Goal: Entertainment & Leisure: Browse casually

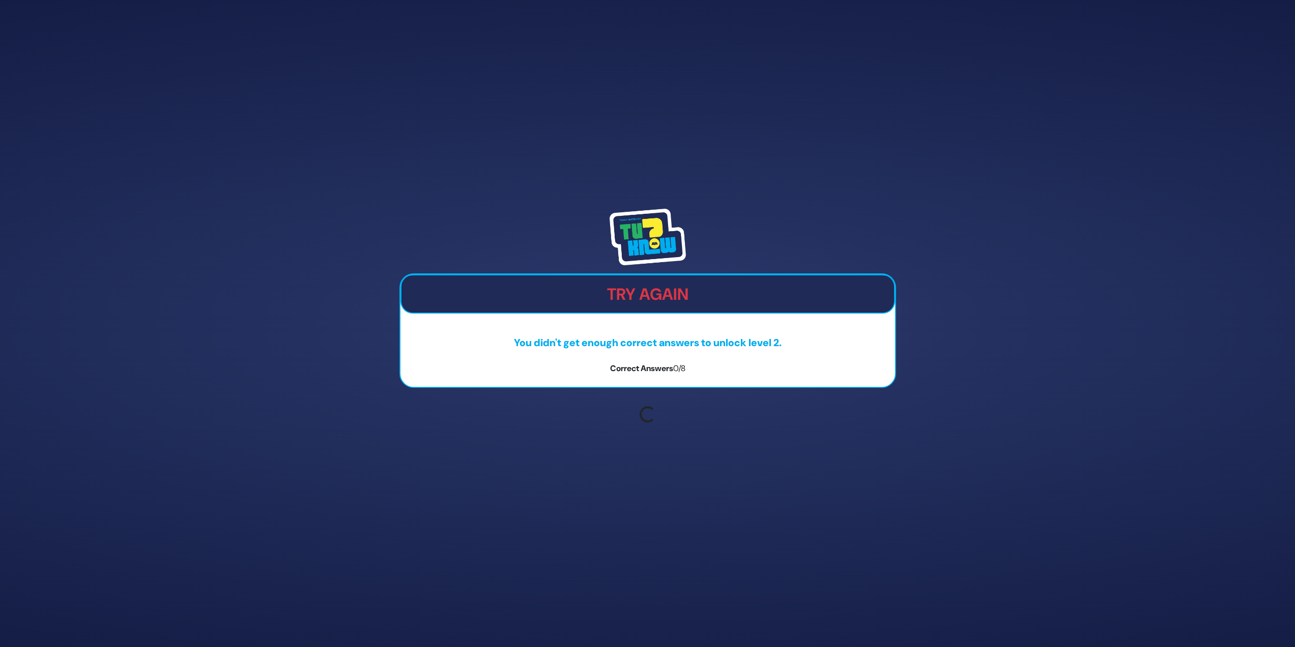
click at [699, 344] on p "You didn't get enough correct answers to unlock level 2." at bounding box center [648, 342] width 495 height 15
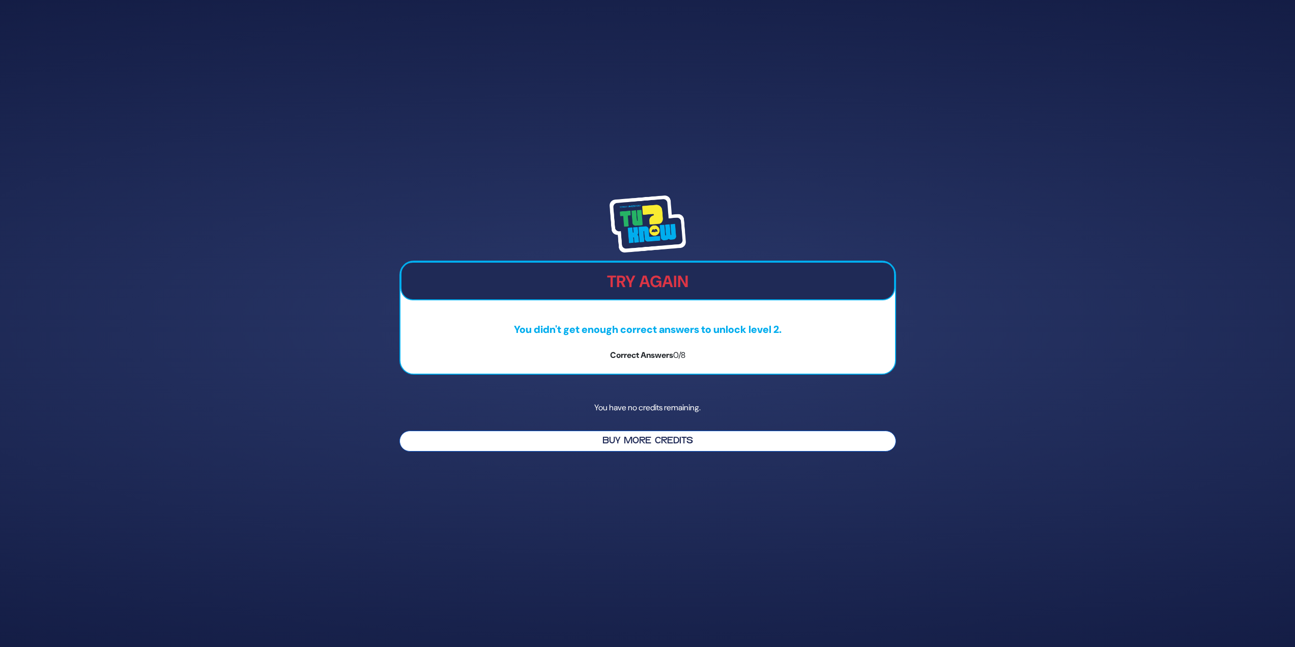
click at [665, 446] on button "Buy More Credits" at bounding box center [648, 441] width 497 height 21
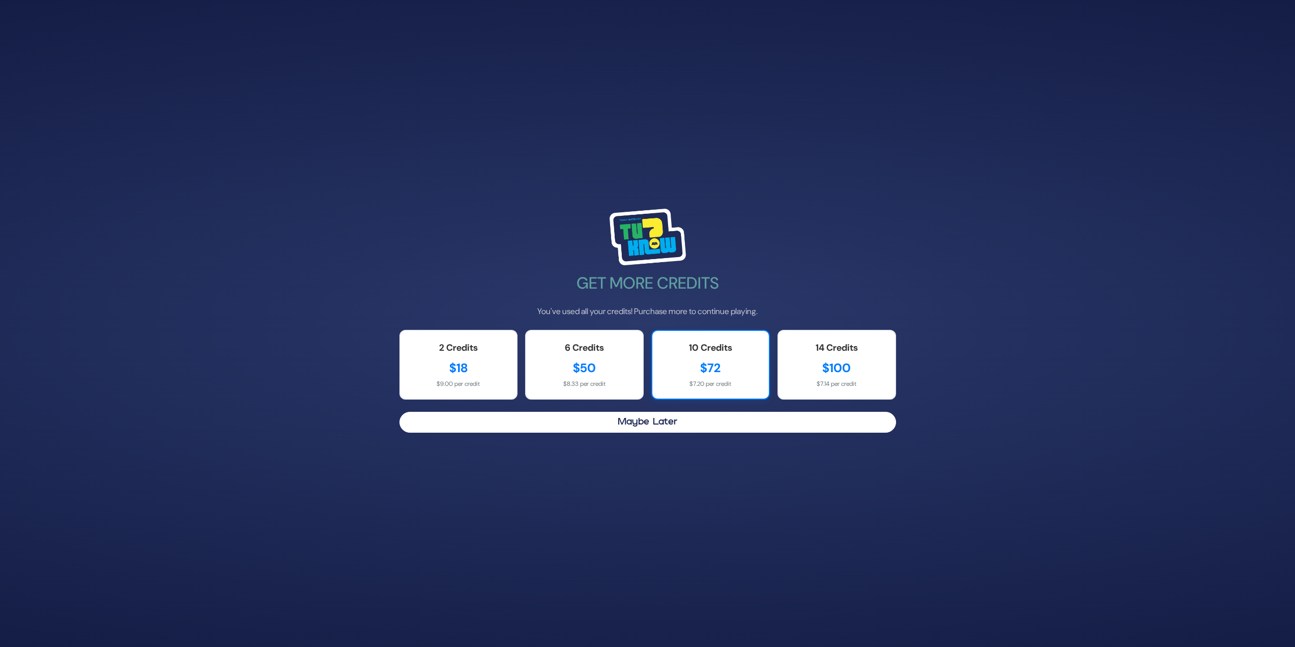
click at [692, 368] on div "$72" at bounding box center [711, 368] width 96 height 18
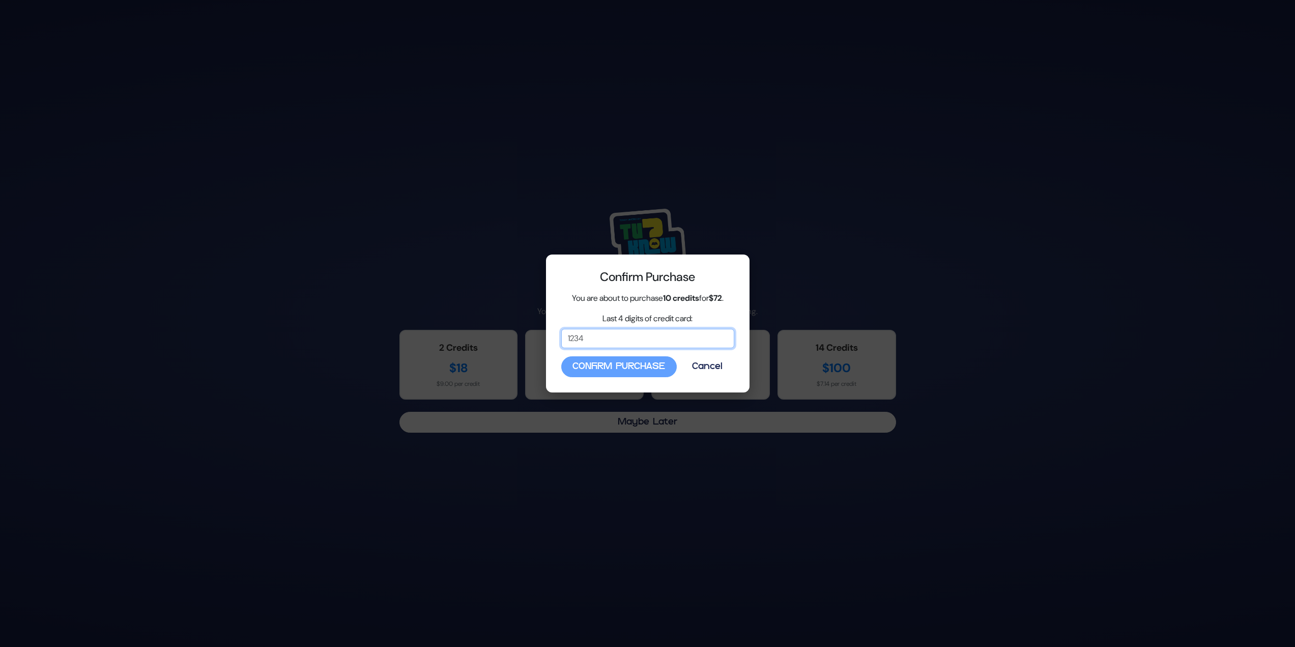
click at [620, 346] on input "Last 4 digits of credit card:" at bounding box center [647, 338] width 173 height 19
type input "1029"
click at [580, 363] on button "Confirm Purchase" at bounding box center [619, 366] width 116 height 21
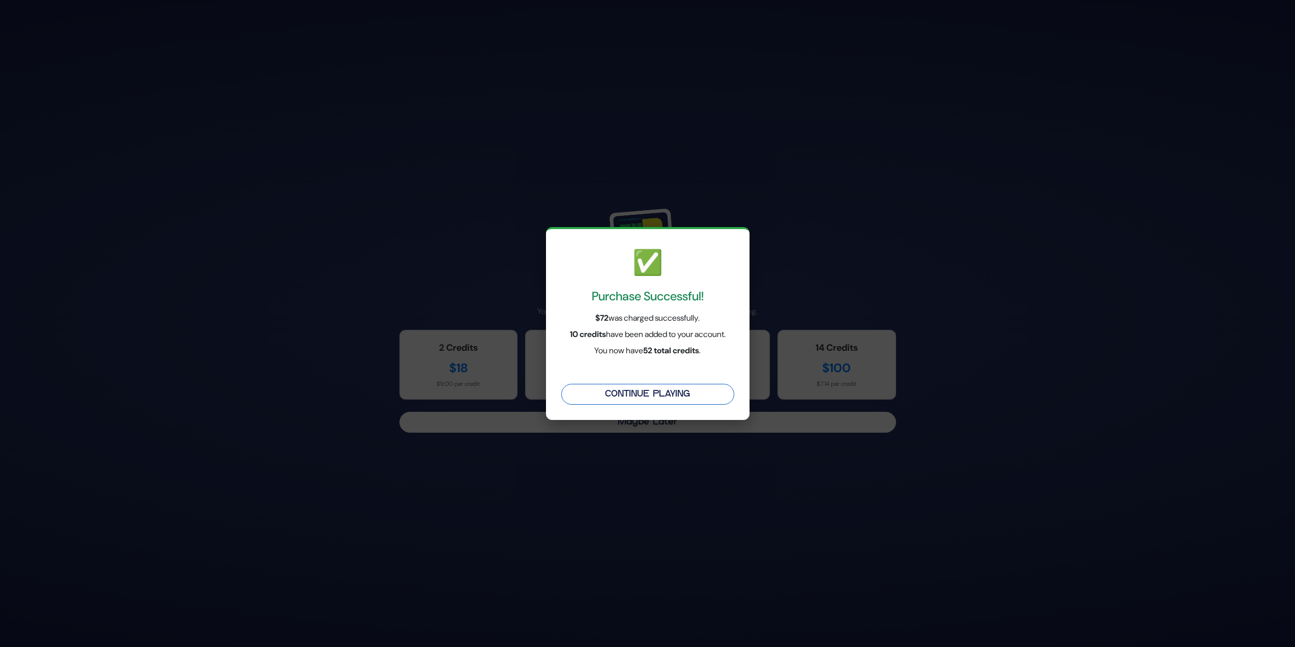
click at [628, 390] on button "Continue Playing" at bounding box center [647, 394] width 173 height 21
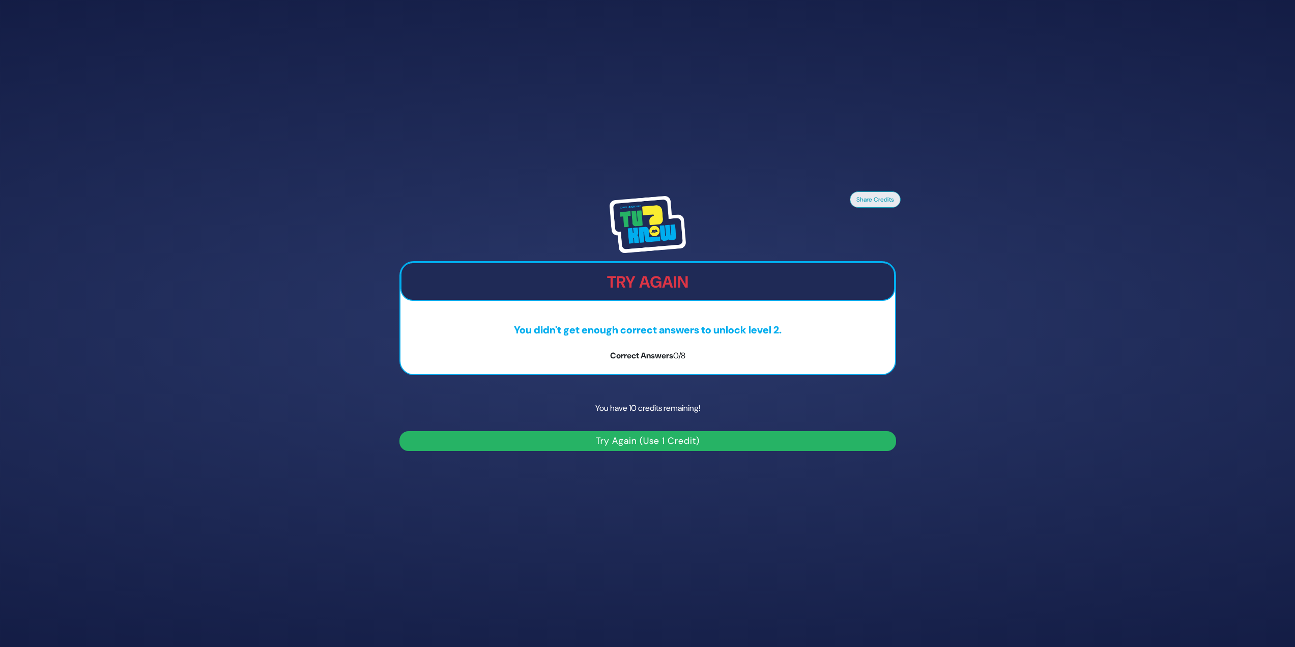
click at [643, 438] on button "Try Again (Use 1 Credit)" at bounding box center [648, 441] width 497 height 20
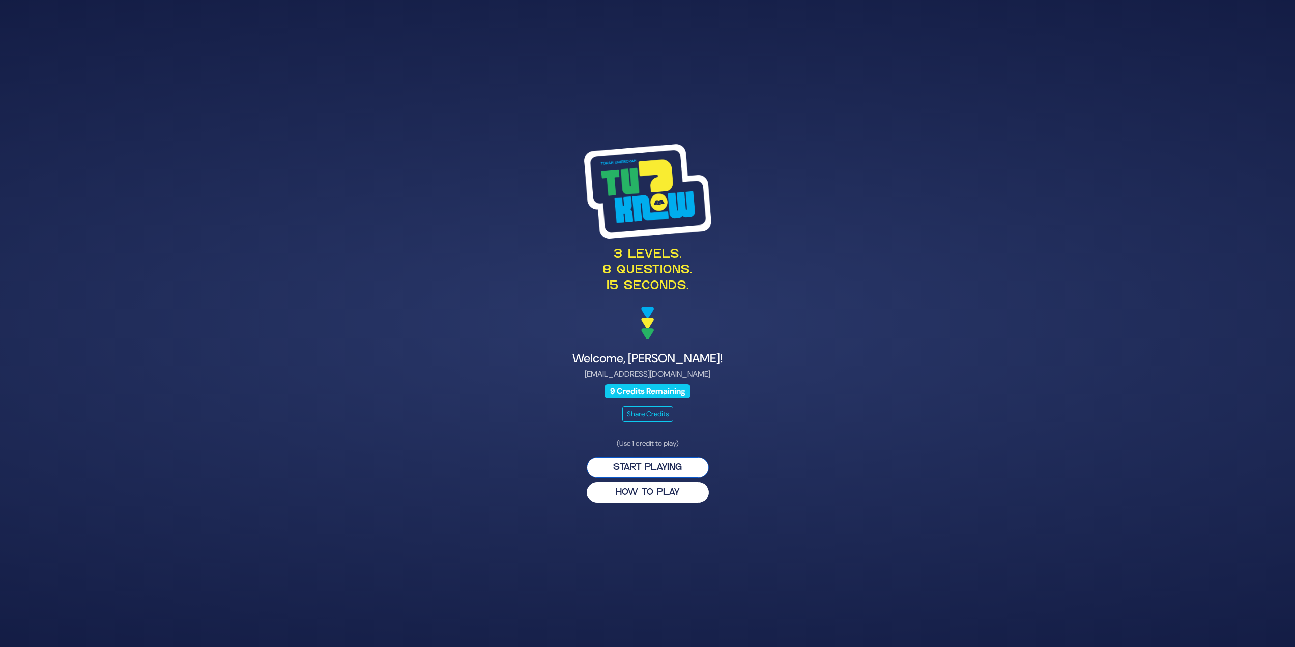
click at [670, 471] on button "Start Playing" at bounding box center [648, 467] width 122 height 21
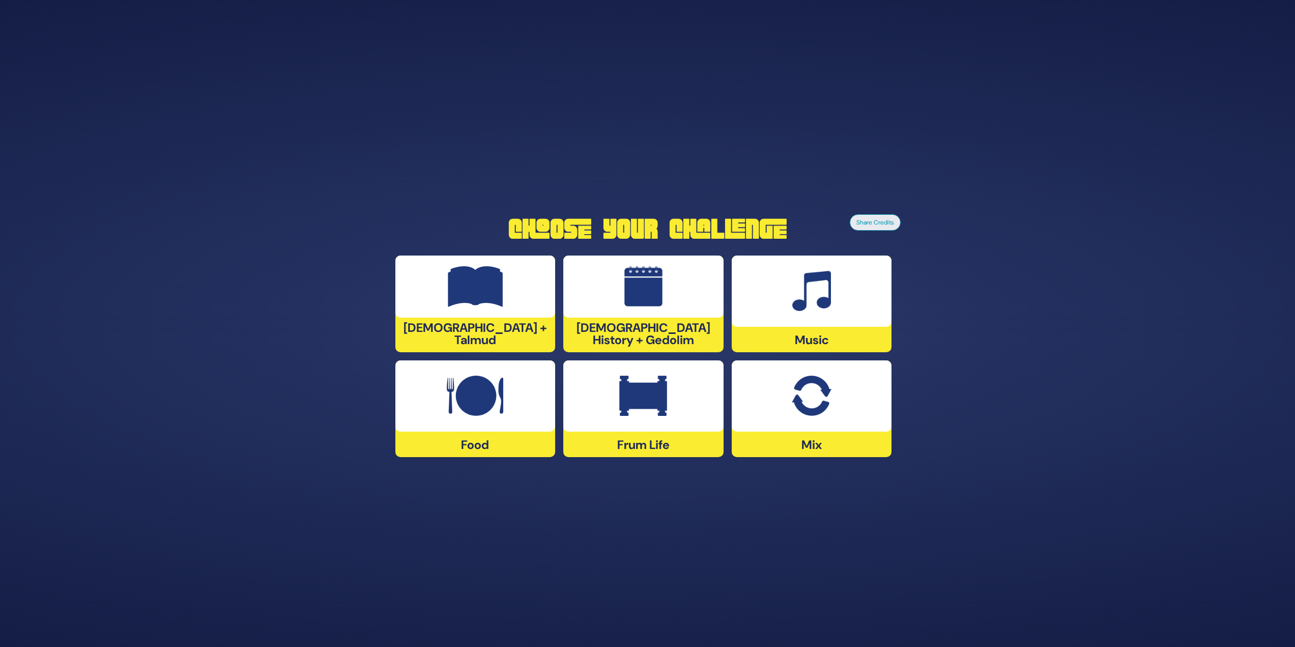
click at [481, 331] on div "Tanach + Talmud" at bounding box center [475, 303] width 160 height 97
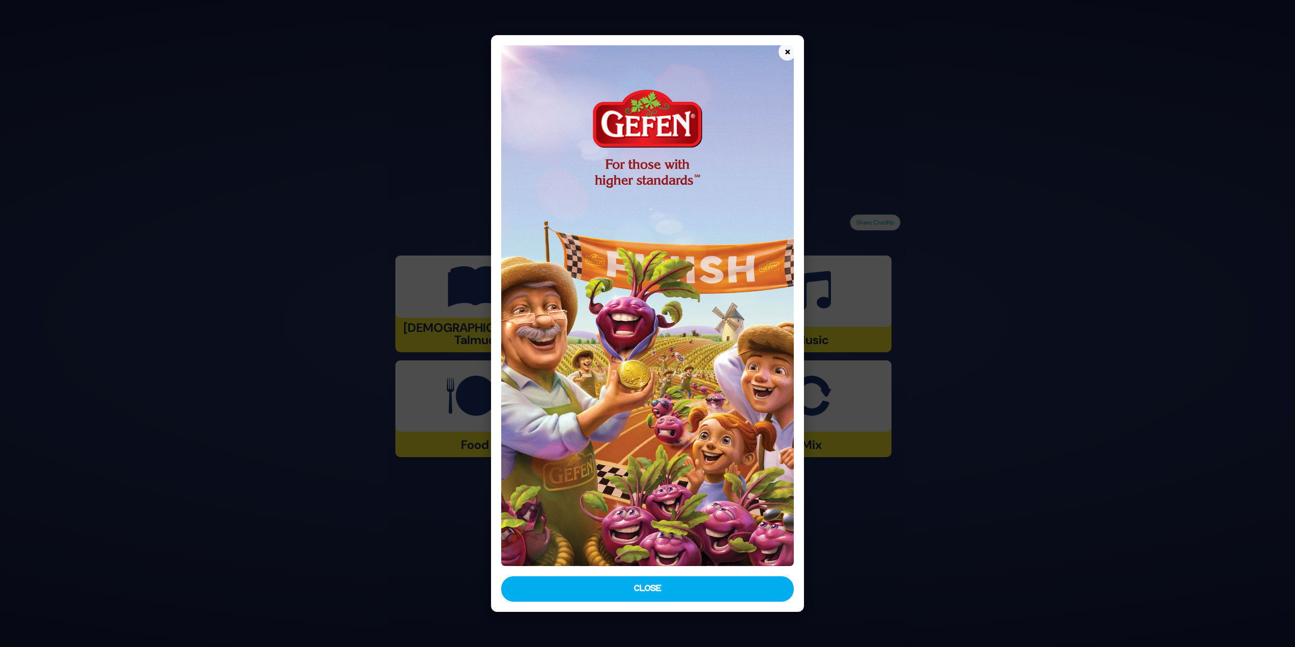
click at [573, 578] on button "Close" at bounding box center [647, 588] width 293 height 25
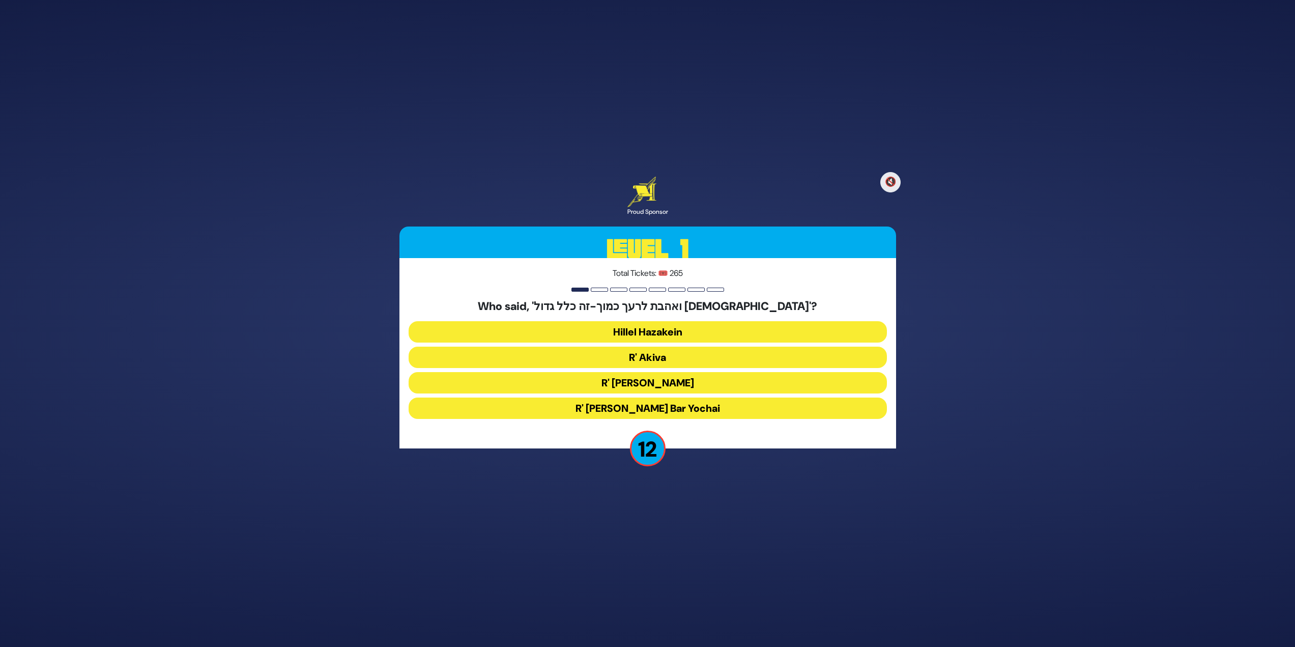
click at [717, 356] on button "R' Akiva" at bounding box center [648, 357] width 478 height 21
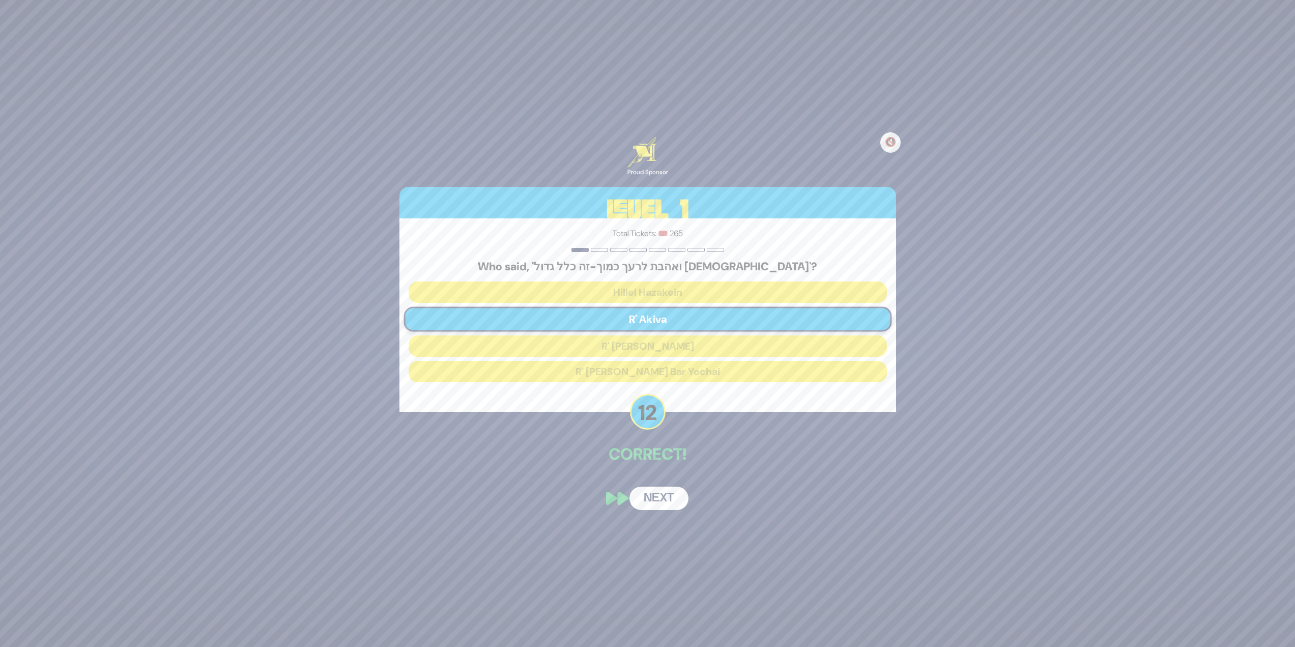
click at [661, 500] on button "Next" at bounding box center [659, 498] width 59 height 23
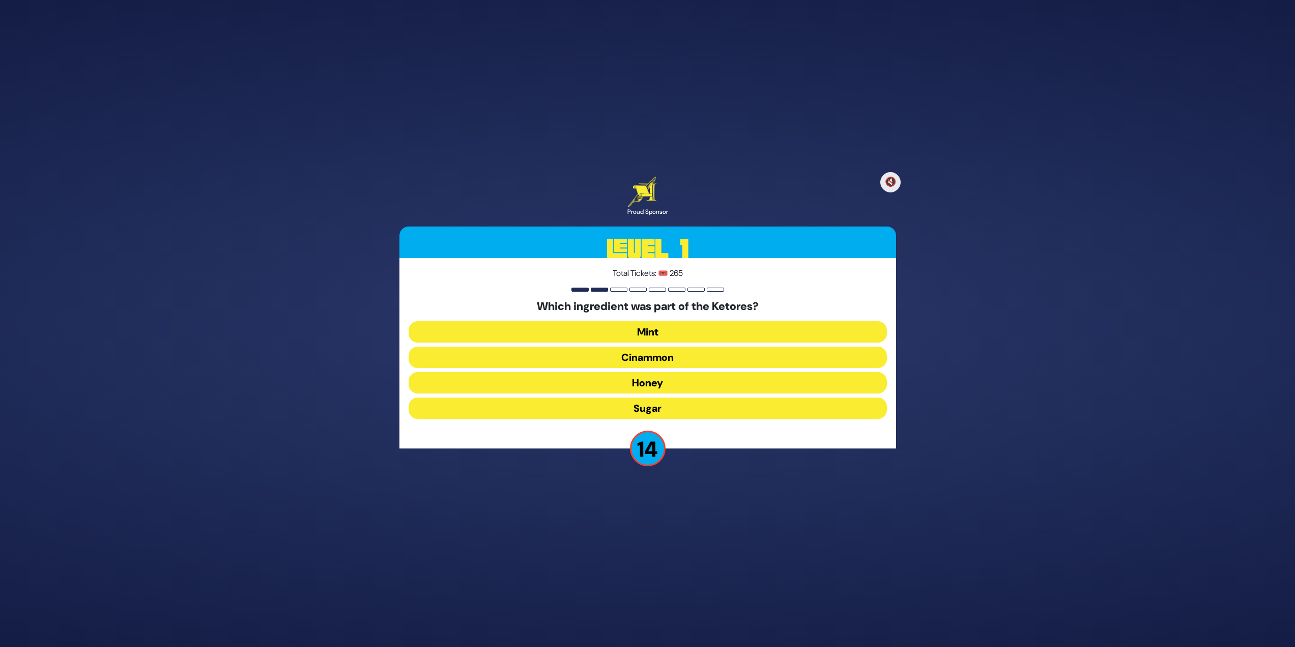
click at [597, 354] on button "Cinammon" at bounding box center [648, 357] width 478 height 21
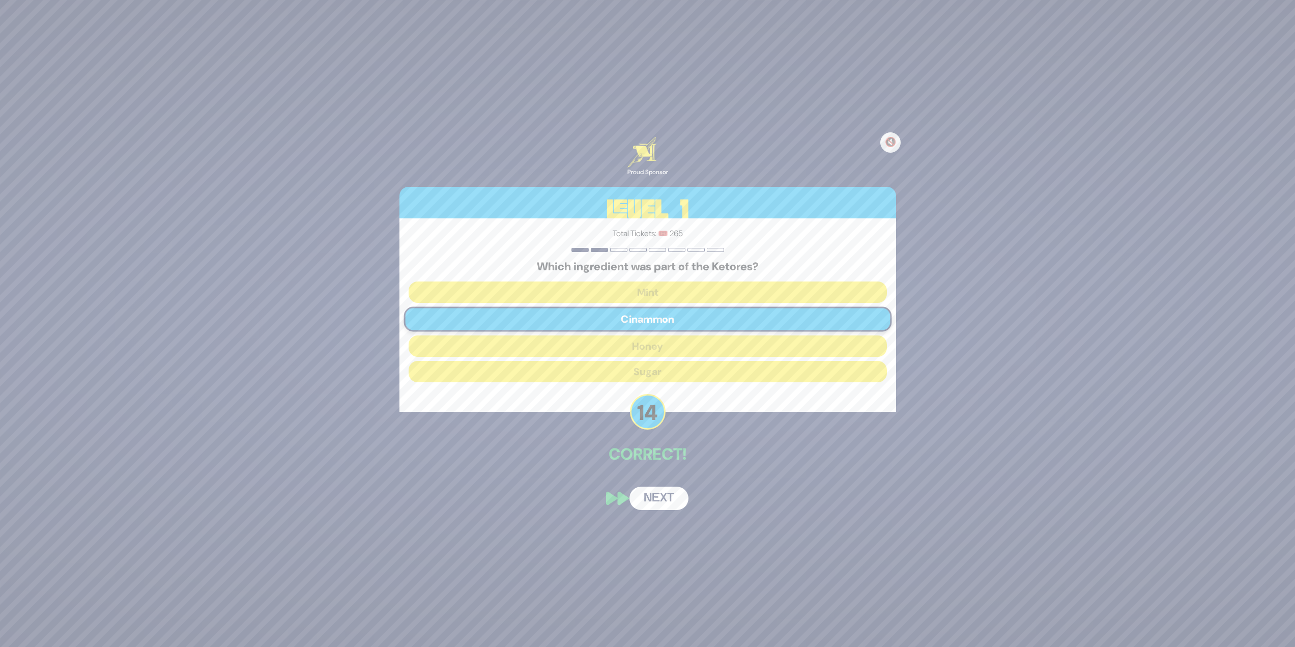
click at [657, 495] on button "Next" at bounding box center [659, 498] width 59 height 23
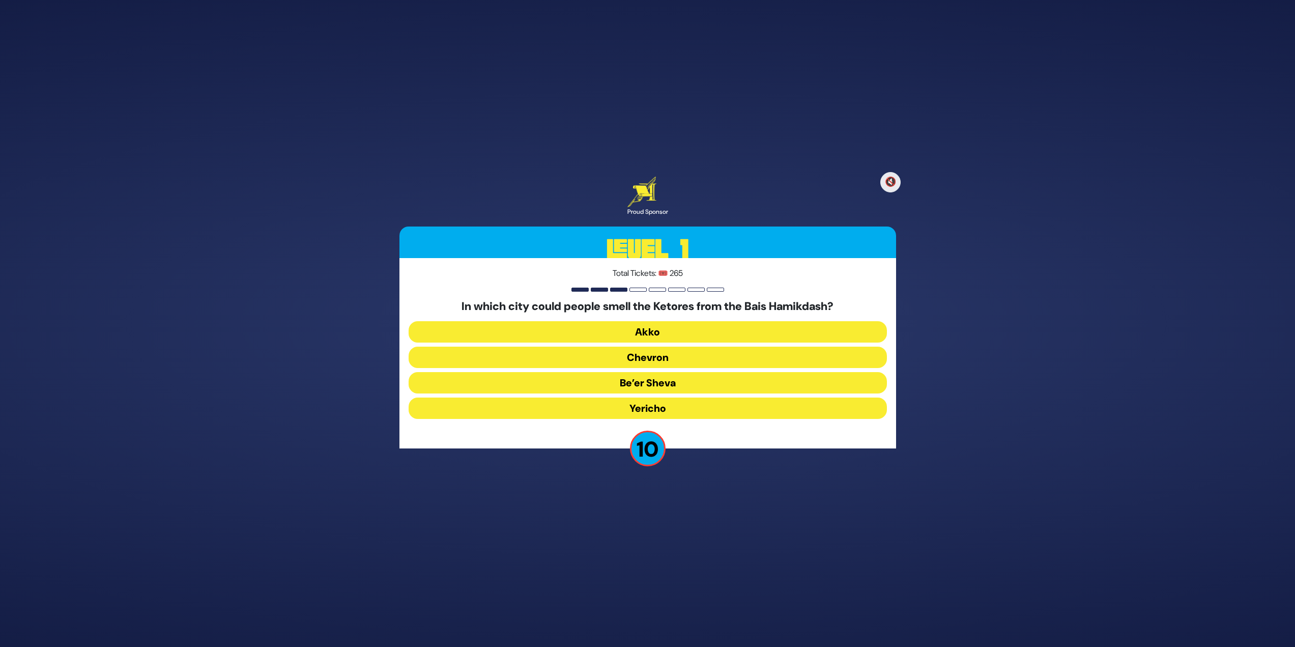
click at [671, 410] on button "Yericho" at bounding box center [648, 407] width 478 height 21
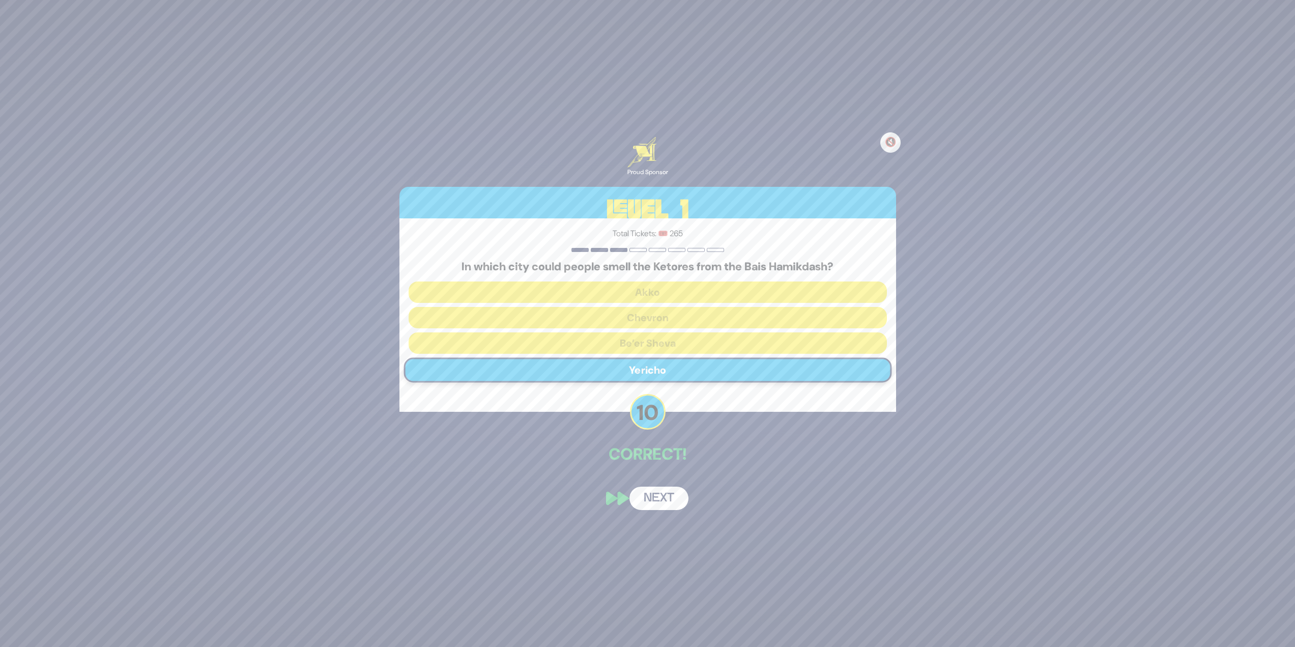
click at [660, 498] on button "Next" at bounding box center [659, 498] width 59 height 23
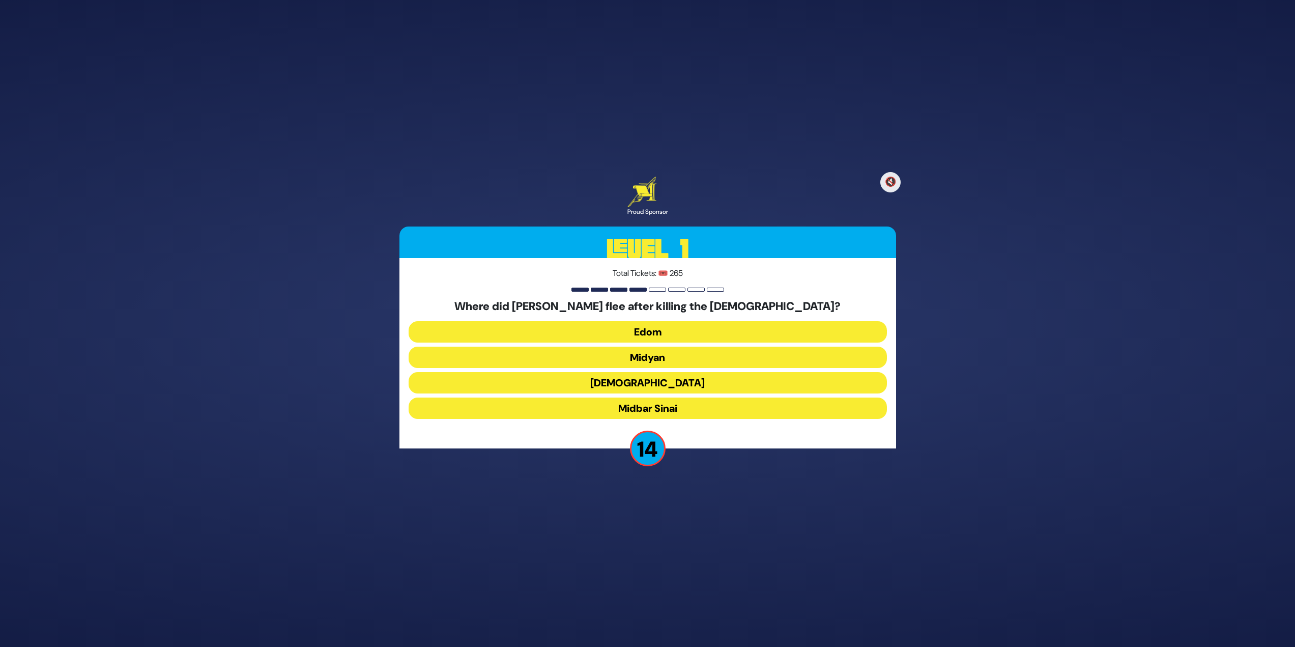
click at [684, 359] on button "Midyan" at bounding box center [648, 357] width 478 height 21
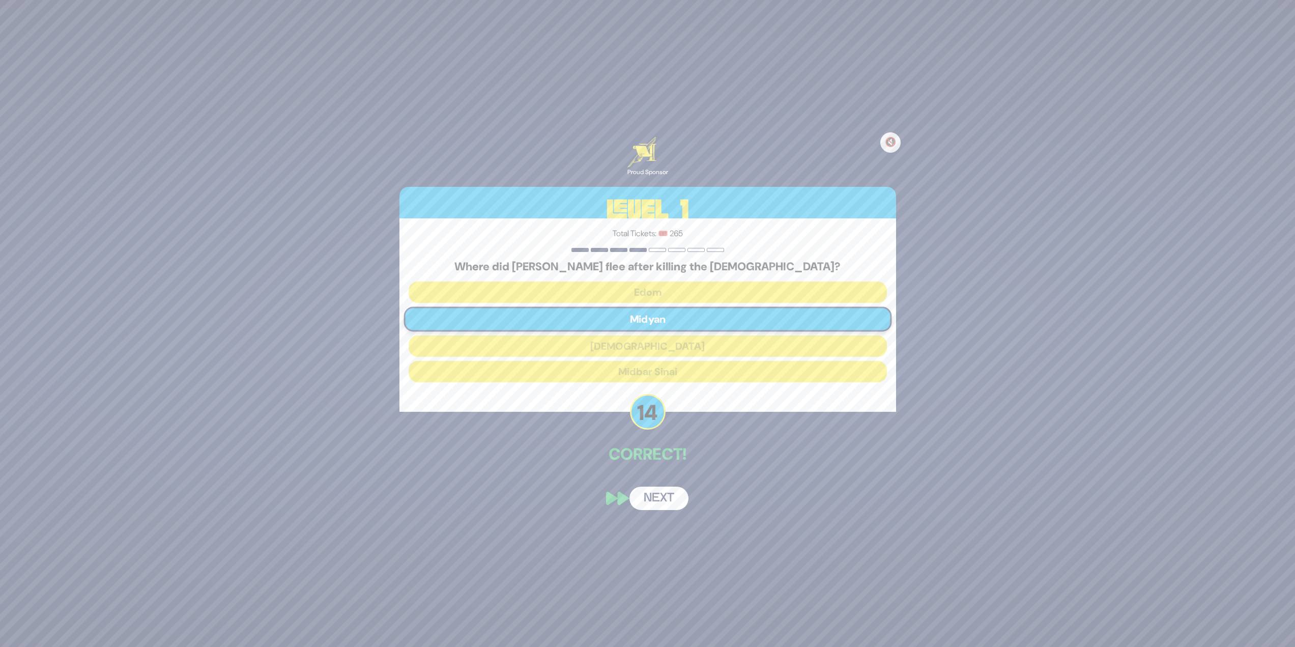
click at [669, 491] on button "Next" at bounding box center [659, 498] width 59 height 23
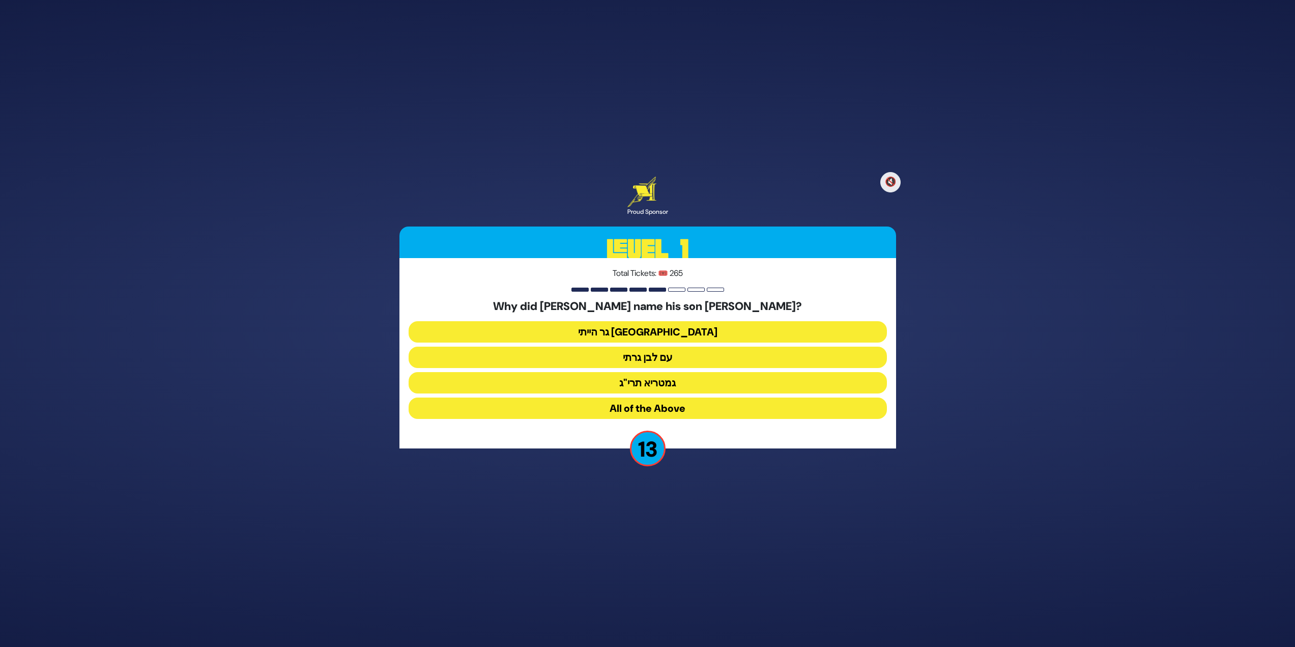
click at [735, 325] on button "גר הייתי בארץ נכריה" at bounding box center [648, 331] width 478 height 21
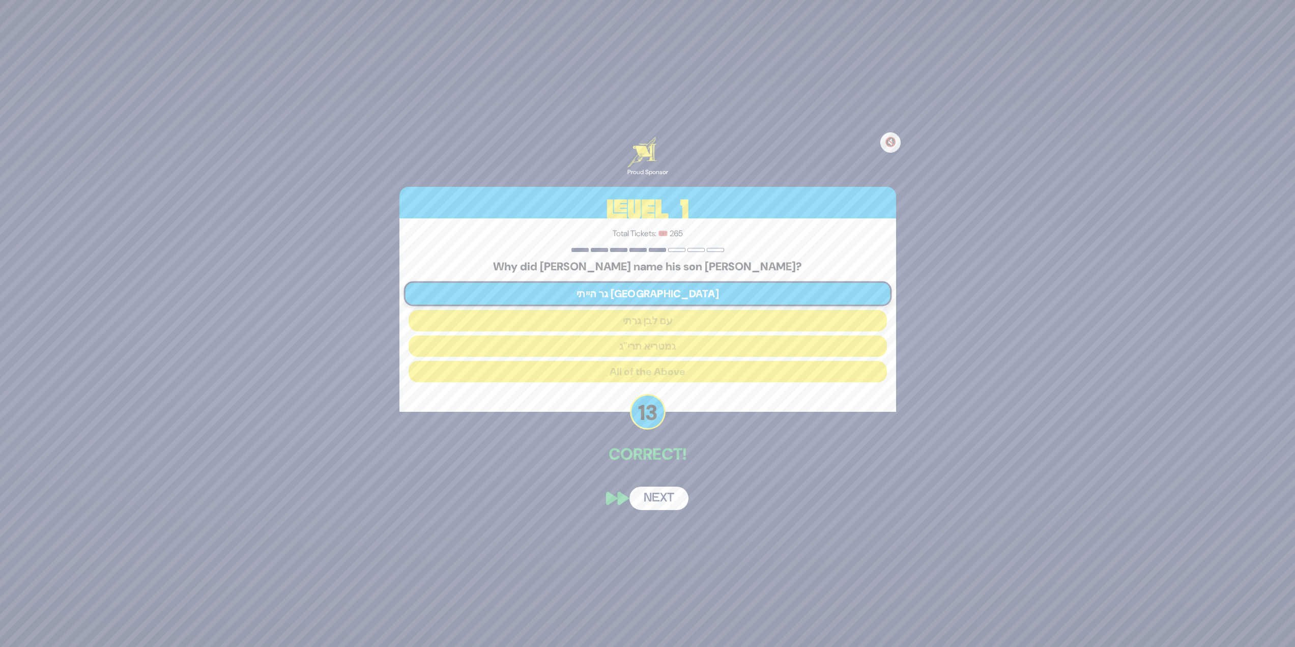
click at [673, 507] on button "Next" at bounding box center [659, 498] width 59 height 23
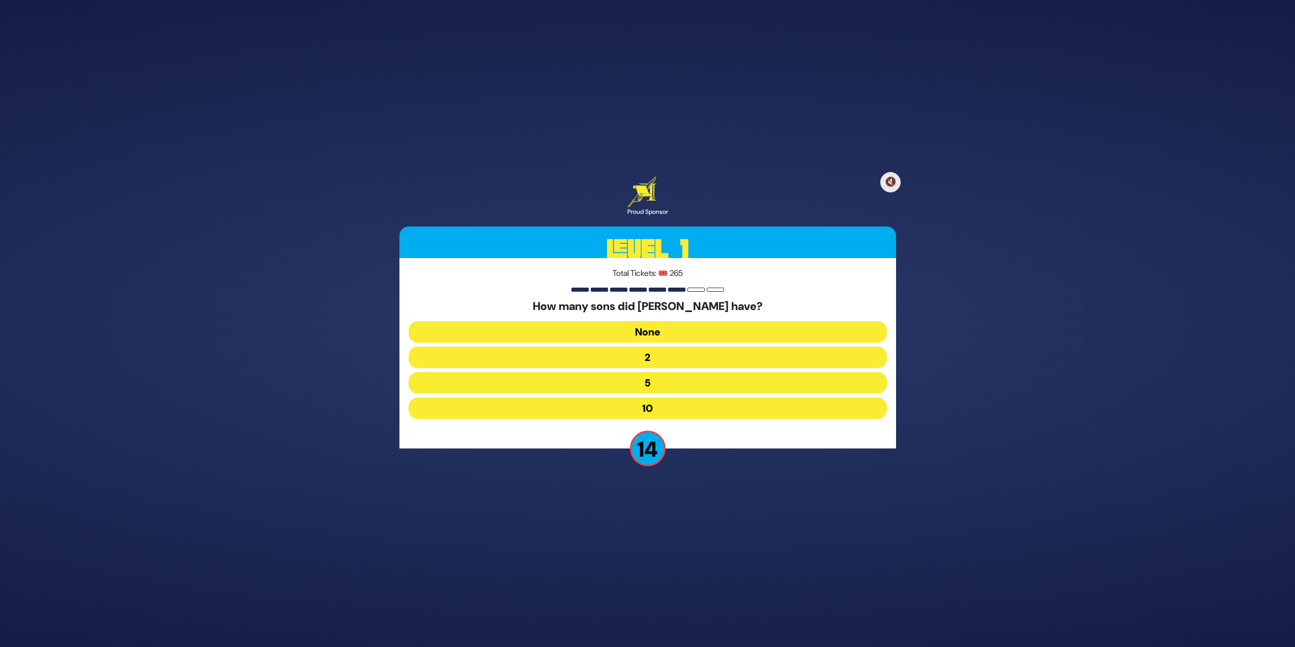
click at [650, 412] on button "10" at bounding box center [648, 407] width 478 height 21
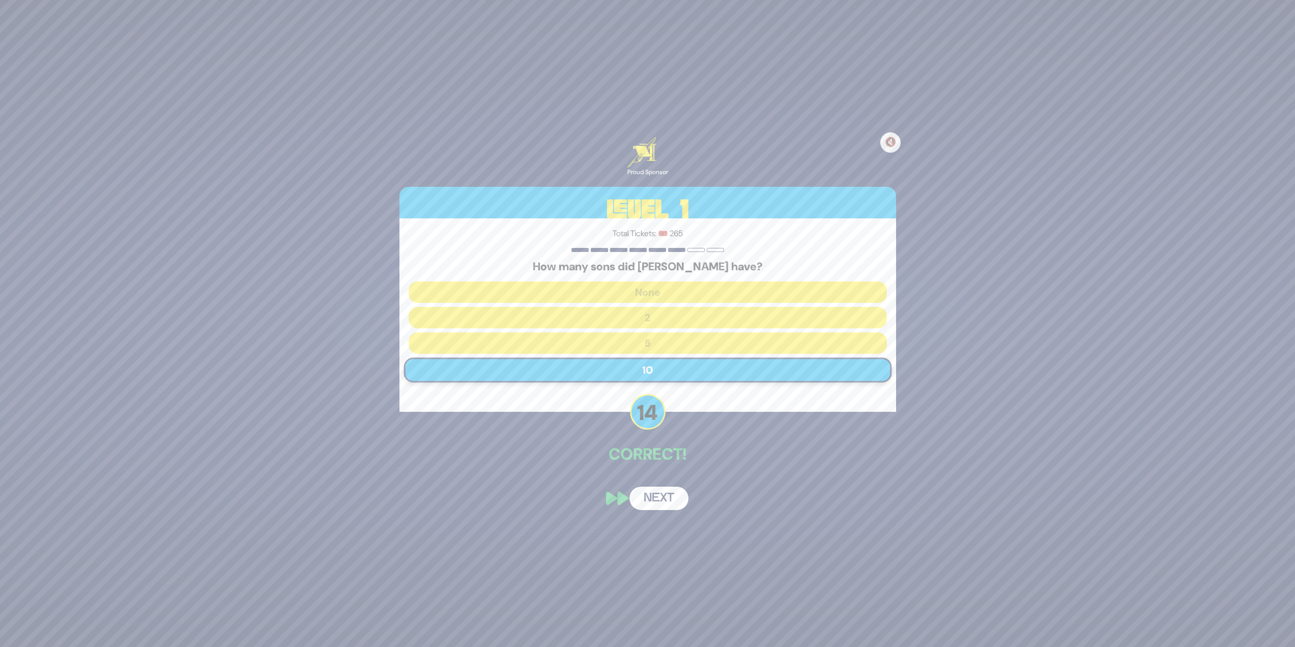
click at [647, 493] on button "Next" at bounding box center [659, 498] width 59 height 23
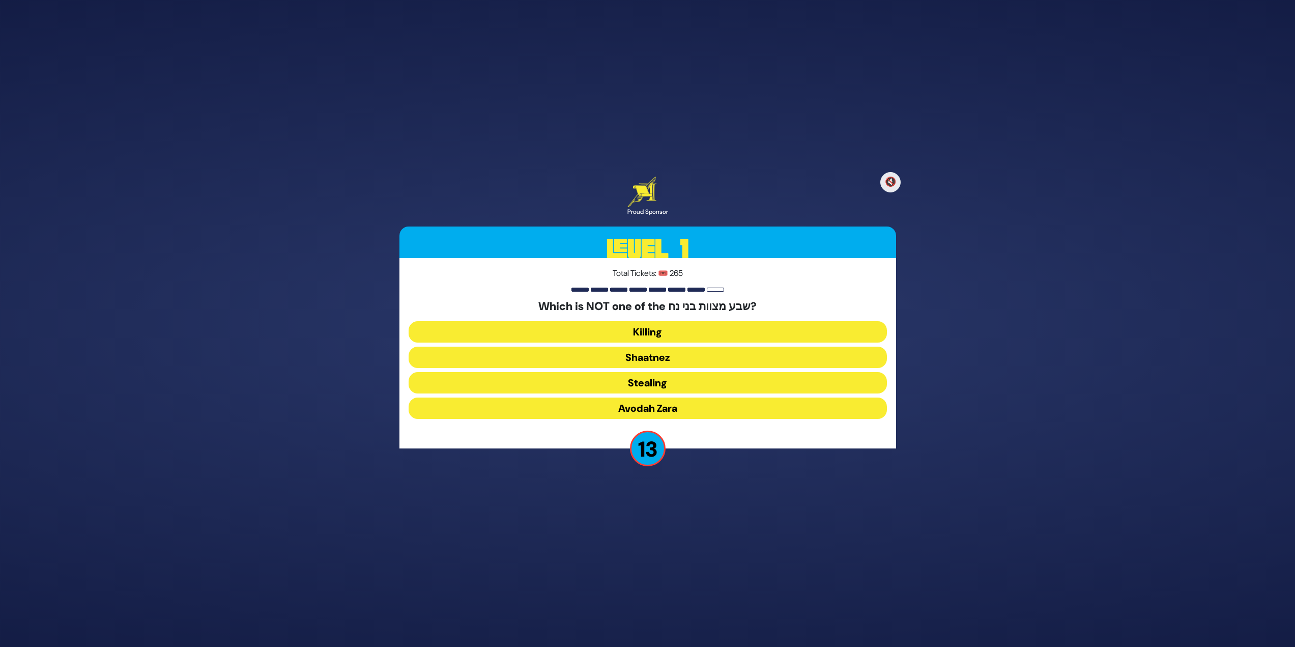
click at [647, 354] on button "Shaatnez" at bounding box center [648, 357] width 478 height 21
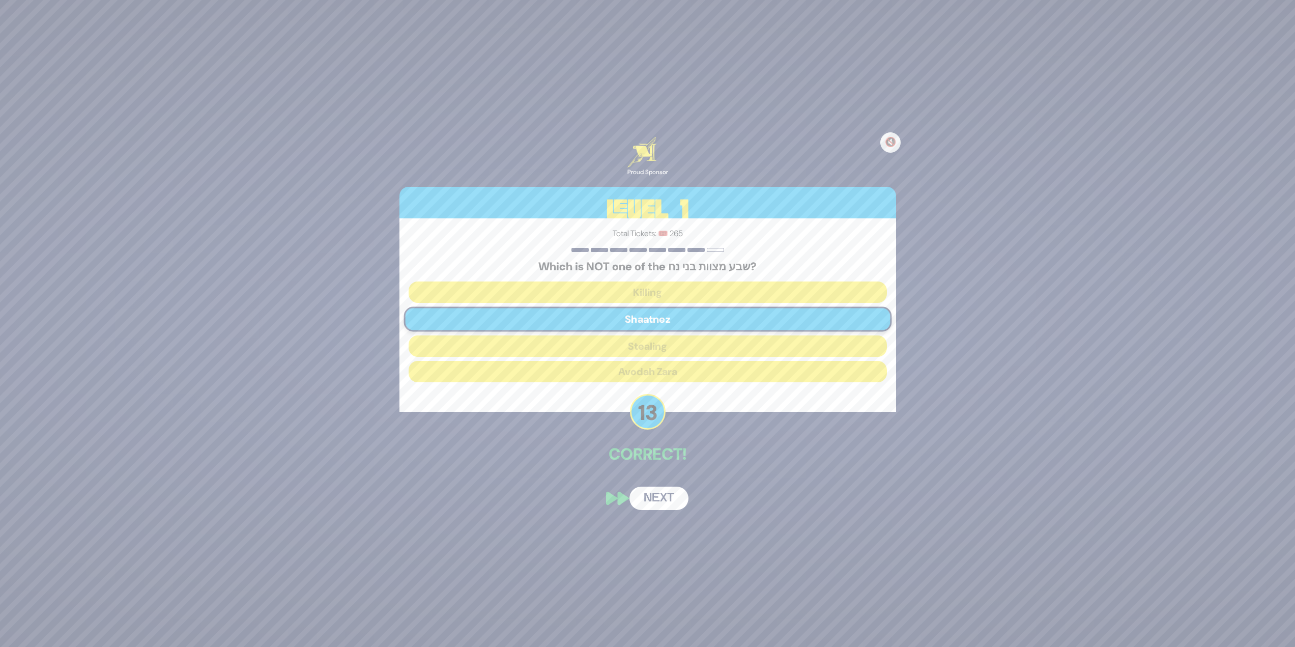
click at [659, 483] on div "🔇 Proud Sponsor Level 1 Total Tickets: 🎟️ 265 Which is NOT one of the שבע מצוות…" at bounding box center [647, 323] width 521 height 397
click at [666, 495] on button "Next" at bounding box center [659, 498] width 59 height 23
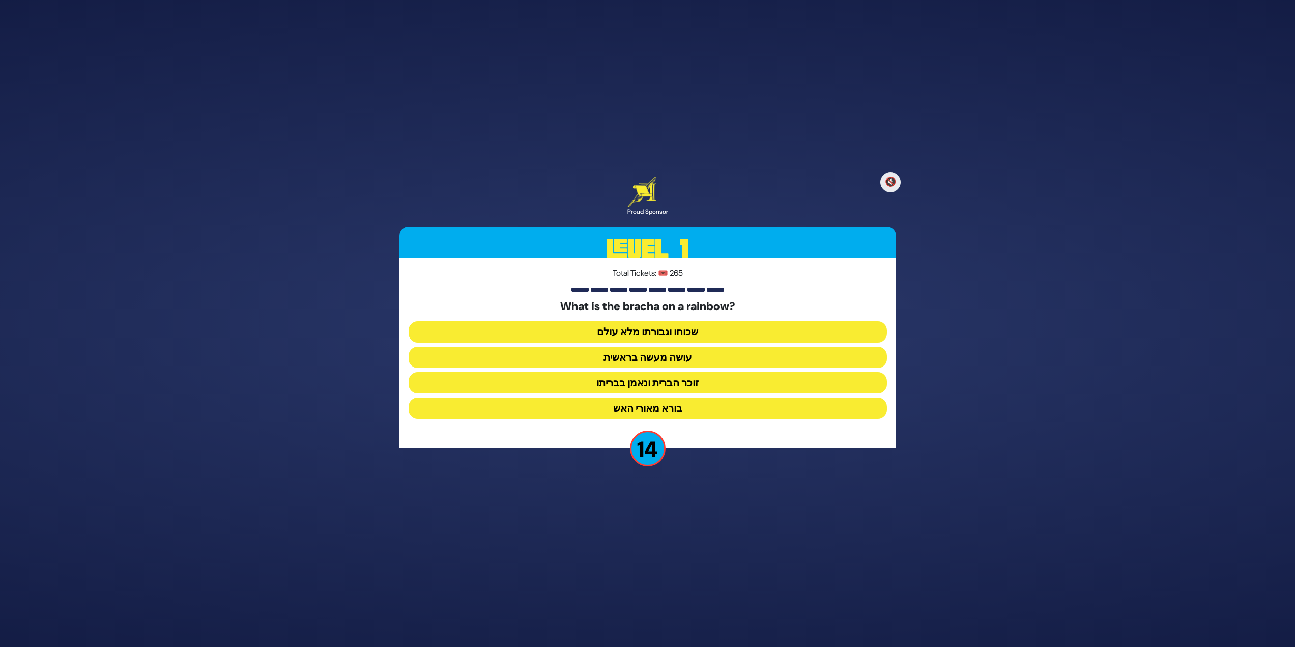
click at [709, 381] on button "זוכר הברית ונאמן בבריתו" at bounding box center [648, 382] width 478 height 21
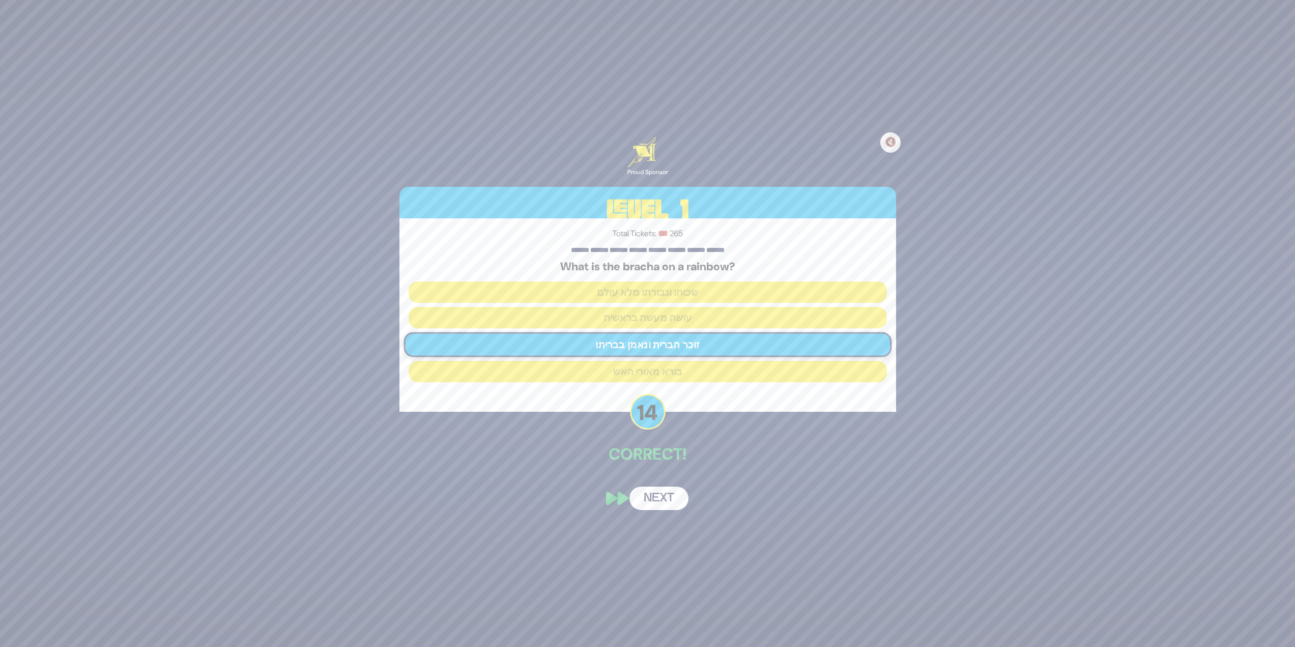
click at [666, 498] on button "Next" at bounding box center [659, 498] width 59 height 23
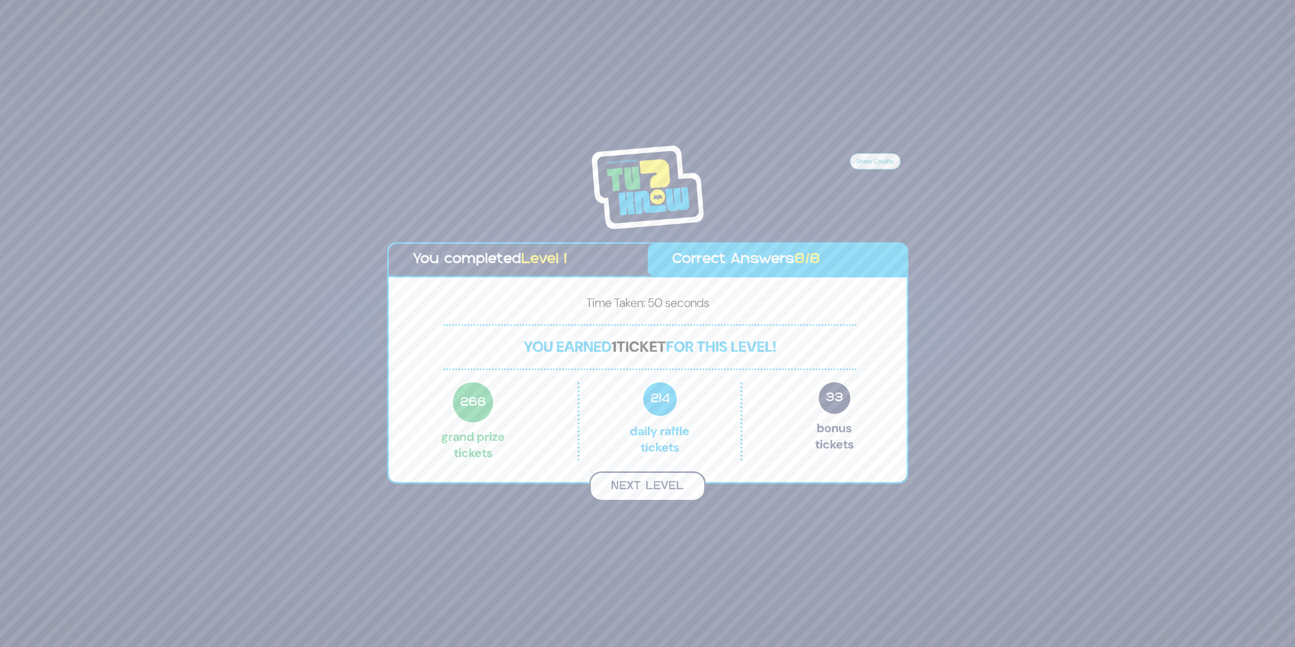
click at [665, 496] on button "Next Level" at bounding box center [647, 486] width 117 height 30
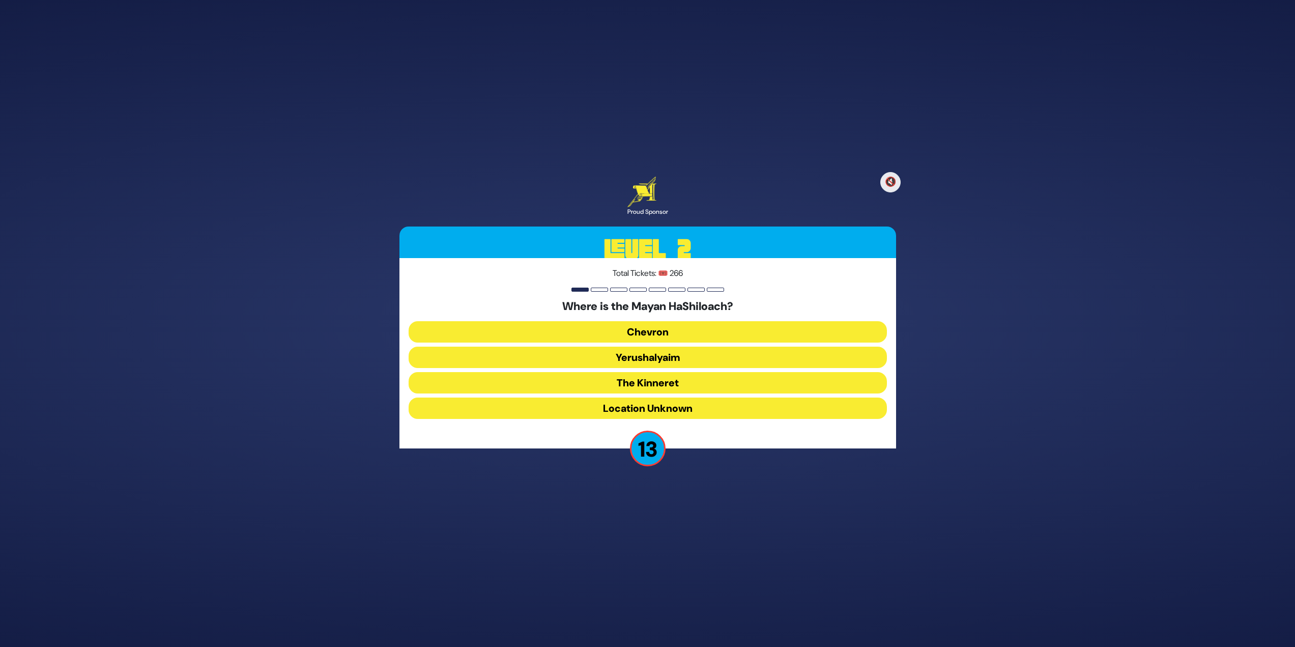
click at [658, 359] on button "Yerushalyaim" at bounding box center [648, 357] width 478 height 21
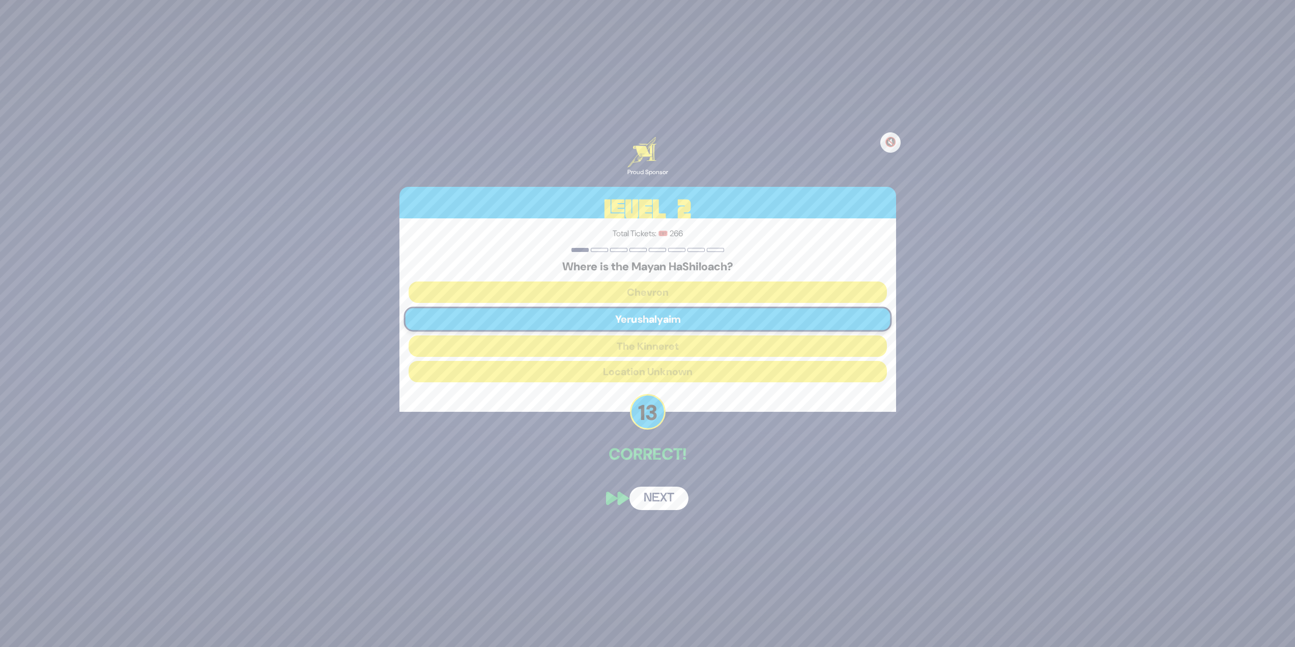
click at [665, 494] on button "Next" at bounding box center [659, 498] width 59 height 23
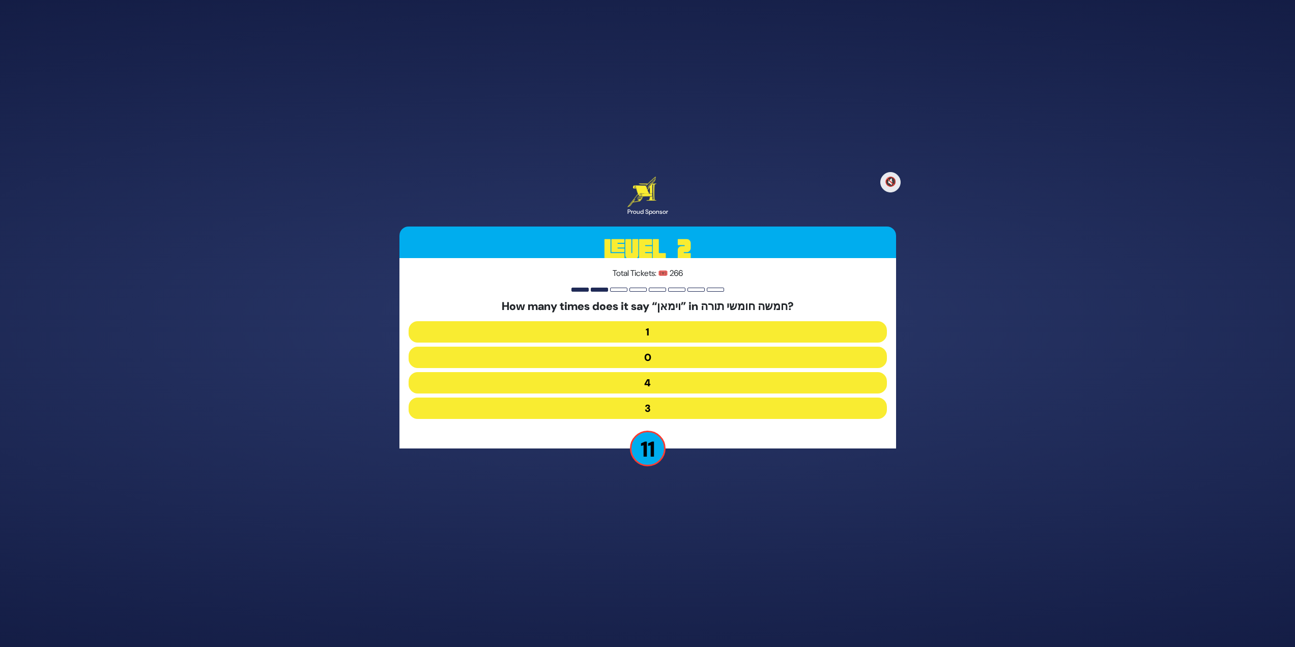
click at [649, 331] on button "1" at bounding box center [648, 331] width 478 height 21
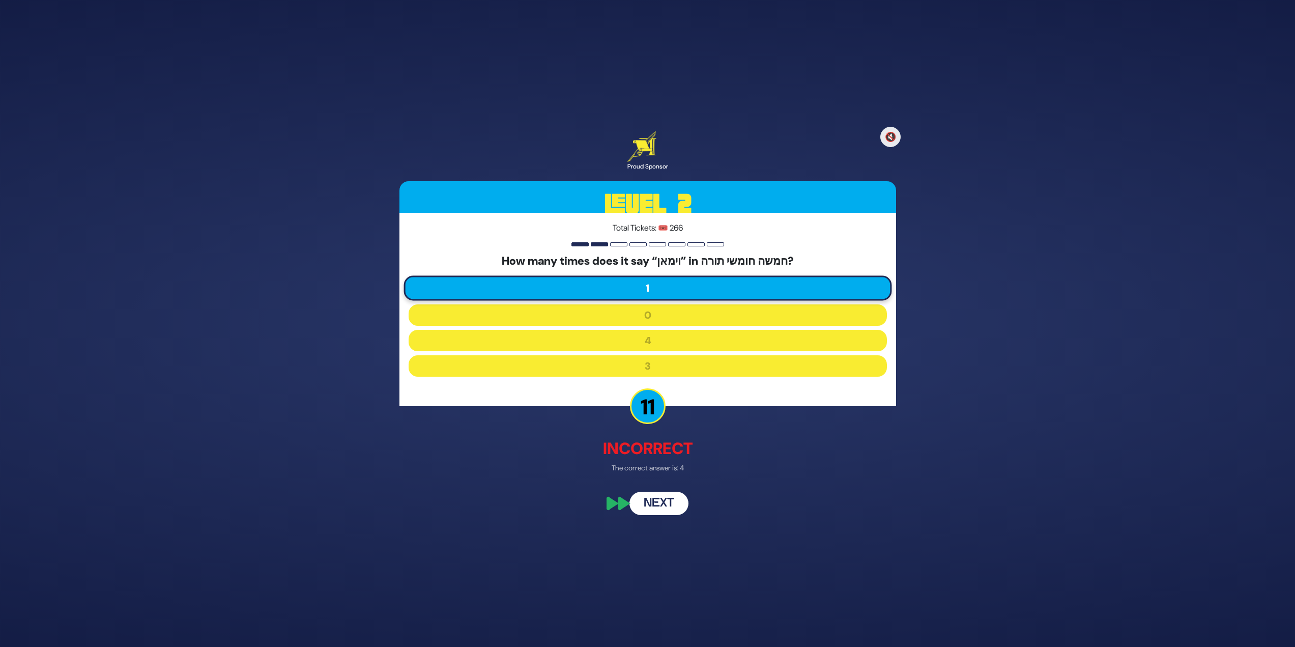
click at [673, 505] on button "Next" at bounding box center [659, 503] width 59 height 23
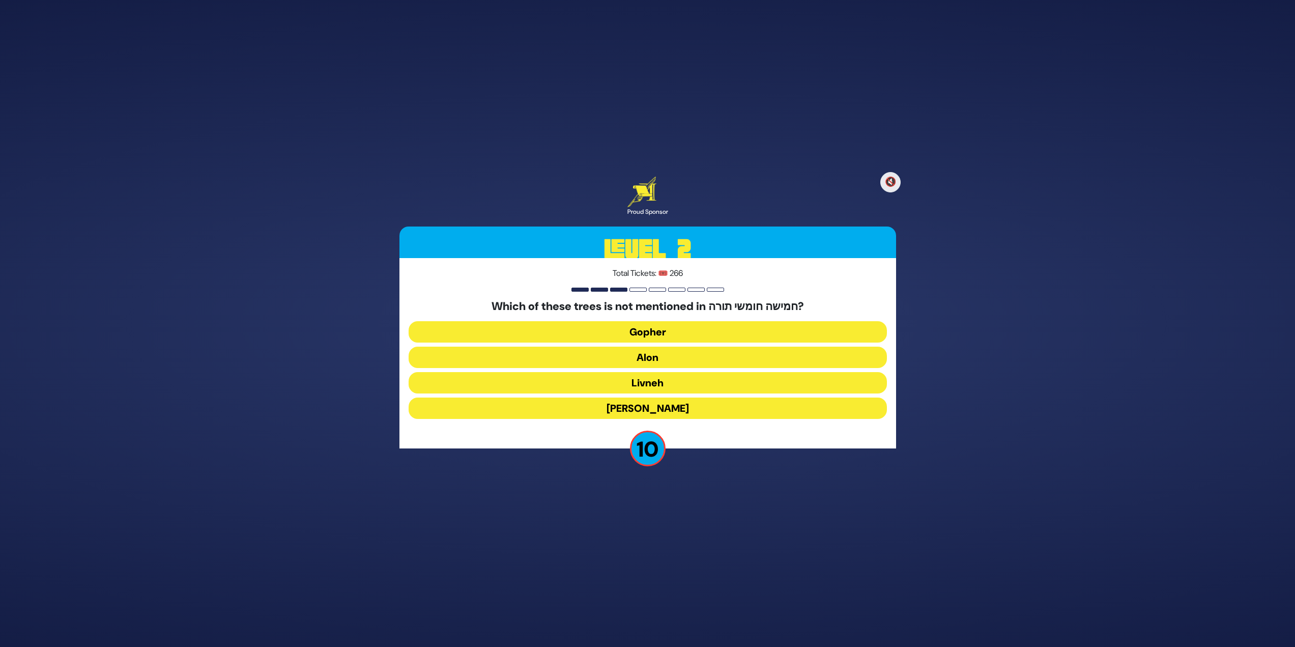
click at [686, 355] on button "Alon" at bounding box center [648, 357] width 478 height 21
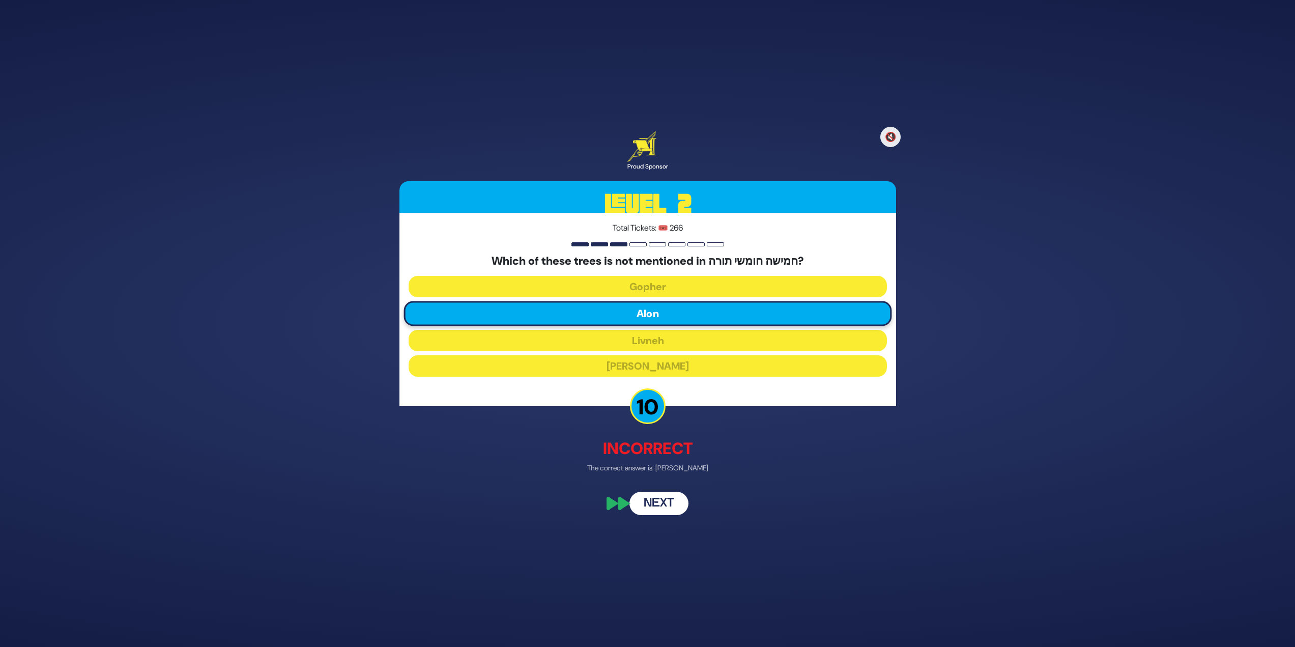
click at [676, 506] on button "Next" at bounding box center [659, 503] width 59 height 23
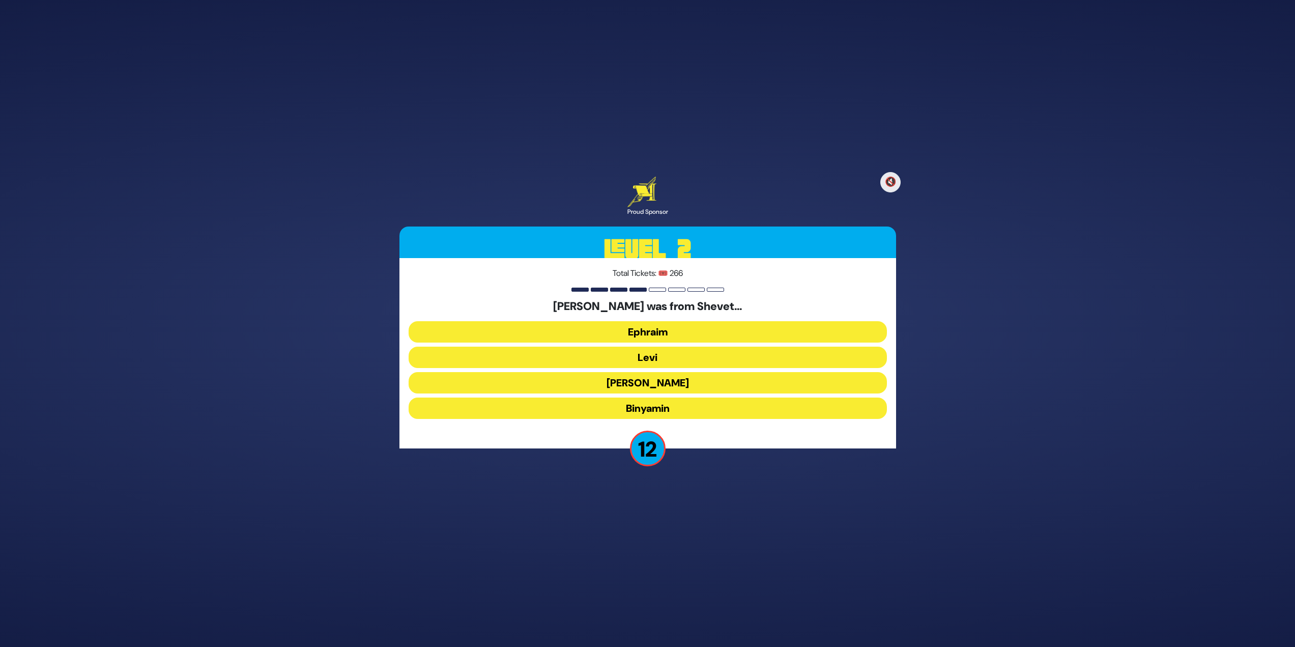
click at [661, 357] on button "Levi" at bounding box center [648, 357] width 478 height 21
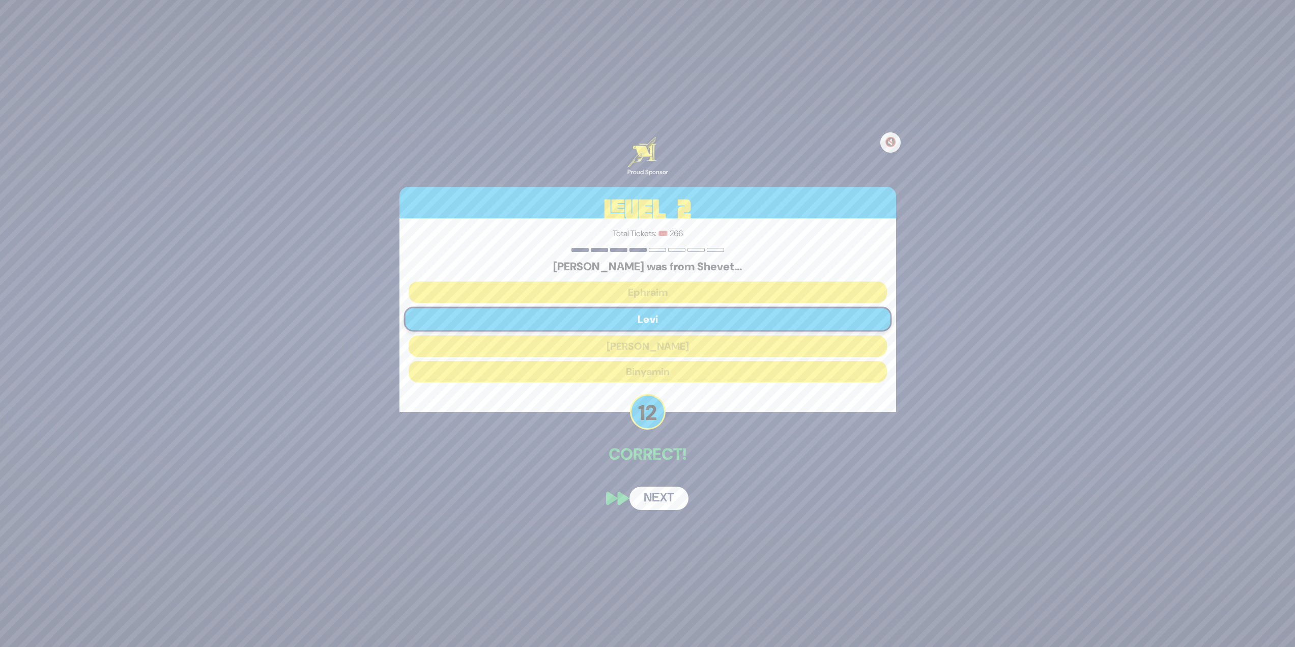
click at [657, 503] on button "Next" at bounding box center [659, 498] width 59 height 23
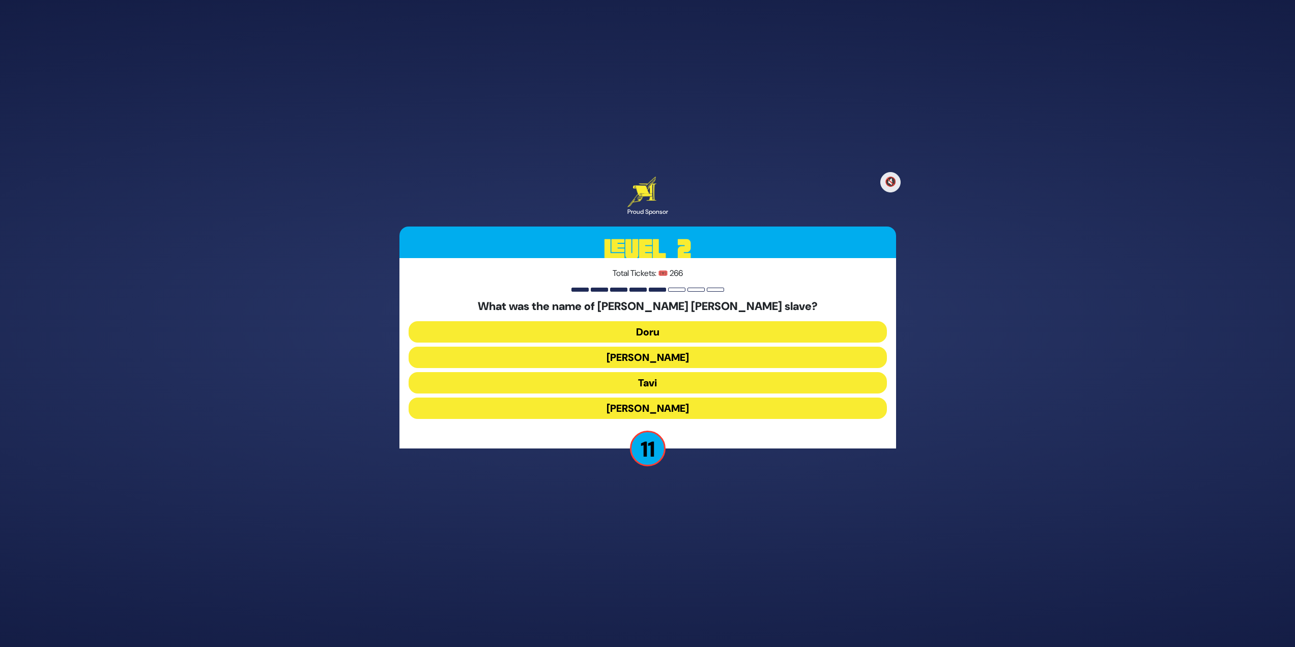
click at [697, 379] on button "Tavi" at bounding box center [648, 382] width 478 height 21
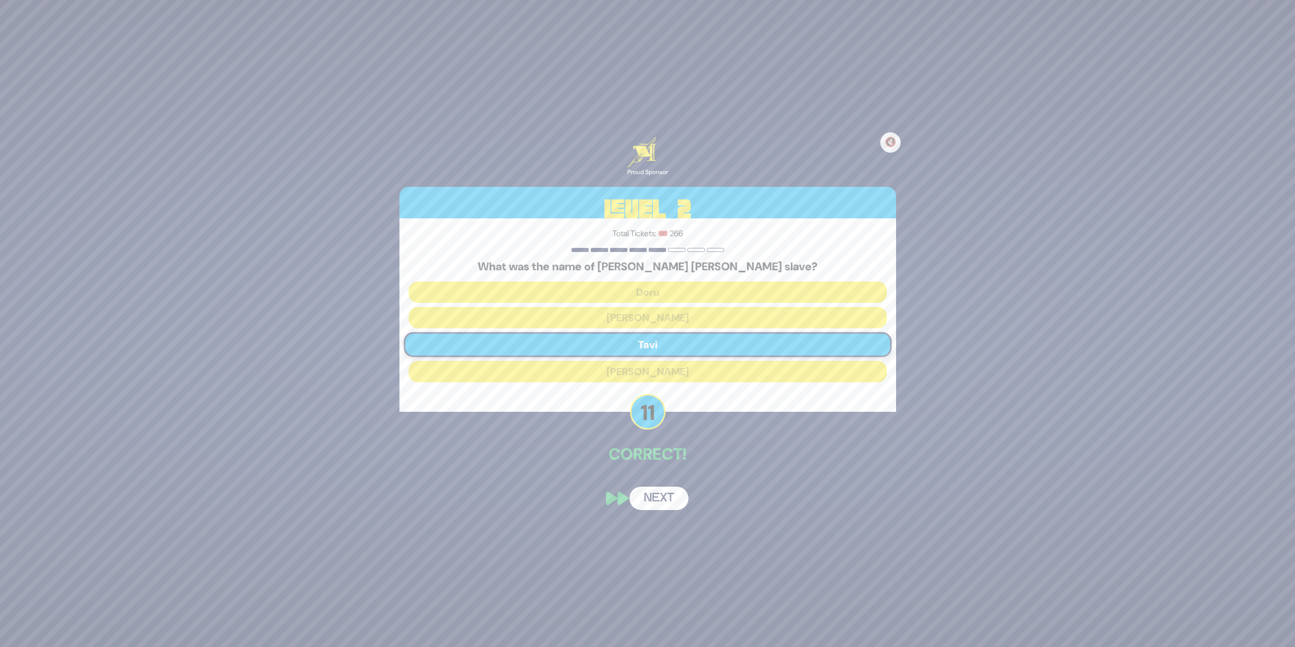
click at [666, 503] on button "Next" at bounding box center [659, 498] width 59 height 23
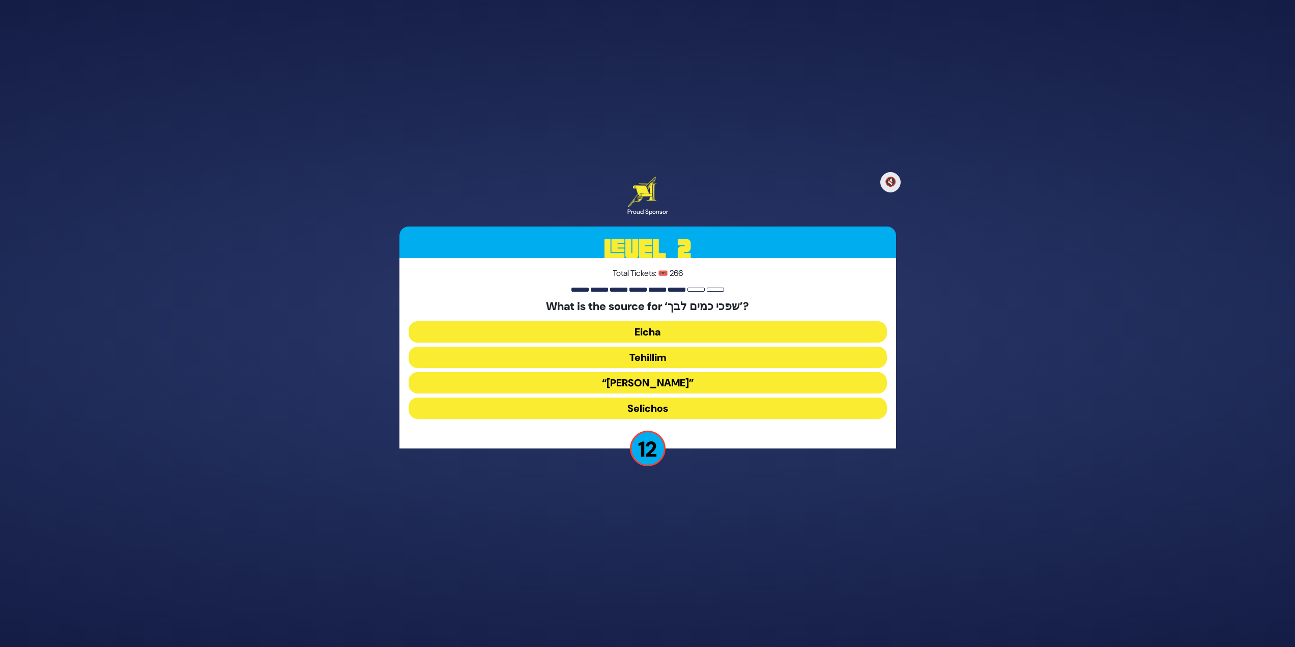
click at [696, 335] on button "Eicha" at bounding box center [648, 331] width 478 height 21
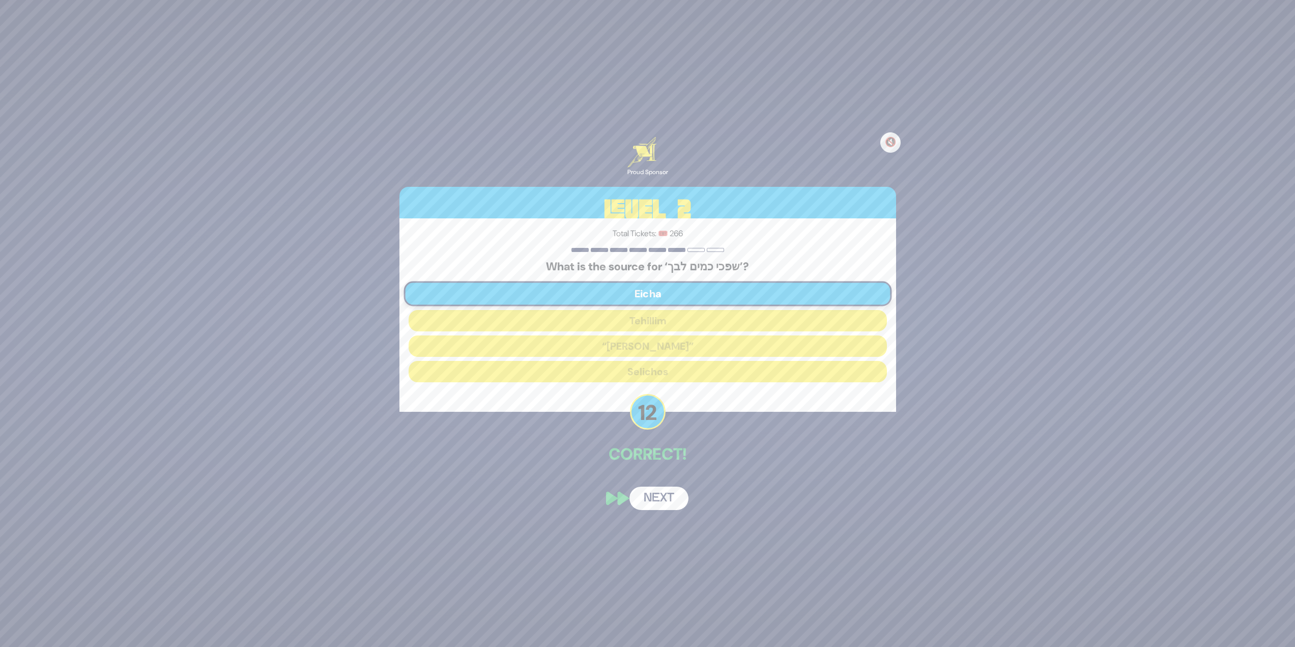
click at [669, 505] on button "Next" at bounding box center [659, 498] width 59 height 23
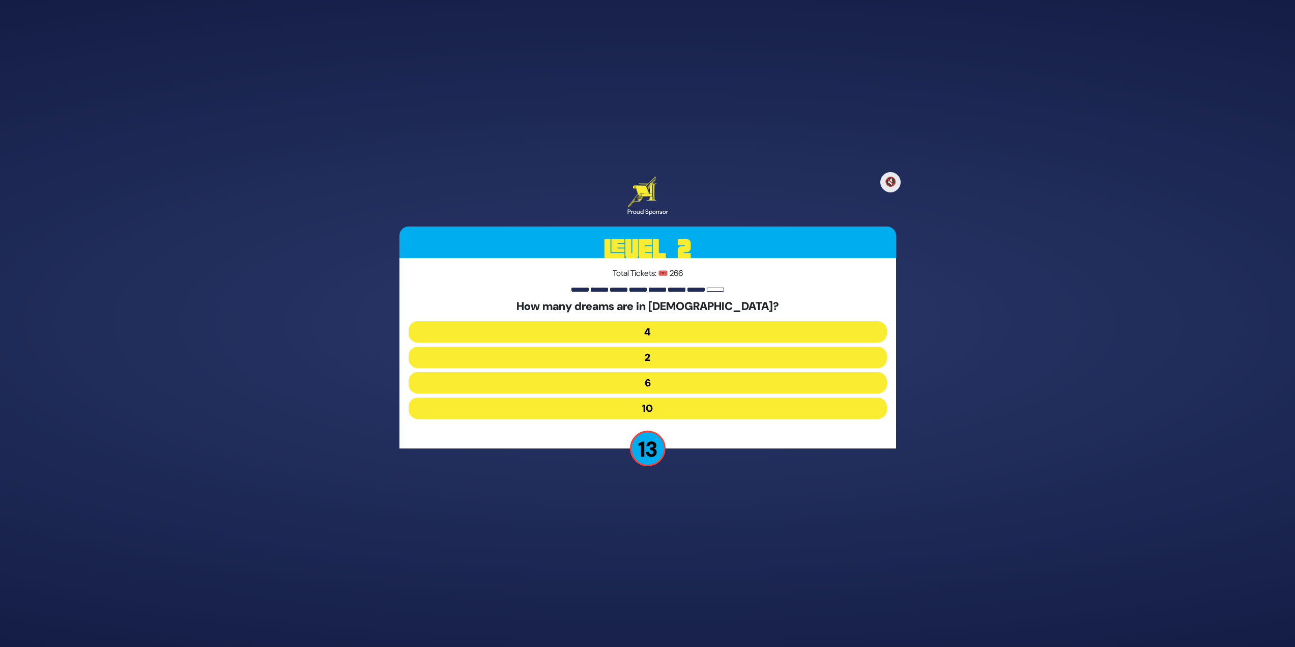
click at [659, 404] on button "10" at bounding box center [648, 407] width 478 height 21
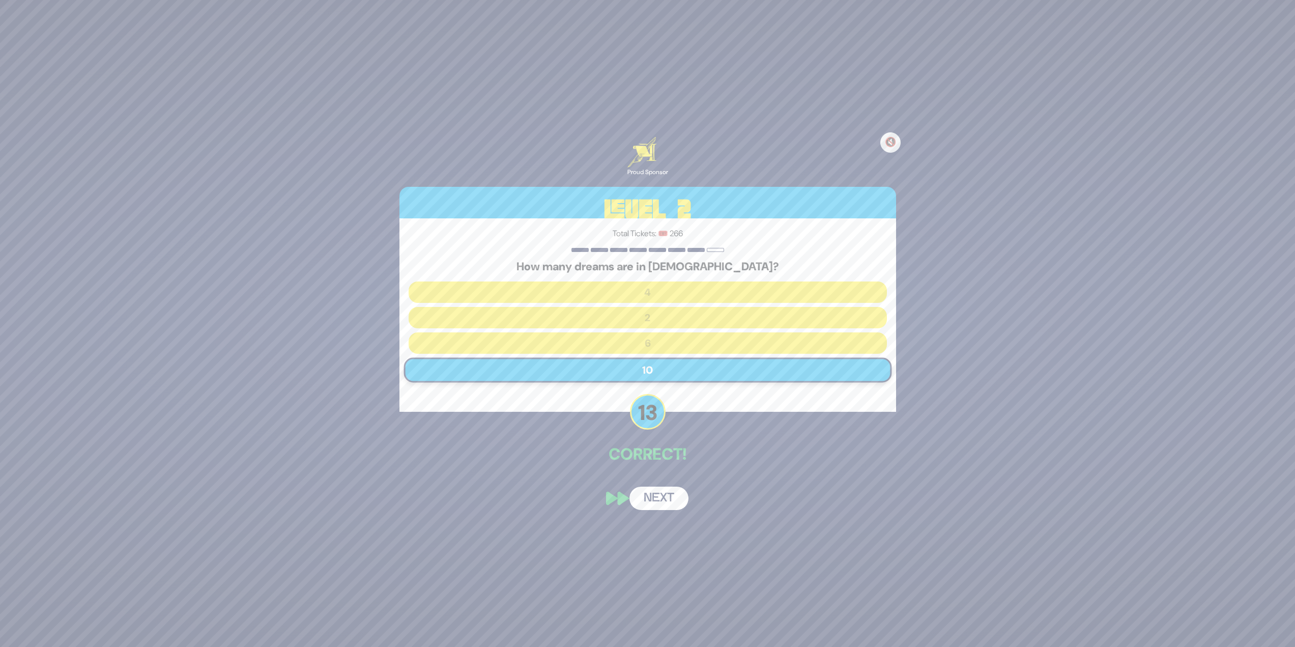
click at [653, 495] on button "Next" at bounding box center [659, 498] width 59 height 23
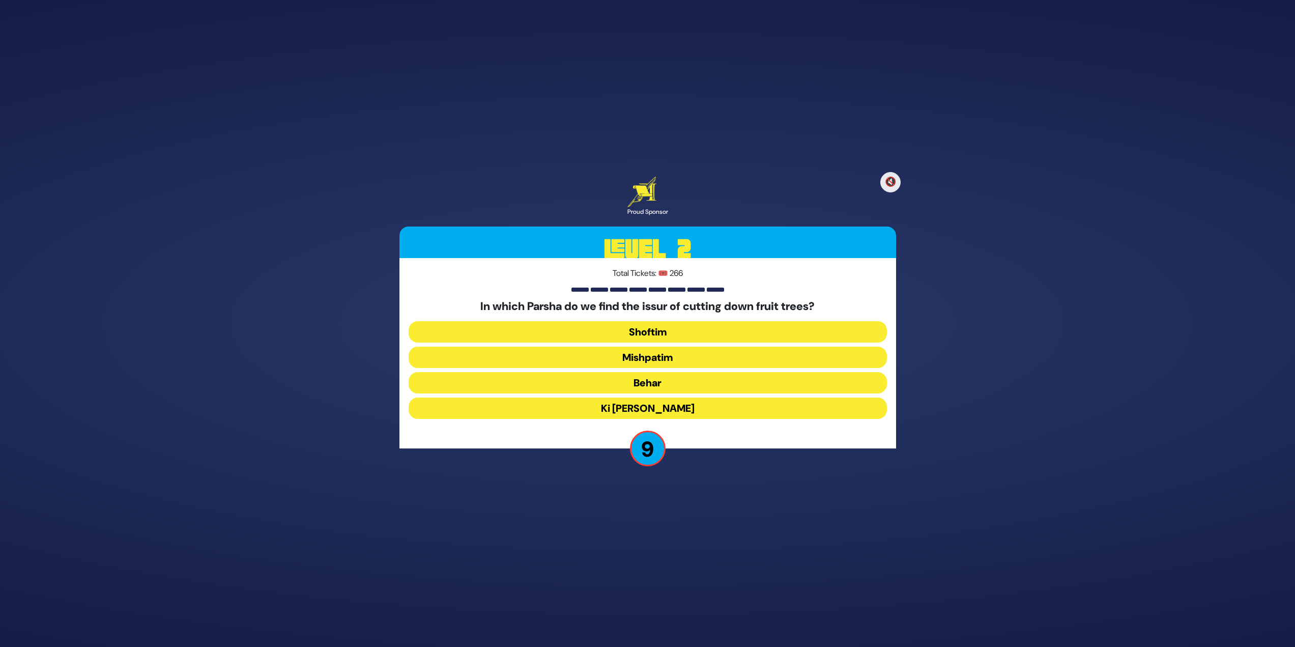
click at [673, 407] on button "Ki Savo" at bounding box center [648, 407] width 478 height 21
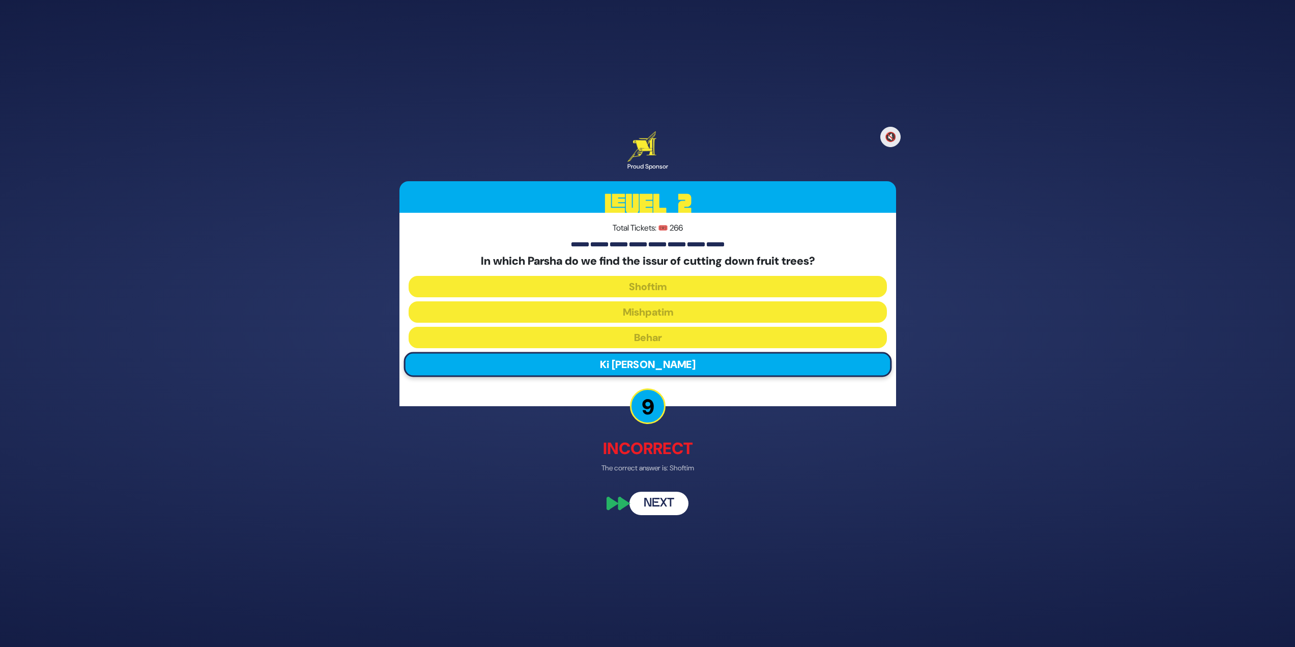
click at [668, 497] on button "Next" at bounding box center [659, 503] width 59 height 23
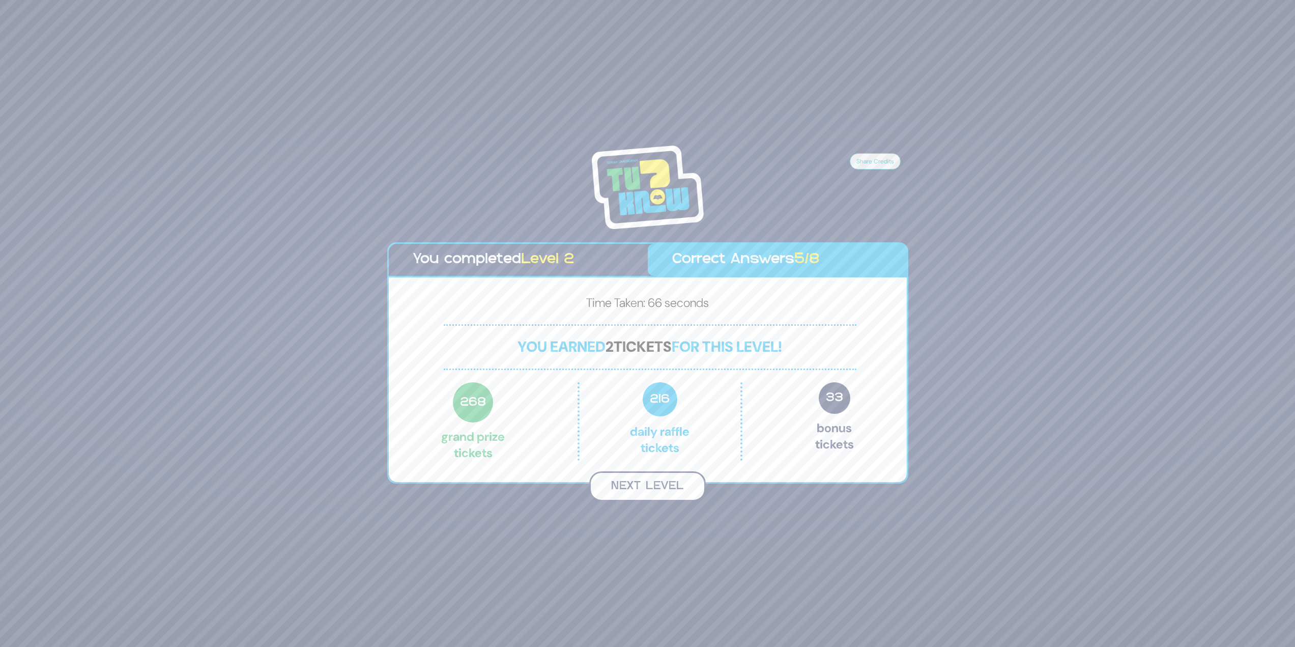
click at [647, 490] on button "Next Level" at bounding box center [647, 486] width 117 height 30
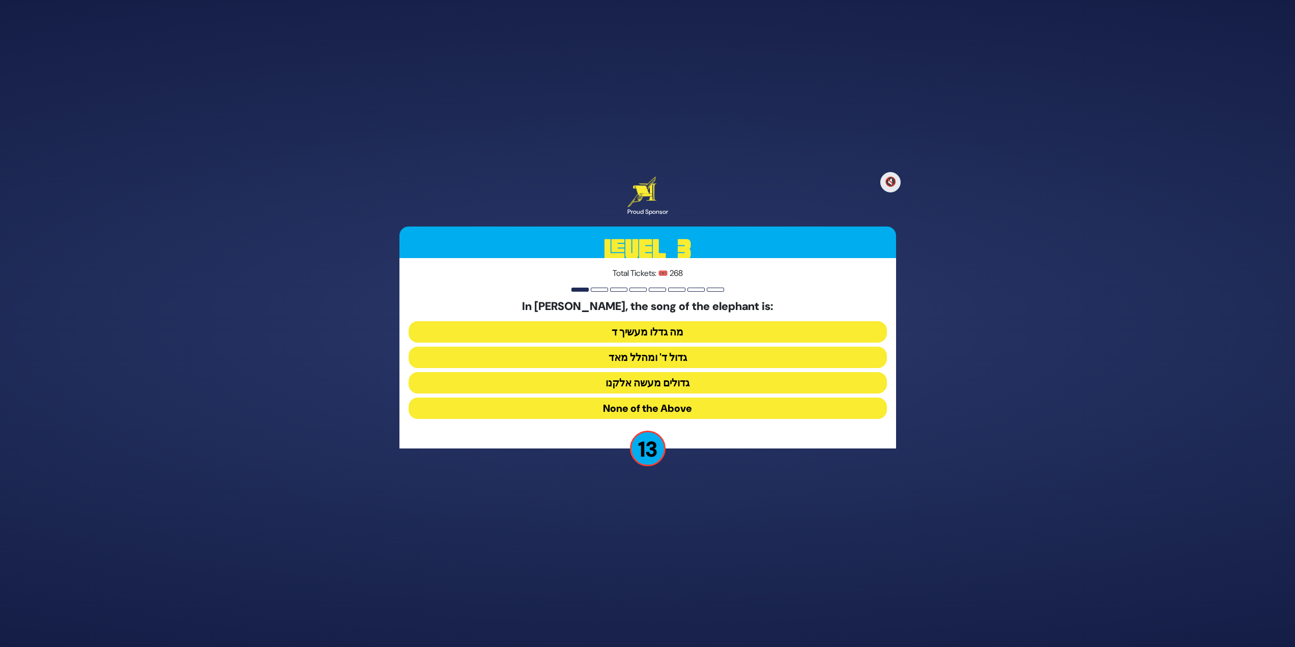
click at [714, 326] on button "מה גדלו מעשיך ד" at bounding box center [648, 331] width 478 height 21
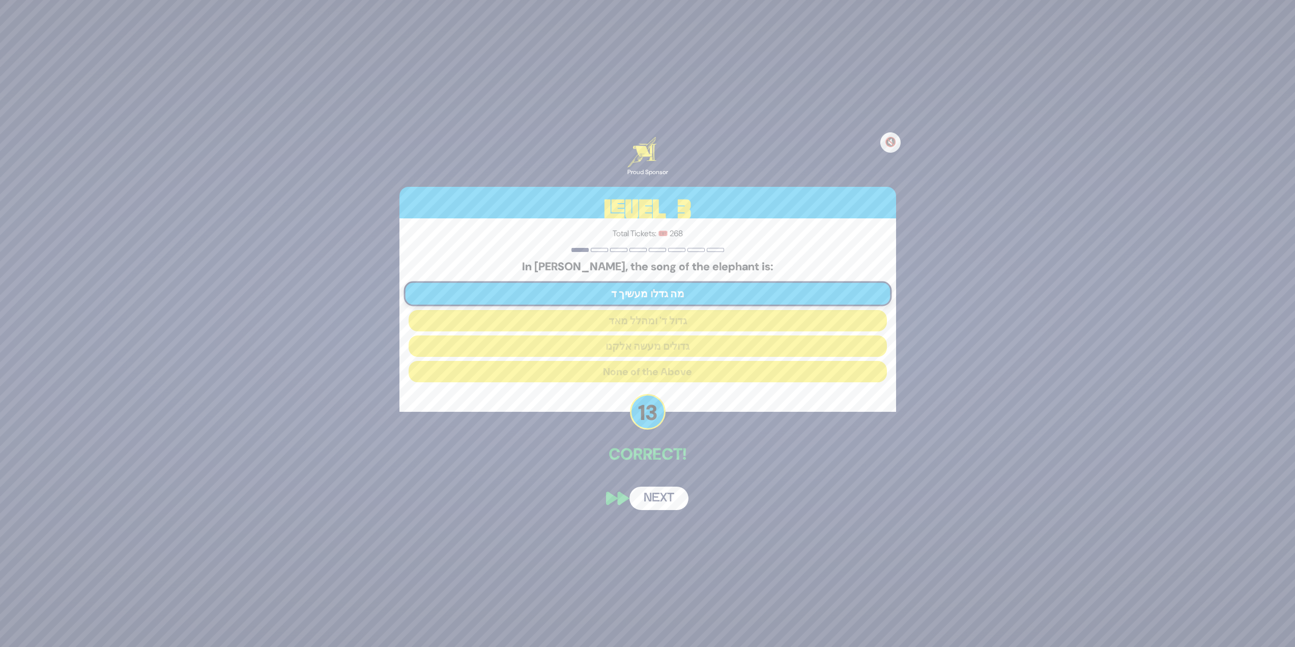
click at [660, 500] on button "Next" at bounding box center [659, 498] width 59 height 23
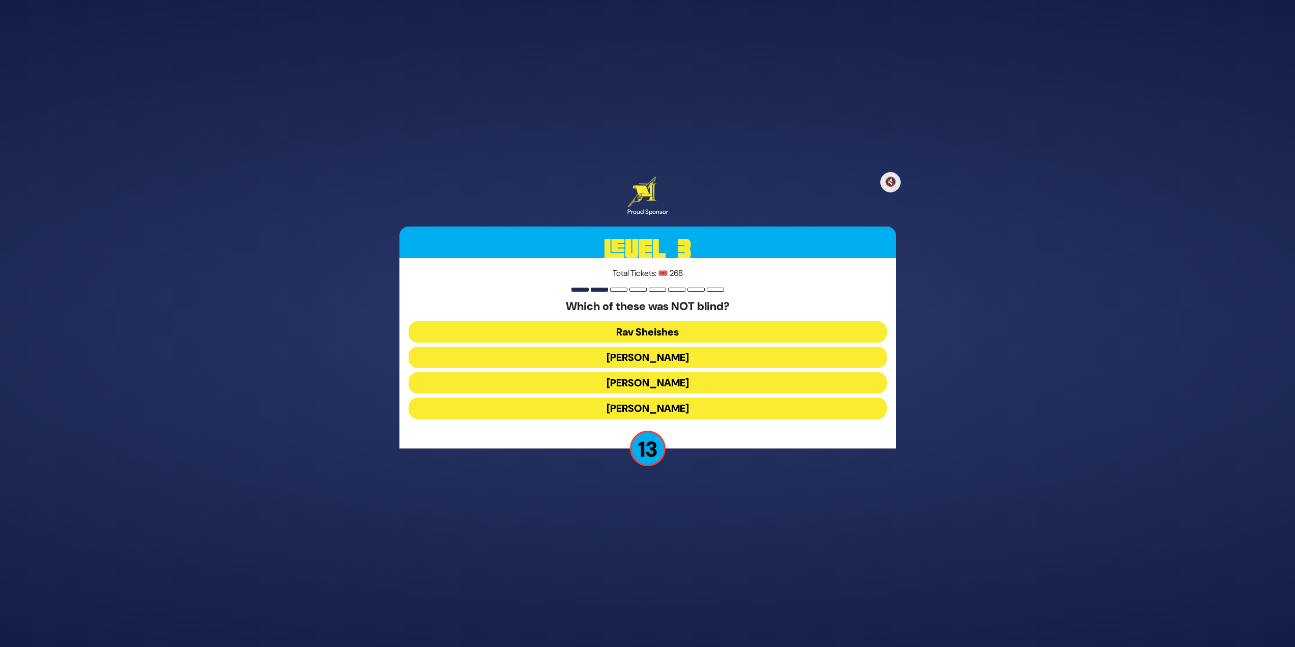
click at [658, 382] on button "Achiya Hashiloni" at bounding box center [648, 382] width 478 height 21
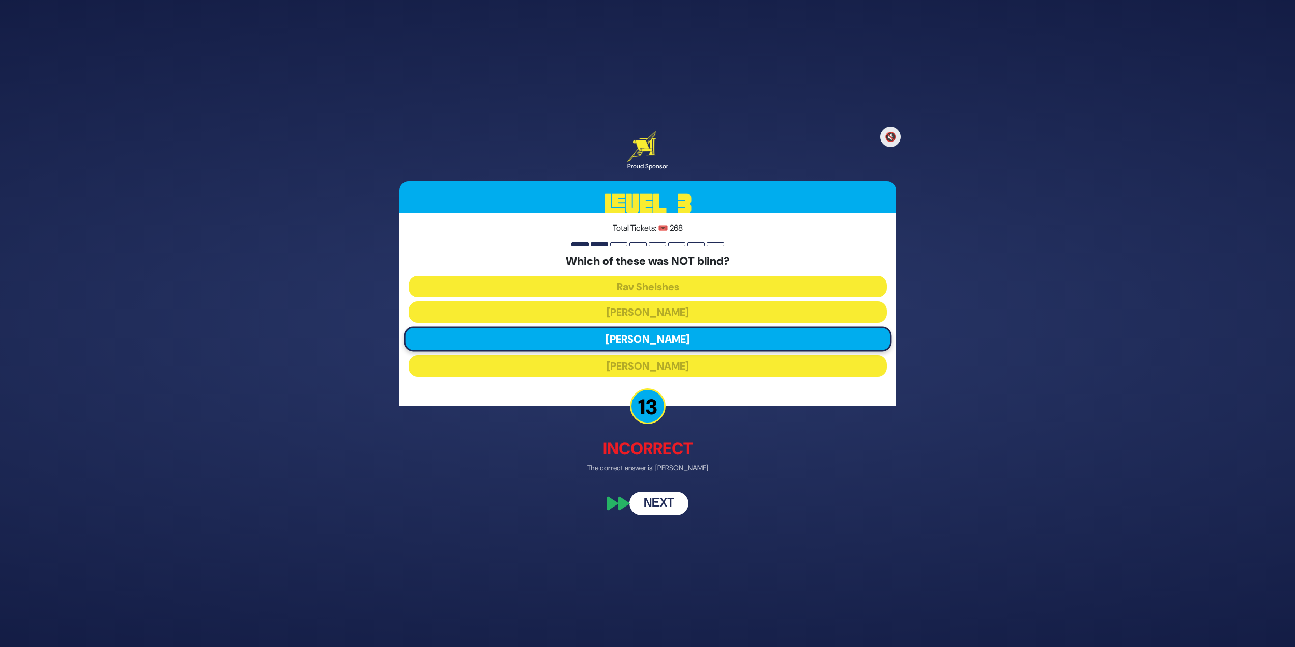
click at [652, 503] on button "Next" at bounding box center [659, 503] width 59 height 23
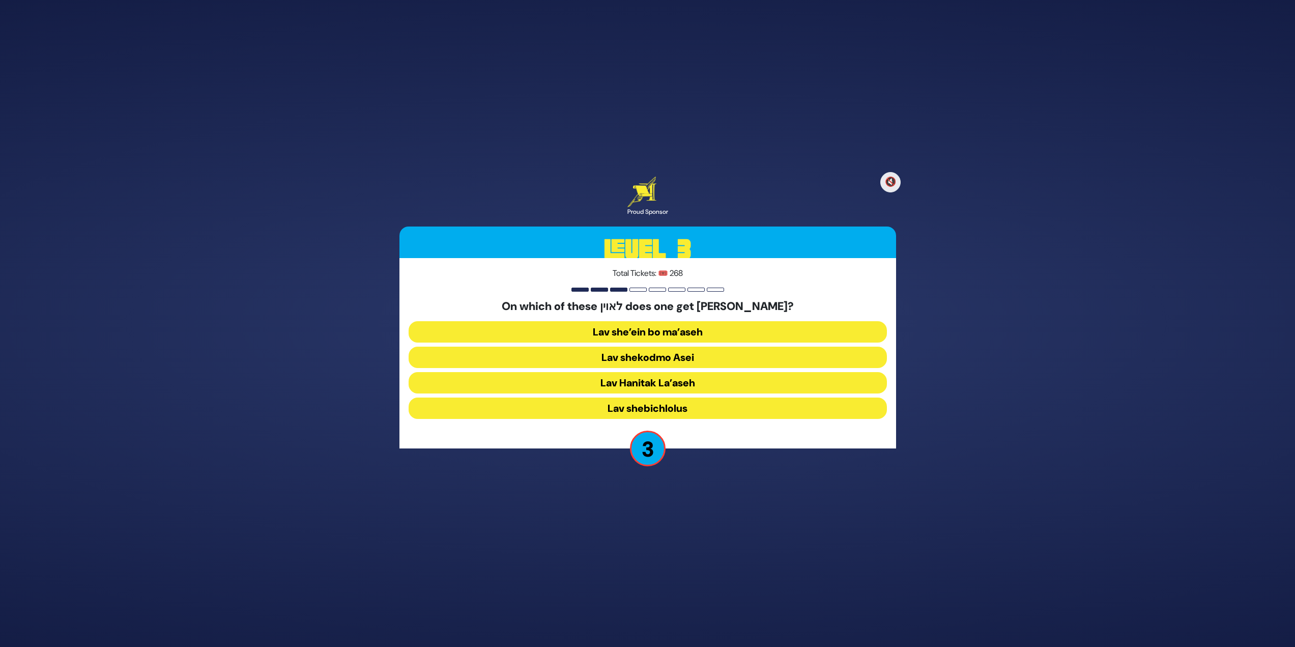
click at [735, 411] on button "Lav shebichlolus" at bounding box center [648, 407] width 478 height 21
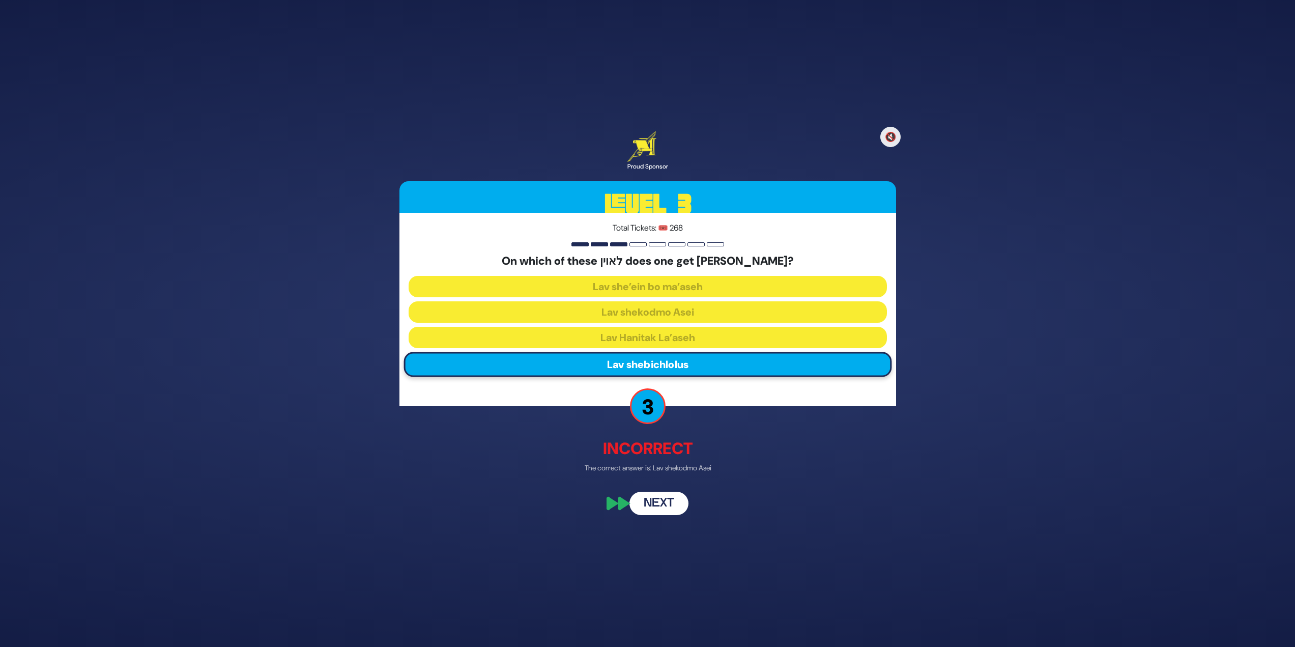
click at [660, 502] on button "Next" at bounding box center [659, 503] width 59 height 23
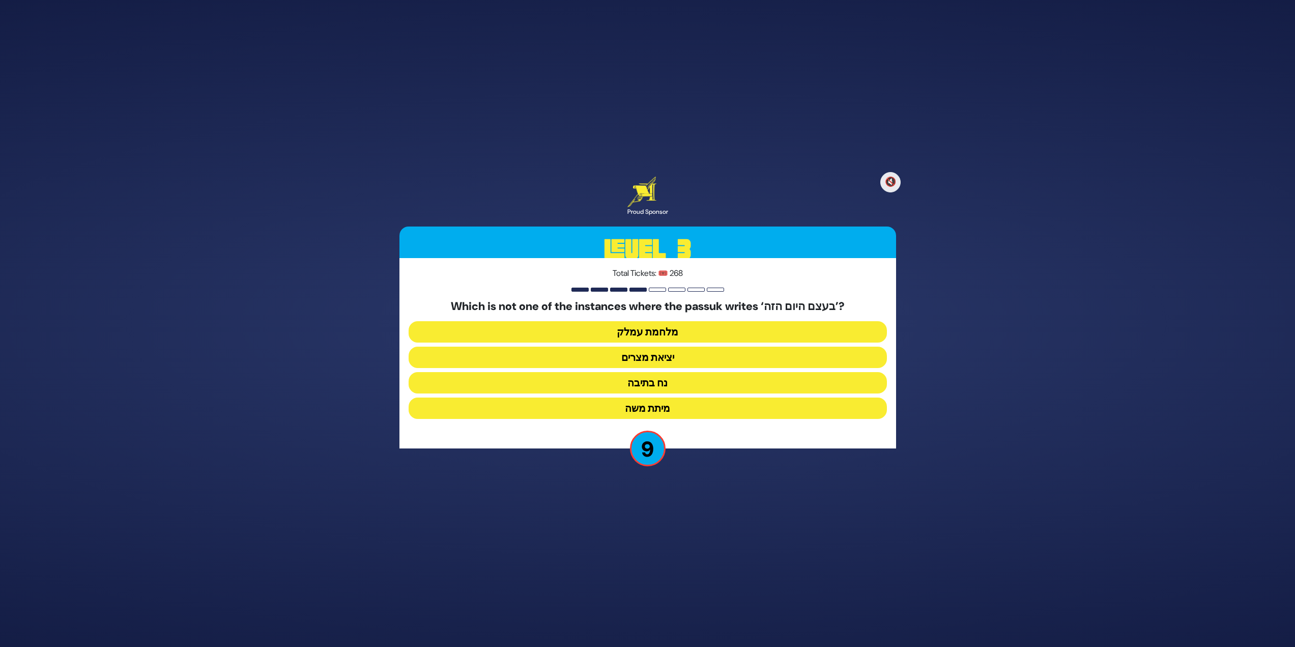
click at [661, 328] on button "מלחמת עמלק" at bounding box center [648, 331] width 478 height 21
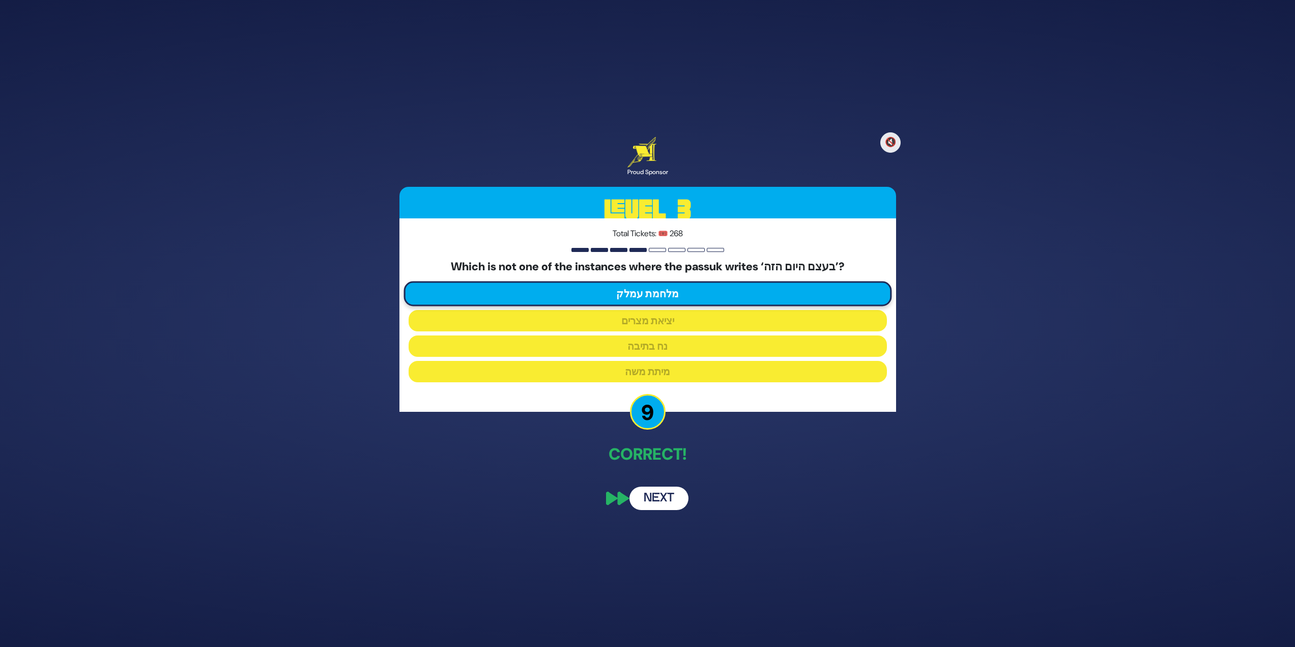
click at [663, 501] on button "Next" at bounding box center [659, 498] width 59 height 23
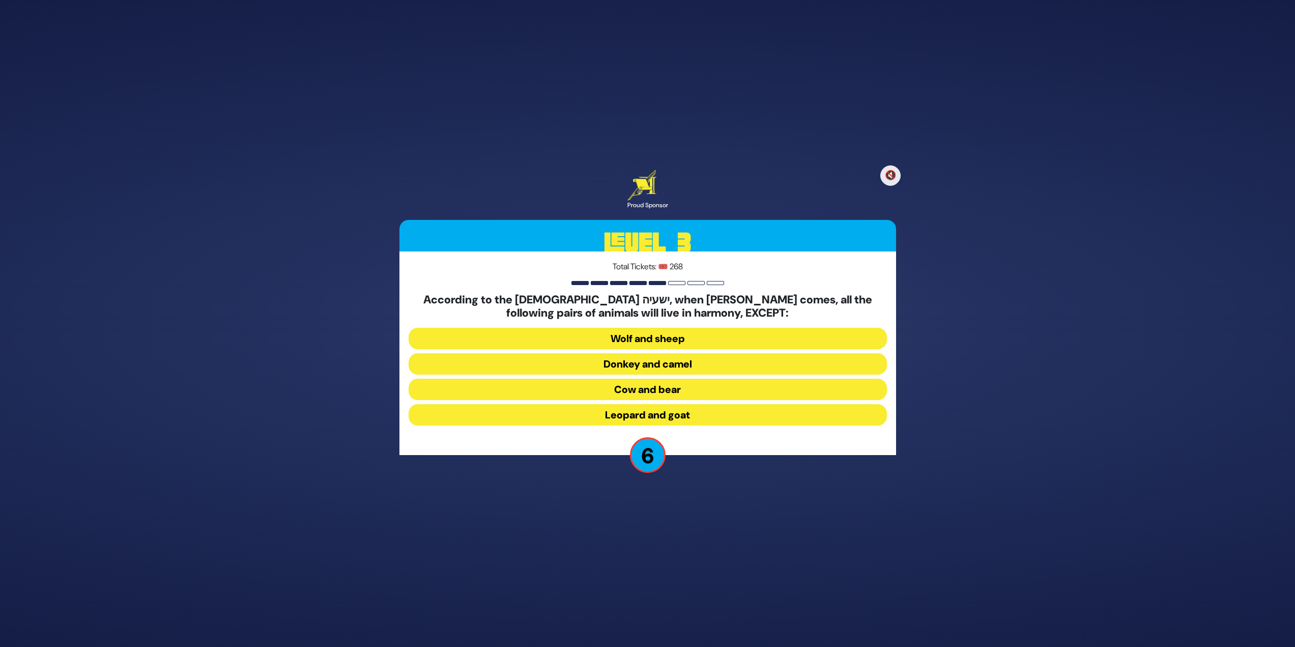
click at [740, 415] on button "Leopard and goat" at bounding box center [648, 414] width 478 height 21
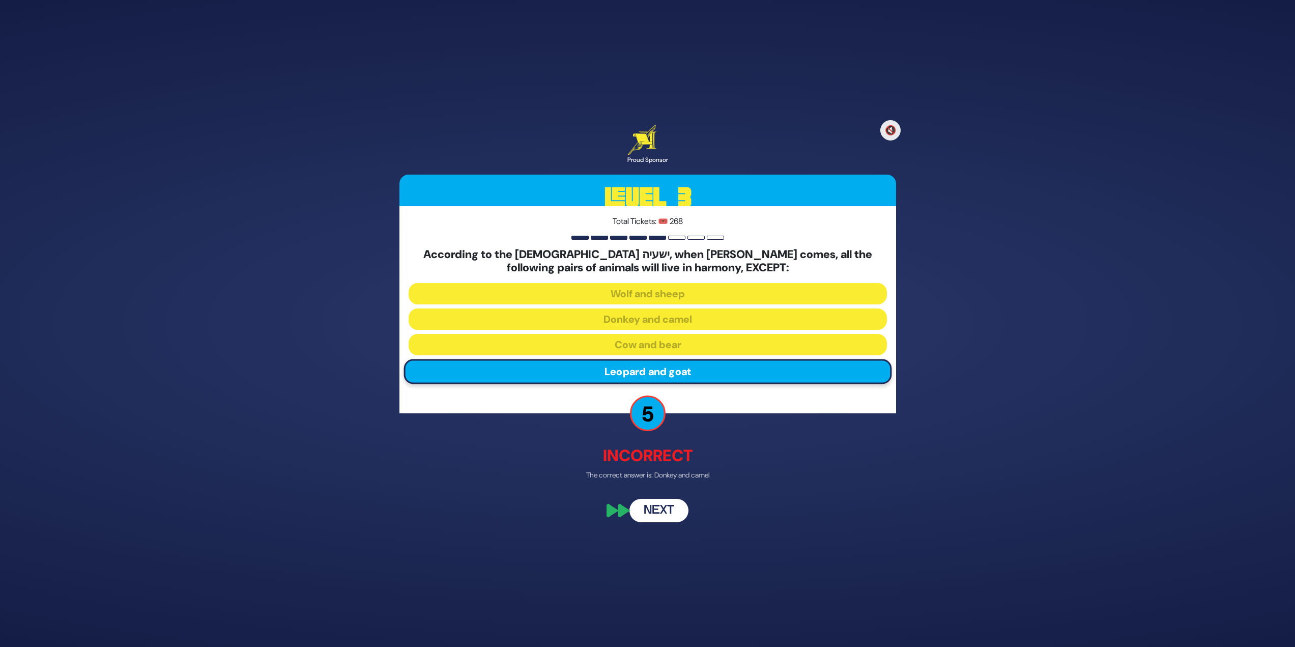
click at [670, 503] on button "Next" at bounding box center [659, 510] width 59 height 23
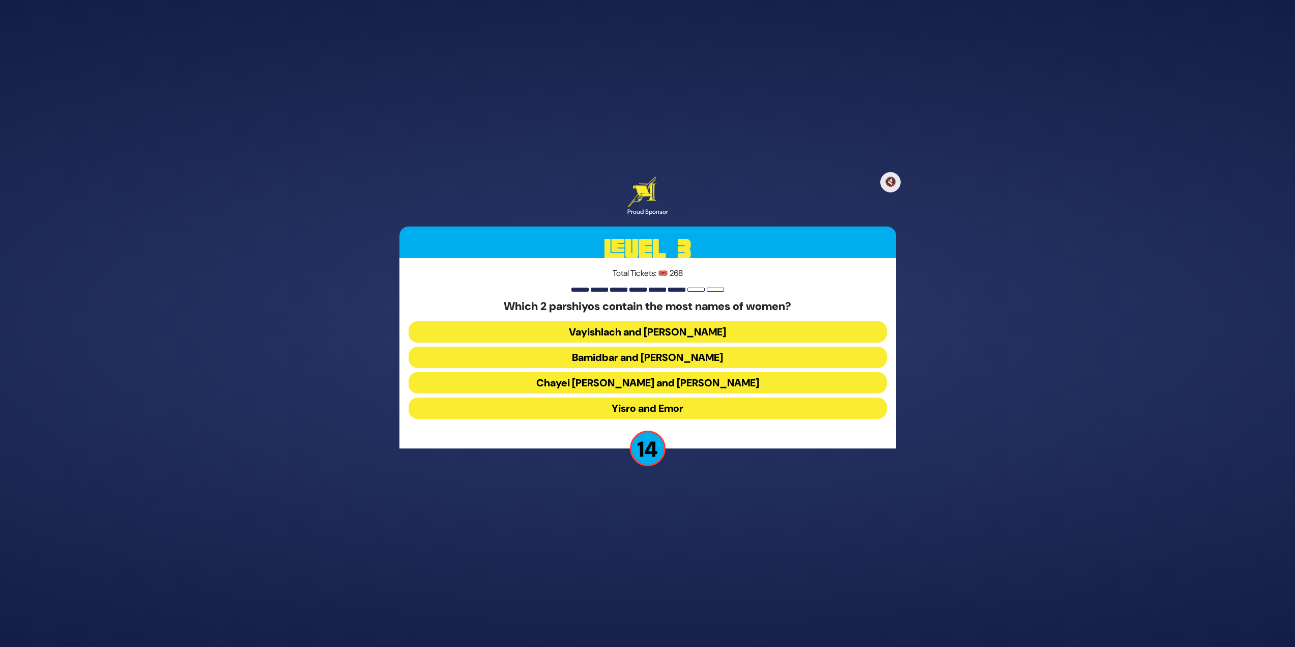
click at [613, 325] on button "Vayishlach and Pinchas" at bounding box center [648, 331] width 478 height 21
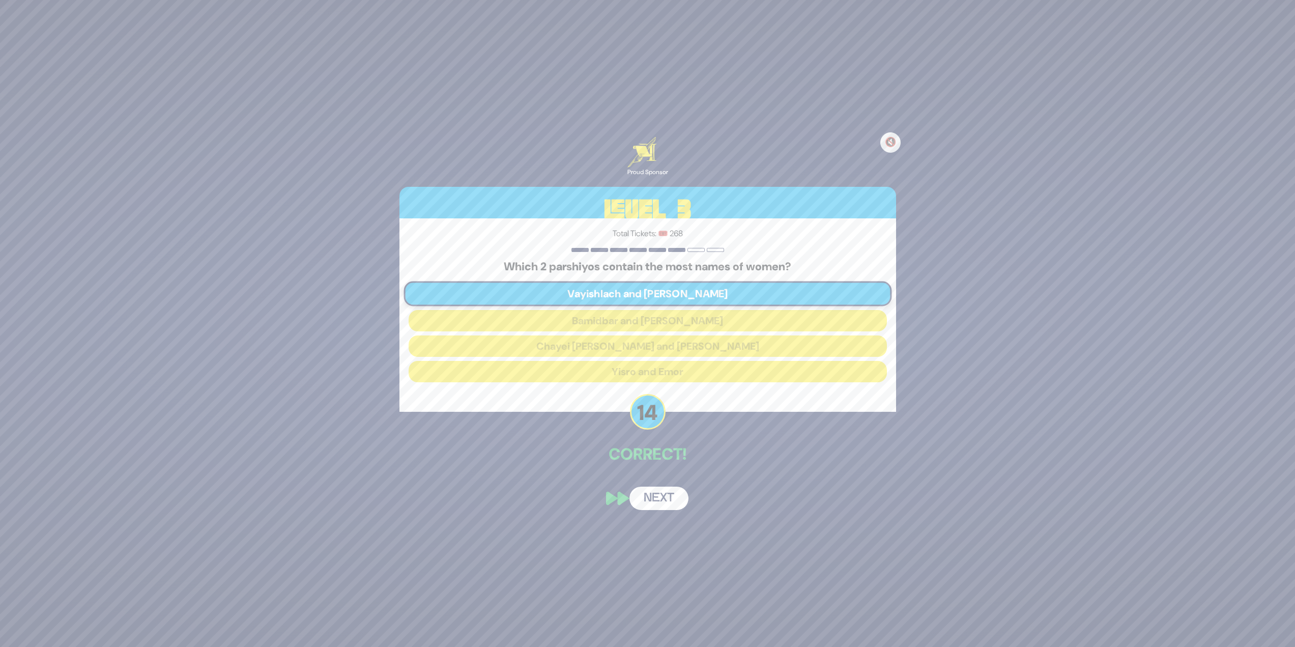
click at [656, 495] on button "Next" at bounding box center [659, 498] width 59 height 23
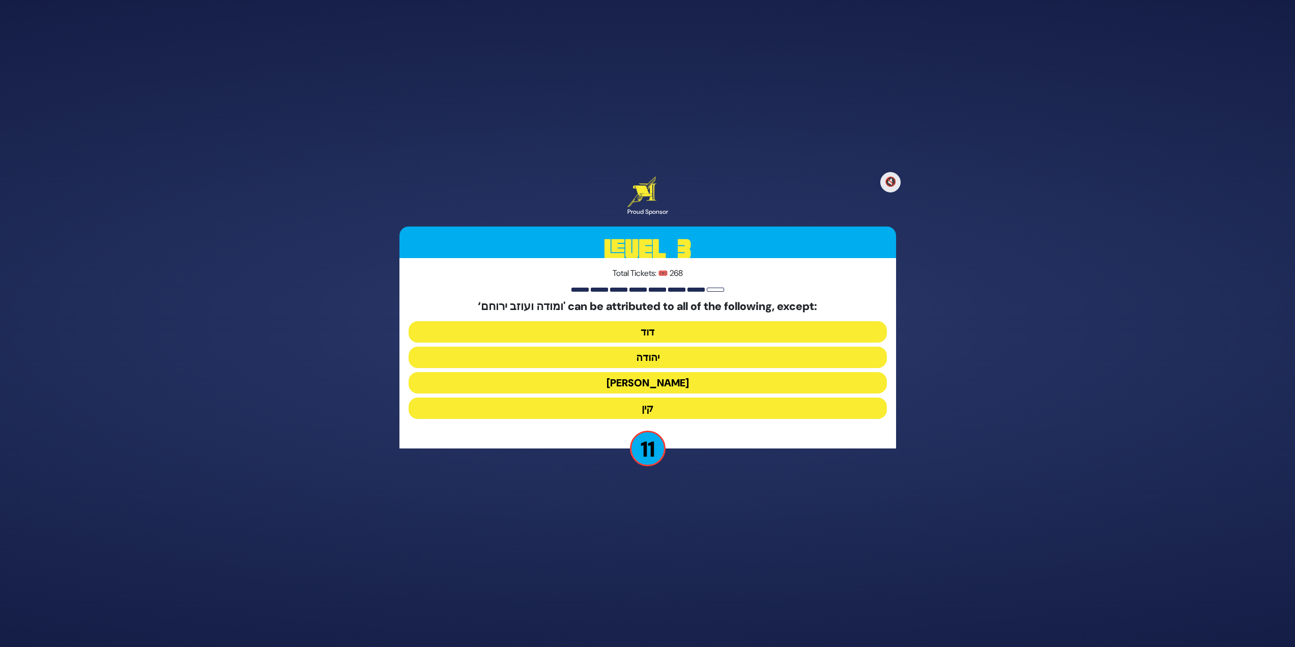
click at [700, 405] on button "קין" at bounding box center [648, 407] width 478 height 21
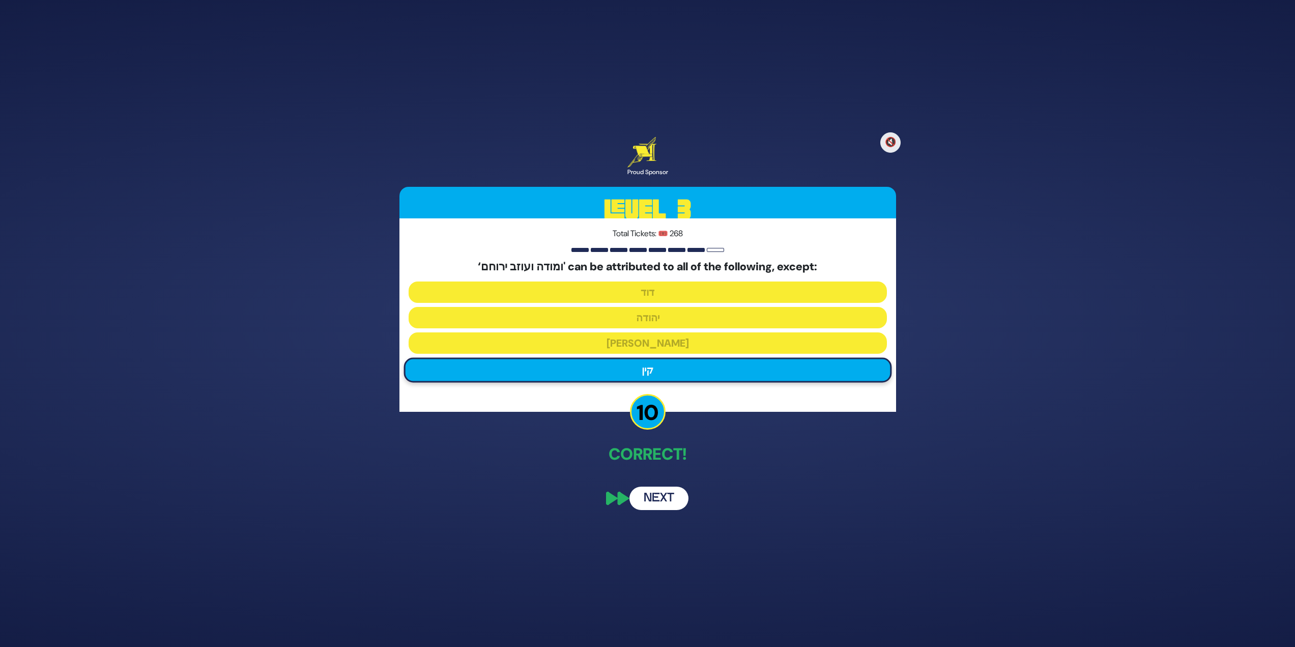
click at [677, 497] on button "Next" at bounding box center [659, 498] width 59 height 23
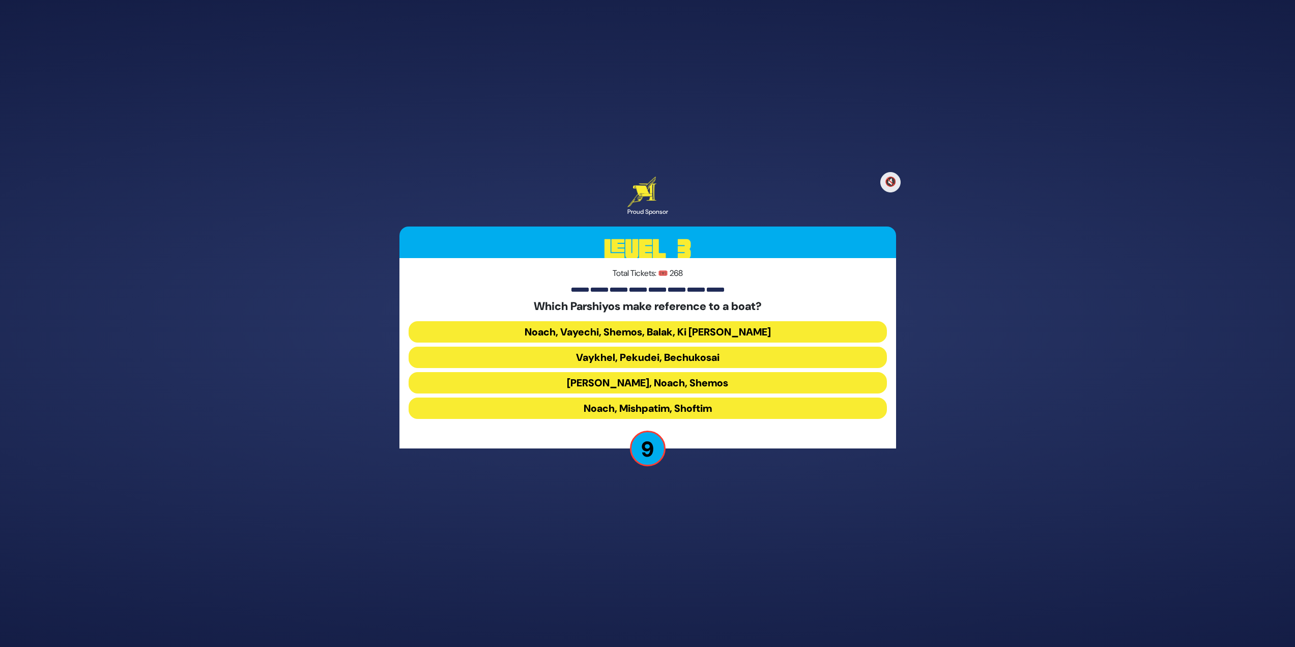
click at [750, 328] on button "Noach, Vayechi, Shemos, Balak, Ki Savo" at bounding box center [648, 331] width 478 height 21
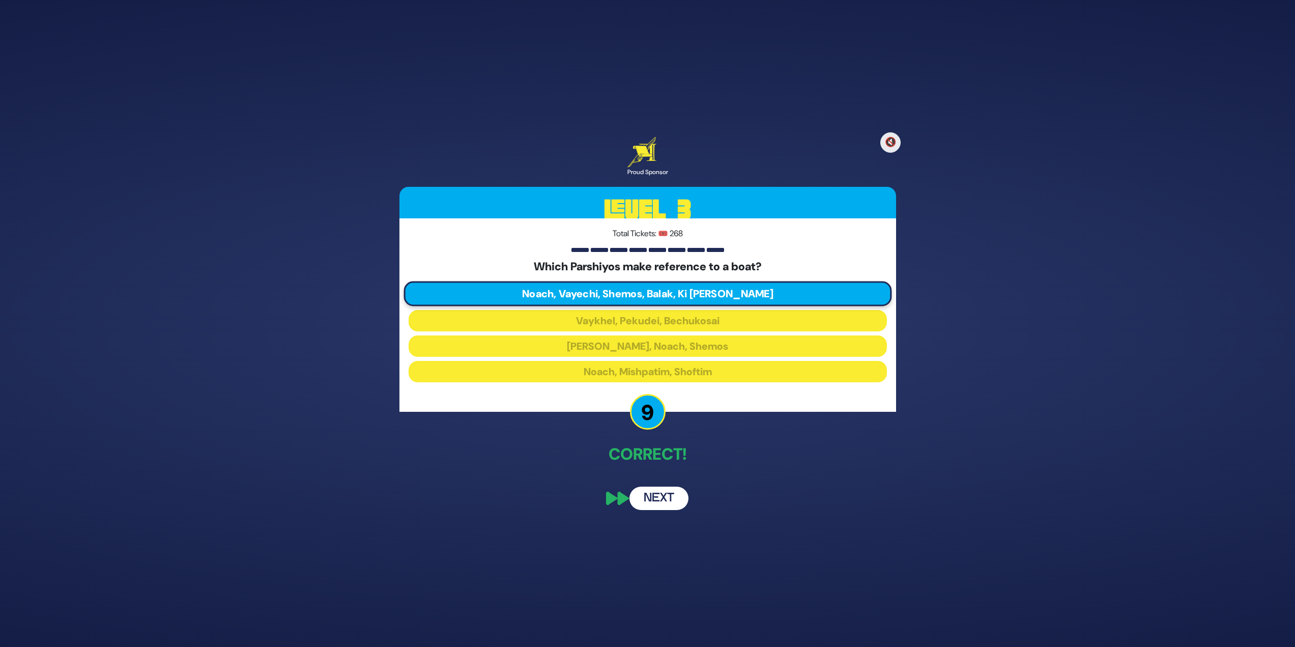
click at [653, 492] on button "Next" at bounding box center [659, 498] width 59 height 23
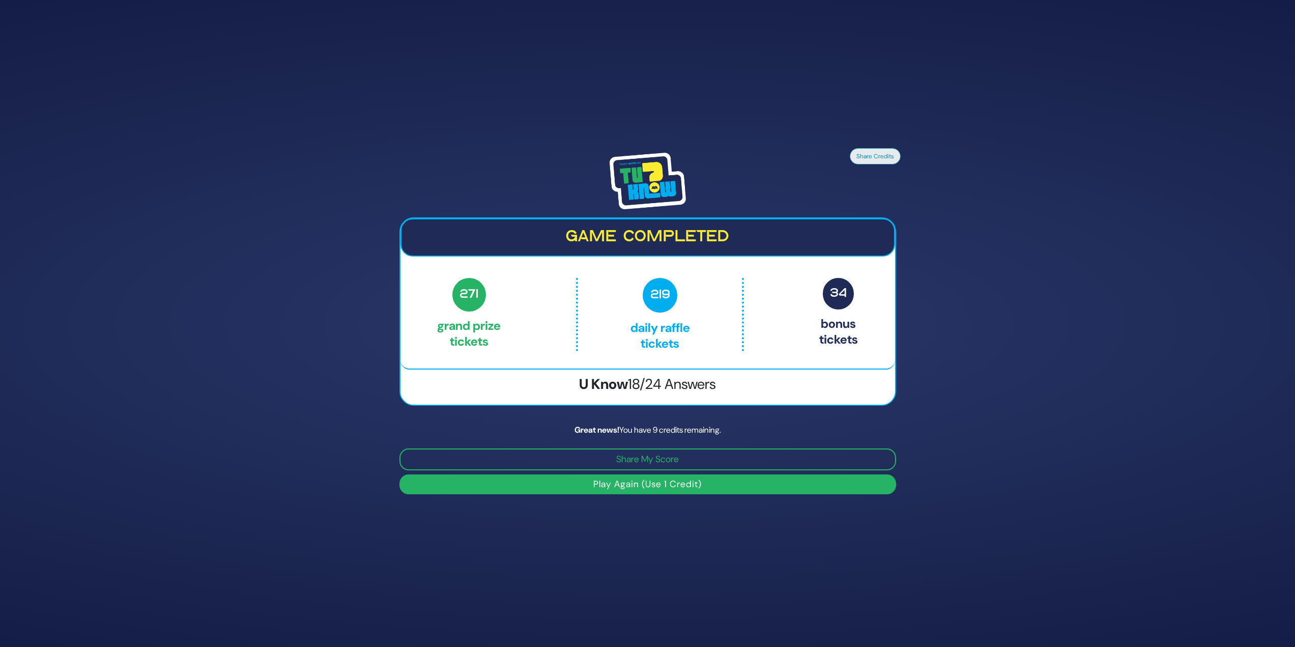
click at [667, 483] on button "Play Again (Use 1 Credit)" at bounding box center [648, 484] width 497 height 20
click at [734, 488] on button "Play Again (Use 1 Credit)" at bounding box center [648, 484] width 497 height 20
click at [709, 477] on button "Play Again (Use 1 Credit)" at bounding box center [648, 484] width 497 height 20
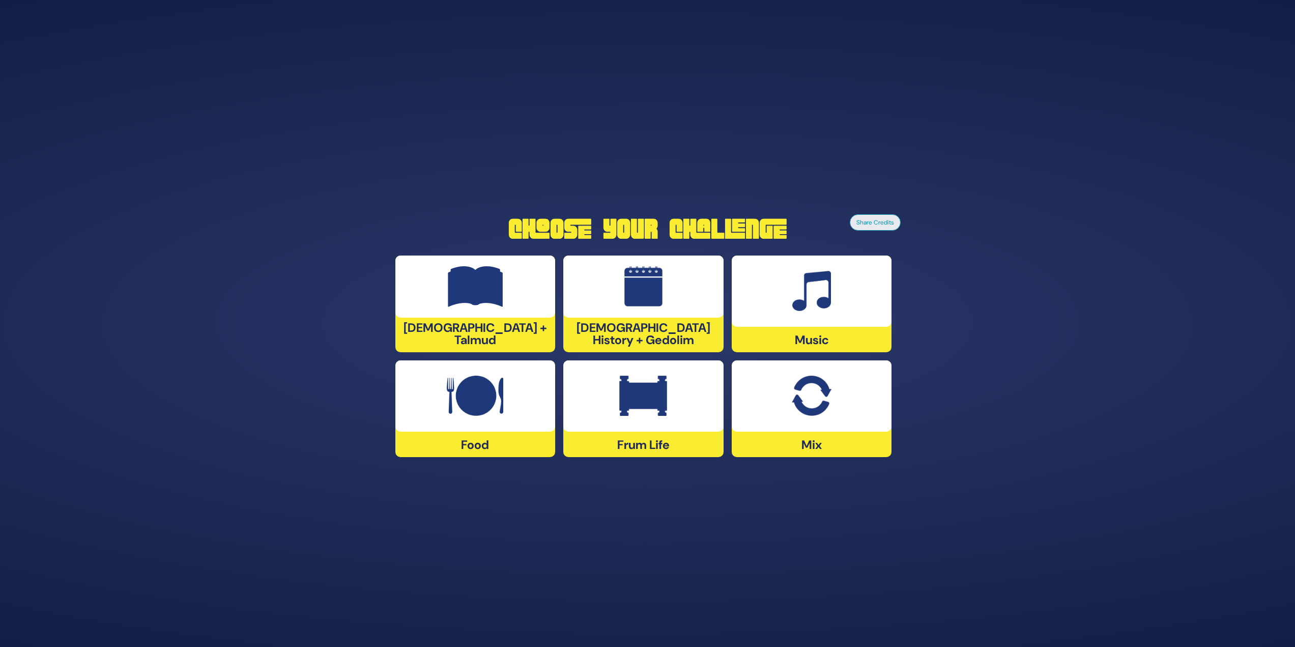
click at [655, 383] on img at bounding box center [643, 396] width 48 height 41
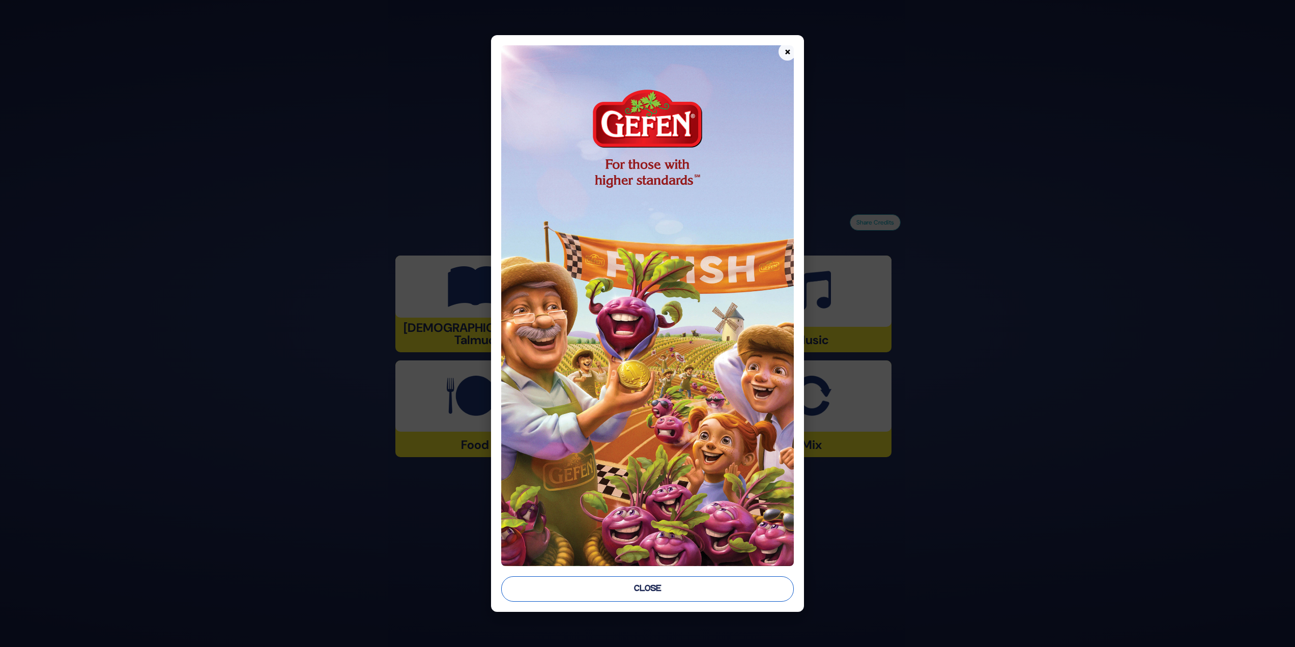
click at [668, 593] on button "Close" at bounding box center [647, 588] width 293 height 25
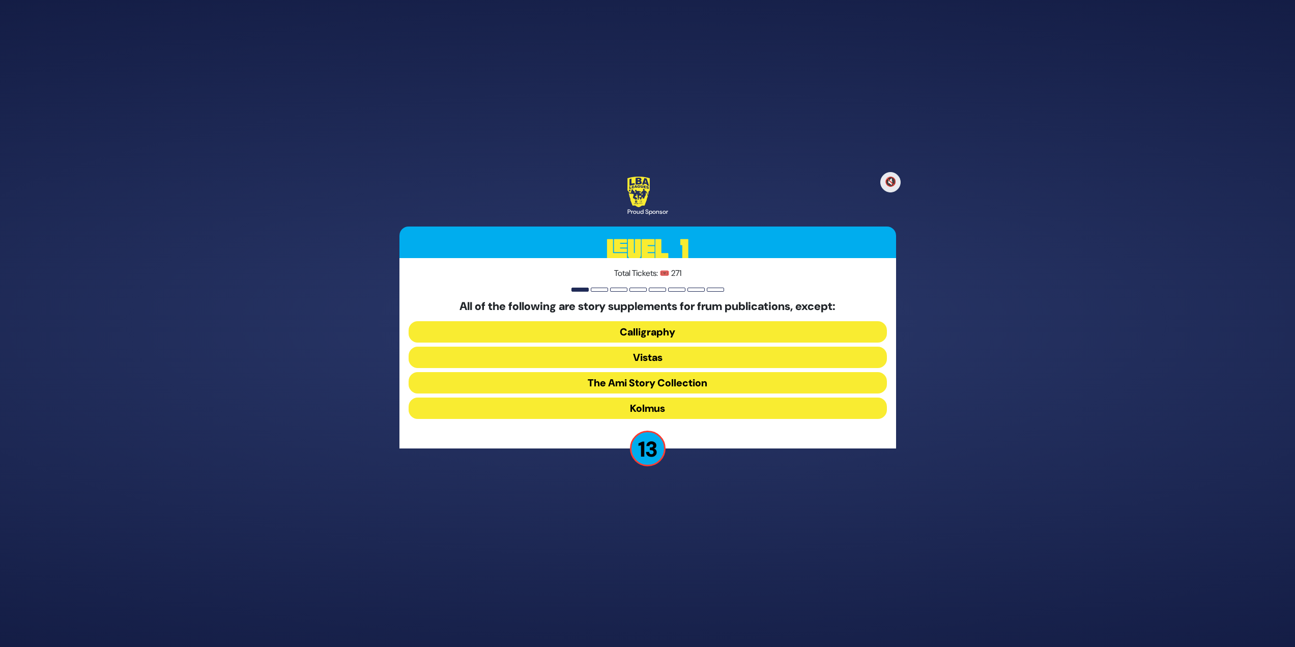
click at [653, 406] on button "Kolmus" at bounding box center [648, 407] width 478 height 21
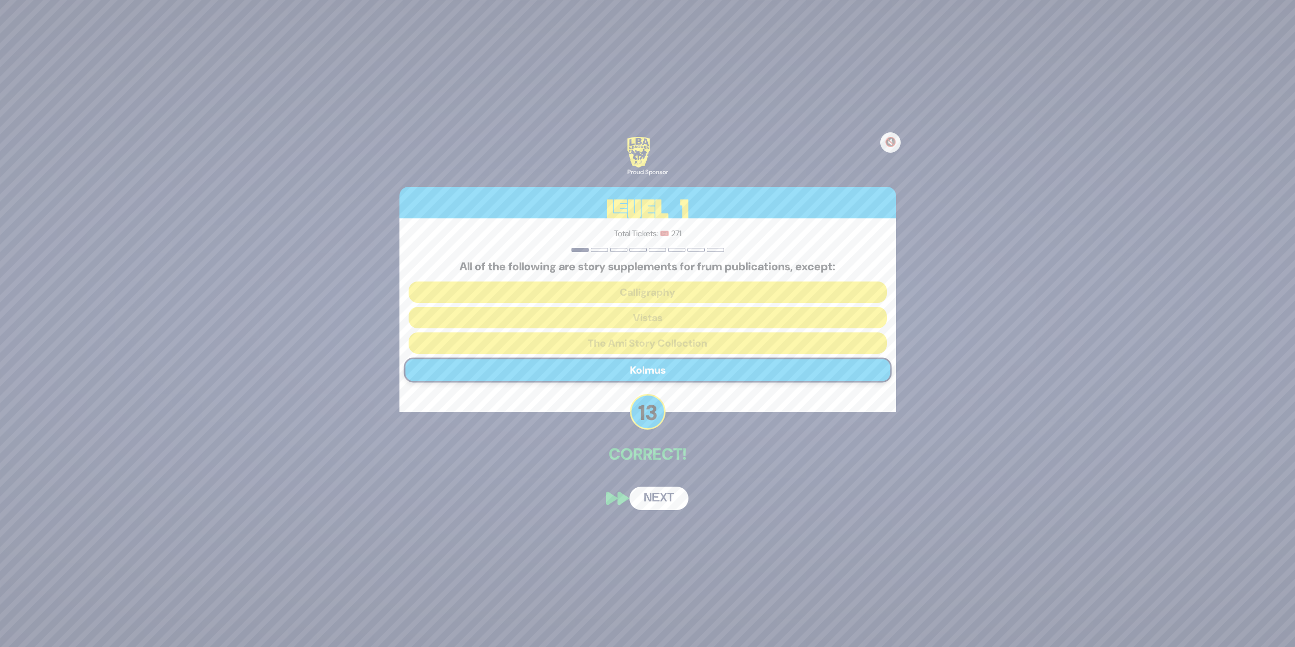
click at [663, 485] on div "🔇 Proud Sponsor Level 1 Total Tickets: 🎟️ 271 All of the following are story su…" at bounding box center [647, 323] width 521 height 397
click at [672, 499] on button "Next" at bounding box center [659, 498] width 59 height 23
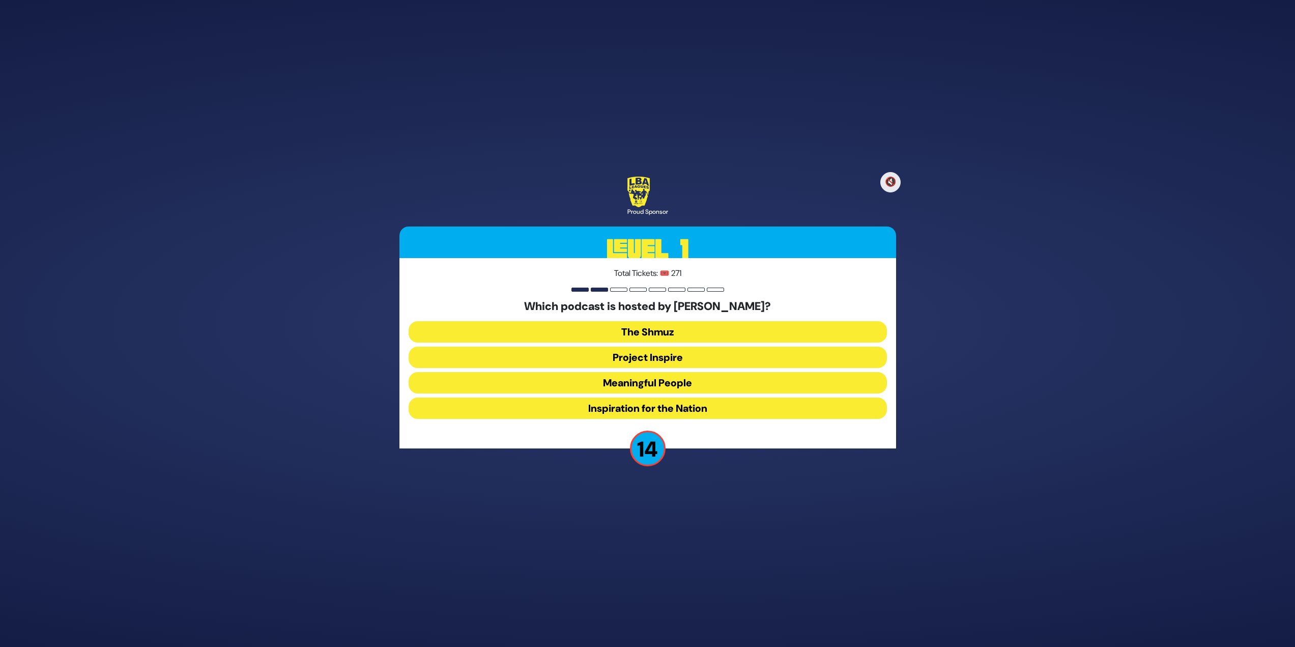
click at [664, 378] on button "Meaningful People" at bounding box center [648, 382] width 478 height 21
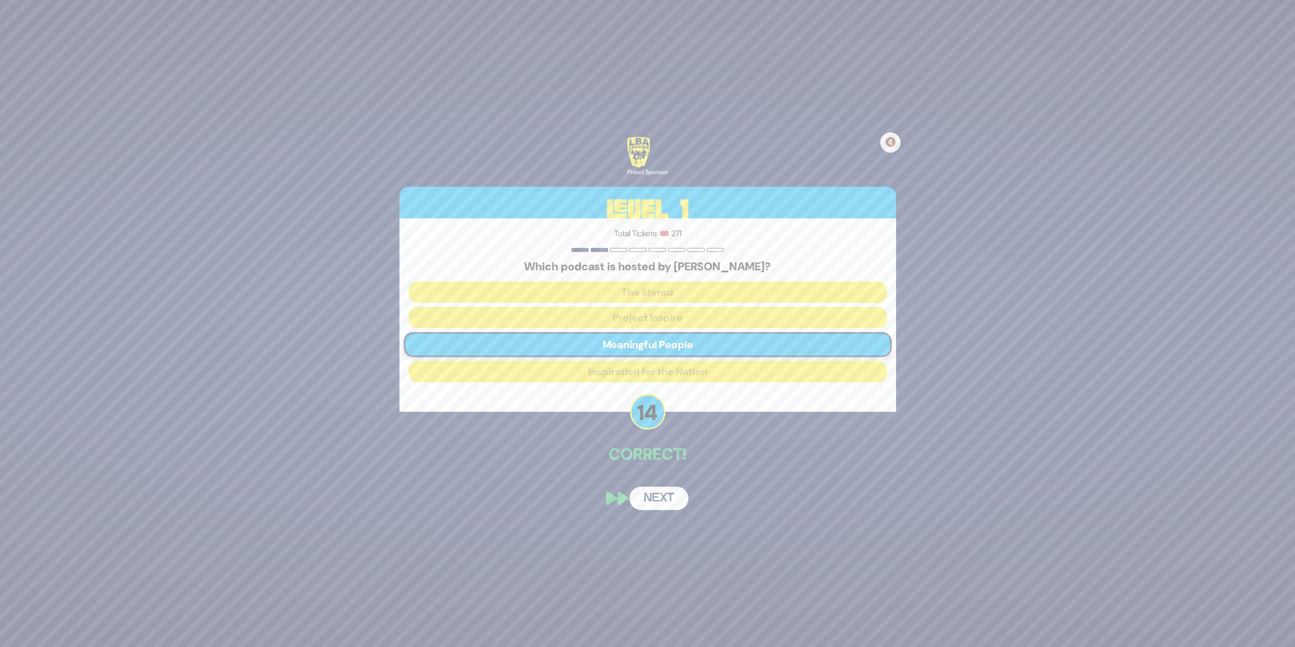
click at [663, 488] on button "Next" at bounding box center [659, 498] width 59 height 23
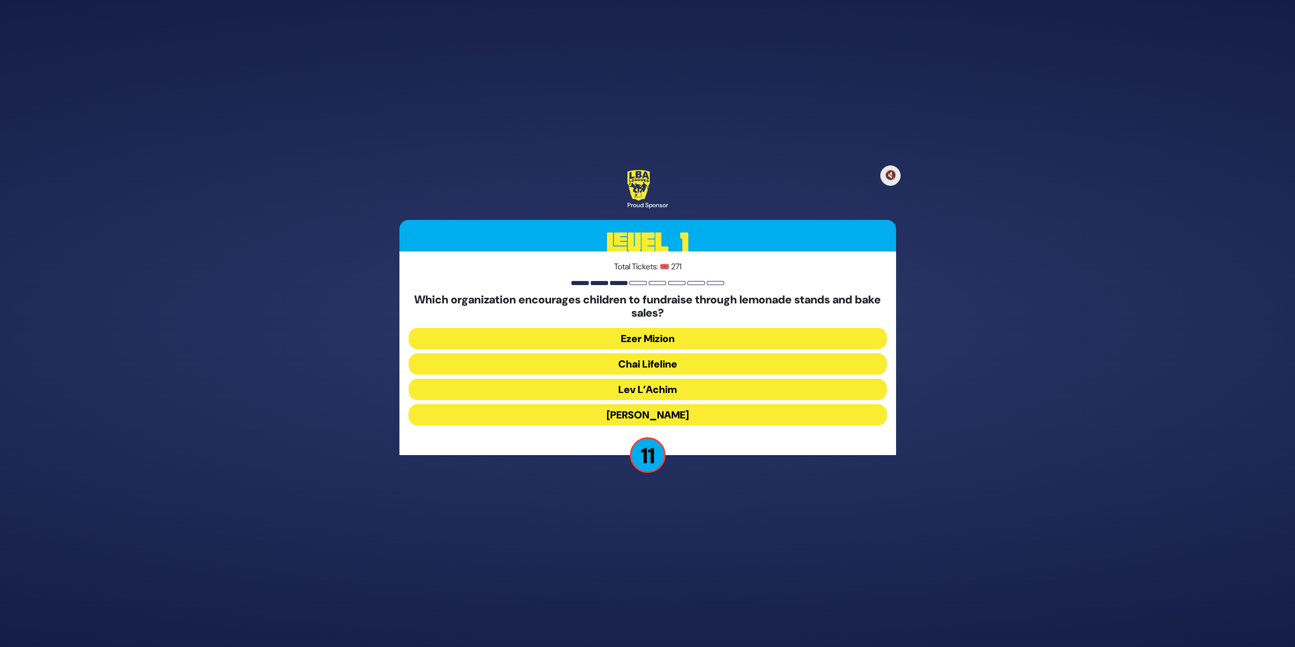
click at [637, 368] on button "Chai Lifeline" at bounding box center [648, 363] width 478 height 21
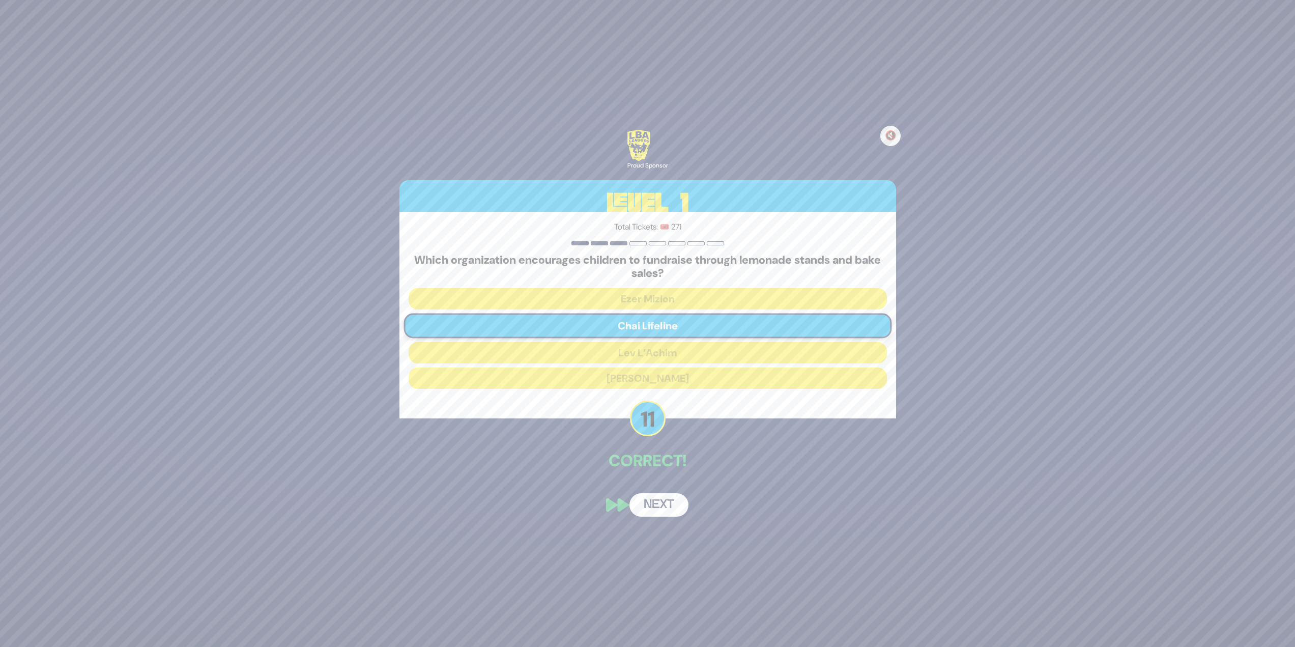
click at [640, 511] on button "Next" at bounding box center [659, 504] width 59 height 23
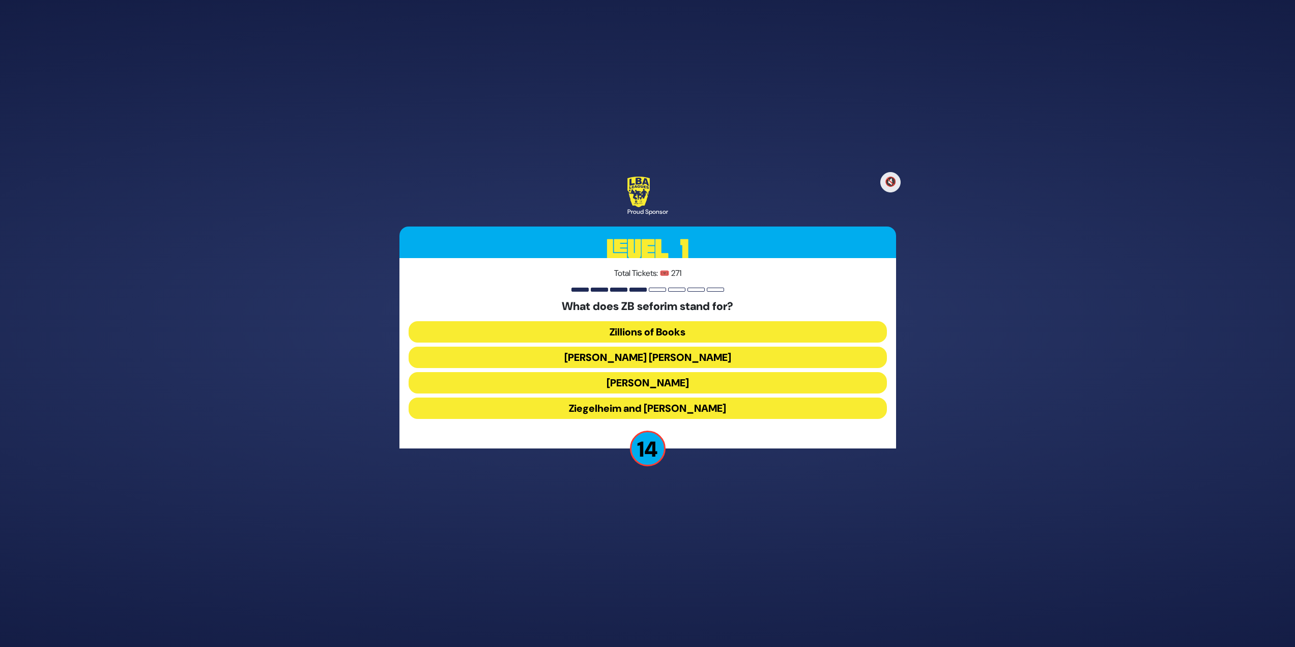
click at [686, 359] on button "Zundel Berman" at bounding box center [648, 357] width 478 height 21
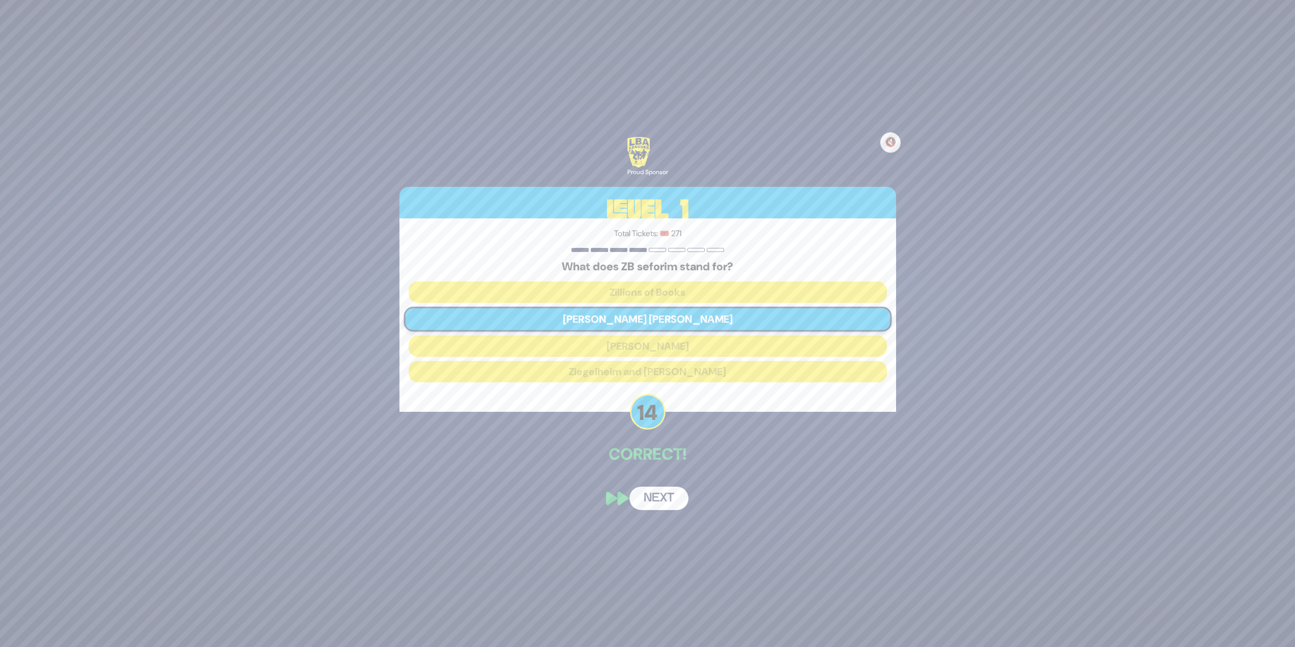
click at [666, 496] on button "Next" at bounding box center [659, 498] width 59 height 23
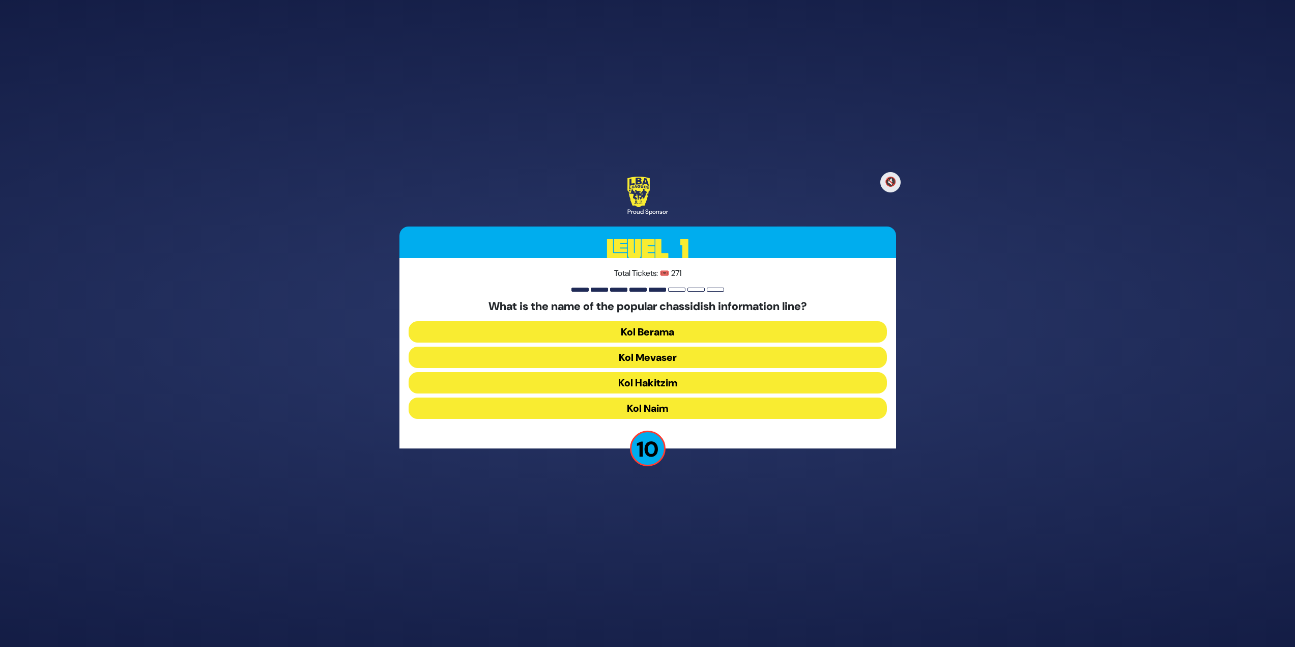
click at [696, 357] on button "Kol Mevaser" at bounding box center [648, 357] width 478 height 21
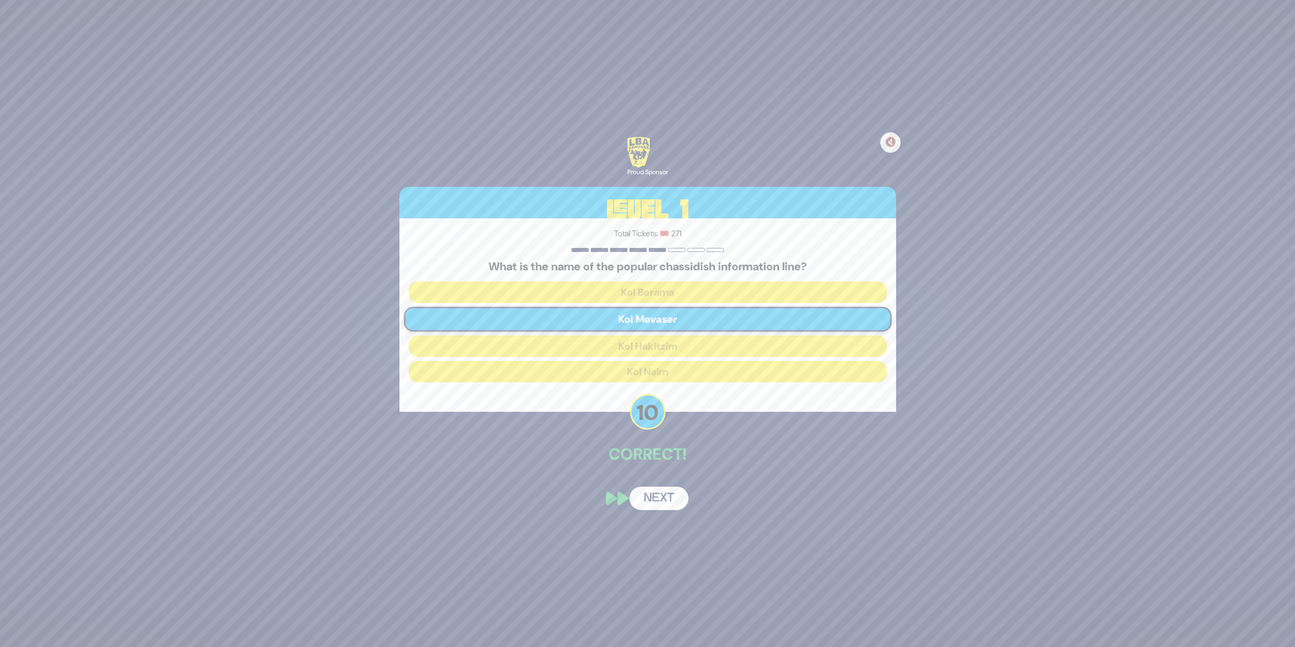
click at [671, 501] on button "Next" at bounding box center [659, 498] width 59 height 23
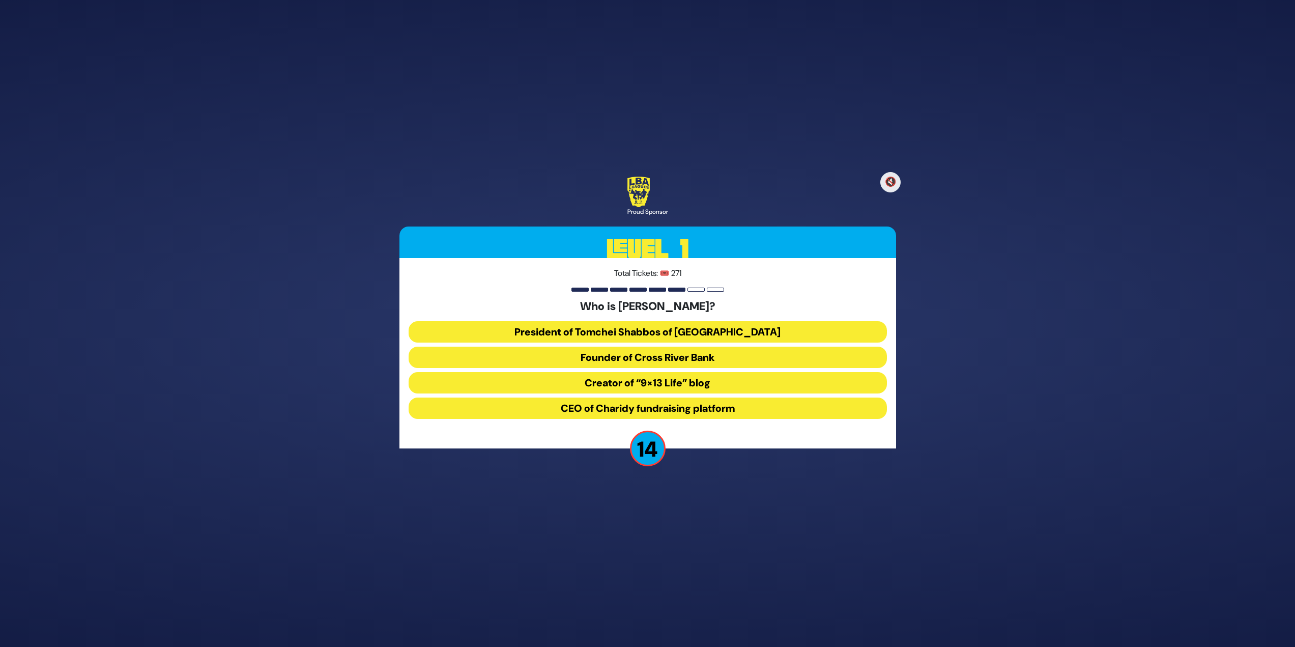
click at [651, 334] on button "President of Tomchei Shabbos of Rockland County" at bounding box center [648, 331] width 478 height 21
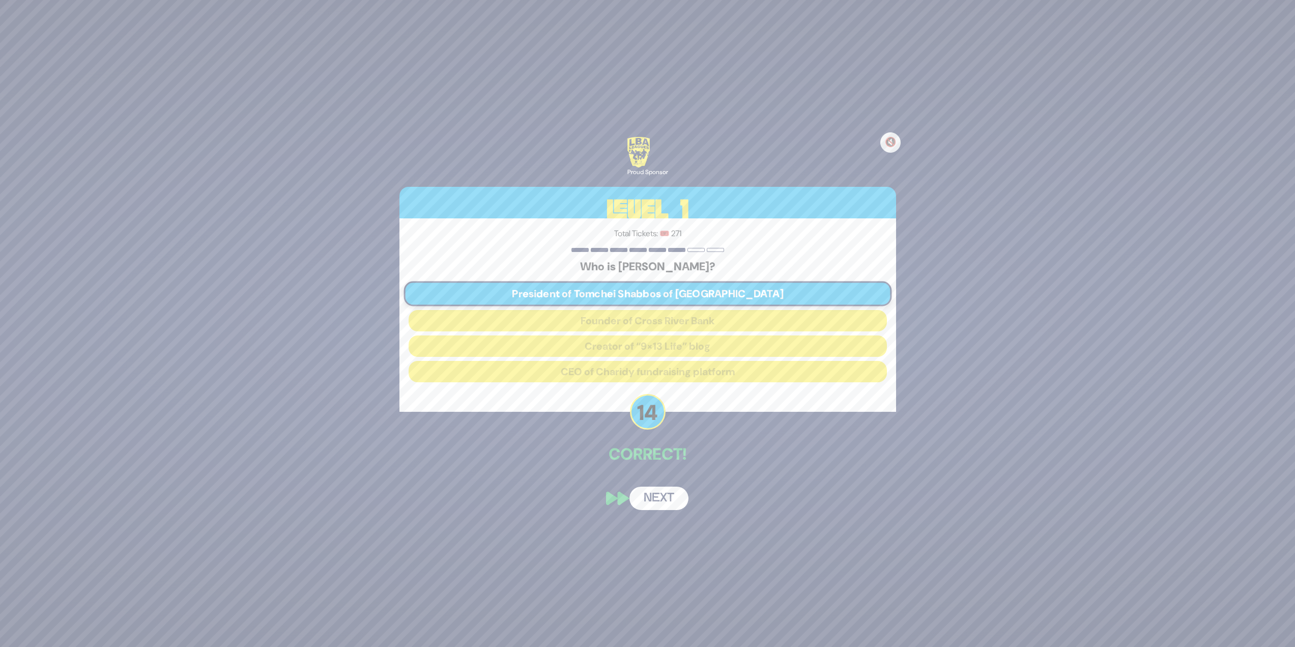
click at [666, 497] on button "Next" at bounding box center [659, 498] width 59 height 23
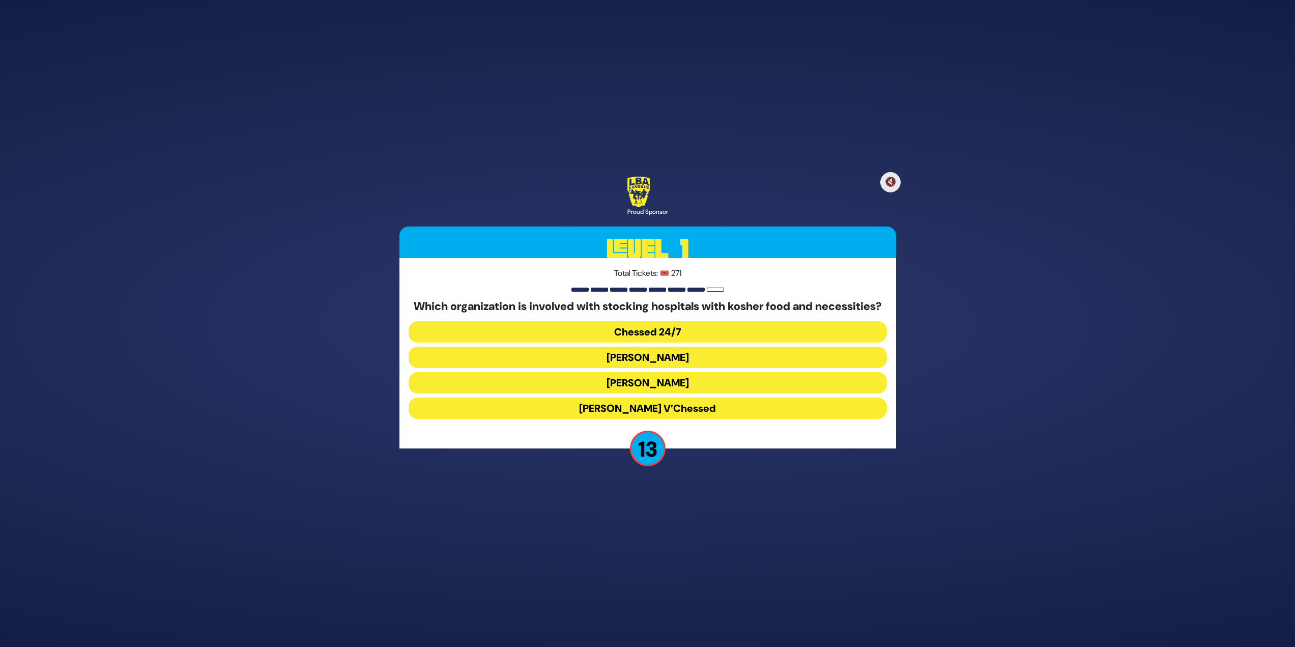
click at [692, 335] on button "Chessed 24/7" at bounding box center [648, 331] width 478 height 21
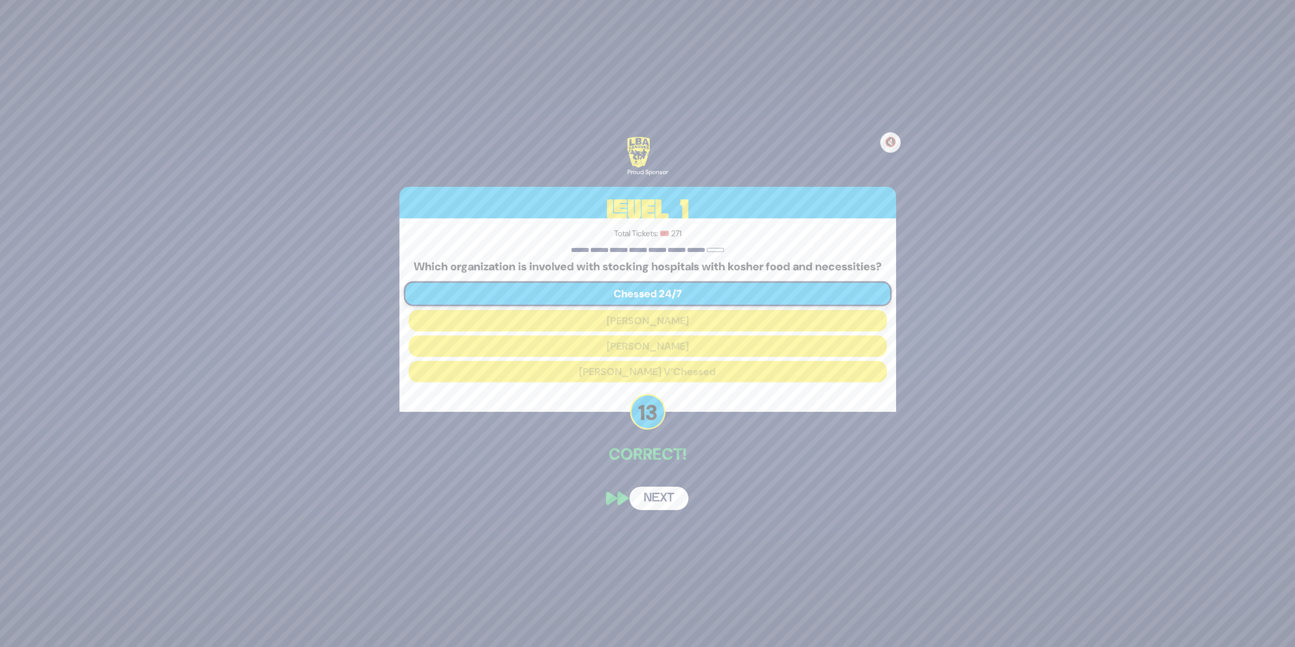
click at [664, 505] on button "Next" at bounding box center [659, 498] width 59 height 23
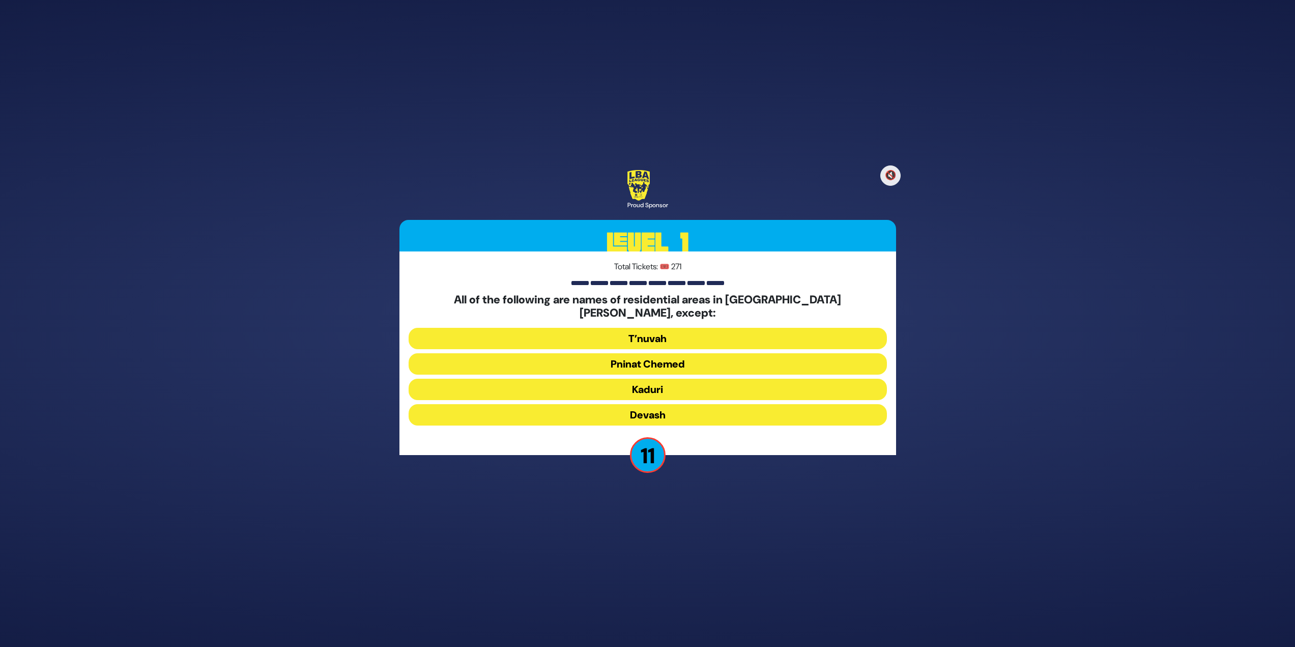
click at [642, 414] on button "Devash" at bounding box center [648, 414] width 478 height 21
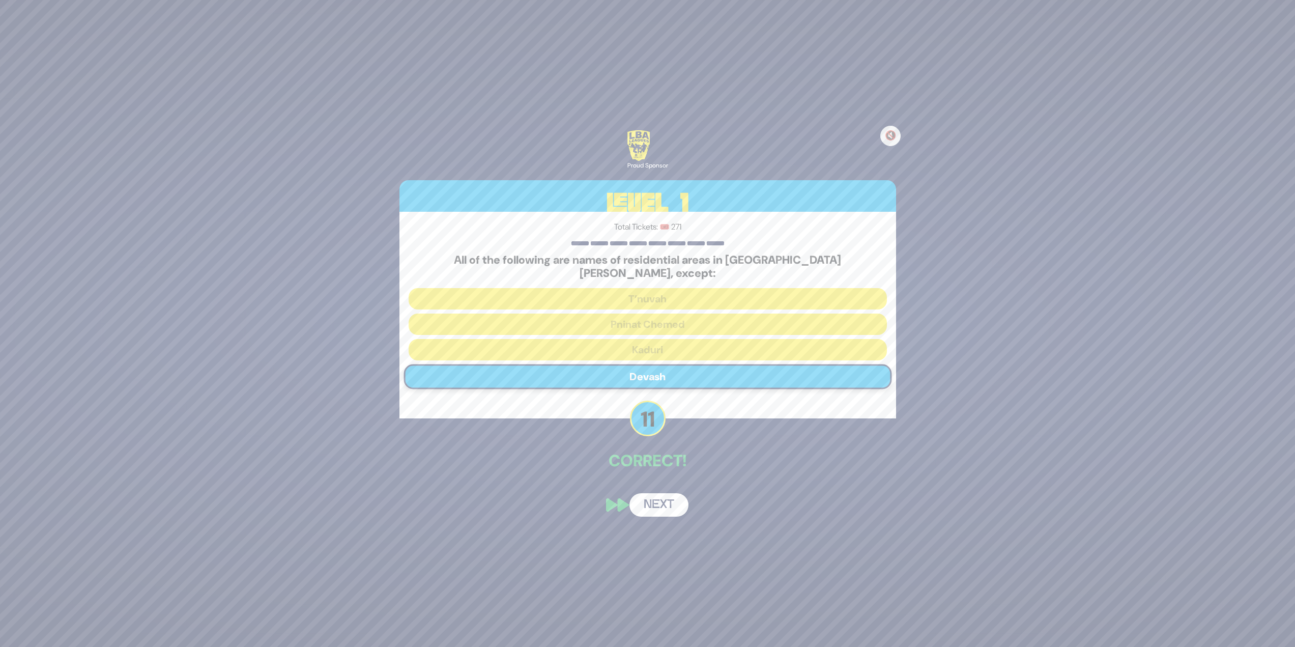
click at [658, 497] on button "Next" at bounding box center [659, 504] width 59 height 23
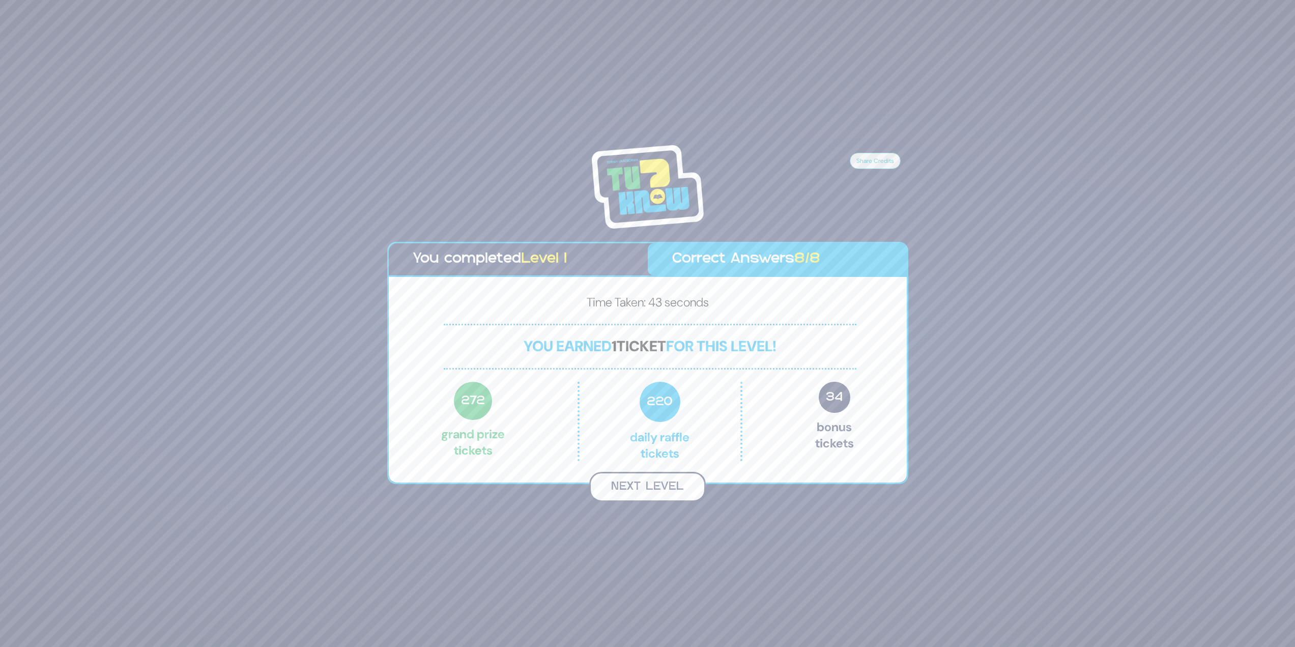
click at [671, 477] on button "Next Level" at bounding box center [647, 487] width 117 height 30
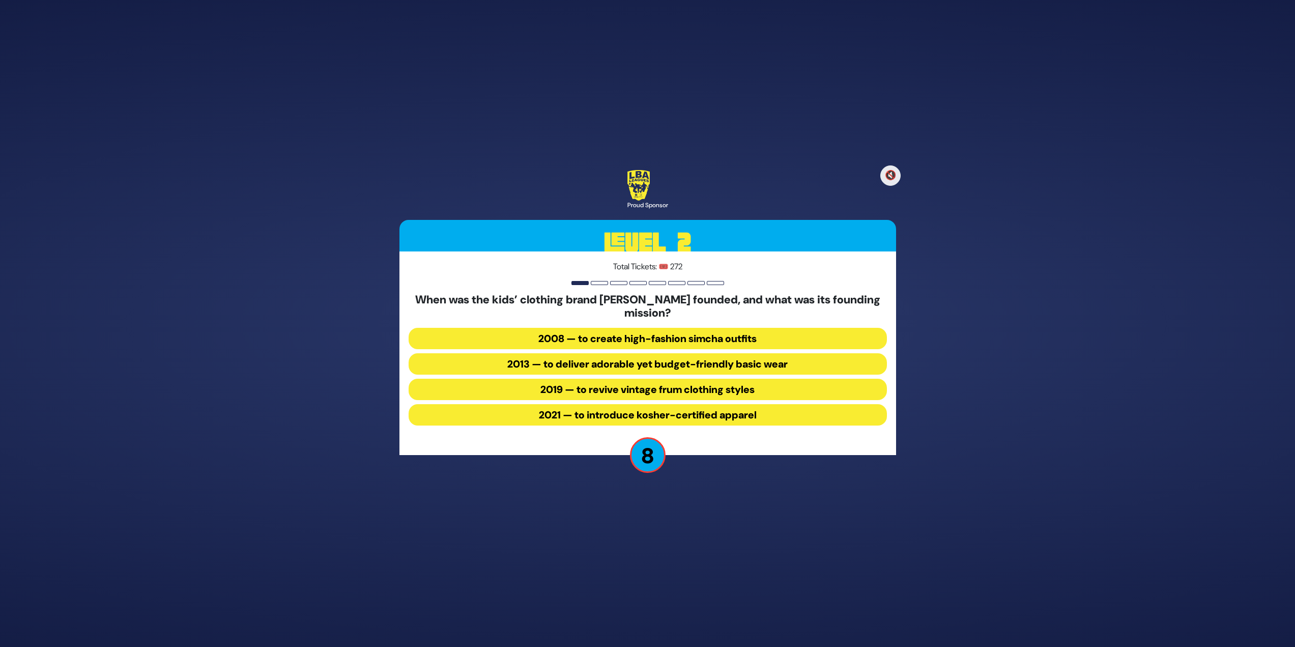
click at [603, 364] on button "2013 — to deliver adorable yet budget-friendly basic wear" at bounding box center [648, 363] width 478 height 21
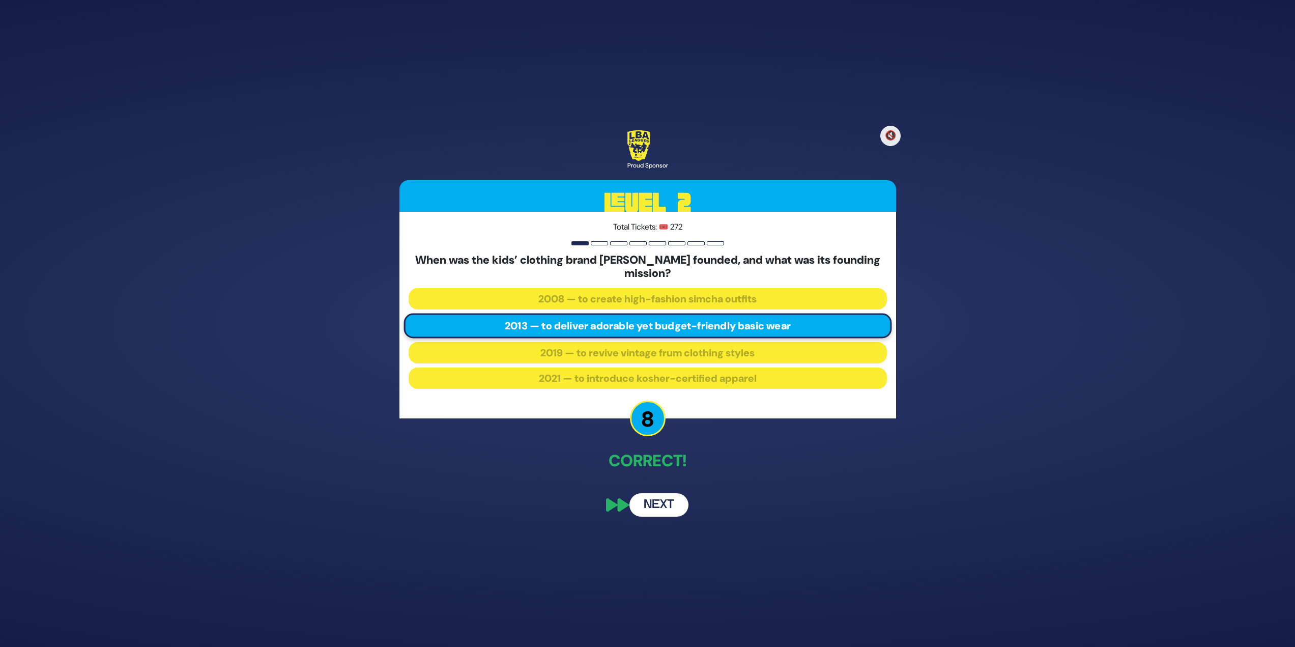
click at [660, 501] on button "Next" at bounding box center [659, 504] width 59 height 23
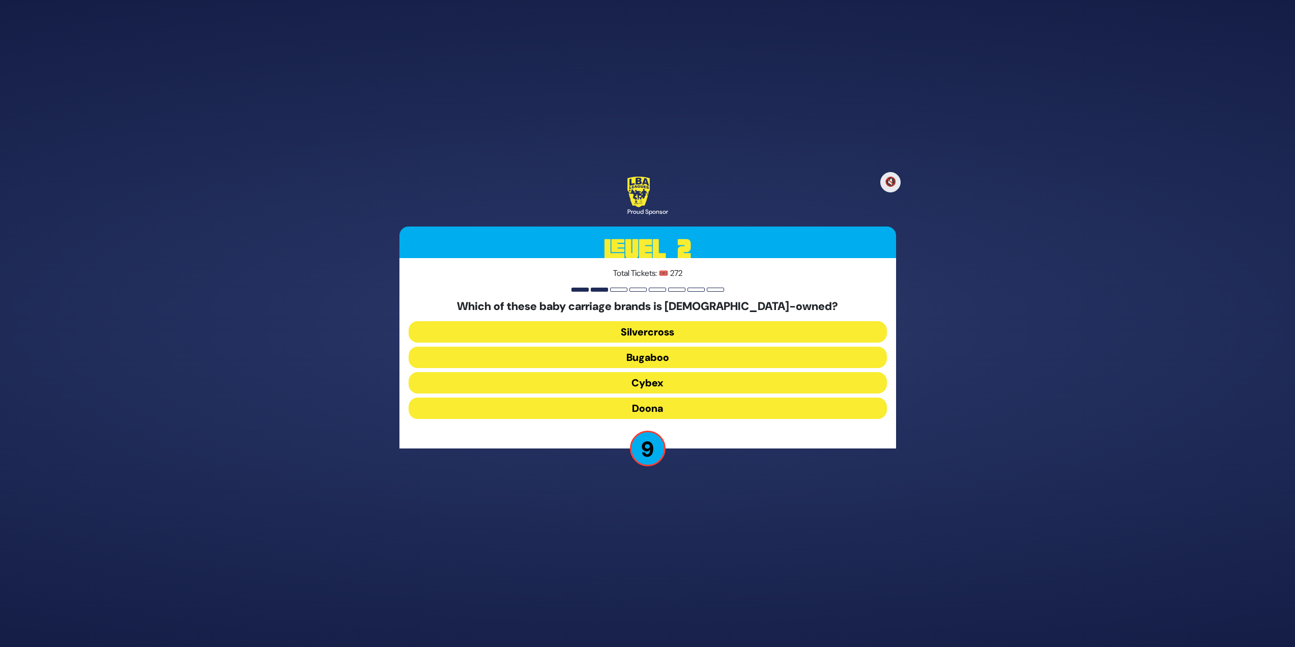
click at [668, 380] on button "Cybex" at bounding box center [648, 382] width 478 height 21
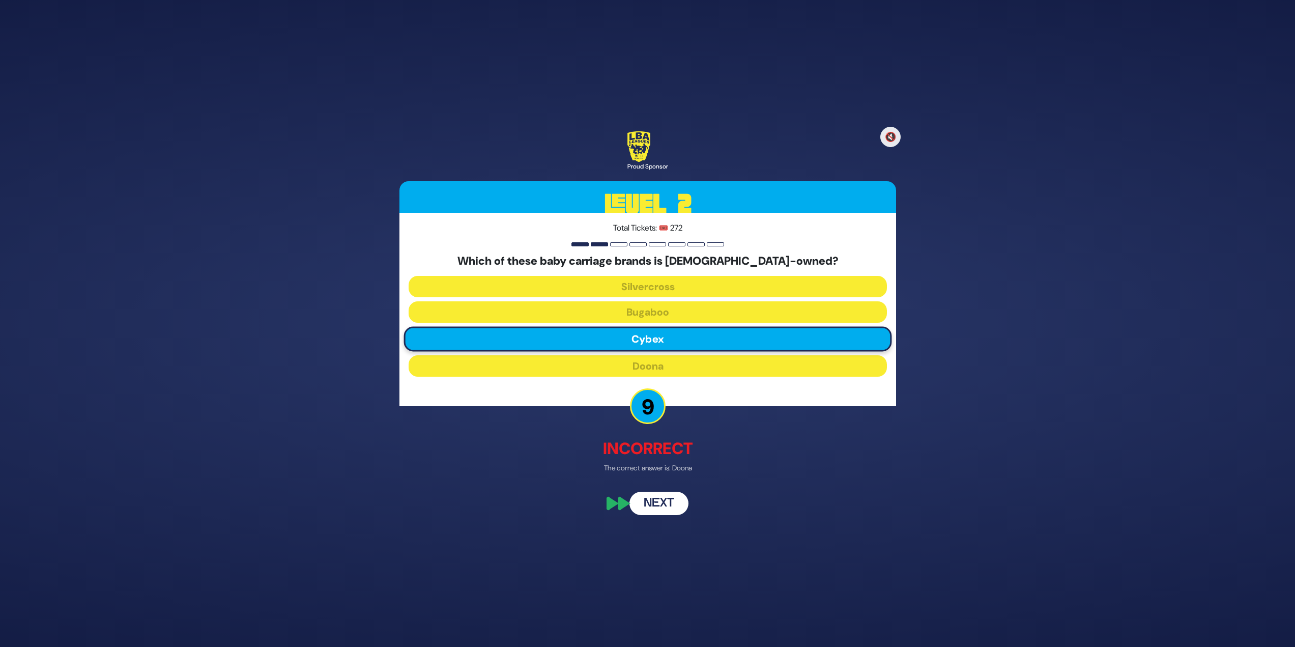
click at [666, 505] on button "Next" at bounding box center [659, 503] width 59 height 23
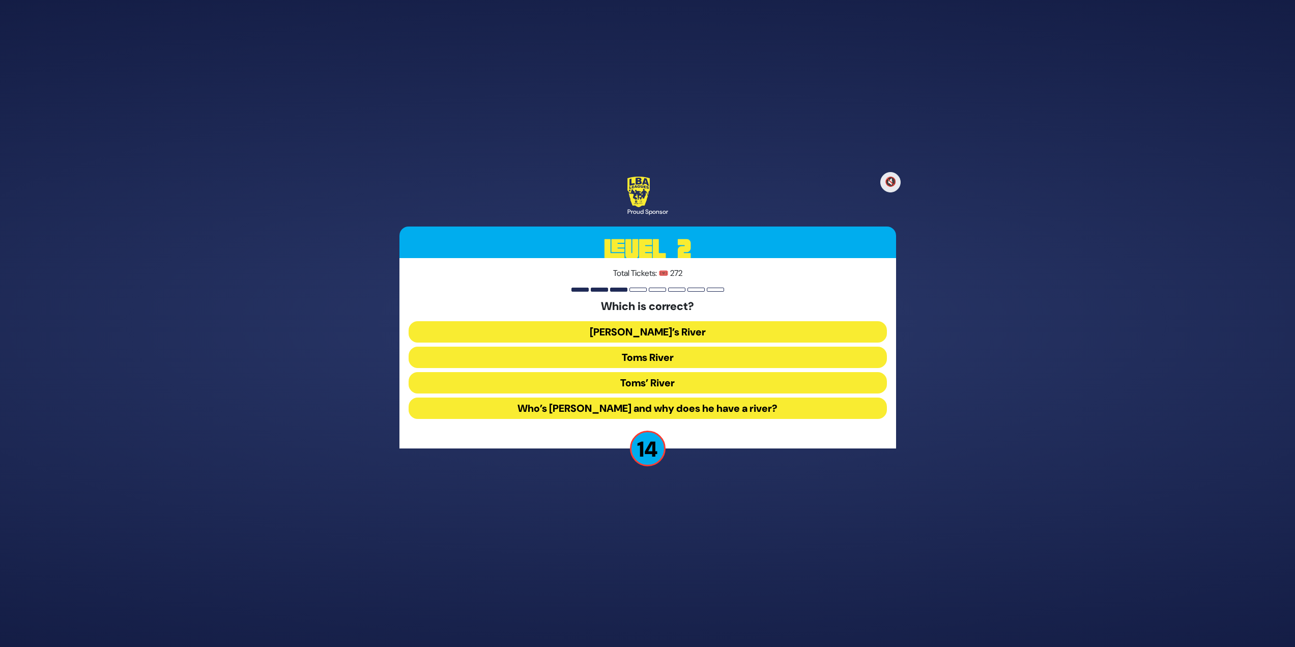
click at [641, 357] on button "Toms River" at bounding box center [648, 357] width 478 height 21
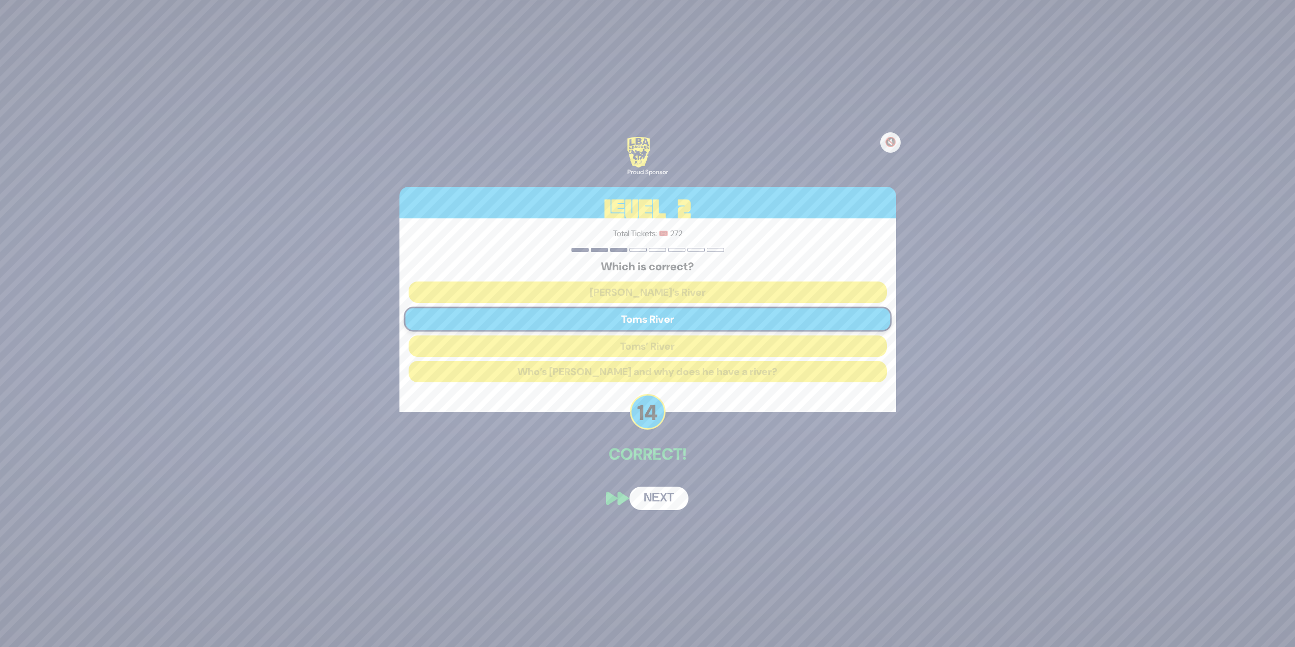
click at [655, 500] on button "Next" at bounding box center [659, 498] width 59 height 23
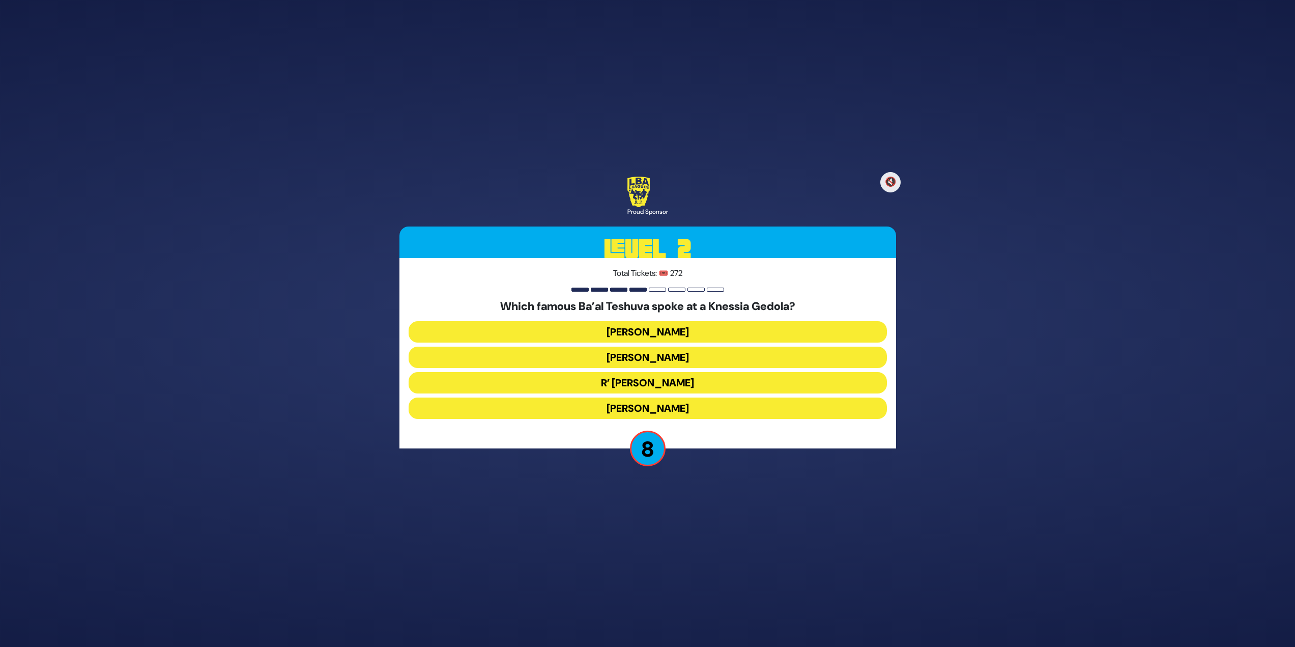
click at [617, 358] on button "Refael Halperin" at bounding box center [648, 357] width 478 height 21
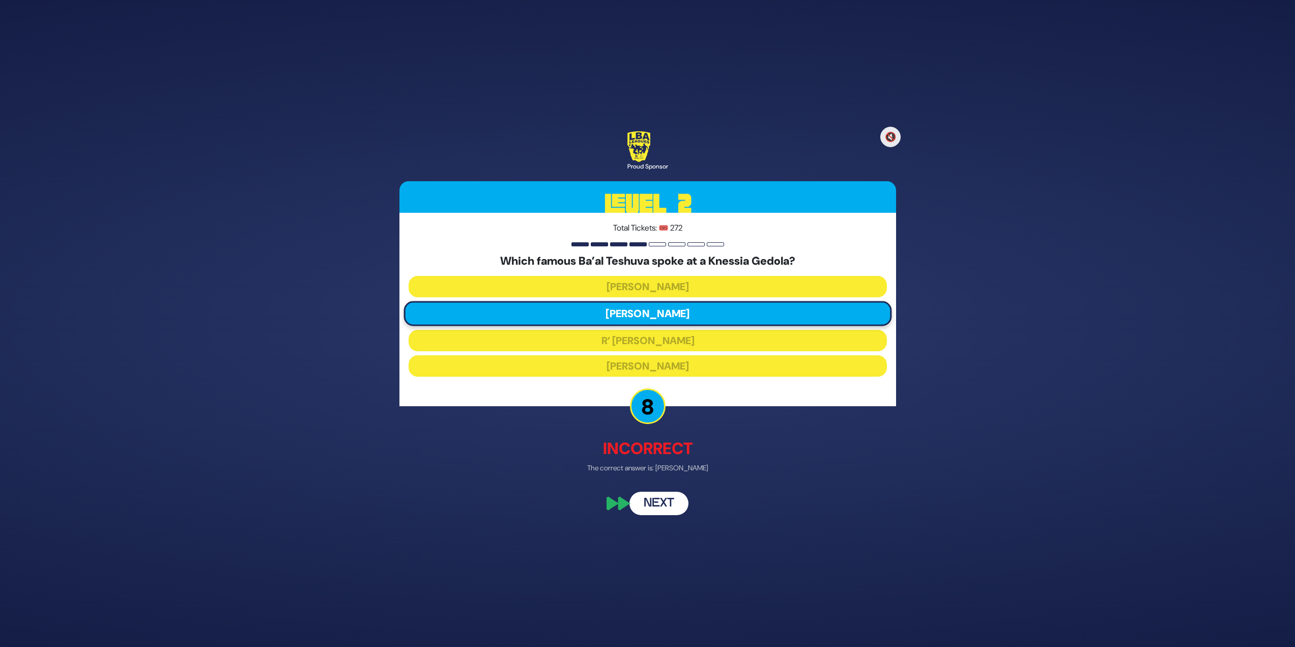
click at [656, 500] on button "Next" at bounding box center [659, 503] width 59 height 23
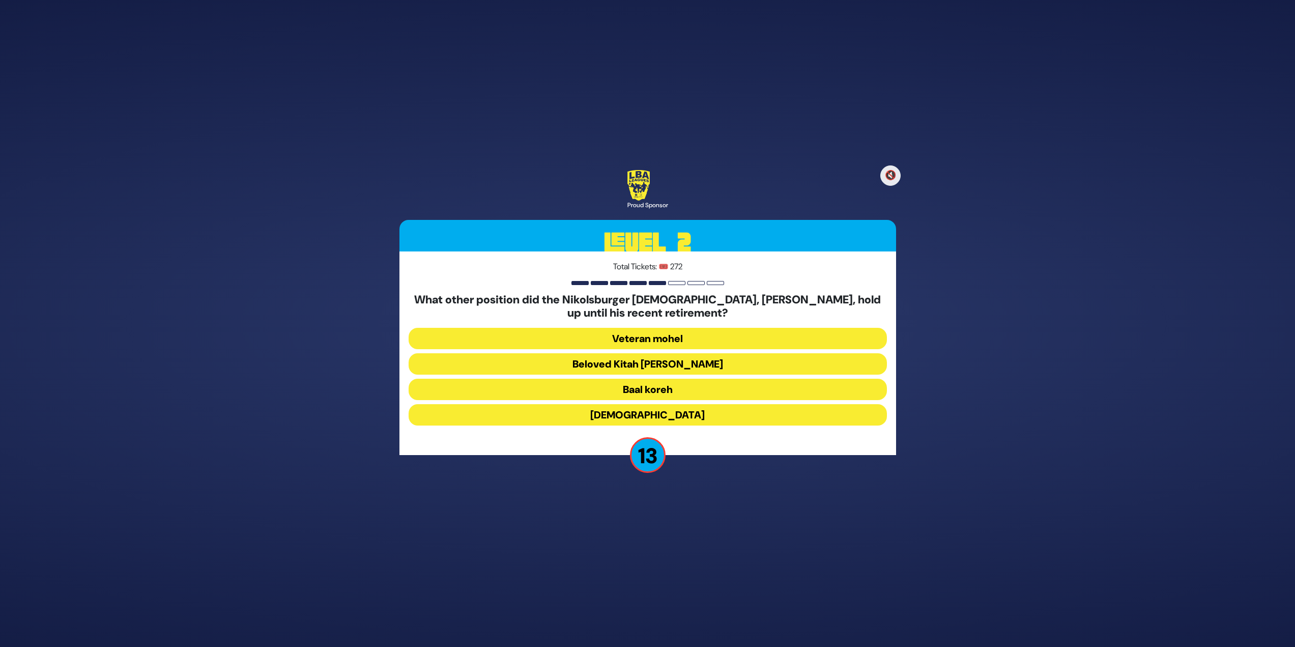
click at [590, 362] on button "Beloved Kitah Aleph Rebbi" at bounding box center [648, 363] width 478 height 21
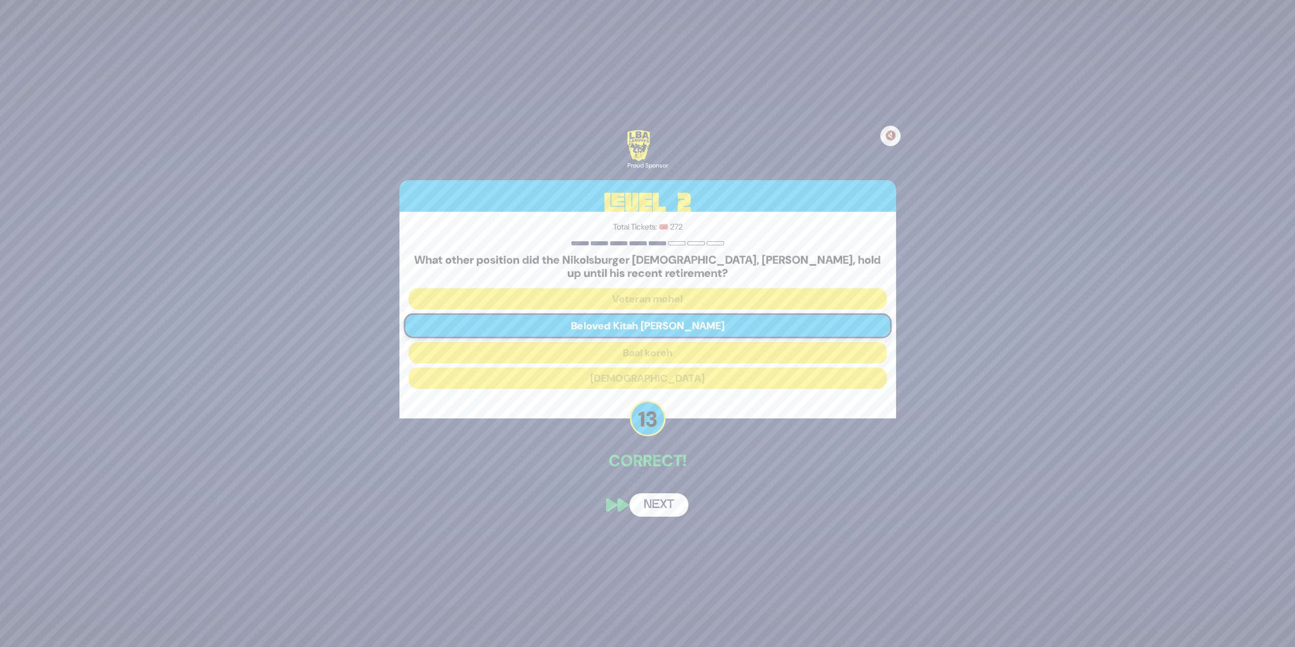
click at [673, 498] on button "Next" at bounding box center [659, 504] width 59 height 23
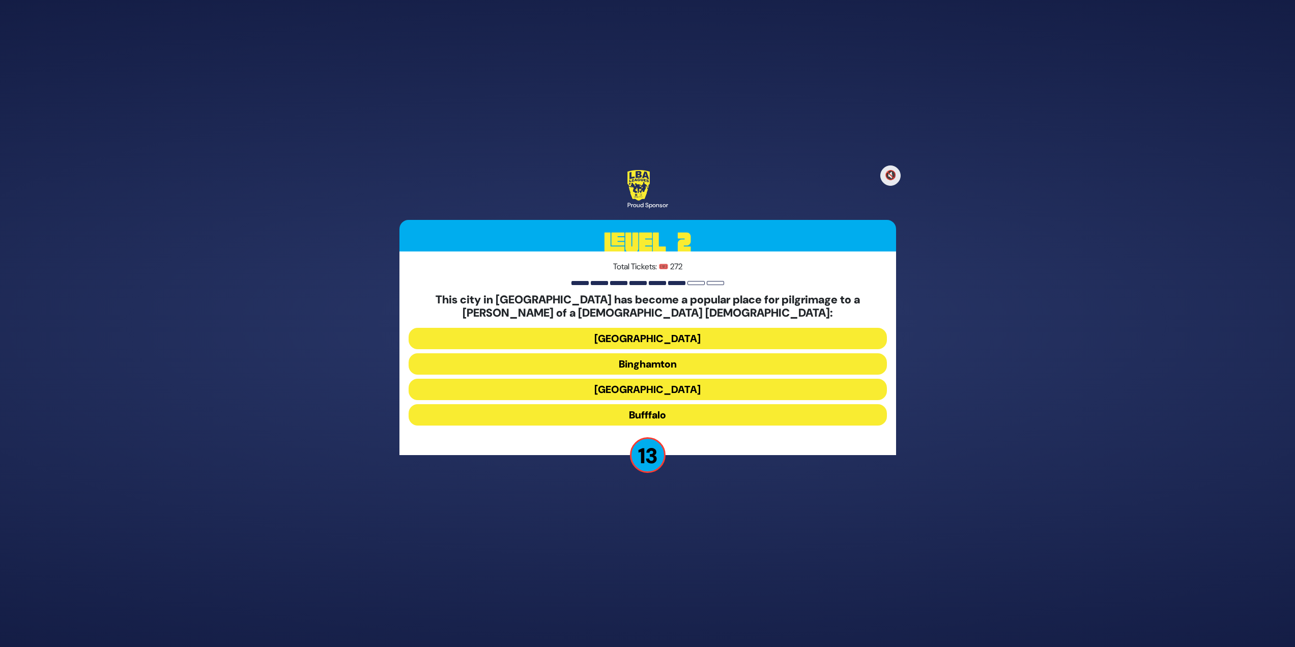
click at [636, 421] on button "Bufffalo" at bounding box center [648, 414] width 478 height 21
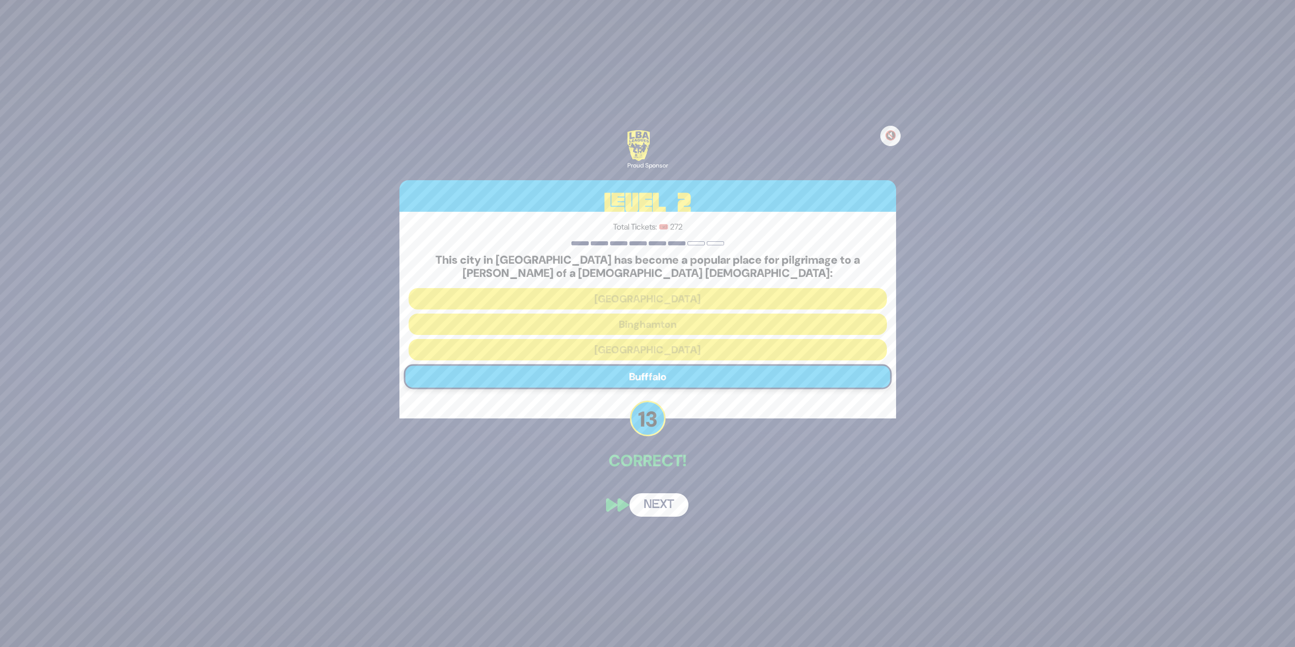
click at [673, 510] on button "Next" at bounding box center [659, 504] width 59 height 23
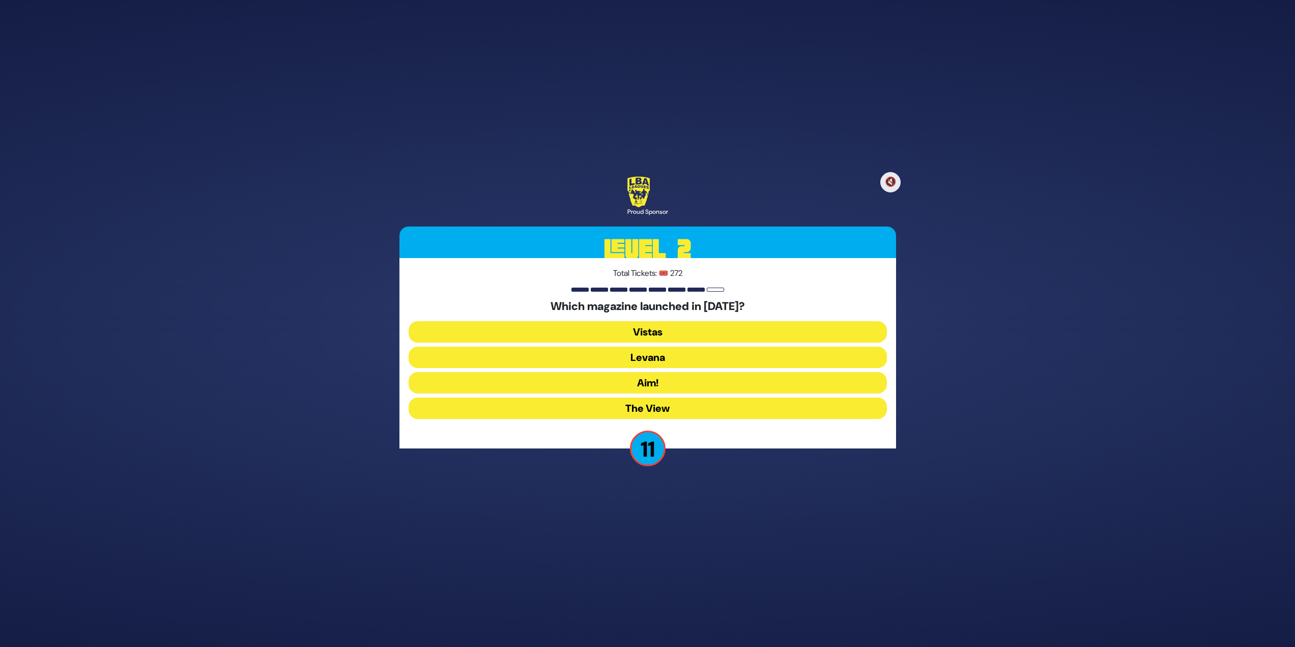
click at [663, 357] on button "Levana" at bounding box center [648, 357] width 478 height 21
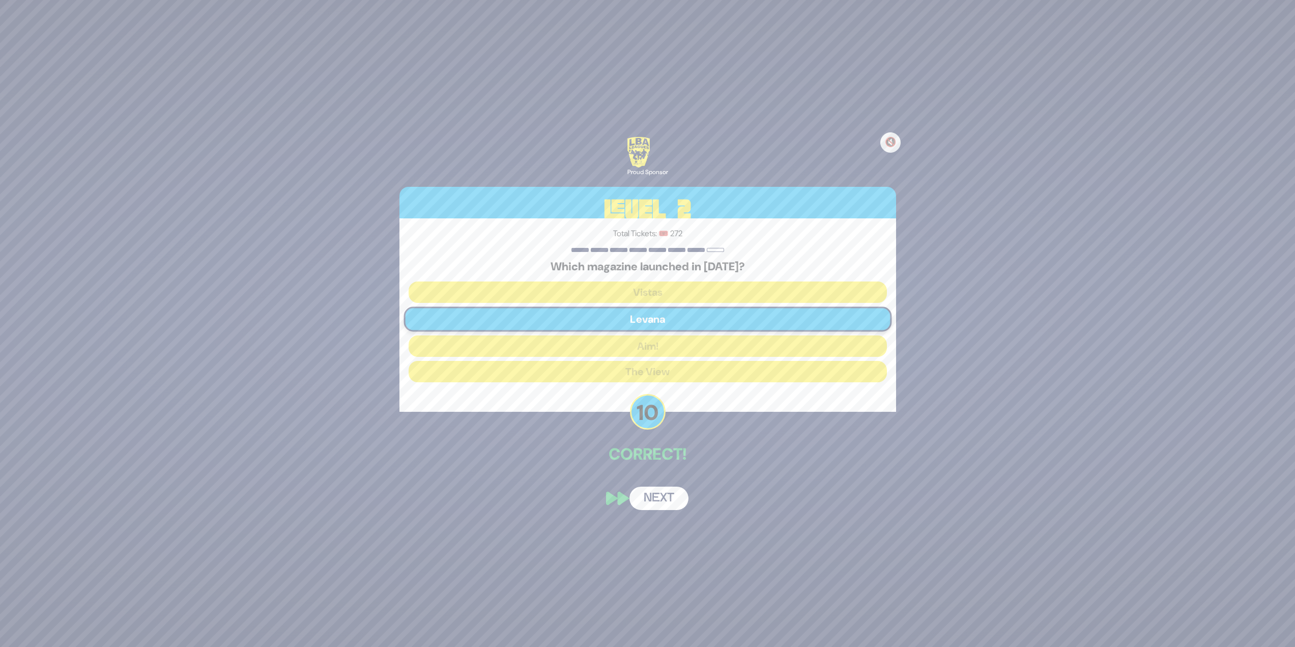
click at [648, 499] on button "Next" at bounding box center [659, 498] width 59 height 23
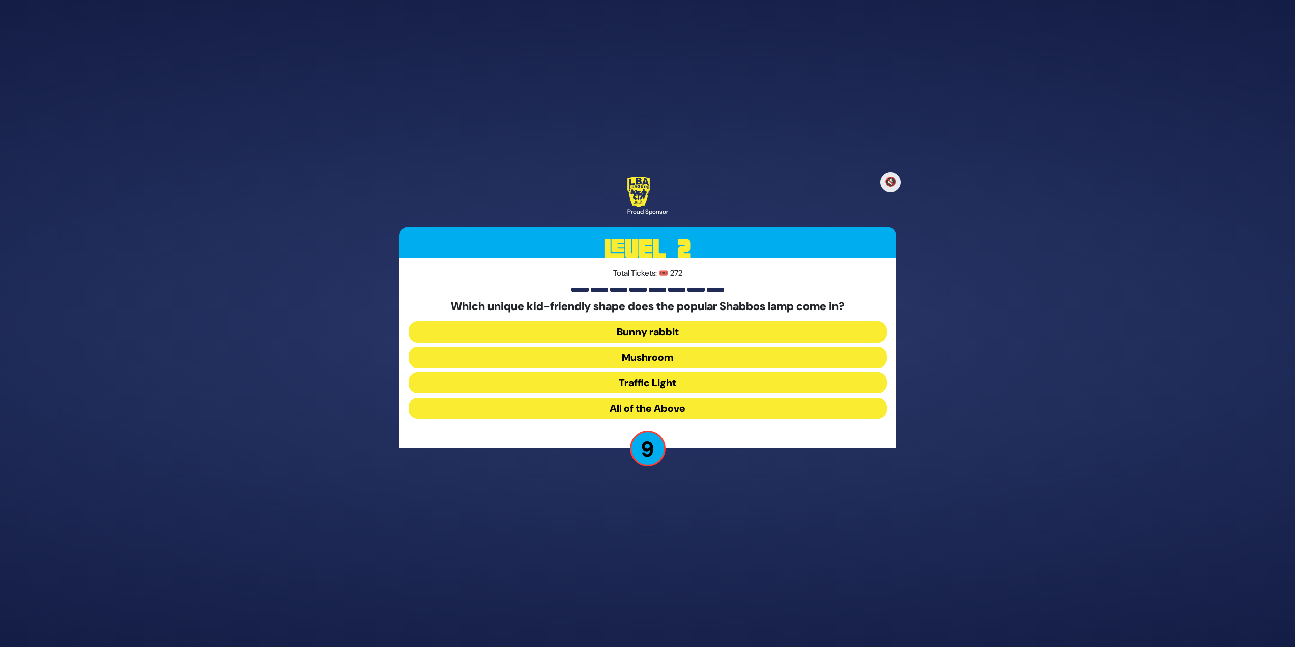
click at [750, 352] on button "Mushroom" at bounding box center [648, 357] width 478 height 21
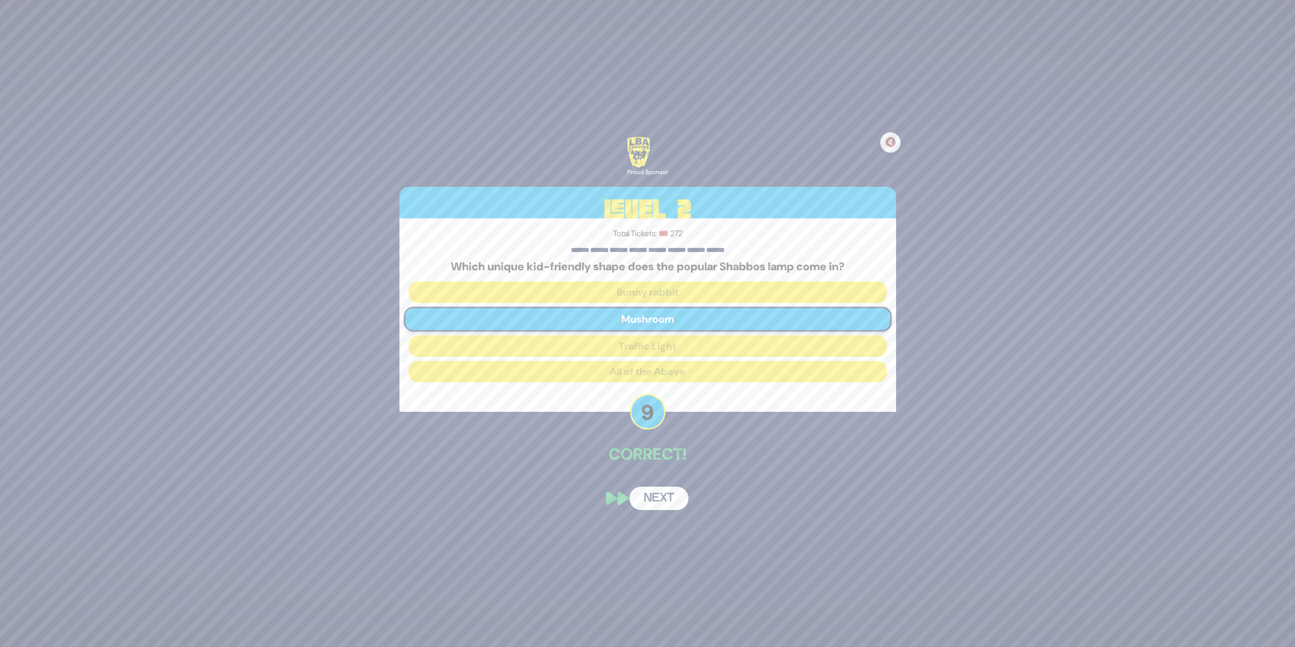
click at [660, 502] on button "Next" at bounding box center [659, 498] width 59 height 23
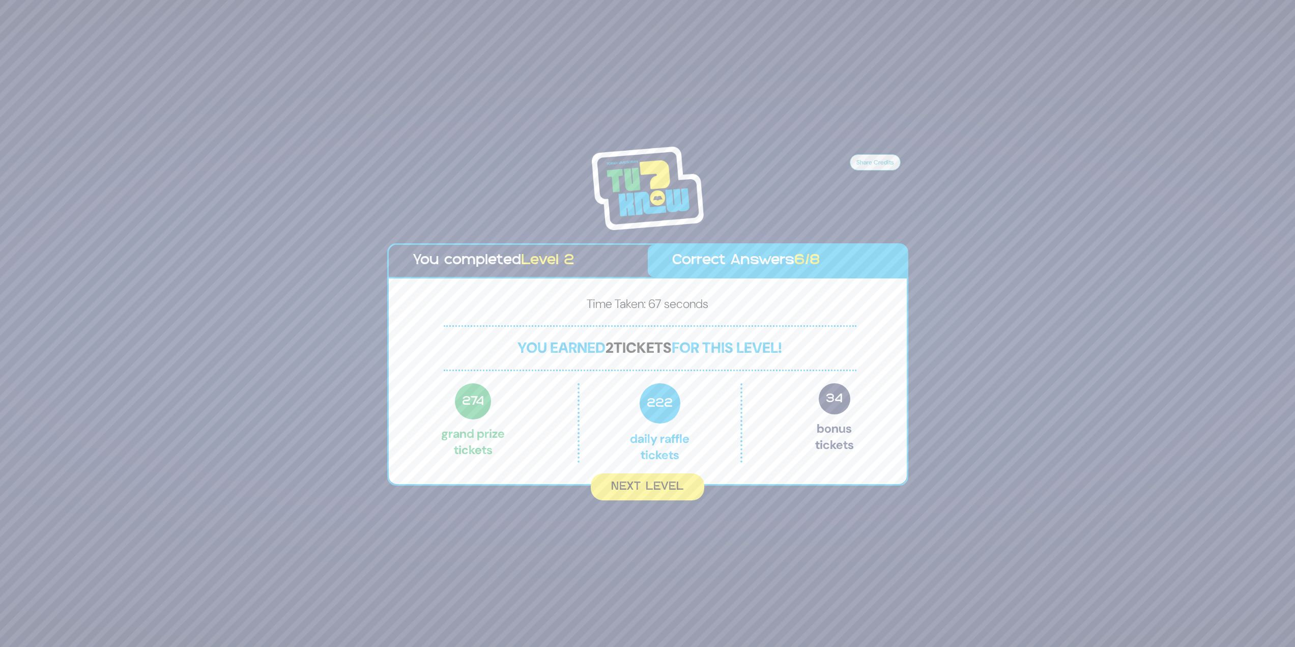
click at [627, 497] on button "Next Level" at bounding box center [647, 486] width 113 height 27
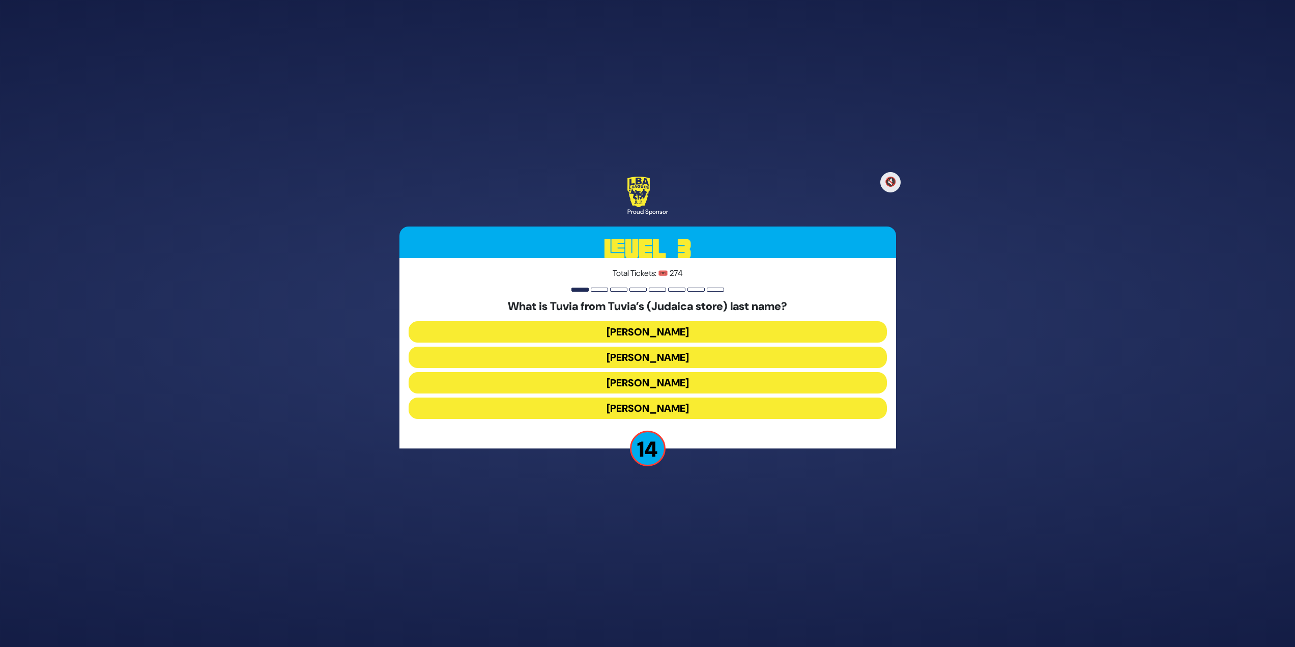
click at [603, 385] on button "Rotberg" at bounding box center [648, 382] width 478 height 21
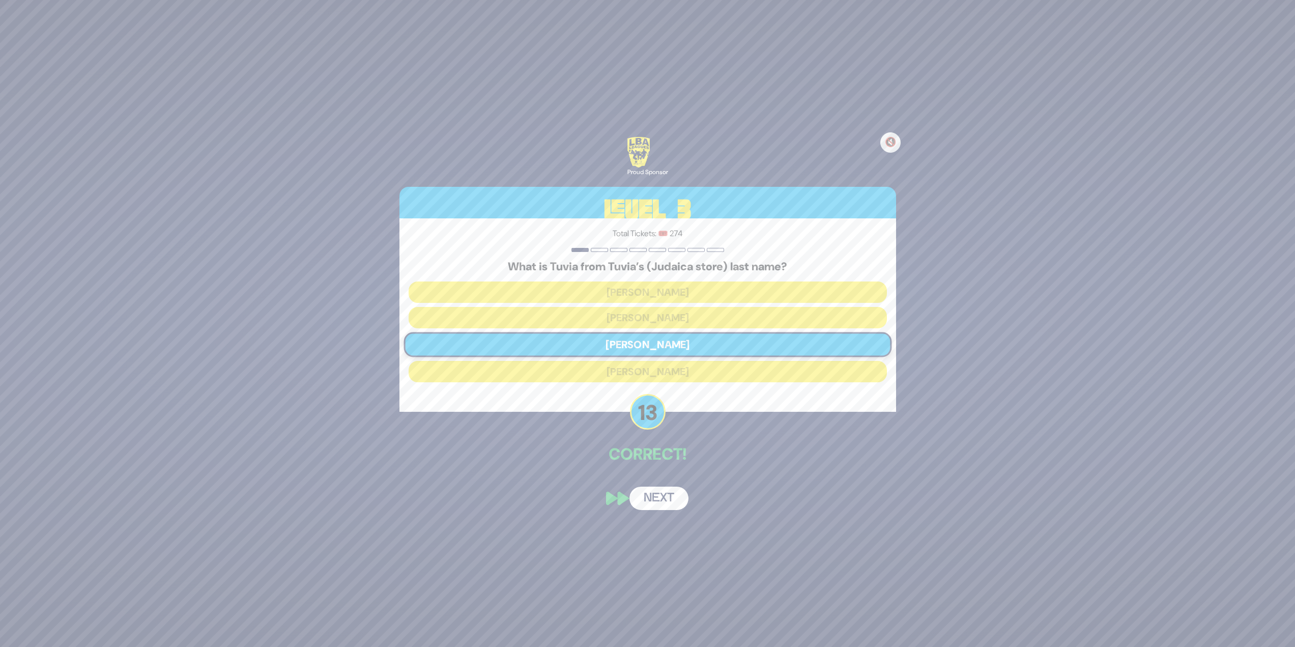
click at [645, 494] on button "Next" at bounding box center [659, 498] width 59 height 23
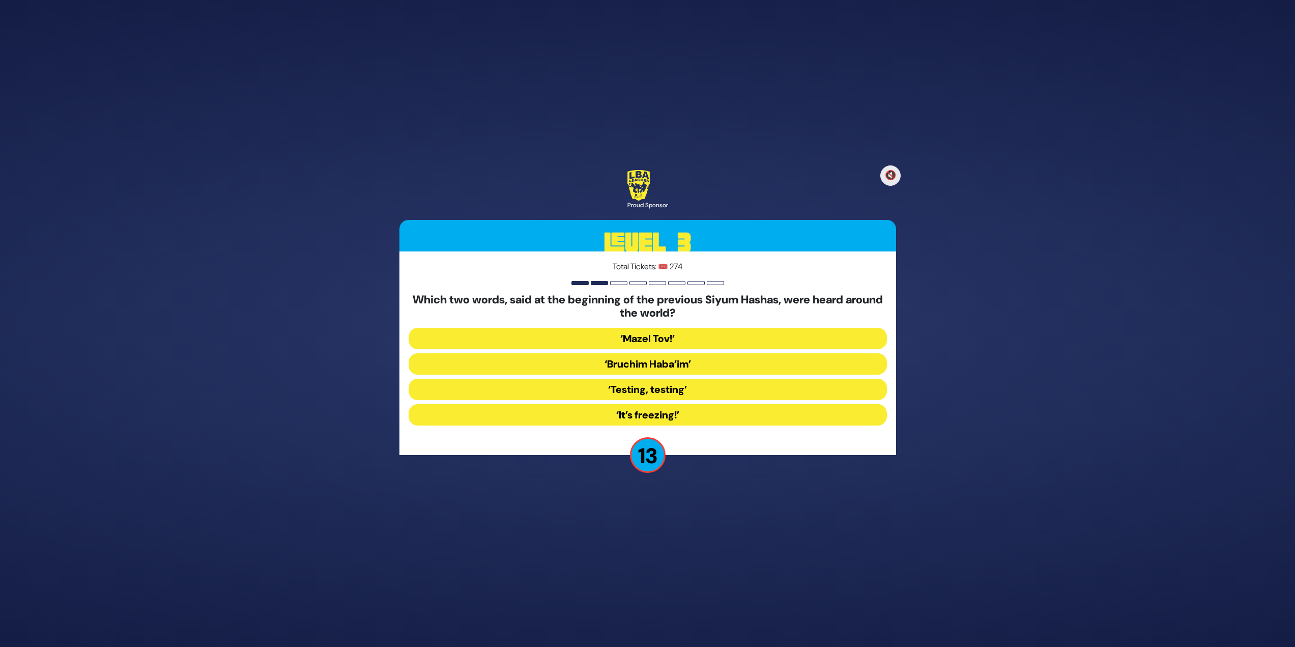
click at [616, 408] on button "‘It’s freezing!’" at bounding box center [648, 414] width 478 height 21
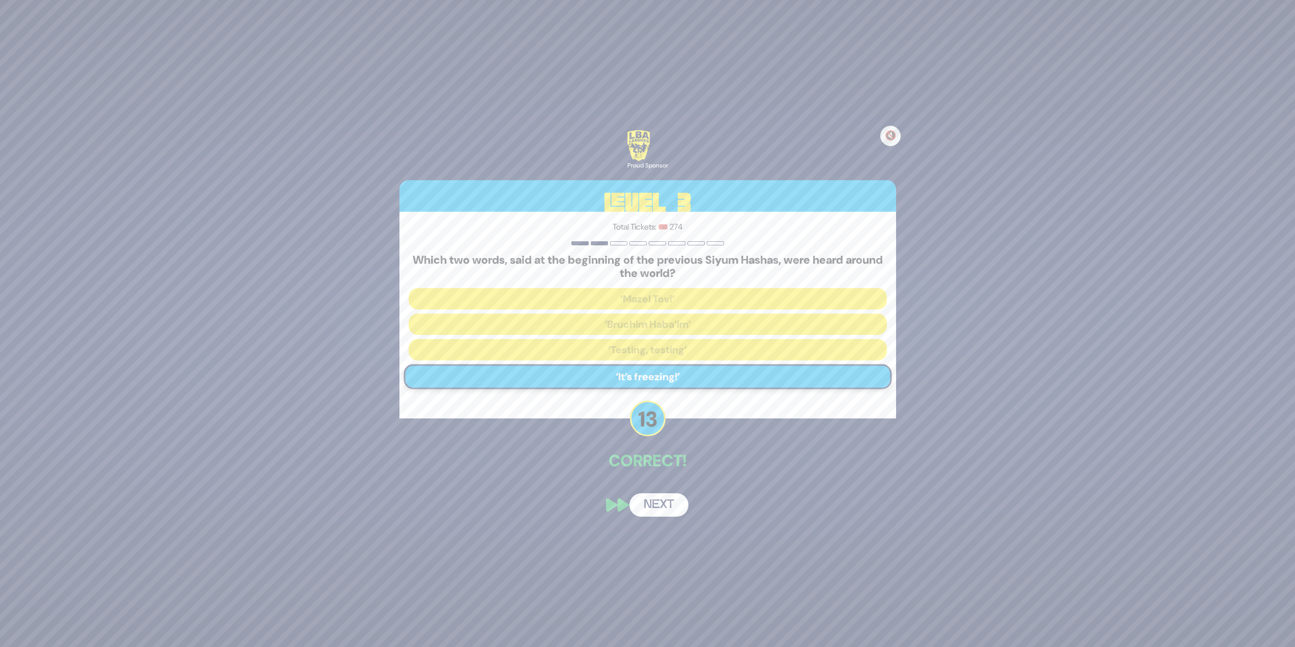
click at [682, 508] on button "Next" at bounding box center [659, 504] width 59 height 23
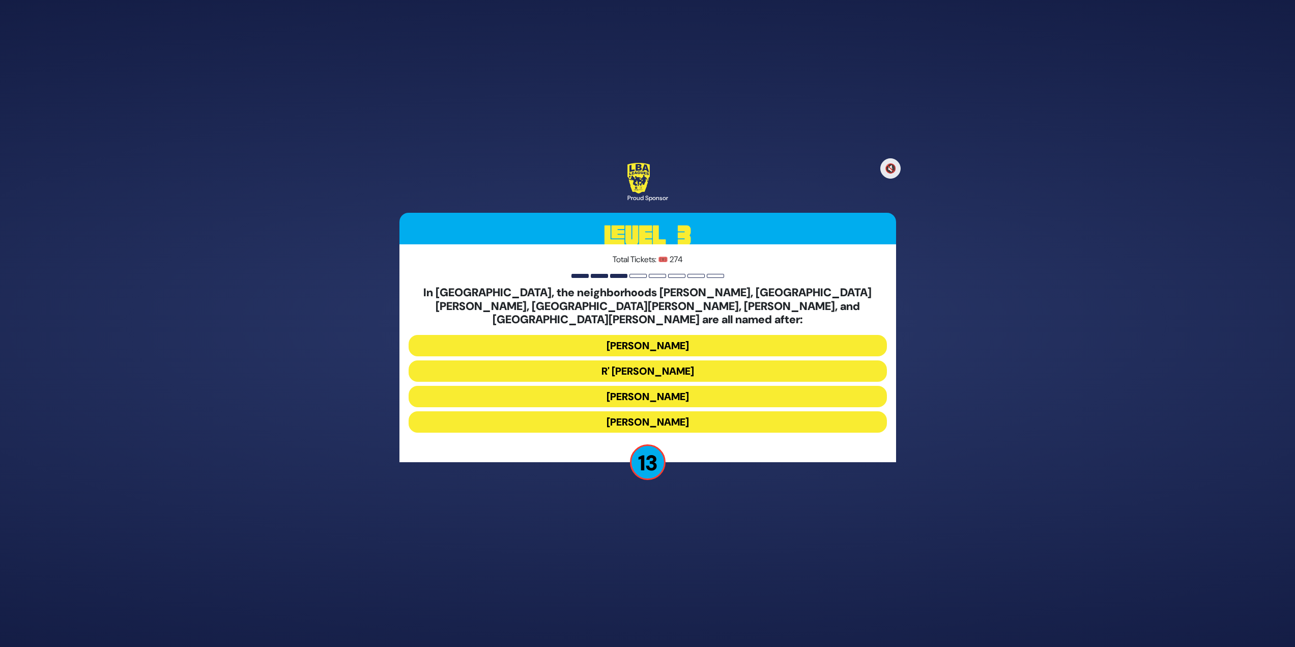
click at [647, 389] on button "Moses Montefiore" at bounding box center [648, 396] width 478 height 21
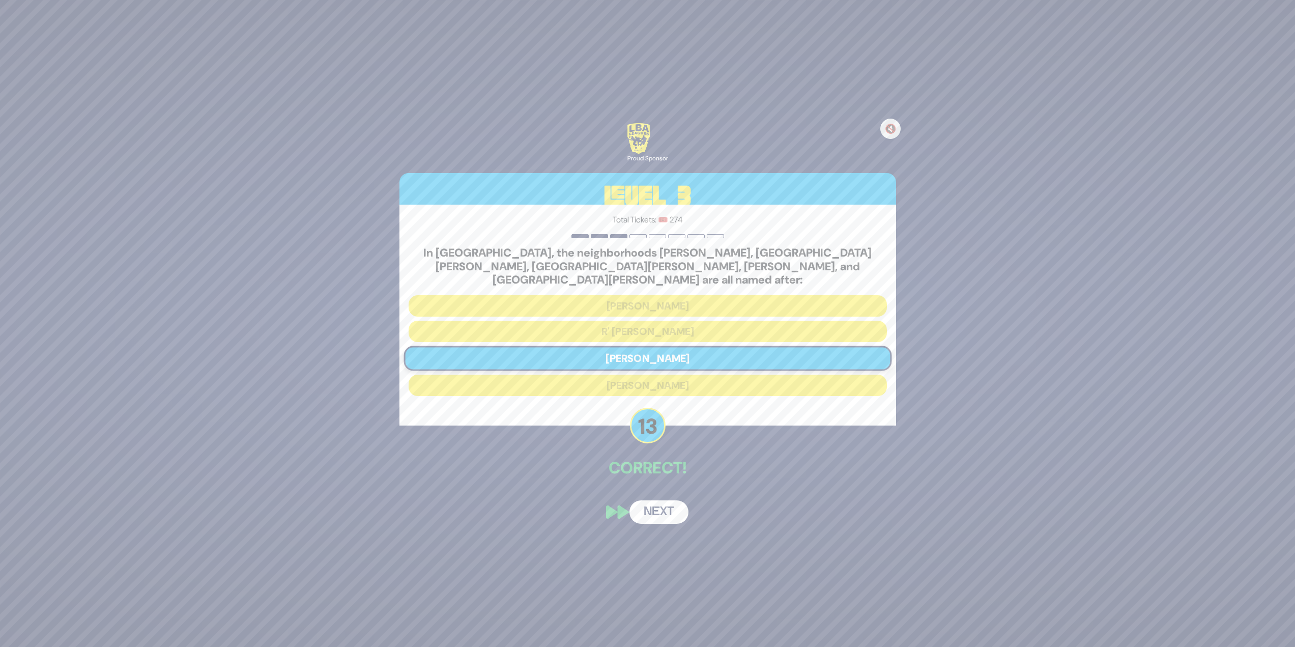
click at [661, 500] on button "Next" at bounding box center [659, 511] width 59 height 23
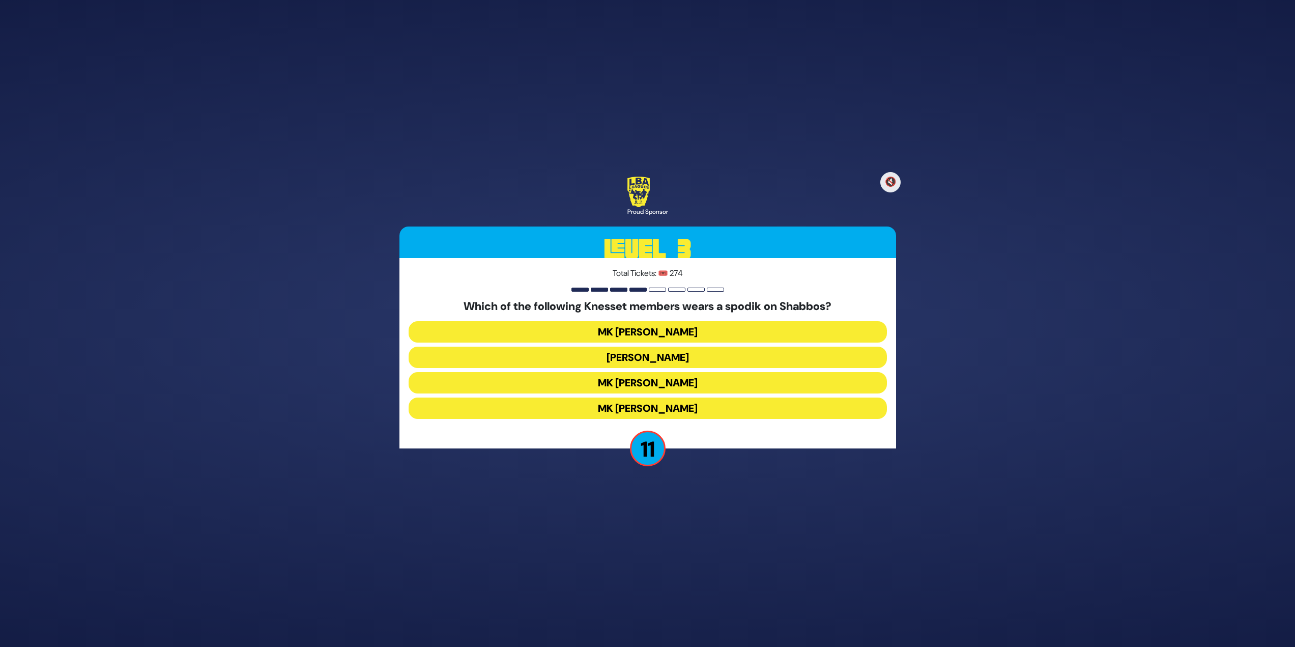
click at [692, 416] on button "MK Moshe Gafni" at bounding box center [648, 407] width 478 height 21
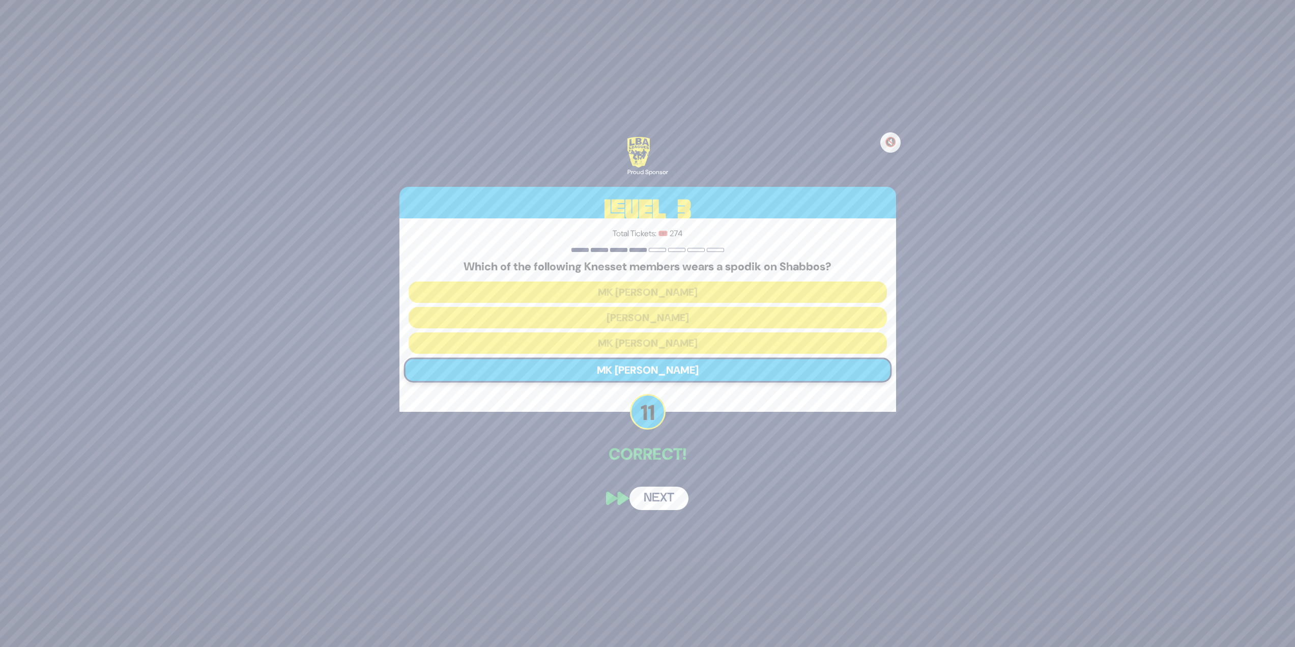
click at [668, 498] on button "Next" at bounding box center [659, 498] width 59 height 23
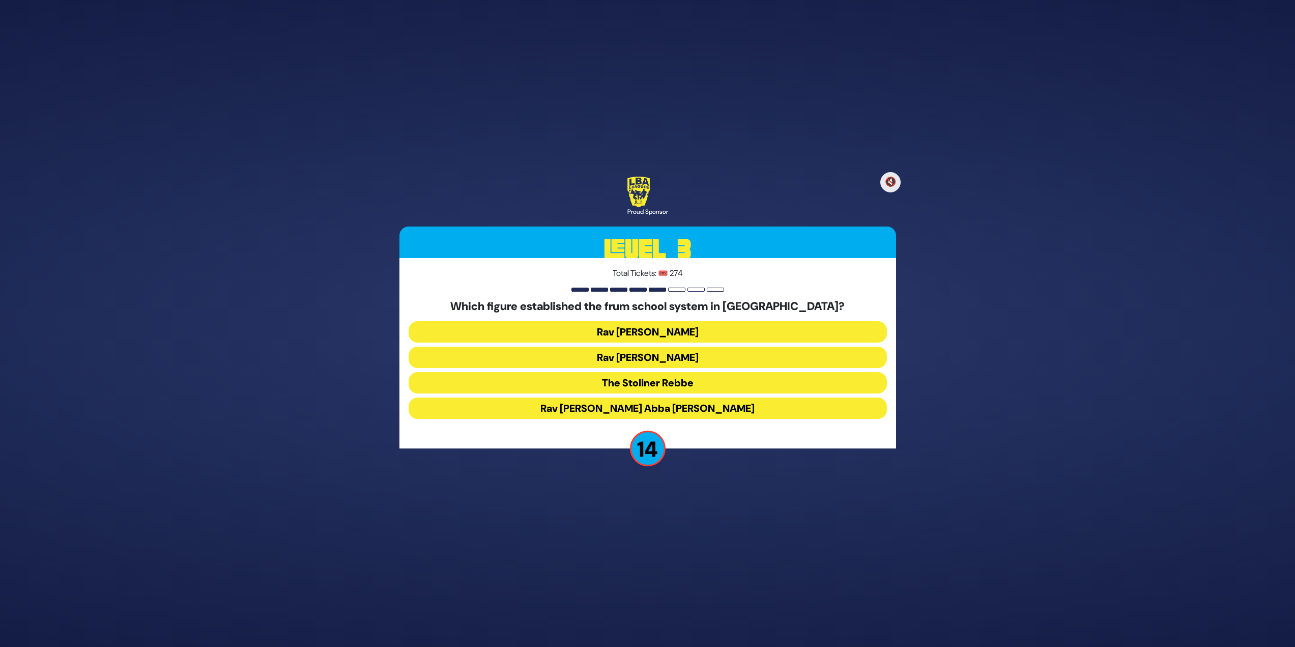
click at [605, 409] on button "Rav Avraham Abba Friedman" at bounding box center [648, 407] width 478 height 21
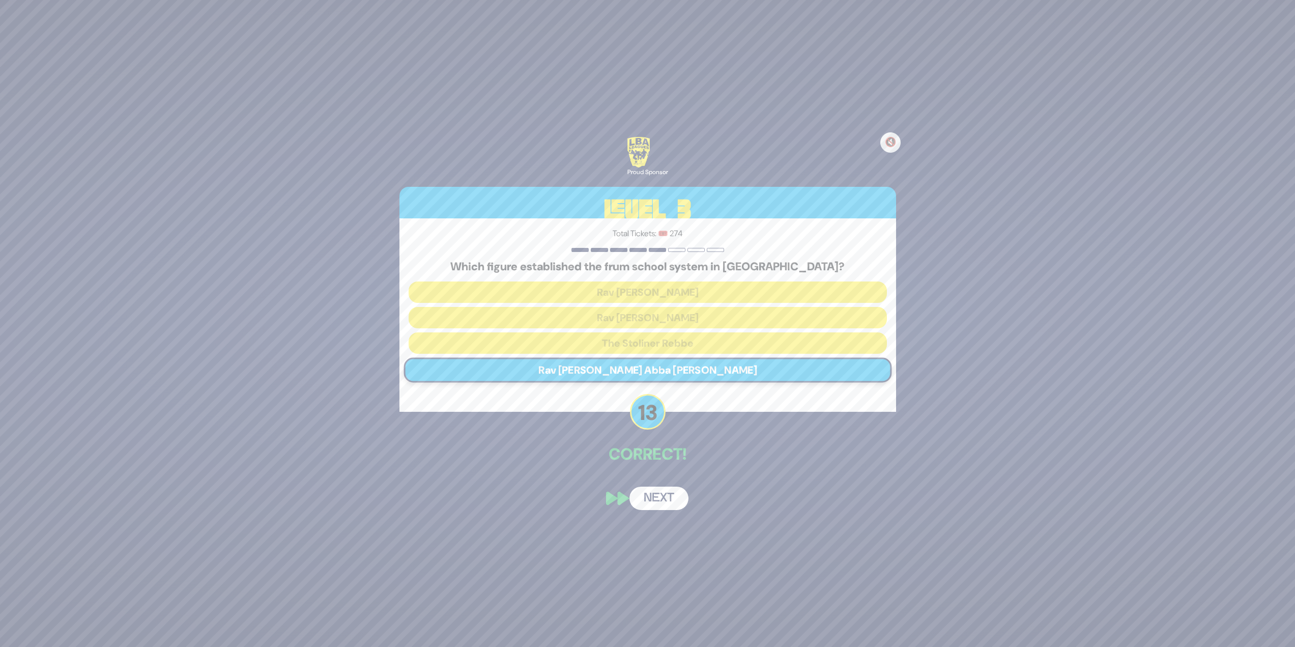
click at [666, 491] on button "Next" at bounding box center [659, 498] width 59 height 23
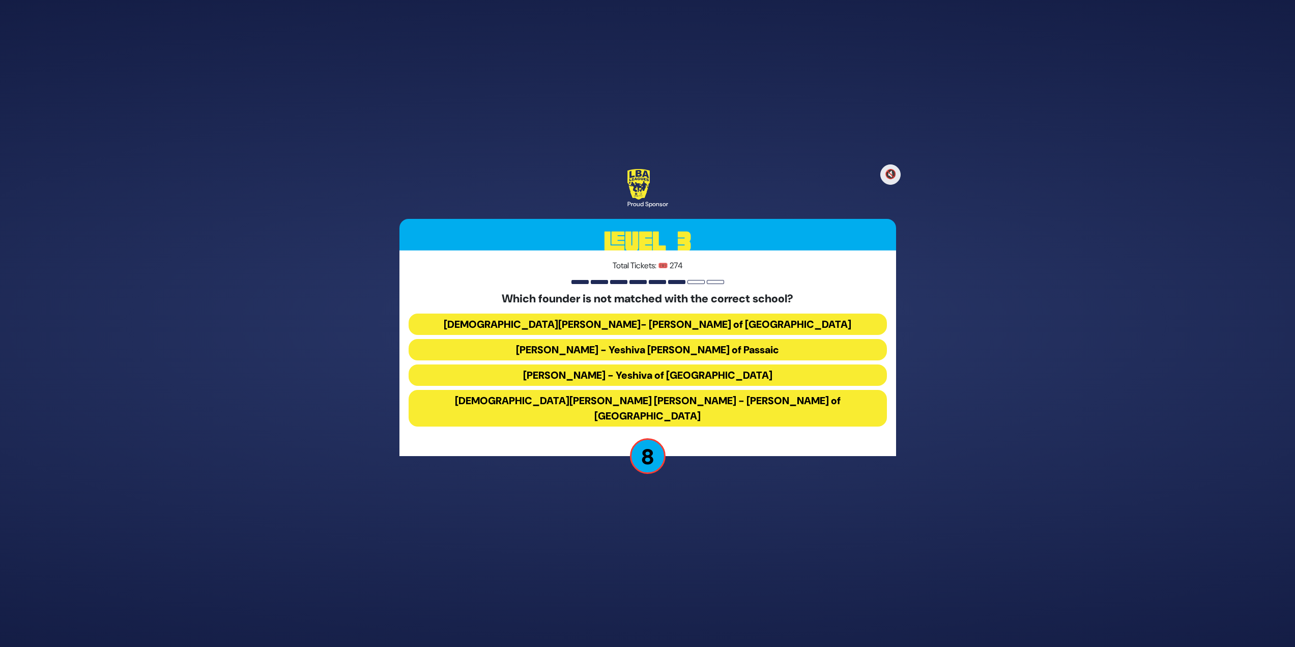
click at [770, 407] on button "Rabbi Osher Lemel Ehrenreich - Bais Yaakov of Miami" at bounding box center [648, 408] width 478 height 37
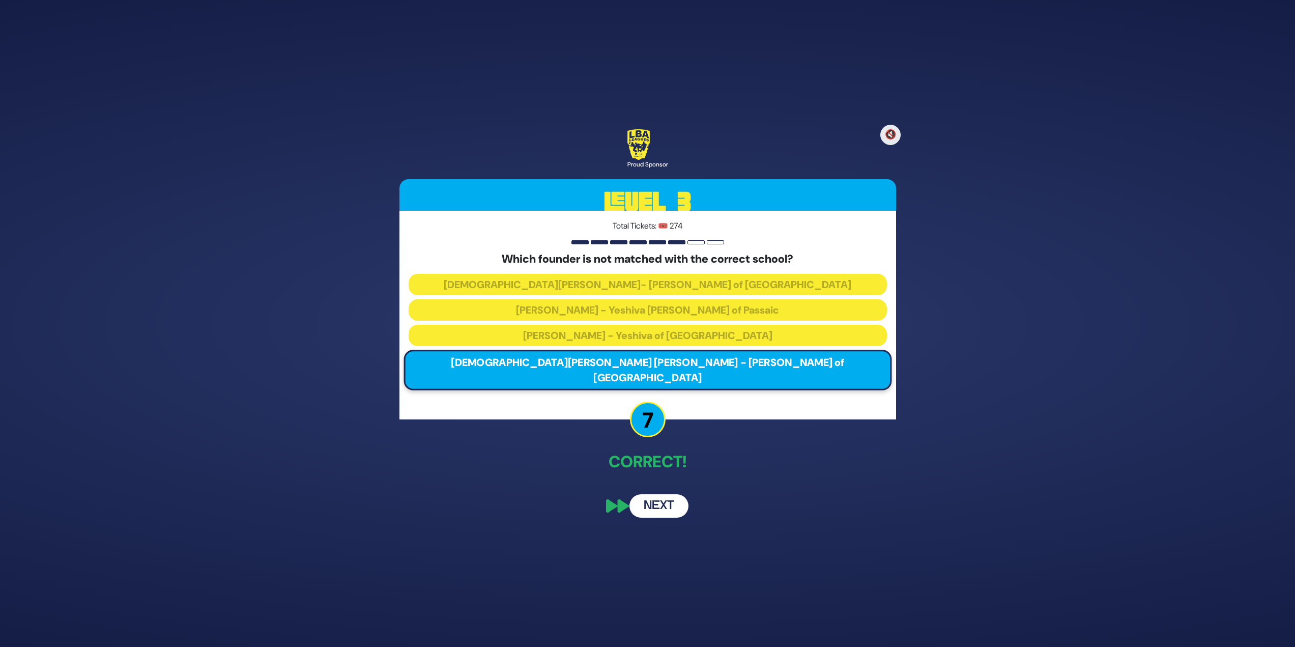
click at [672, 494] on button "Next" at bounding box center [659, 505] width 59 height 23
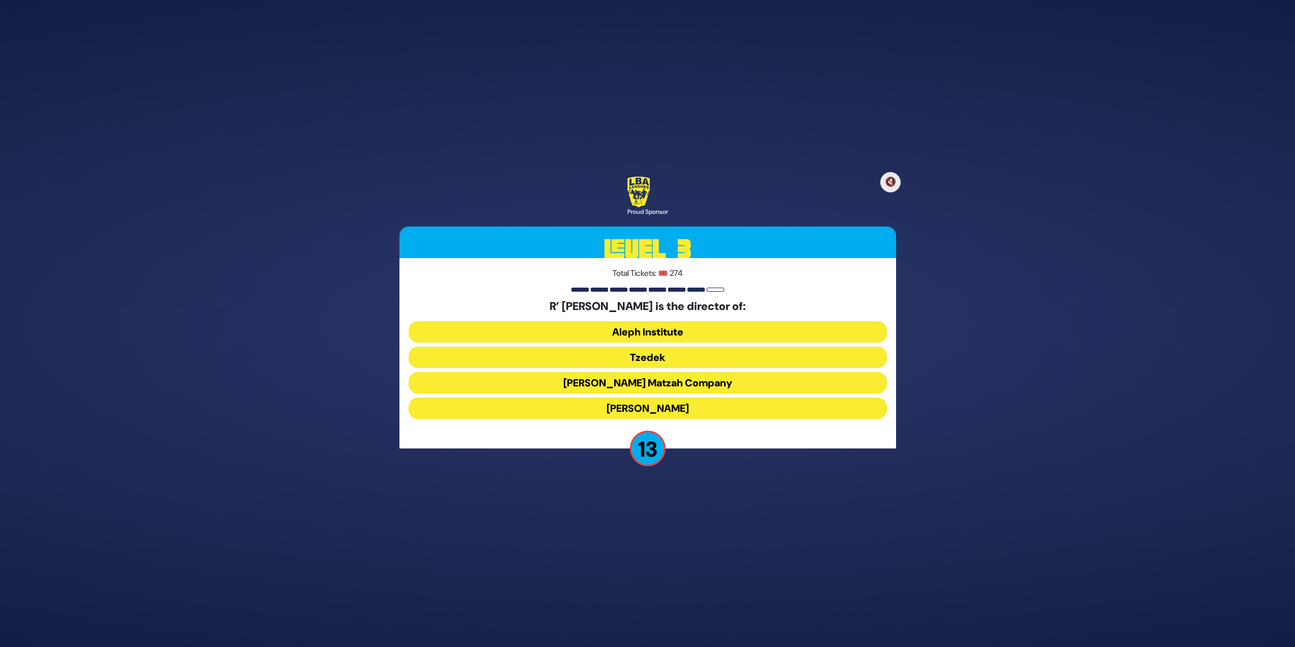
click at [675, 359] on button "Tzedek" at bounding box center [648, 357] width 478 height 21
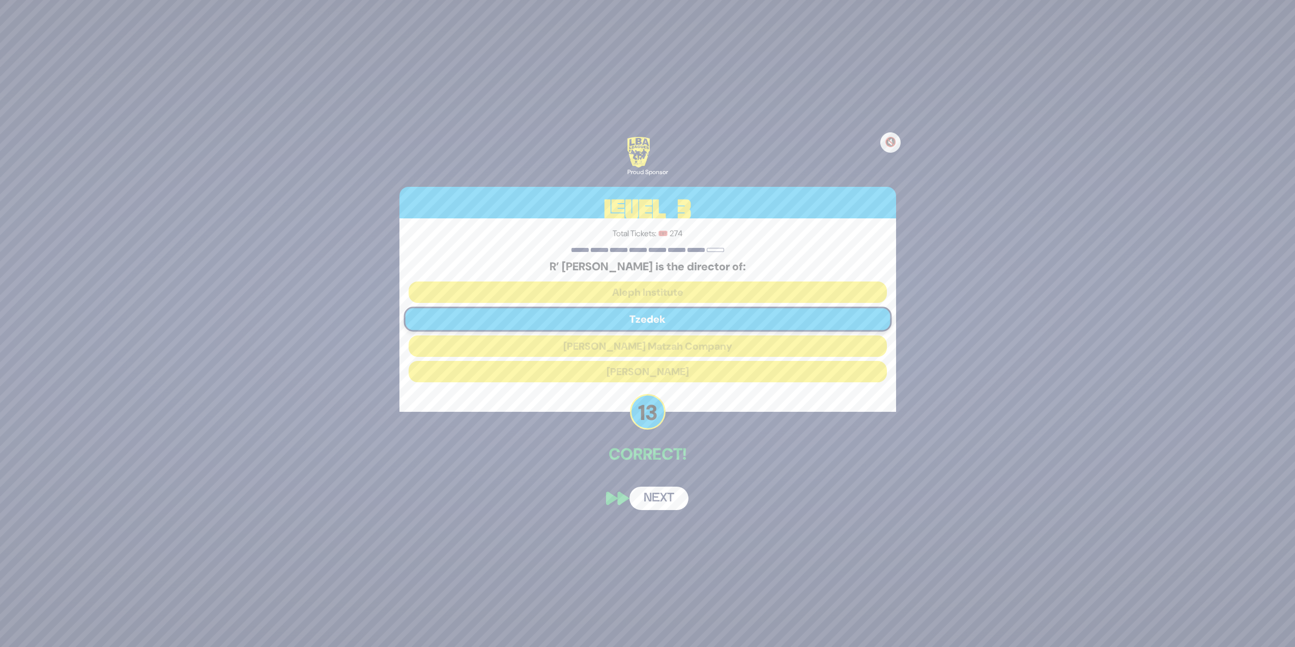
click at [649, 493] on button "Next" at bounding box center [659, 498] width 59 height 23
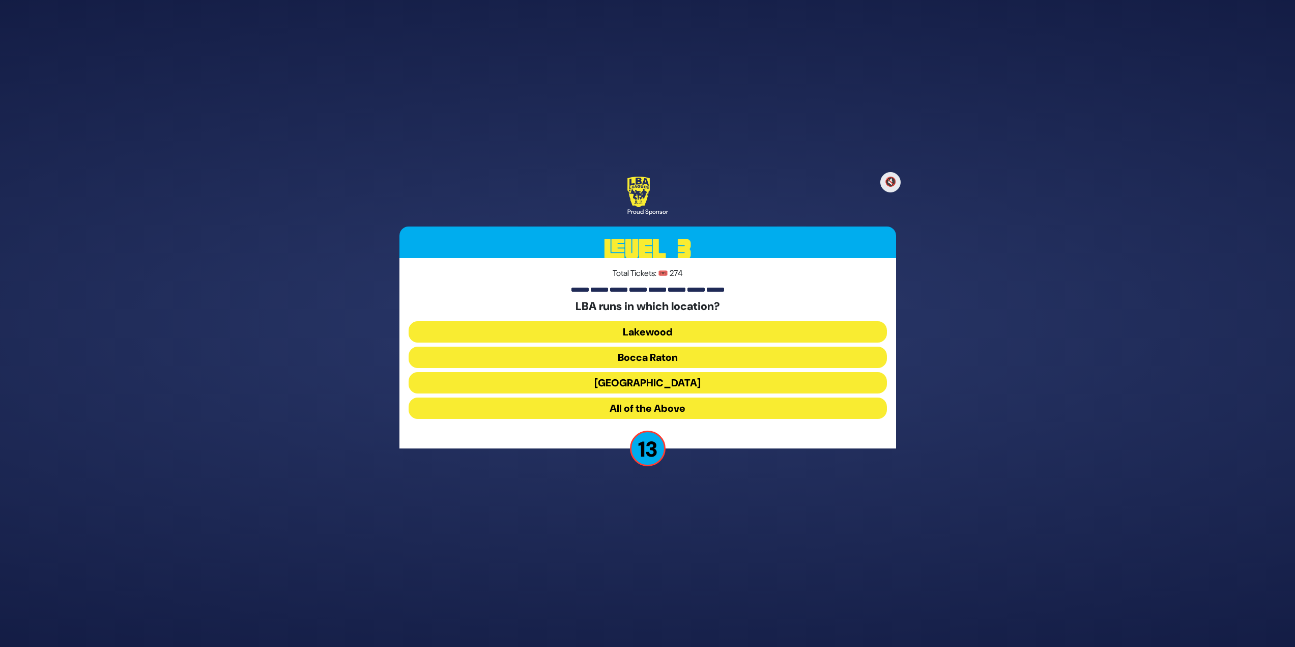
click at [631, 409] on button "All of the Above" at bounding box center [648, 407] width 478 height 21
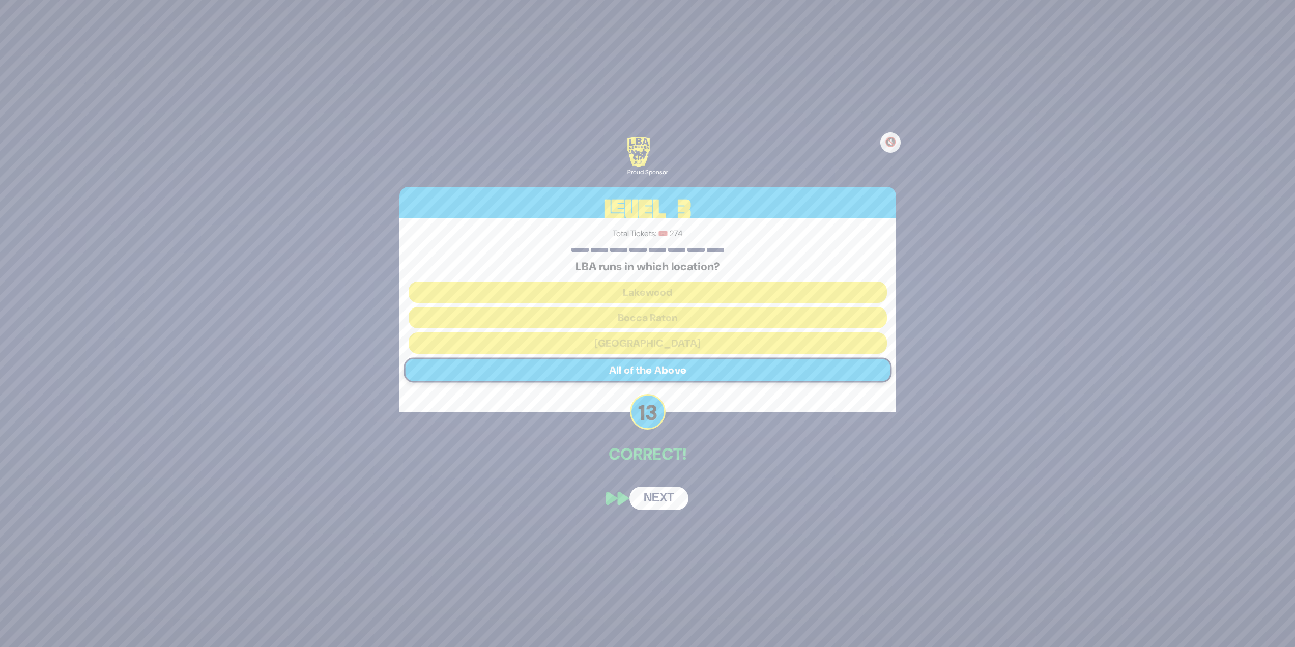
click at [661, 495] on button "Next" at bounding box center [659, 498] width 59 height 23
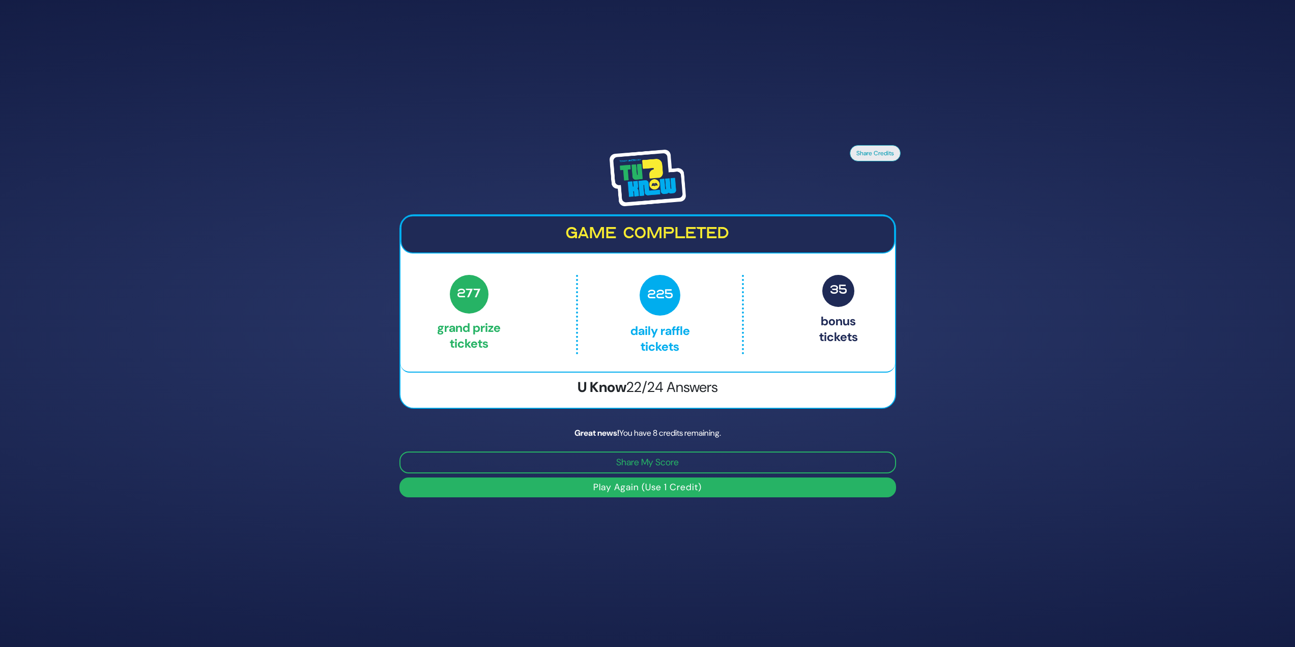
click at [639, 495] on button "Play Again (Use 1 Credit)" at bounding box center [648, 487] width 497 height 20
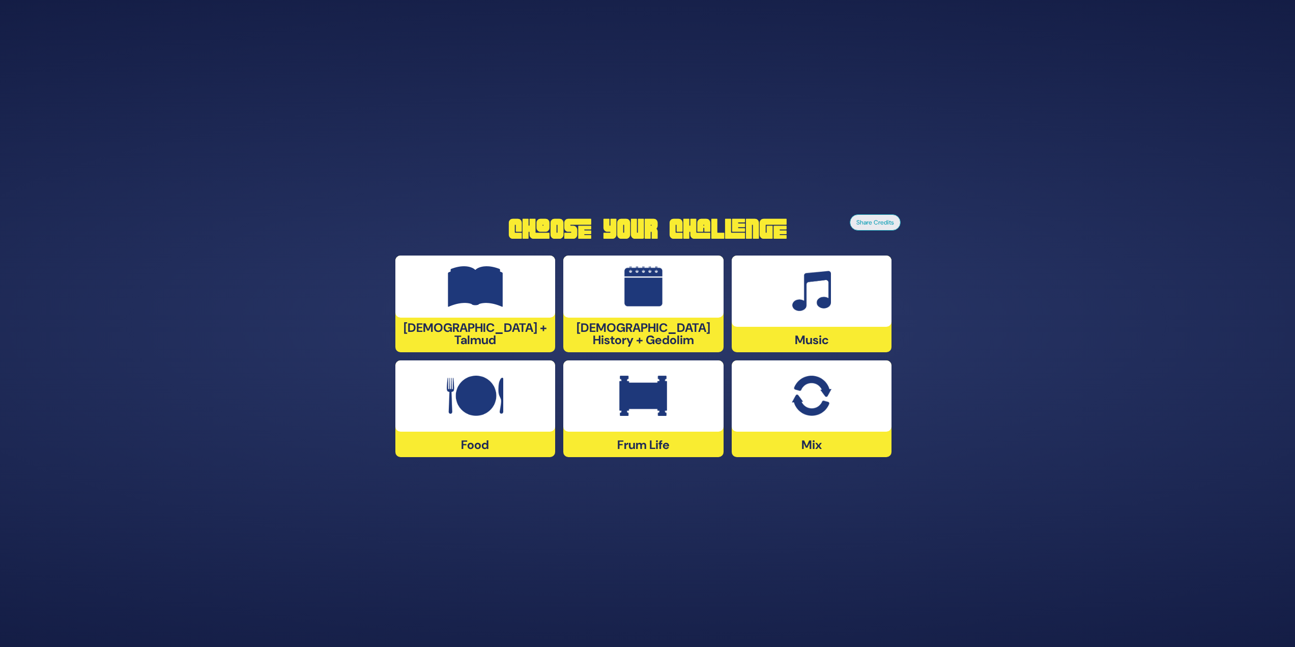
click at [621, 318] on div at bounding box center [643, 286] width 160 height 62
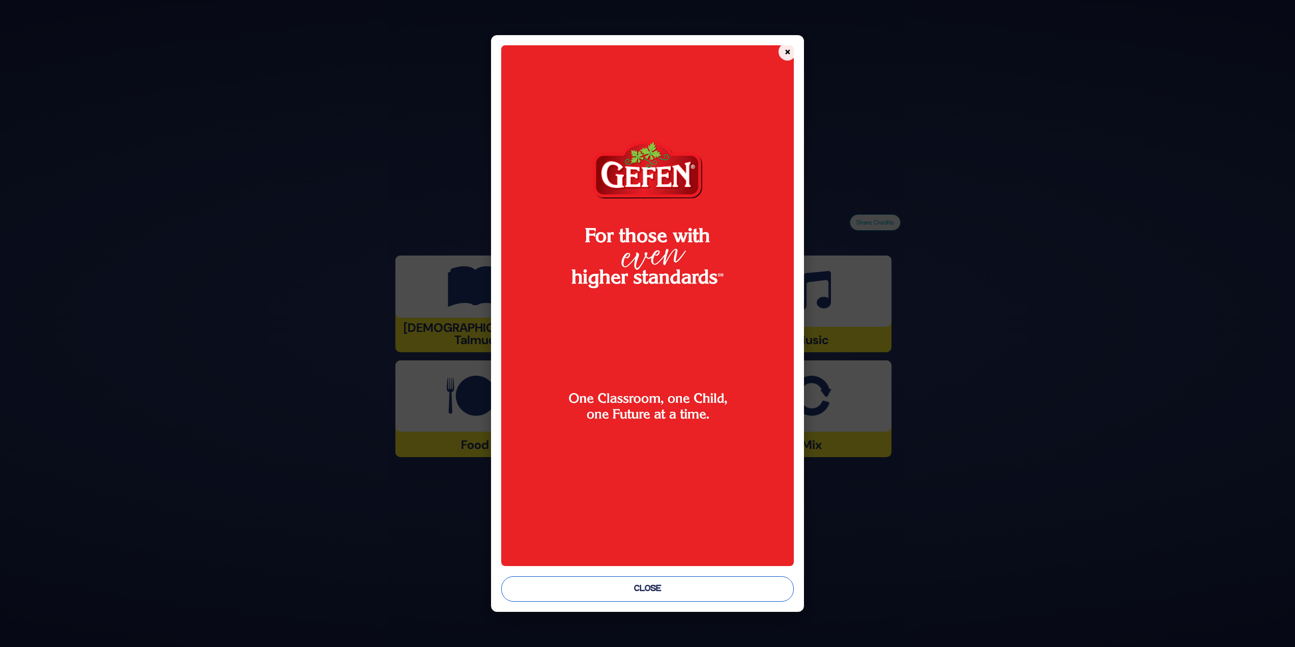
click at [649, 592] on button "Close" at bounding box center [647, 588] width 293 height 25
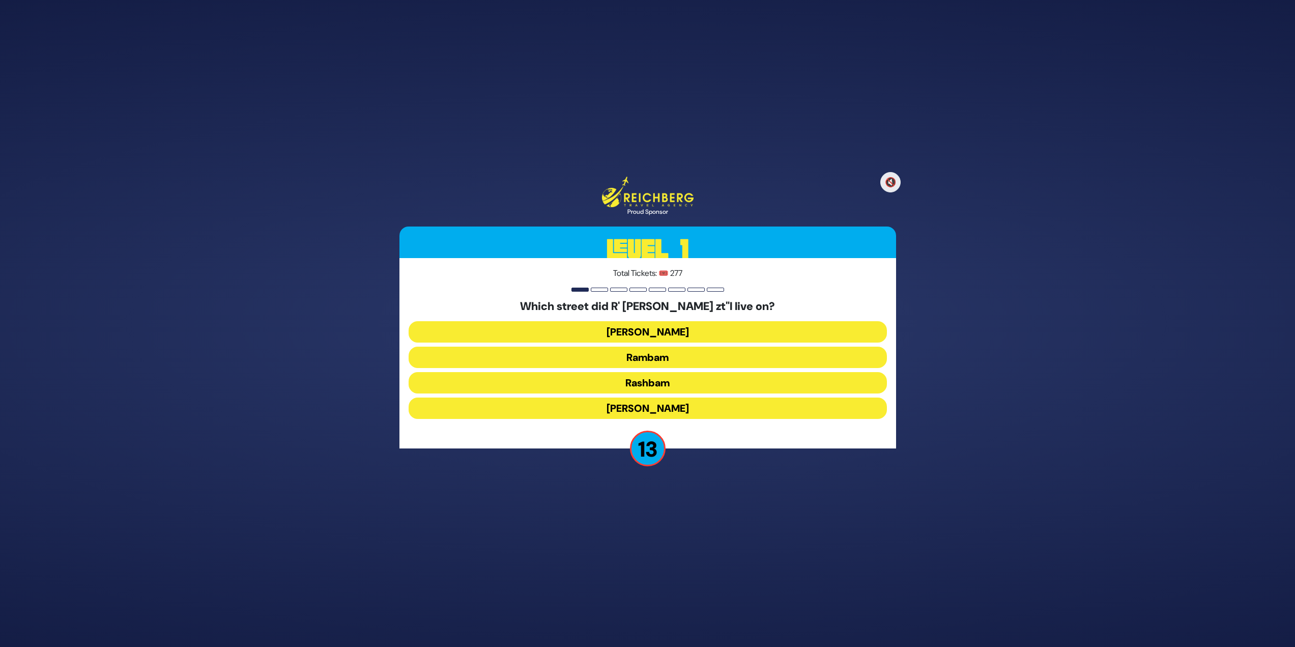
click at [651, 384] on button "Rashbam" at bounding box center [648, 382] width 478 height 21
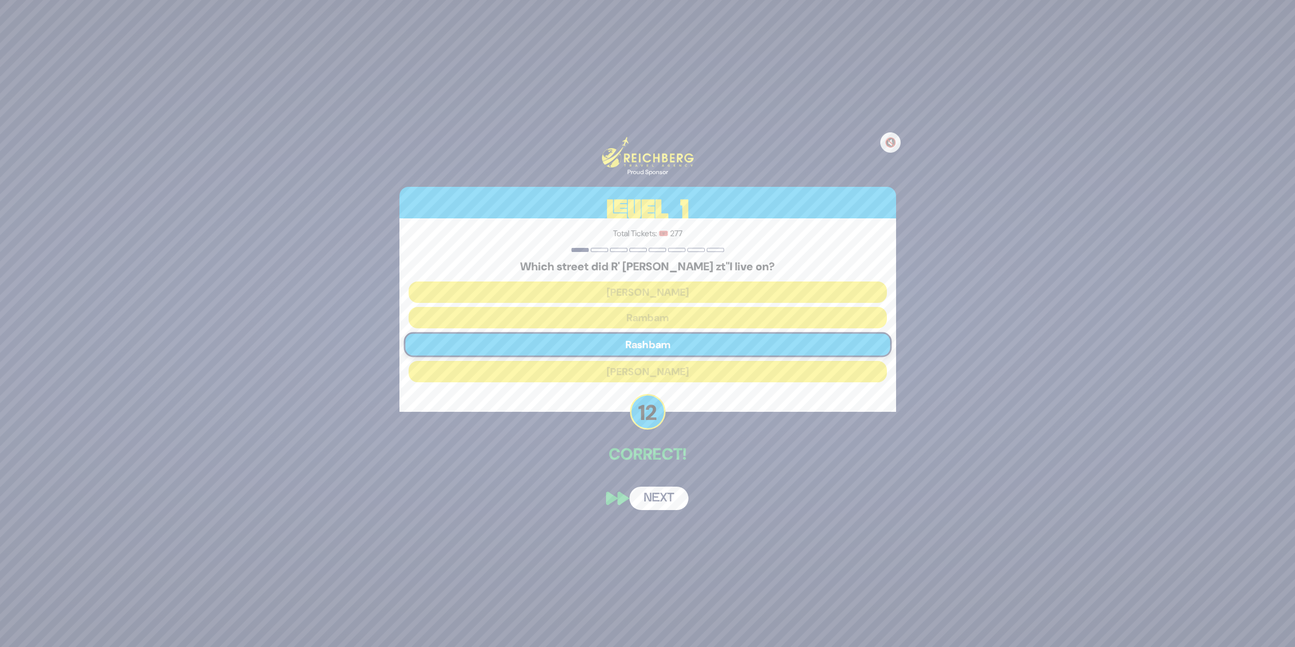
click at [667, 501] on button "Next" at bounding box center [659, 498] width 59 height 23
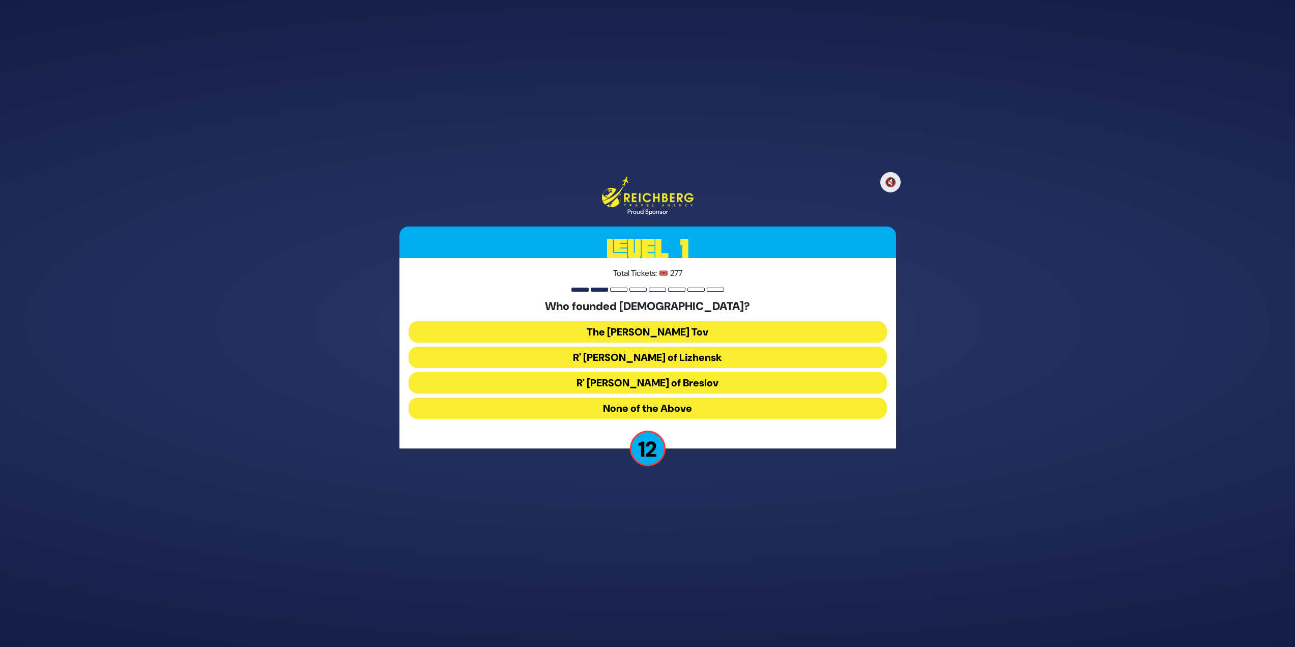
click at [662, 332] on button "The Baal Shem Tov" at bounding box center [648, 331] width 478 height 21
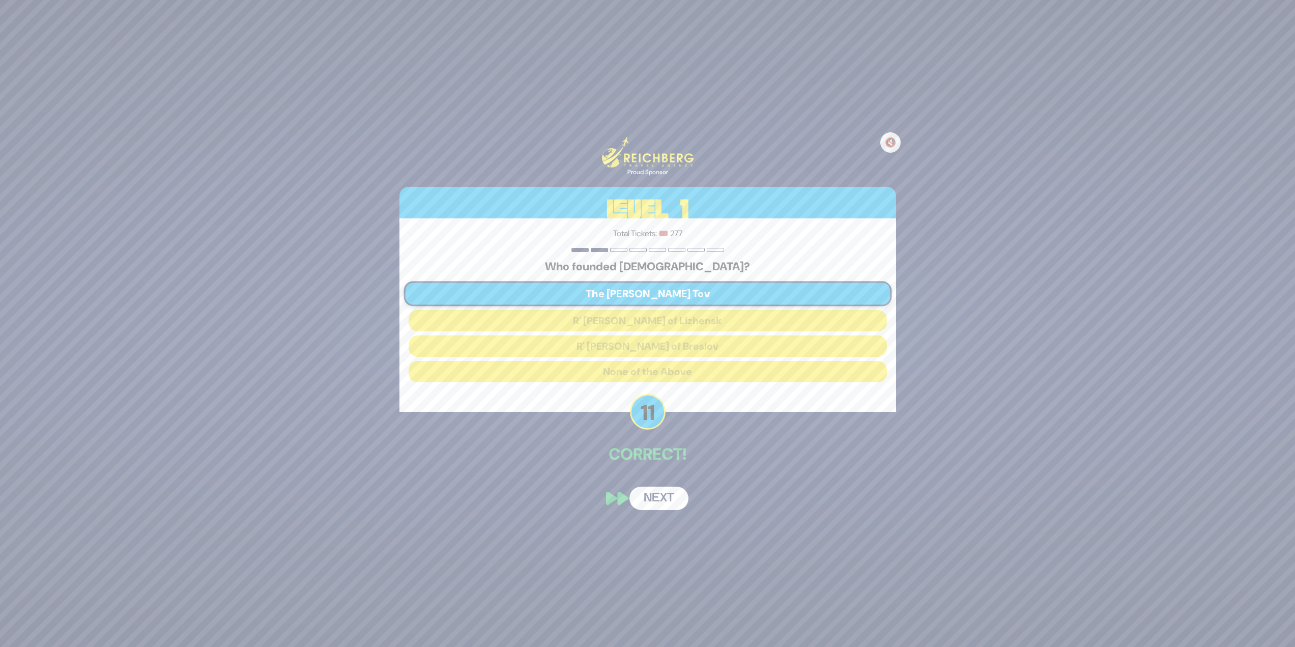
click at [662, 488] on button "Next" at bounding box center [659, 498] width 59 height 23
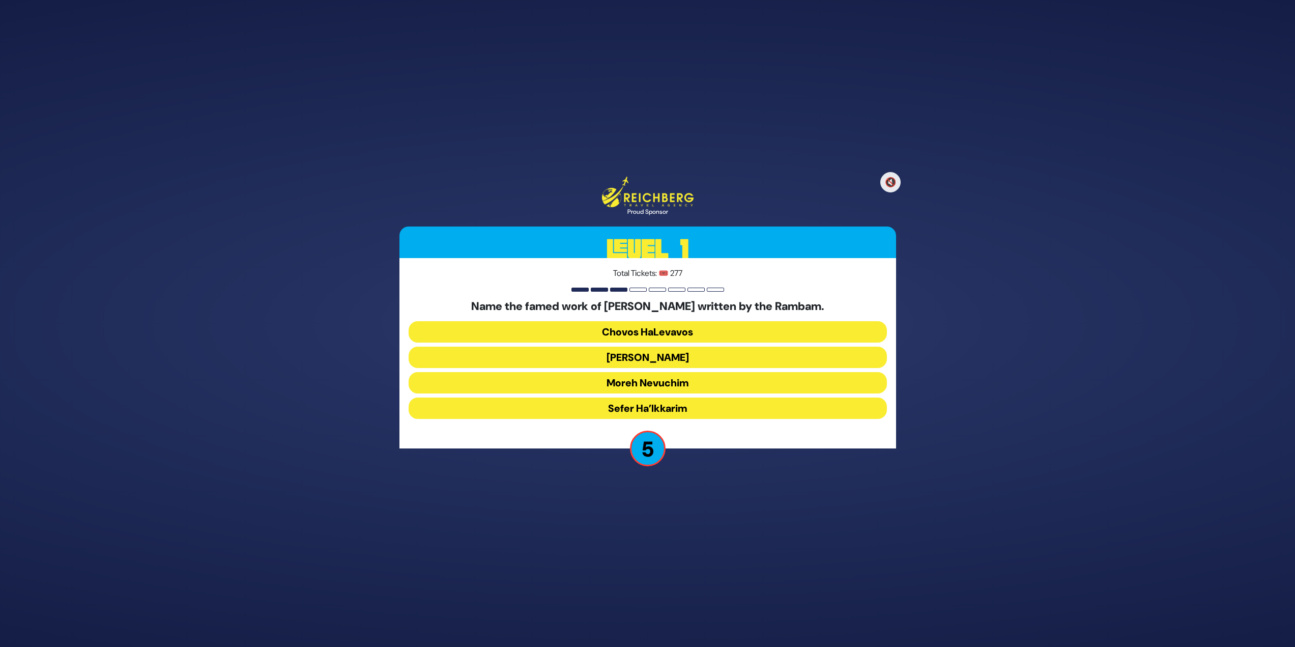
click at [709, 381] on button "Moreh Nevuchim" at bounding box center [648, 382] width 478 height 21
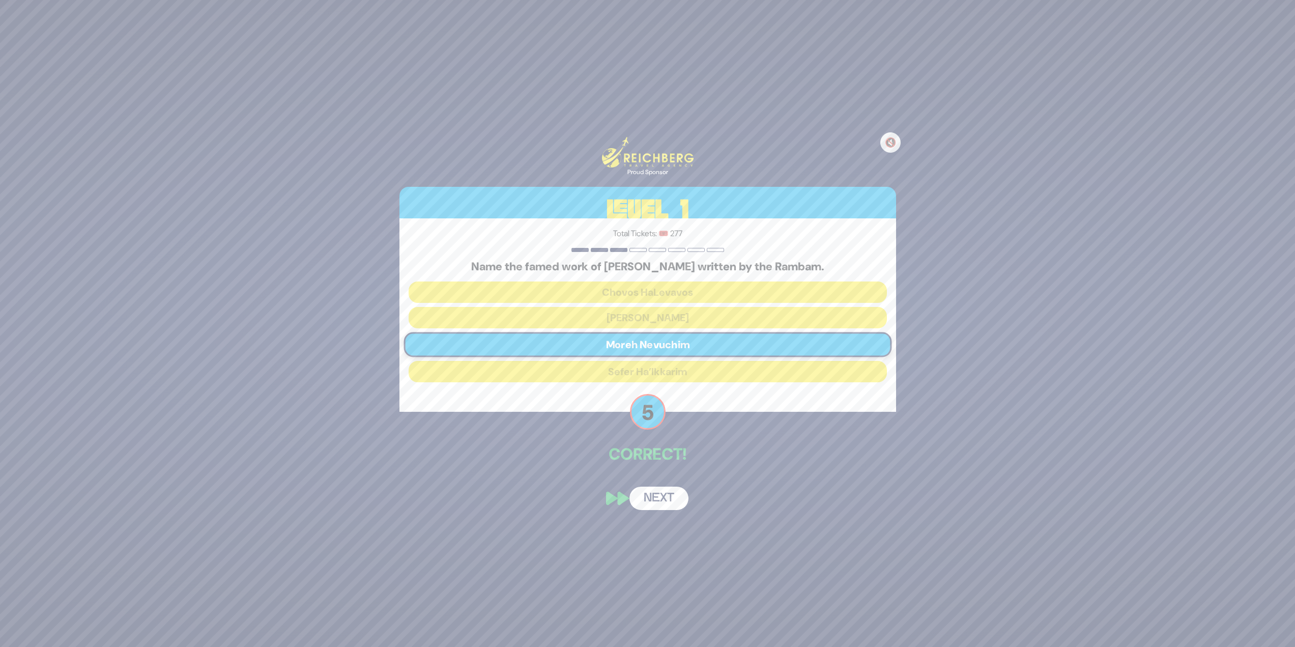
click at [660, 491] on button "Next" at bounding box center [659, 498] width 59 height 23
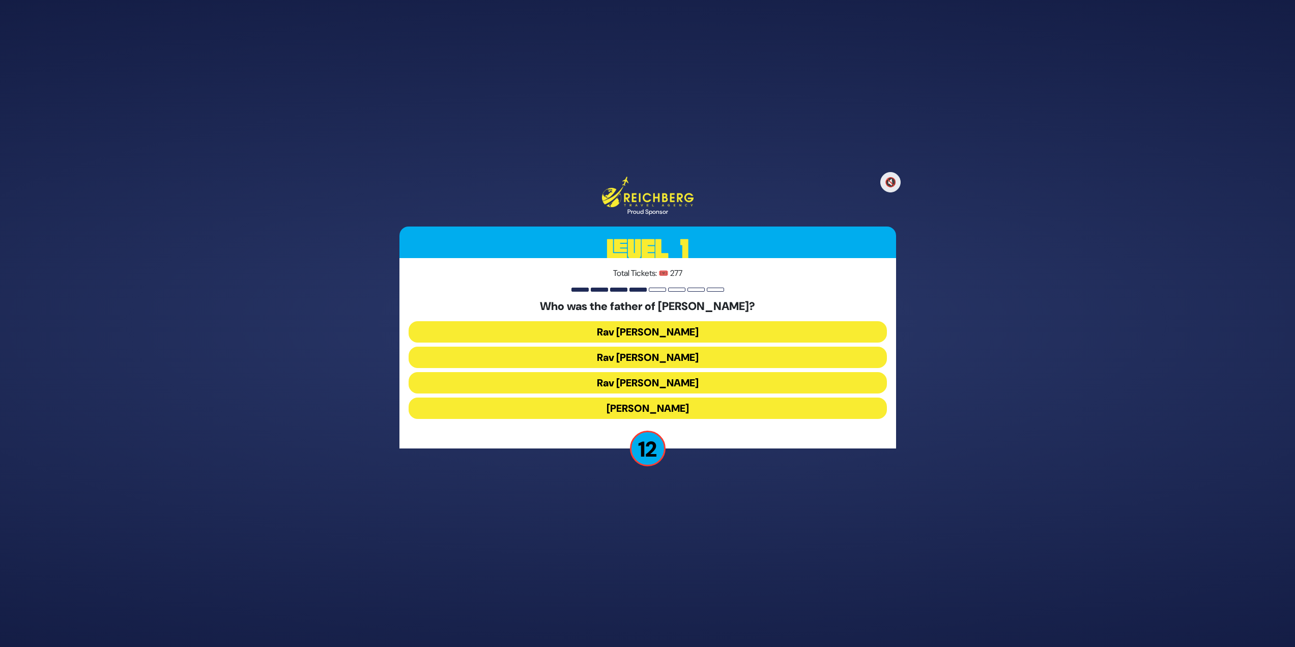
click at [693, 407] on button "Rav Yitzchok Hutner" at bounding box center [648, 407] width 478 height 21
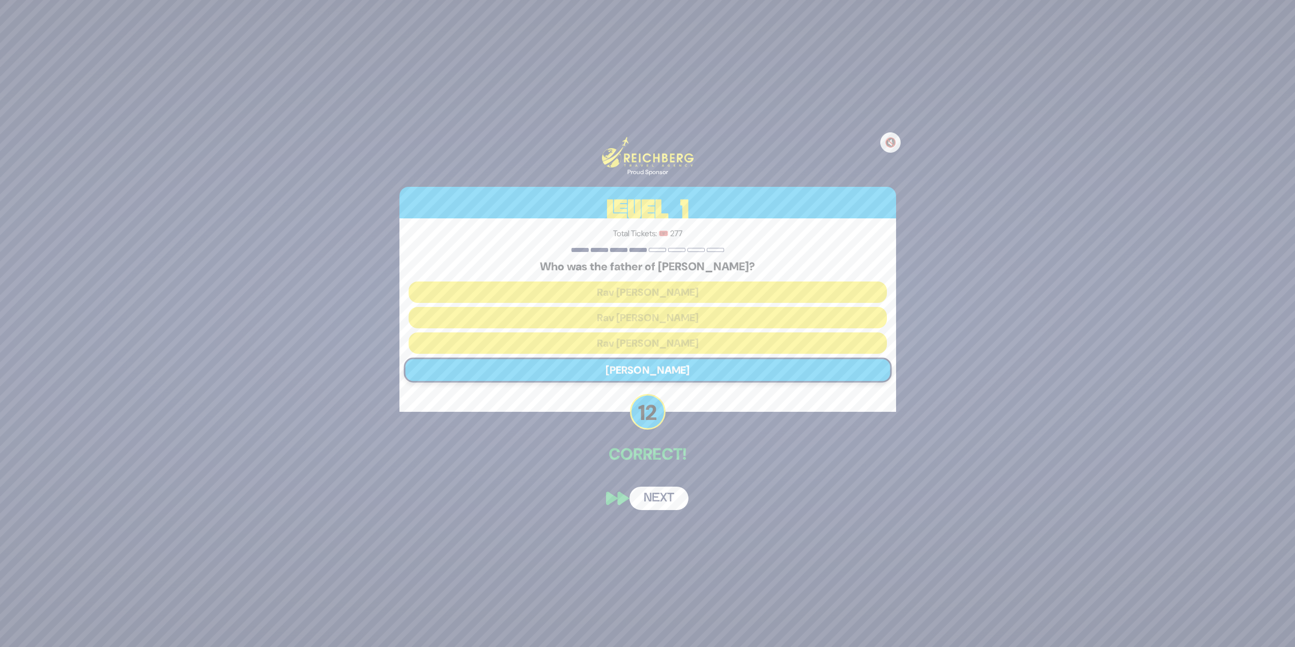
click at [669, 502] on button "Next" at bounding box center [659, 498] width 59 height 23
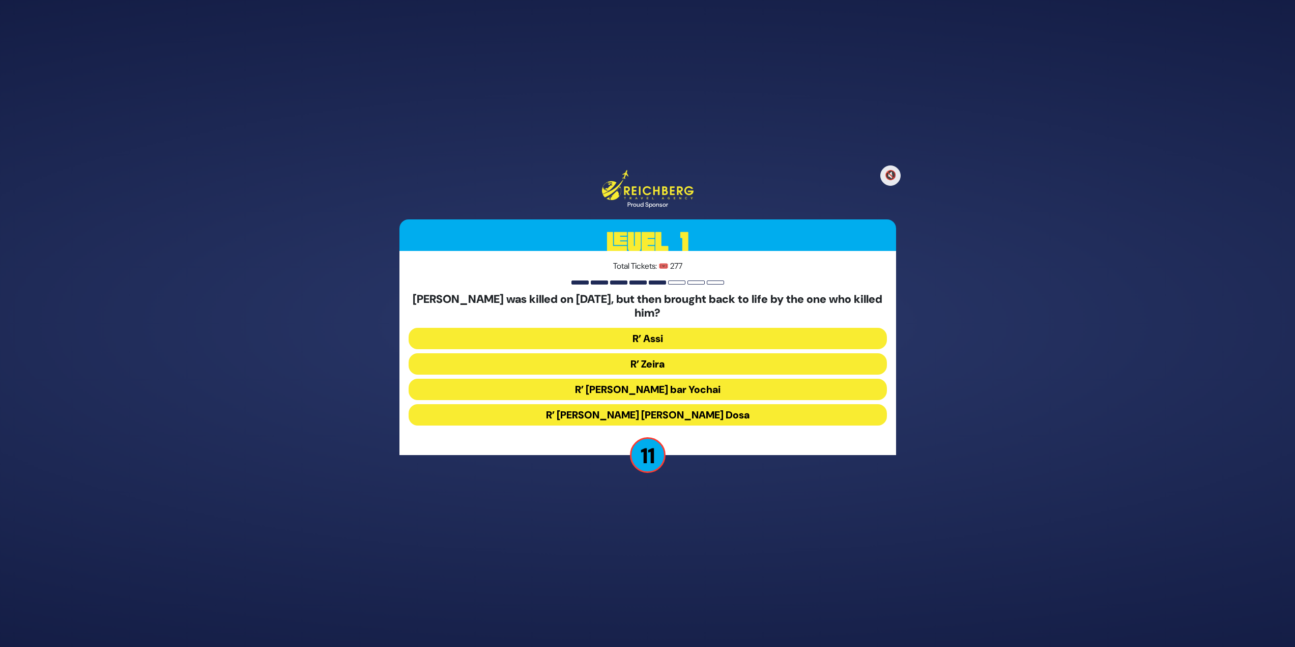
click at [661, 367] on button "R’ Zeira" at bounding box center [648, 363] width 478 height 21
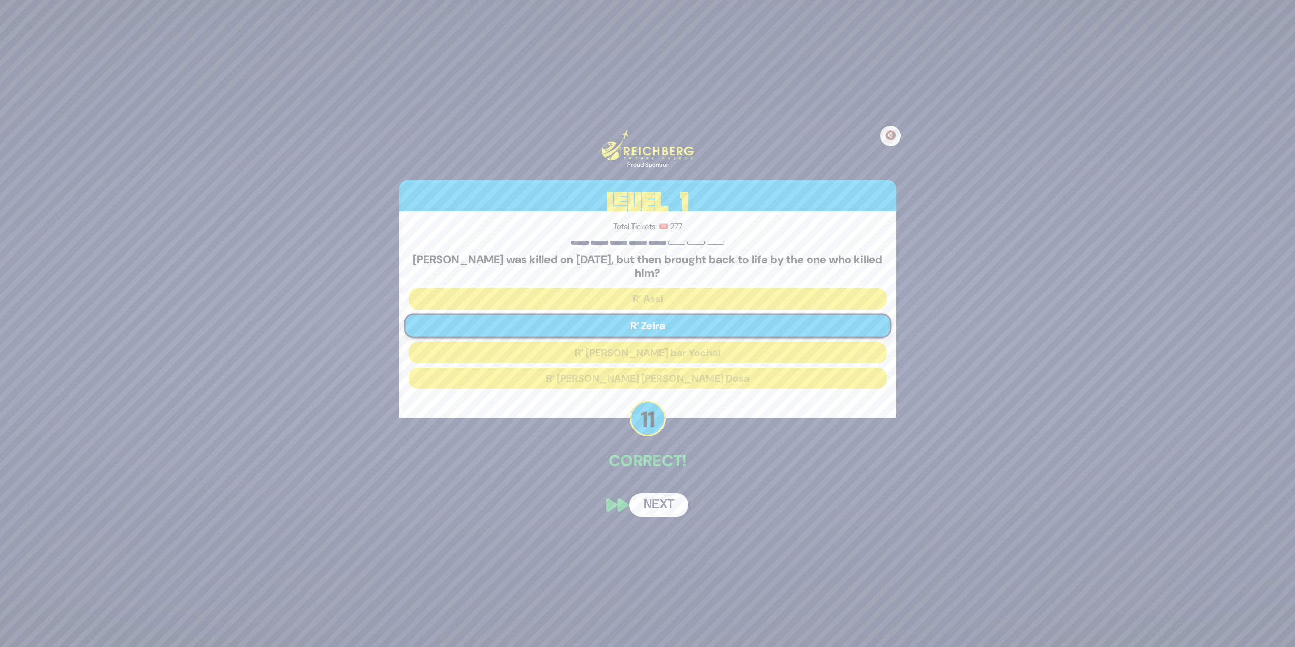
click at [665, 504] on button "Next" at bounding box center [659, 504] width 59 height 23
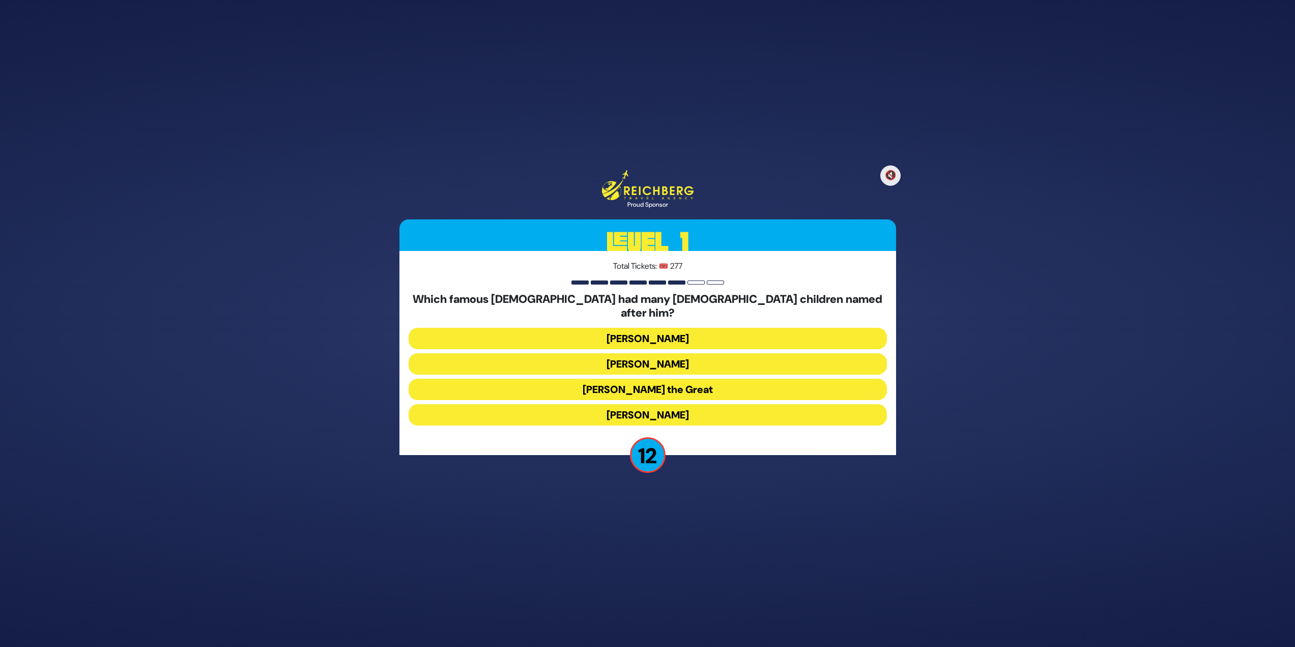
click at [715, 381] on button "Alexander the Great" at bounding box center [648, 389] width 478 height 21
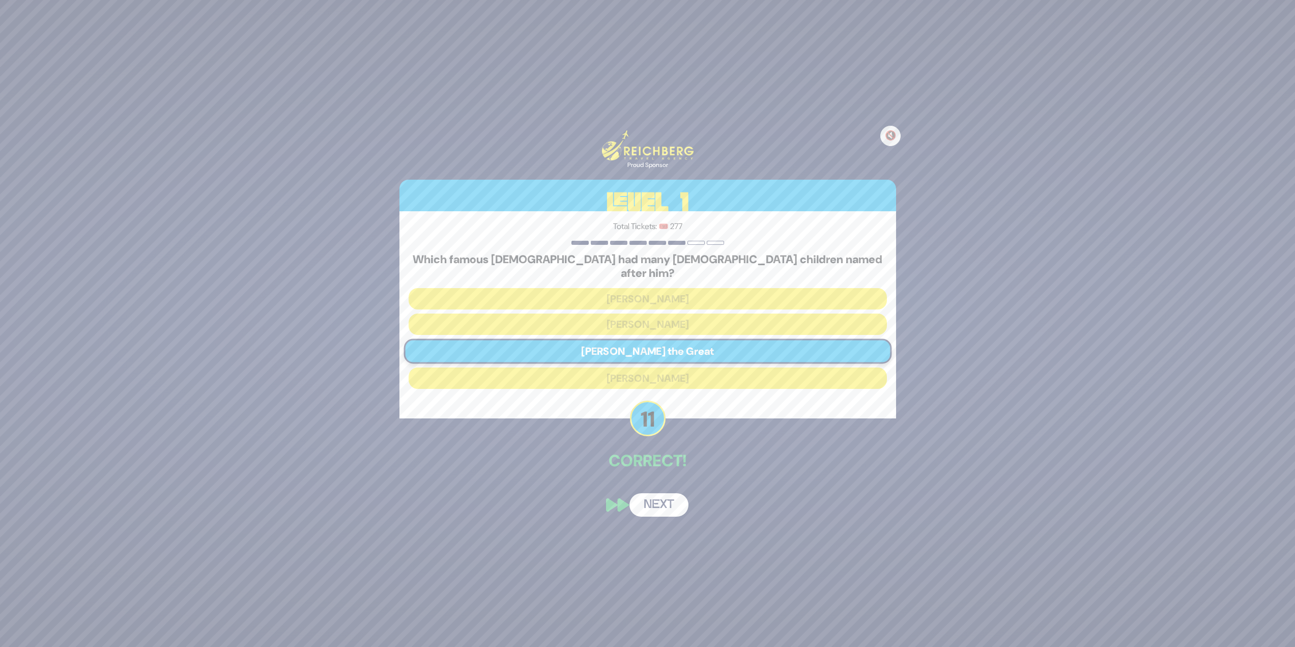
click at [674, 495] on button "Next" at bounding box center [659, 504] width 59 height 23
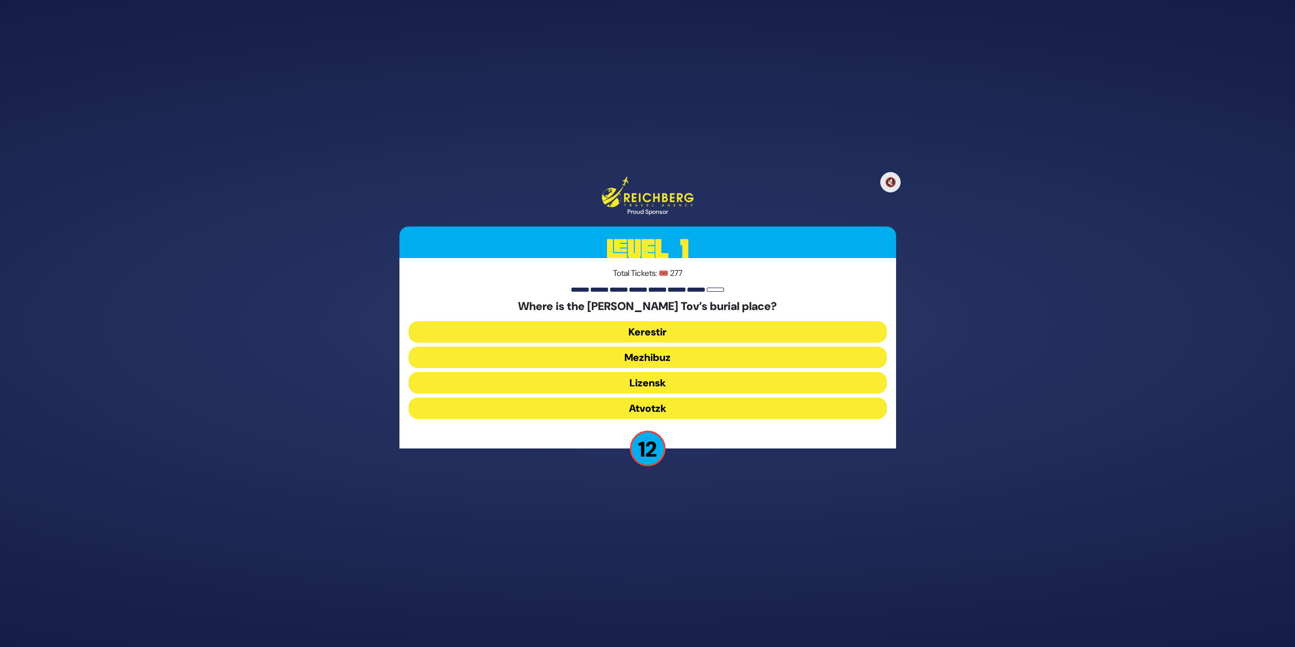
click at [705, 361] on button "Mezhibuz" at bounding box center [648, 357] width 478 height 21
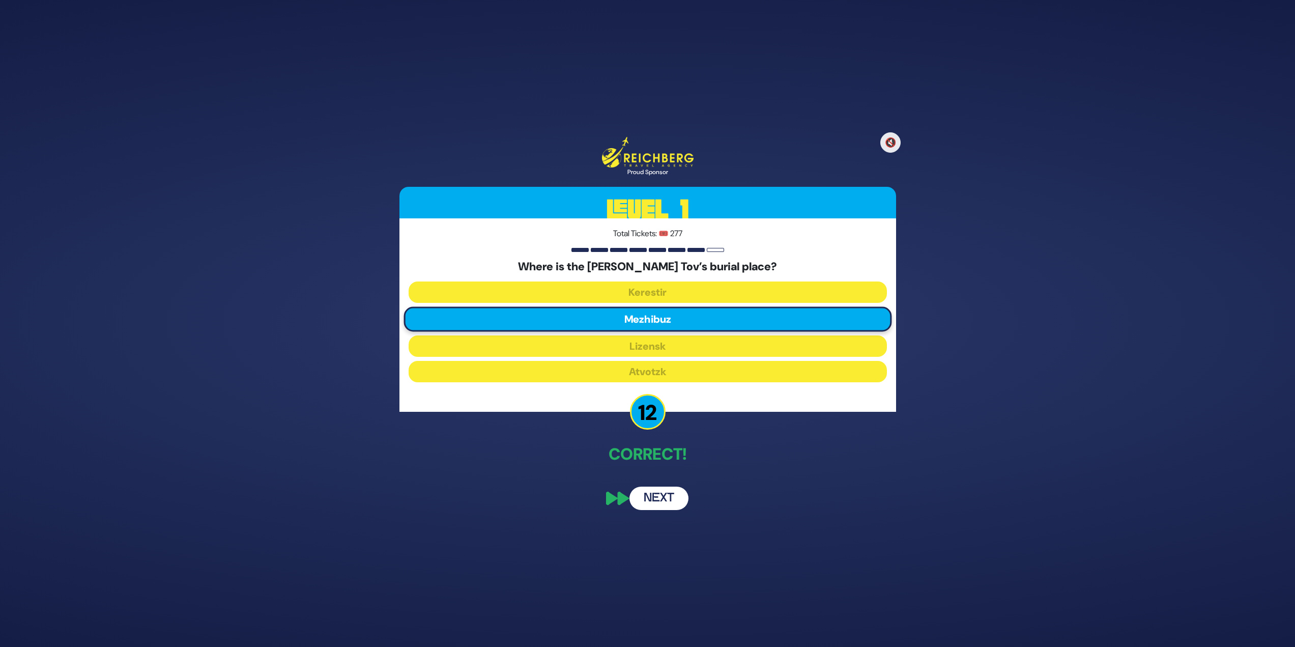
click at [666, 503] on button "Next" at bounding box center [659, 498] width 59 height 23
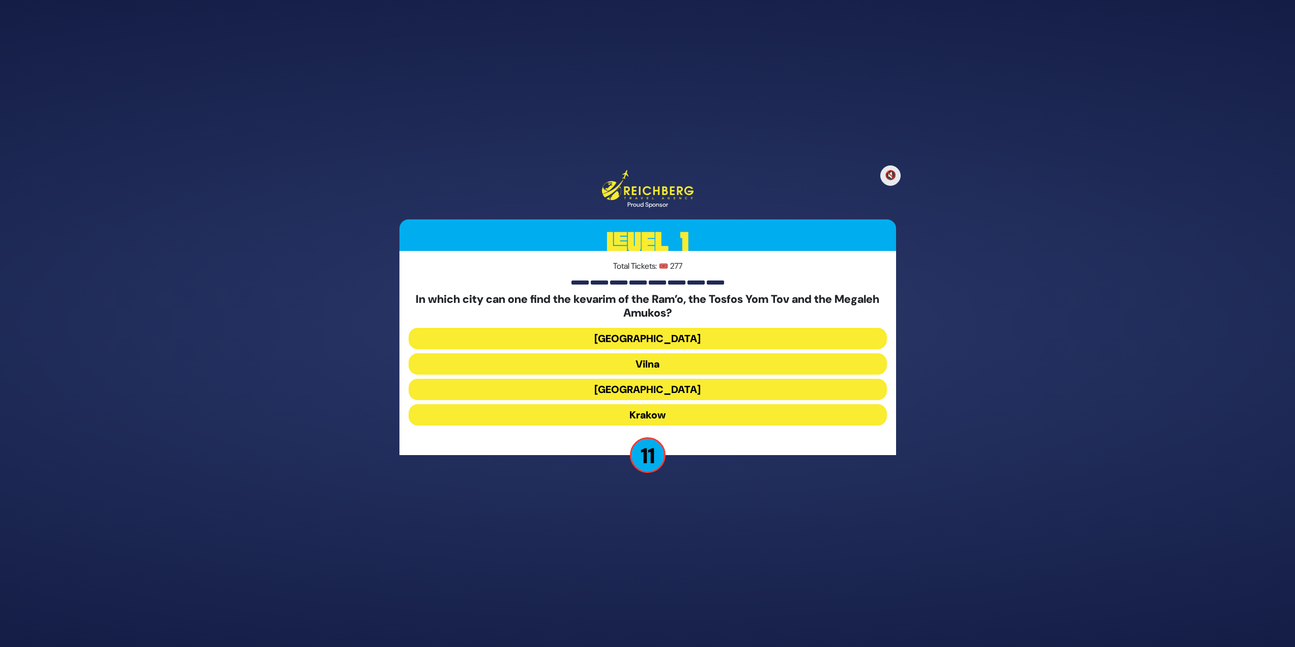
click at [715, 340] on button "[GEOGRAPHIC_DATA]" at bounding box center [648, 338] width 478 height 21
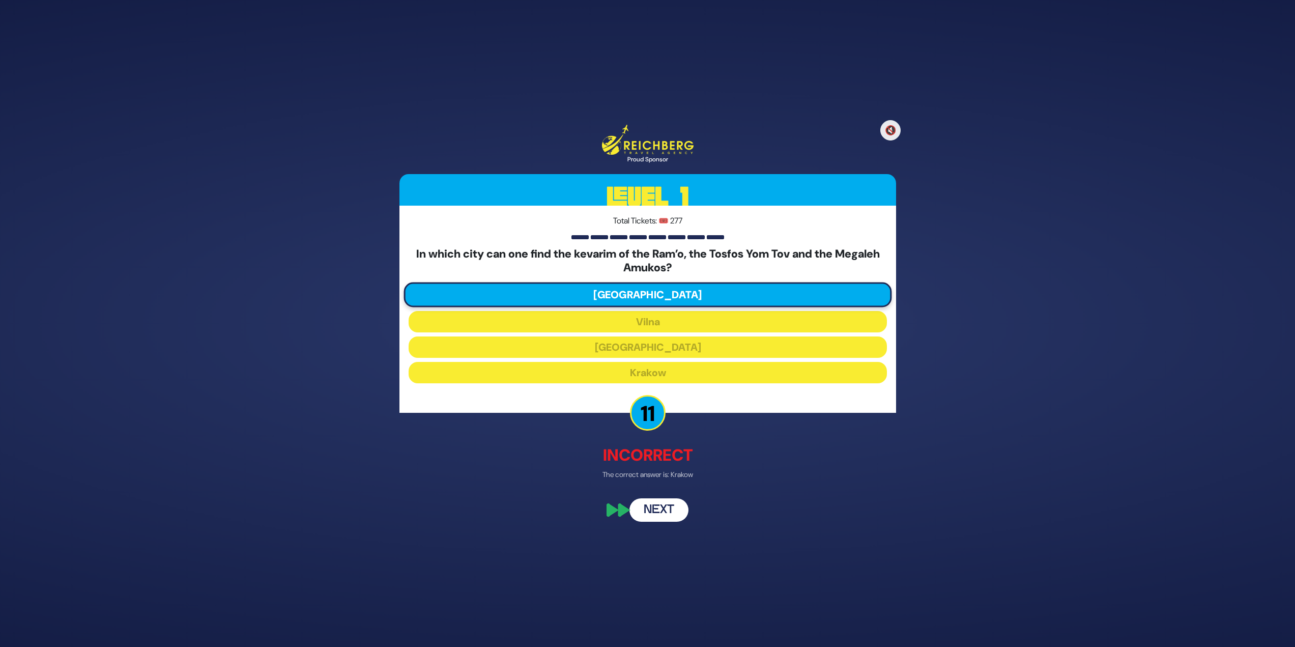
click at [659, 513] on button "Next" at bounding box center [659, 510] width 59 height 23
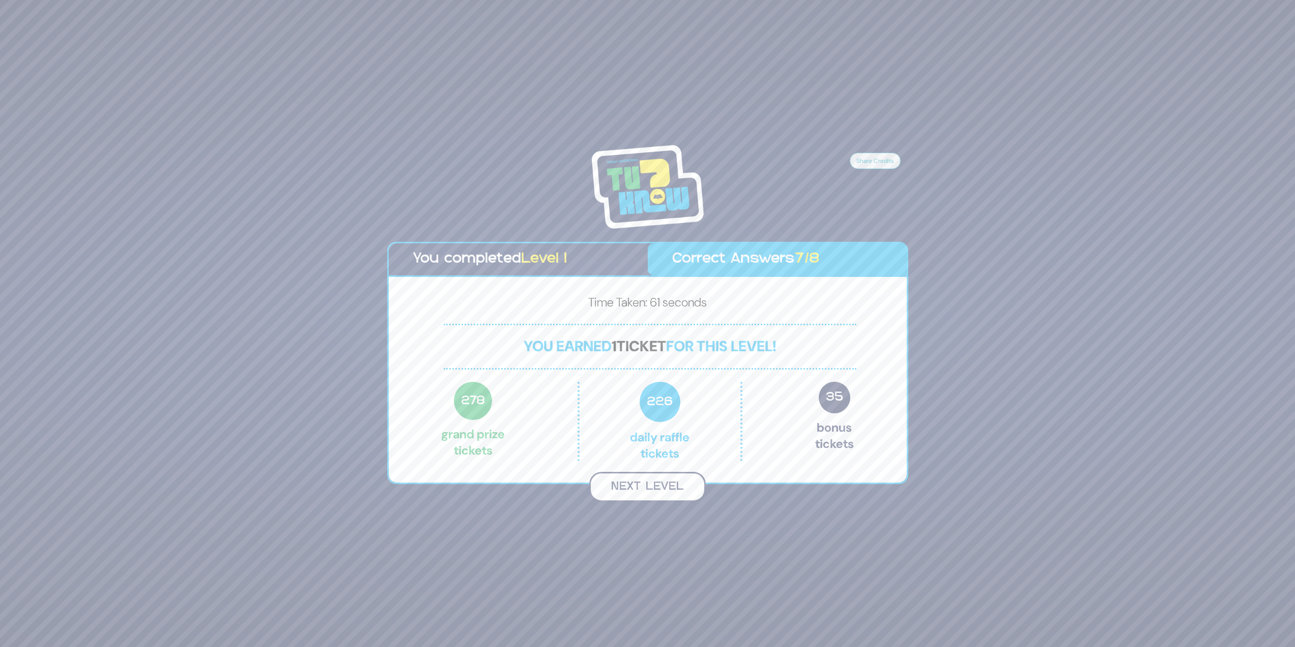
click at [682, 493] on button "Next Level" at bounding box center [647, 487] width 117 height 30
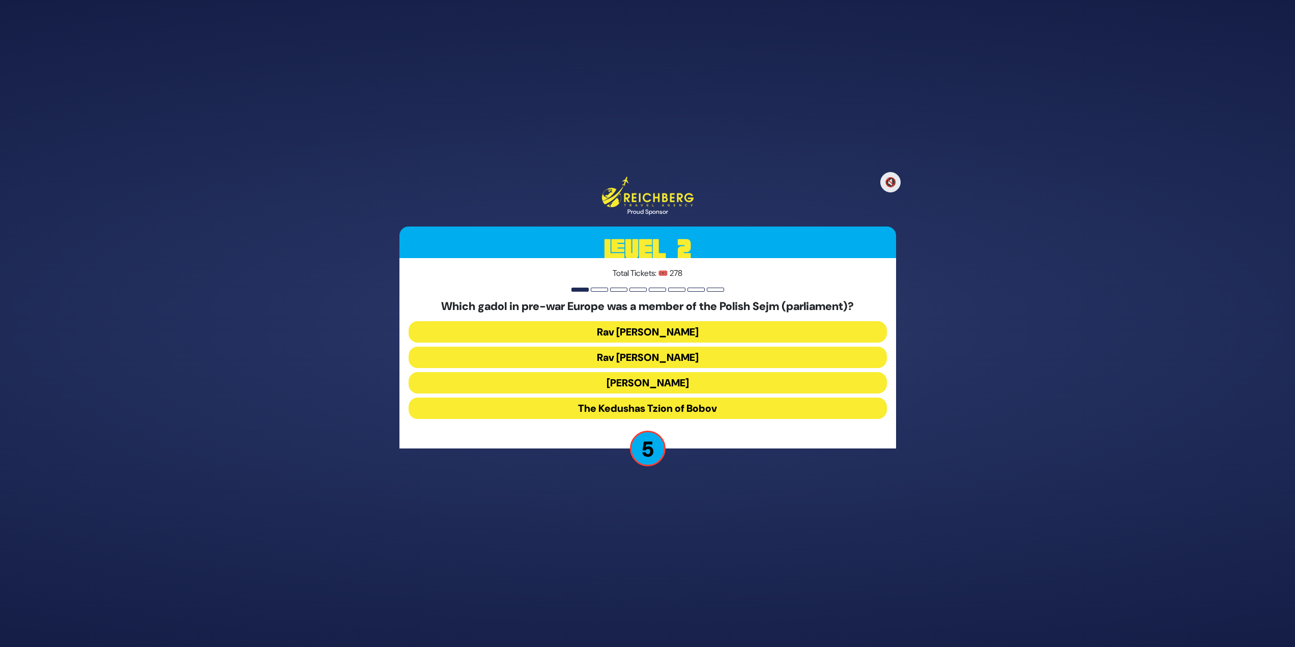
click at [714, 382] on button "[PERSON_NAME]" at bounding box center [648, 382] width 478 height 21
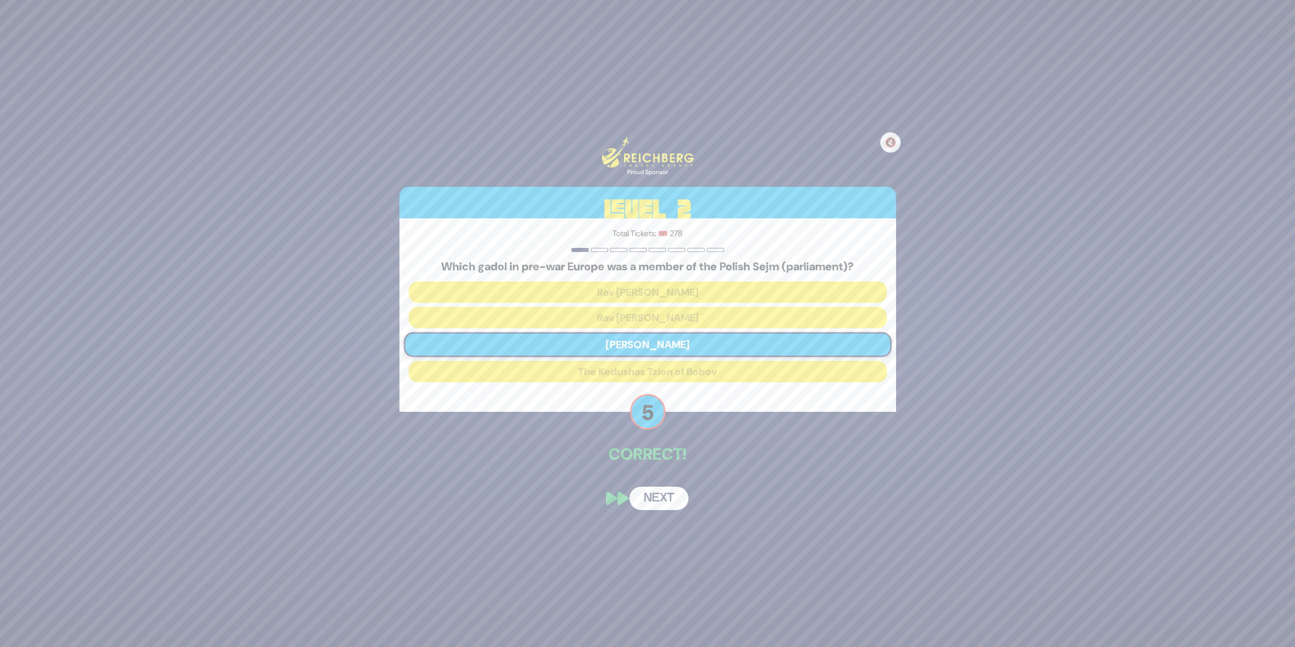
click at [662, 505] on button "Next" at bounding box center [659, 498] width 59 height 23
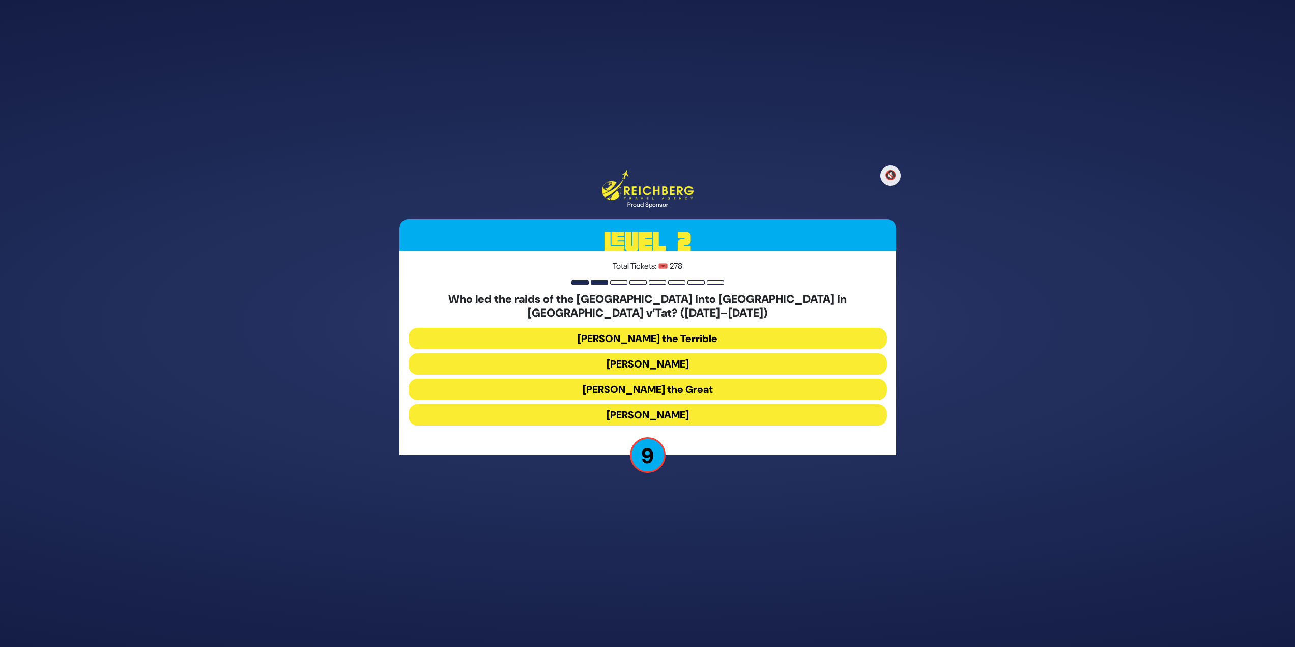
click at [701, 356] on button "Bogdan Chmielnicki" at bounding box center [648, 363] width 478 height 21
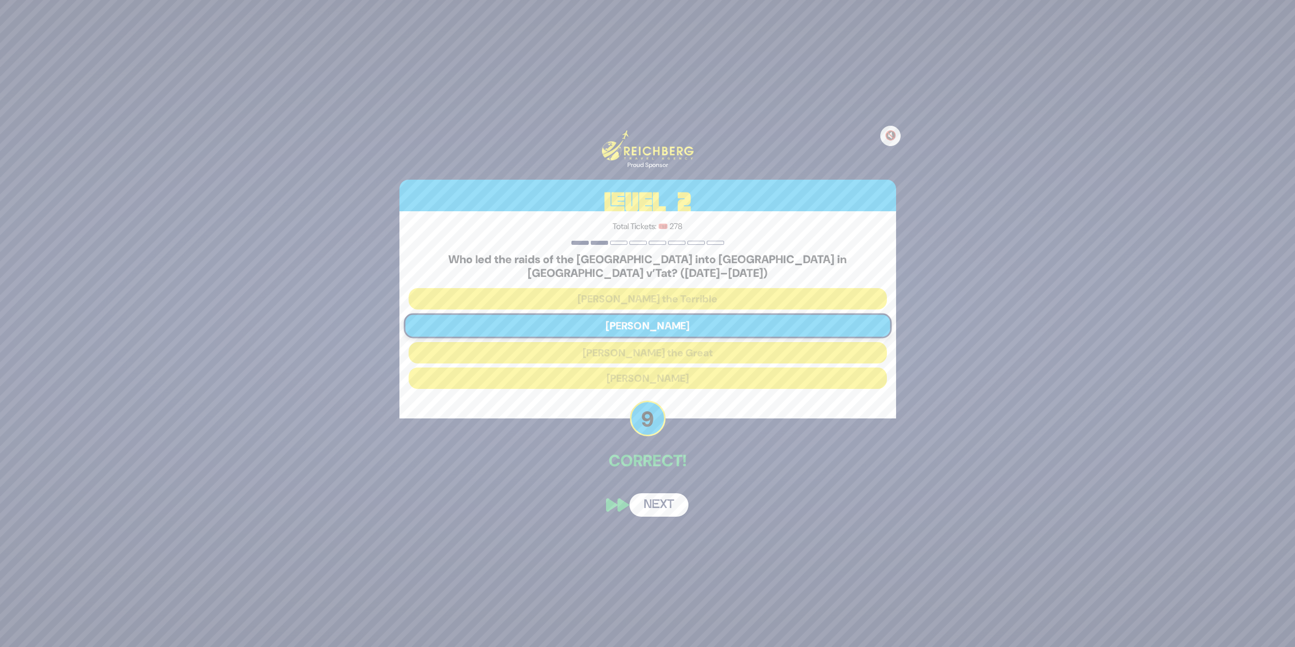
click at [657, 500] on button "Next" at bounding box center [659, 504] width 59 height 23
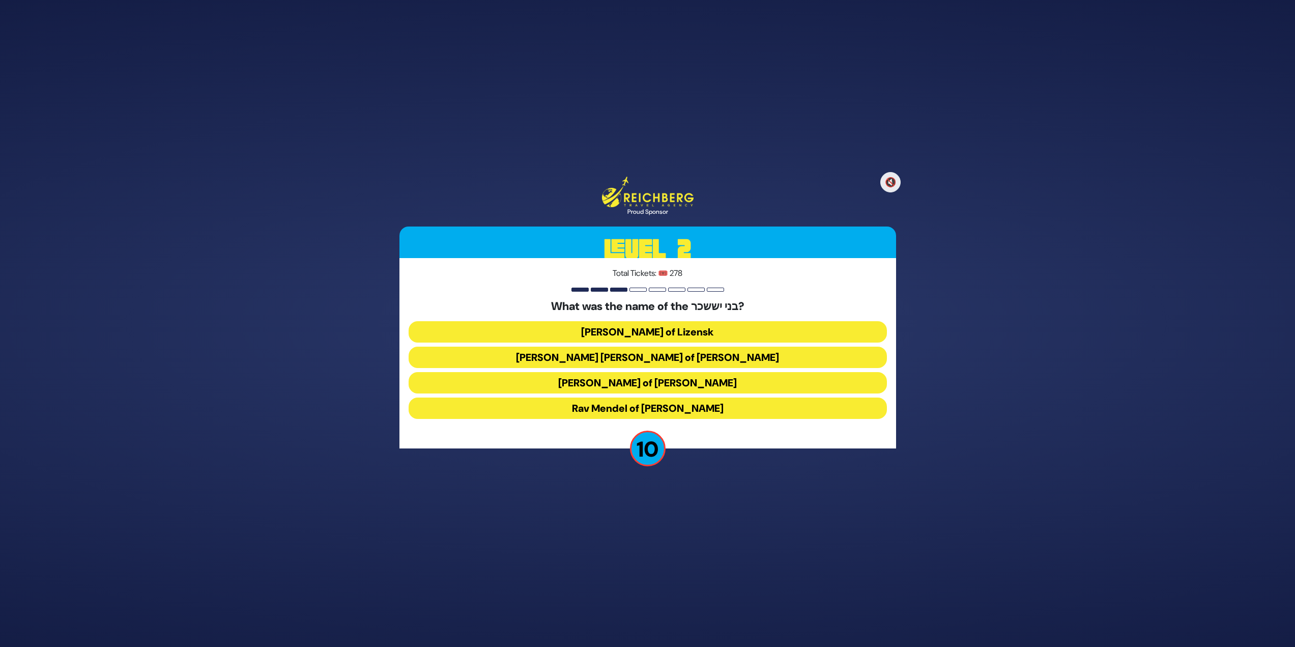
click at [736, 380] on button "[PERSON_NAME] of [PERSON_NAME]" at bounding box center [648, 382] width 478 height 21
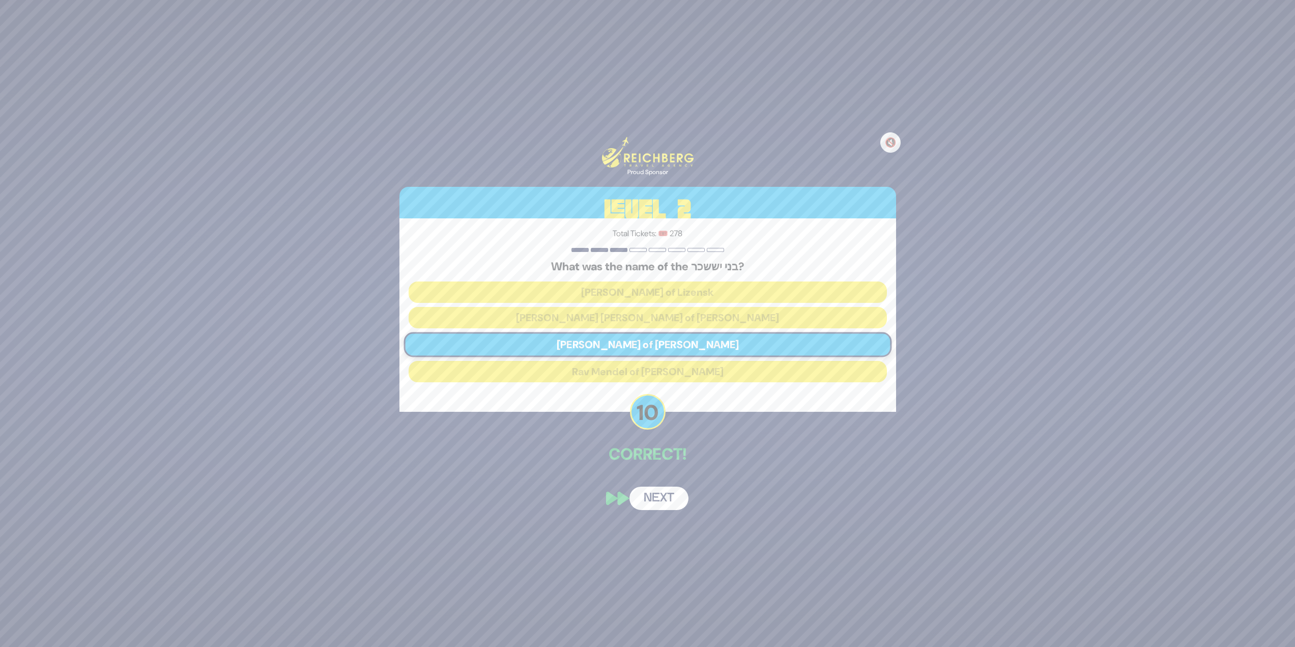
click at [653, 504] on button "Next" at bounding box center [659, 498] width 59 height 23
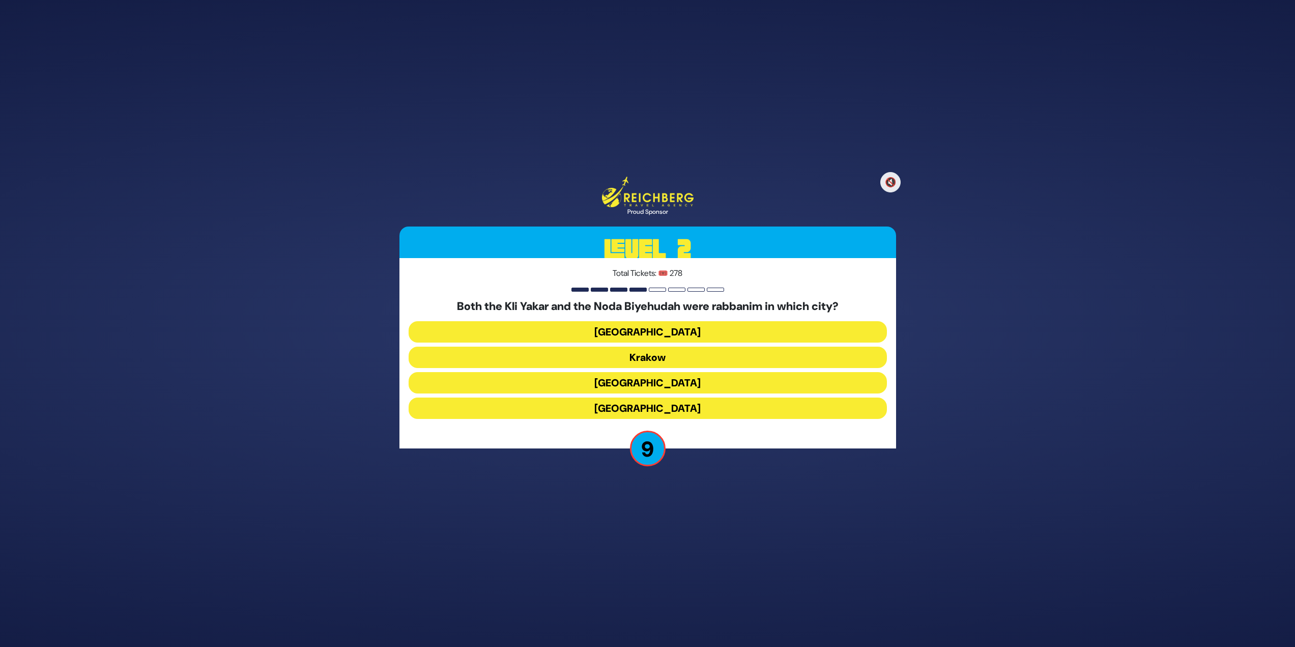
click at [699, 404] on button "[GEOGRAPHIC_DATA]" at bounding box center [648, 407] width 478 height 21
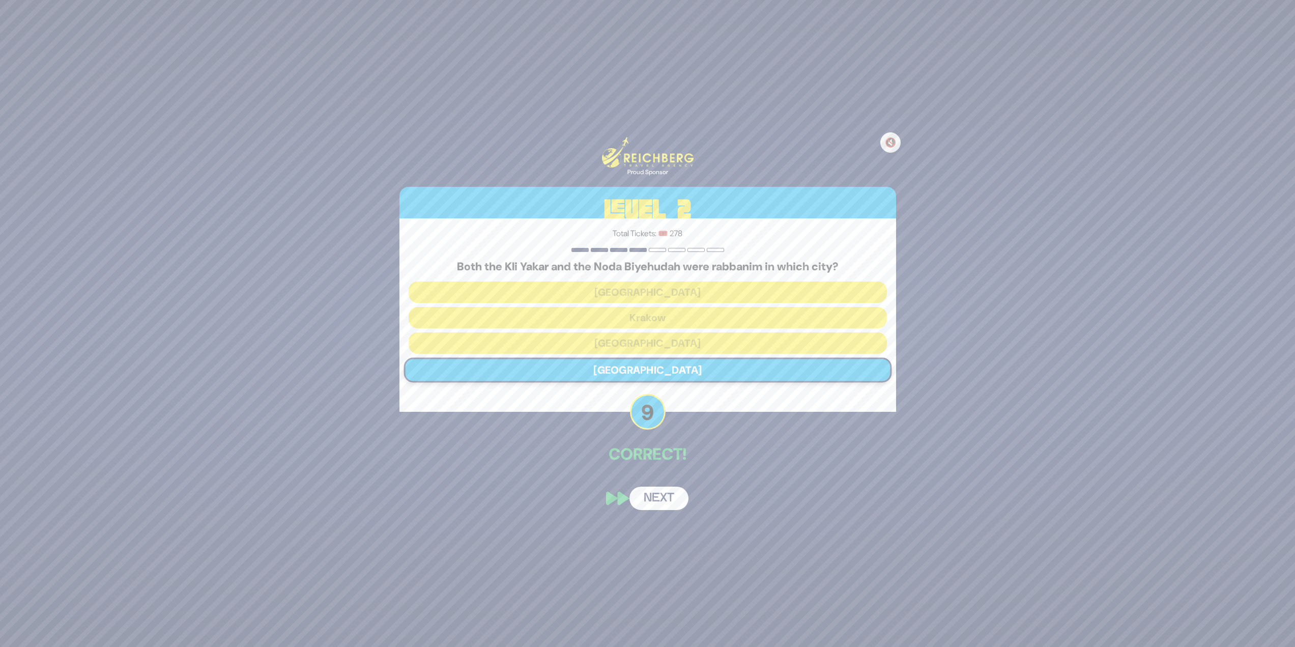
click at [664, 499] on button "Next" at bounding box center [659, 498] width 59 height 23
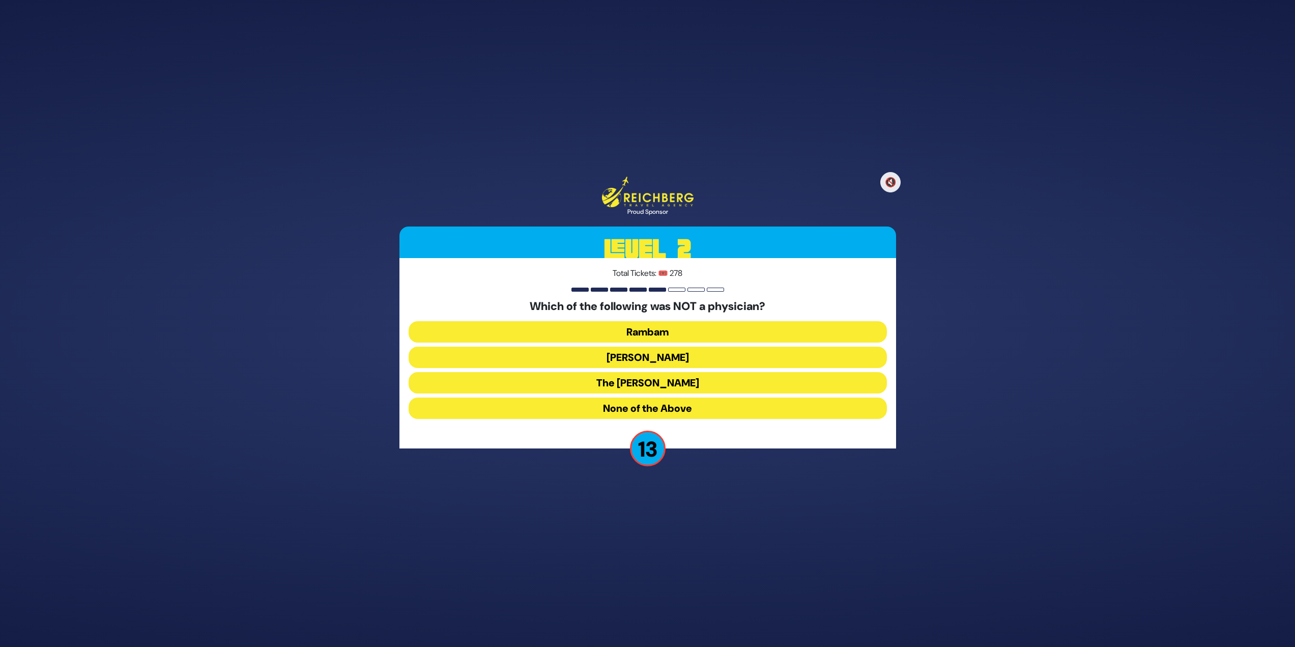
click at [642, 354] on button "Ibn Ezra" at bounding box center [648, 357] width 478 height 21
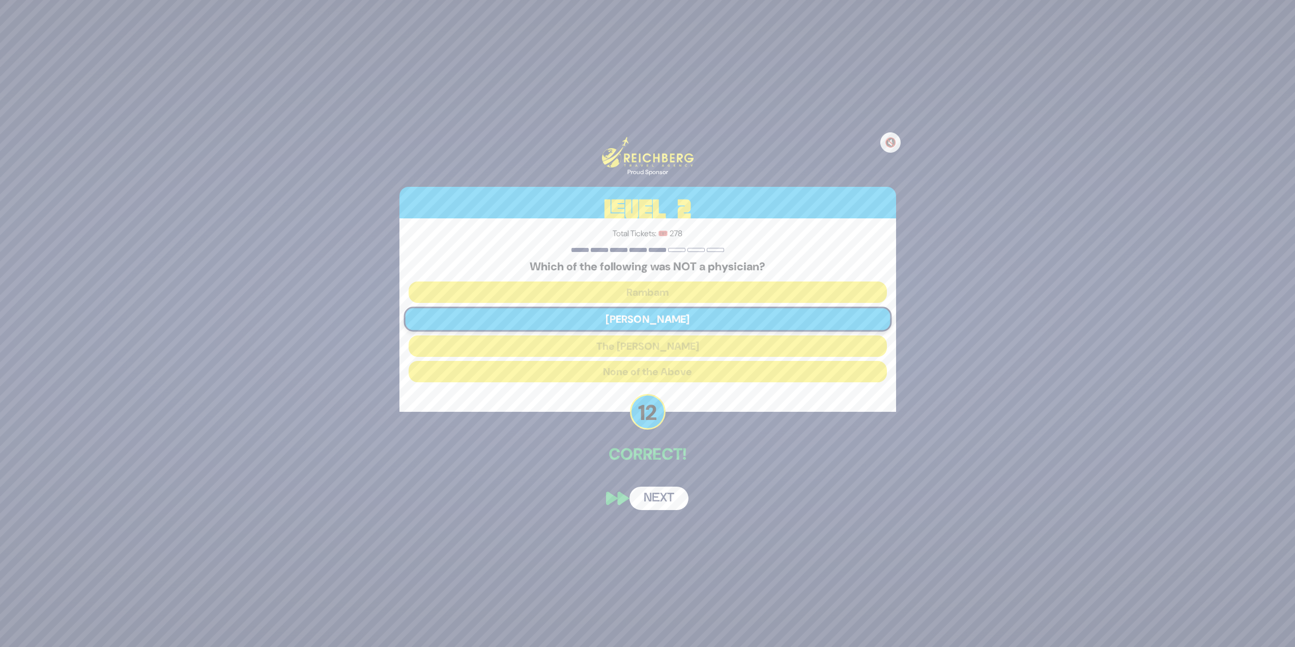
click at [661, 497] on button "Next" at bounding box center [659, 498] width 59 height 23
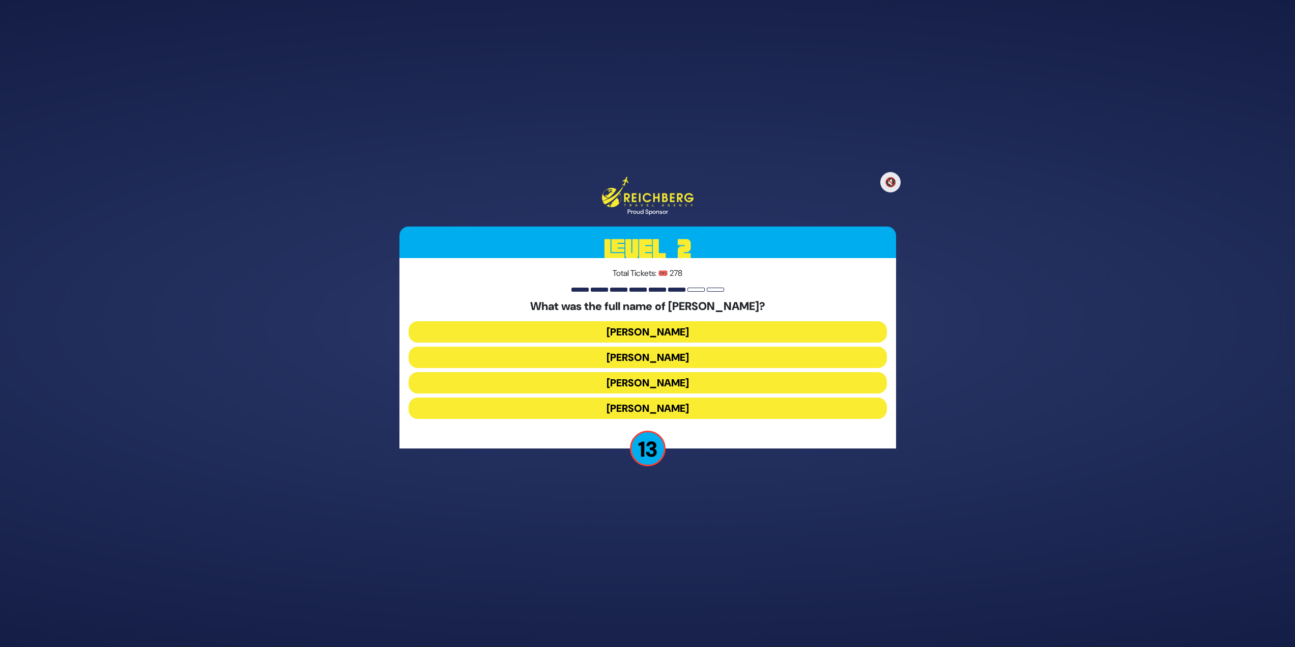
click at [723, 327] on button "Elimelech Gavriel" at bounding box center [648, 331] width 478 height 21
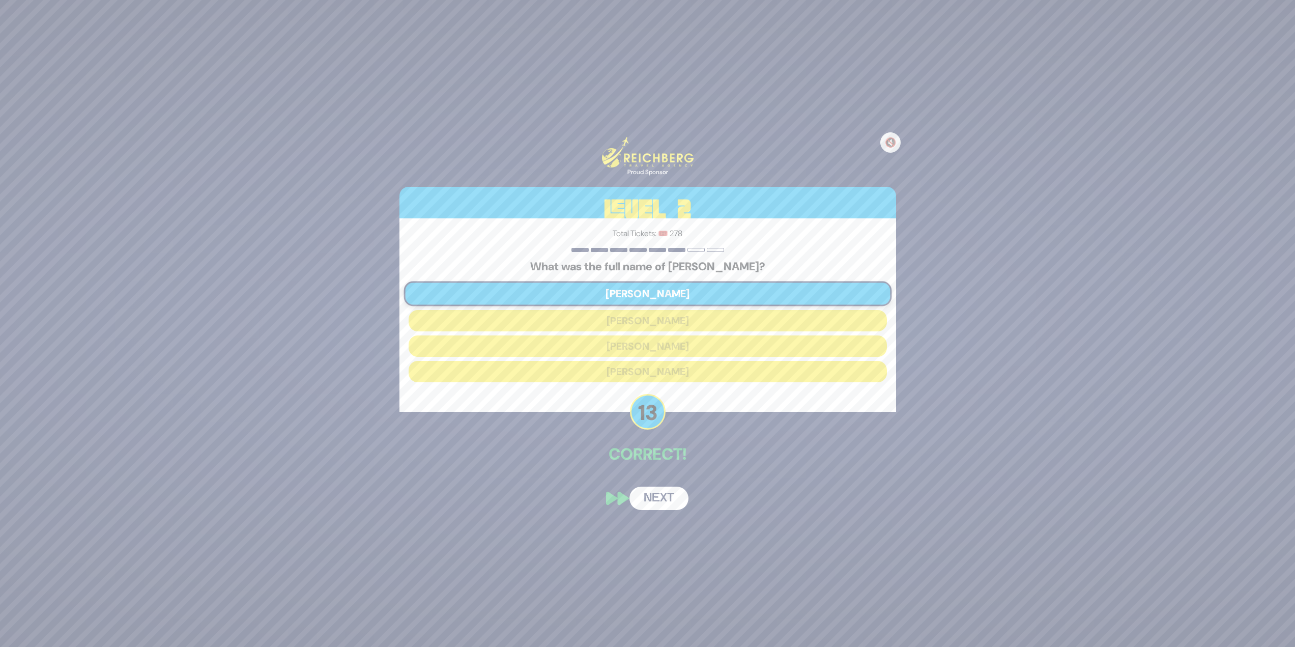
click at [658, 498] on button "Next" at bounding box center [659, 498] width 59 height 23
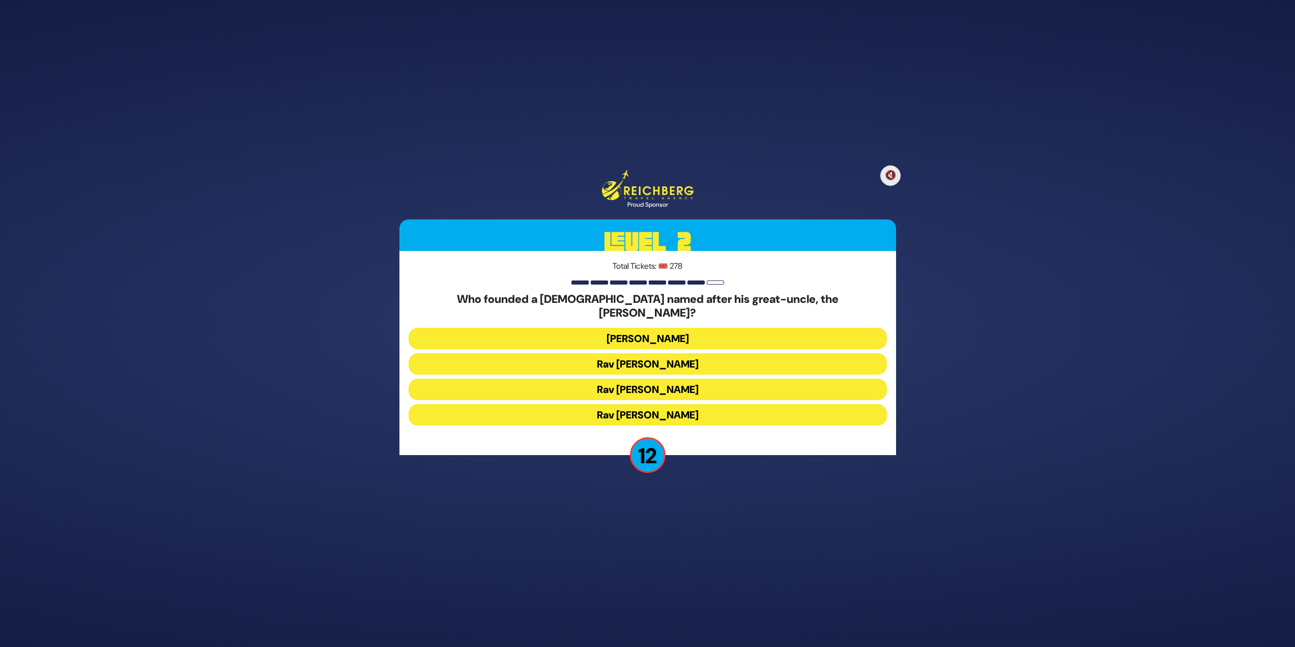
click at [676, 329] on button "[PERSON_NAME]" at bounding box center [648, 338] width 478 height 21
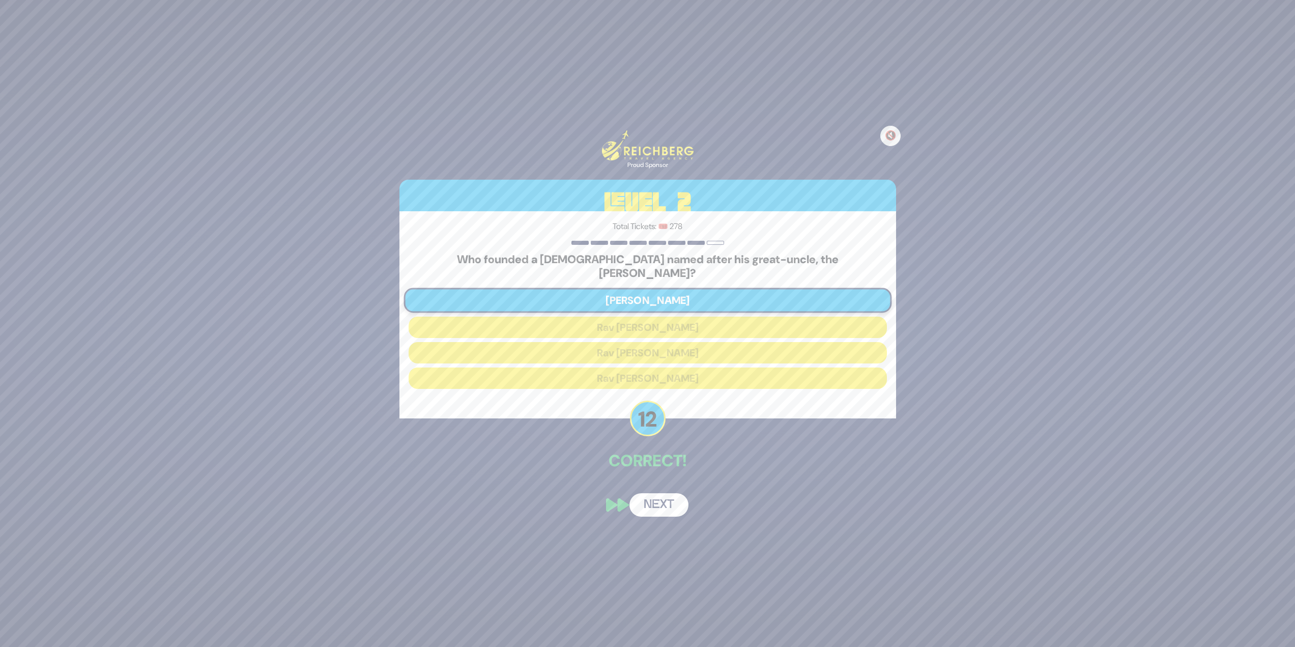
click at [666, 499] on button "Next" at bounding box center [659, 504] width 59 height 23
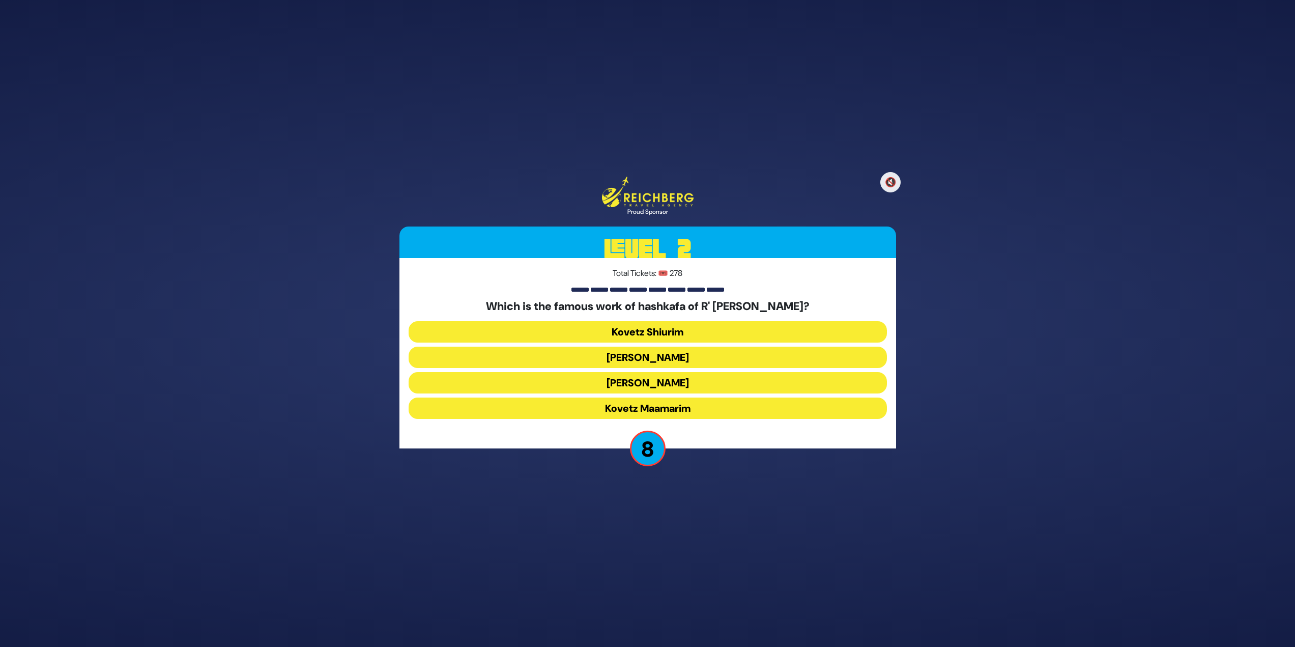
click at [699, 360] on button "[PERSON_NAME]" at bounding box center [648, 357] width 478 height 21
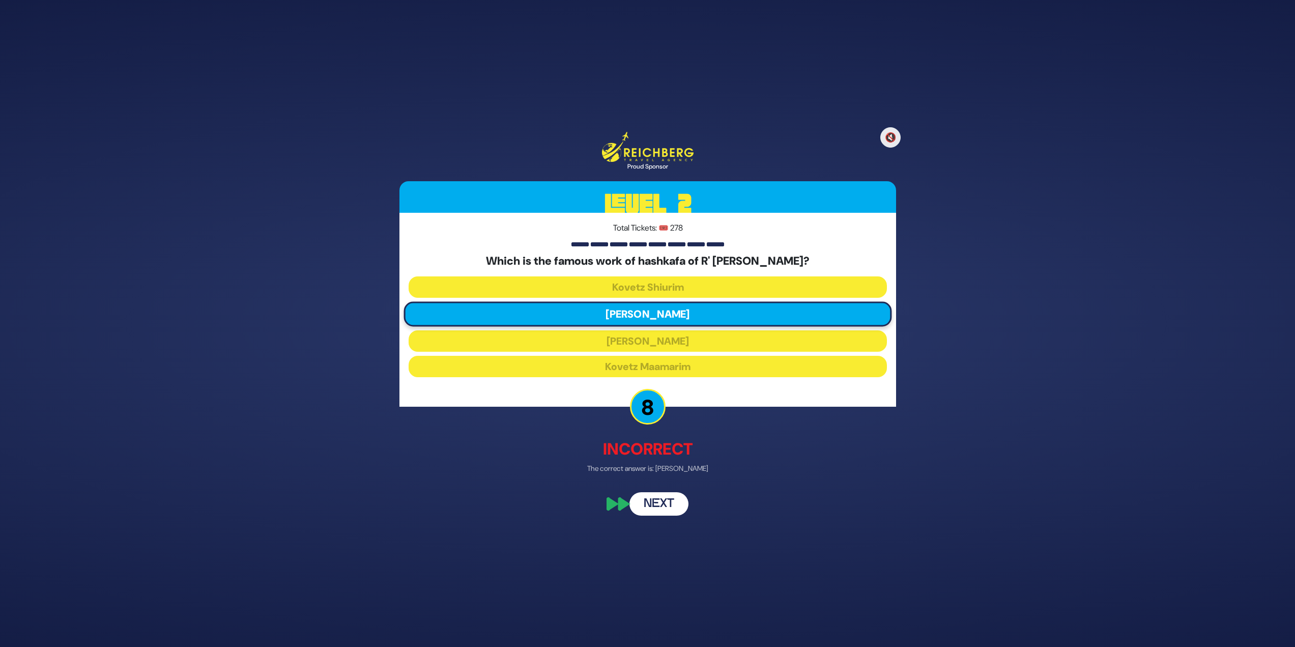
click at [658, 507] on button "Next" at bounding box center [659, 503] width 59 height 23
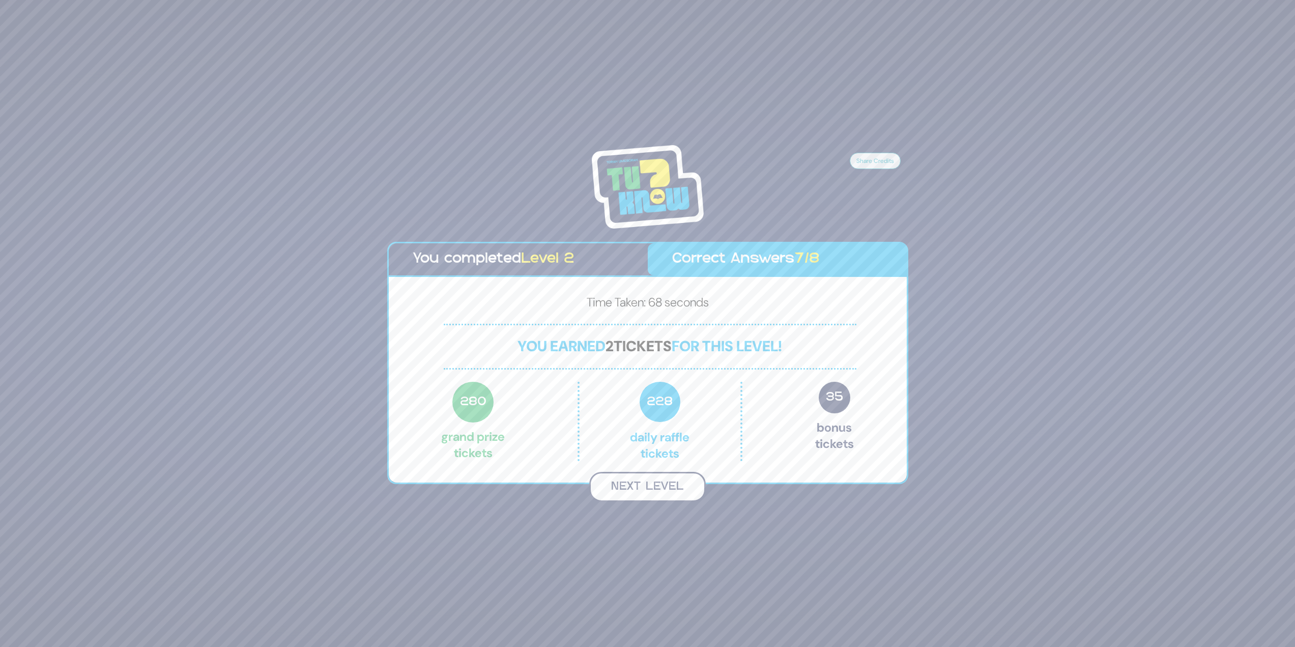
click at [624, 484] on button "Next Level" at bounding box center [647, 487] width 117 height 30
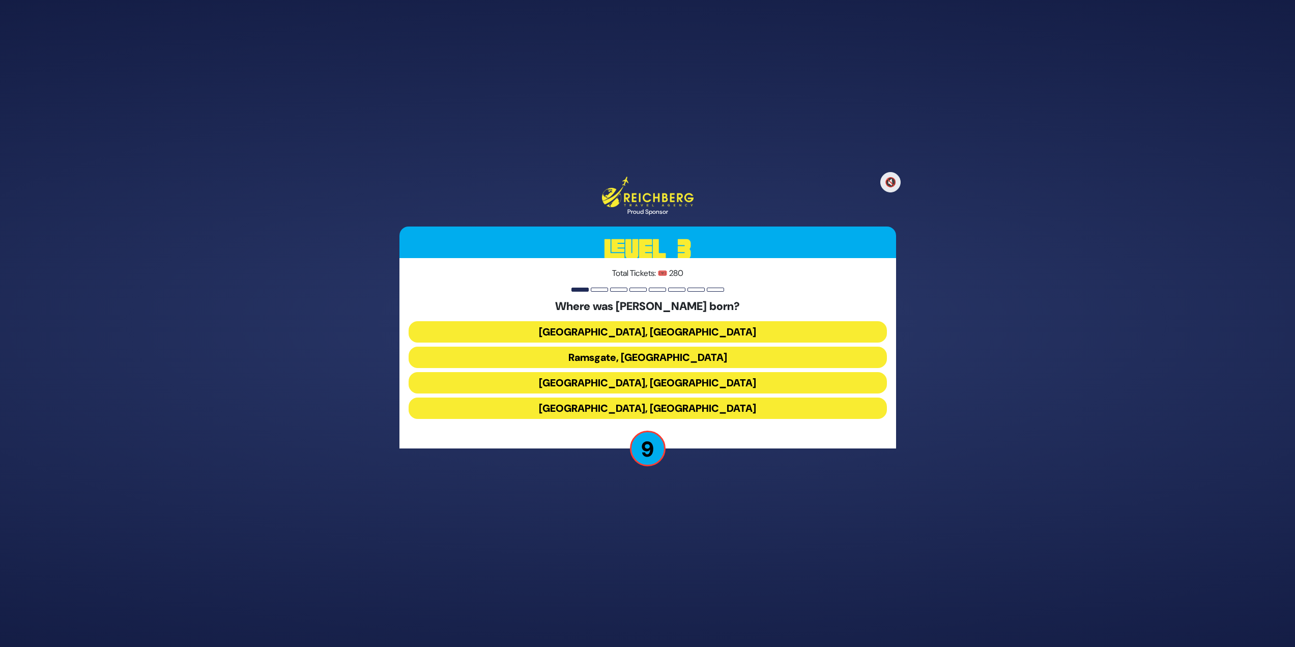
click at [655, 335] on button "Paris, France" at bounding box center [648, 331] width 478 height 21
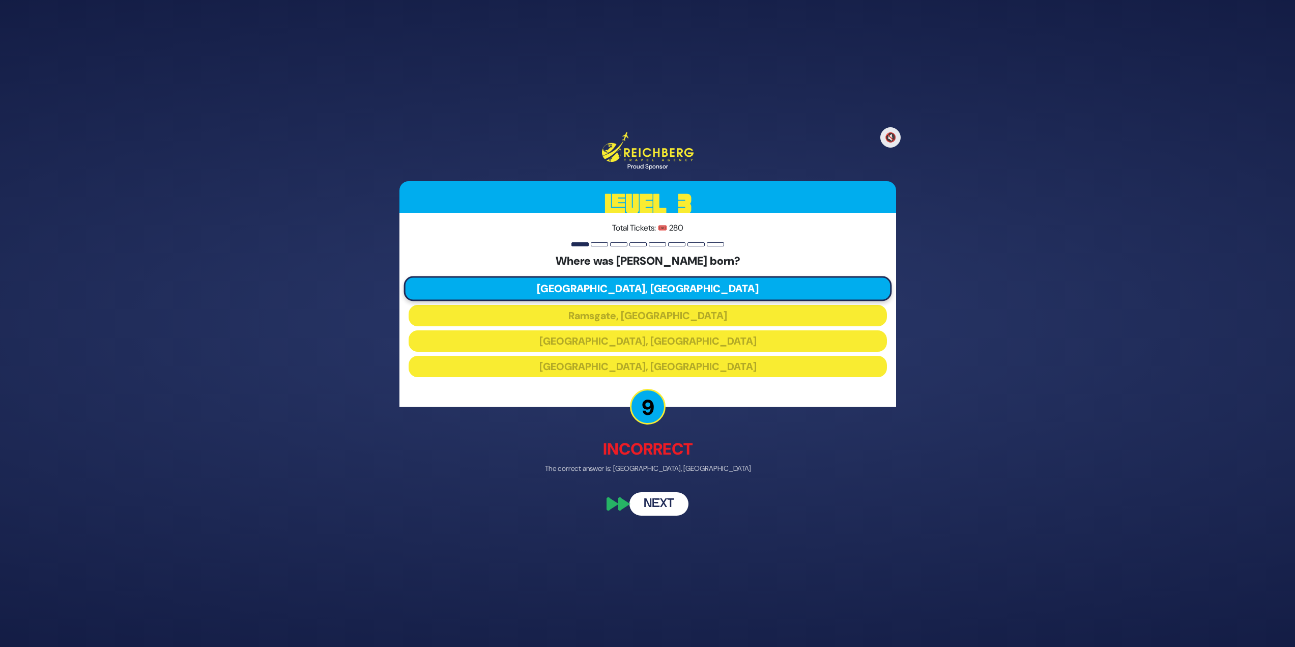
click at [670, 496] on button "Next" at bounding box center [659, 503] width 59 height 23
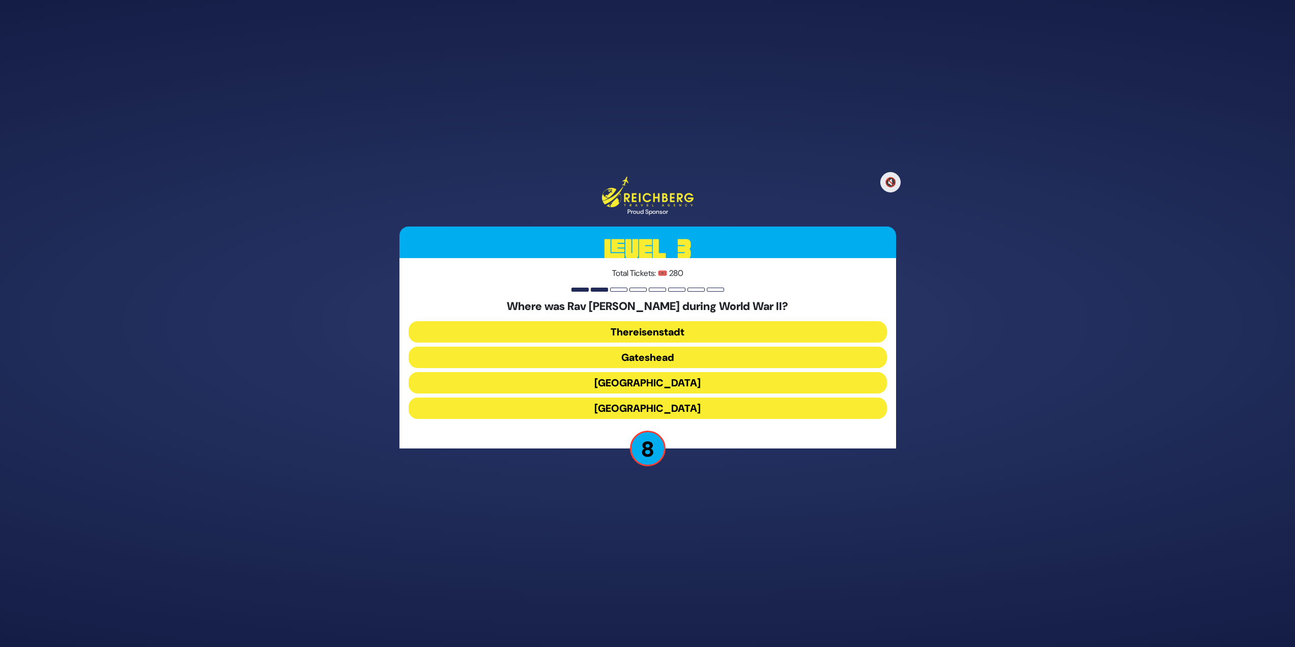
click at [621, 337] on button "Thereisenstadt" at bounding box center [648, 331] width 478 height 21
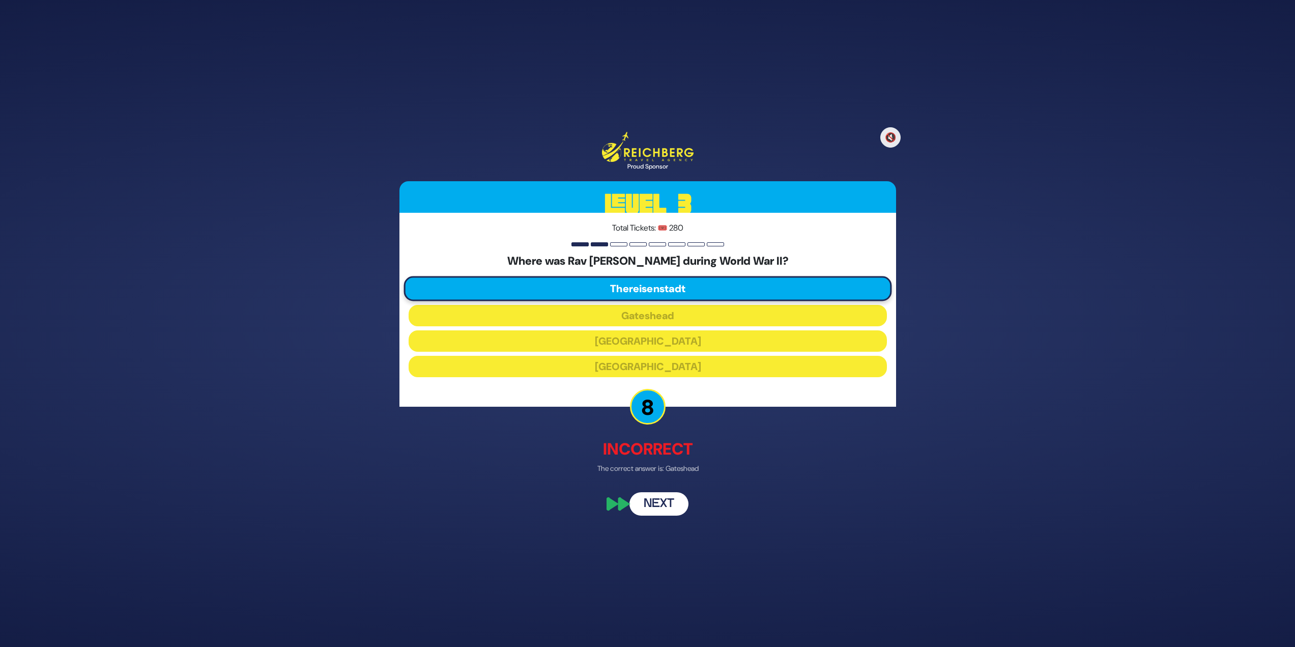
click at [641, 494] on button "Next" at bounding box center [659, 503] width 59 height 23
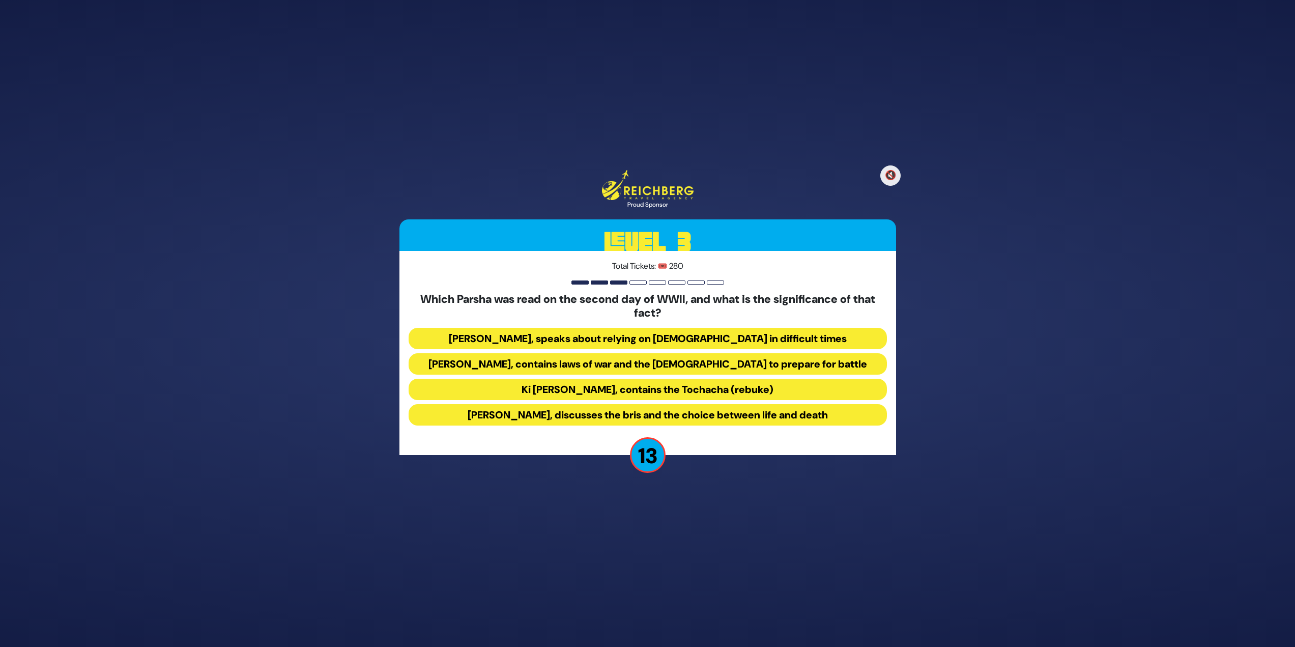
click at [592, 383] on button "Ki Savo, contains the Tochacha (rebuke)" at bounding box center [648, 389] width 478 height 21
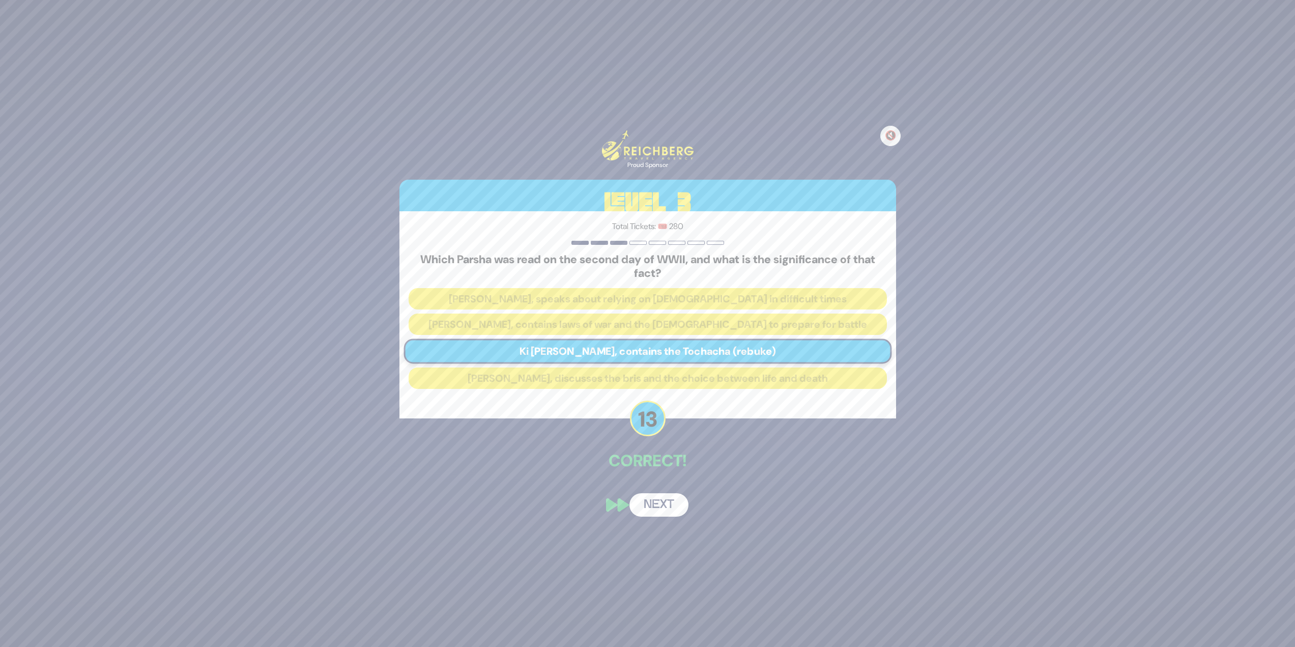
click at [661, 492] on div "🔇 Proud Sponsor Level 3 Total Tickets: 🎟️ 280 Which Parsha was read on the seco…" at bounding box center [647, 323] width 521 height 411
click at [671, 508] on button "Next" at bounding box center [659, 504] width 59 height 23
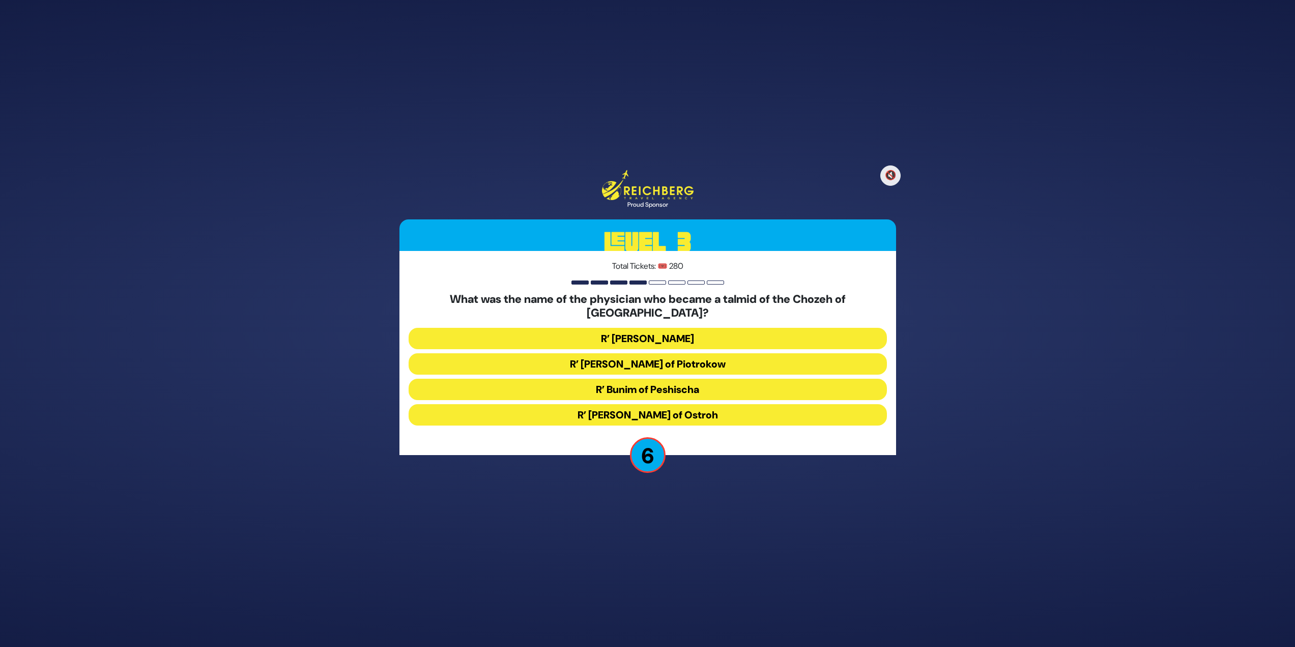
click at [747, 411] on button "R’ [PERSON_NAME] of Ostroh" at bounding box center [648, 414] width 478 height 21
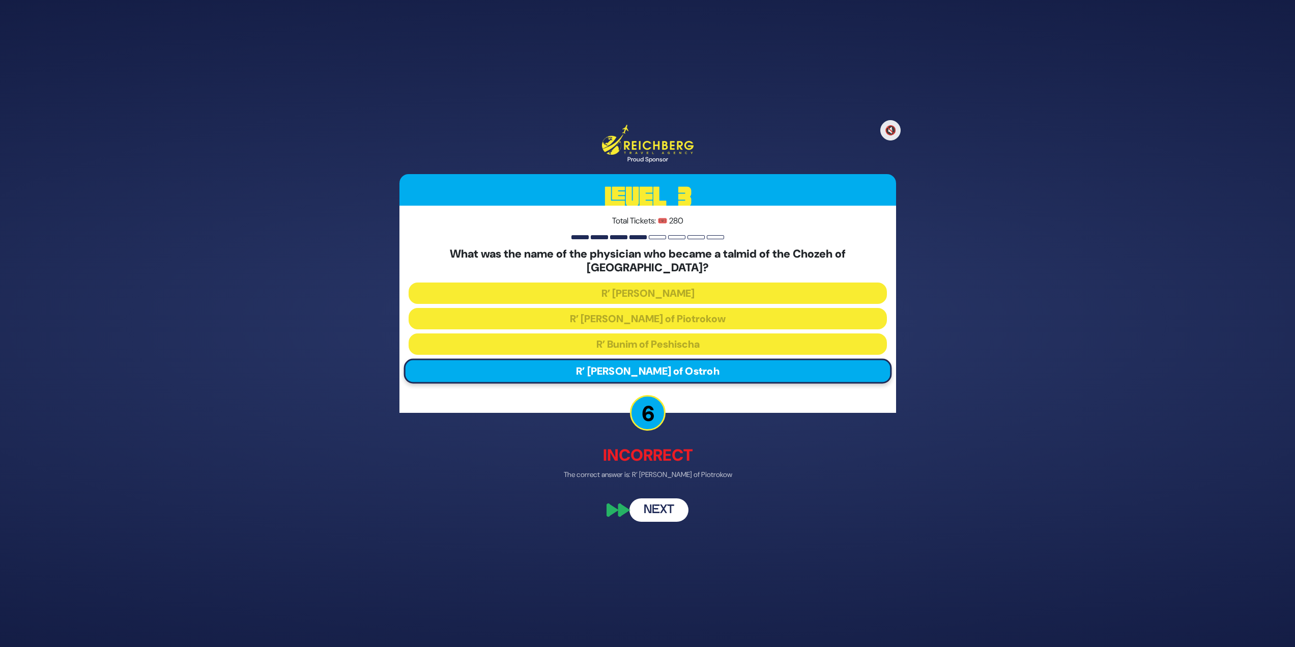
click at [672, 503] on button "Next" at bounding box center [659, 510] width 59 height 23
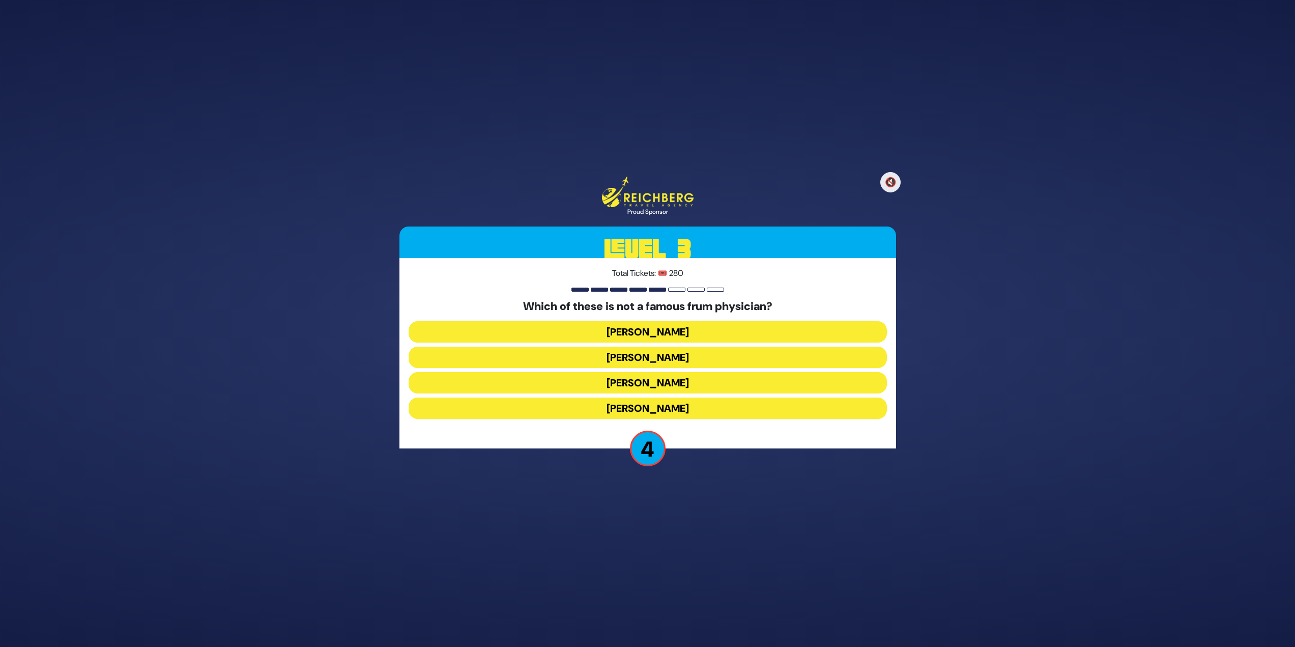
click at [721, 411] on button "Dr. Shayowitz" at bounding box center [648, 407] width 478 height 21
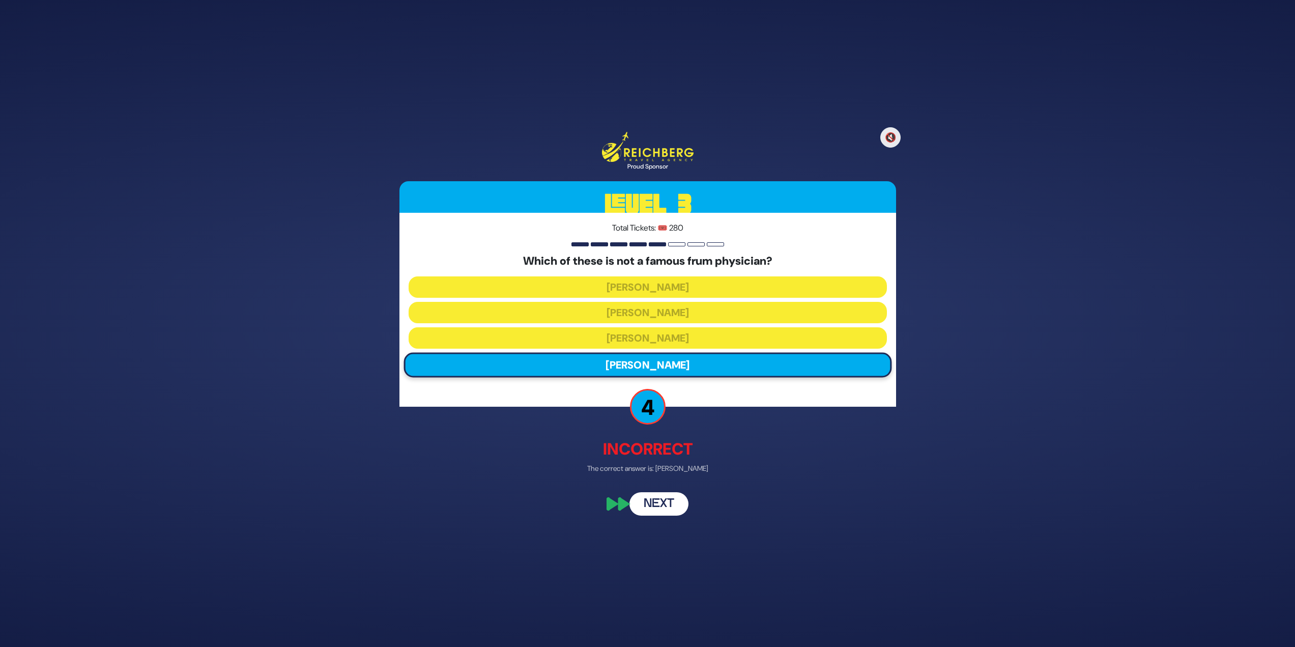
click at [674, 505] on button "Next" at bounding box center [659, 503] width 59 height 23
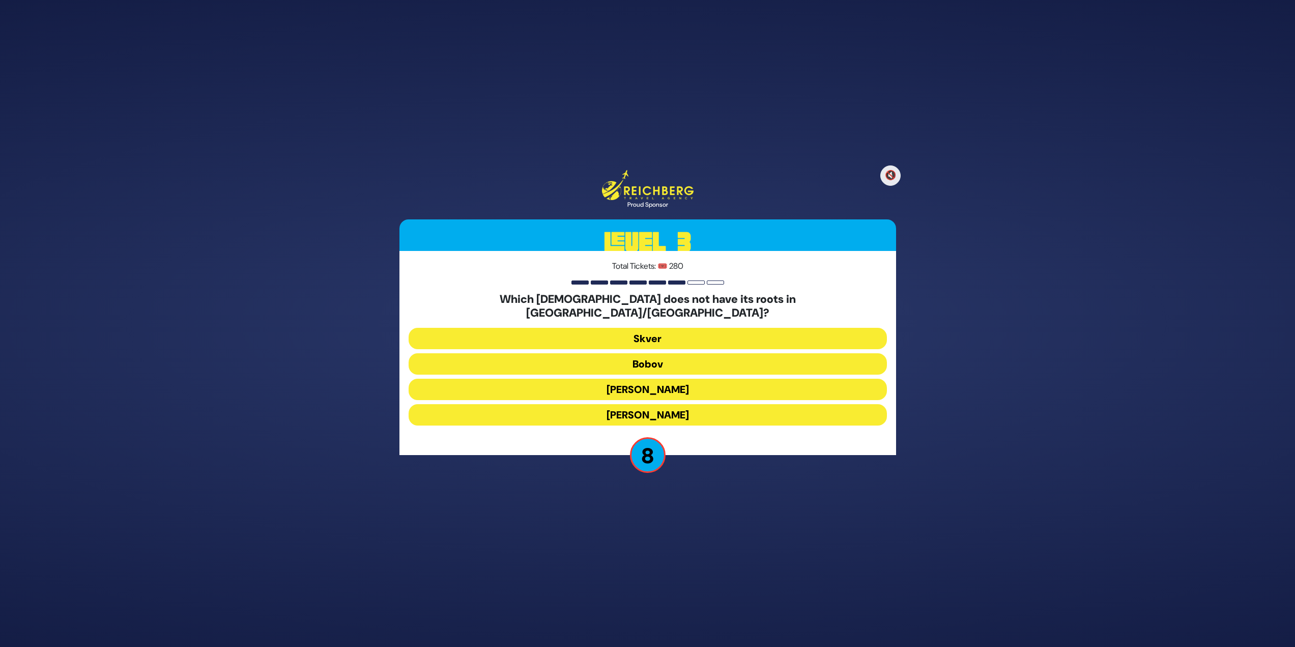
click at [705, 328] on button "Skver" at bounding box center [648, 338] width 478 height 21
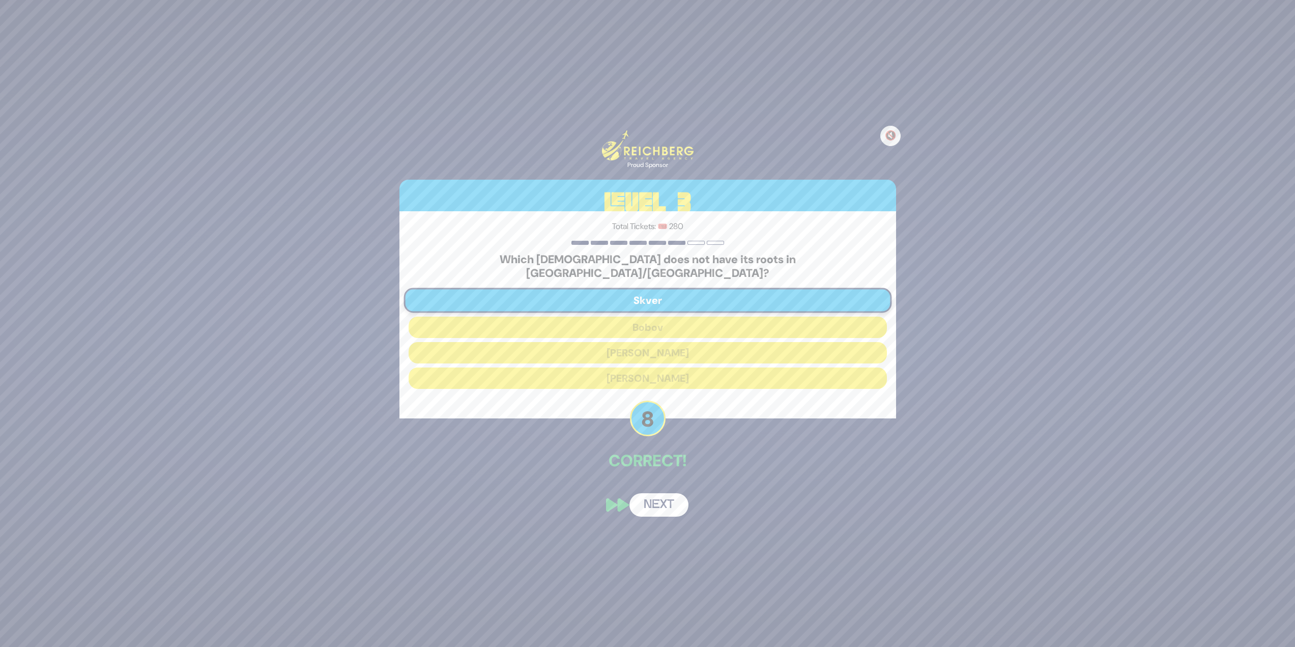
click at [666, 503] on button "Next" at bounding box center [659, 504] width 59 height 23
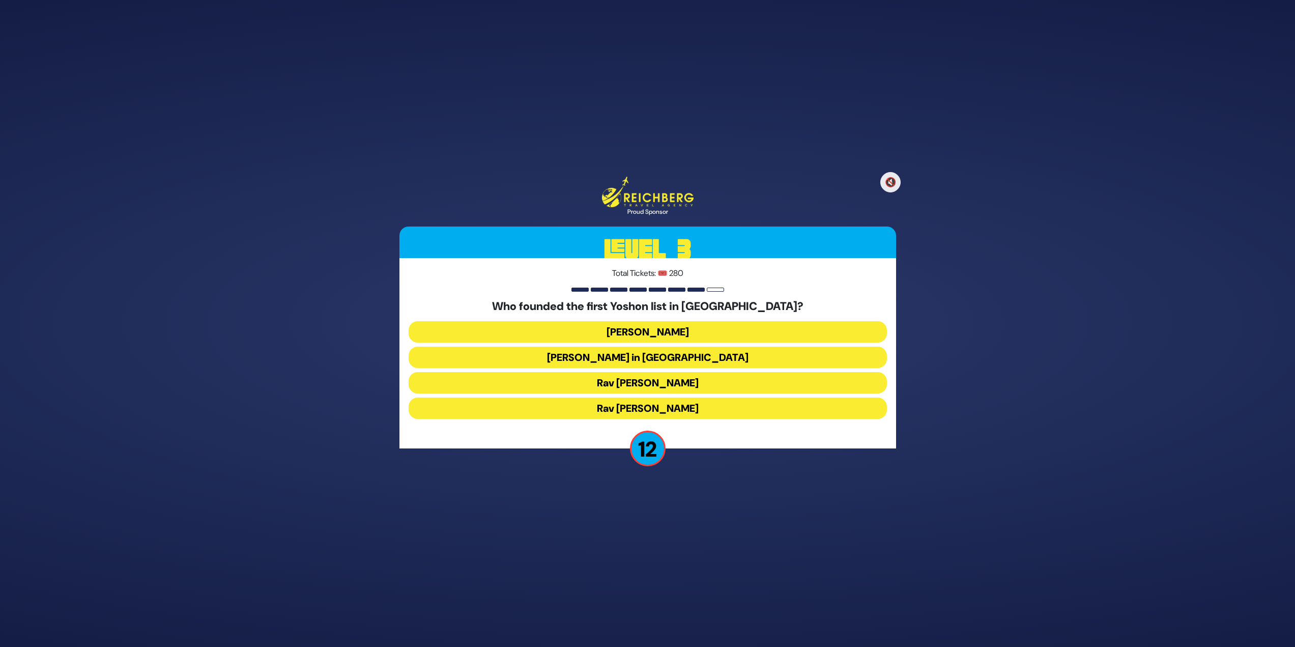
click at [691, 335] on button "Rabbi Yosef Herman" at bounding box center [648, 331] width 478 height 21
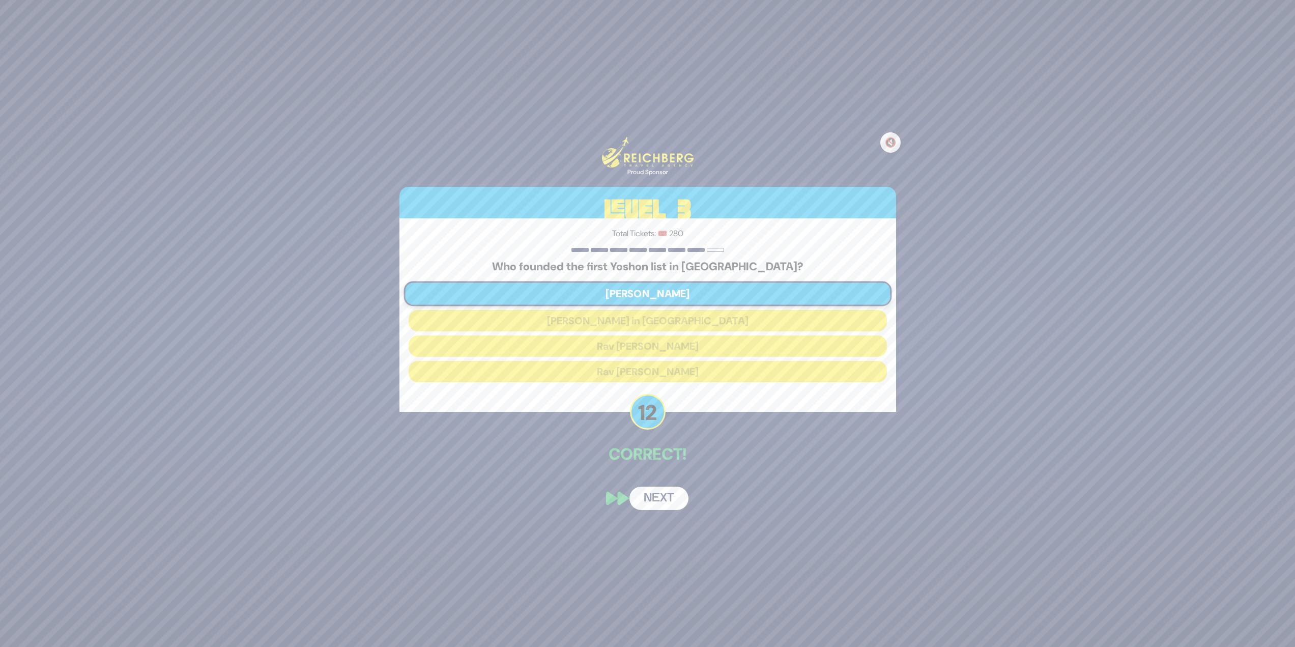
click at [677, 493] on button "Next" at bounding box center [659, 498] width 59 height 23
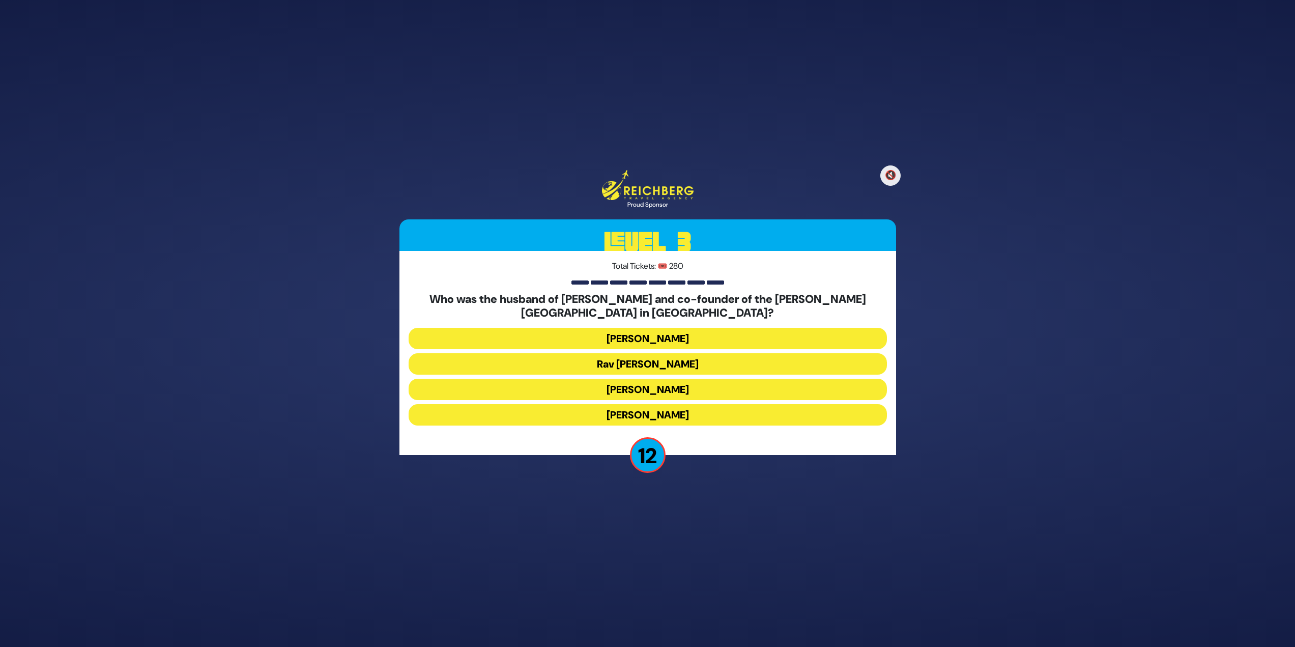
click at [698, 360] on button "Rav Boruch Kaplan" at bounding box center [648, 363] width 478 height 21
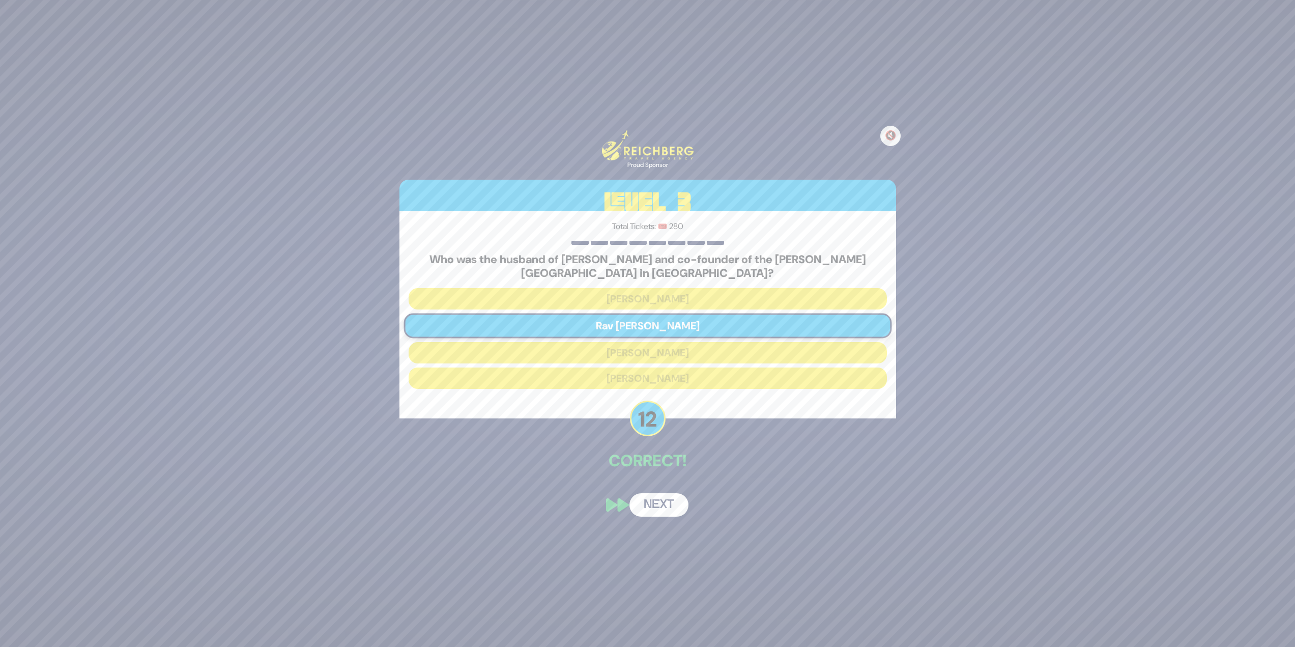
click at [662, 516] on button "Next" at bounding box center [659, 504] width 59 height 23
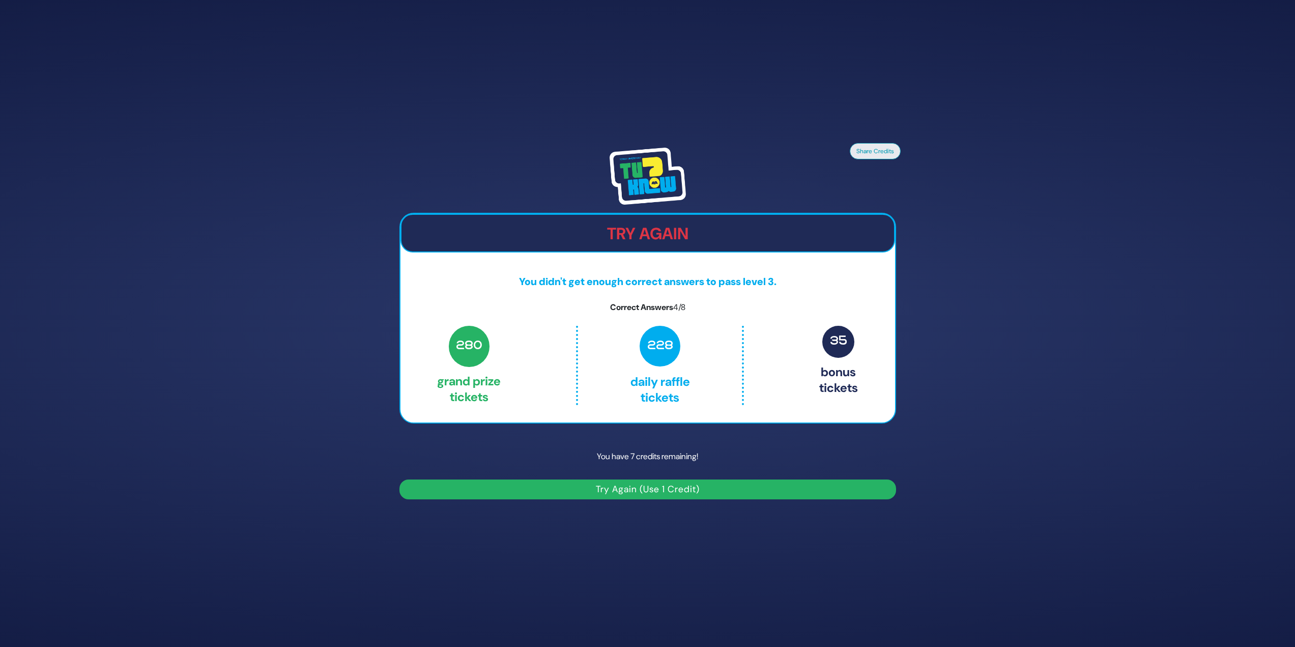
click at [667, 484] on button "Try Again (Use 1 Credit)" at bounding box center [648, 489] width 497 height 20
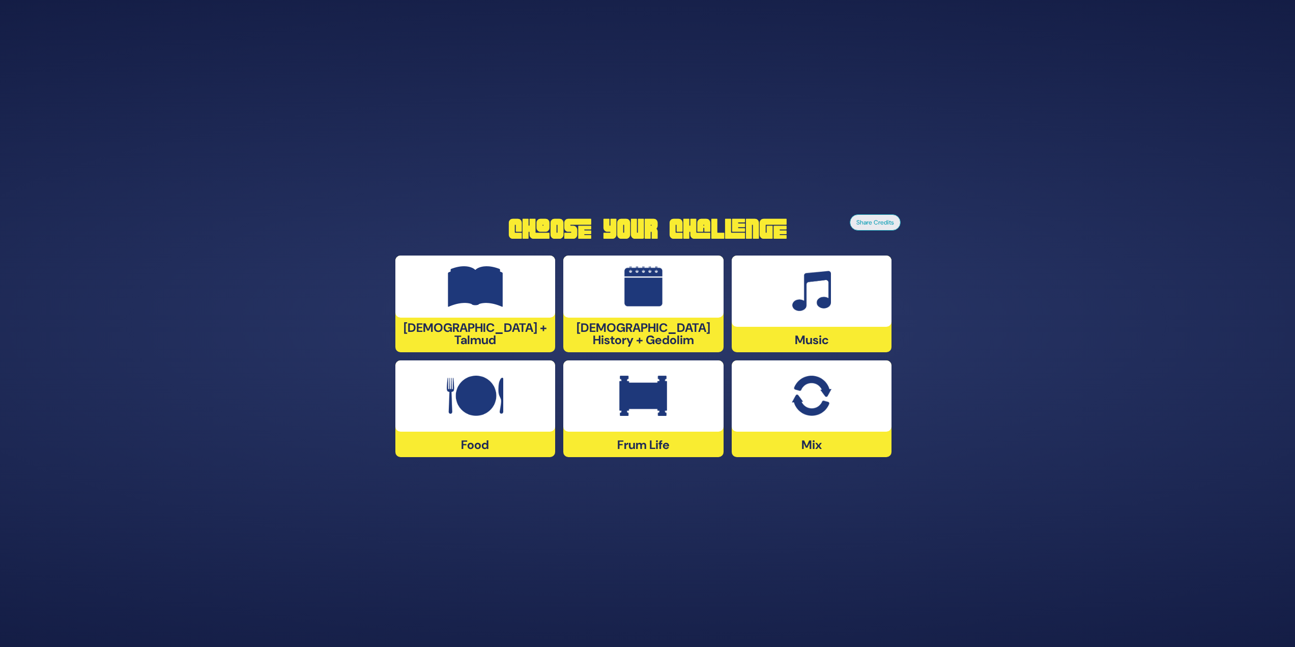
click at [655, 297] on img at bounding box center [643, 286] width 38 height 41
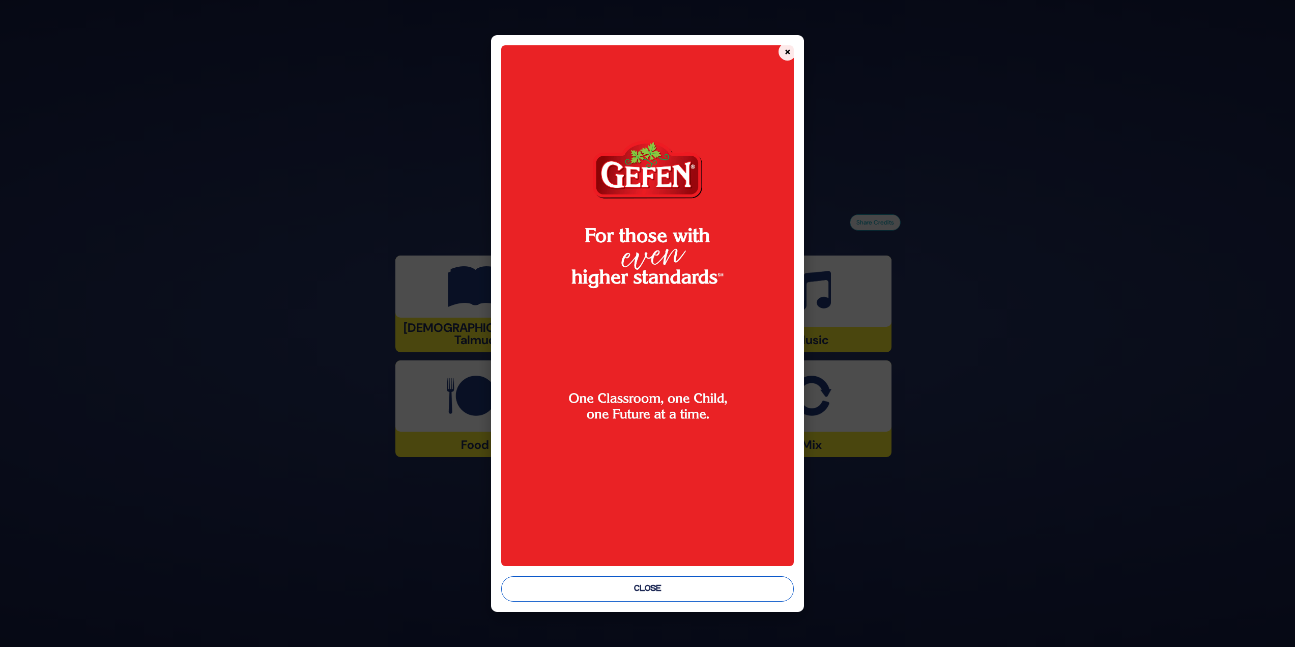
click at [667, 589] on button "Close" at bounding box center [647, 588] width 293 height 25
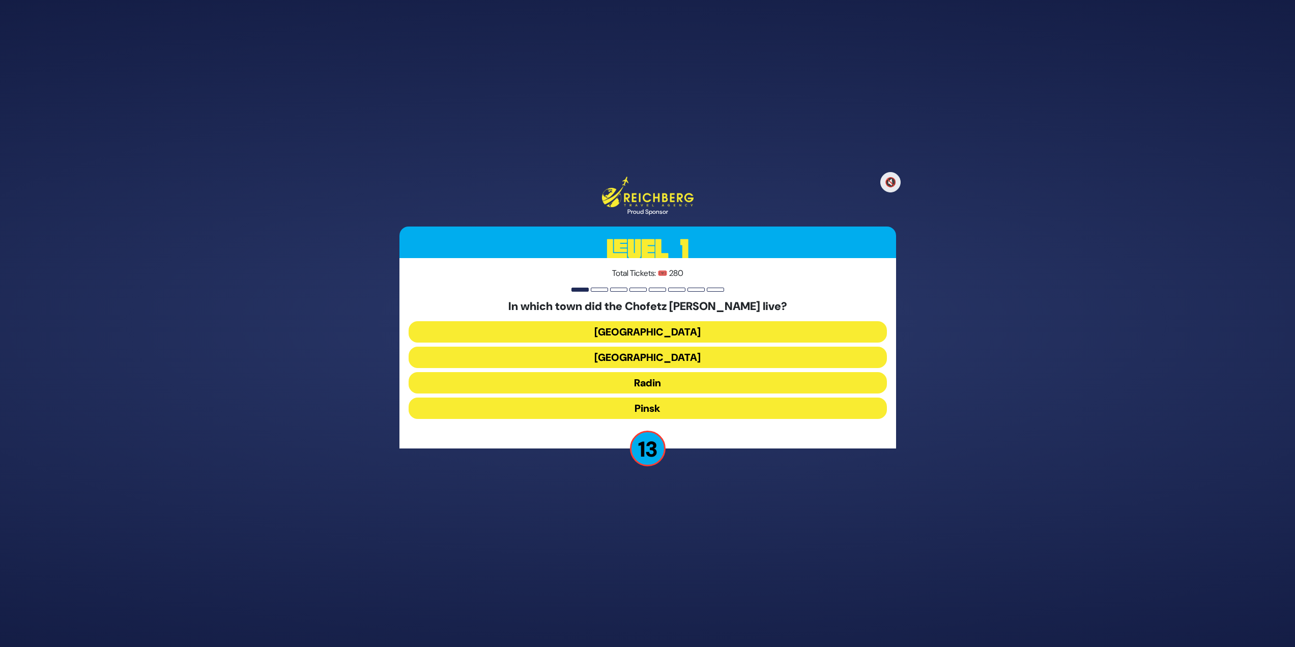
click at [687, 380] on button "Radin" at bounding box center [648, 382] width 478 height 21
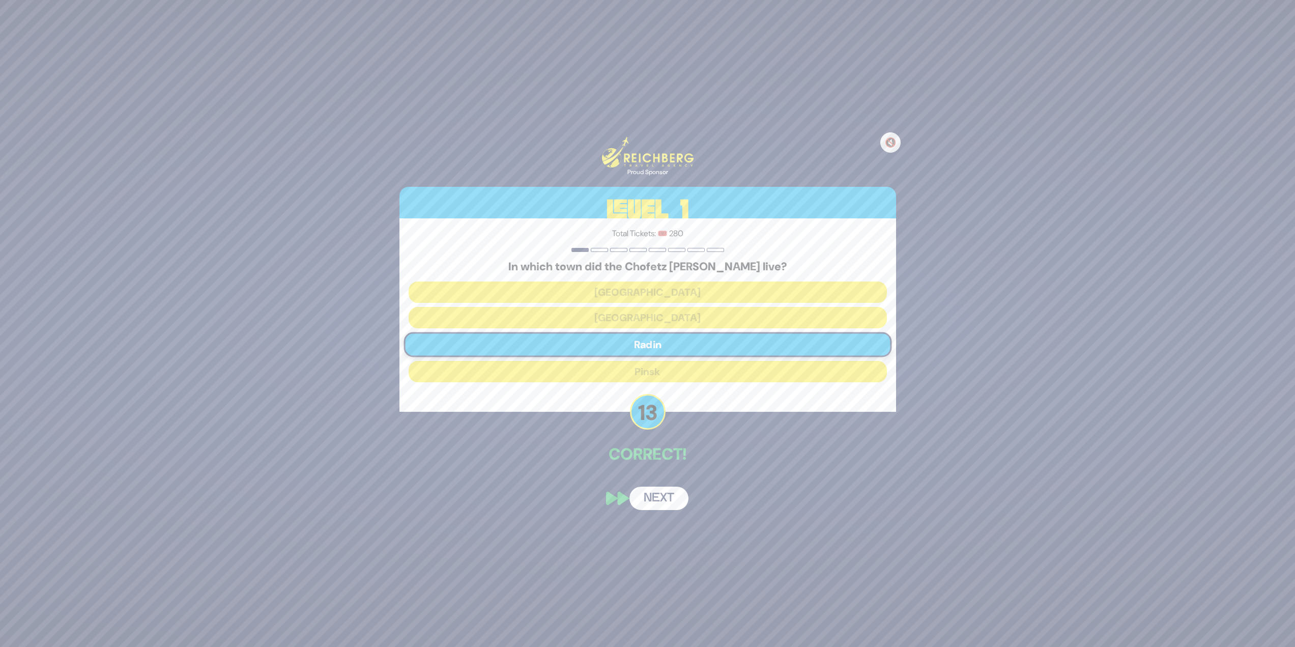
click at [670, 500] on button "Next" at bounding box center [659, 498] width 59 height 23
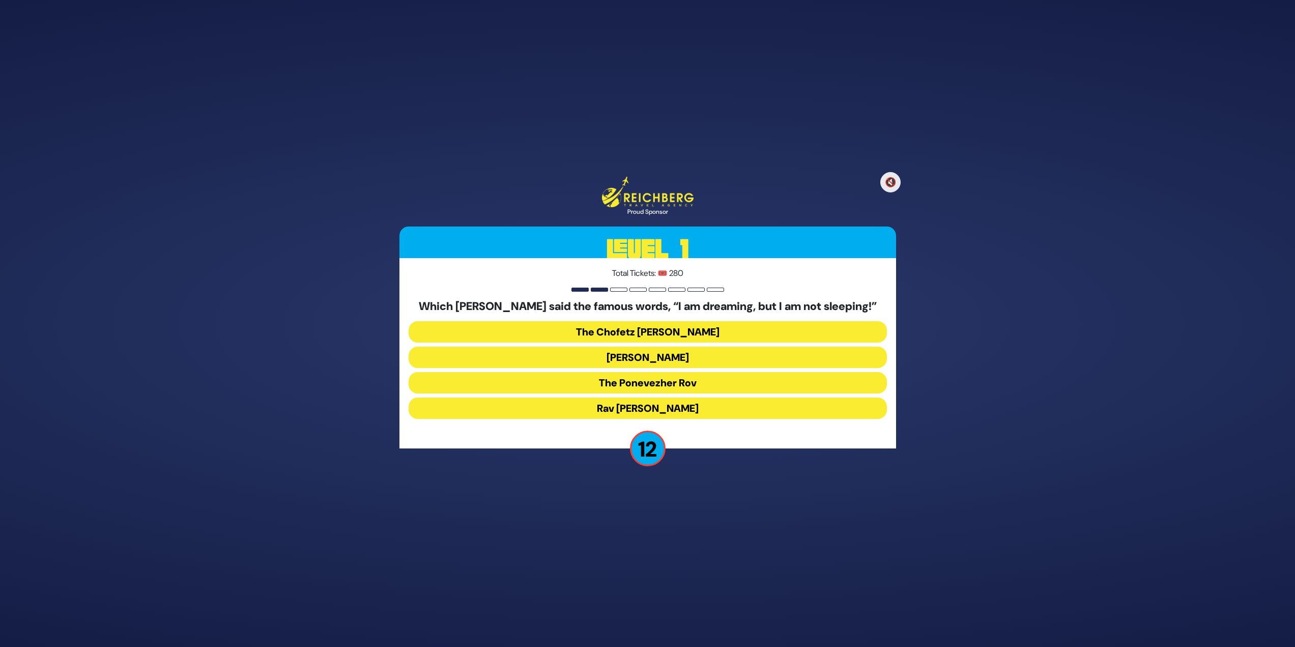
click at [649, 380] on button "The Ponevezher Rov" at bounding box center [648, 382] width 478 height 21
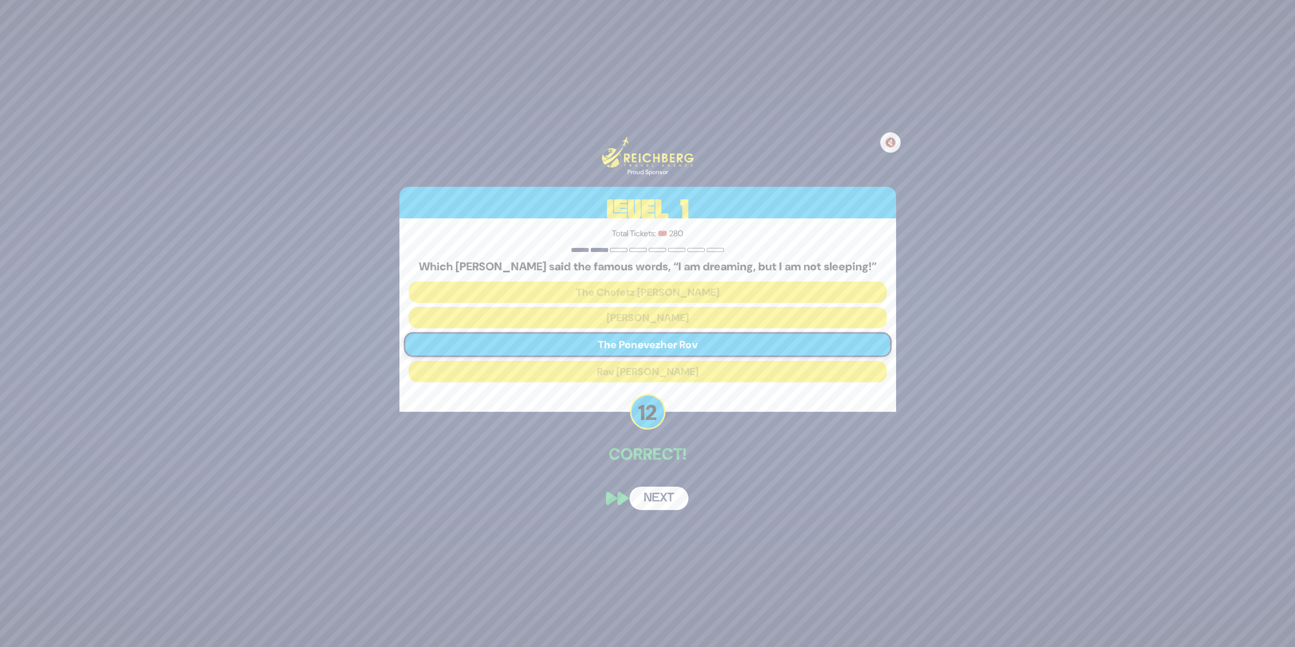
click at [675, 500] on button "Next" at bounding box center [659, 498] width 59 height 23
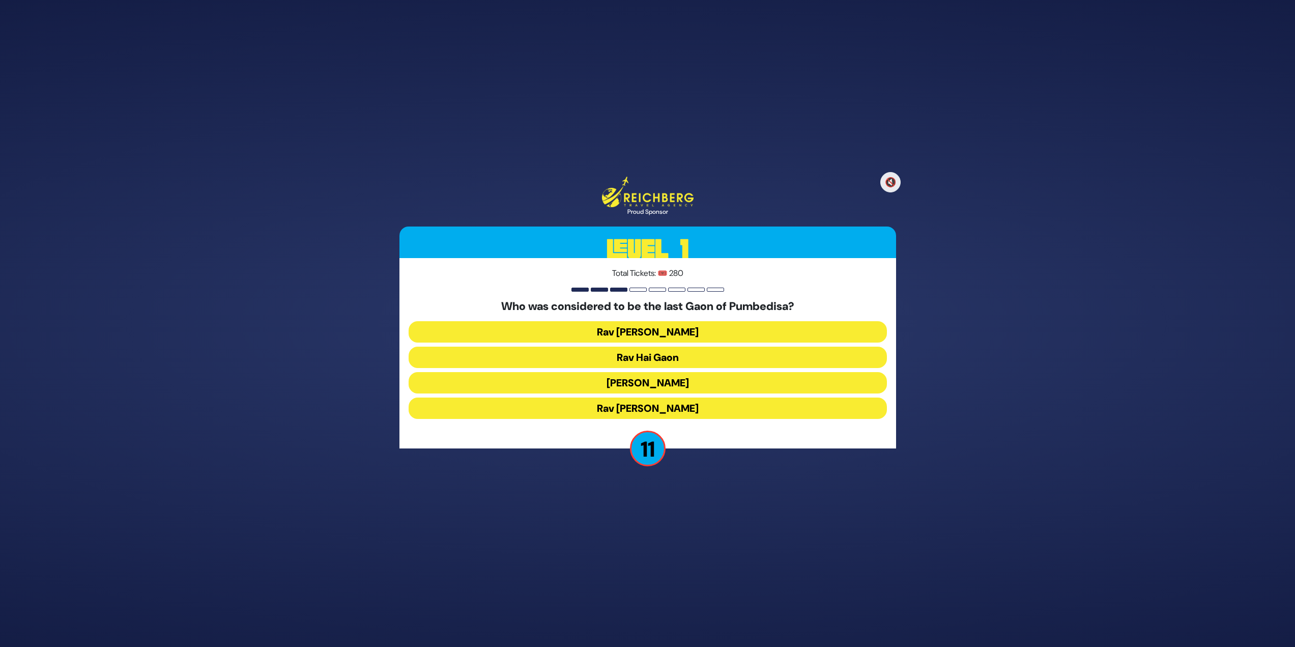
click at [696, 360] on button "Rav Hai Gaon" at bounding box center [648, 357] width 478 height 21
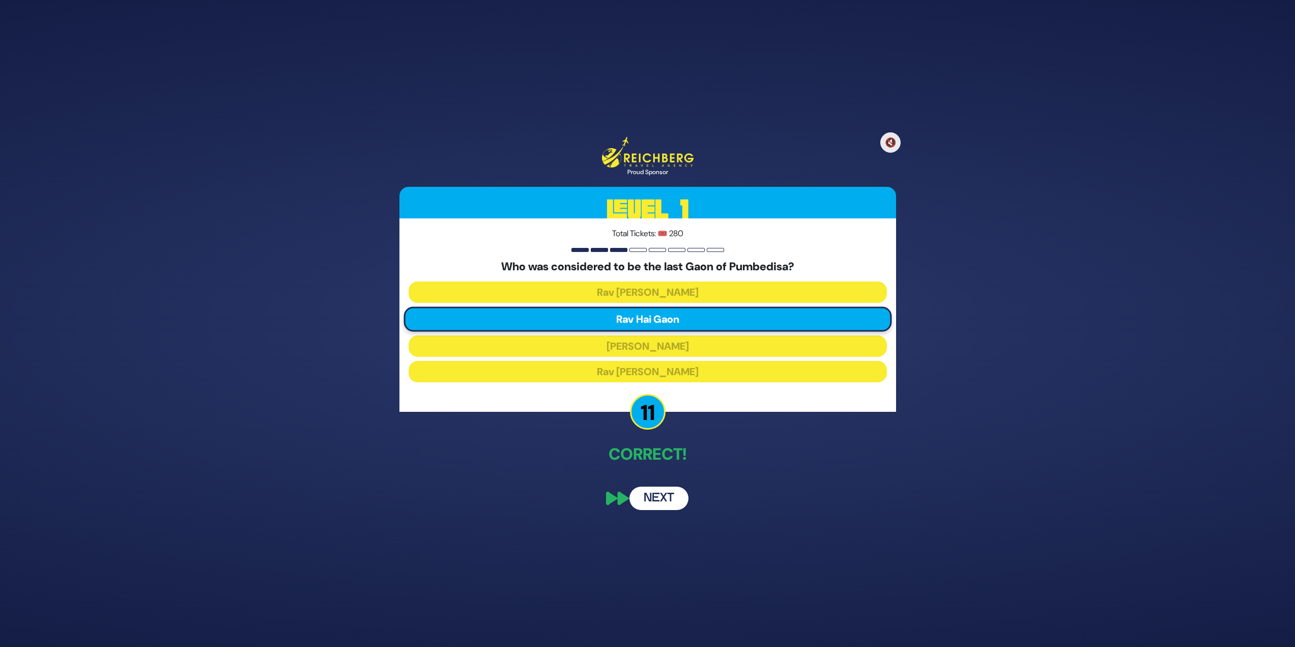
click at [669, 499] on button "Next" at bounding box center [659, 498] width 59 height 23
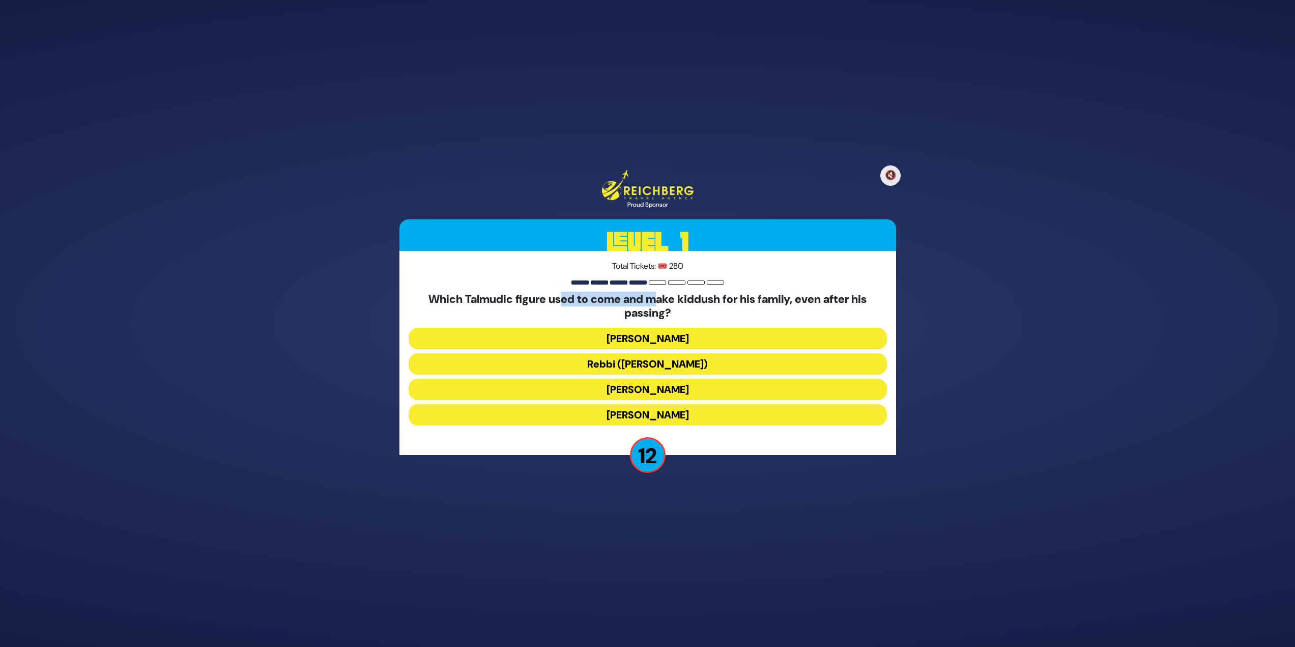
drag, startPoint x: 558, startPoint y: 301, endPoint x: 664, endPoint y: 305, distance: 105.5
click at [662, 306] on h5 "Which Talmudic figure used to come and make kiddush for his family, even after …" at bounding box center [648, 306] width 478 height 27
click at [664, 305] on h5 "Which Talmudic figure used to come and make kiddush for his family, even after …" at bounding box center [648, 306] width 478 height 27
click at [683, 368] on button "Rebbi ([PERSON_NAME])" at bounding box center [648, 363] width 478 height 21
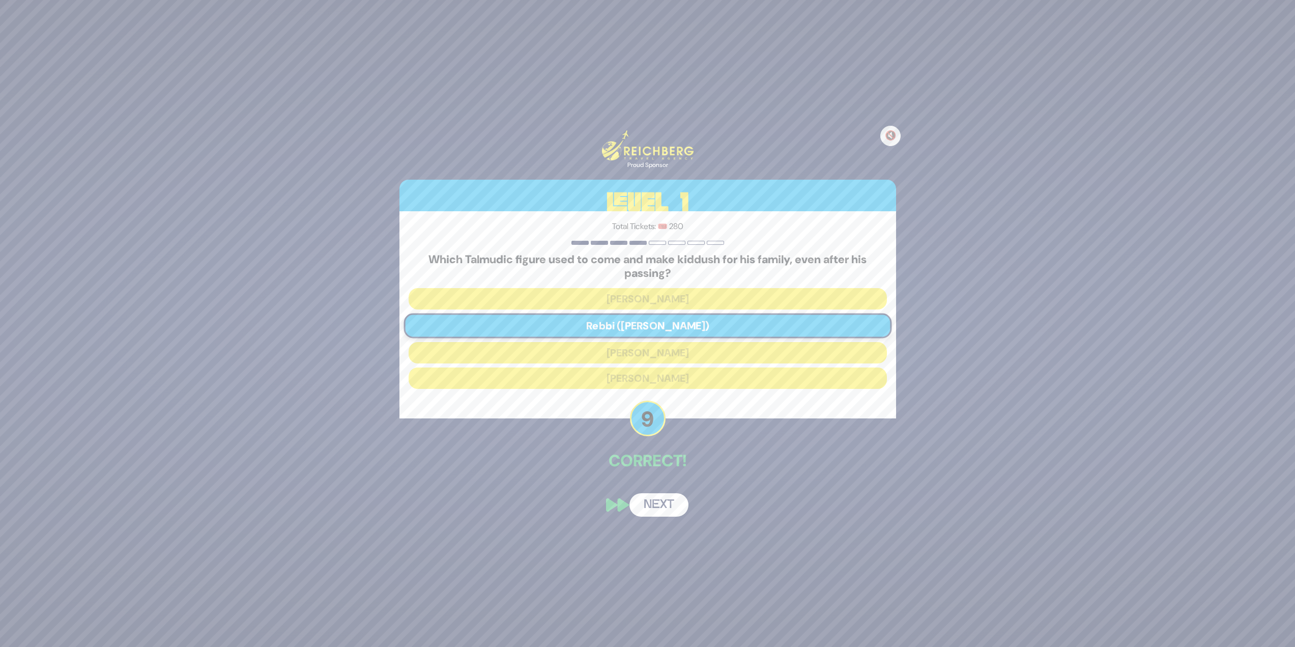
click at [667, 513] on button "Next" at bounding box center [659, 504] width 59 height 23
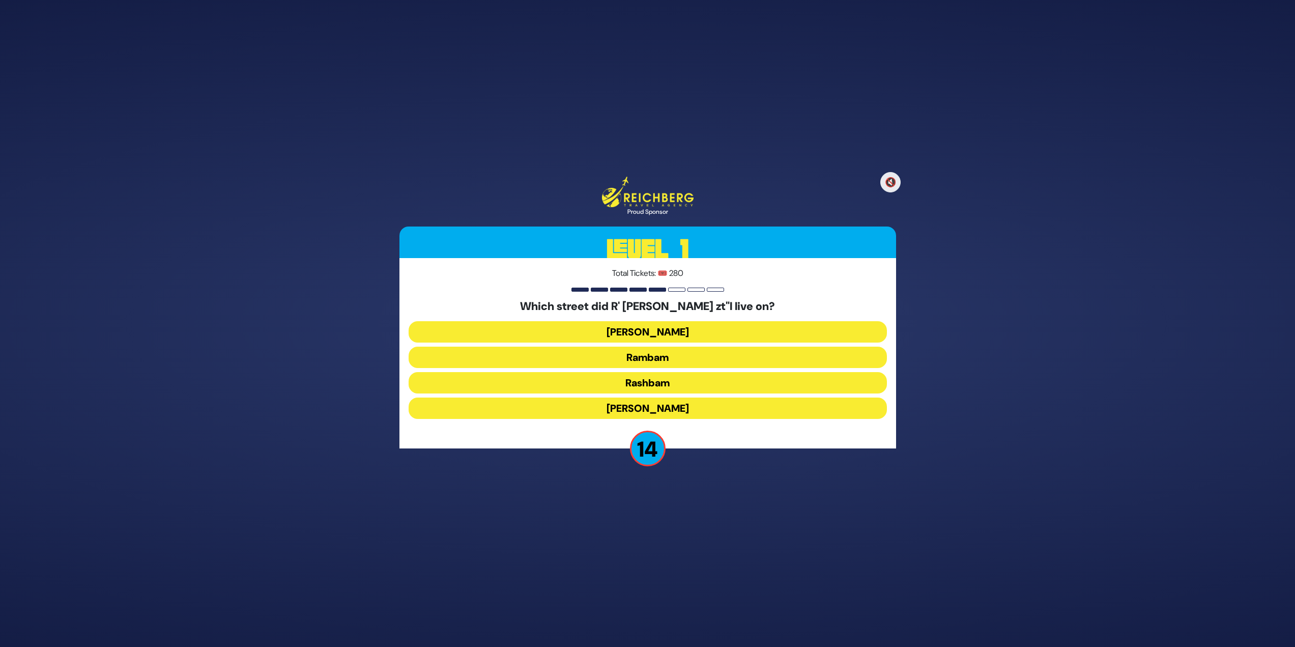
click at [678, 388] on button "Rashbam" at bounding box center [648, 382] width 478 height 21
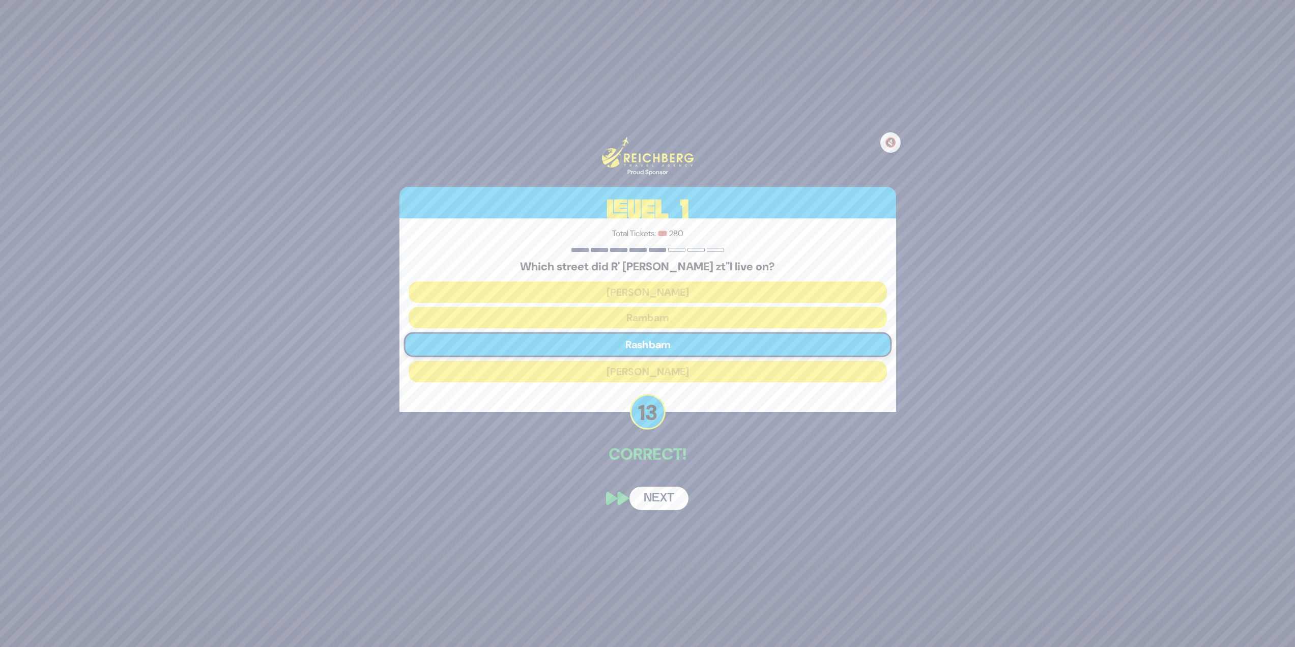
click at [675, 487] on button "Next" at bounding box center [659, 498] width 59 height 23
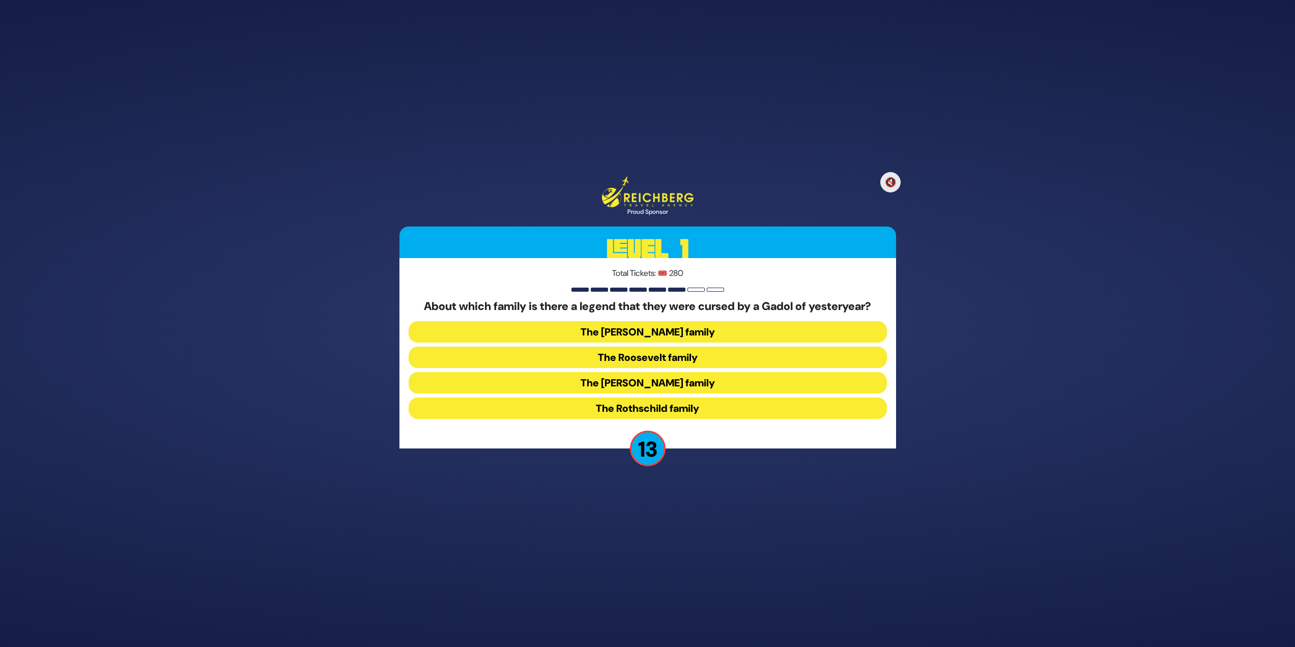
click at [612, 379] on button "The [PERSON_NAME] family" at bounding box center [648, 382] width 478 height 21
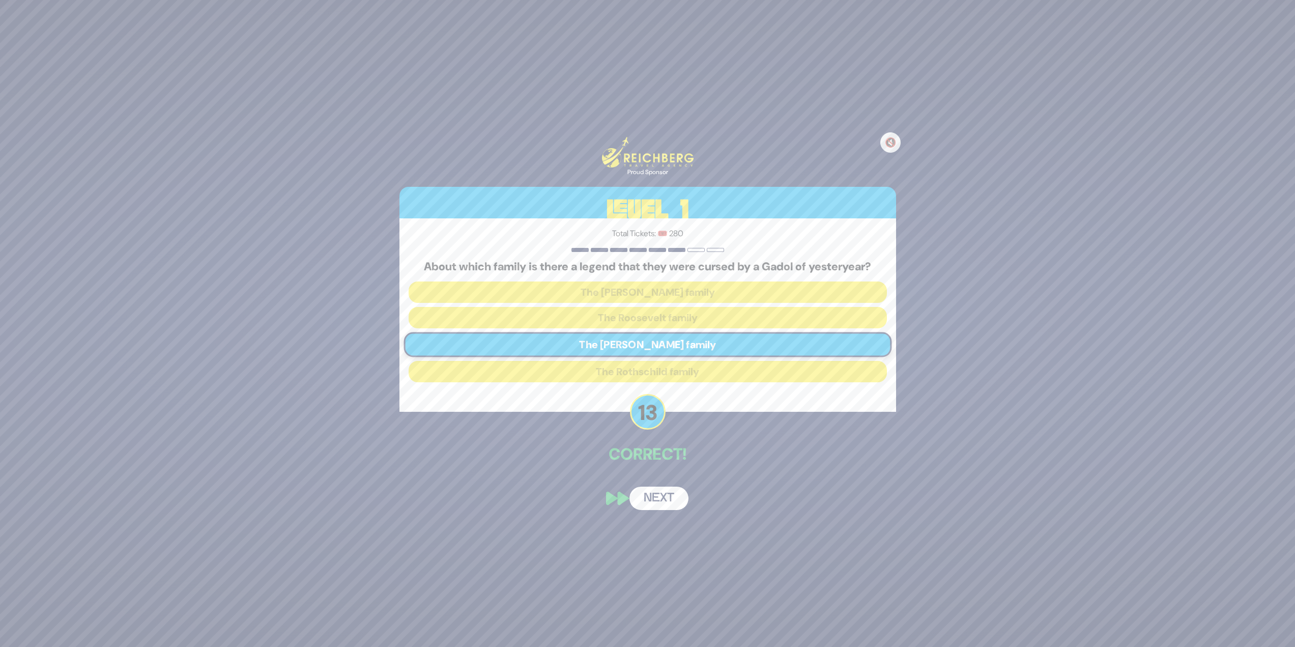
click at [666, 493] on button "Next" at bounding box center [659, 498] width 59 height 23
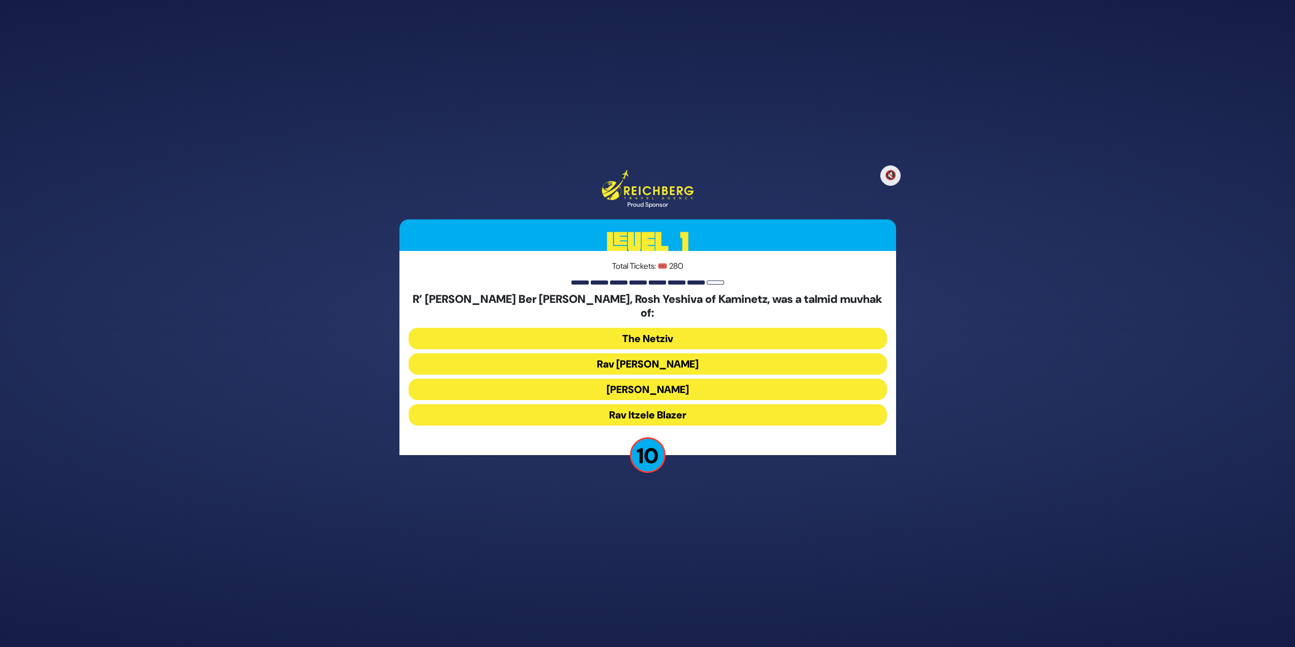
click at [744, 379] on button "[PERSON_NAME]" at bounding box center [648, 389] width 478 height 21
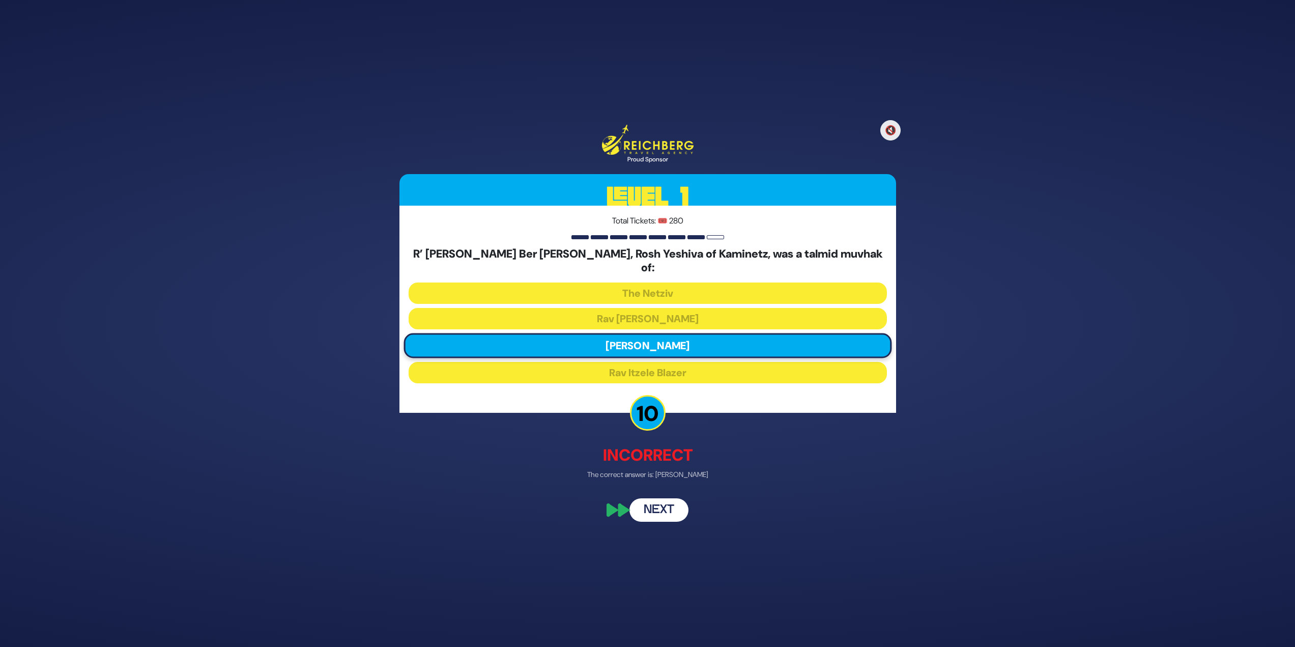
click at [673, 506] on button "Next" at bounding box center [659, 510] width 59 height 23
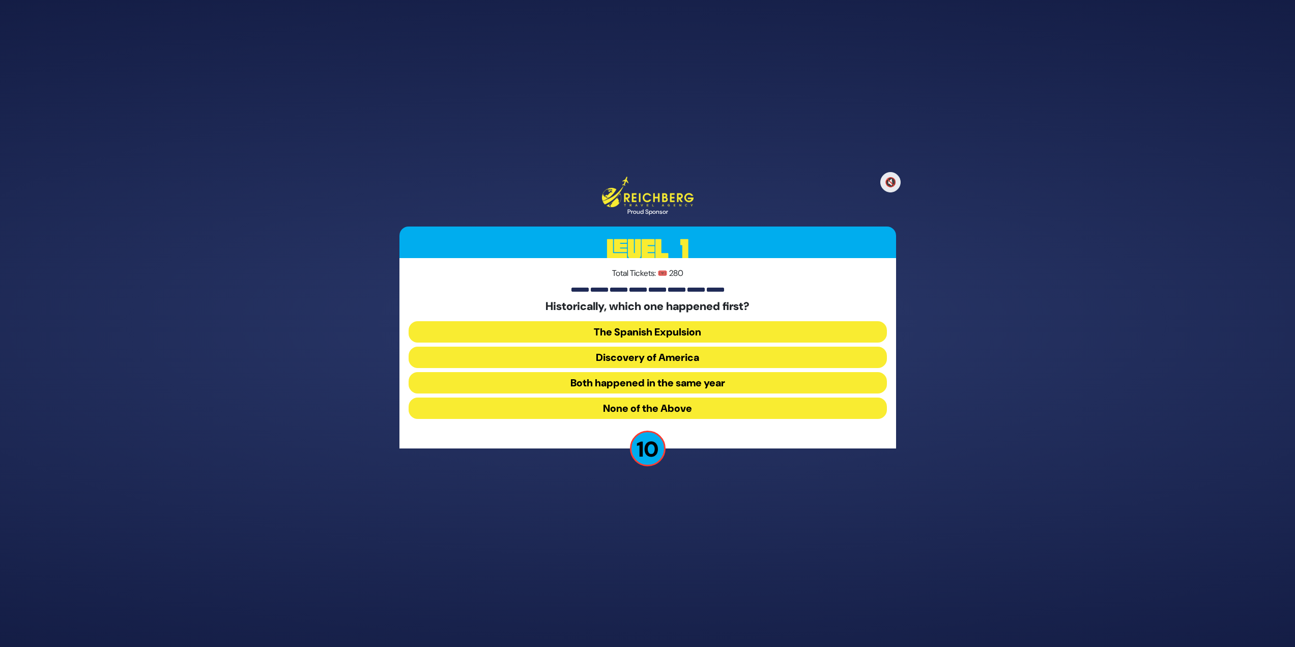
click at [717, 383] on button "Both happened in the same year" at bounding box center [648, 382] width 478 height 21
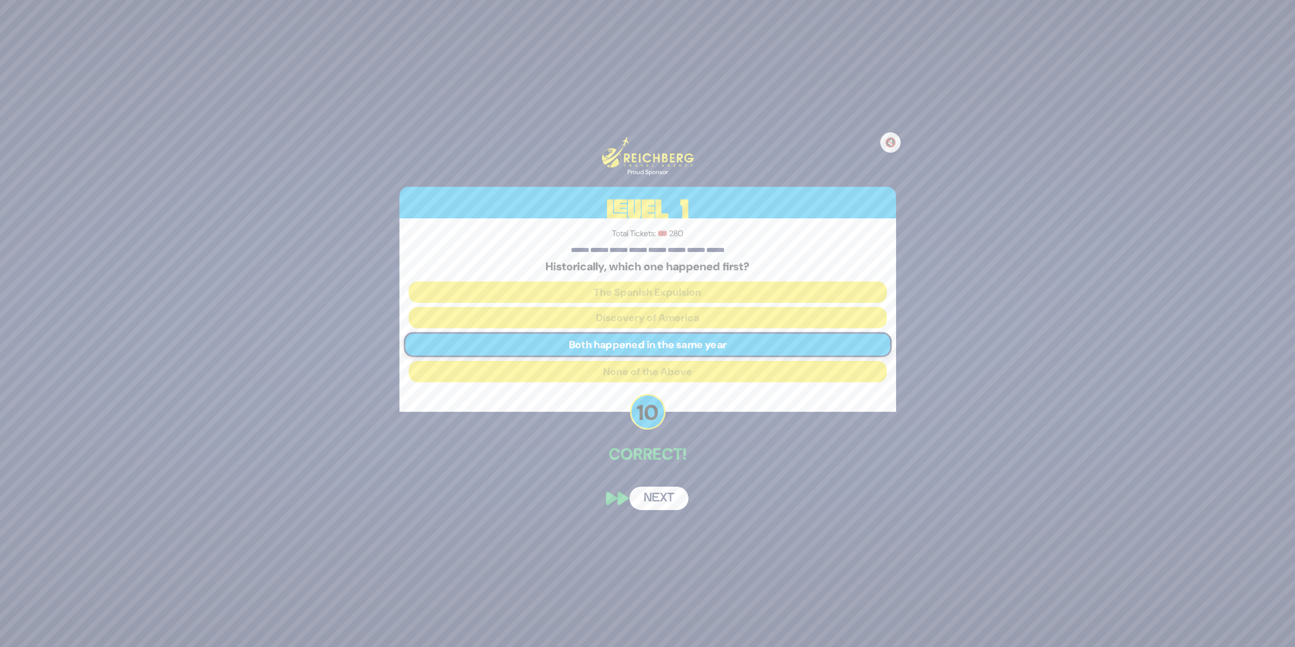
click at [667, 494] on button "Next" at bounding box center [659, 498] width 59 height 23
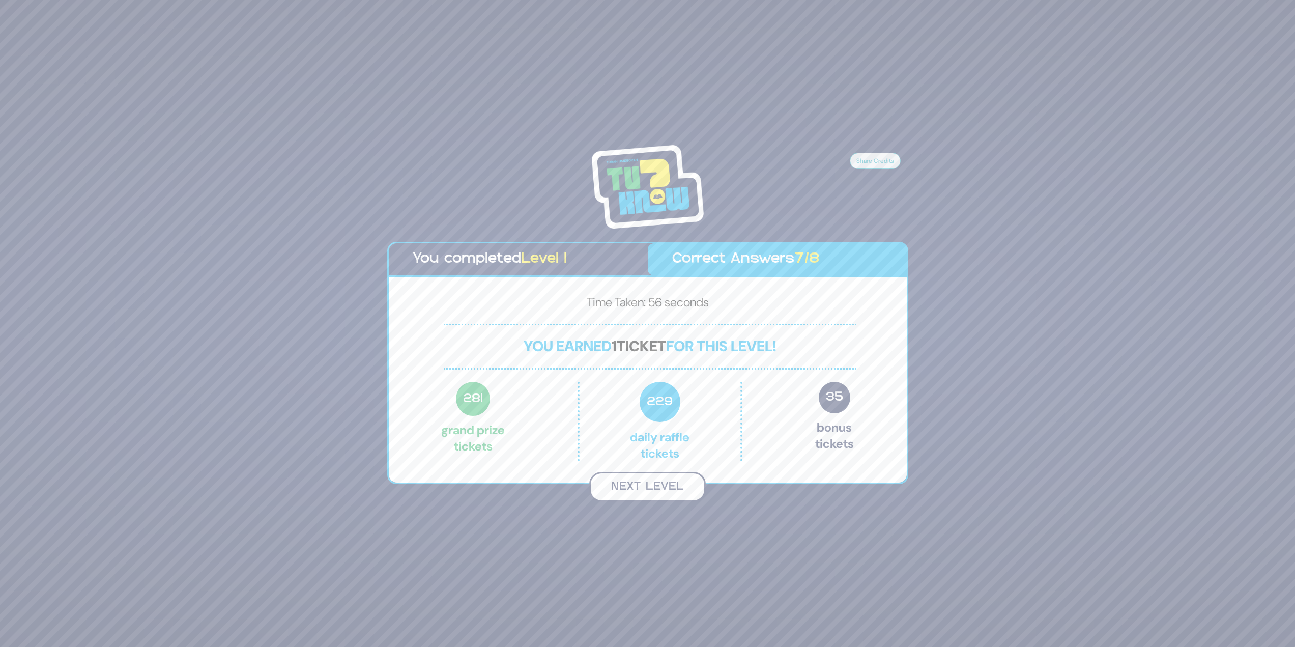
click at [666, 495] on button "Next Level" at bounding box center [647, 487] width 117 height 30
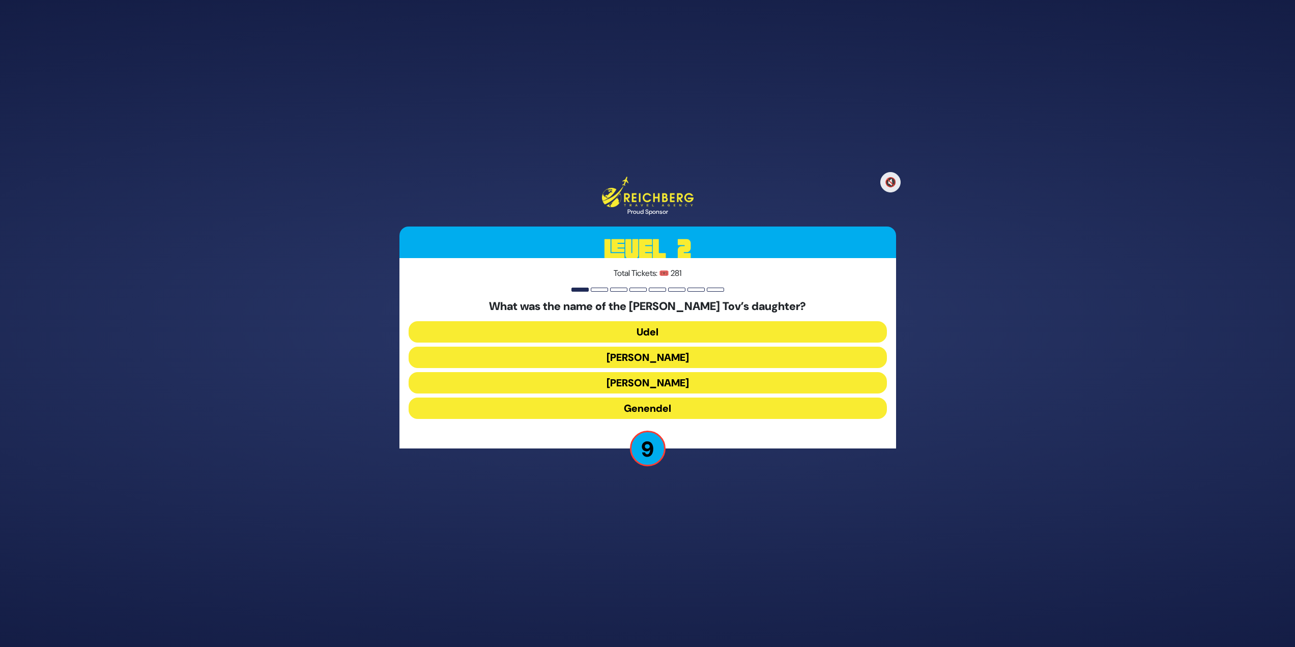
click at [789, 379] on button "[PERSON_NAME]" at bounding box center [648, 382] width 478 height 21
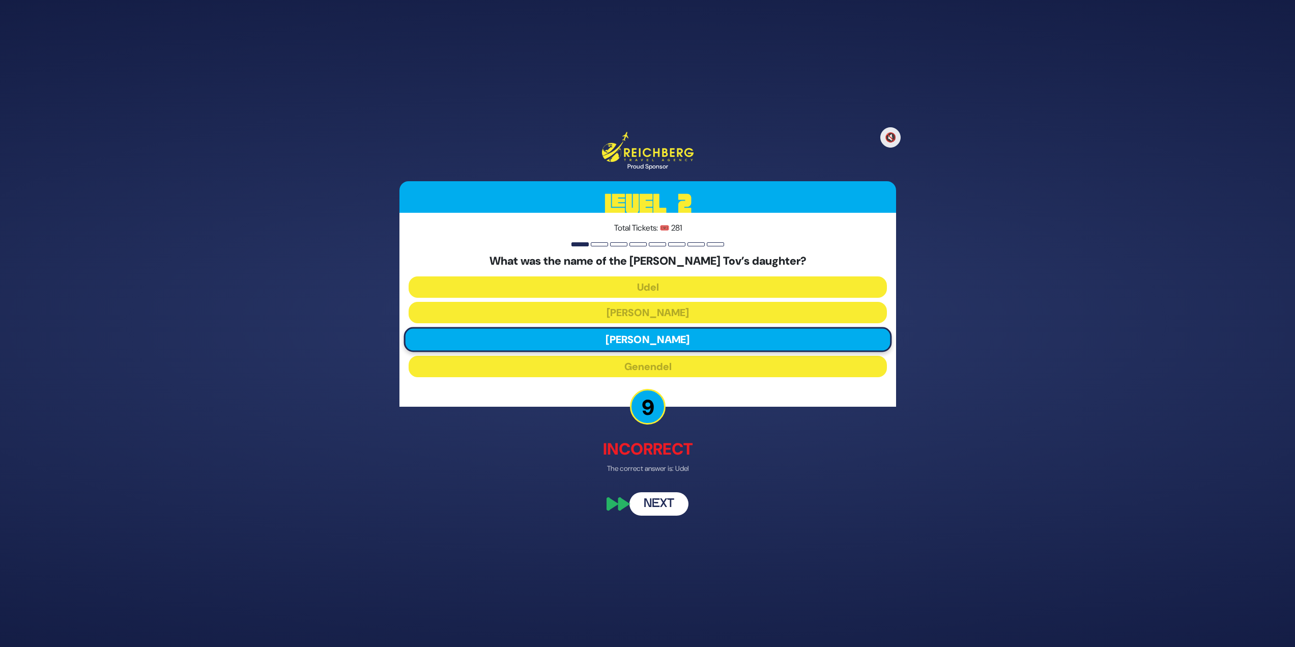
click at [648, 506] on button "Next" at bounding box center [659, 503] width 59 height 23
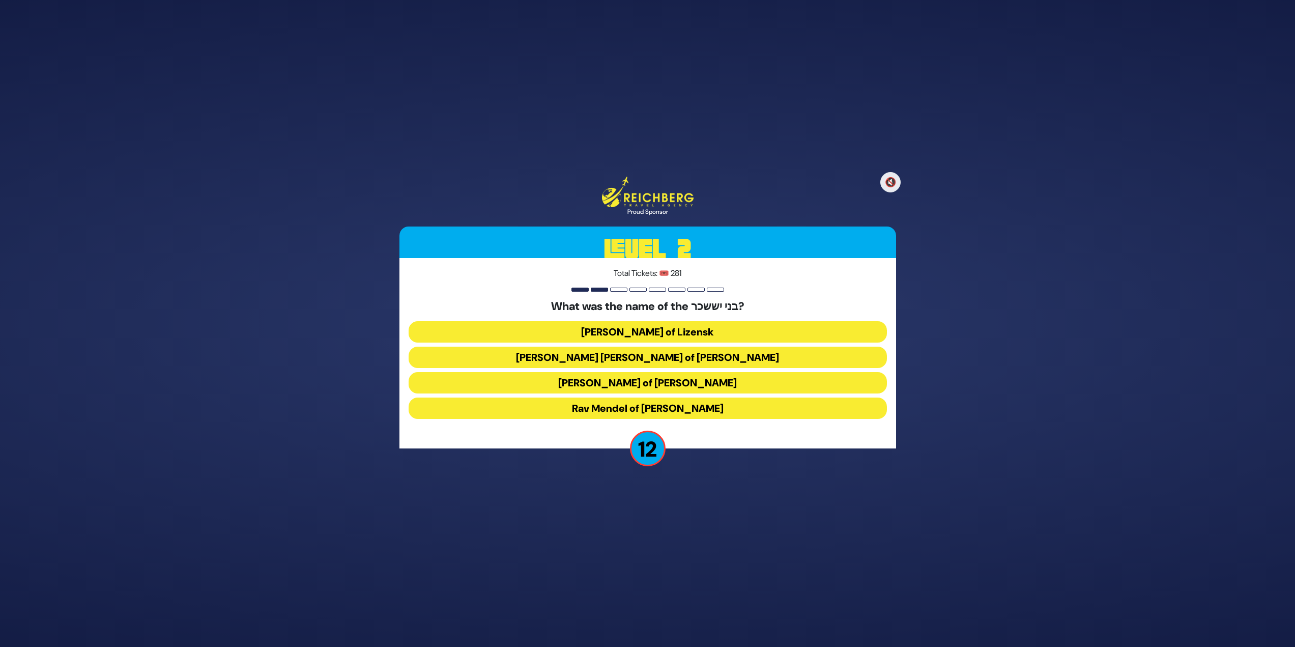
click at [724, 377] on button "[PERSON_NAME] of [PERSON_NAME]" at bounding box center [648, 382] width 478 height 21
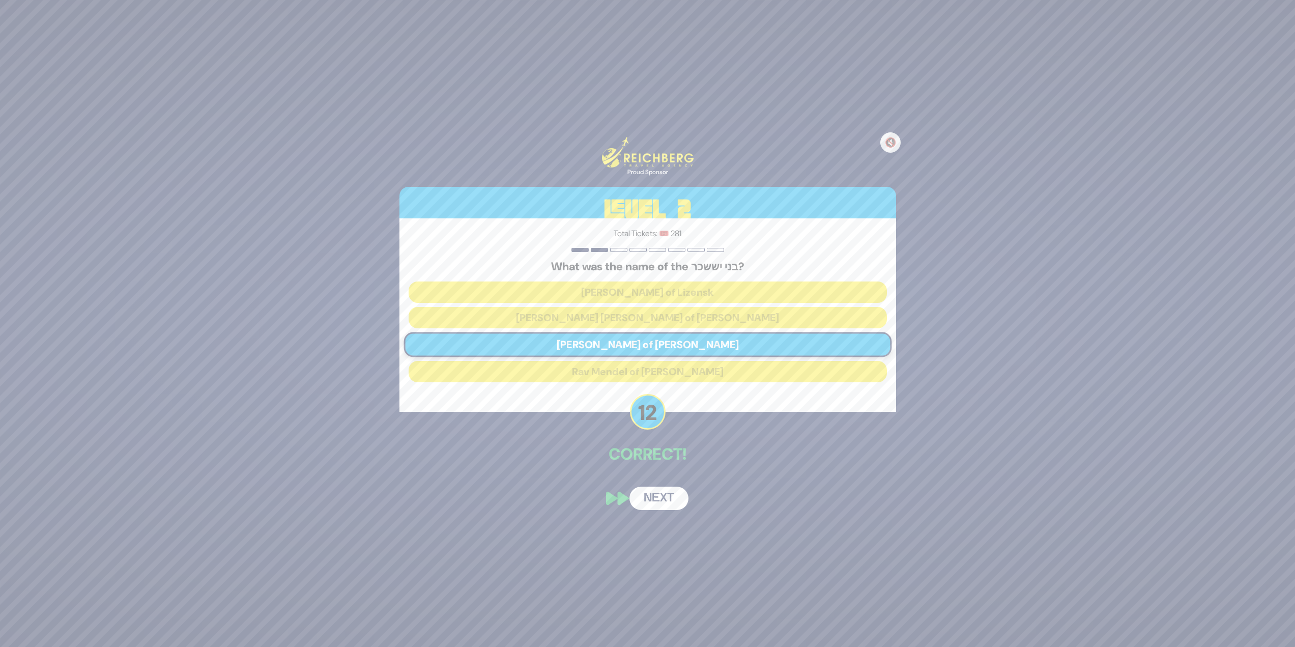
click at [673, 501] on button "Next" at bounding box center [659, 498] width 59 height 23
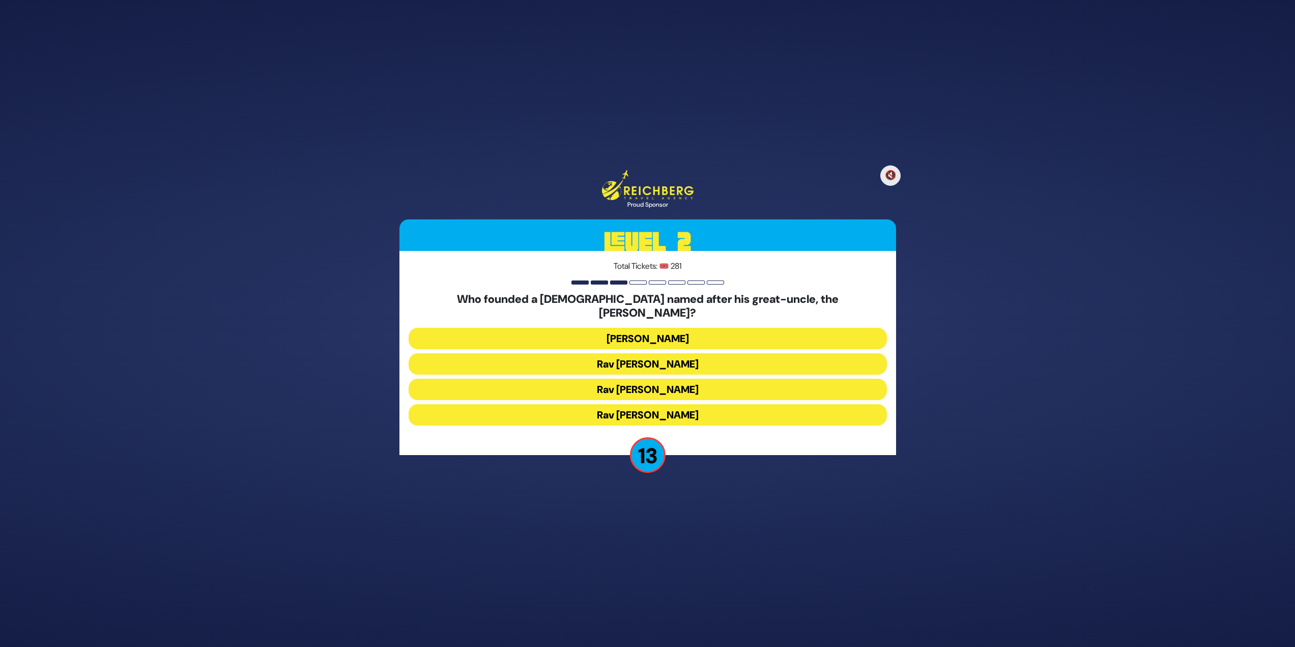
click at [623, 329] on button "[PERSON_NAME]" at bounding box center [648, 338] width 478 height 21
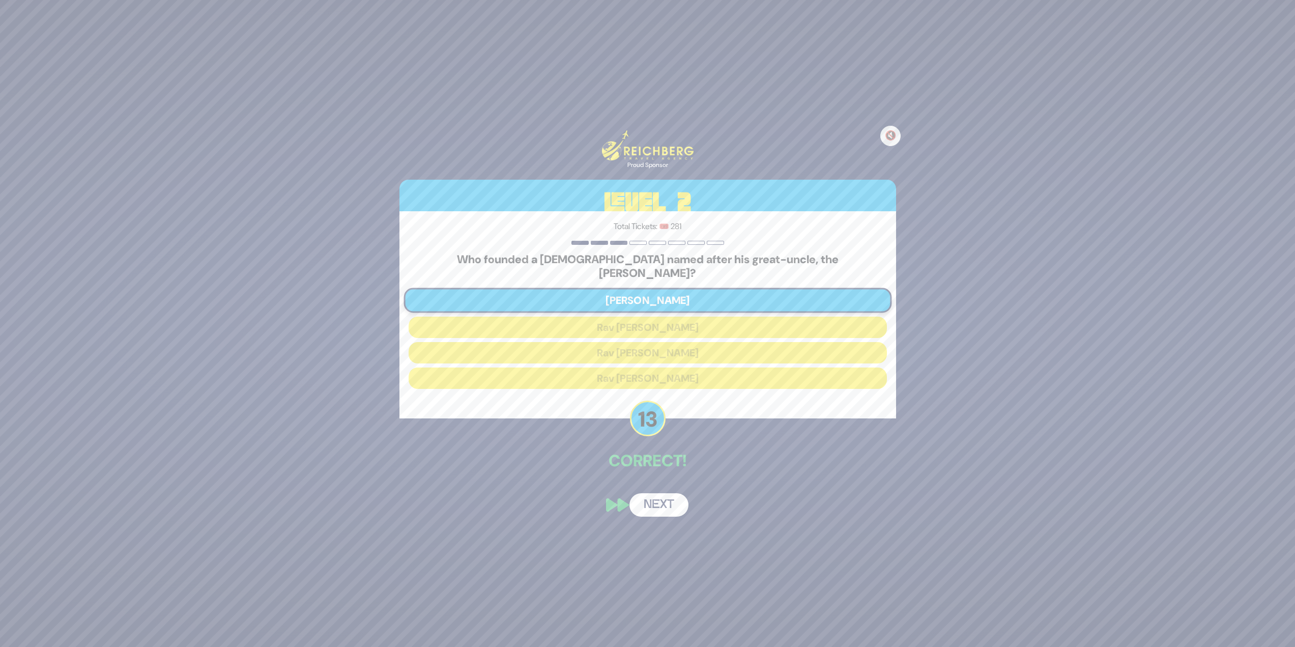
click at [675, 512] on div "🔇 Proud Sponsor Level 2 Total Tickets: 🎟️ 281 Who founded a [DEMOGRAPHIC_DATA] …" at bounding box center [647, 323] width 521 height 411
click at [678, 507] on button "Next" at bounding box center [659, 504] width 59 height 23
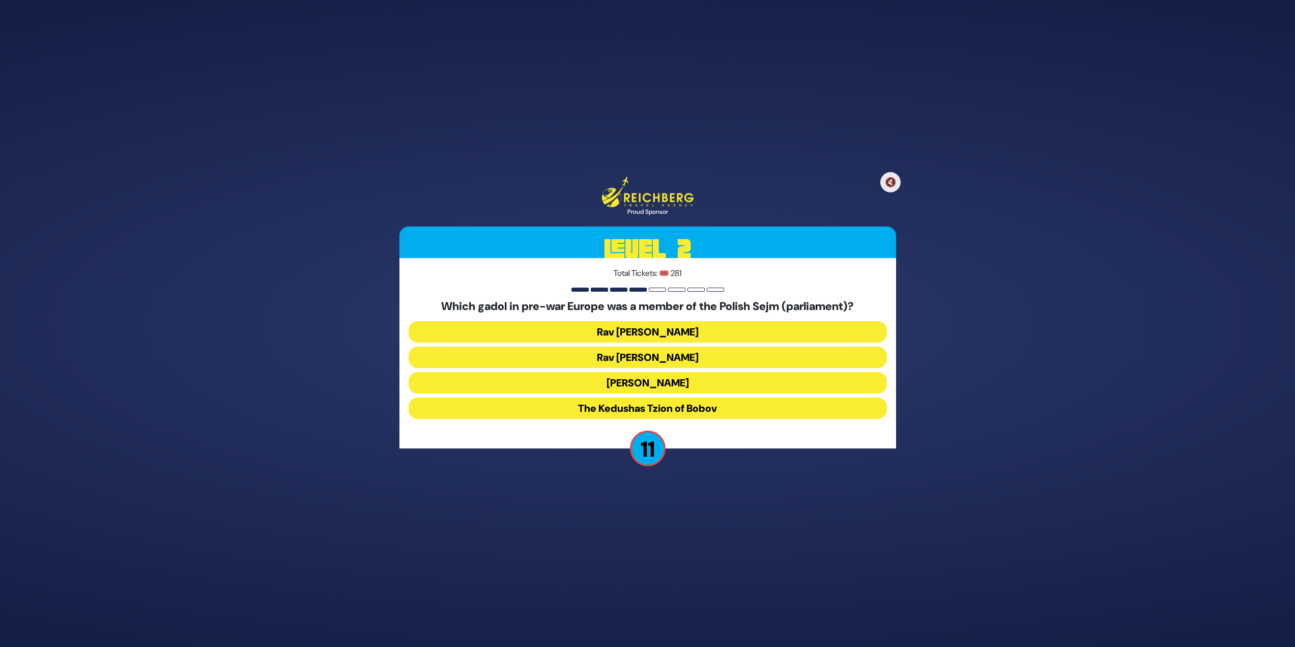
click at [691, 385] on button "[PERSON_NAME]" at bounding box center [648, 382] width 478 height 21
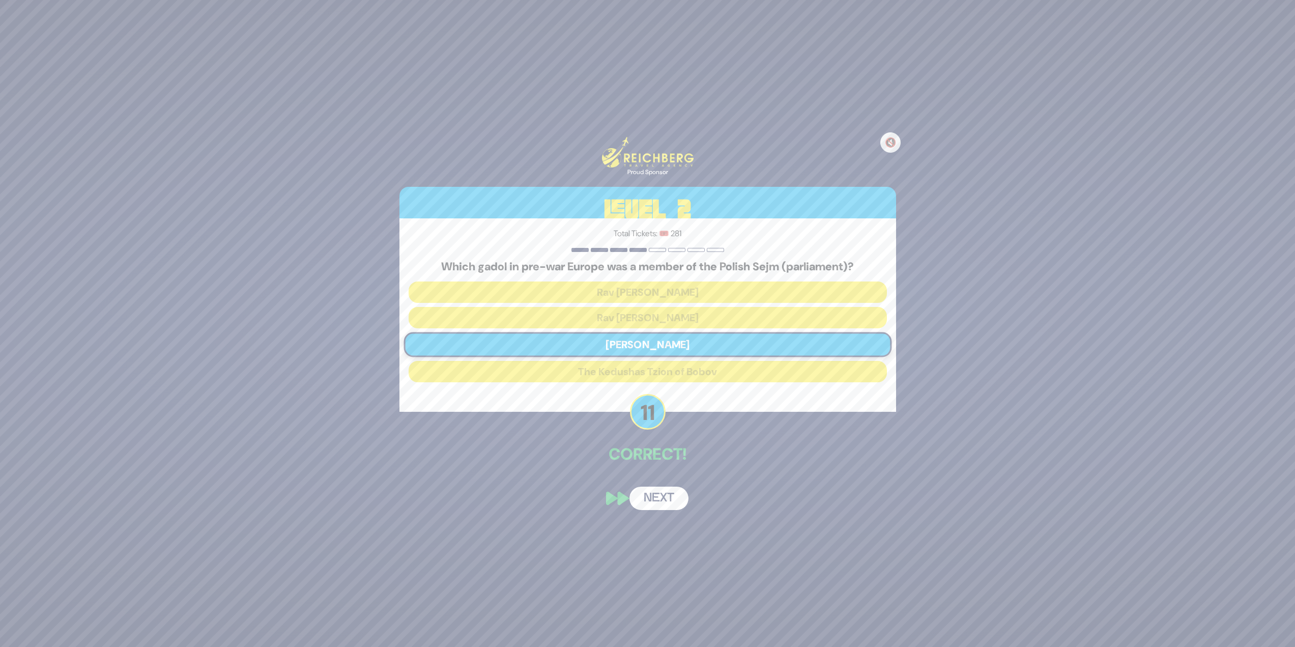
click at [655, 491] on button "Next" at bounding box center [659, 498] width 59 height 23
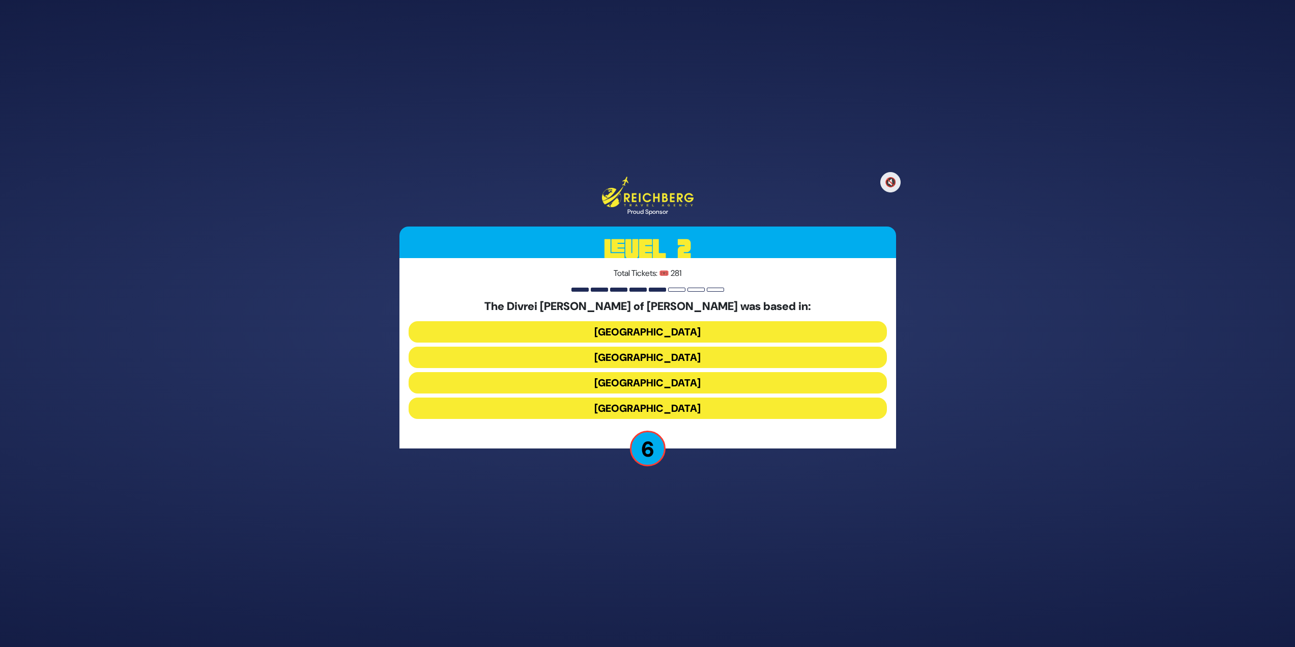
click at [678, 409] on button "[GEOGRAPHIC_DATA]" at bounding box center [648, 407] width 478 height 21
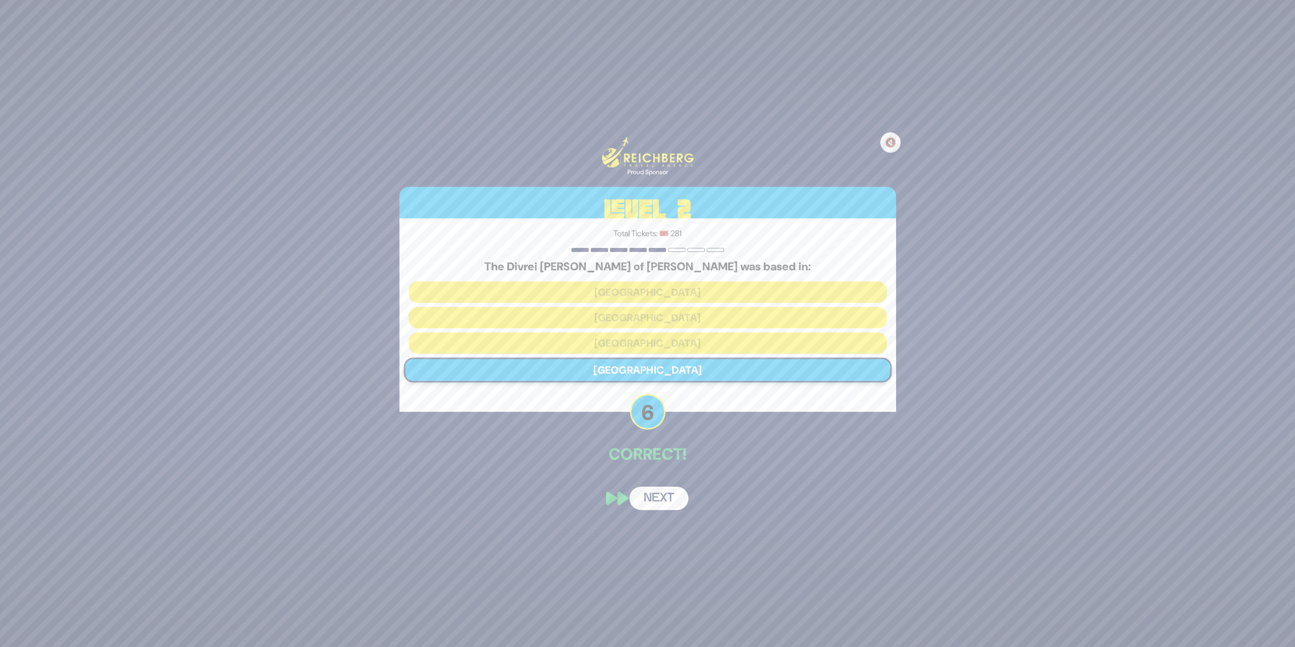
click at [664, 489] on button "Next" at bounding box center [659, 498] width 59 height 23
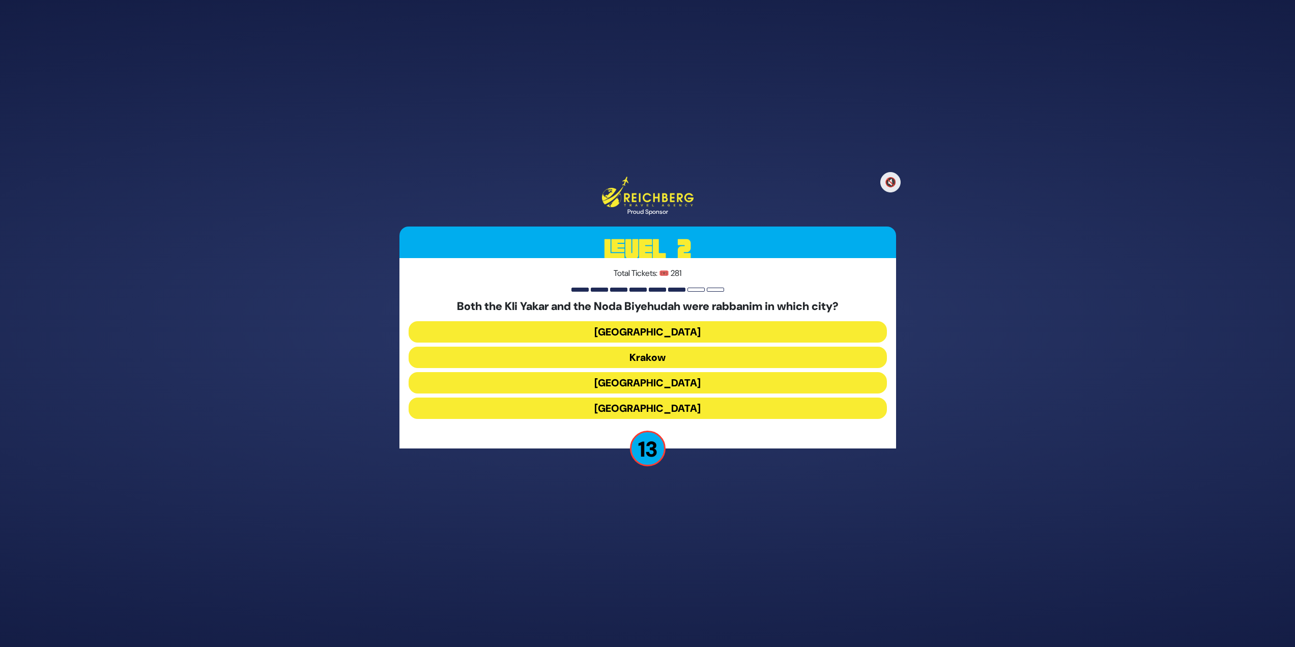
click at [670, 405] on button "[GEOGRAPHIC_DATA]" at bounding box center [648, 407] width 478 height 21
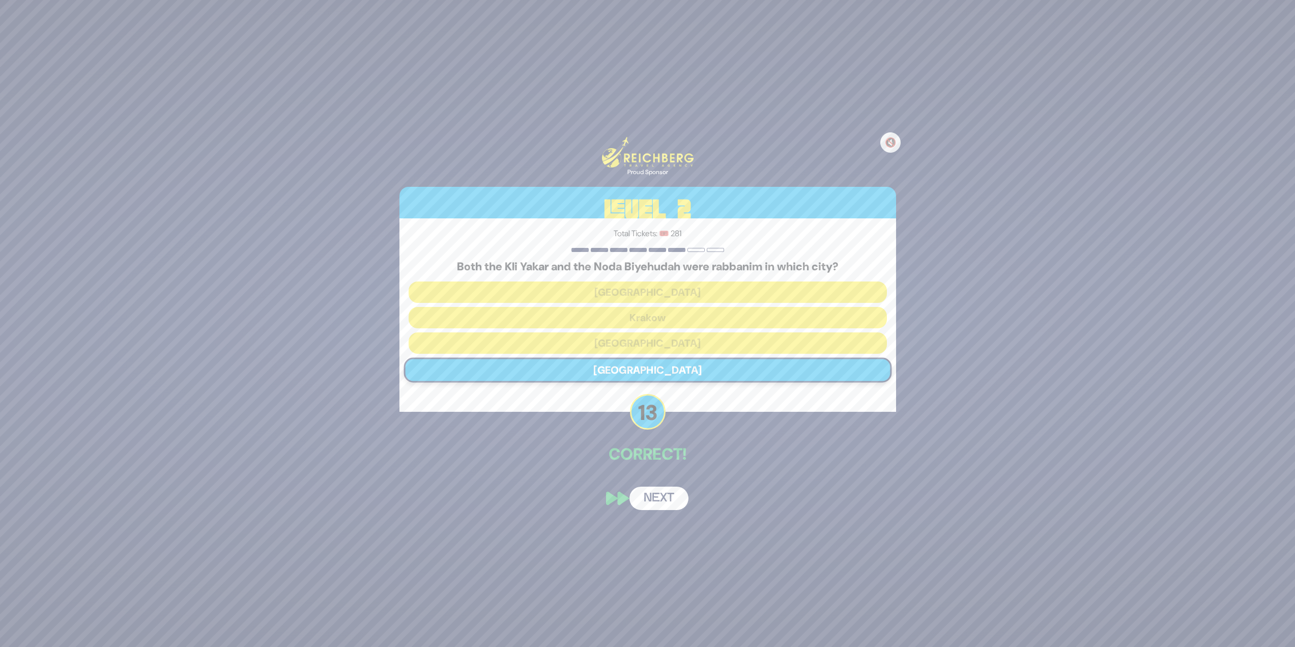
click at [644, 487] on button "Next" at bounding box center [659, 498] width 59 height 23
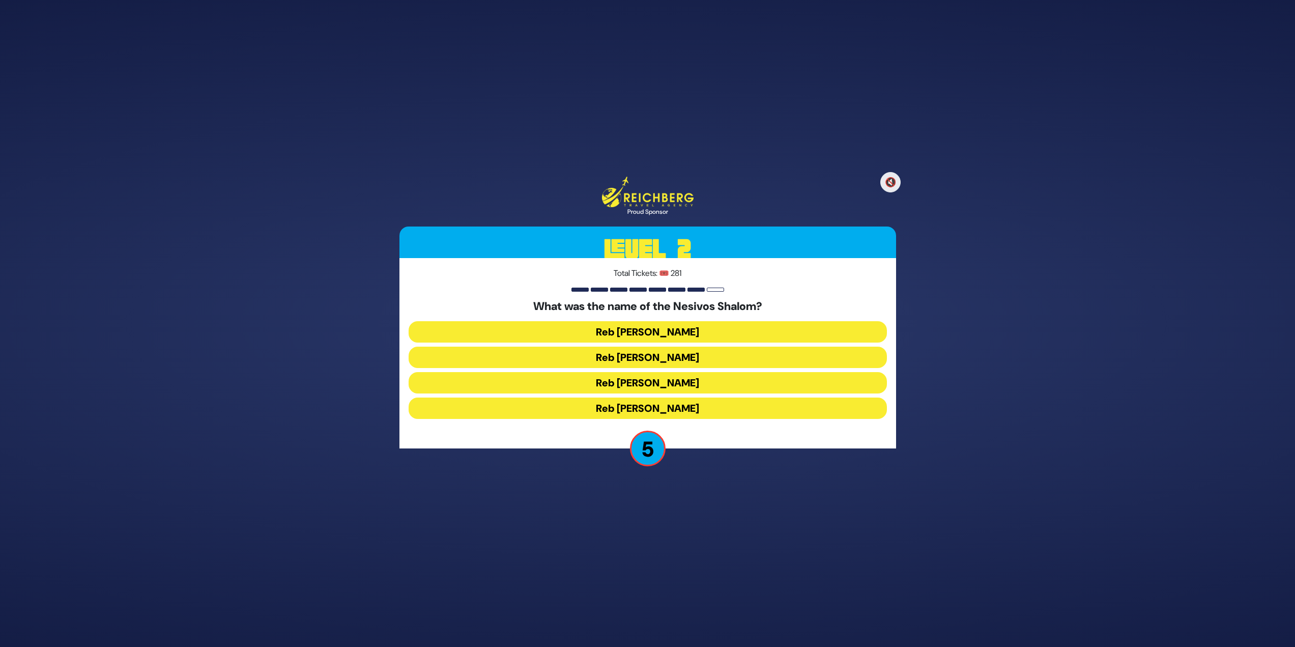
click at [725, 354] on button "Reb [PERSON_NAME]" at bounding box center [648, 357] width 478 height 21
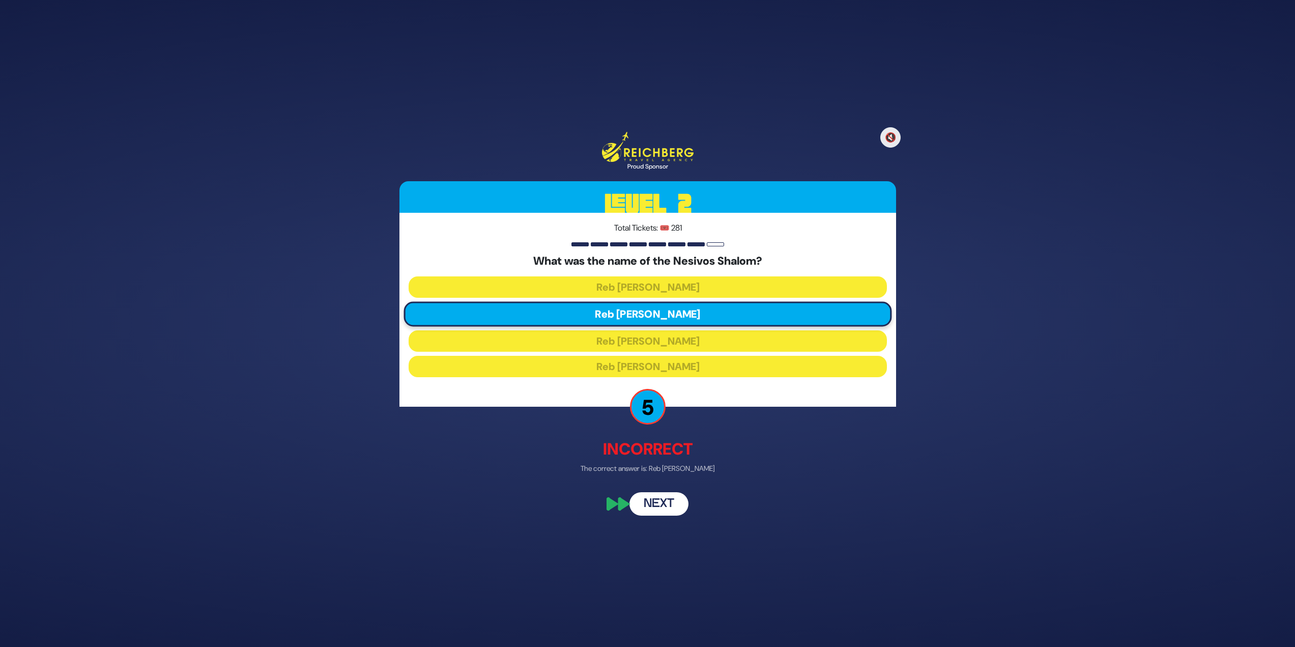
click at [666, 500] on button "Next" at bounding box center [659, 503] width 59 height 23
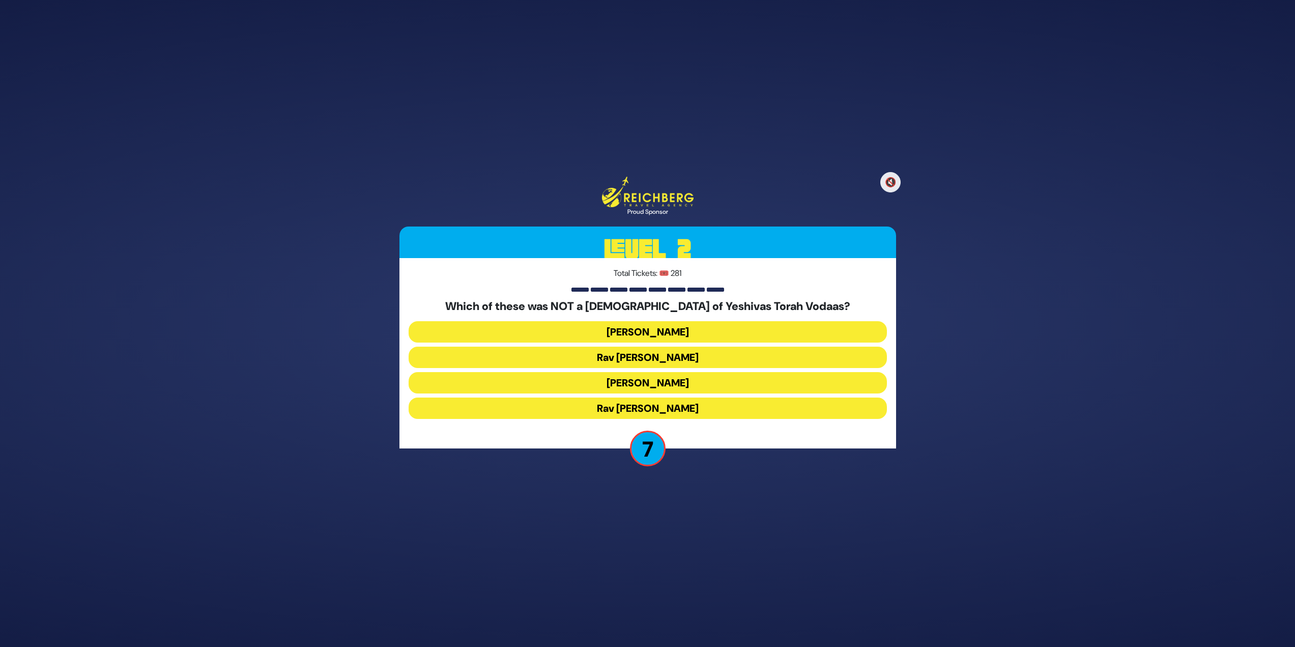
click at [674, 411] on button "Rav [PERSON_NAME]" at bounding box center [648, 407] width 478 height 21
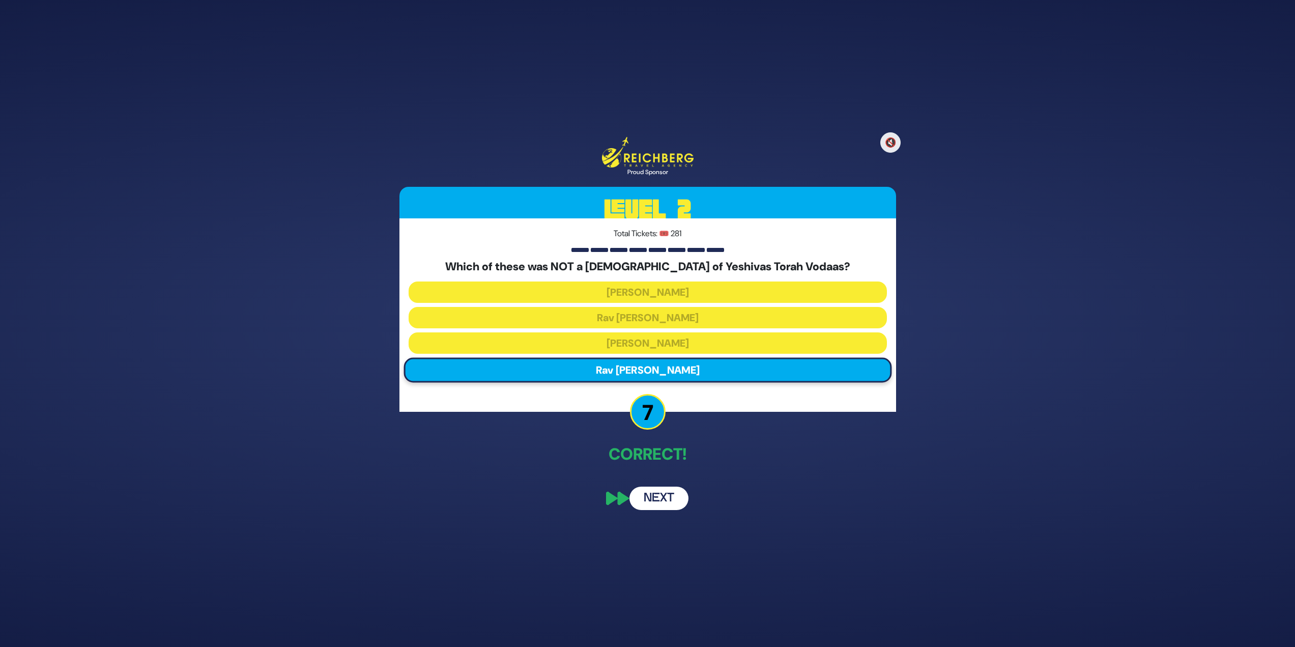
click at [666, 498] on button "Next" at bounding box center [659, 498] width 59 height 23
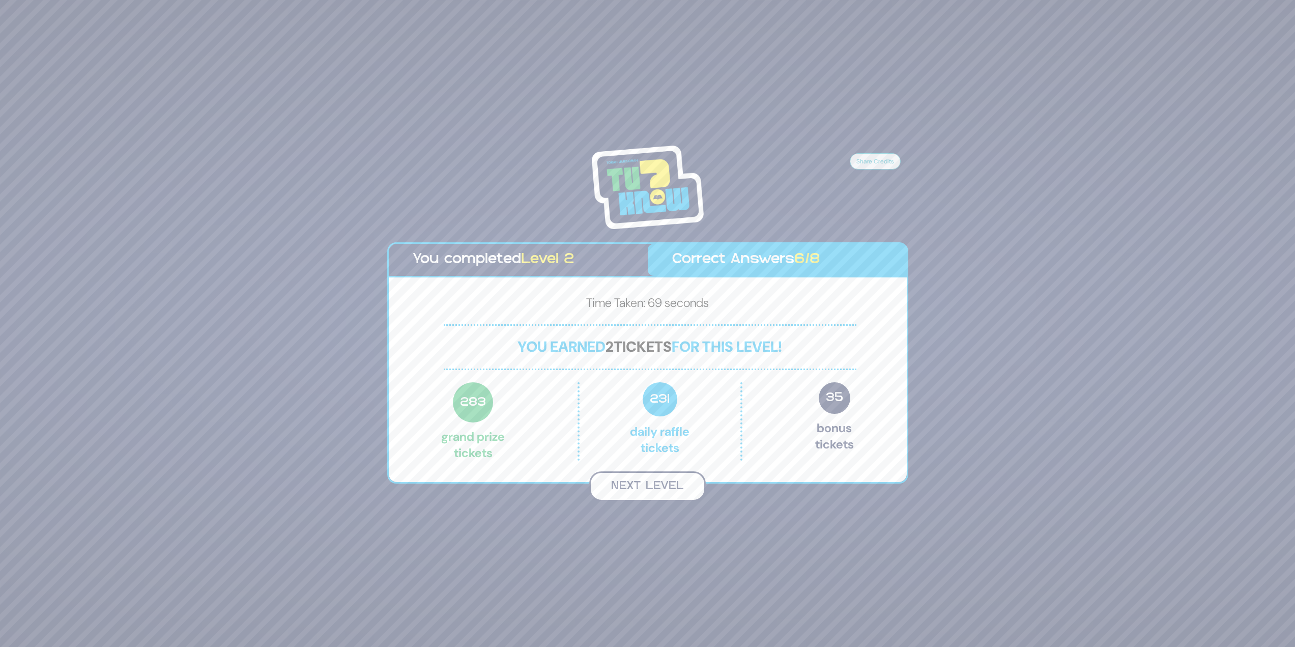
click at [657, 495] on button "Next Level" at bounding box center [647, 486] width 117 height 30
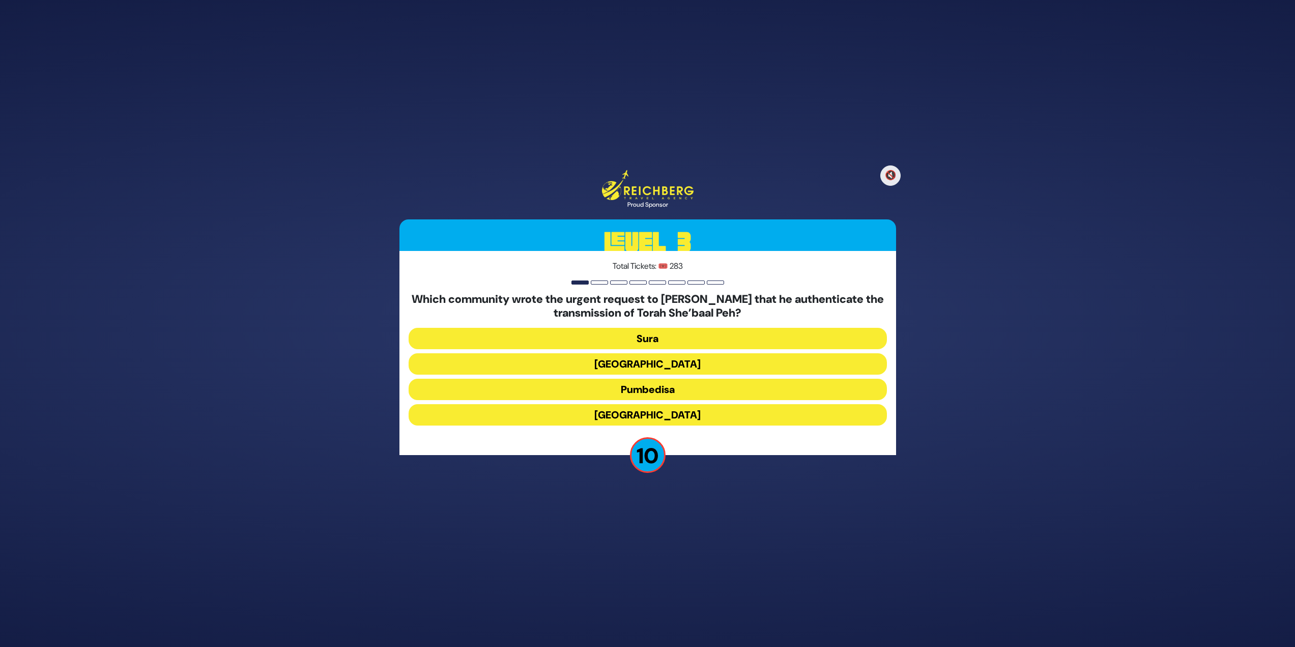
click at [661, 391] on button "Pumbedisa" at bounding box center [648, 389] width 478 height 21
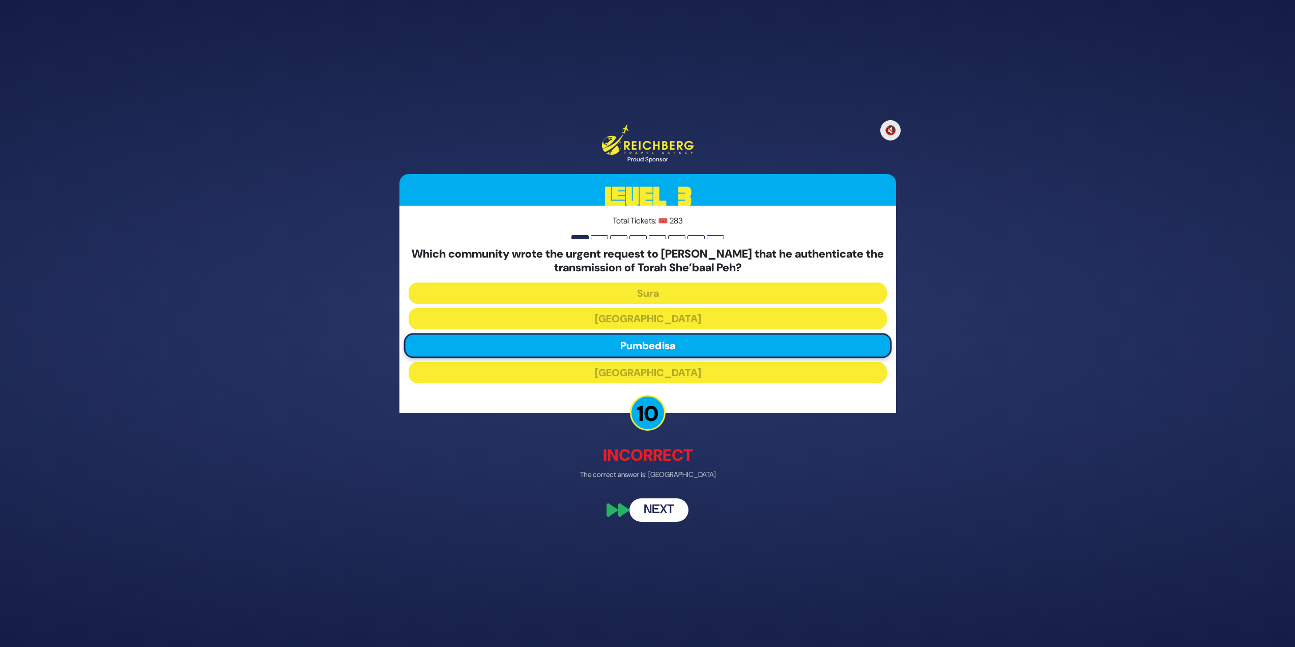
drag, startPoint x: 662, startPoint y: 497, endPoint x: 664, endPoint y: 513, distance: 16.0
click at [662, 498] on div "🔇 Proud Sponsor Level 3 Total Tickets: 🎟️ 283 Which community wrote the urgent …" at bounding box center [647, 322] width 521 height 421
click at [664, 511] on button "Next" at bounding box center [659, 510] width 59 height 23
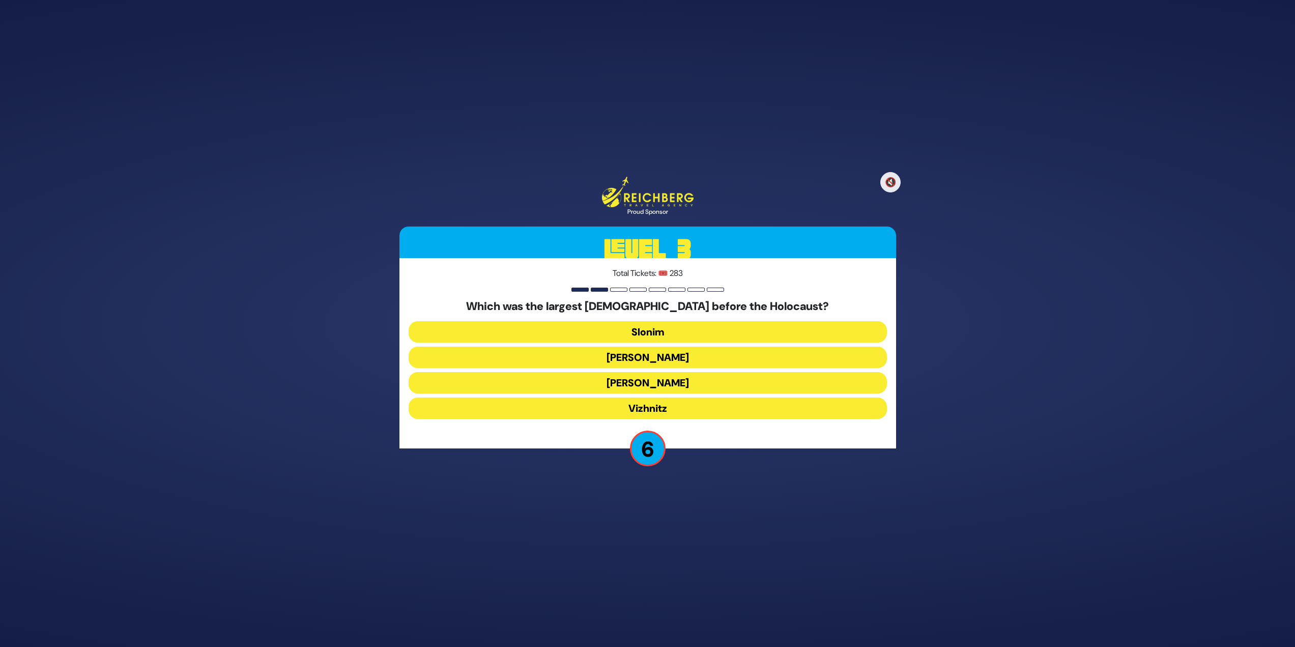
click at [659, 360] on button "Belz" at bounding box center [648, 357] width 478 height 21
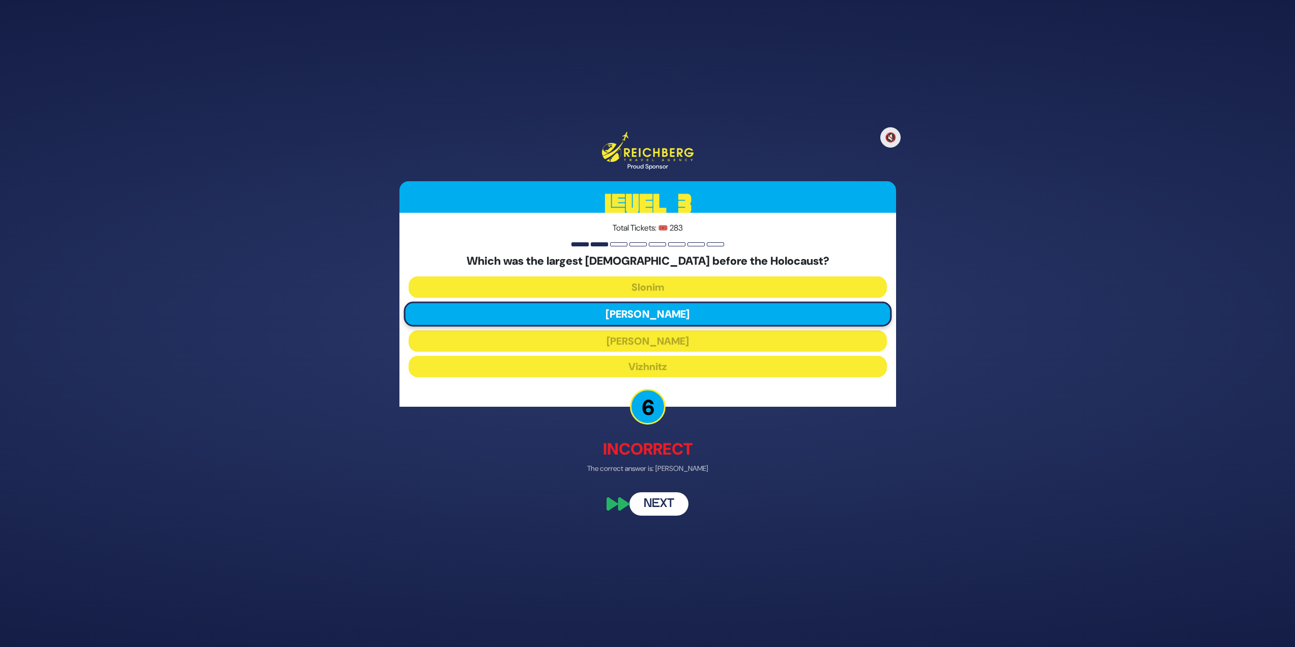
click at [666, 504] on button "Next" at bounding box center [659, 503] width 59 height 23
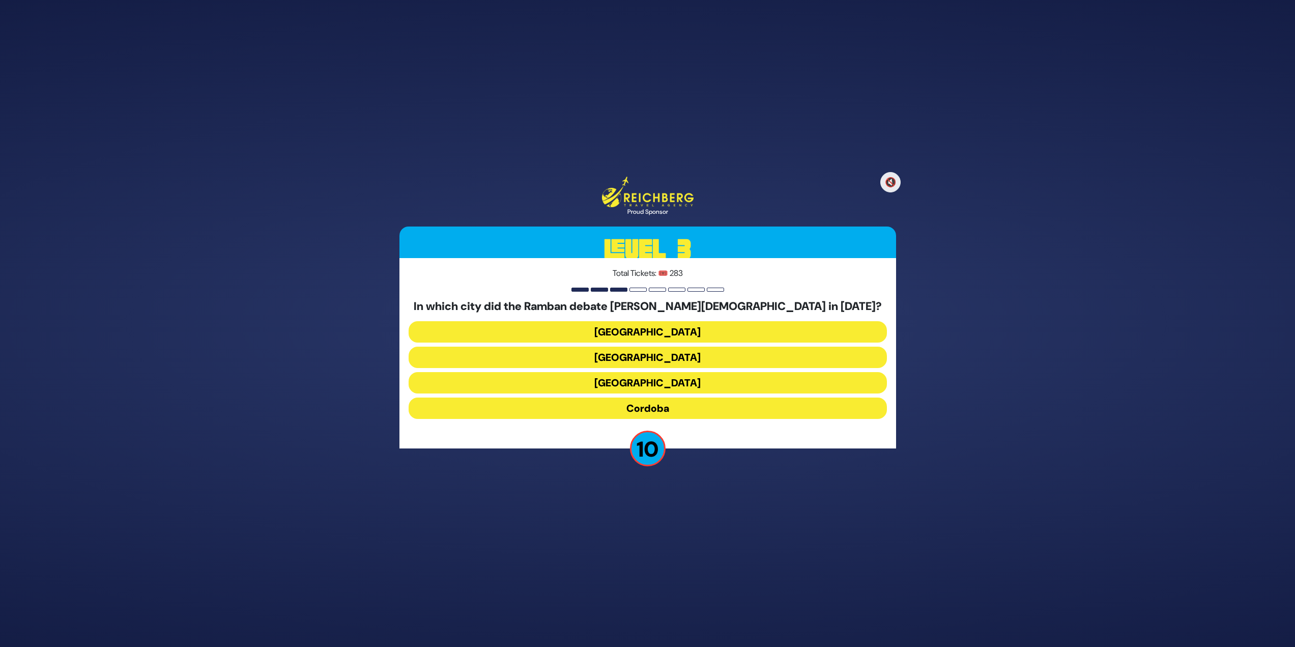
click at [660, 385] on button "Seville" at bounding box center [648, 382] width 478 height 21
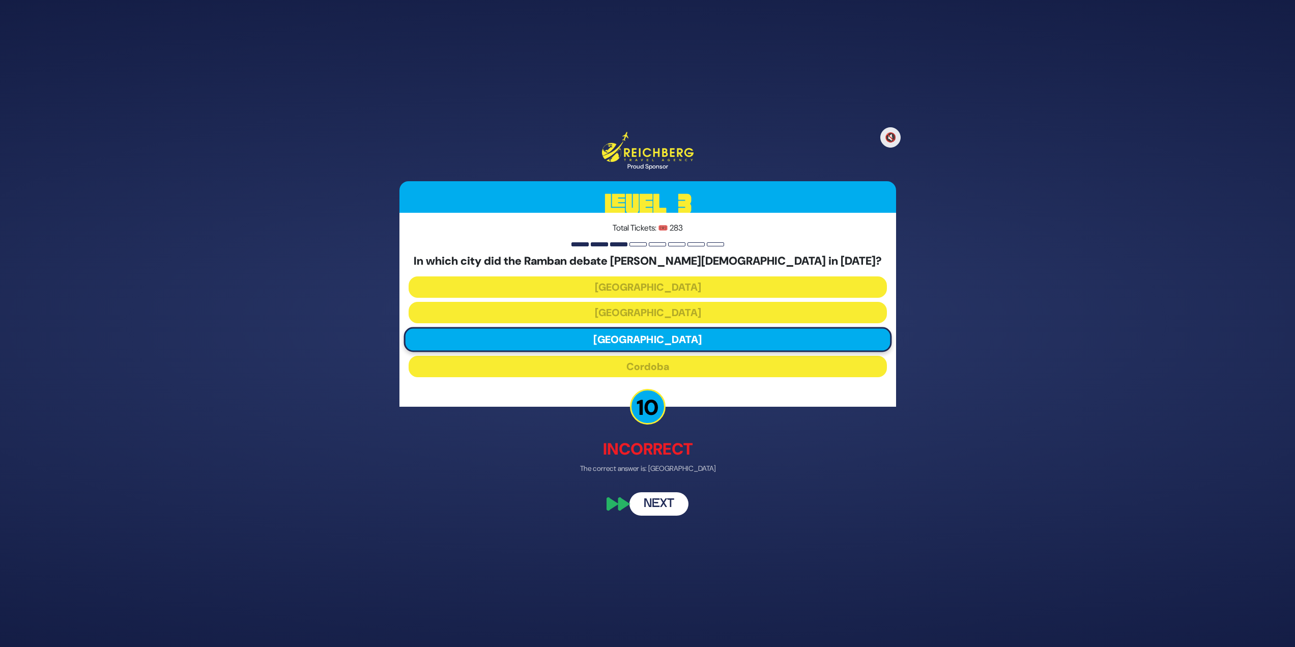
click at [658, 496] on button "Next" at bounding box center [659, 503] width 59 height 23
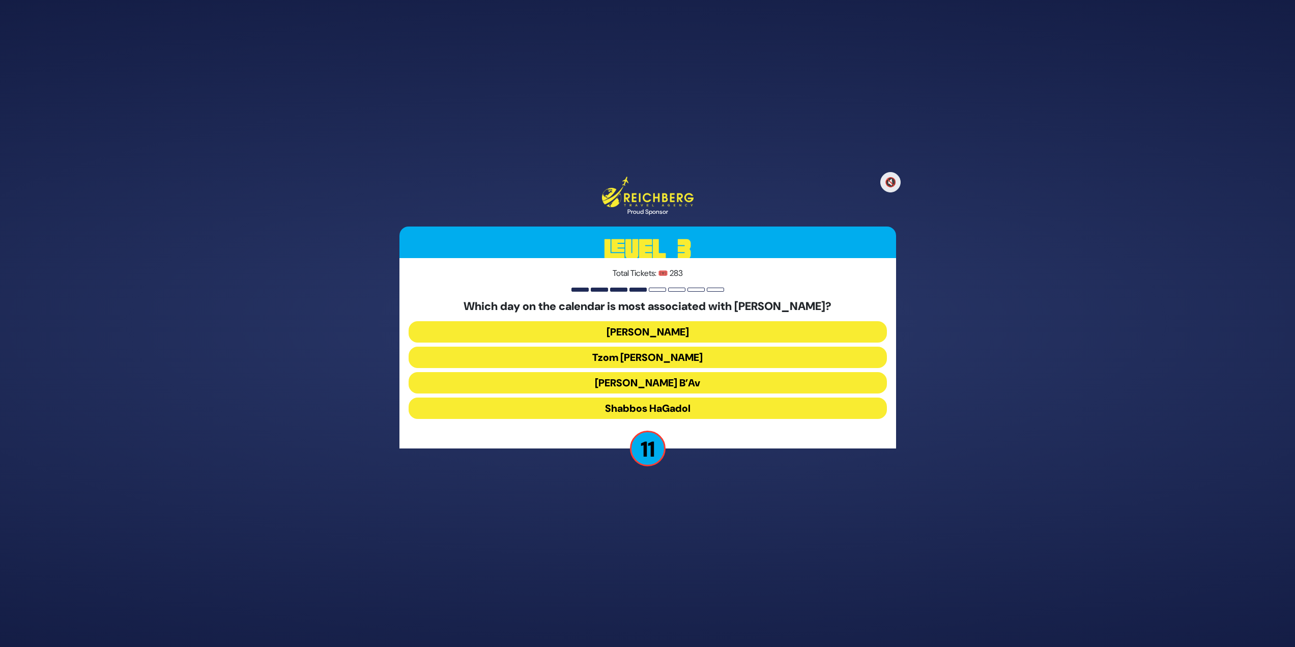
click at [656, 380] on button "Tisha B’Av" at bounding box center [648, 382] width 478 height 21
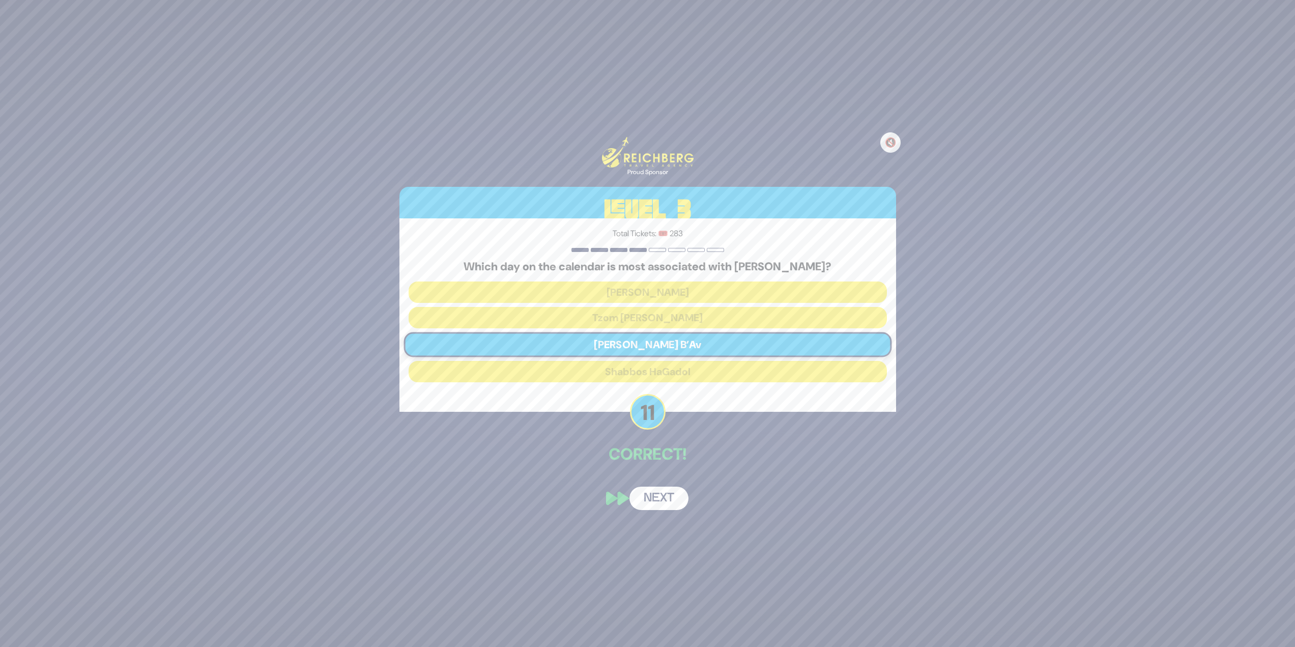
click at [657, 493] on button "Next" at bounding box center [659, 498] width 59 height 23
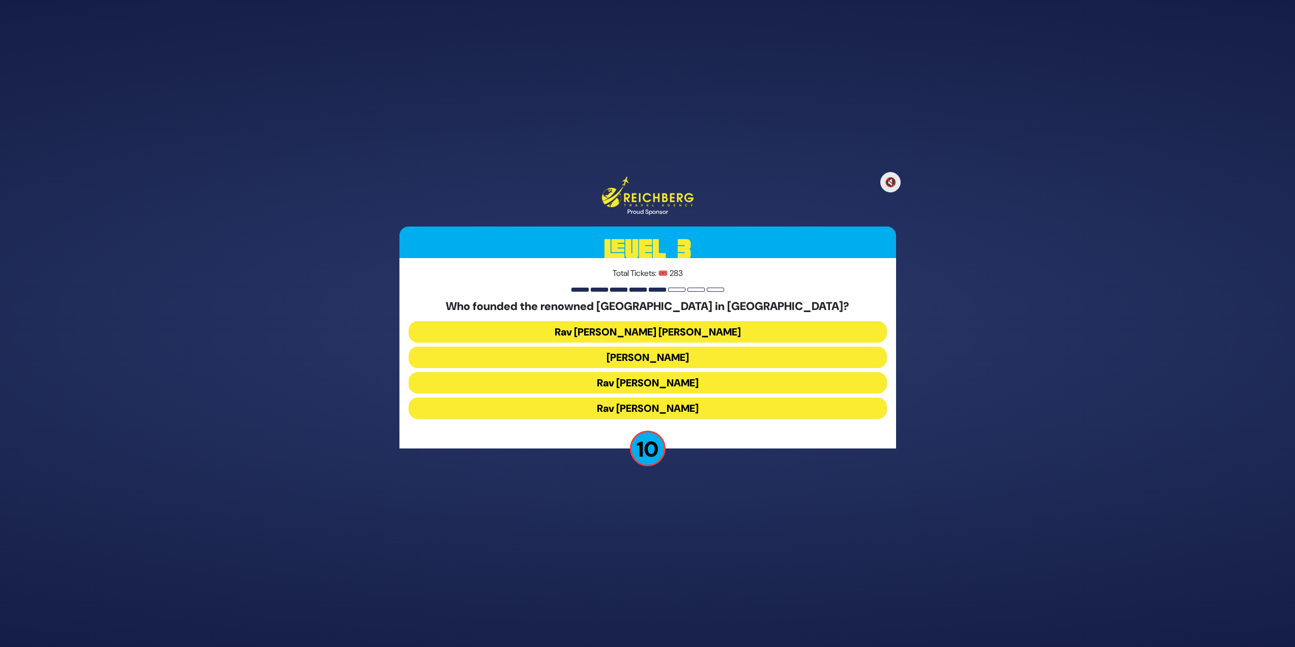
click at [729, 335] on button "Rav Shamshon Raphael Hirsch" at bounding box center [648, 331] width 478 height 21
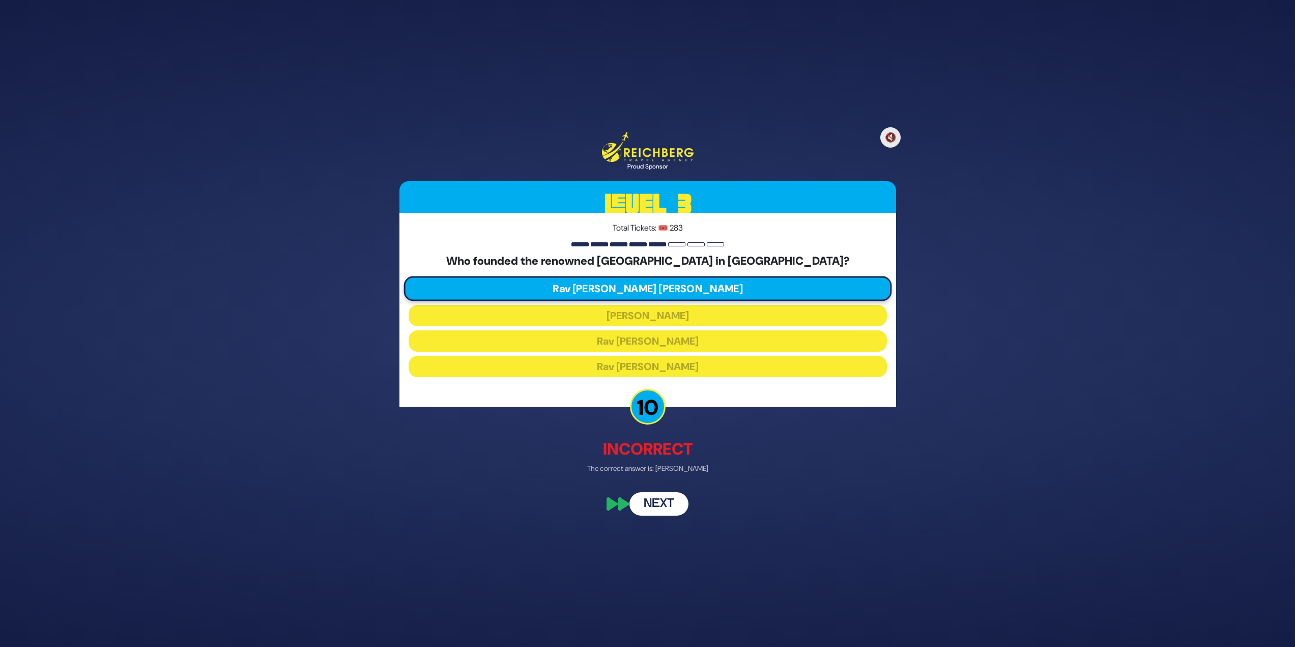
click at [662, 504] on button "Next" at bounding box center [659, 503] width 59 height 23
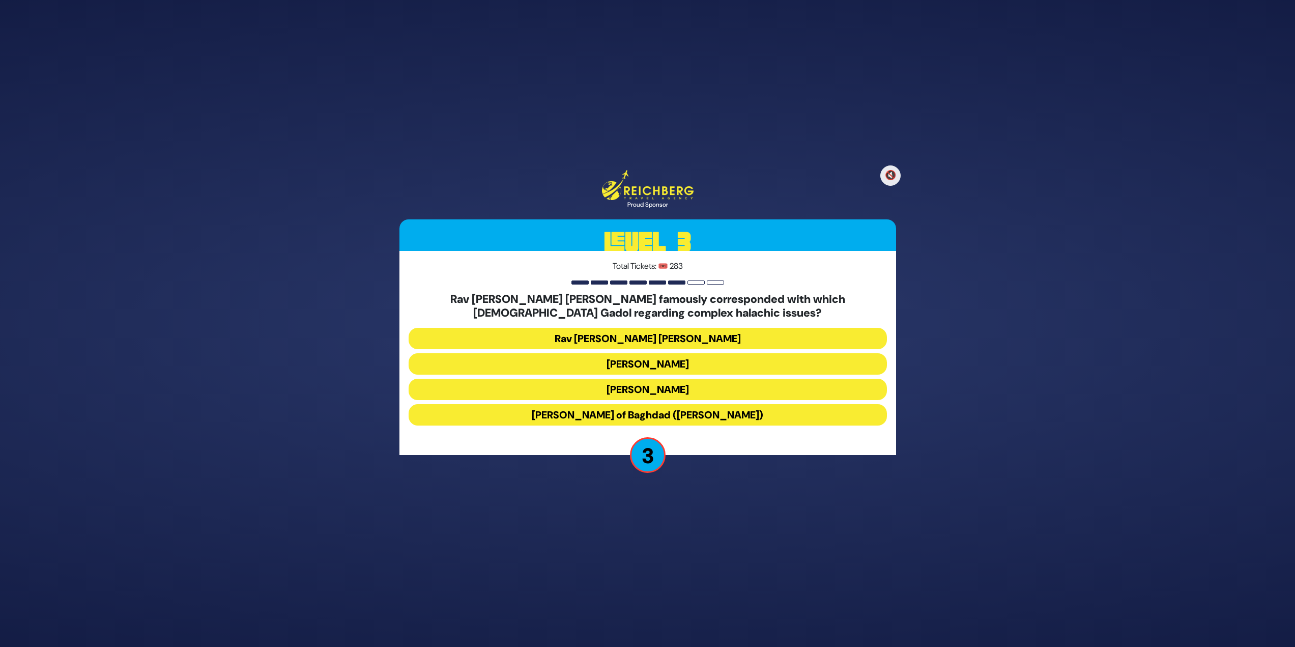
drag, startPoint x: 597, startPoint y: 414, endPoint x: 593, endPoint y: 391, distance: 23.8
click at [593, 391] on div "Rav Chaim Ozer Grodzinski famously corresponded with which Sephardic Gadol rega…" at bounding box center [648, 361] width 478 height 137
click at [593, 390] on button "Rav Avraham Antebi" at bounding box center [648, 389] width 478 height 21
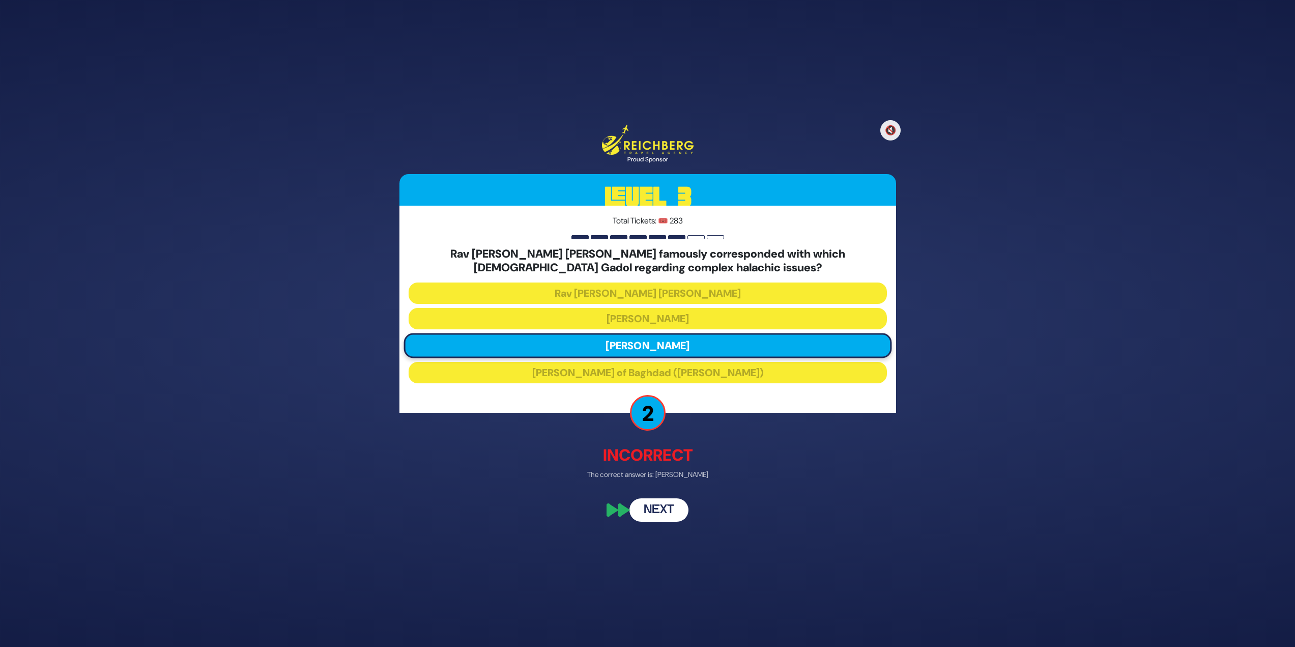
click at [655, 510] on button "Next" at bounding box center [659, 510] width 59 height 23
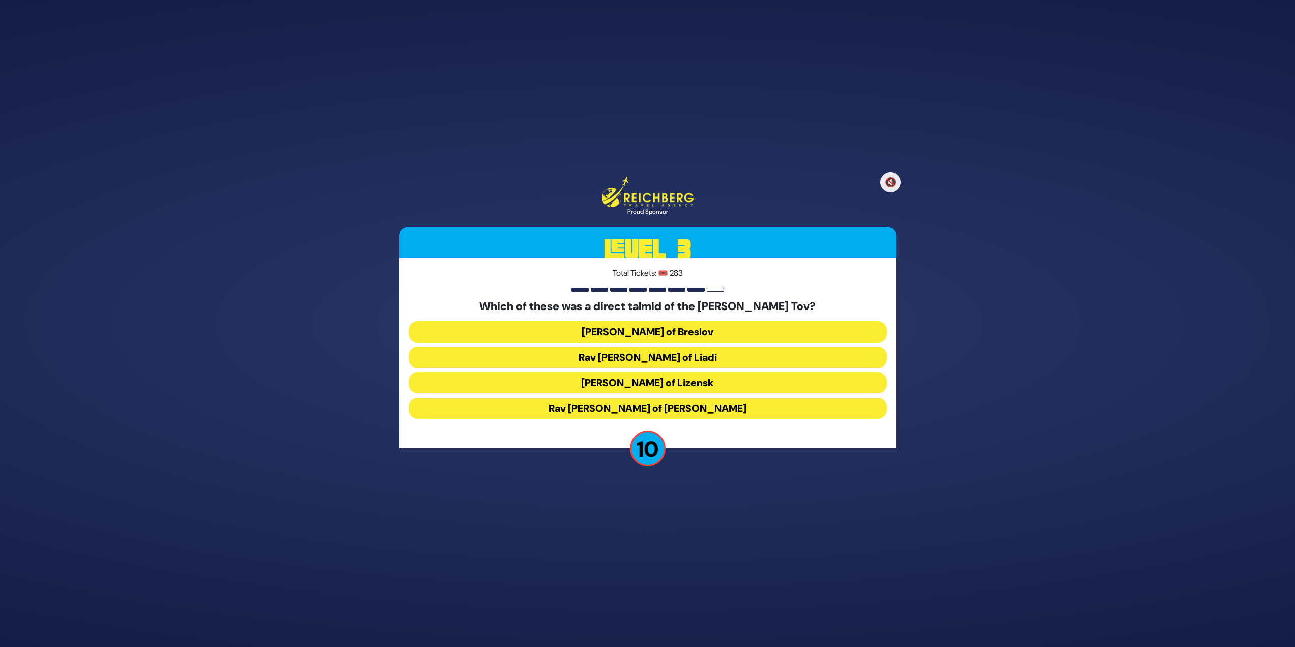
click at [703, 388] on button "Rav Elimelech of Lizensk" at bounding box center [648, 382] width 478 height 21
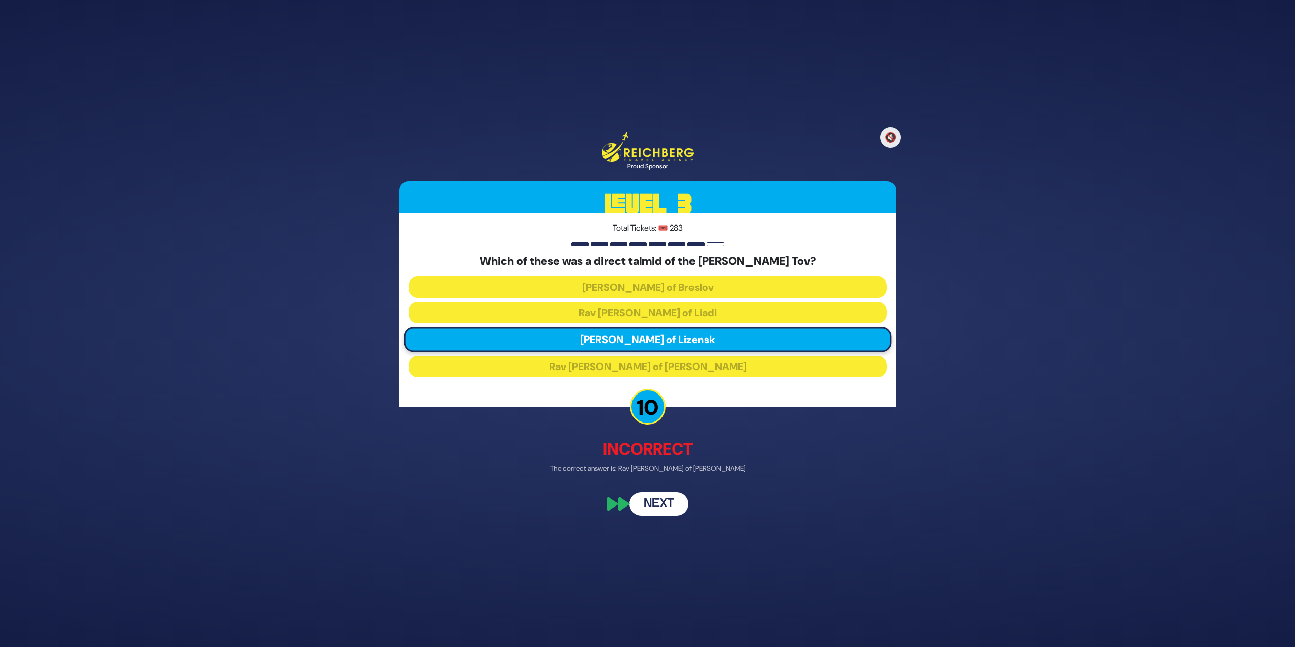
click at [679, 506] on button "Next" at bounding box center [659, 503] width 59 height 23
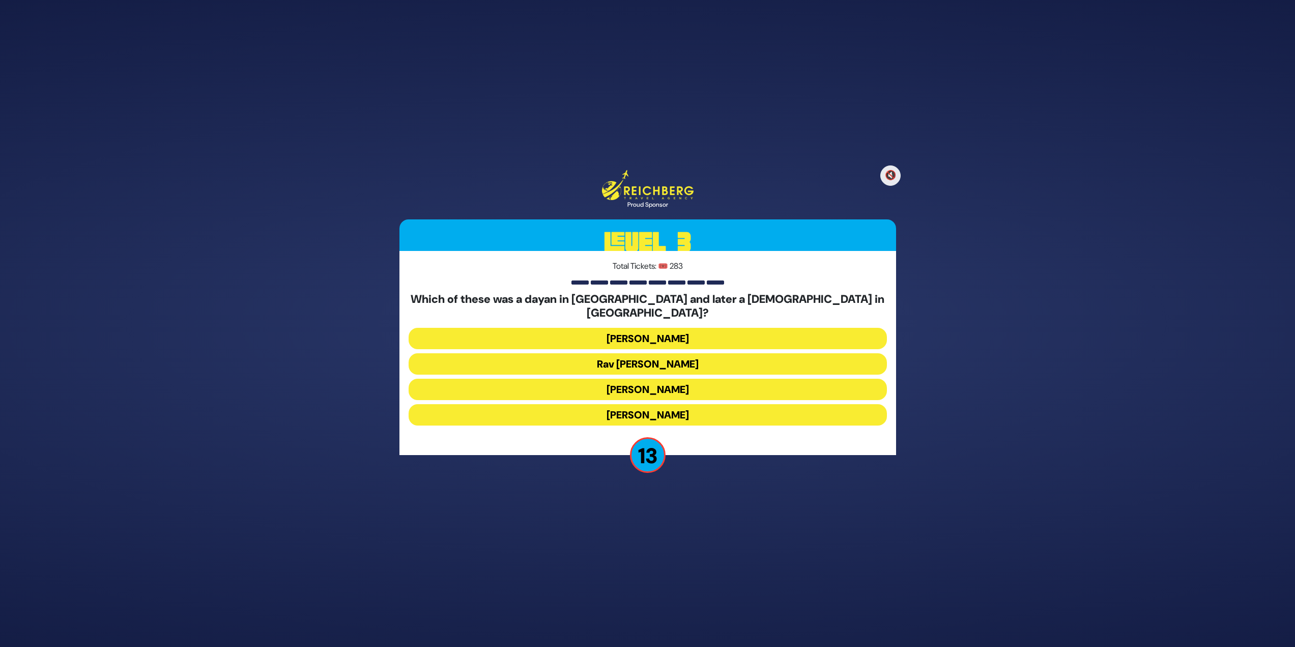
click at [661, 332] on button "Rav Yisroel Zev Gustman" at bounding box center [648, 338] width 478 height 21
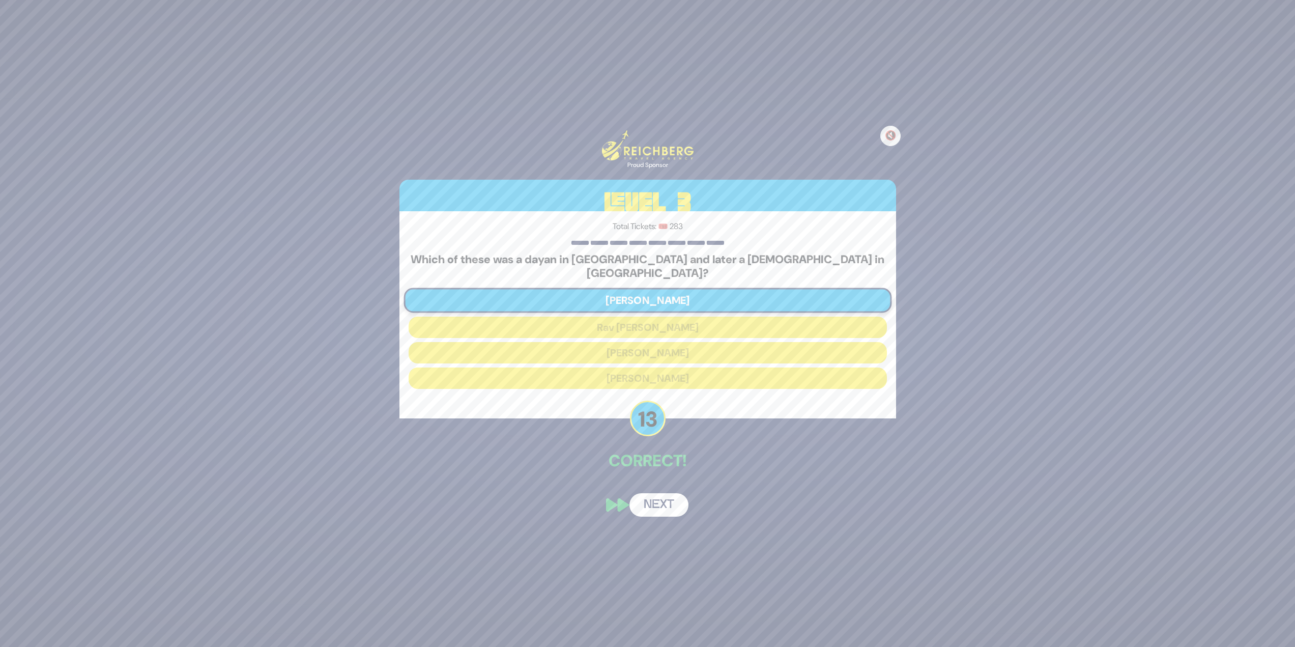
click at [658, 495] on button "Next" at bounding box center [659, 504] width 59 height 23
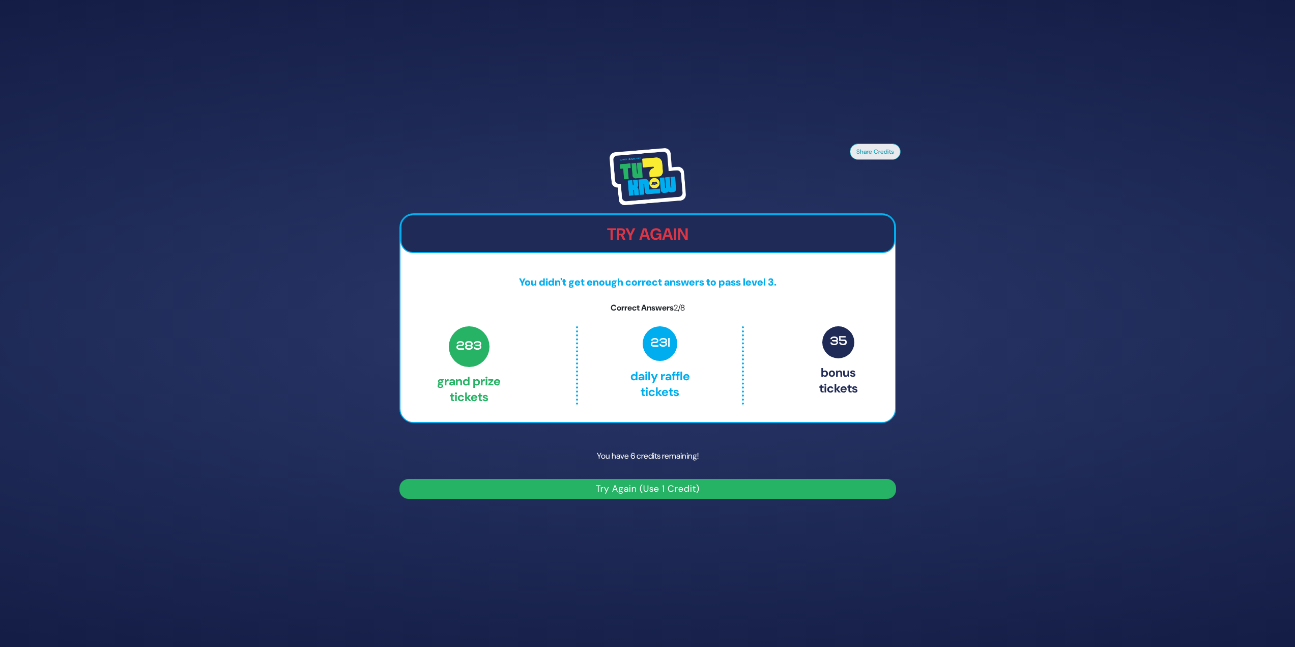
click at [648, 486] on button "Try Again (Use 1 Credit)" at bounding box center [648, 489] width 497 height 20
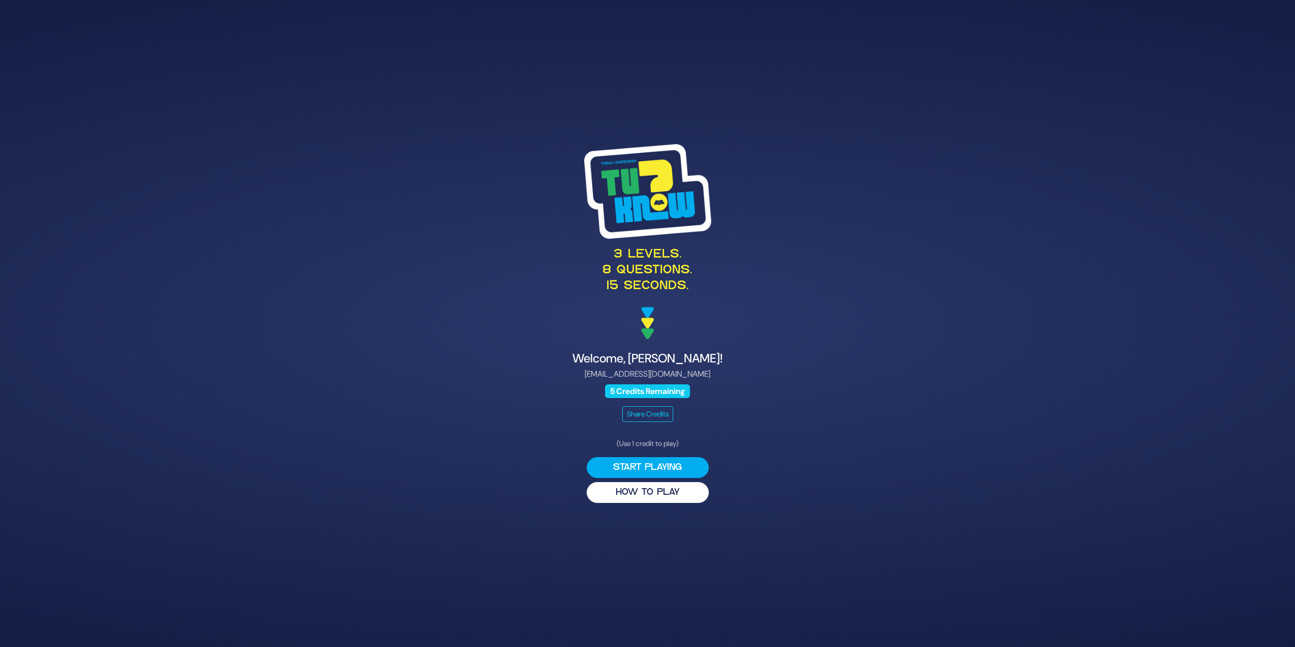
click at [655, 458] on button "Start Playing" at bounding box center [648, 467] width 122 height 21
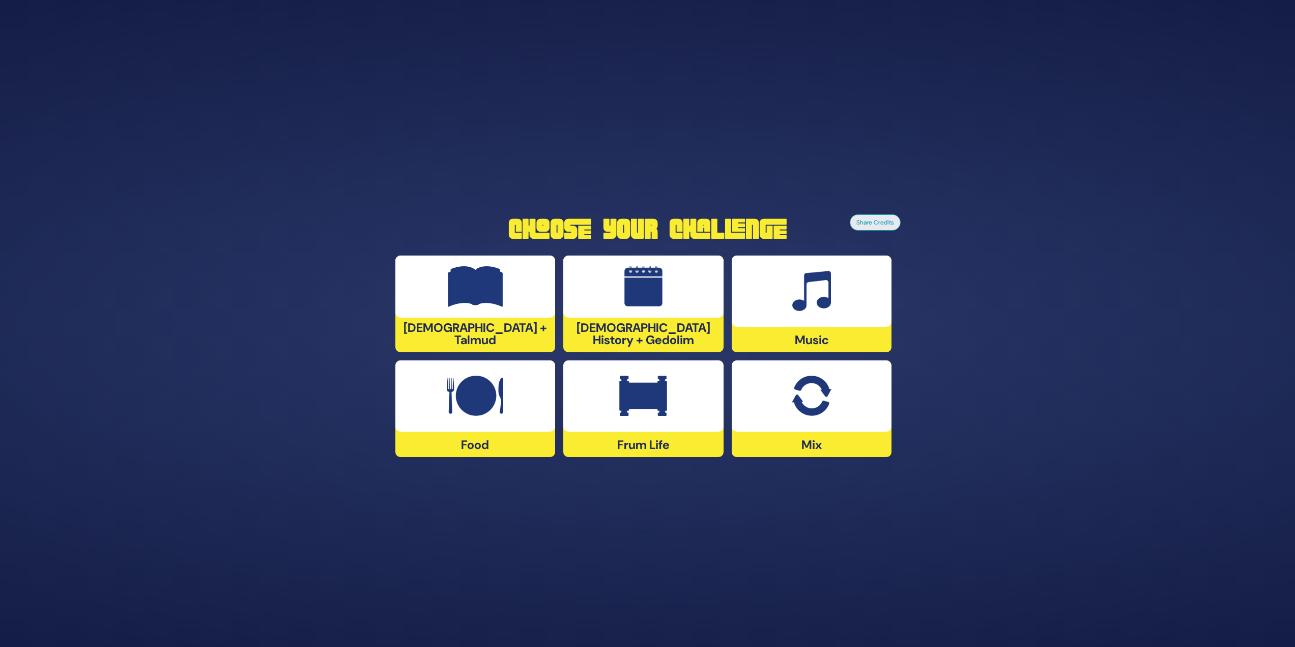
click at [663, 293] on div at bounding box center [643, 286] width 160 height 62
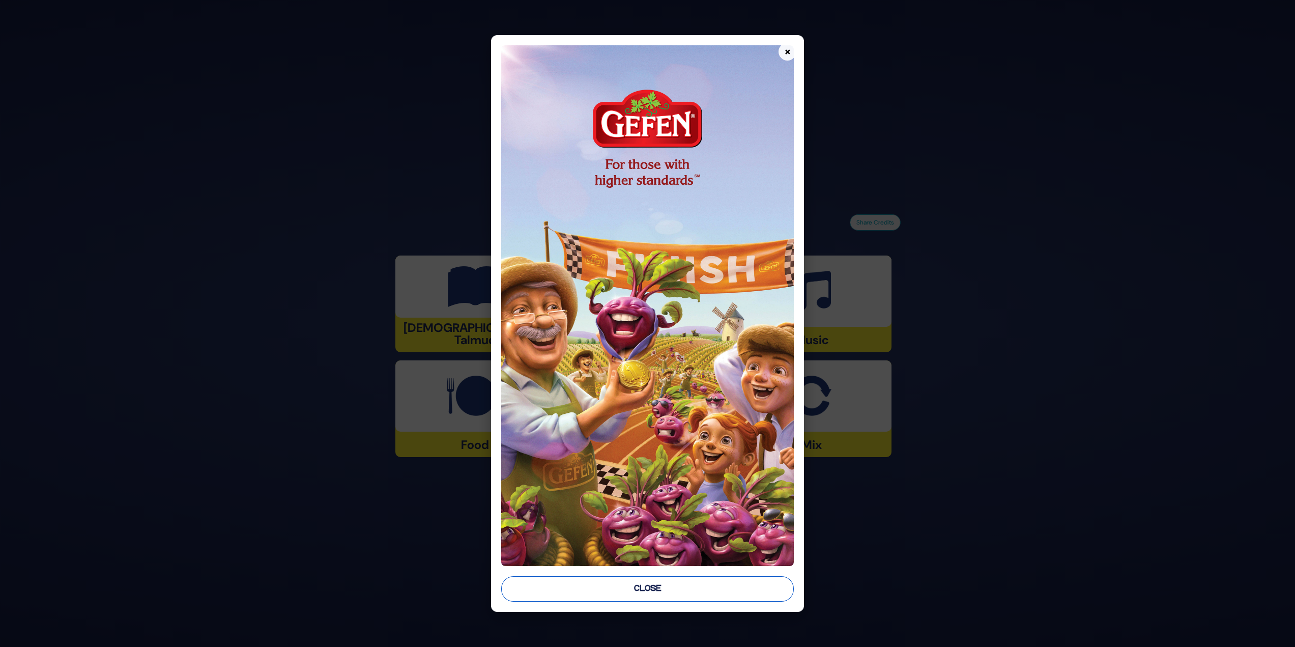
click at [519, 588] on button "Close" at bounding box center [647, 588] width 293 height 25
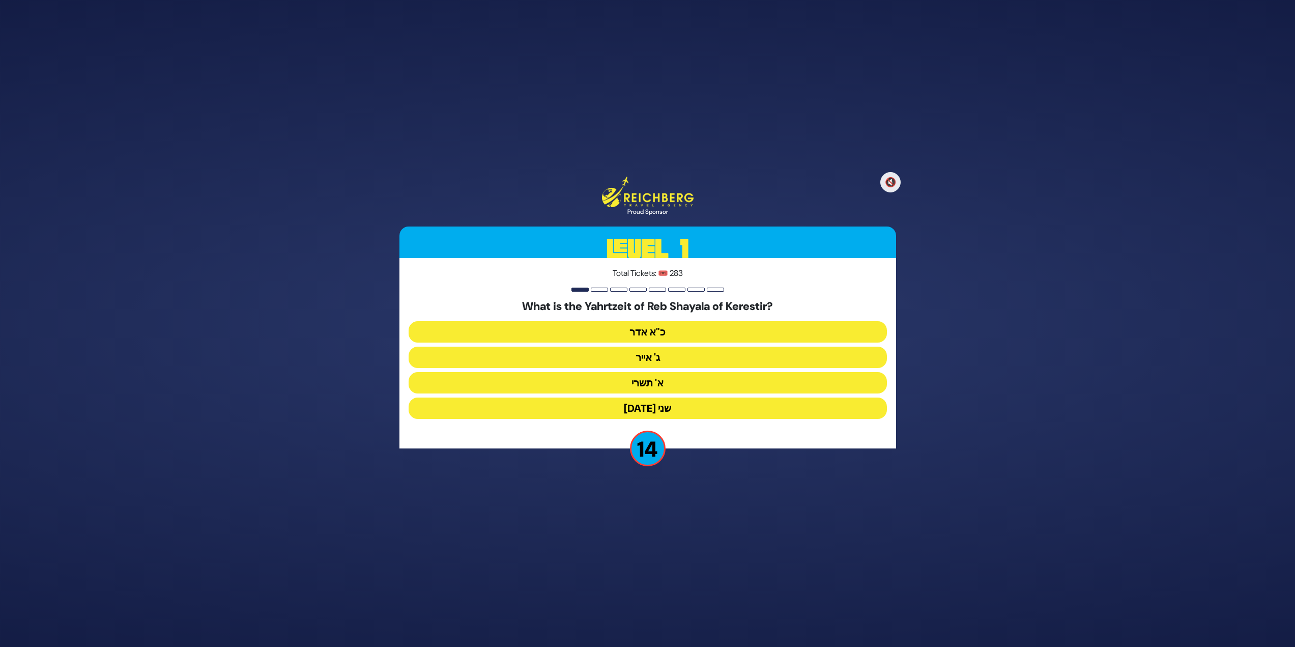
click at [663, 354] on button "ג' אייר" at bounding box center [648, 357] width 478 height 21
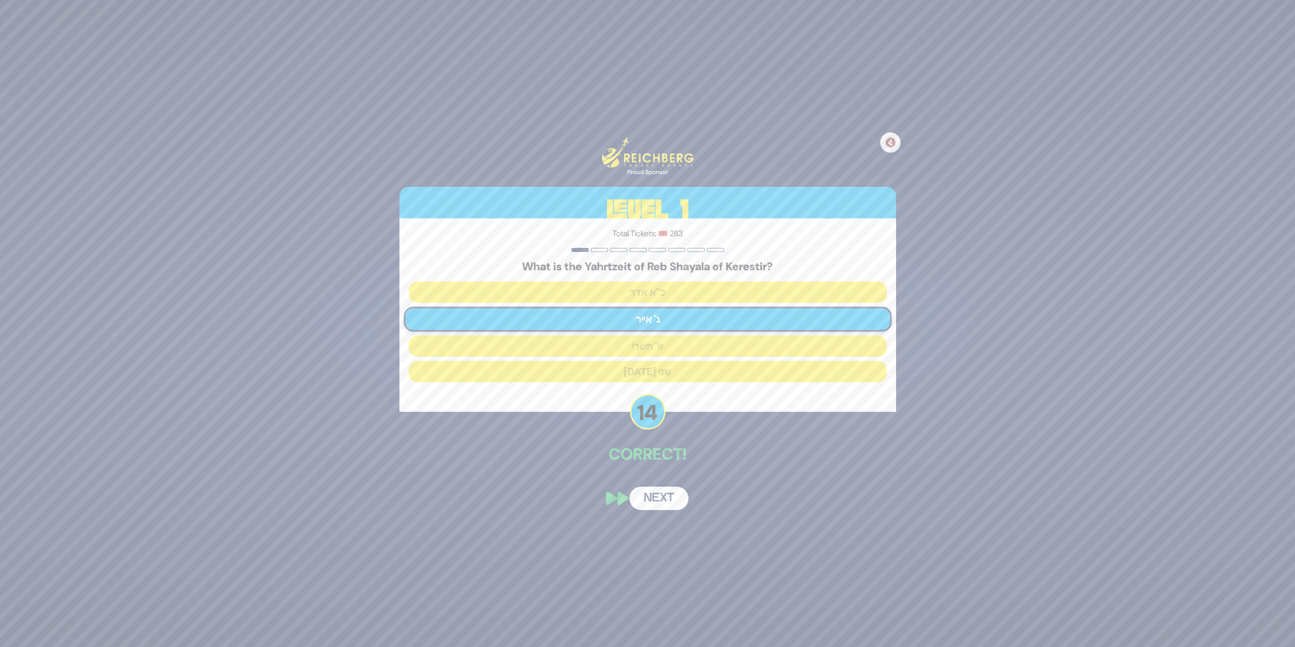
click at [672, 505] on button "Next" at bounding box center [659, 498] width 59 height 23
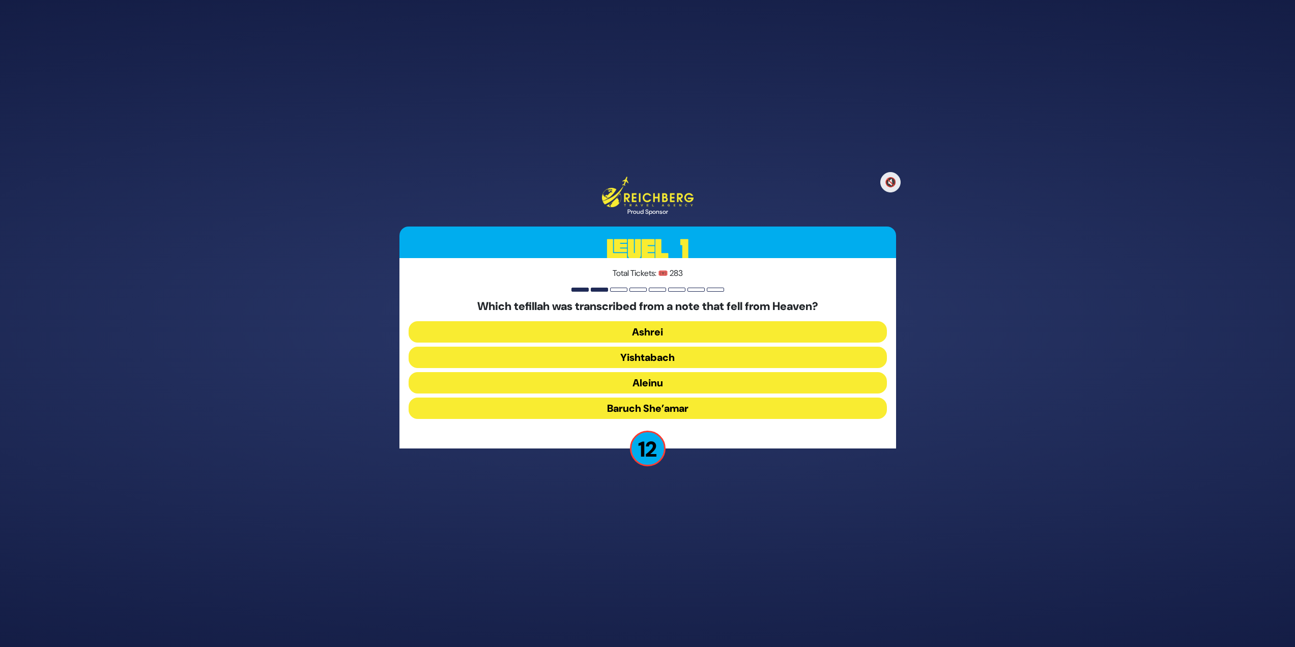
click at [660, 360] on button "Yishtabach" at bounding box center [648, 357] width 478 height 21
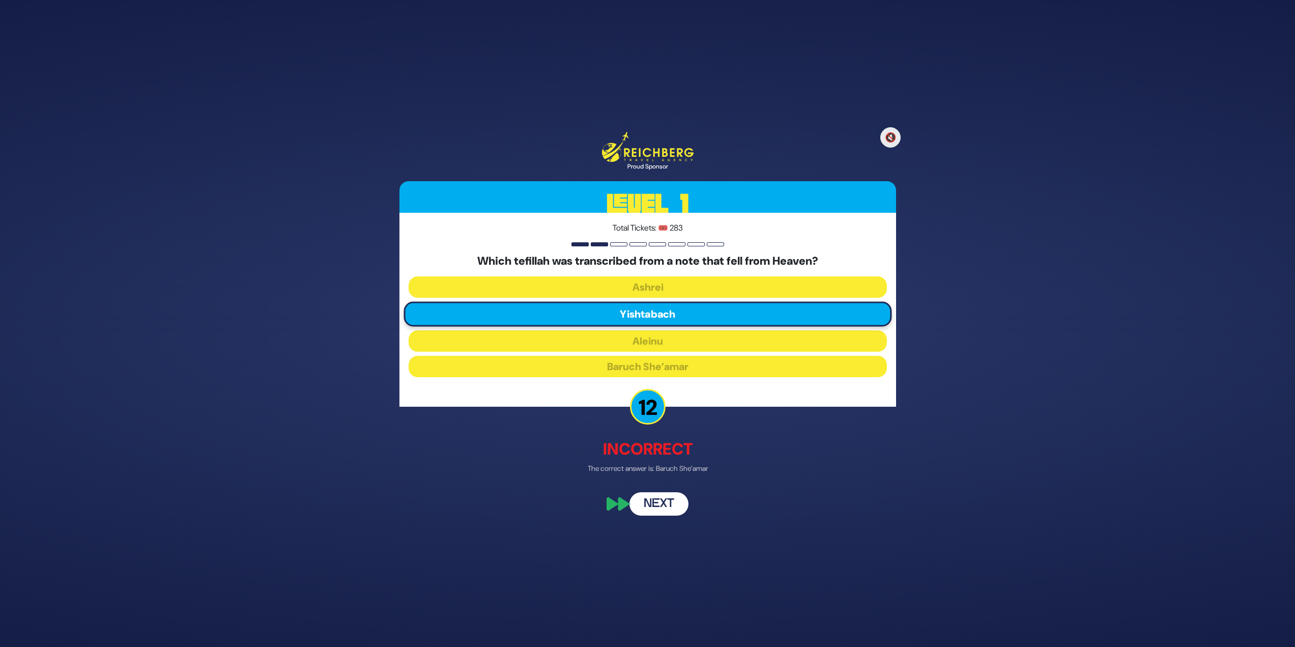
click at [671, 498] on button "Next" at bounding box center [659, 503] width 59 height 23
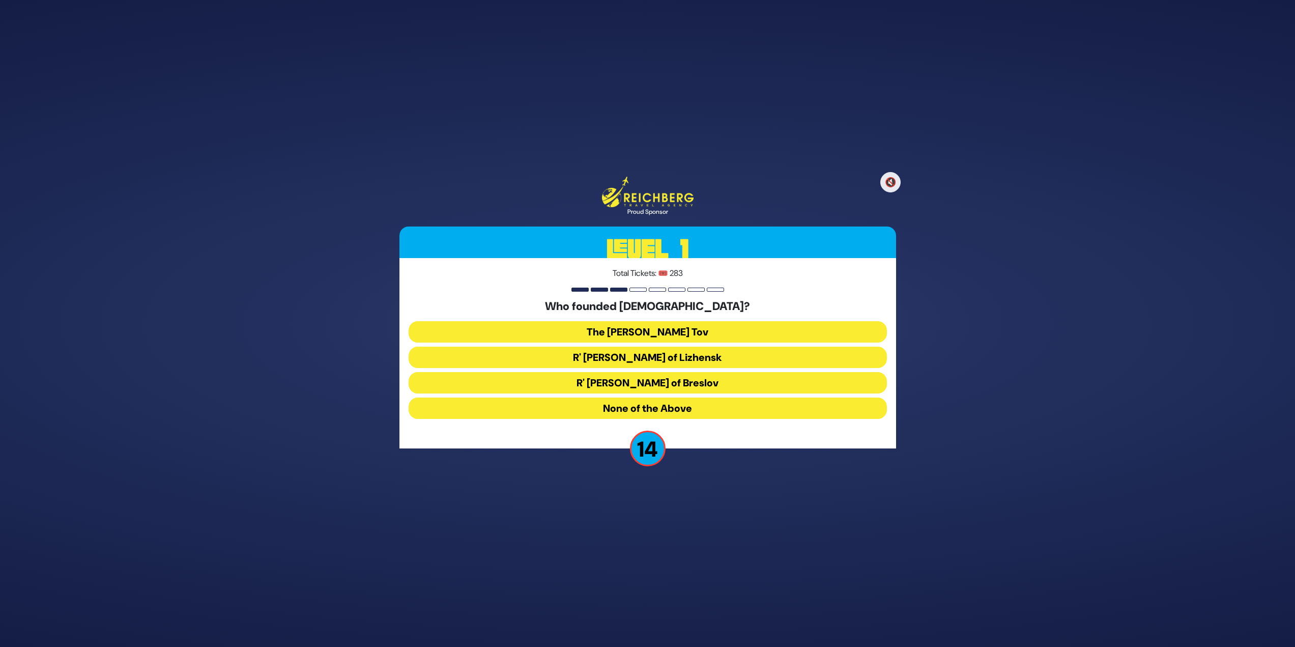
click at [692, 336] on button "The Baal Shem Tov" at bounding box center [648, 331] width 478 height 21
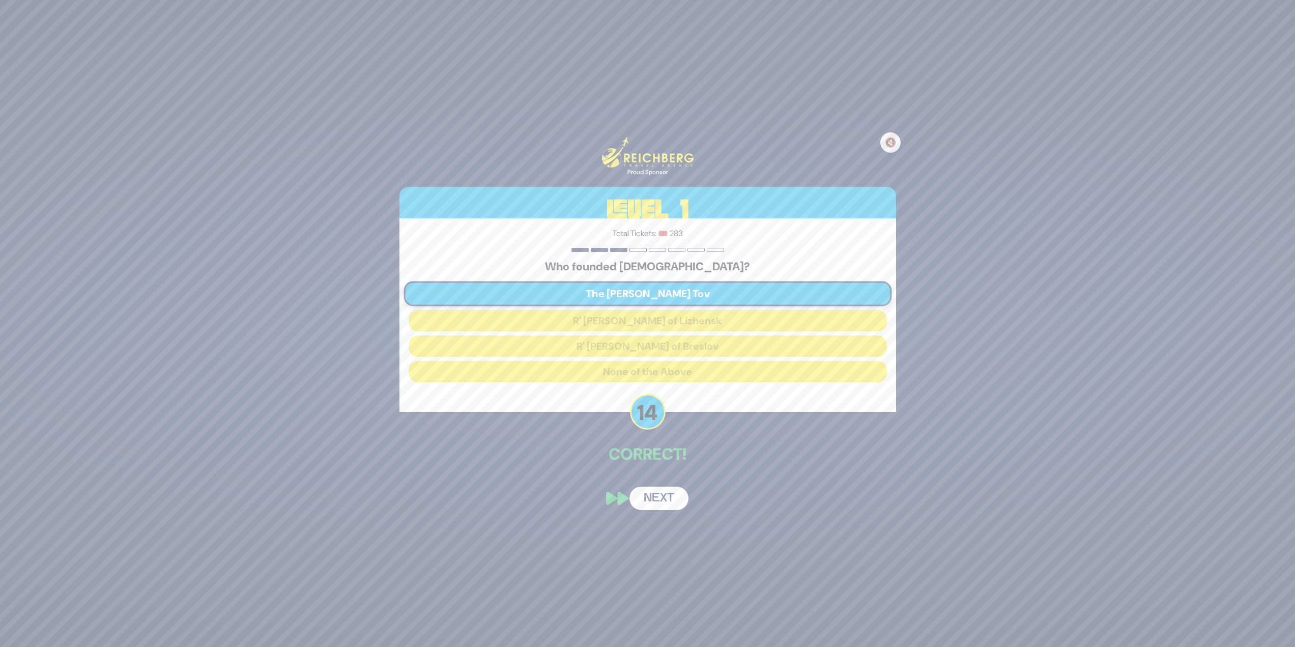
click at [648, 499] on button "Next" at bounding box center [659, 498] width 59 height 23
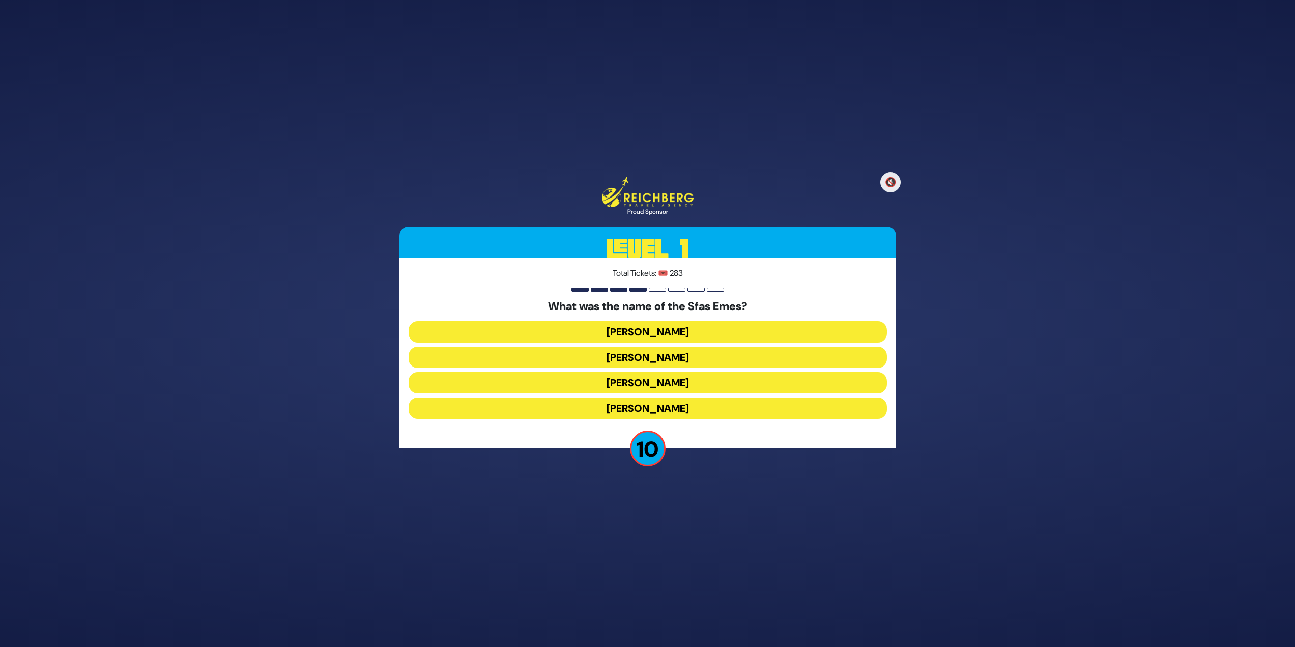
click at [717, 406] on button "Yehuda Aryeh Leib" at bounding box center [648, 407] width 478 height 21
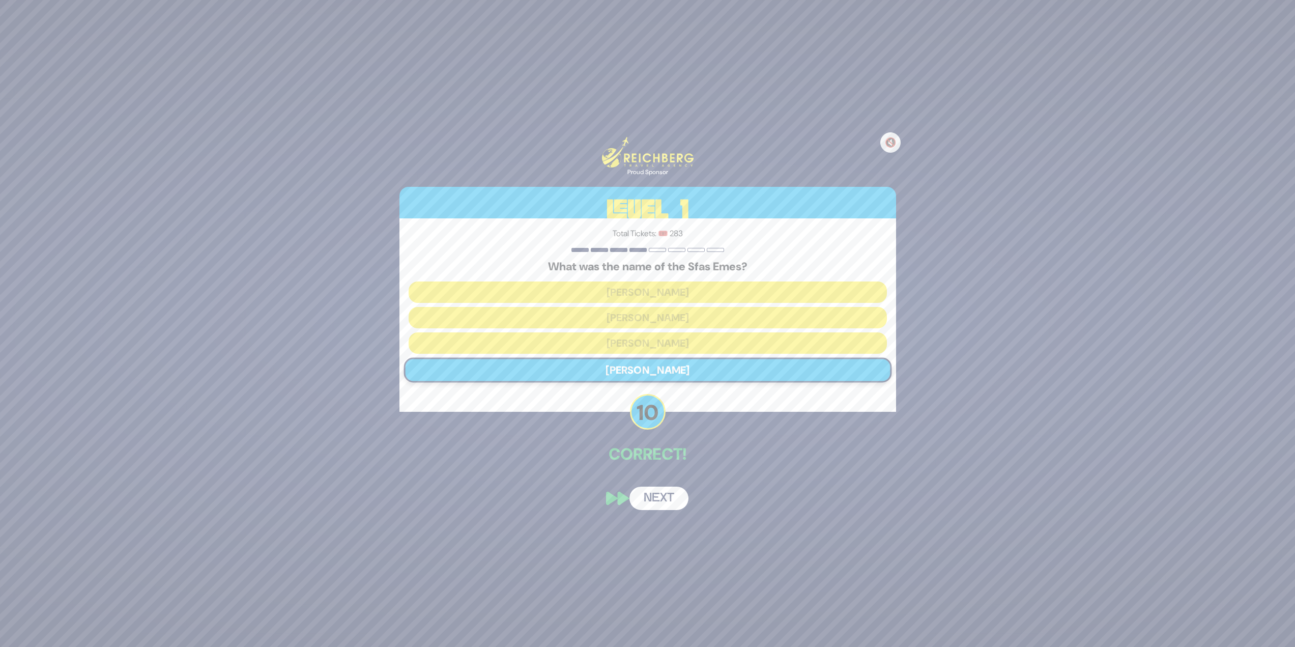
click at [650, 493] on button "Next" at bounding box center [659, 498] width 59 height 23
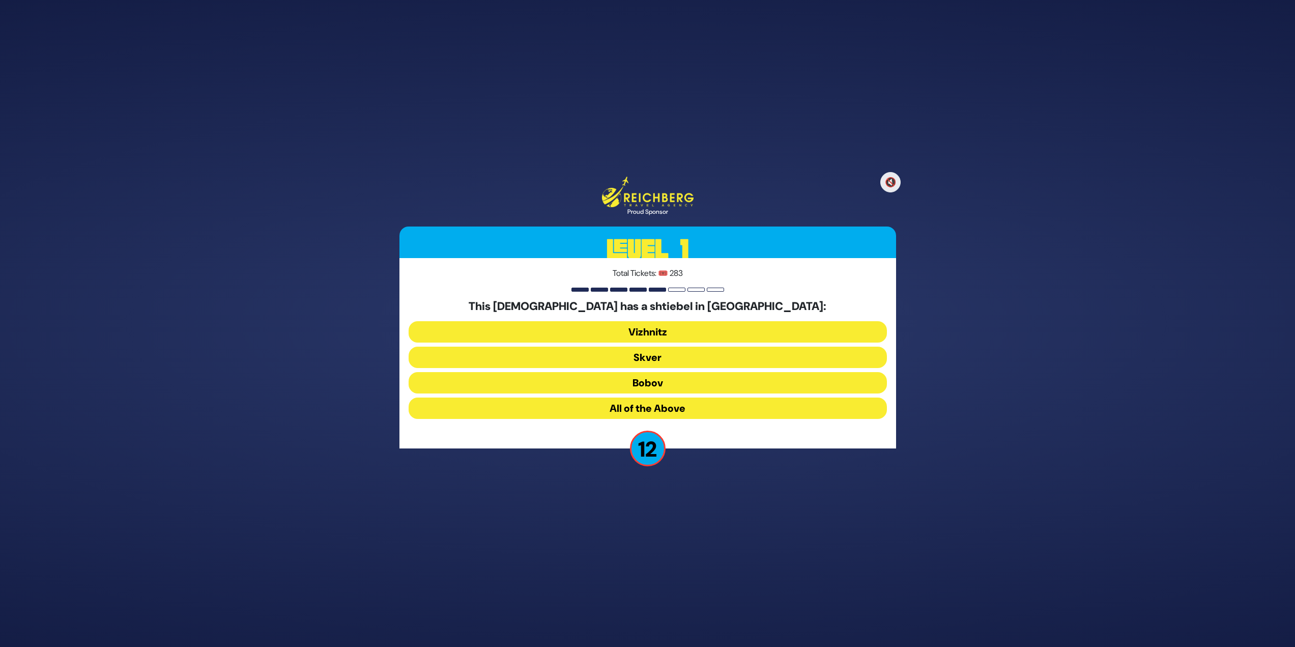
click at [651, 415] on button "All of the Above" at bounding box center [648, 407] width 478 height 21
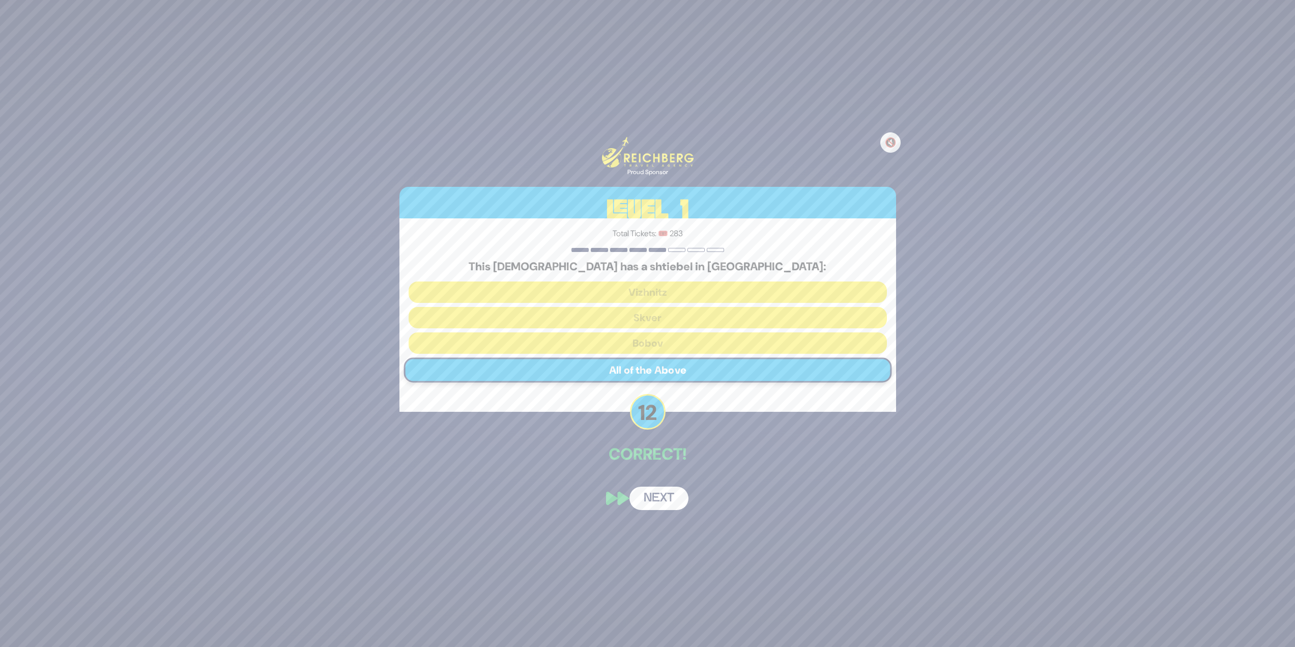
click at [653, 497] on button "Next" at bounding box center [659, 498] width 59 height 23
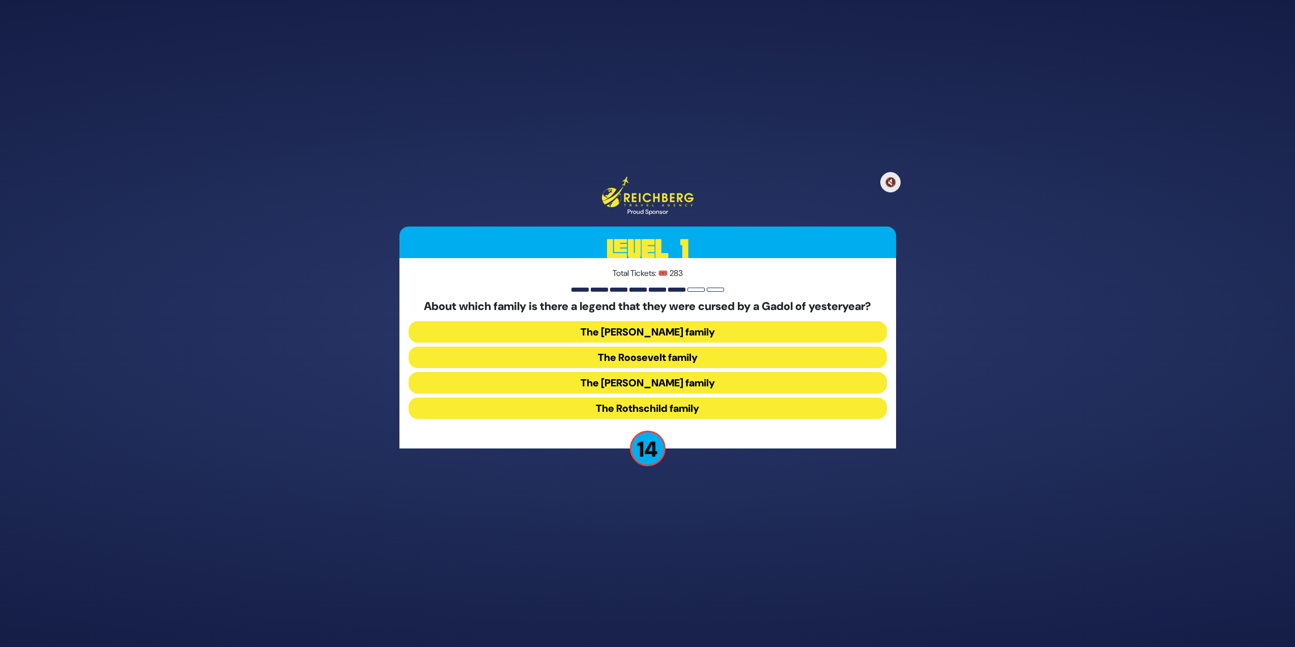
click at [592, 384] on button "The Kennedy family" at bounding box center [648, 382] width 478 height 21
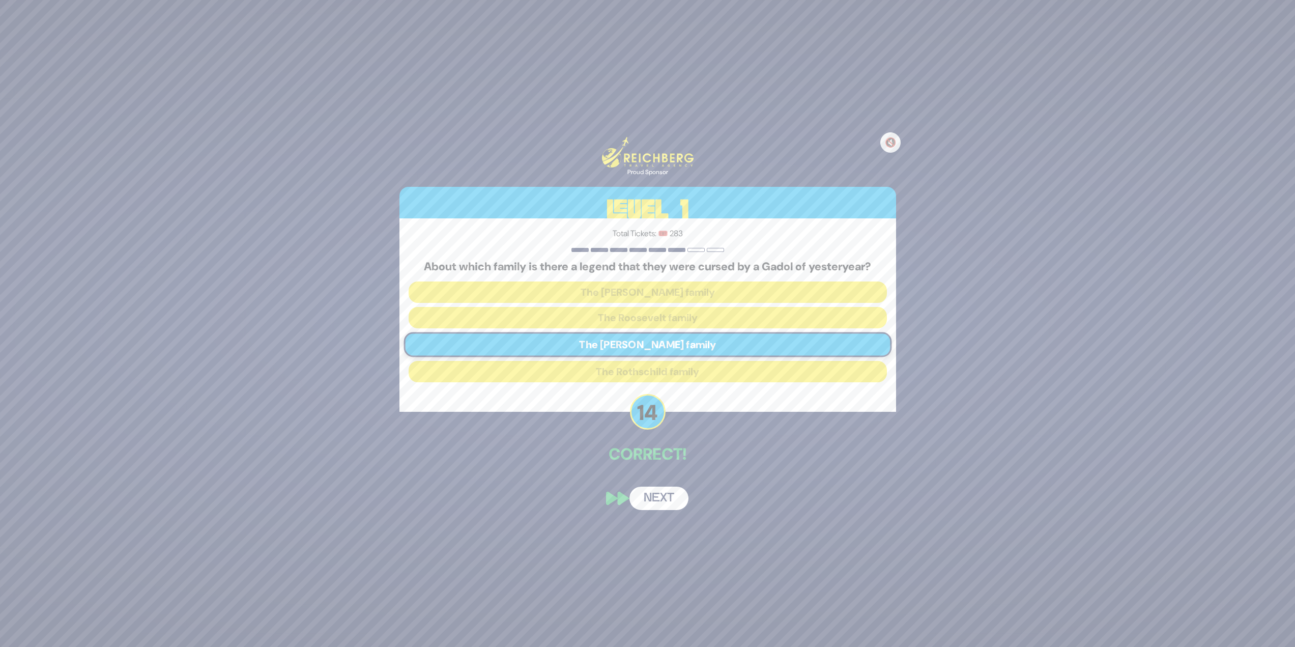
click at [678, 500] on button "Next" at bounding box center [659, 498] width 59 height 23
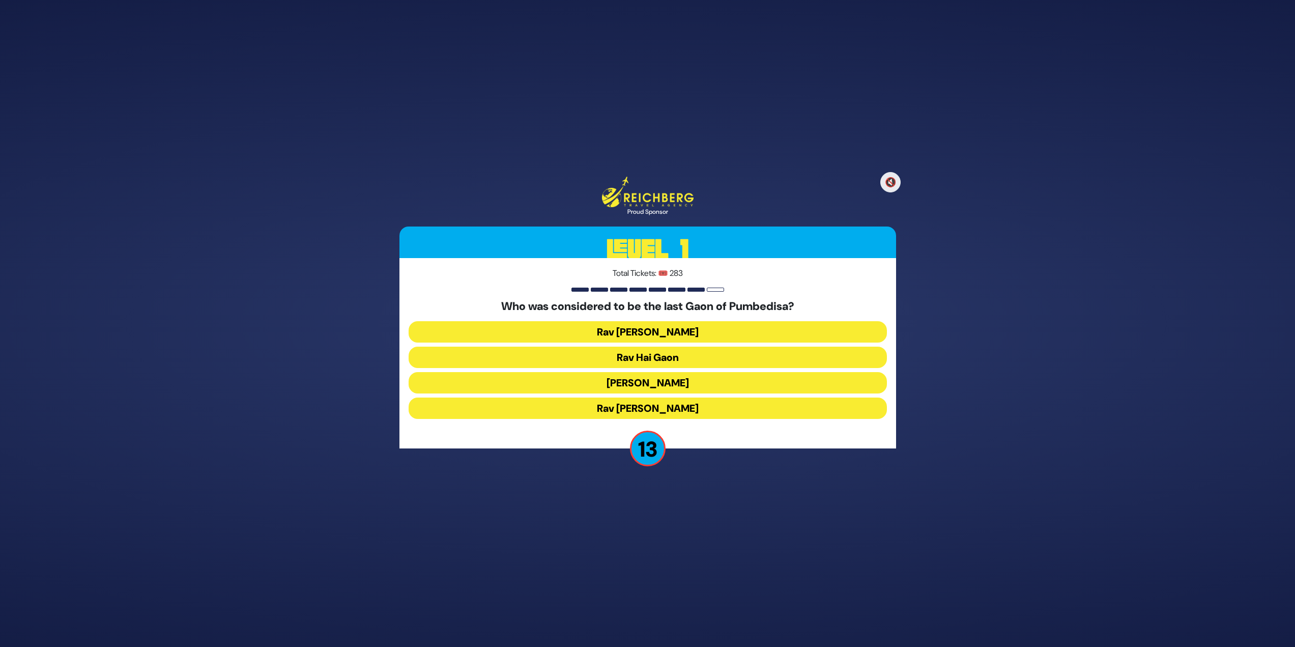
click at [662, 354] on button "Rav Hai Gaon" at bounding box center [648, 357] width 478 height 21
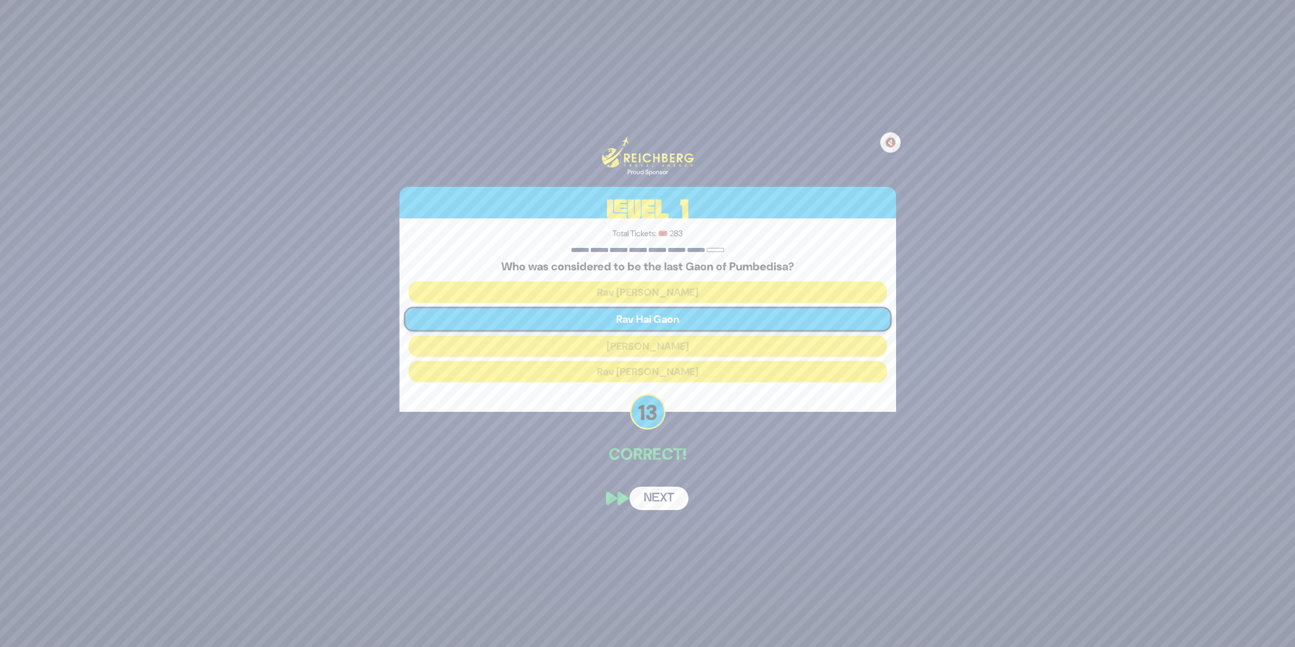
click at [655, 495] on button "Next" at bounding box center [659, 498] width 59 height 23
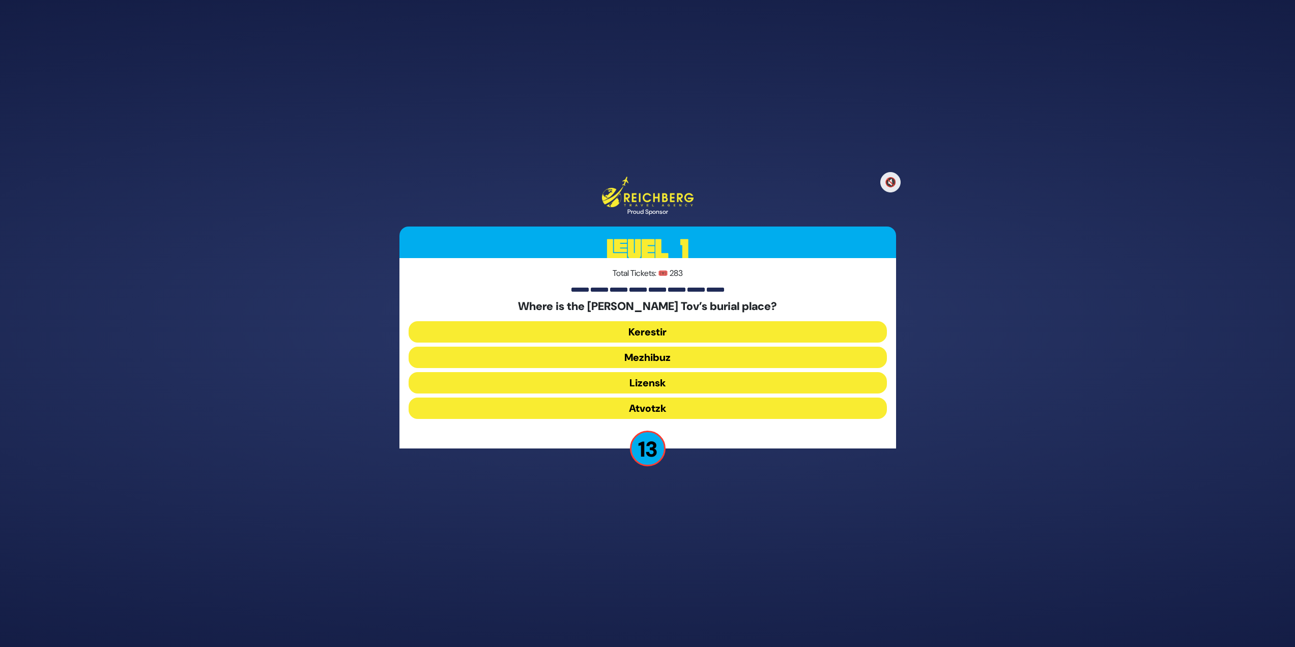
click at [686, 358] on button "Mezhibuz" at bounding box center [648, 357] width 478 height 21
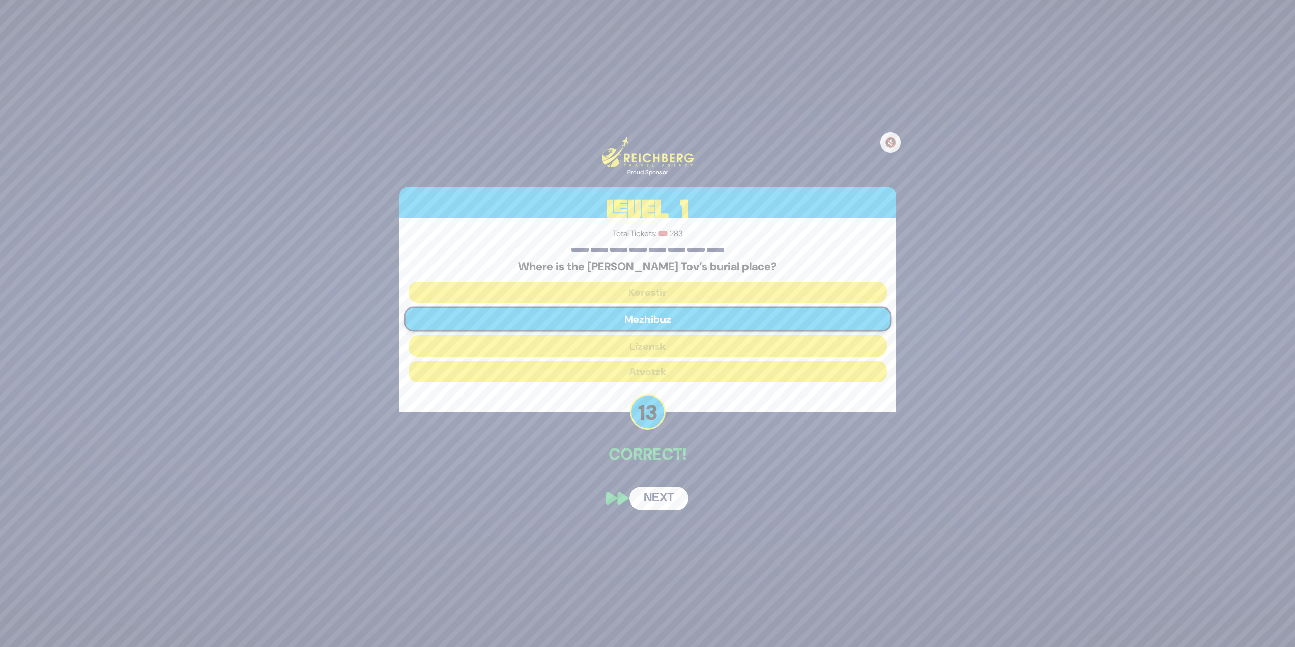
click at [667, 496] on button "Next" at bounding box center [659, 498] width 59 height 23
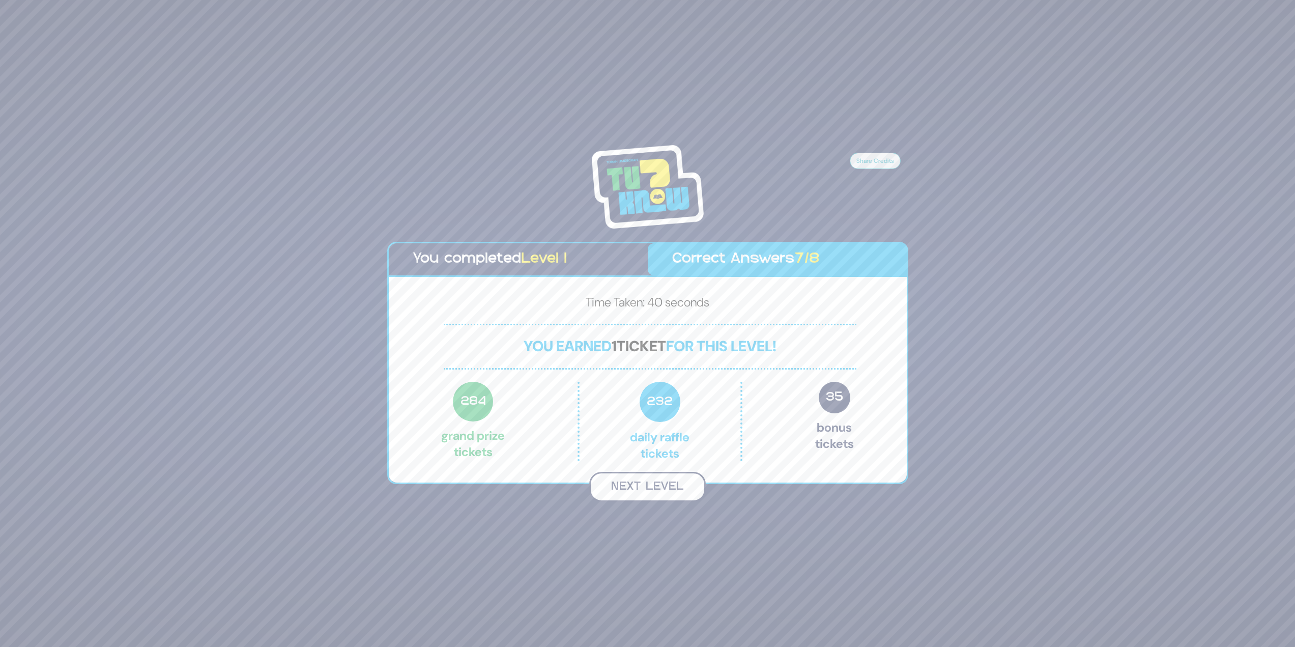
click at [666, 491] on button "Next Level" at bounding box center [647, 487] width 117 height 30
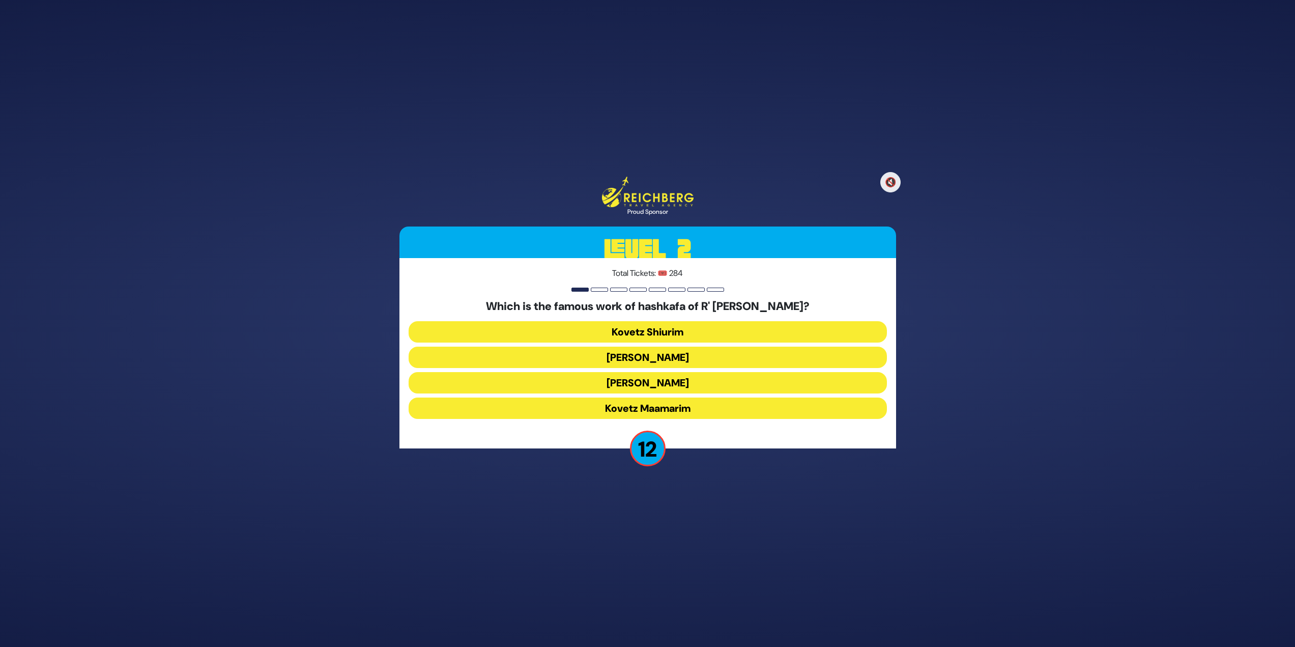
click at [691, 411] on button "Kovetz Maamarim" at bounding box center [648, 407] width 478 height 21
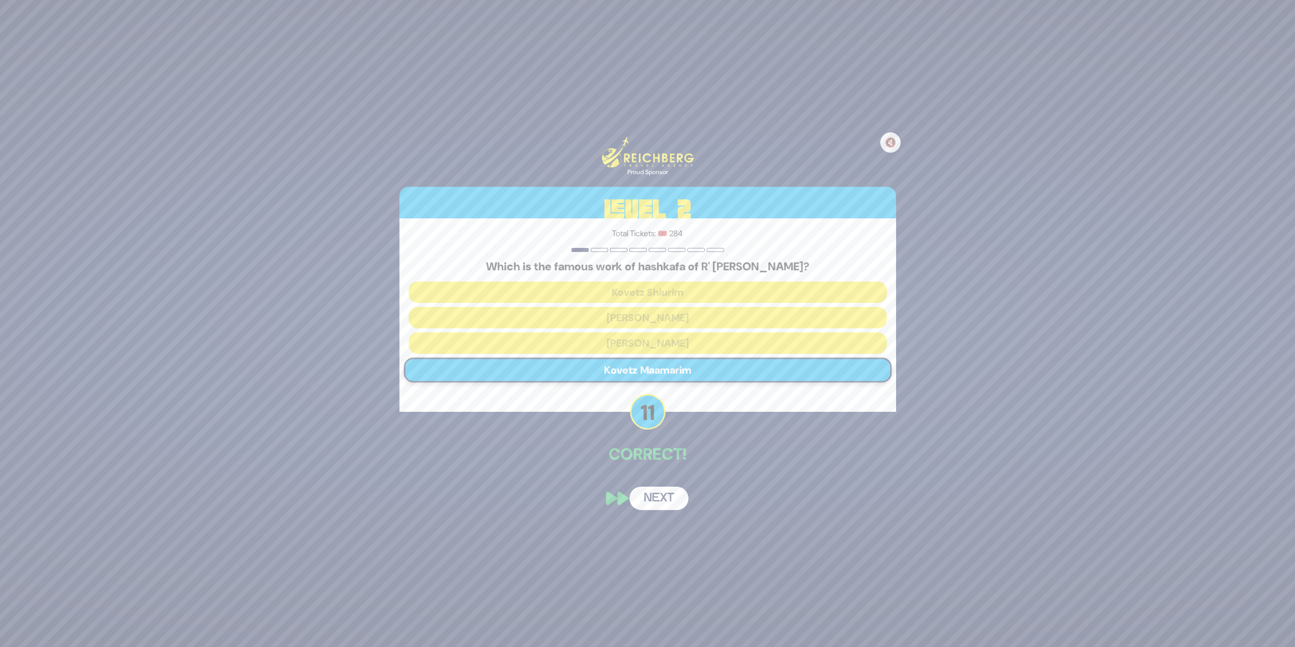
click at [662, 488] on button "Next" at bounding box center [659, 498] width 59 height 23
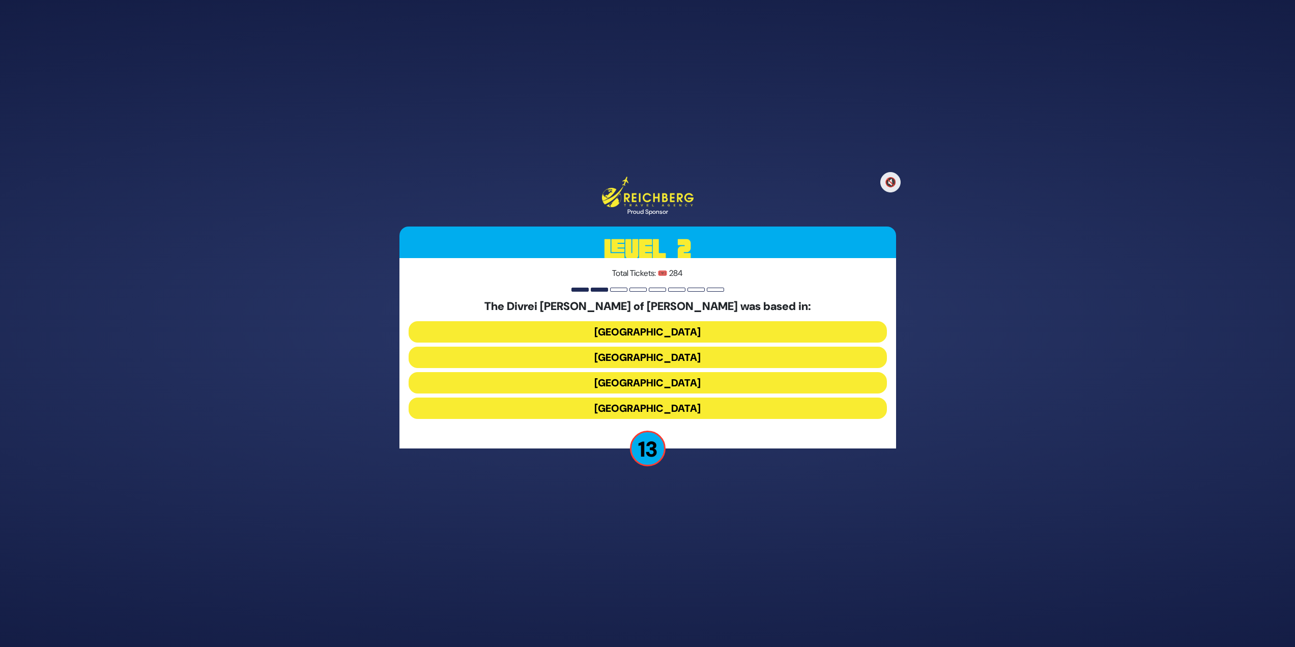
click at [667, 410] on button "Galicia" at bounding box center [648, 407] width 478 height 21
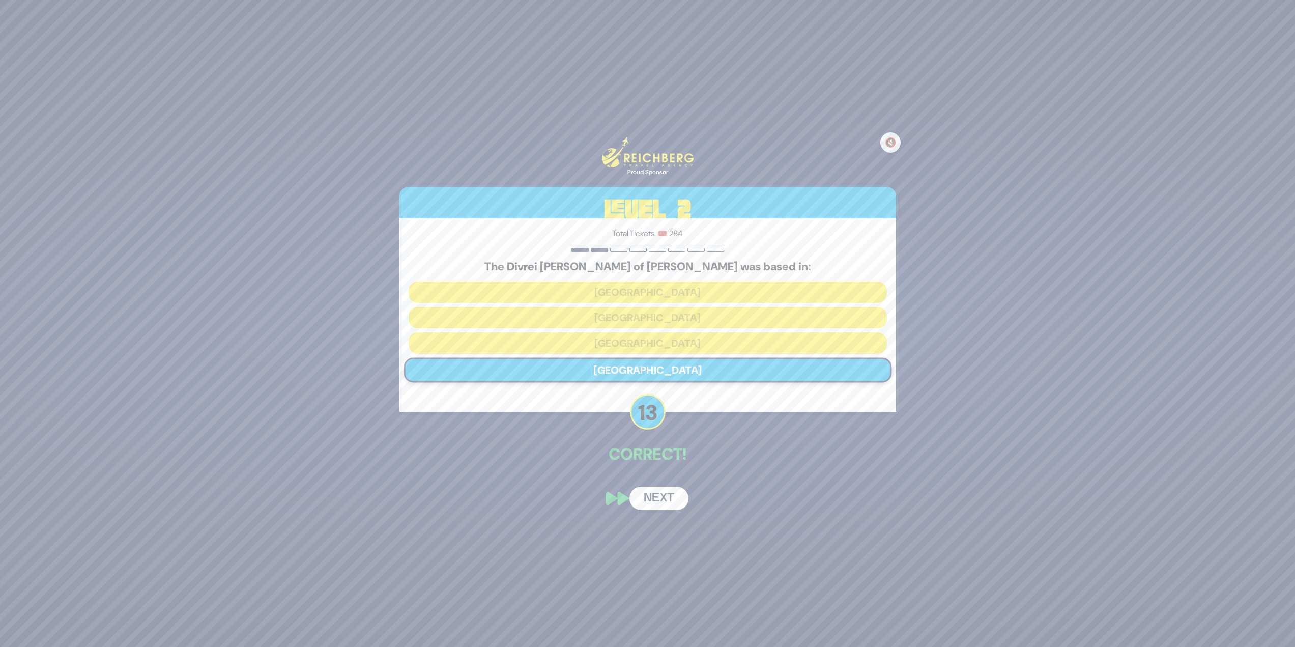
click at [670, 496] on button "Next" at bounding box center [659, 498] width 59 height 23
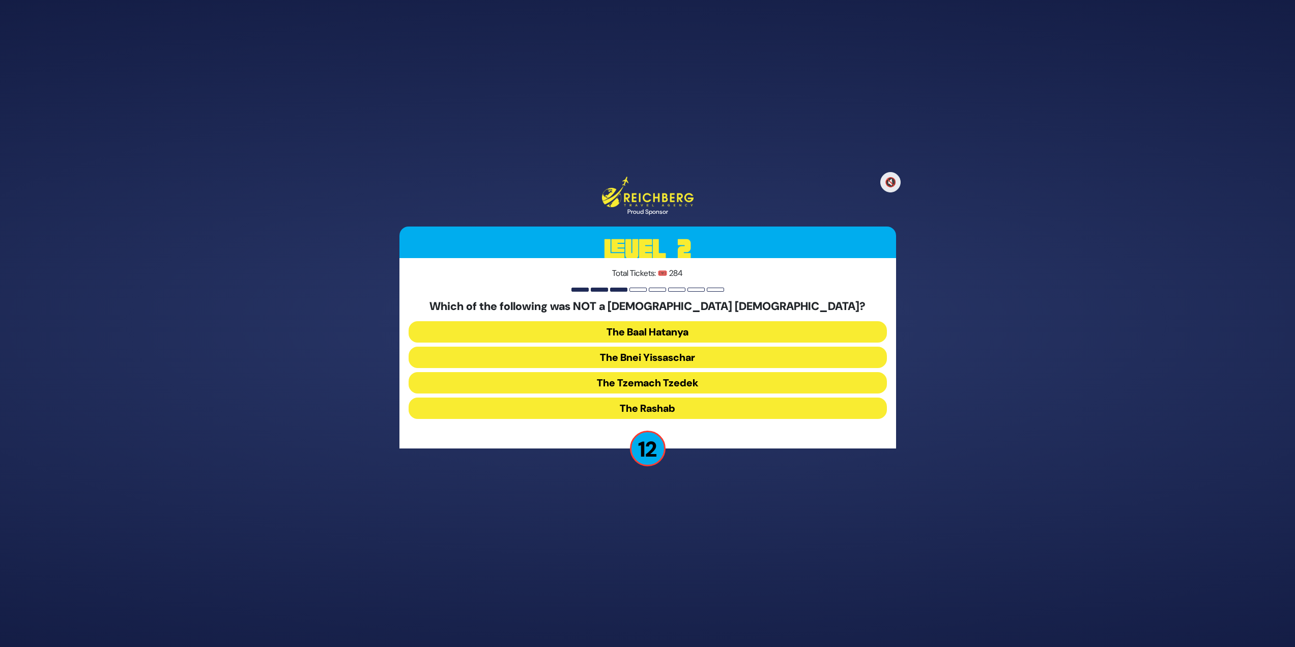
click at [717, 354] on button "The Bnei Yissaschar" at bounding box center [648, 357] width 478 height 21
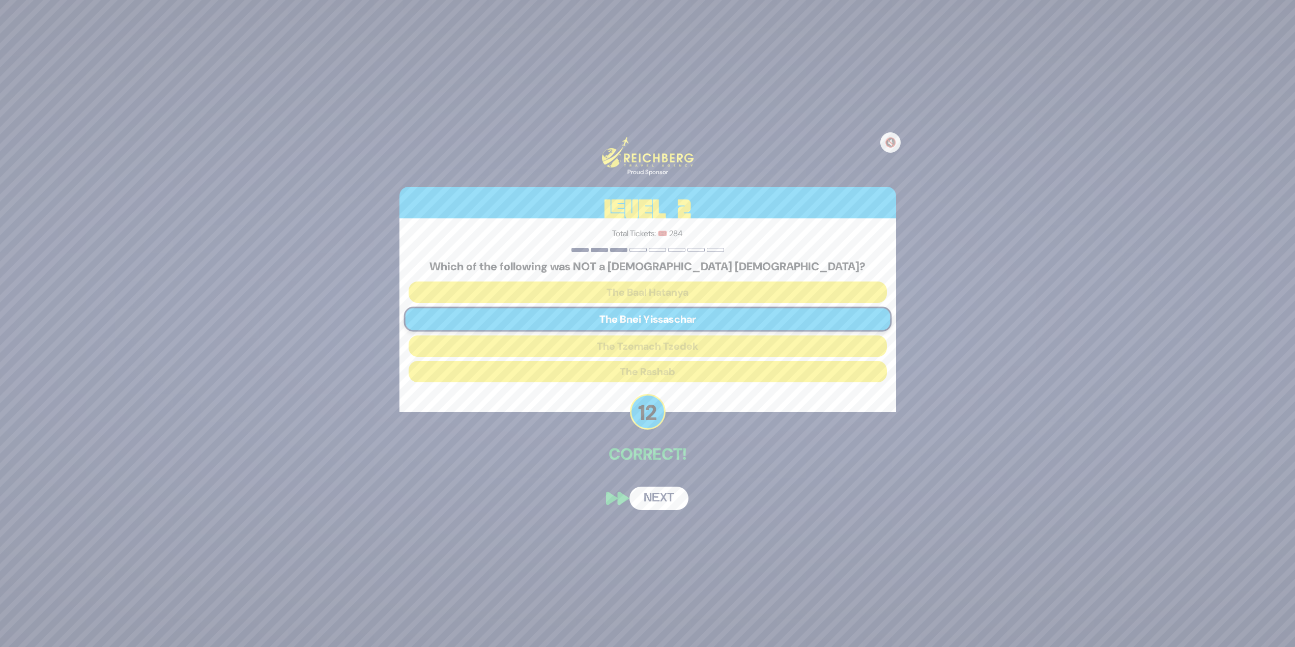
click at [667, 497] on button "Next" at bounding box center [659, 498] width 59 height 23
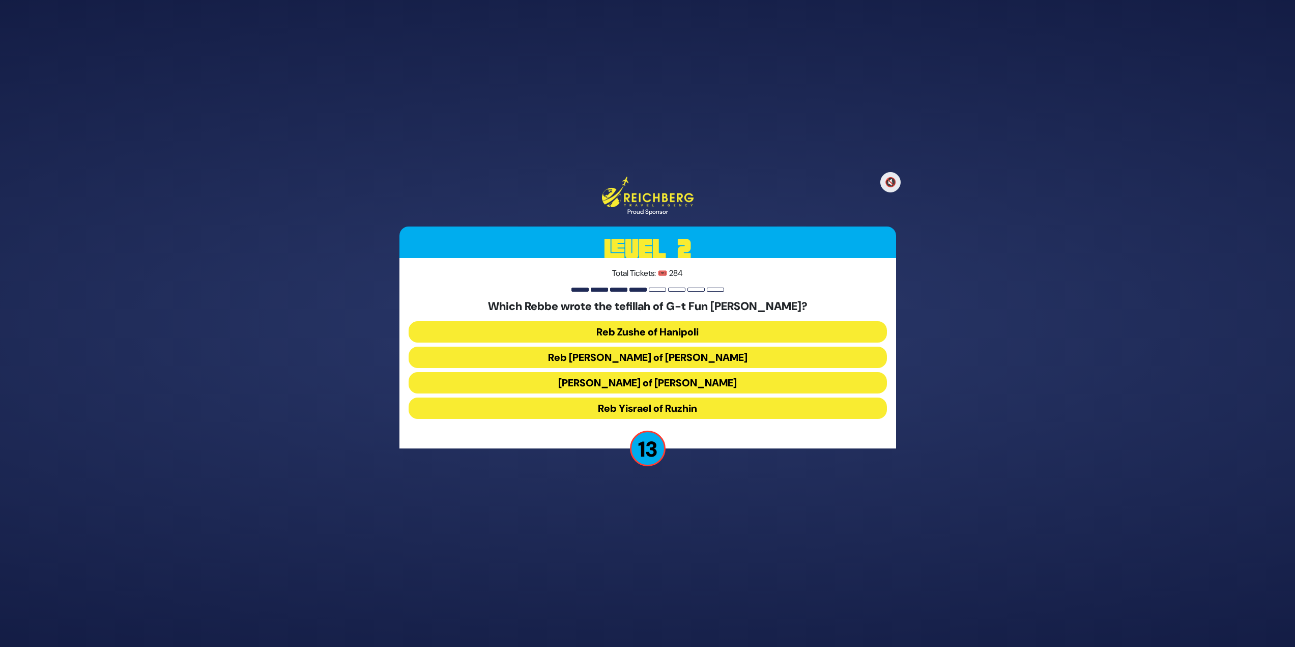
click at [673, 351] on button "Reb Levi Yitzchok of Berditchev" at bounding box center [648, 357] width 478 height 21
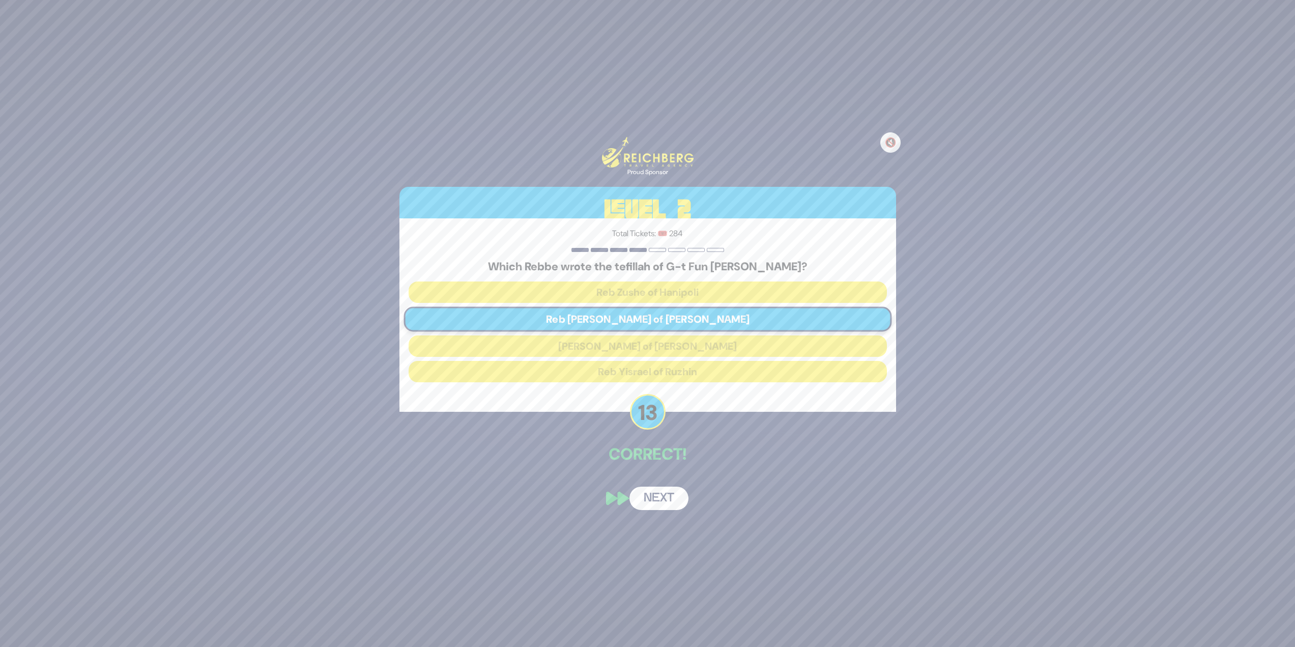
click at [668, 490] on button "Next" at bounding box center [659, 498] width 59 height 23
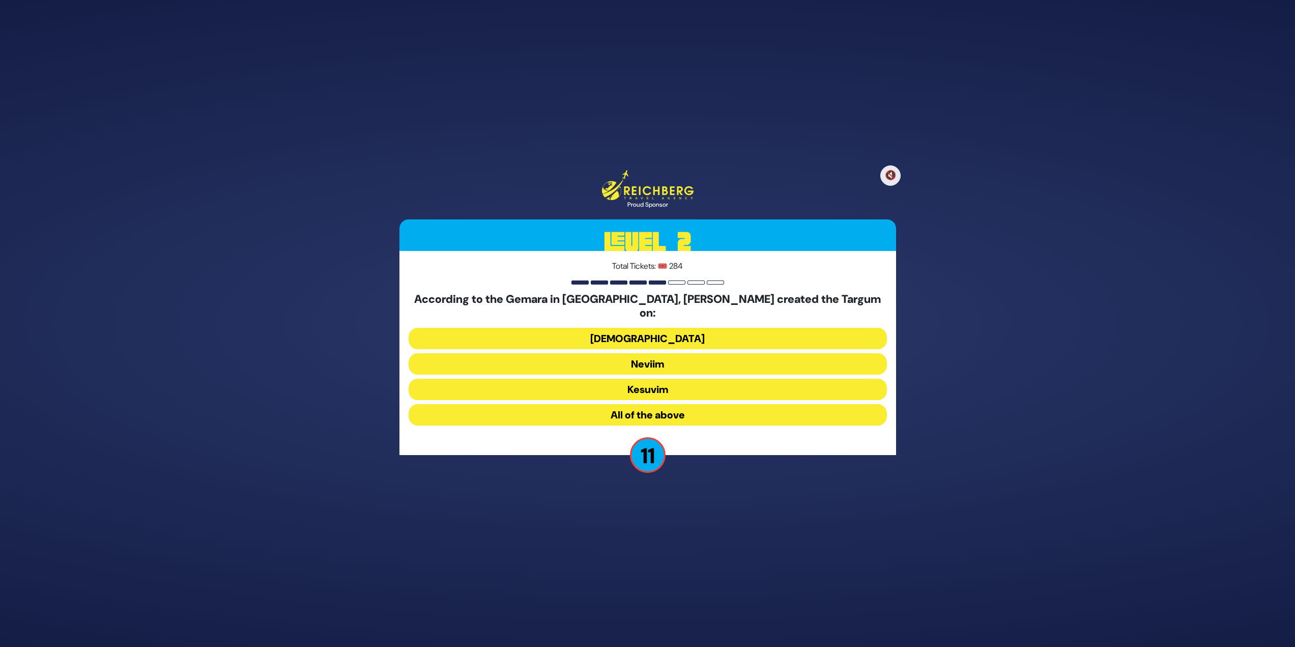
click at [701, 356] on button "Neviim" at bounding box center [648, 363] width 478 height 21
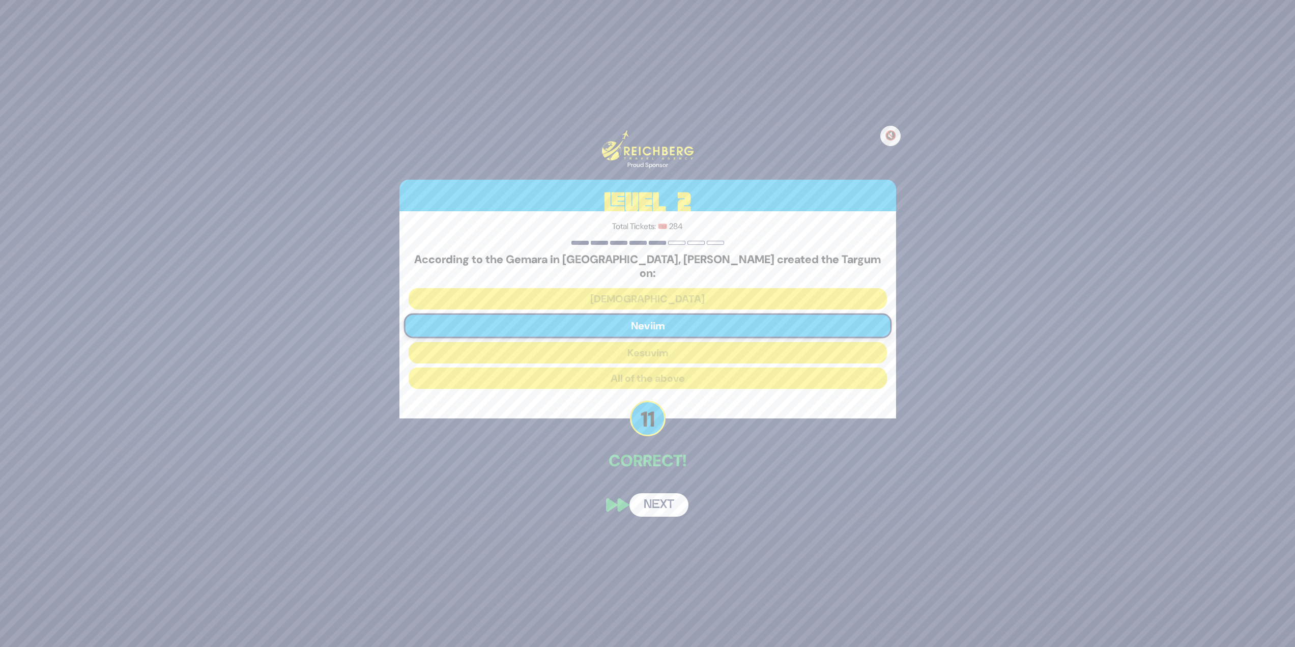
click at [660, 507] on button "Next" at bounding box center [659, 504] width 59 height 23
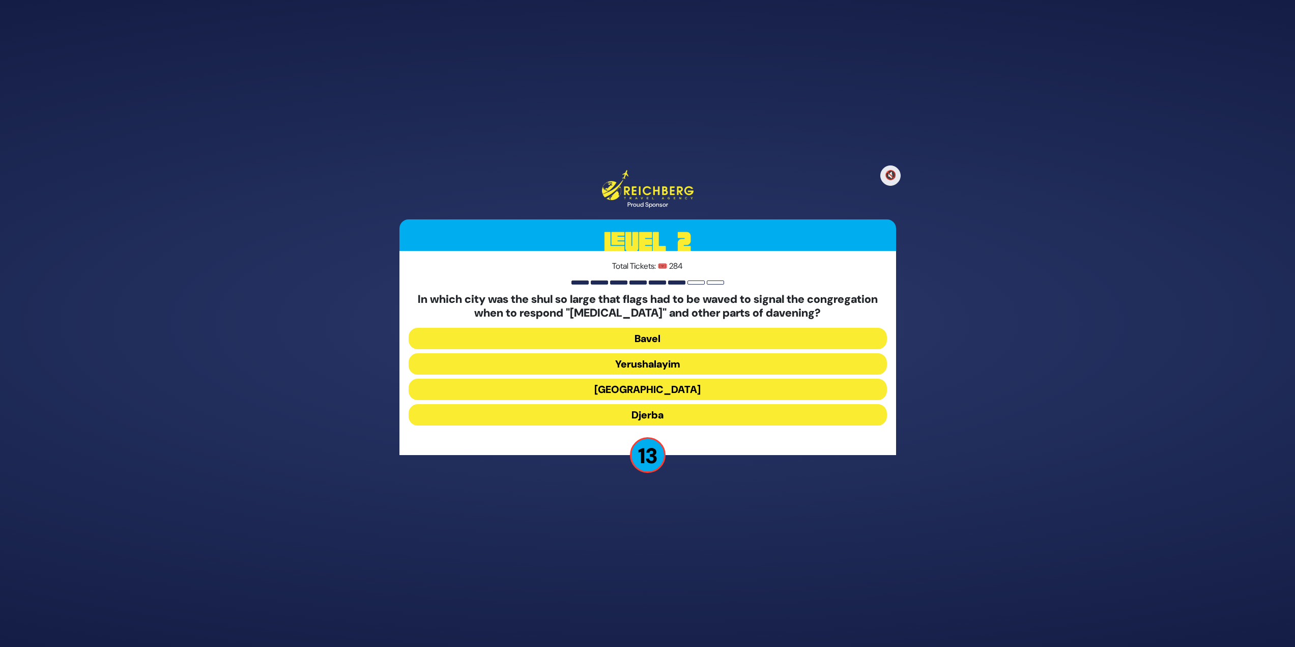
click at [656, 387] on button "Alexandria" at bounding box center [648, 389] width 478 height 21
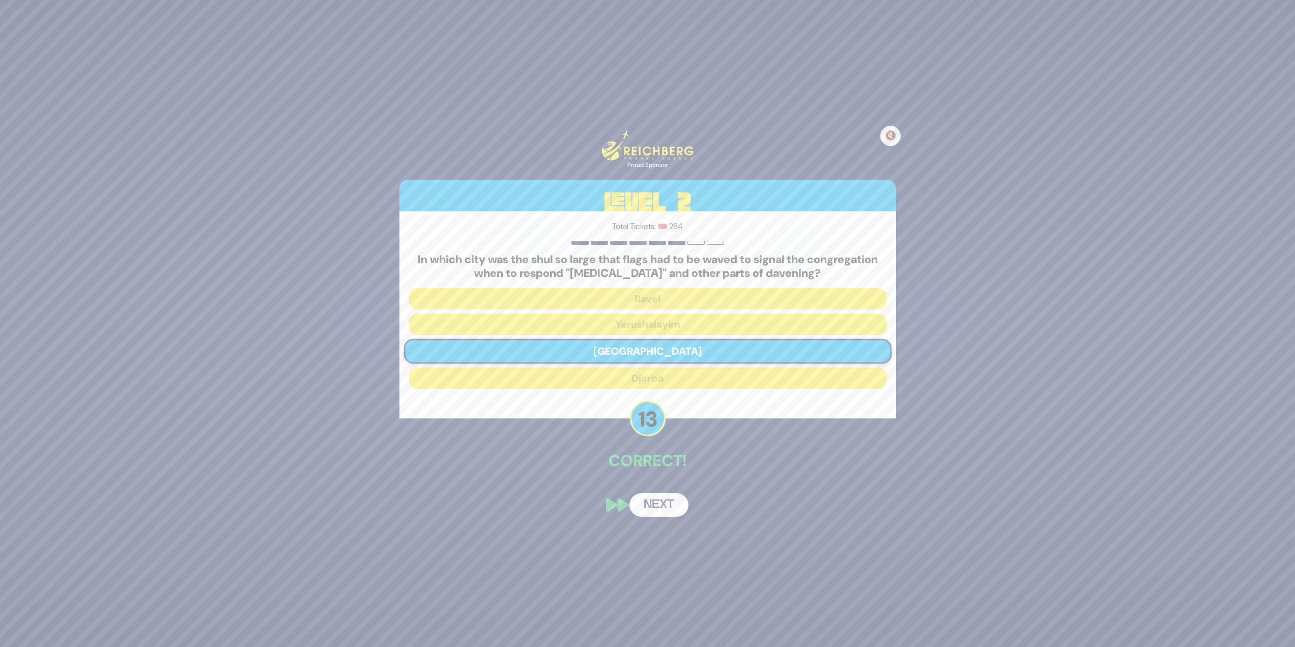
click at [645, 479] on div "🔇 Proud Sponsor Level 2 Total Tickets: 🎟️ 284 In which city was the shul so lar…" at bounding box center [647, 323] width 521 height 411
click at [663, 502] on button "Next" at bounding box center [659, 504] width 59 height 23
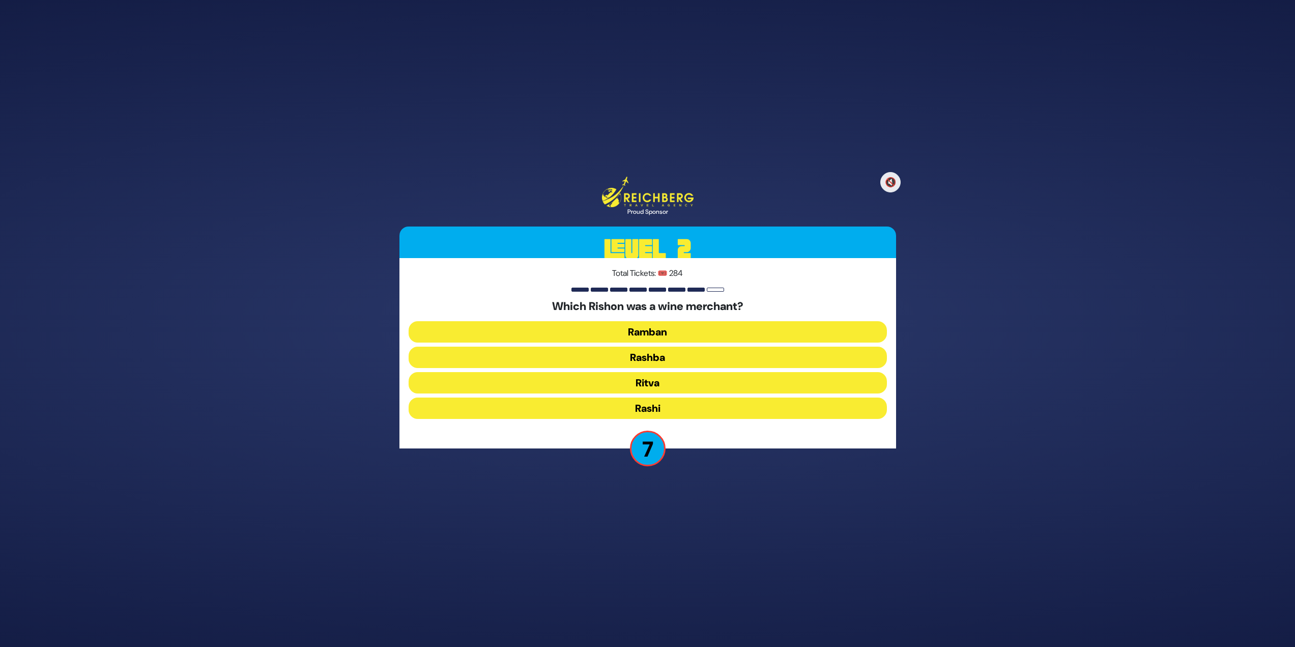
click at [629, 379] on button "Ritva" at bounding box center [648, 382] width 478 height 21
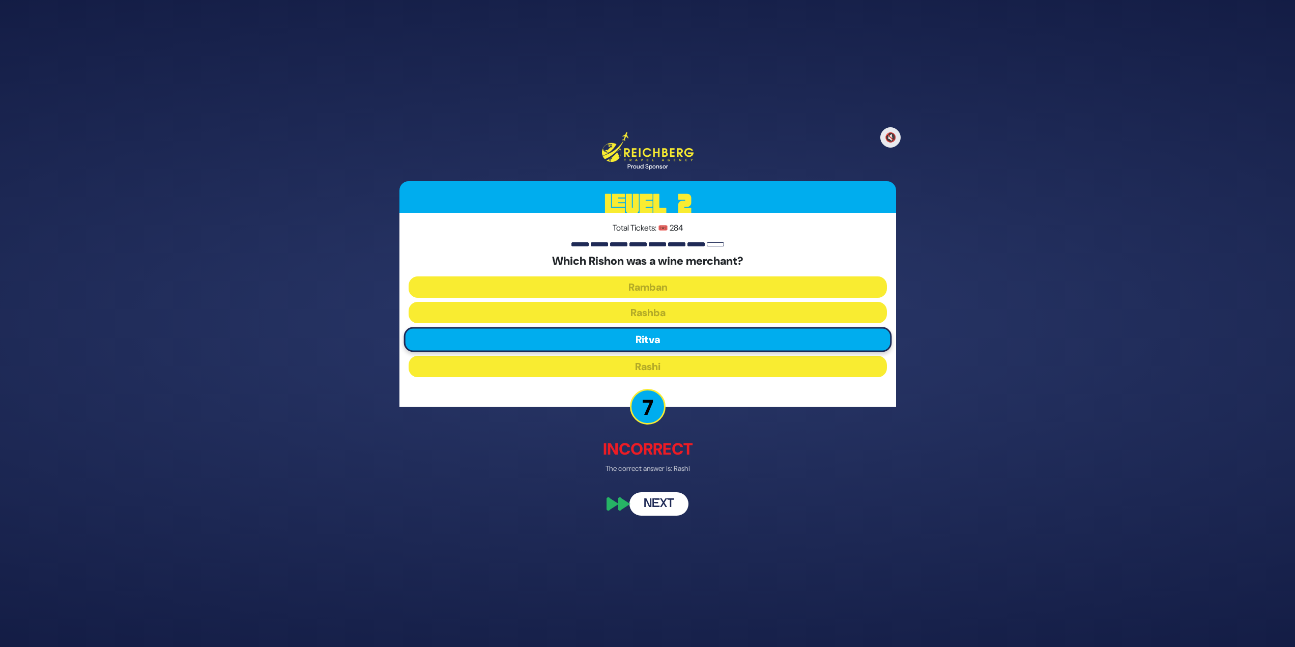
click at [668, 501] on button "Next" at bounding box center [659, 503] width 59 height 23
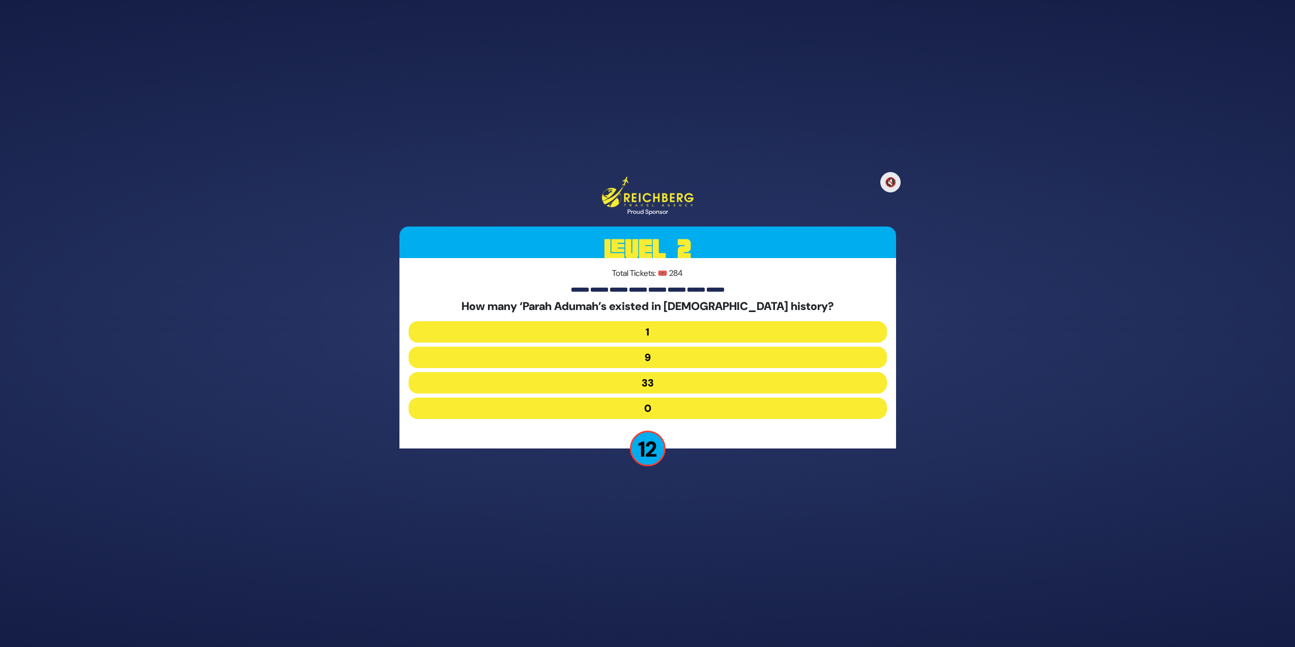
click at [628, 354] on button "9" at bounding box center [648, 357] width 478 height 21
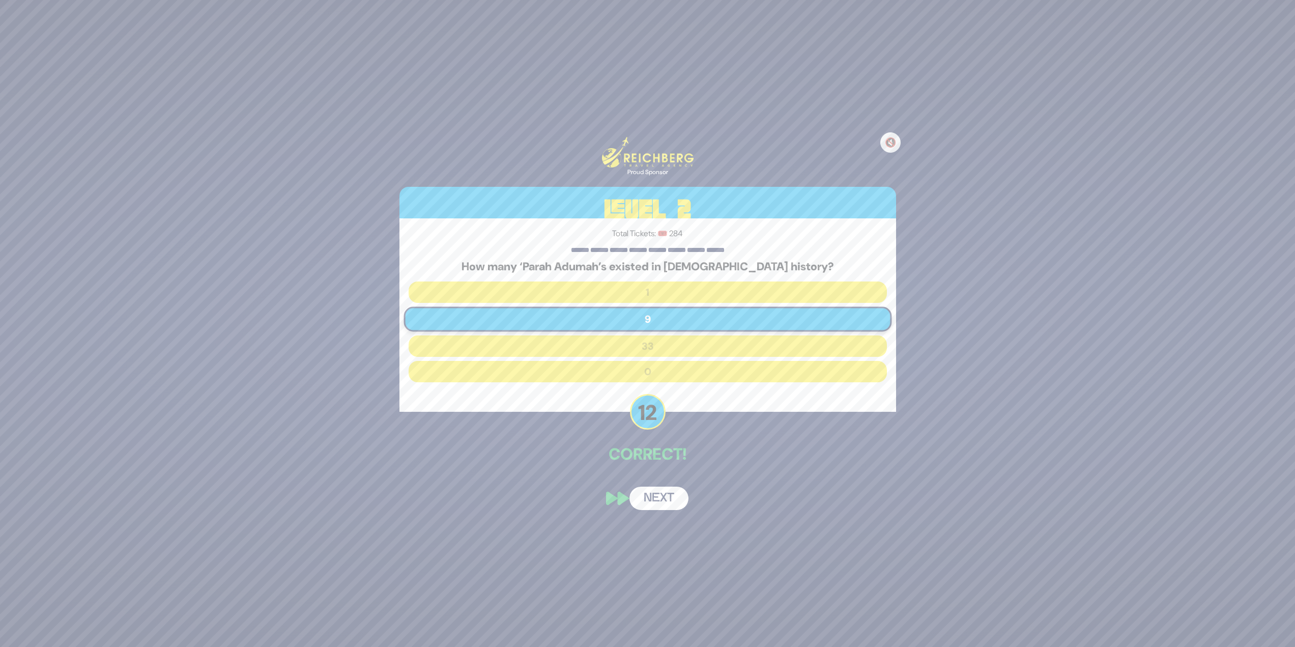
click at [663, 493] on button "Next" at bounding box center [659, 498] width 59 height 23
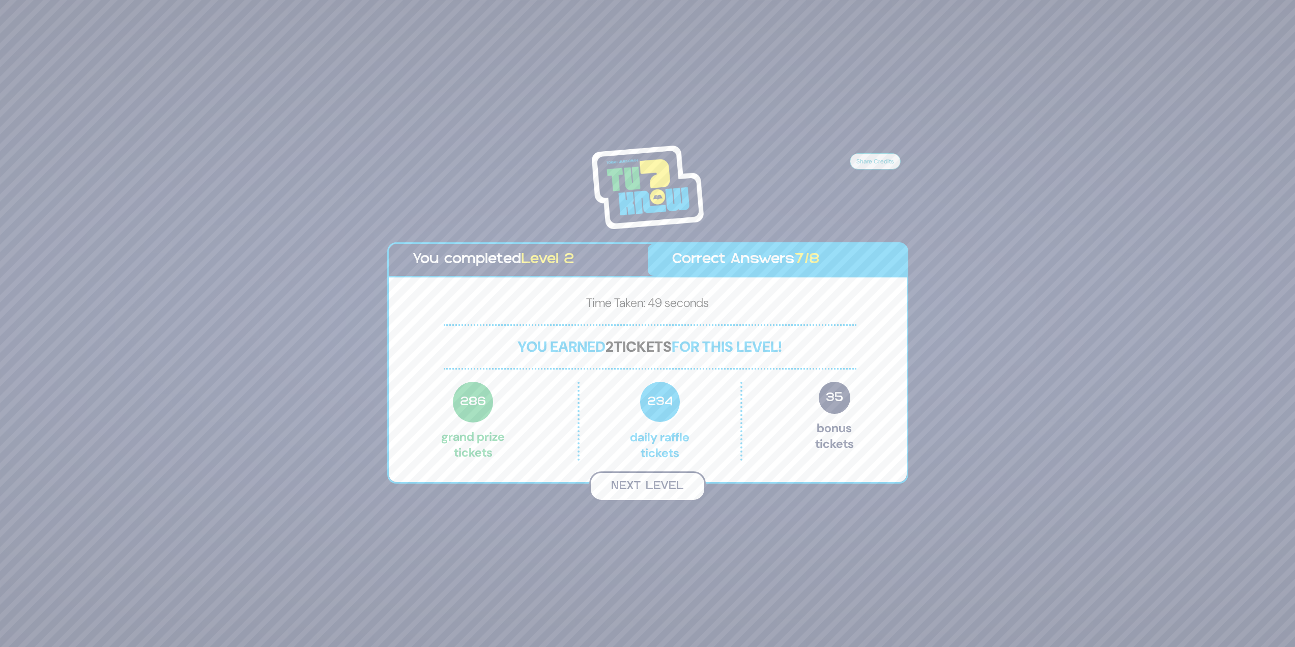
click at [659, 482] on button "Next Level" at bounding box center [647, 486] width 117 height 30
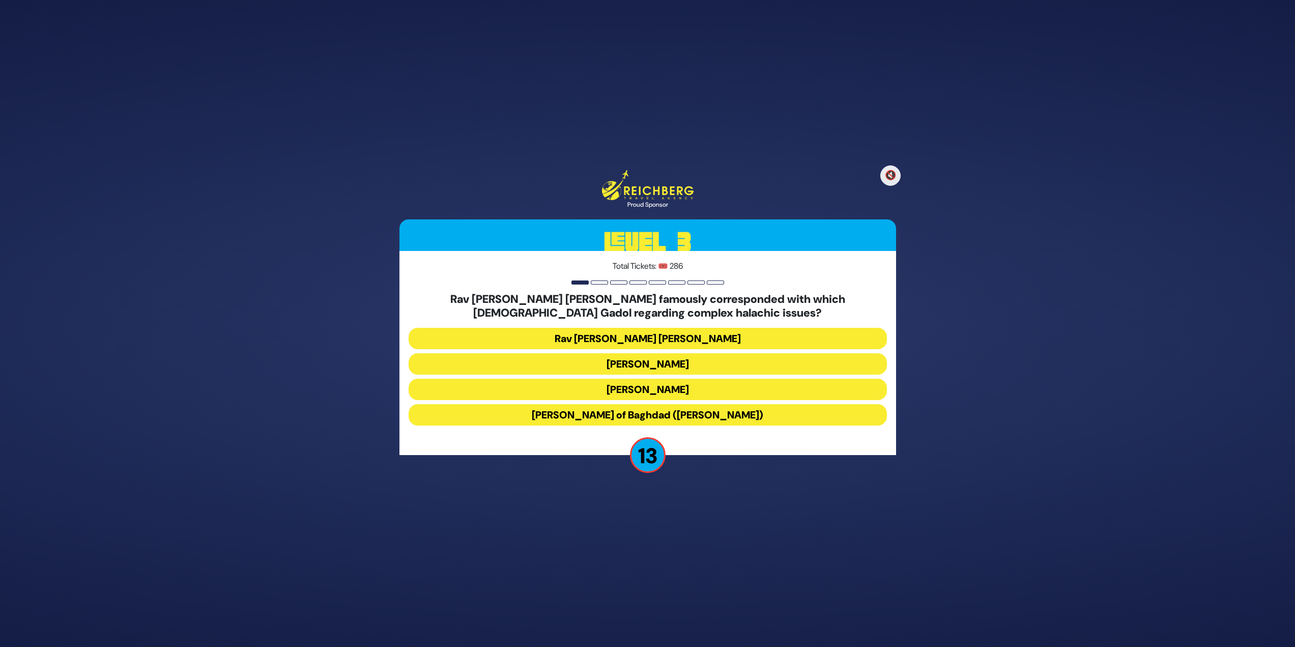
click at [704, 368] on button "Rav Yaakov Shaul Elyashar" at bounding box center [648, 363] width 478 height 21
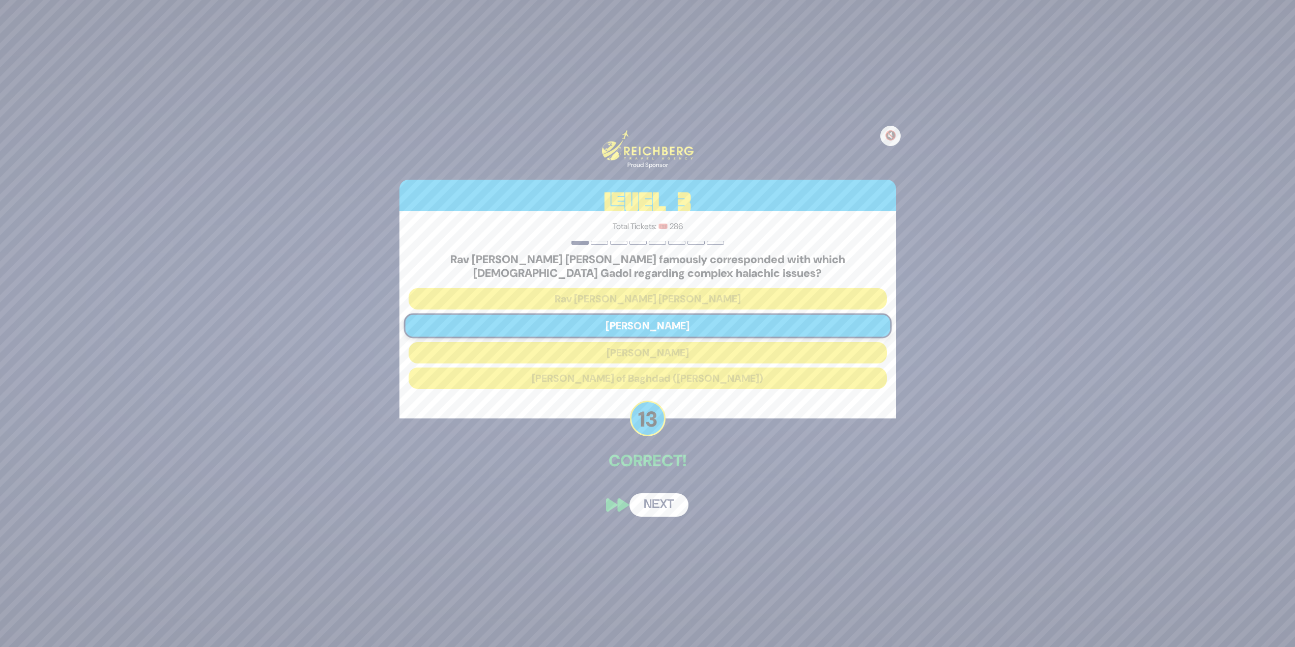
click at [653, 496] on button "Next" at bounding box center [659, 504] width 59 height 23
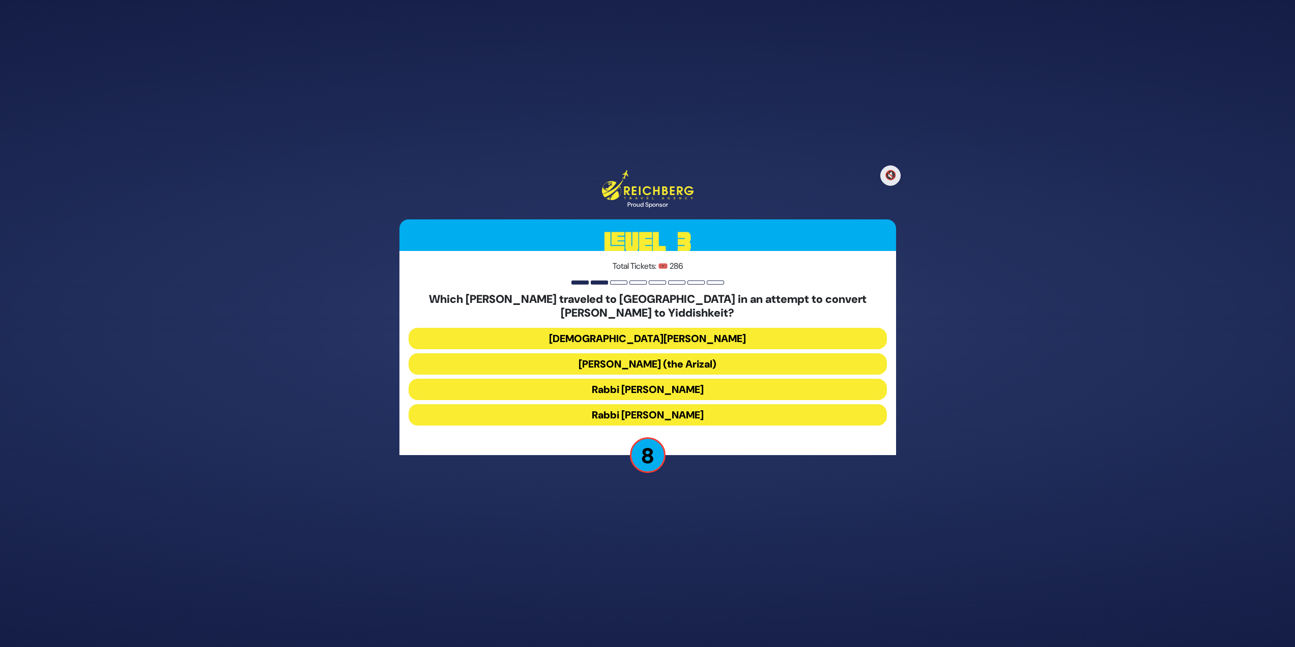
click at [699, 413] on button "Rabbi Shlomo Molcho" at bounding box center [648, 414] width 478 height 21
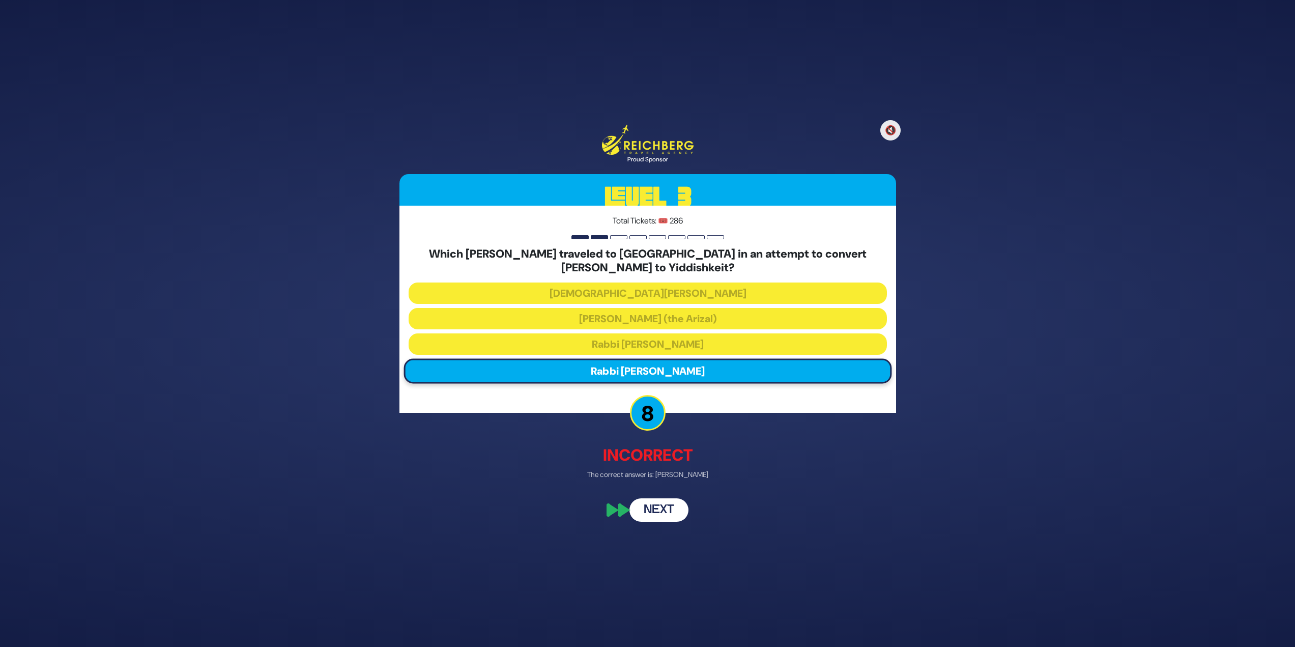
click at [641, 511] on button "Next" at bounding box center [659, 510] width 59 height 23
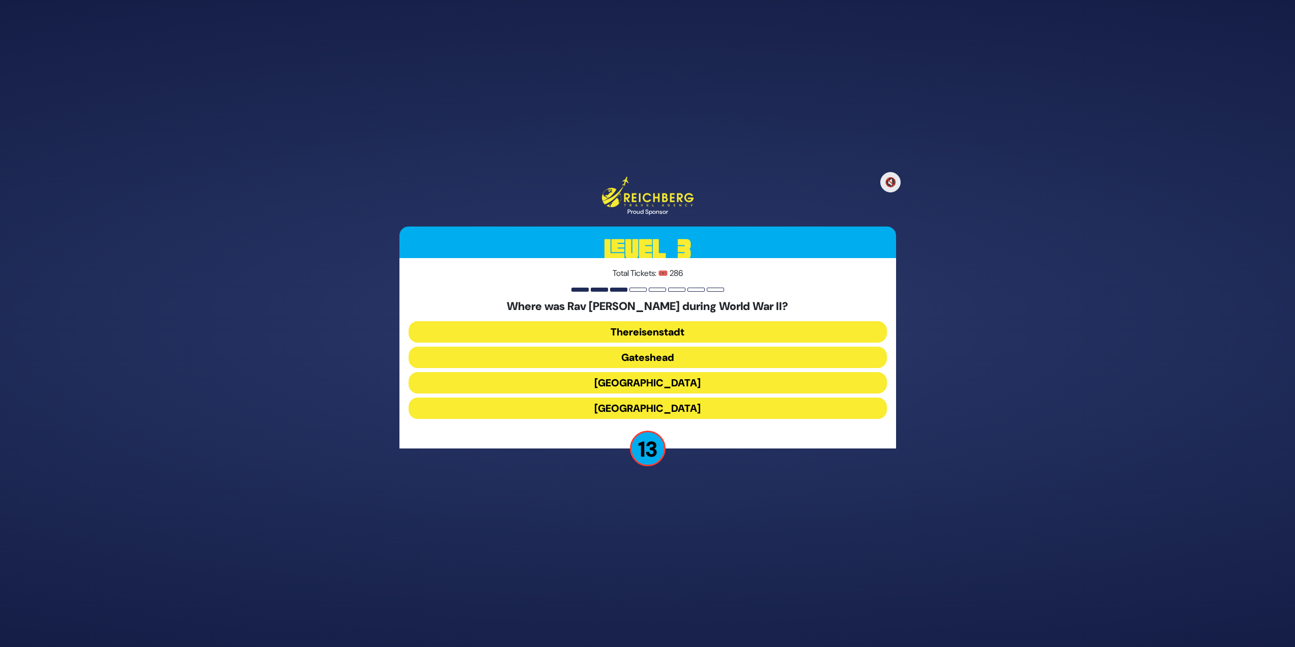
click at [667, 358] on button "Gateshead" at bounding box center [648, 357] width 478 height 21
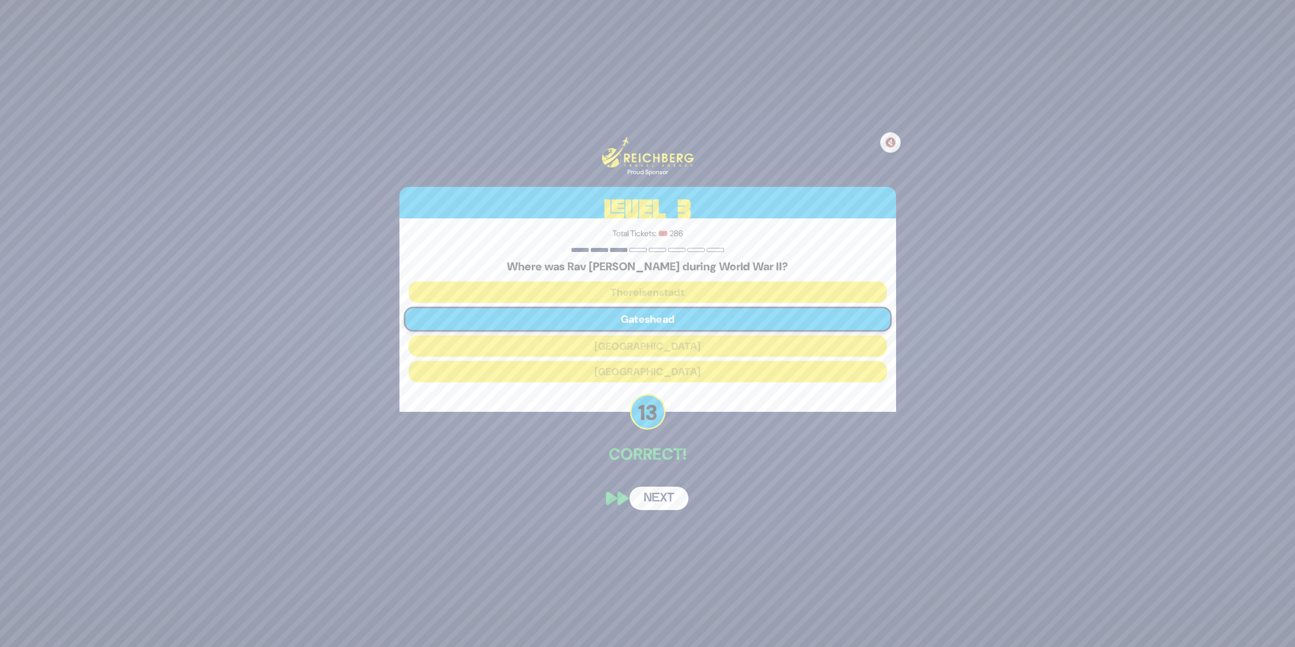
click at [663, 494] on button "Next" at bounding box center [659, 498] width 59 height 23
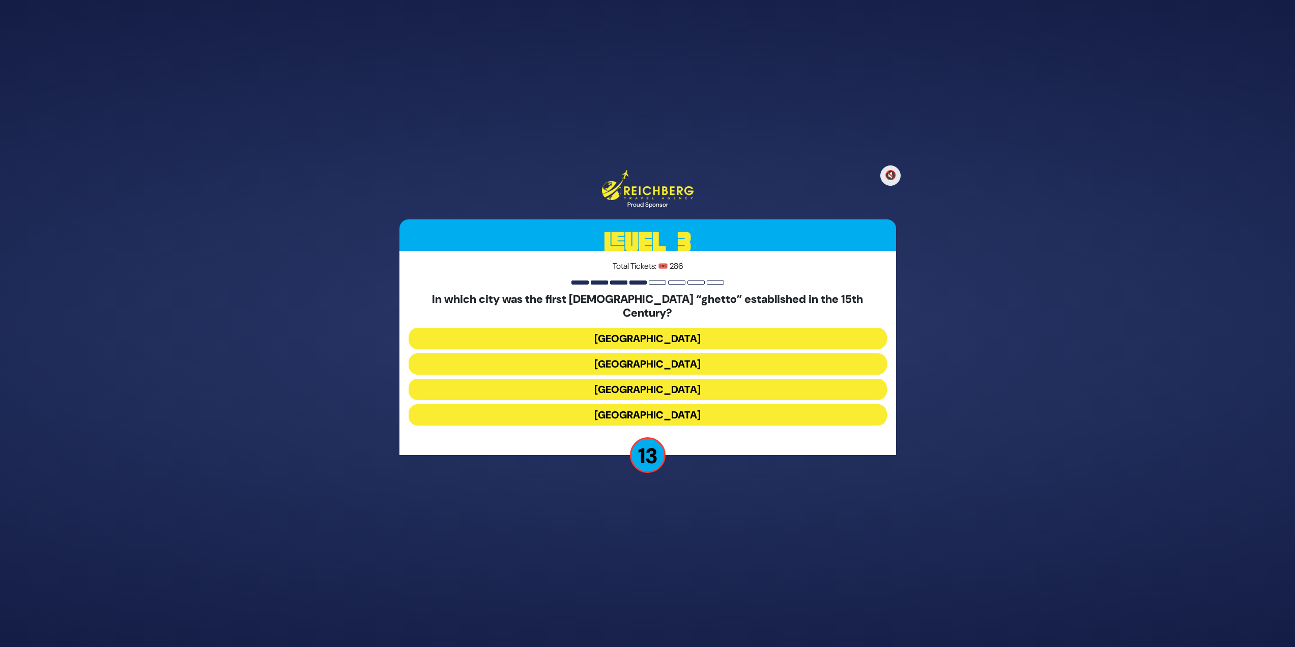
click at [656, 359] on button "Venice" at bounding box center [648, 363] width 478 height 21
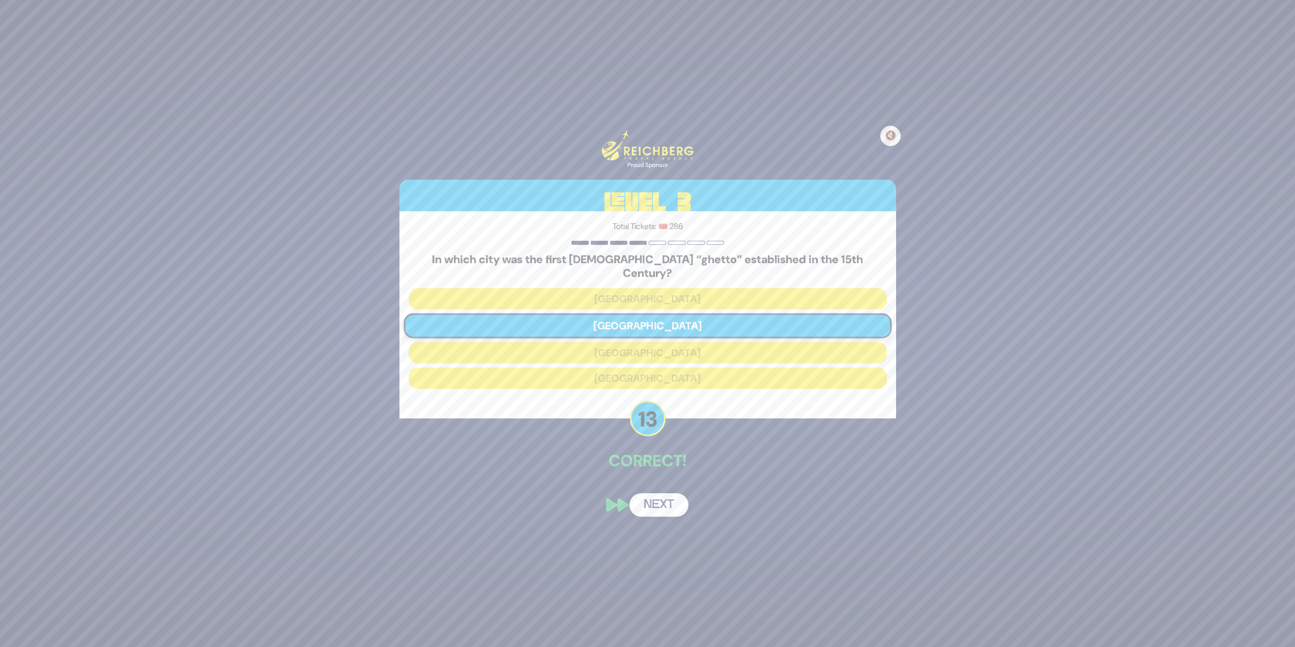
click at [636, 480] on div "🔇 Proud Sponsor Level 3 Total Tickets: 🎟️ 286 In which city was the first Jewis…" at bounding box center [647, 323] width 521 height 411
click at [650, 494] on button "Next" at bounding box center [659, 504] width 59 height 23
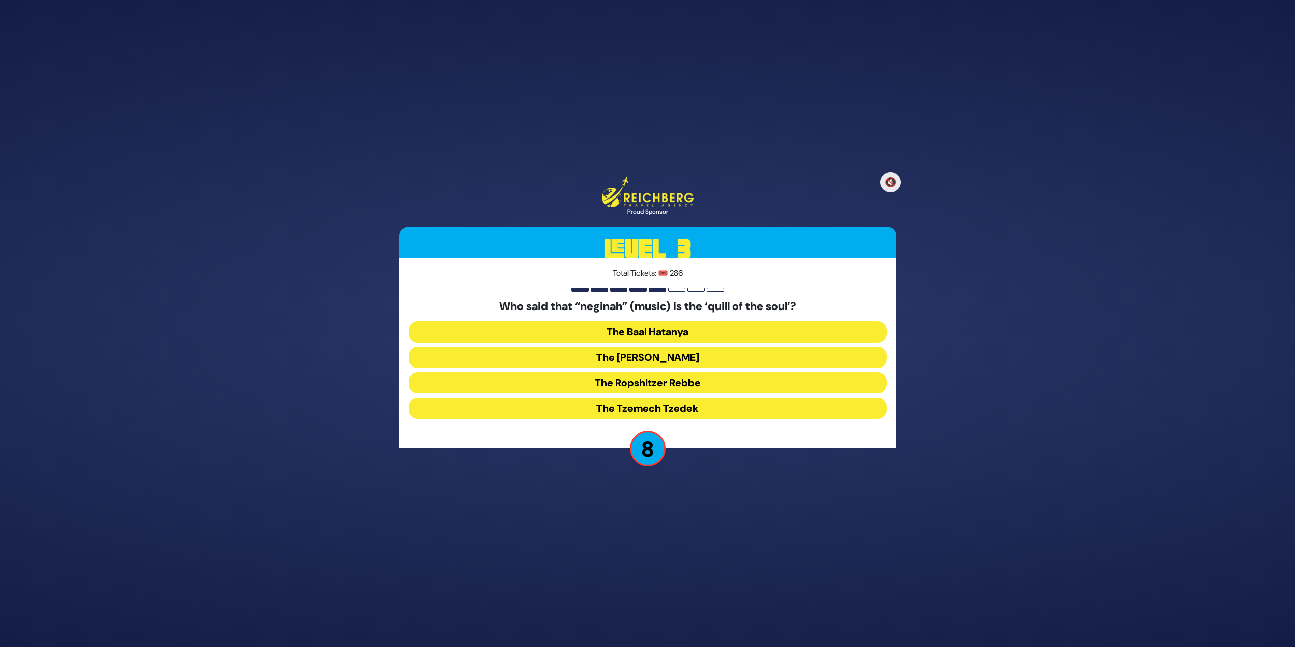
click at [636, 334] on button "The Baal Hatanya" at bounding box center [648, 331] width 478 height 21
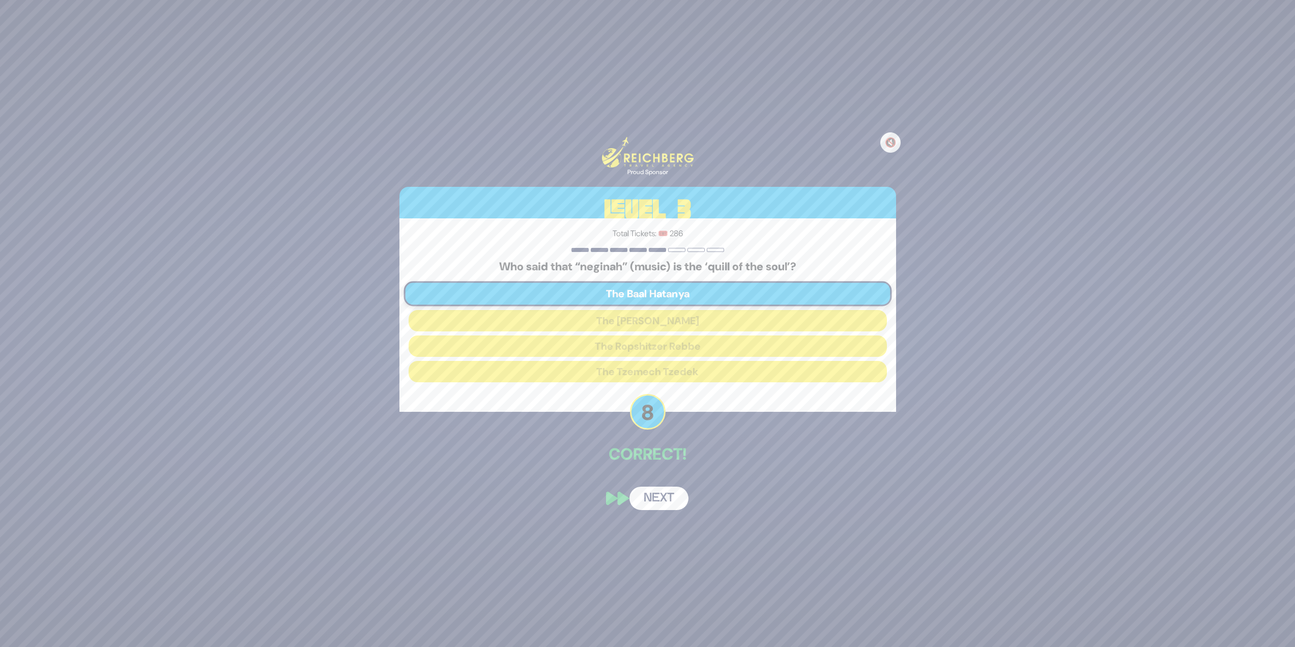
click at [672, 502] on button "Next" at bounding box center [659, 498] width 59 height 23
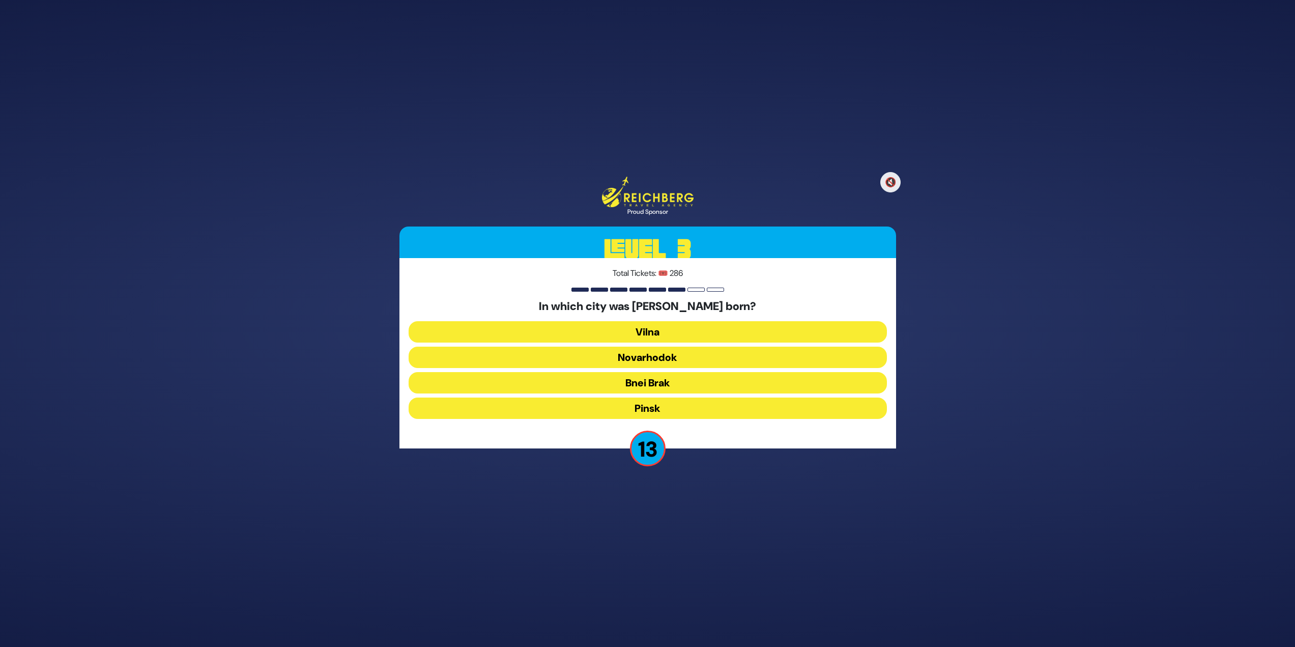
click at [661, 405] on button "Pinsk" at bounding box center [648, 407] width 478 height 21
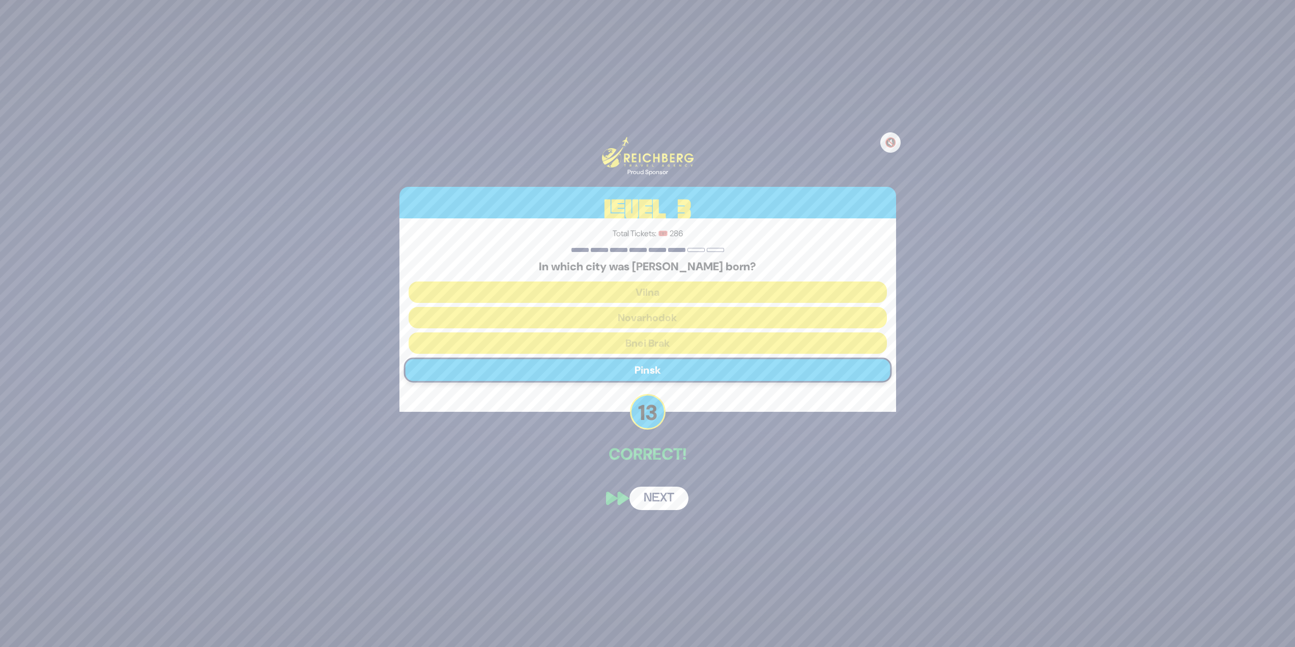
click at [651, 506] on button "Next" at bounding box center [659, 498] width 59 height 23
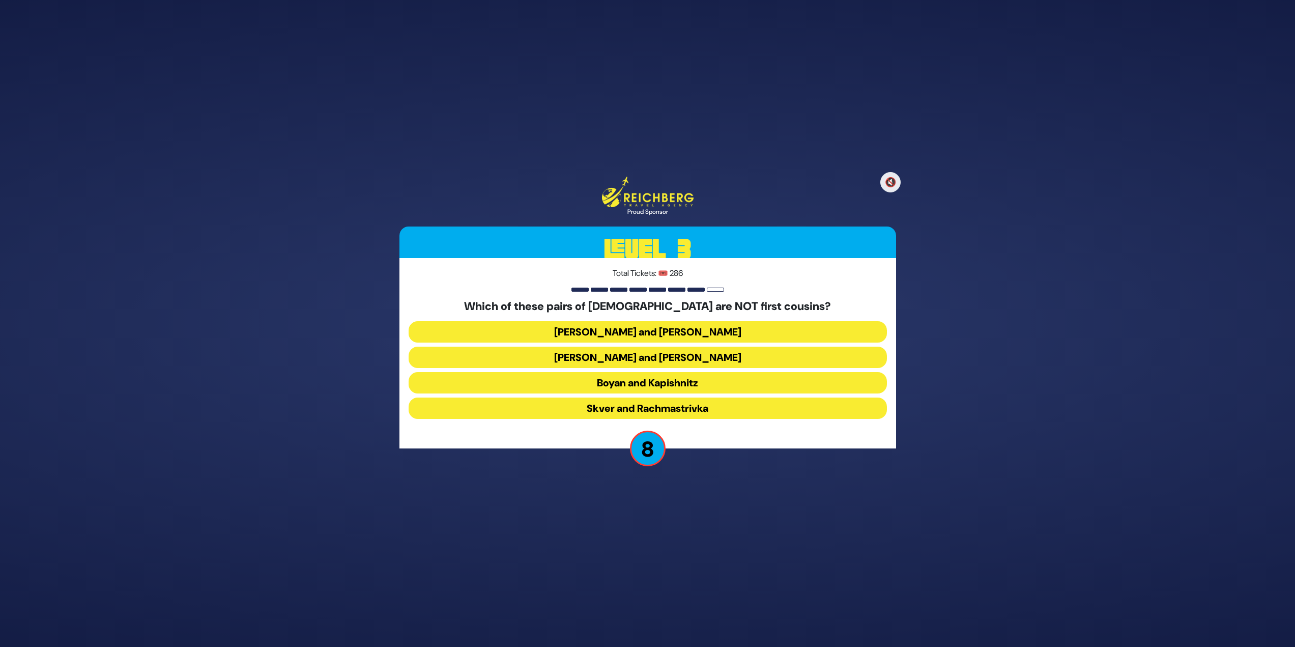
click at [725, 406] on button "Skver and Rachmastrivka" at bounding box center [648, 407] width 478 height 21
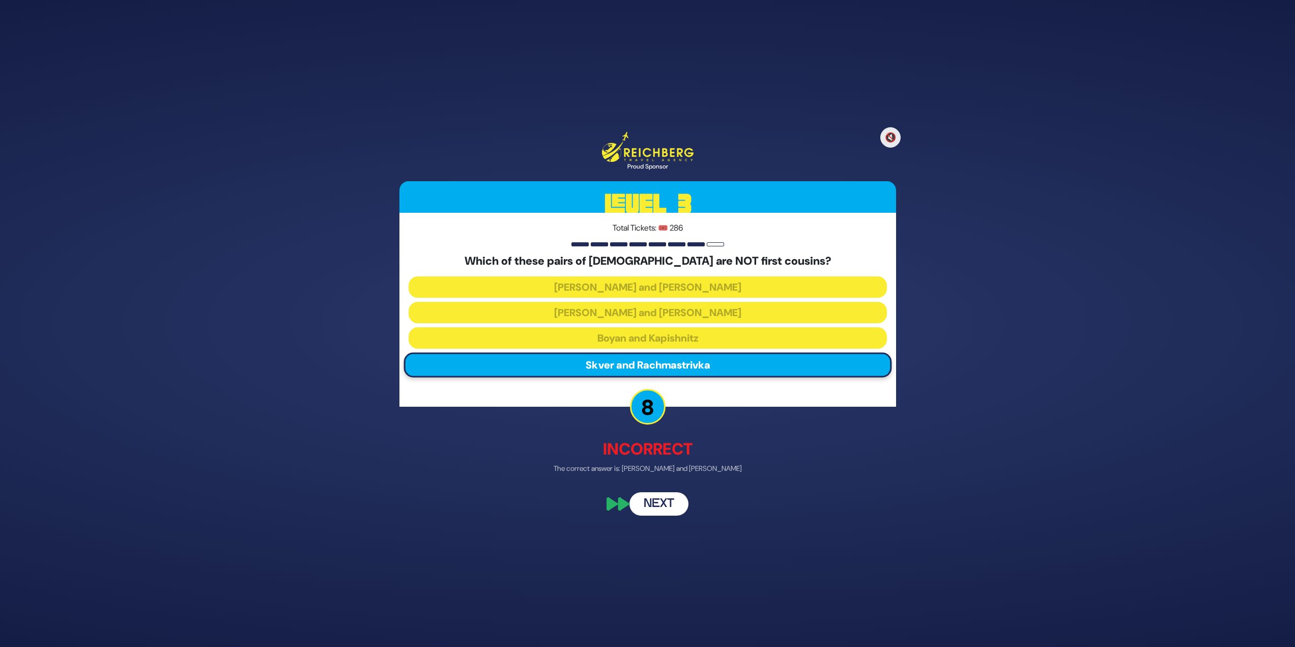
click at [660, 502] on button "Next" at bounding box center [659, 503] width 59 height 23
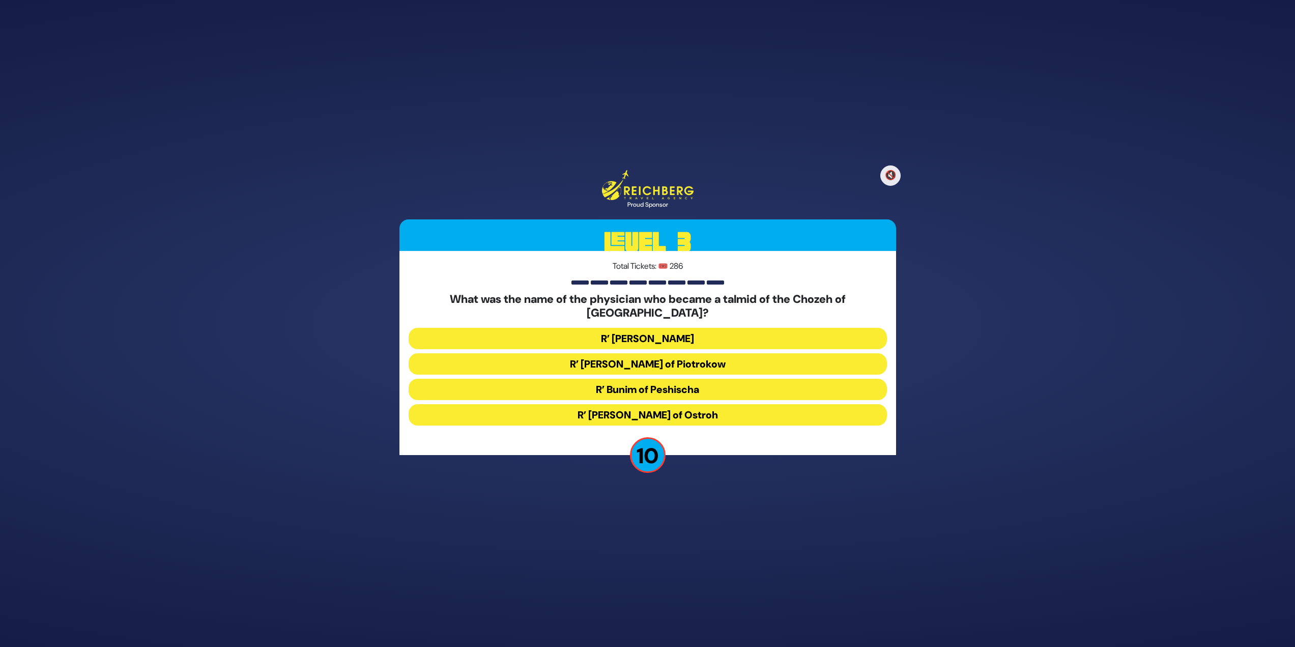
click at [738, 359] on button "R’ Chaim David Bernhard of Piotrokow" at bounding box center [648, 363] width 478 height 21
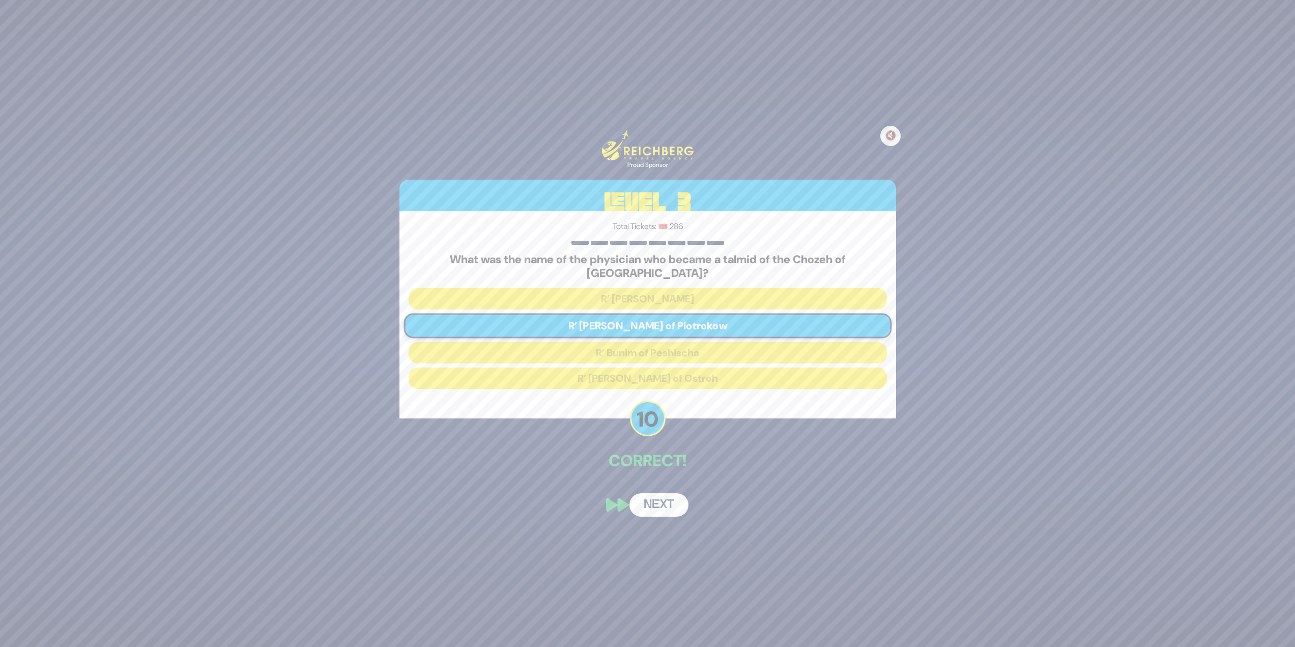
click at [656, 480] on div "🔇 Proud Sponsor Level 3 Total Tickets: 🎟️ 286 What was the name of the physicia…" at bounding box center [647, 323] width 521 height 411
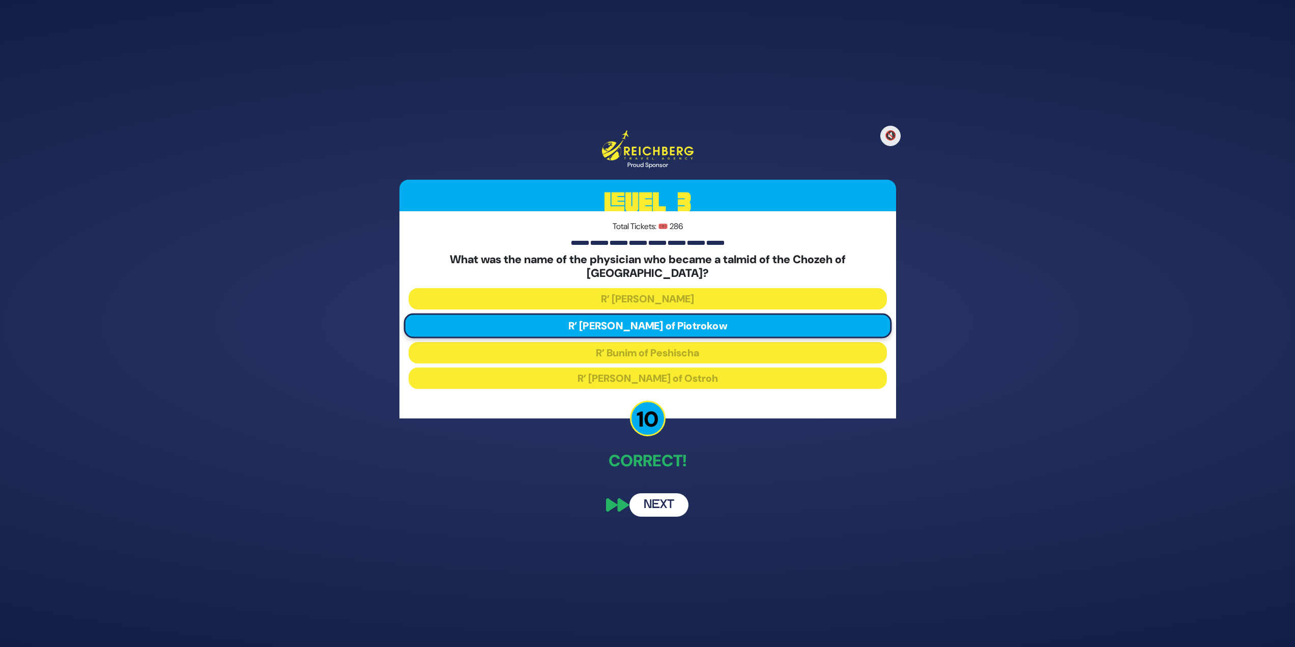
click at [670, 503] on button "Next" at bounding box center [659, 504] width 59 height 23
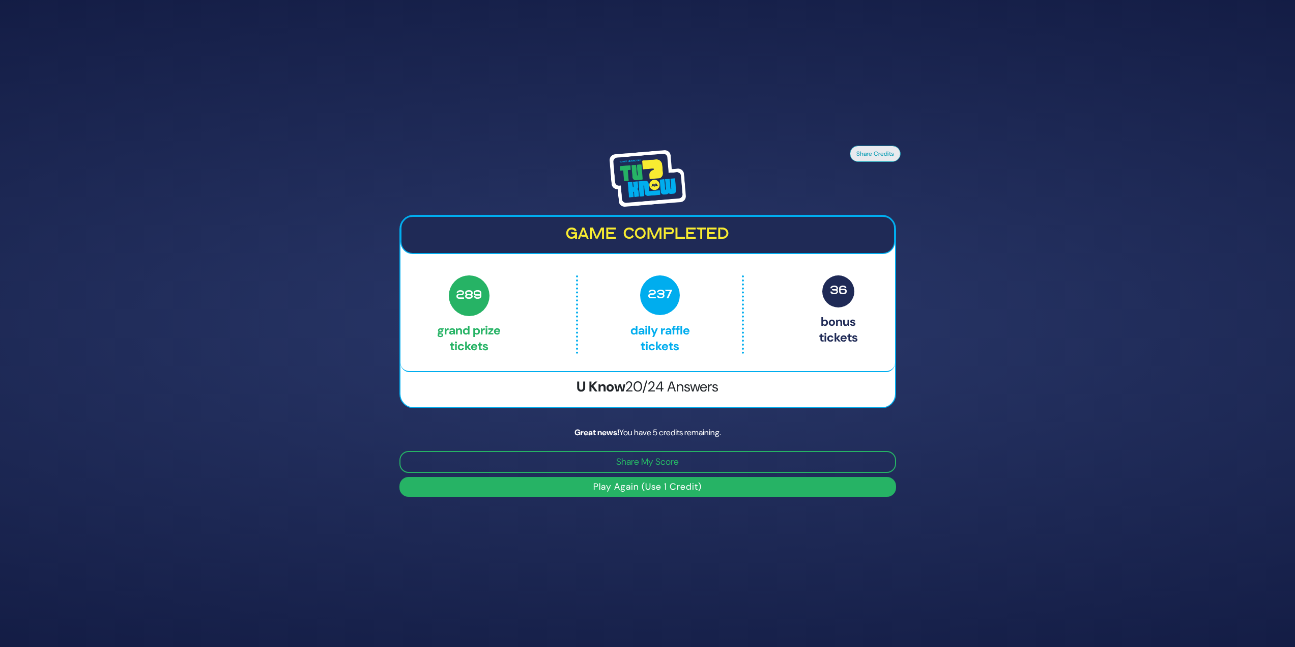
click at [623, 492] on button "Play Again (Use 1 Credit)" at bounding box center [648, 487] width 497 height 20
click at [623, 488] on button "Play Again (Use 1 Credit)" at bounding box center [648, 487] width 497 height 20
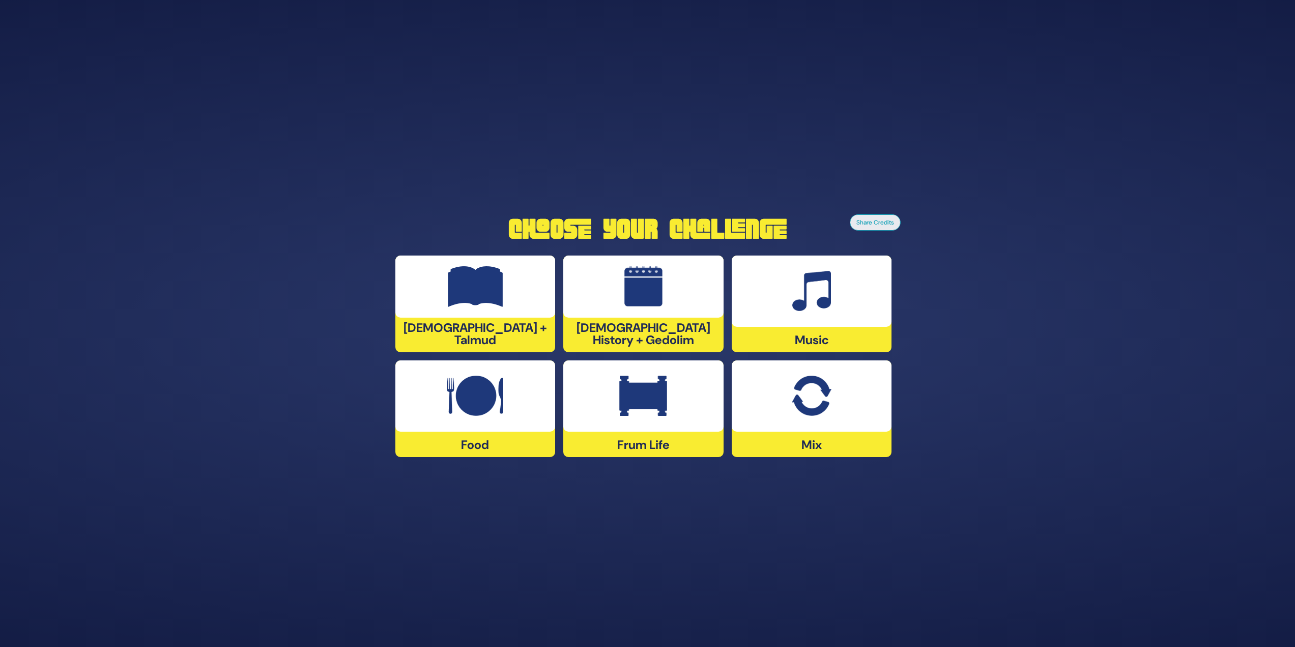
click at [706, 378] on div at bounding box center [643, 395] width 160 height 71
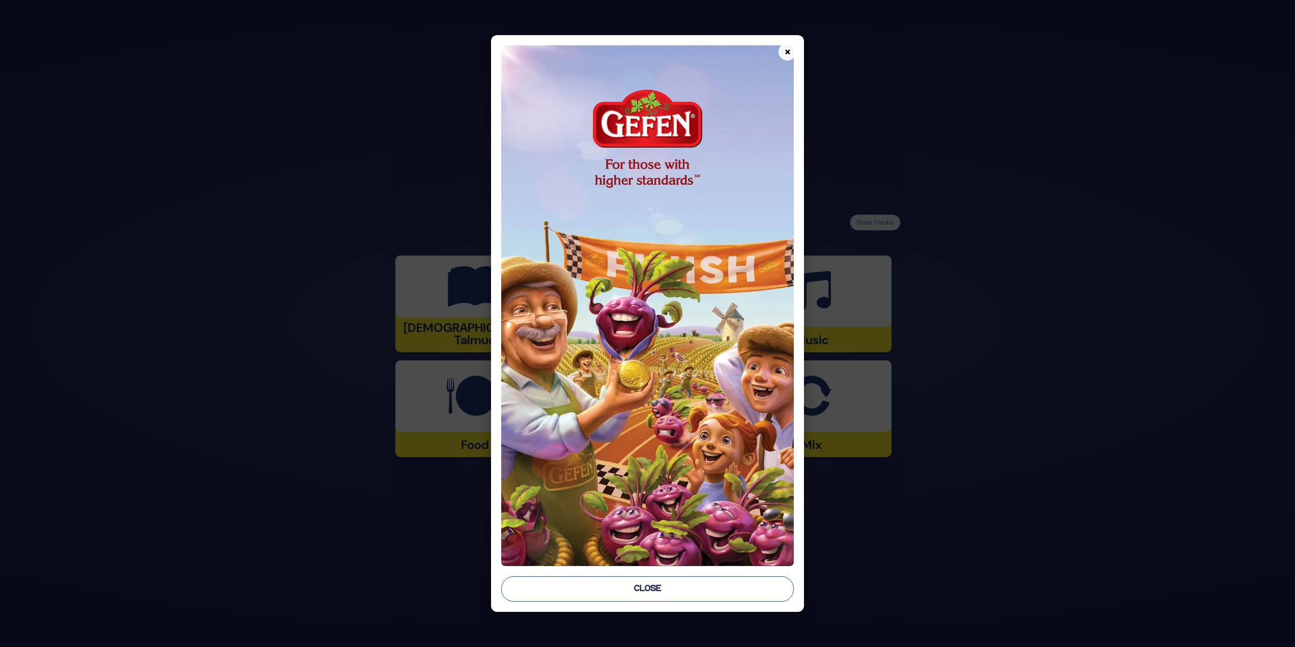
click at [647, 590] on button "Close" at bounding box center [647, 588] width 293 height 25
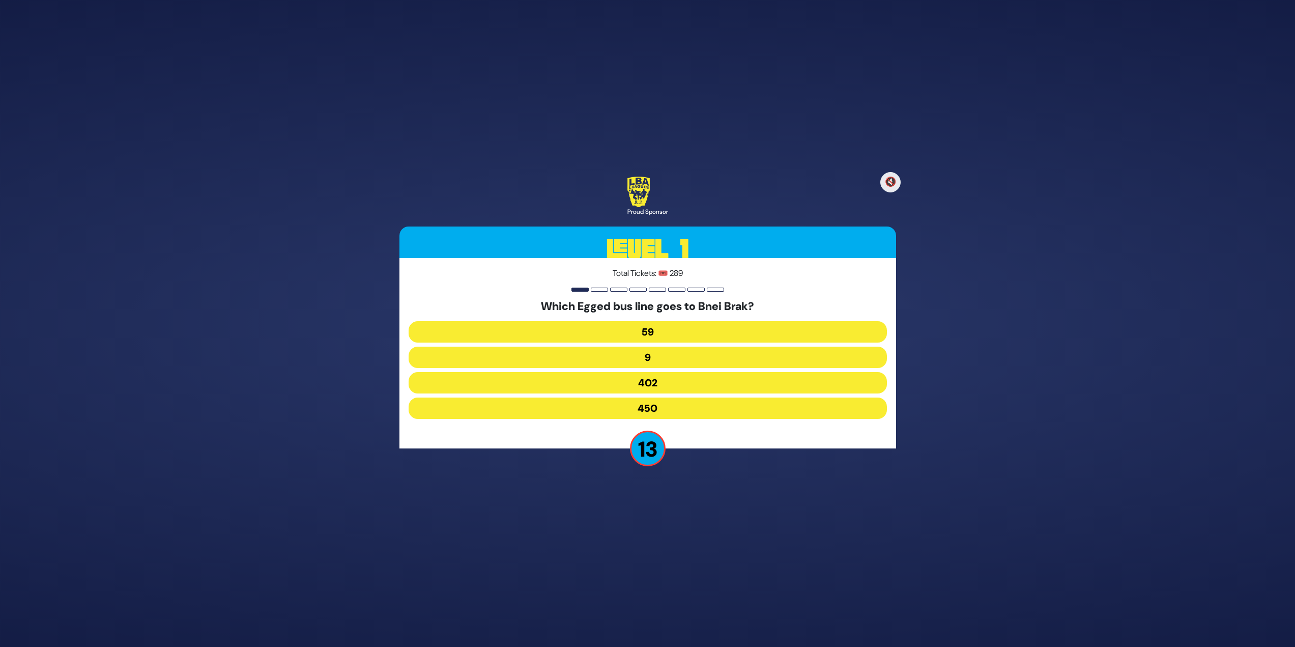
click at [628, 382] on button "402" at bounding box center [648, 382] width 478 height 21
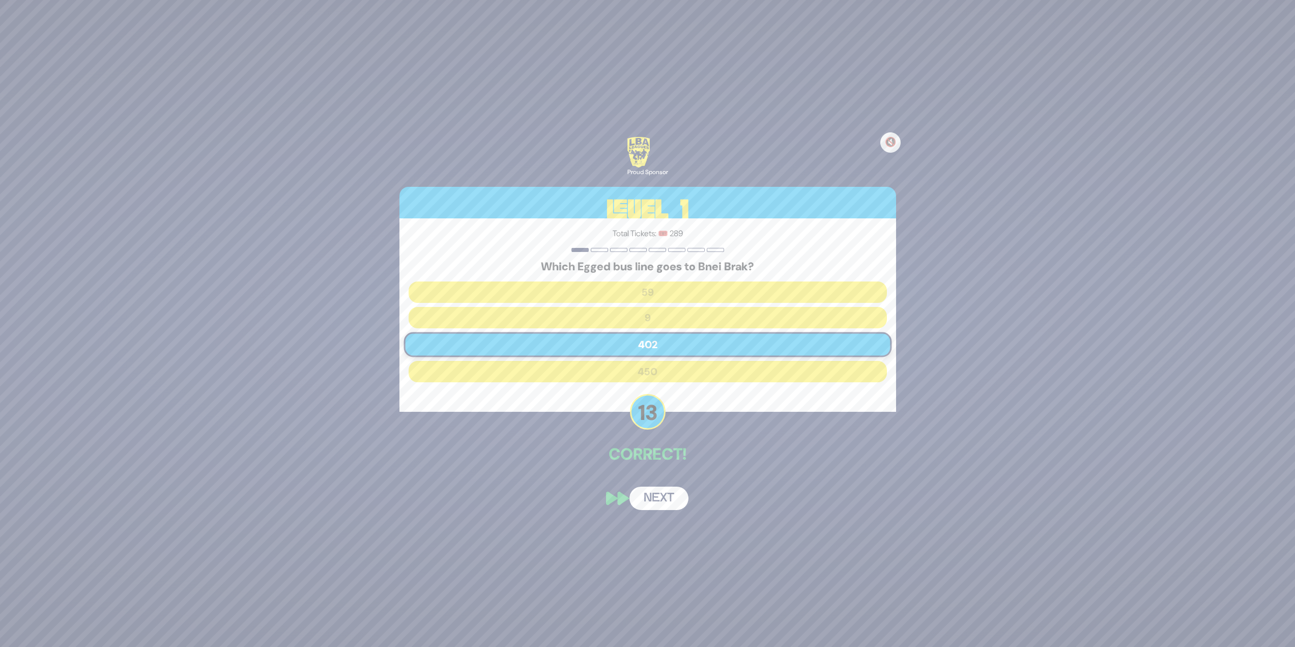
click at [670, 500] on button "Next" at bounding box center [659, 498] width 59 height 23
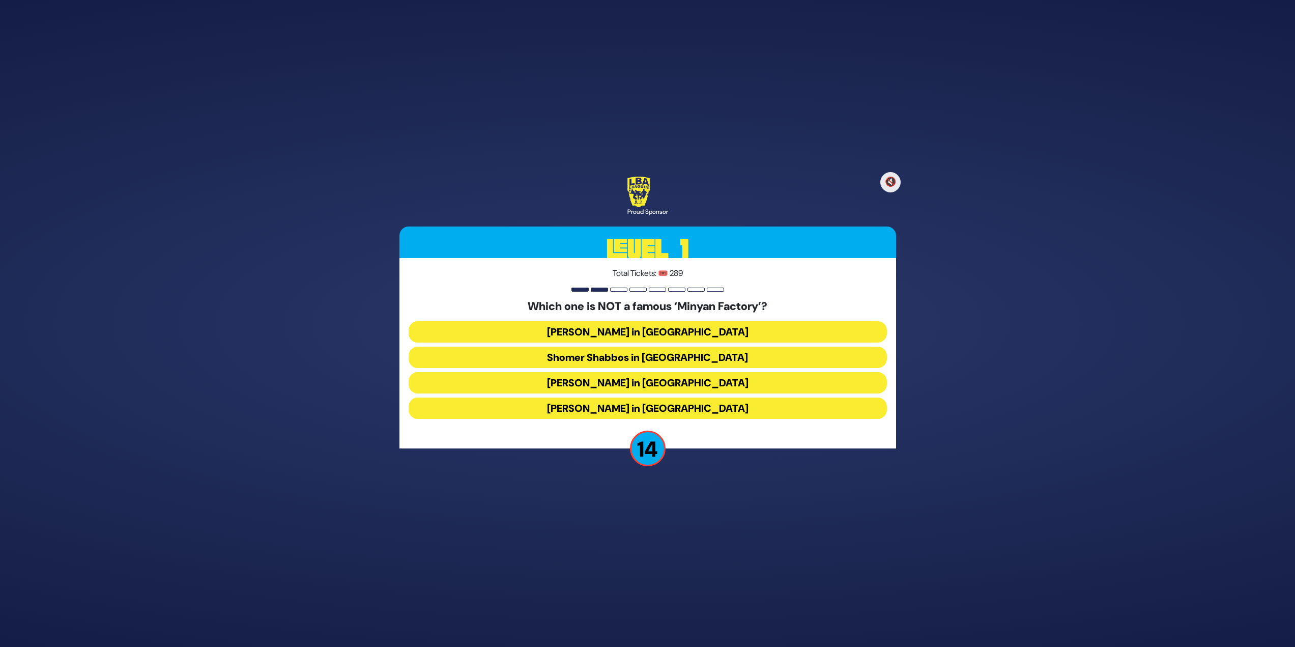
click at [642, 412] on button "Bais Dovid in Lakewood" at bounding box center [648, 407] width 478 height 21
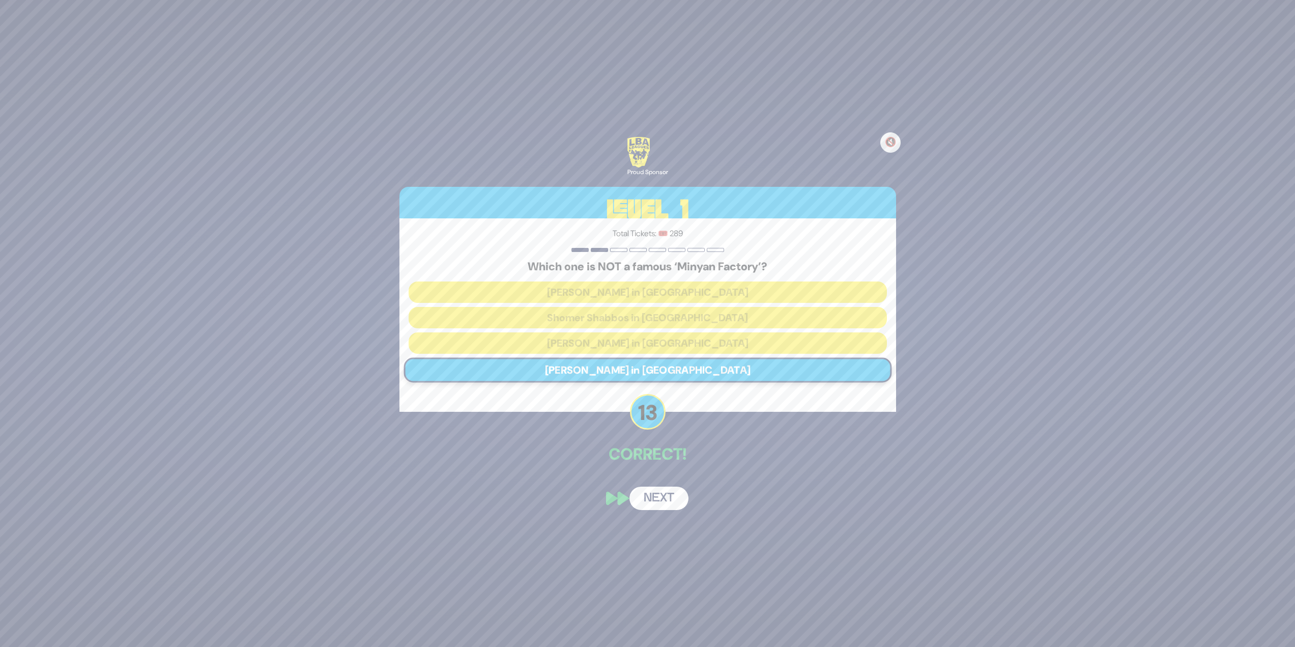
click at [668, 490] on button "Next" at bounding box center [659, 498] width 59 height 23
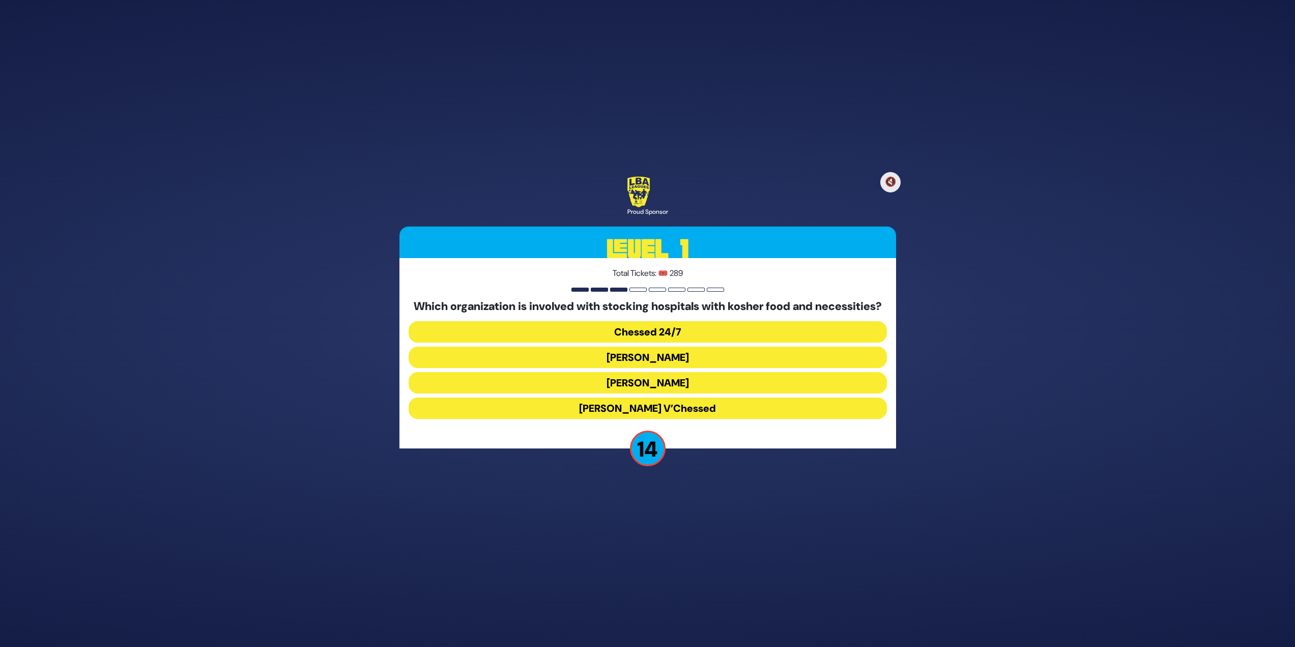
click at [712, 334] on button "Chessed 24/7" at bounding box center [648, 331] width 478 height 21
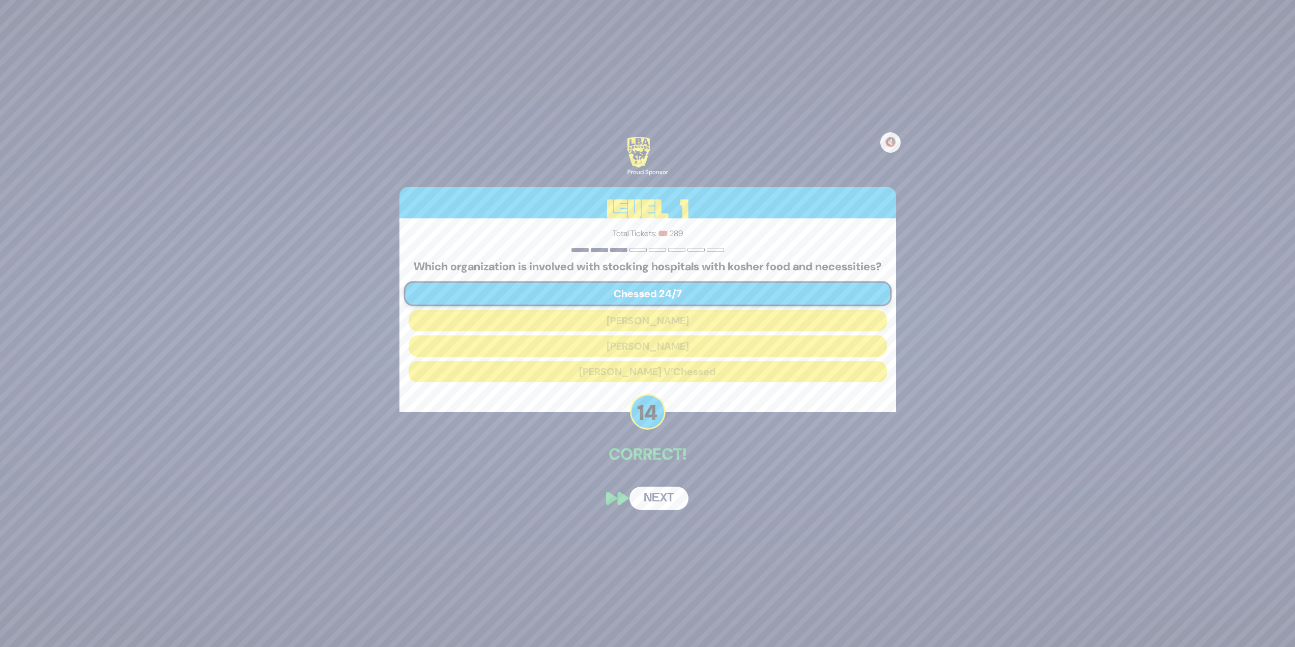
click at [650, 507] on button "Next" at bounding box center [659, 498] width 59 height 23
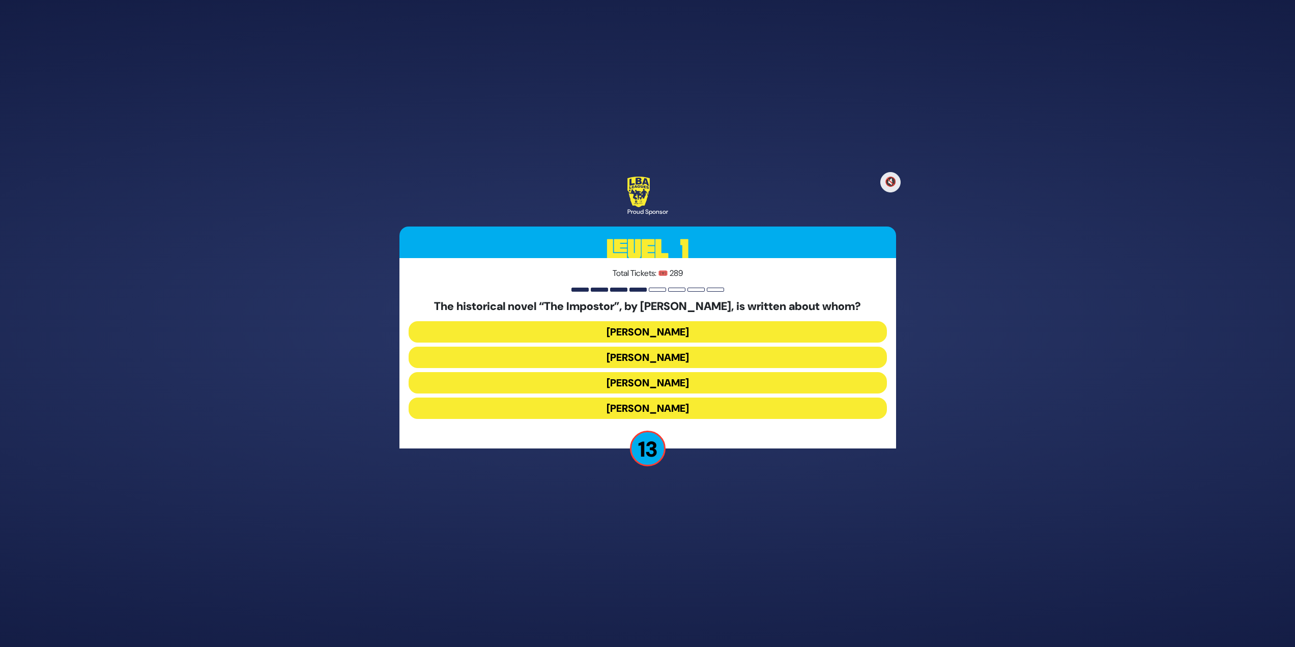
click at [619, 385] on button "Shabbesai Tzvi" at bounding box center [648, 382] width 478 height 21
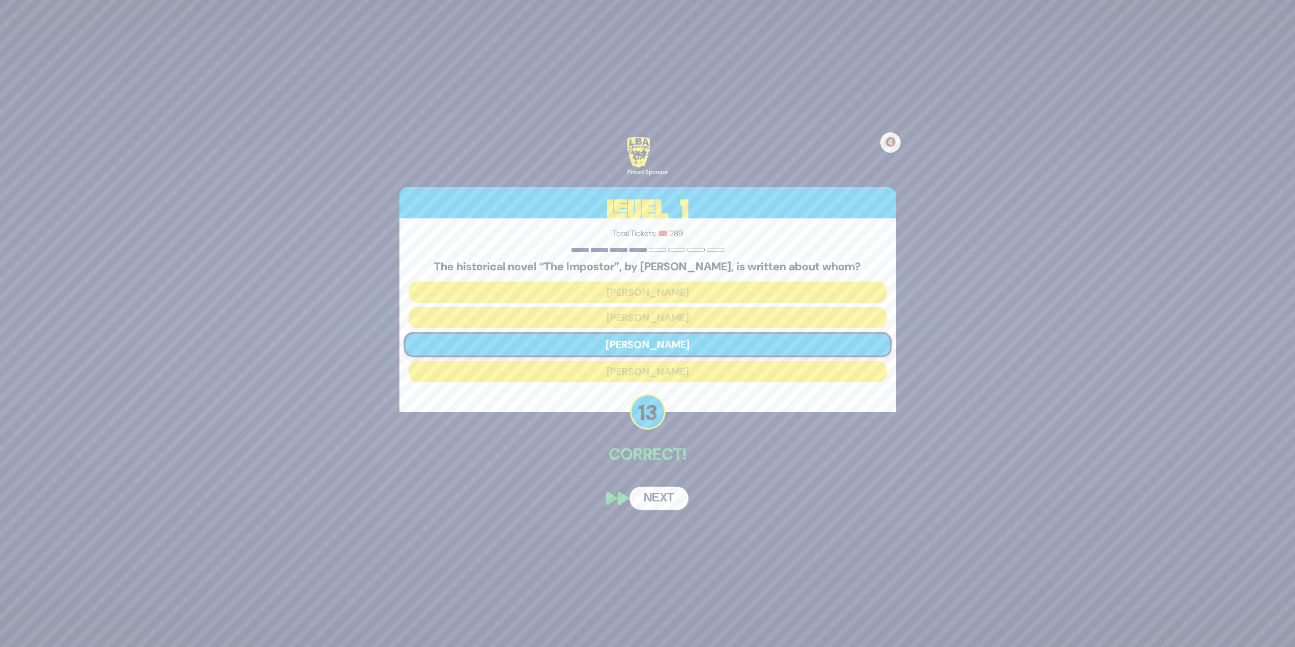
click at [674, 505] on button "Next" at bounding box center [659, 498] width 59 height 23
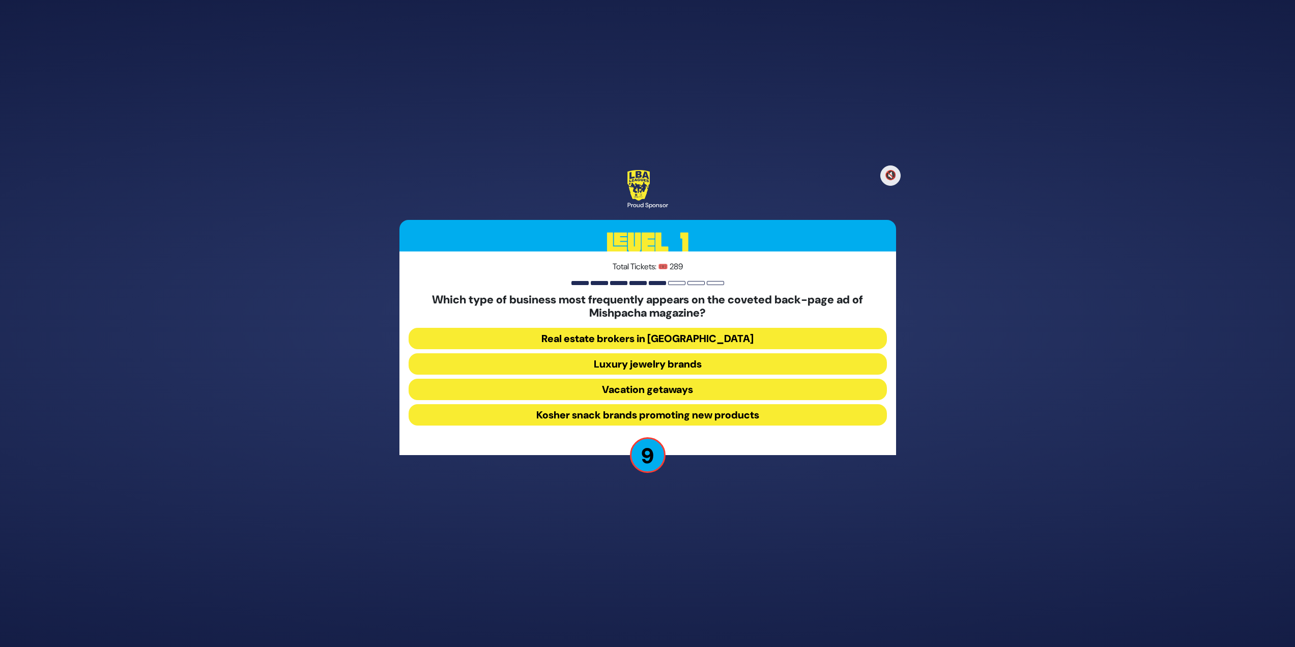
click at [727, 368] on button "Luxury jewelry brands" at bounding box center [648, 363] width 478 height 21
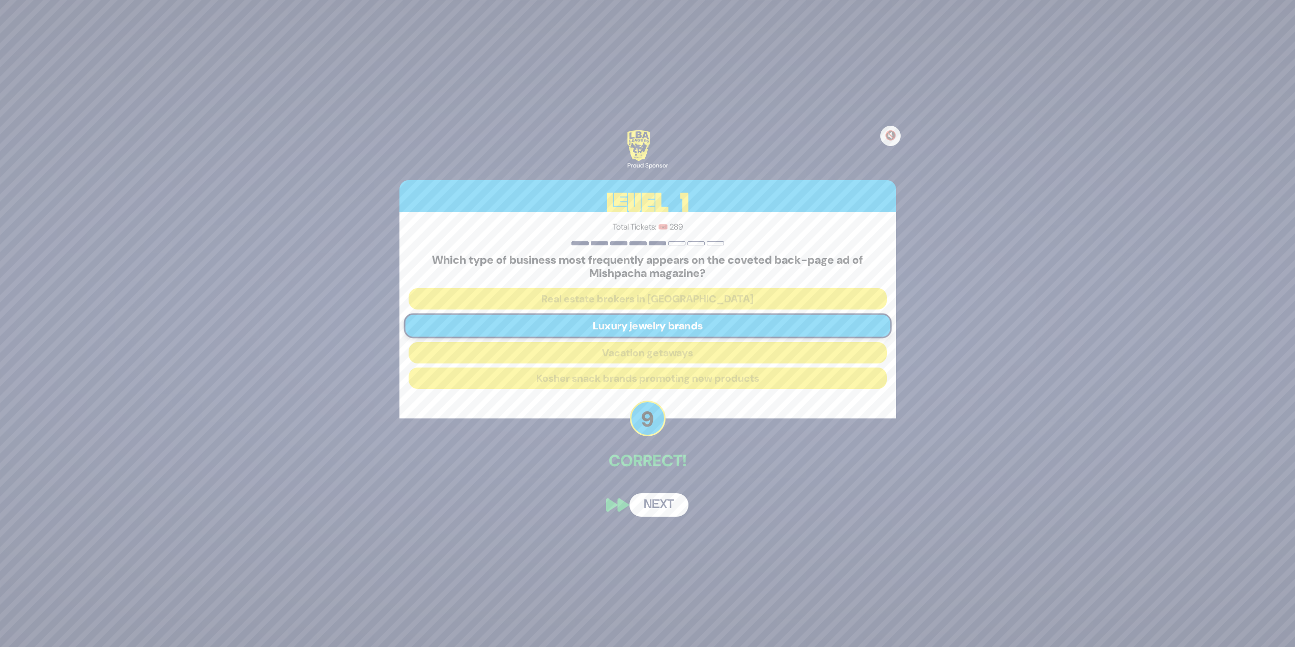
click at [644, 511] on button "Next" at bounding box center [659, 504] width 59 height 23
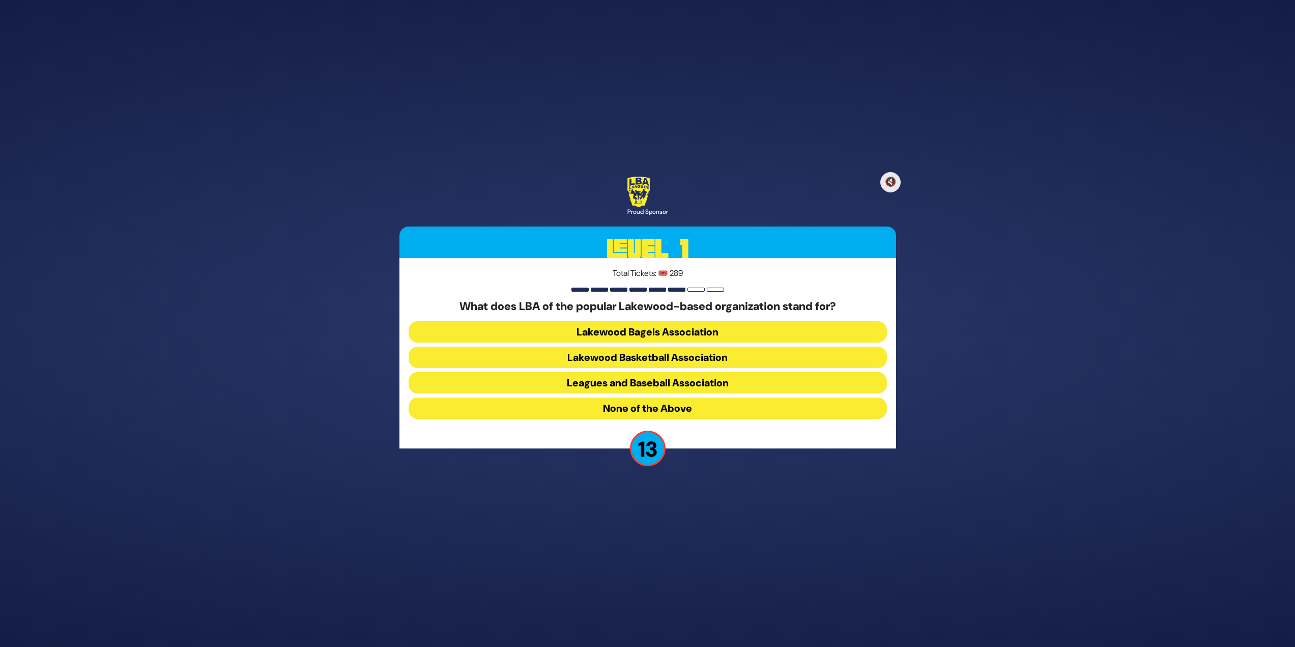
click at [697, 363] on button "Lakewood Basketball Association" at bounding box center [648, 357] width 478 height 21
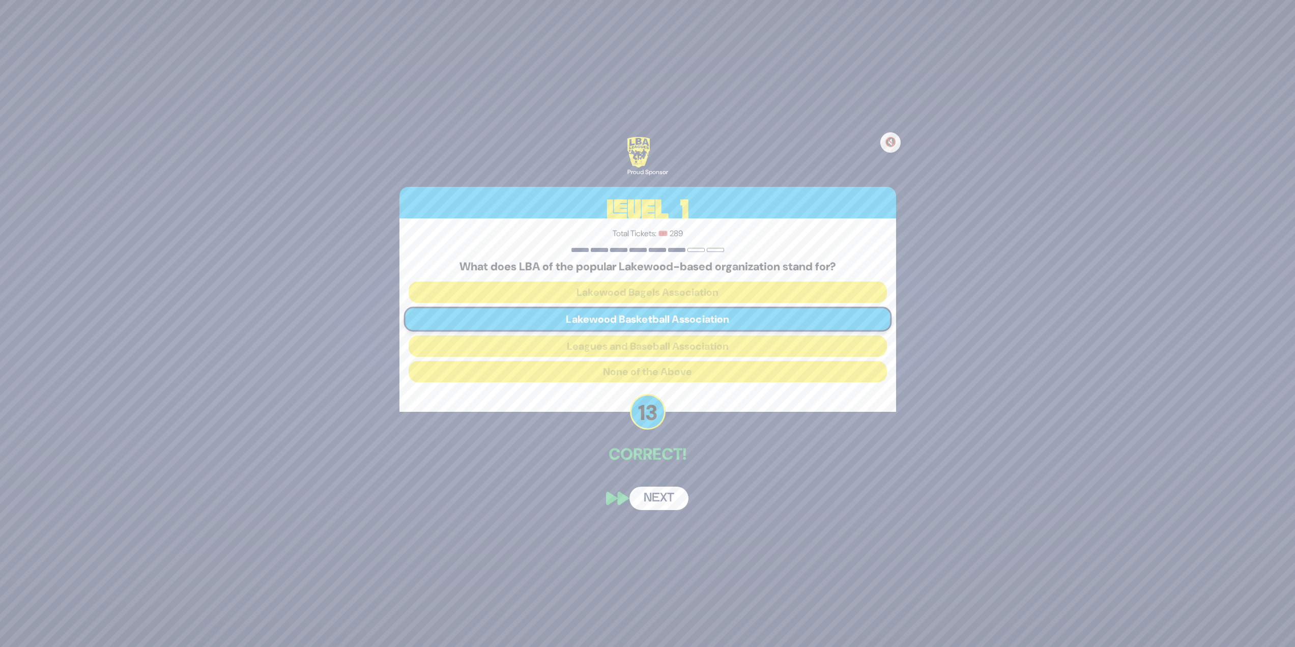
click at [651, 490] on button "Next" at bounding box center [659, 498] width 59 height 23
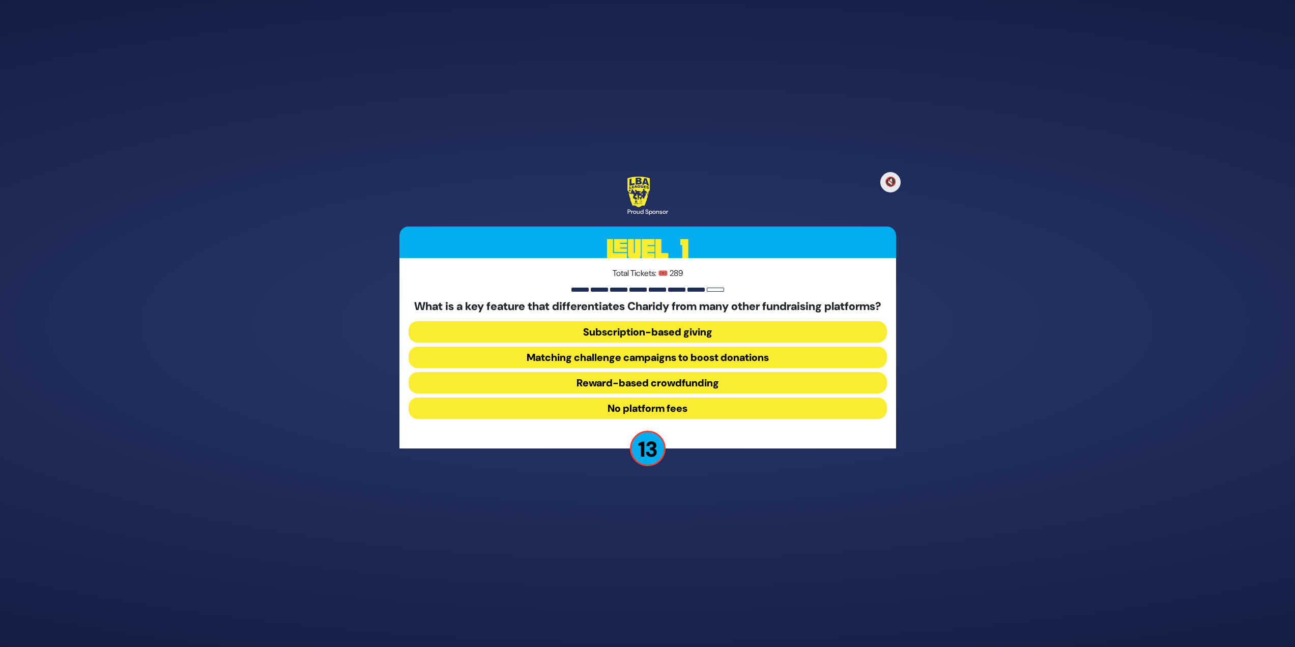
click at [595, 359] on button "Matching challenge campaigns to boost donations" at bounding box center [648, 357] width 478 height 21
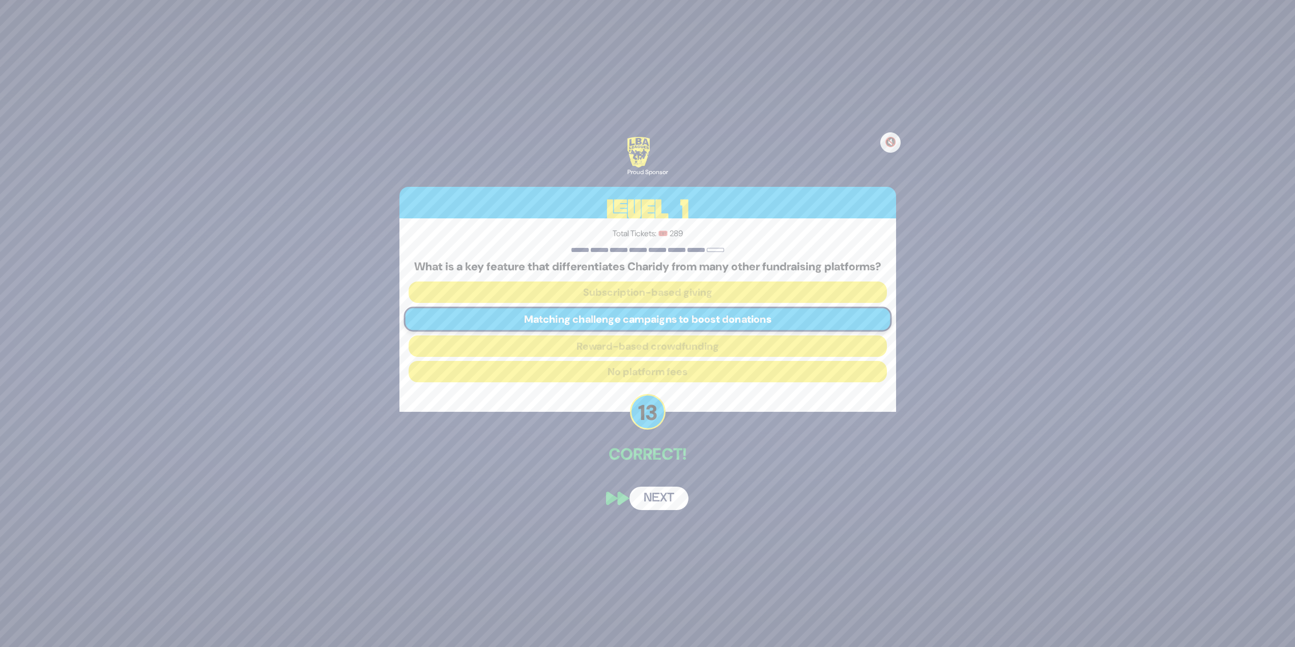
click at [665, 508] on button "Next" at bounding box center [659, 498] width 59 height 23
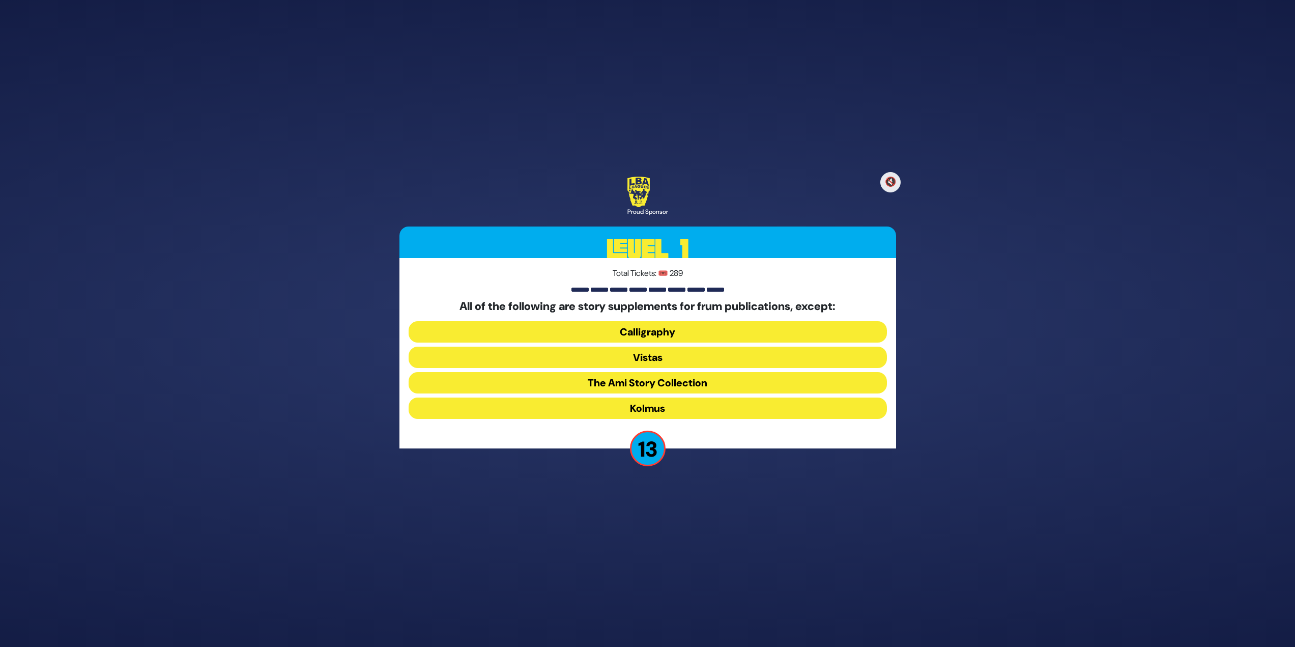
click at [656, 404] on button "Kolmus" at bounding box center [648, 407] width 478 height 21
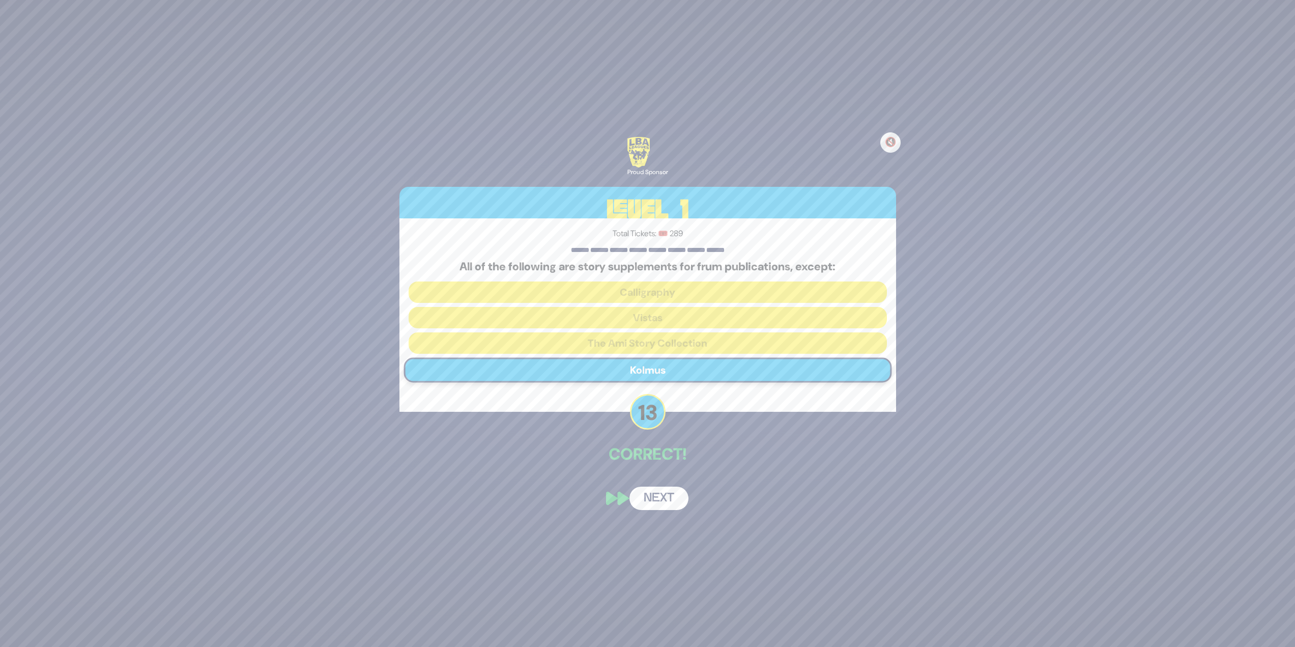
click at [651, 493] on button "Next" at bounding box center [659, 498] width 59 height 23
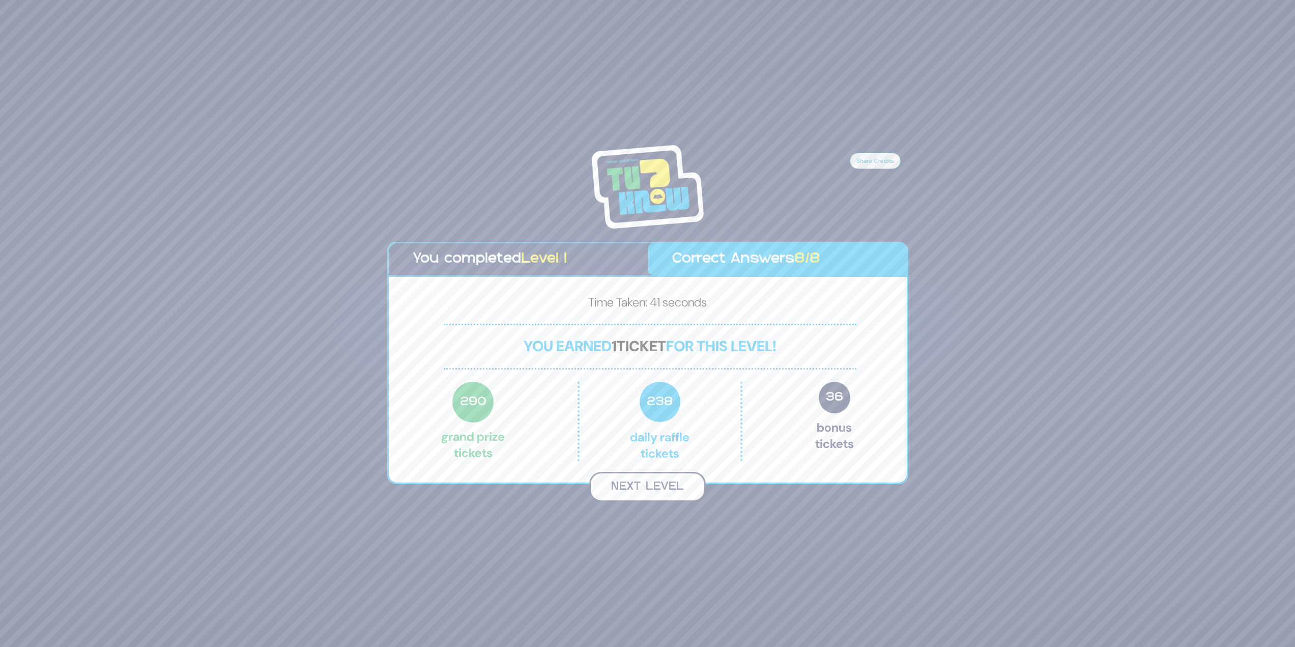
click at [659, 495] on button "Next Level" at bounding box center [647, 487] width 117 height 30
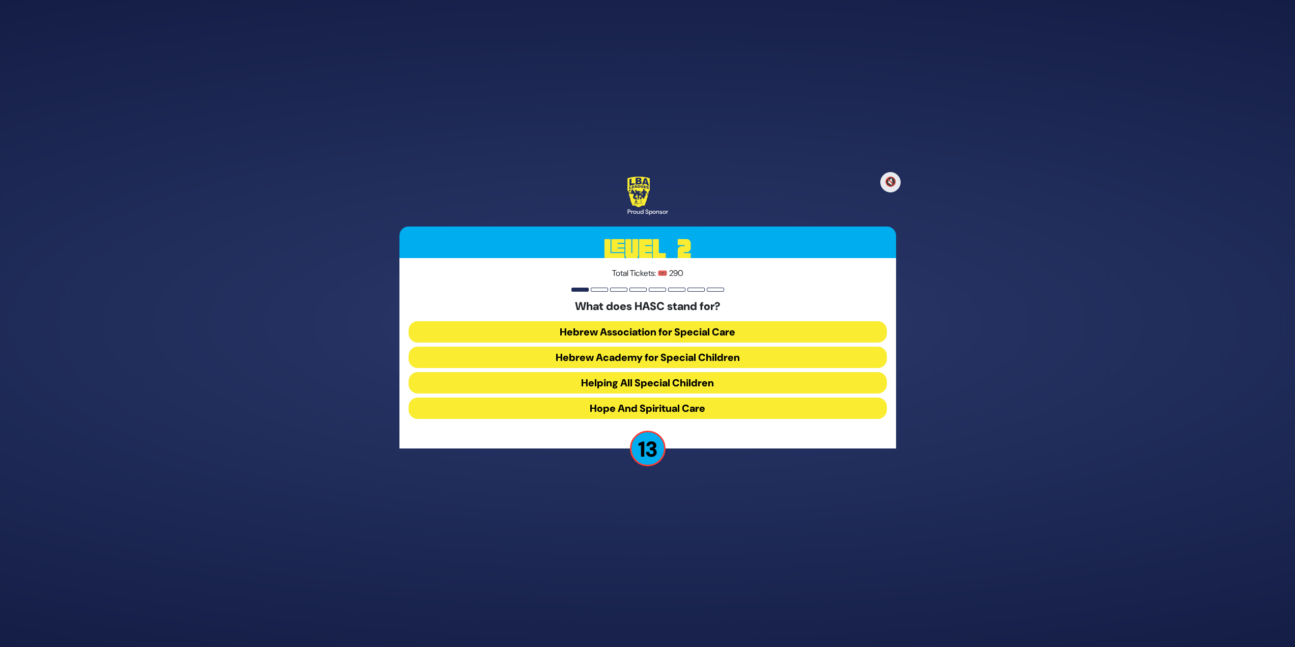
click at [556, 361] on button "Hebrew Academy for Special Children" at bounding box center [648, 357] width 478 height 21
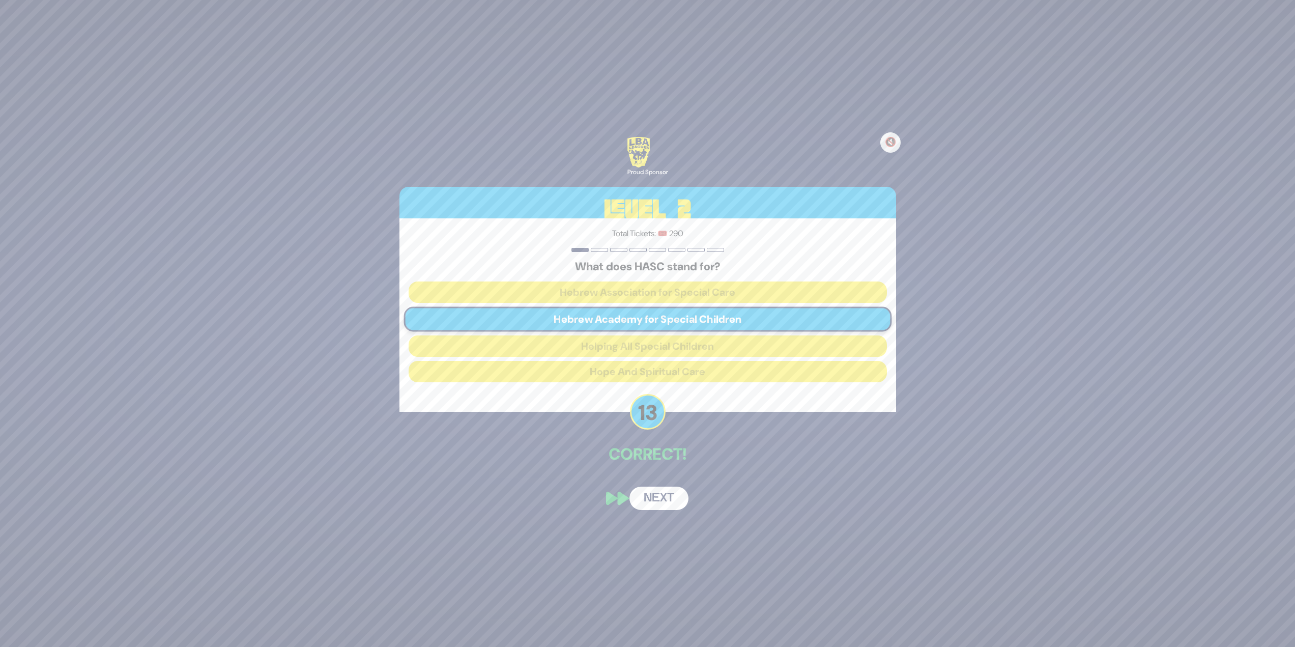
click at [663, 502] on button "Next" at bounding box center [659, 498] width 59 height 23
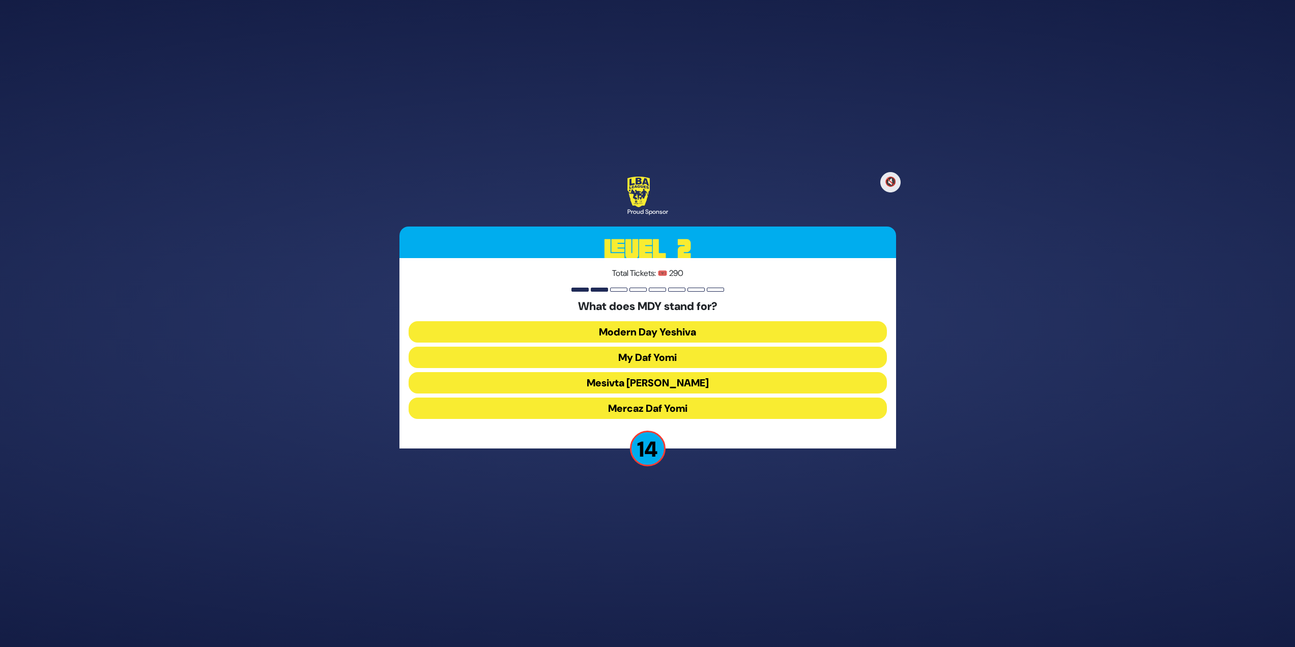
click at [620, 400] on button "Mercaz Daf Yomi" at bounding box center [648, 407] width 478 height 21
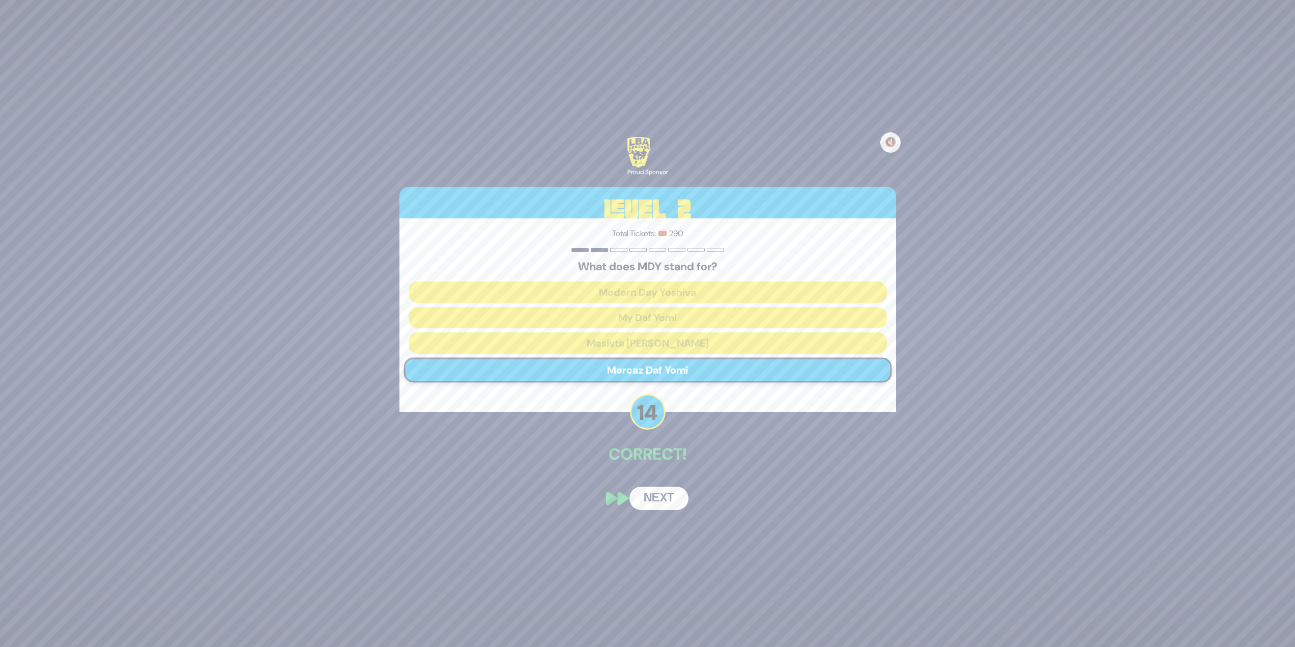
click at [649, 497] on button "Next" at bounding box center [659, 498] width 59 height 23
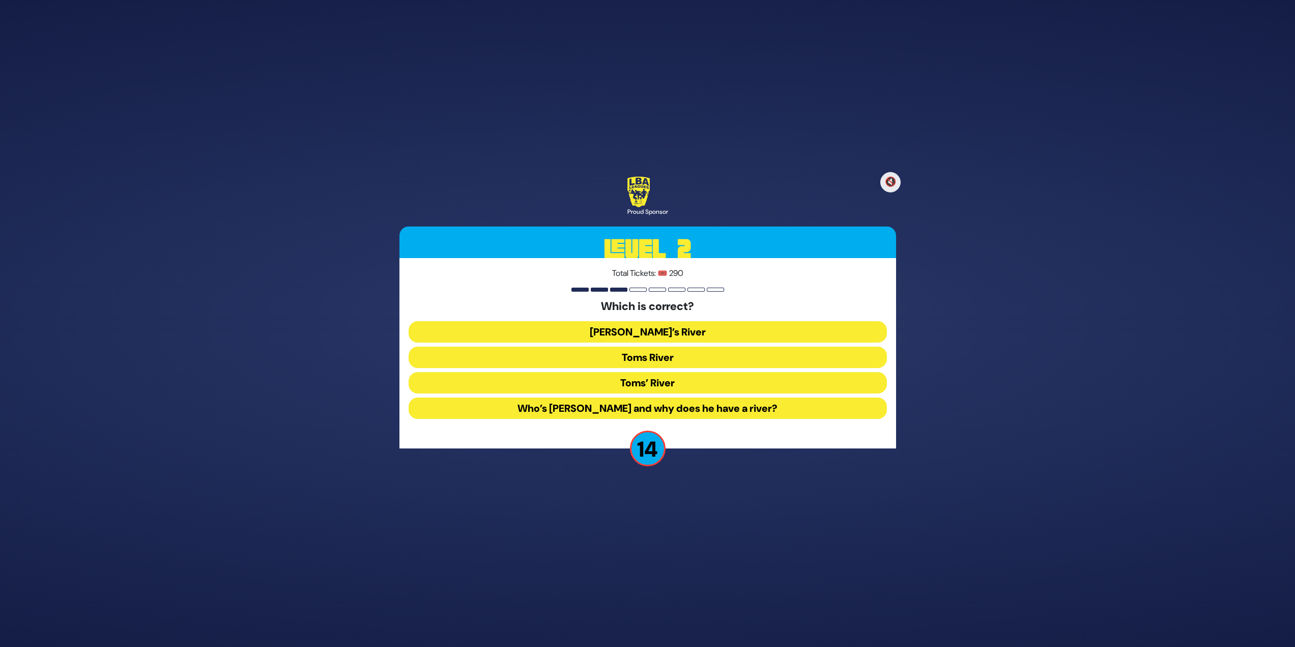
click at [594, 361] on button "Toms River" at bounding box center [648, 357] width 478 height 21
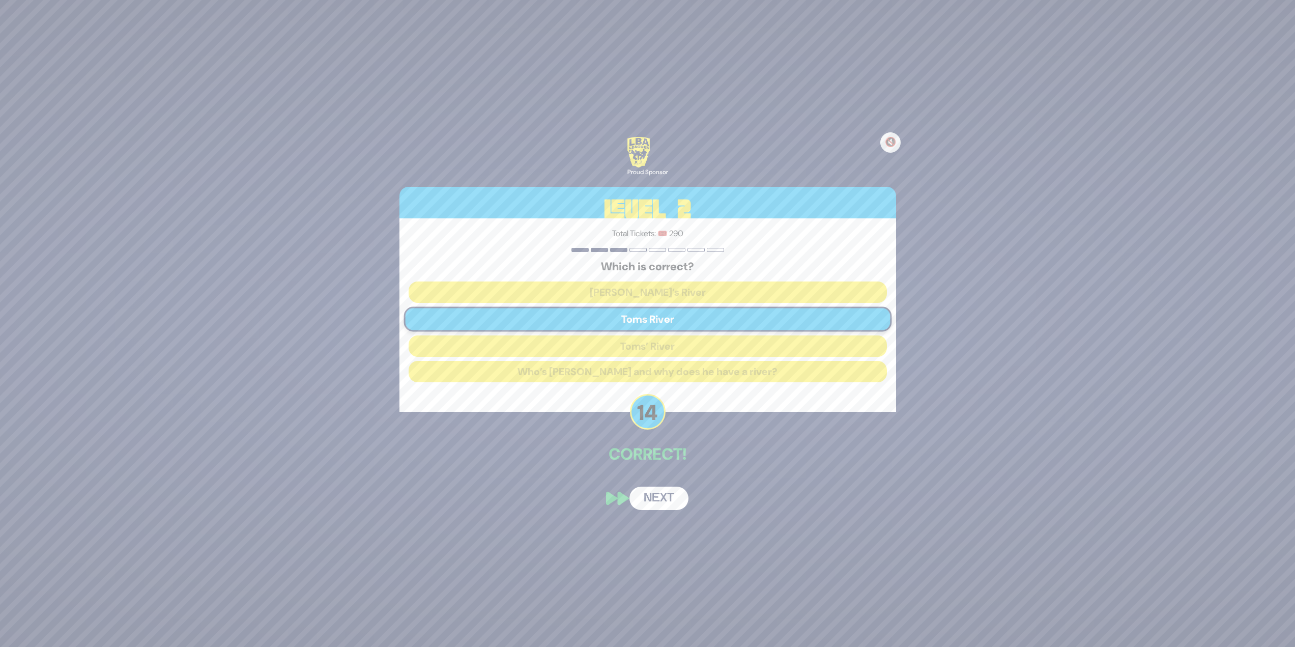
click at [644, 499] on button "Next" at bounding box center [659, 498] width 59 height 23
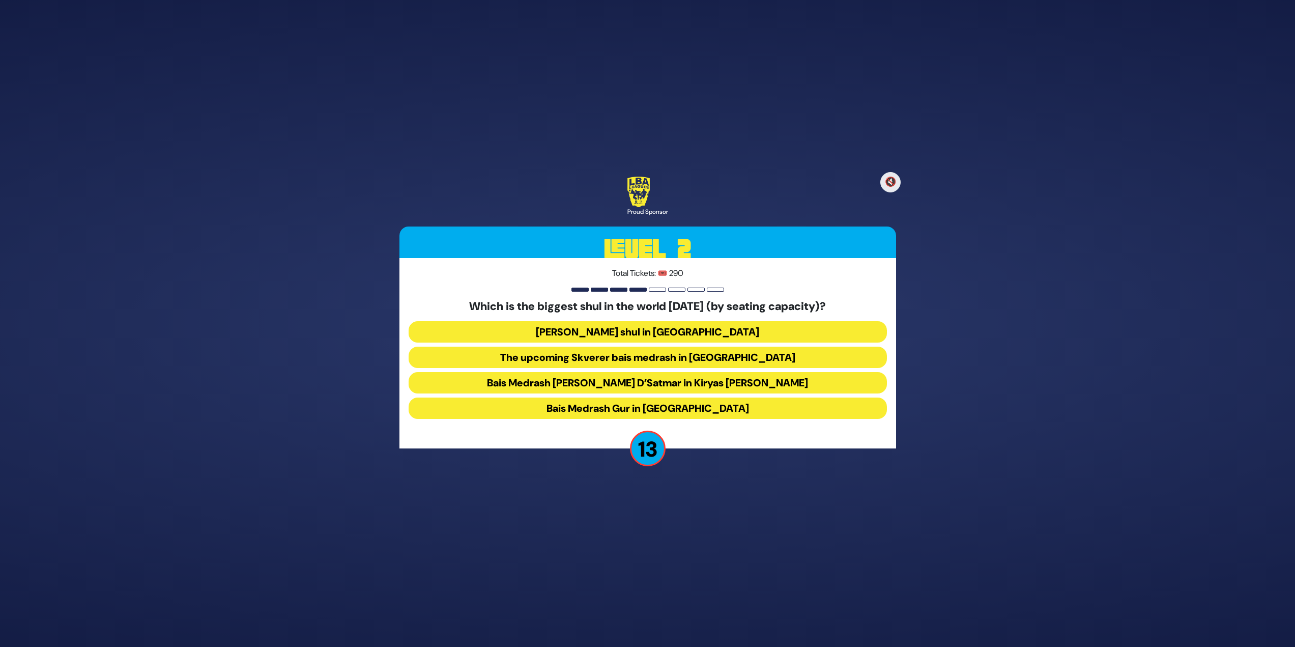
click at [593, 406] on button "Bais Medrash Gur in Yerushalayim" at bounding box center [648, 407] width 478 height 21
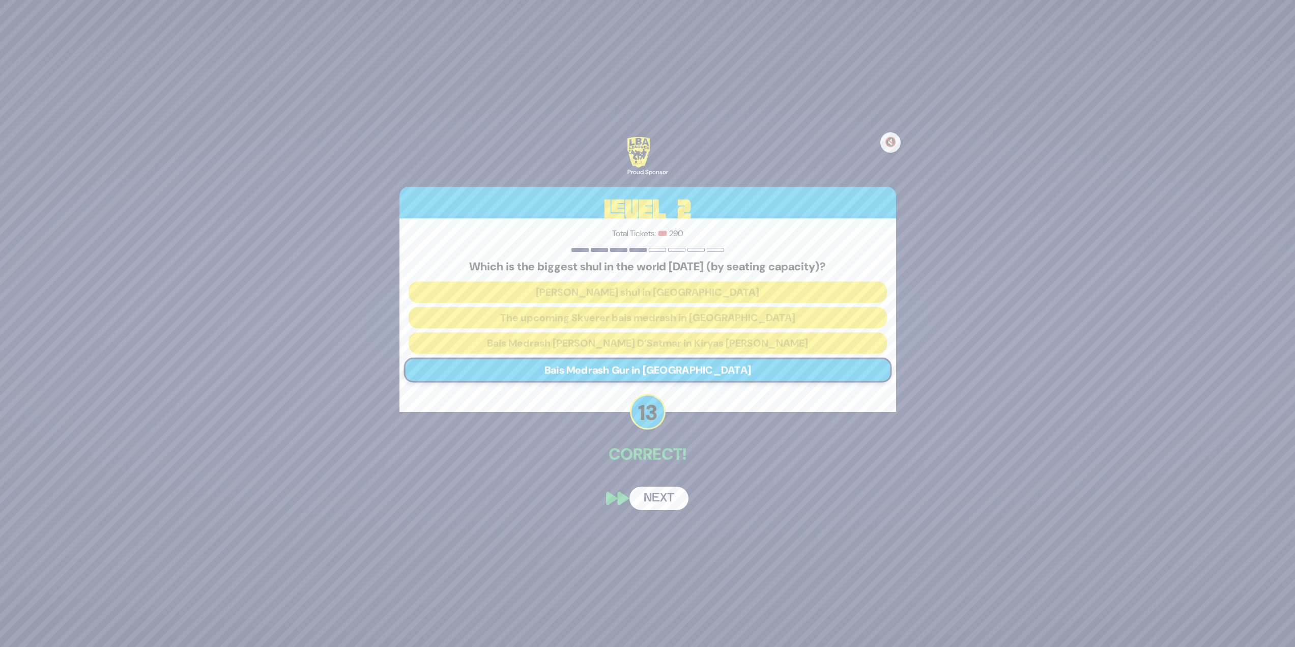
click at [655, 503] on button "Next" at bounding box center [659, 498] width 59 height 23
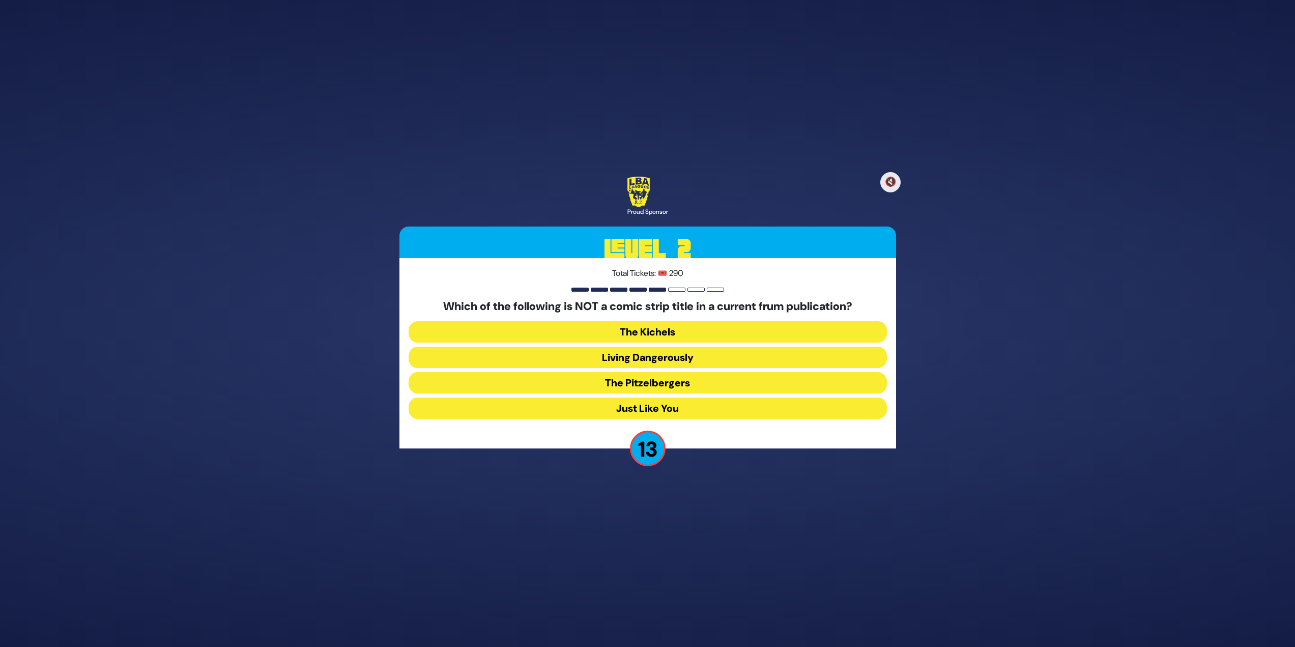
click at [693, 406] on button "Just Like You" at bounding box center [648, 407] width 478 height 21
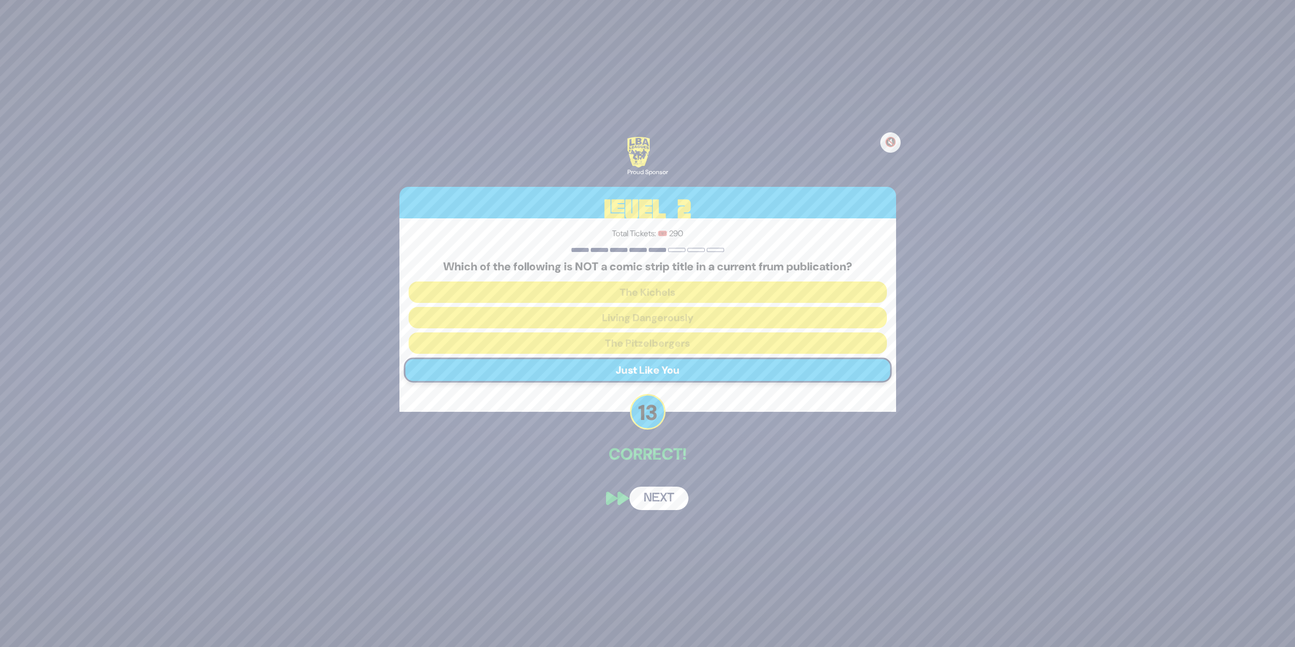
click at [659, 503] on button "Next" at bounding box center [659, 498] width 59 height 23
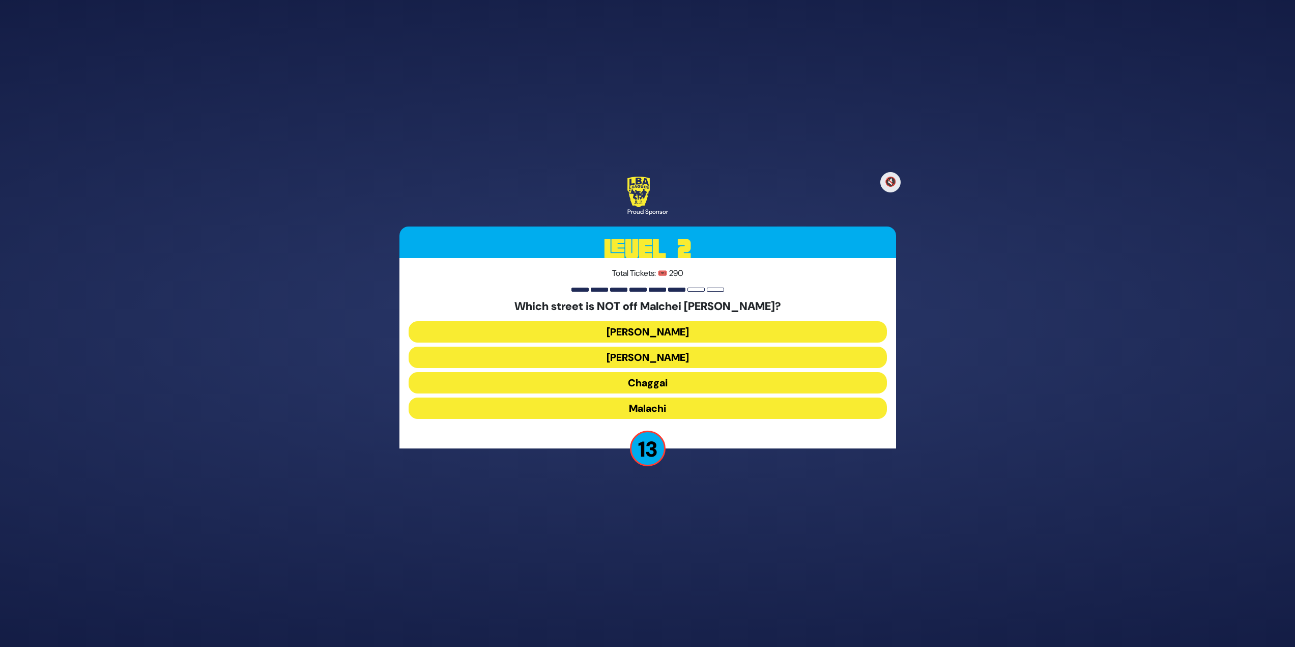
click at [665, 385] on button "Chaggai" at bounding box center [648, 382] width 478 height 21
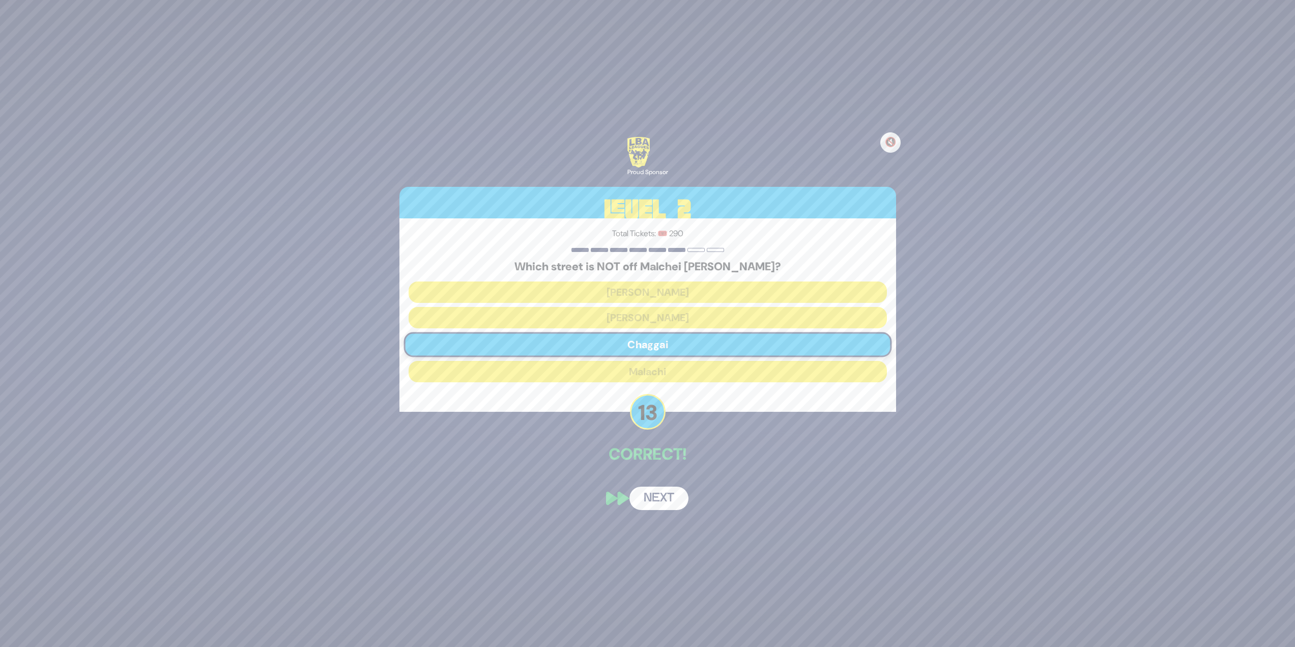
click at [667, 504] on button "Next" at bounding box center [659, 498] width 59 height 23
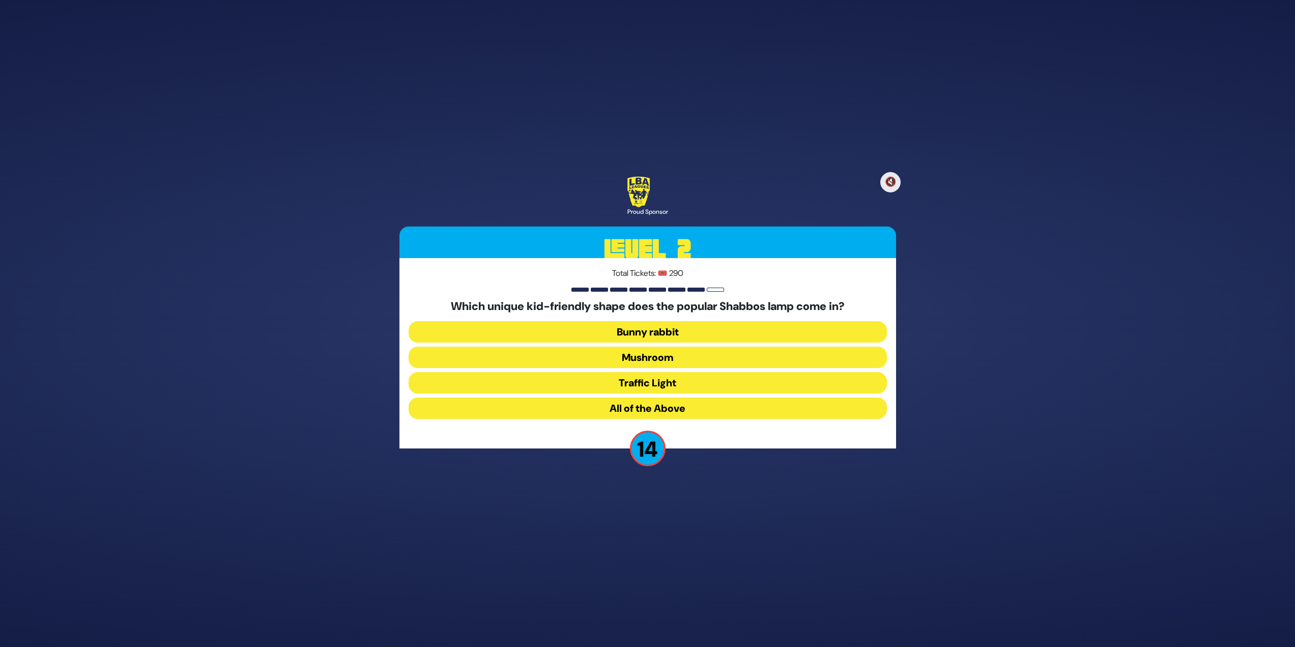
click at [671, 353] on button "Mushroom" at bounding box center [648, 357] width 478 height 21
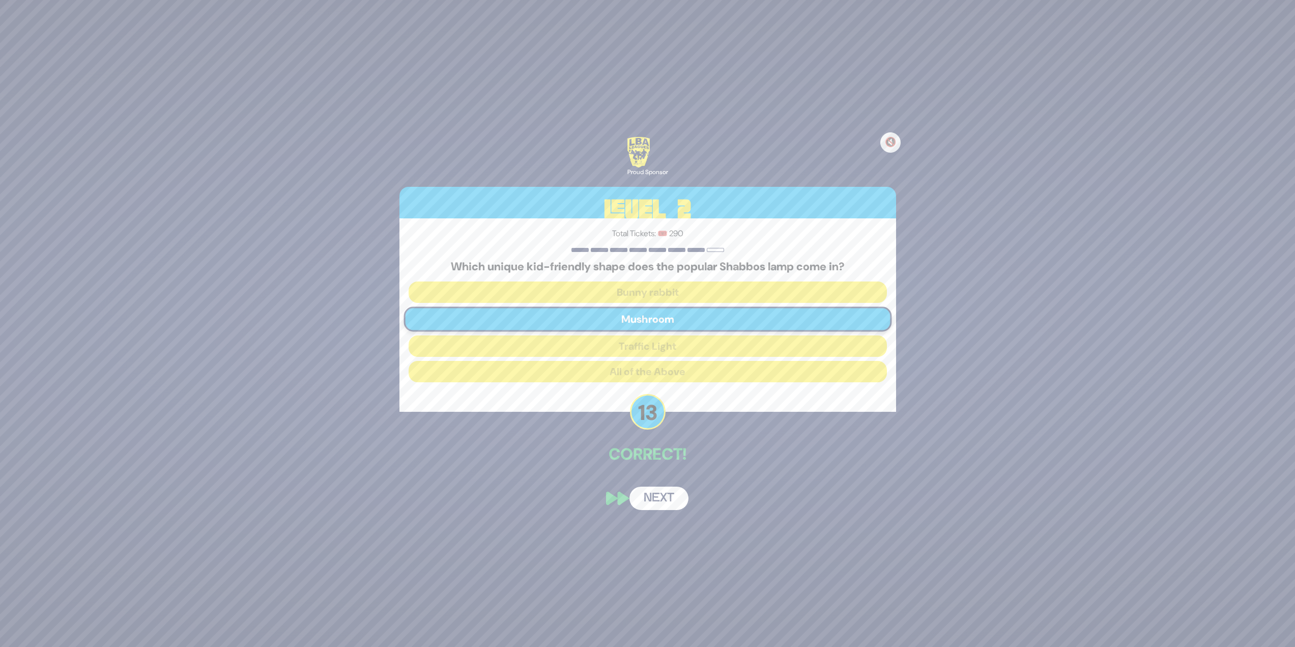
click at [665, 500] on button "Next" at bounding box center [659, 498] width 59 height 23
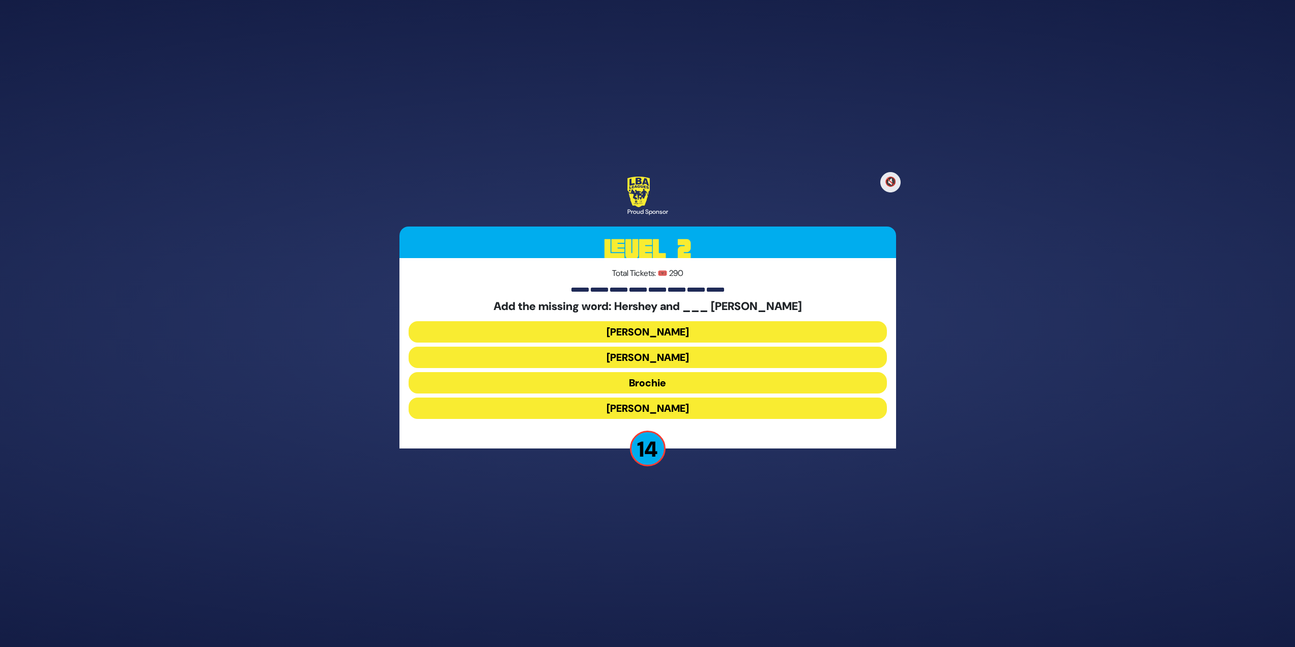
click at [616, 334] on button "Raizy" at bounding box center [648, 331] width 478 height 21
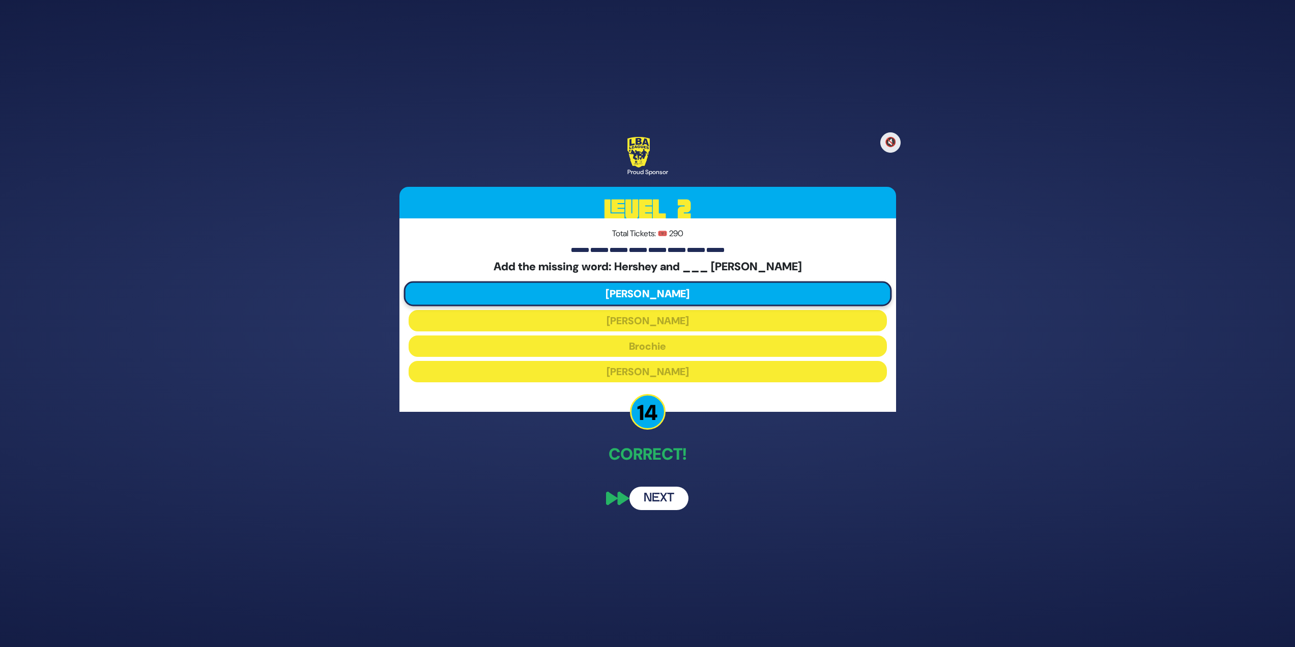
click at [658, 495] on button "Next" at bounding box center [659, 498] width 59 height 23
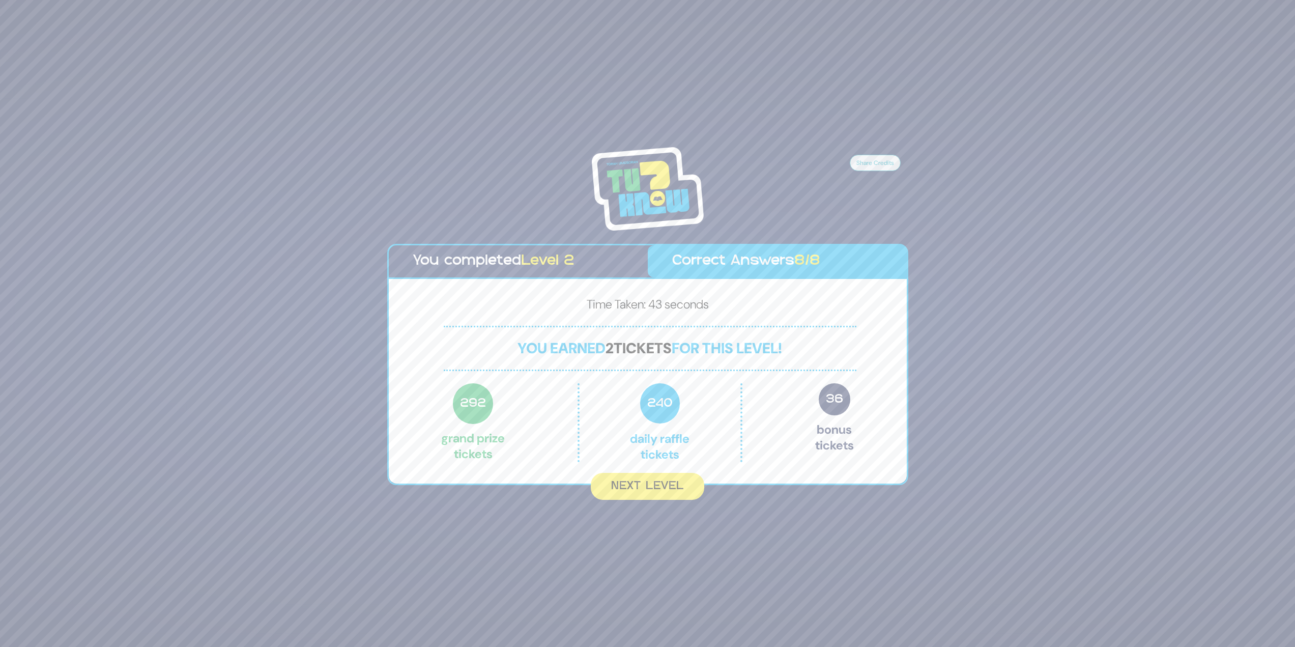
click at [658, 495] on button "Next Level" at bounding box center [647, 486] width 113 height 27
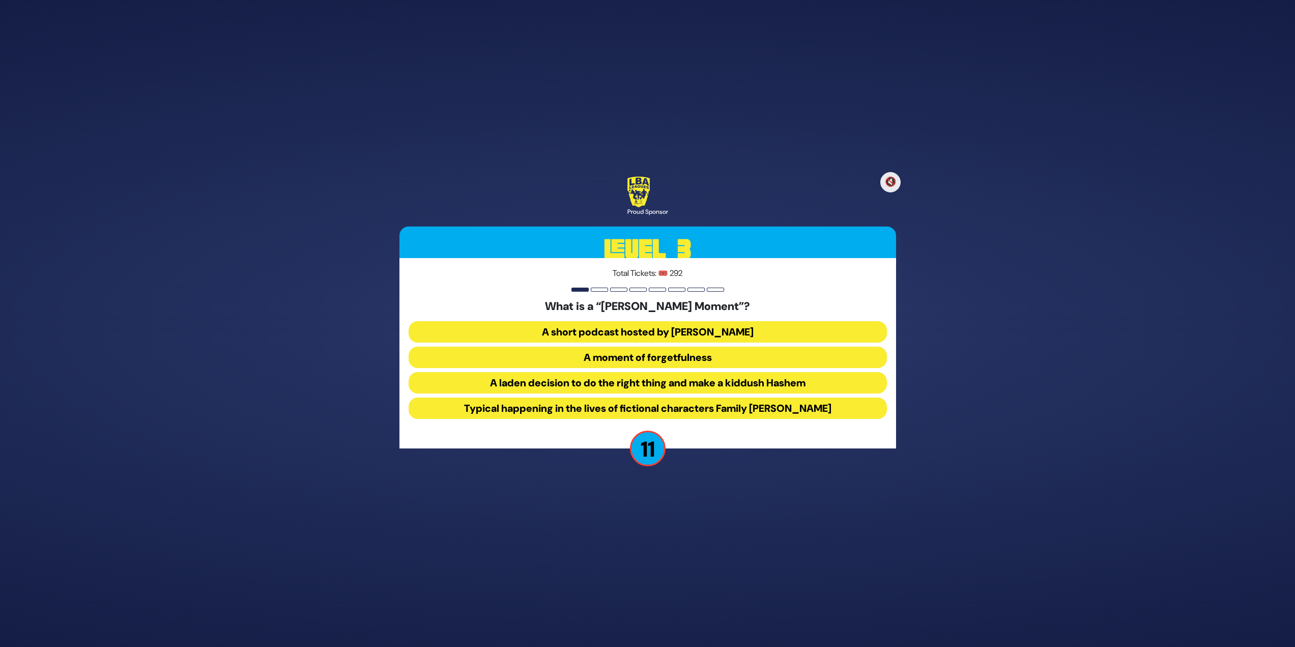
click at [457, 379] on button "A laden decision to do the right thing and make a kiddush Hashem" at bounding box center [648, 382] width 478 height 21
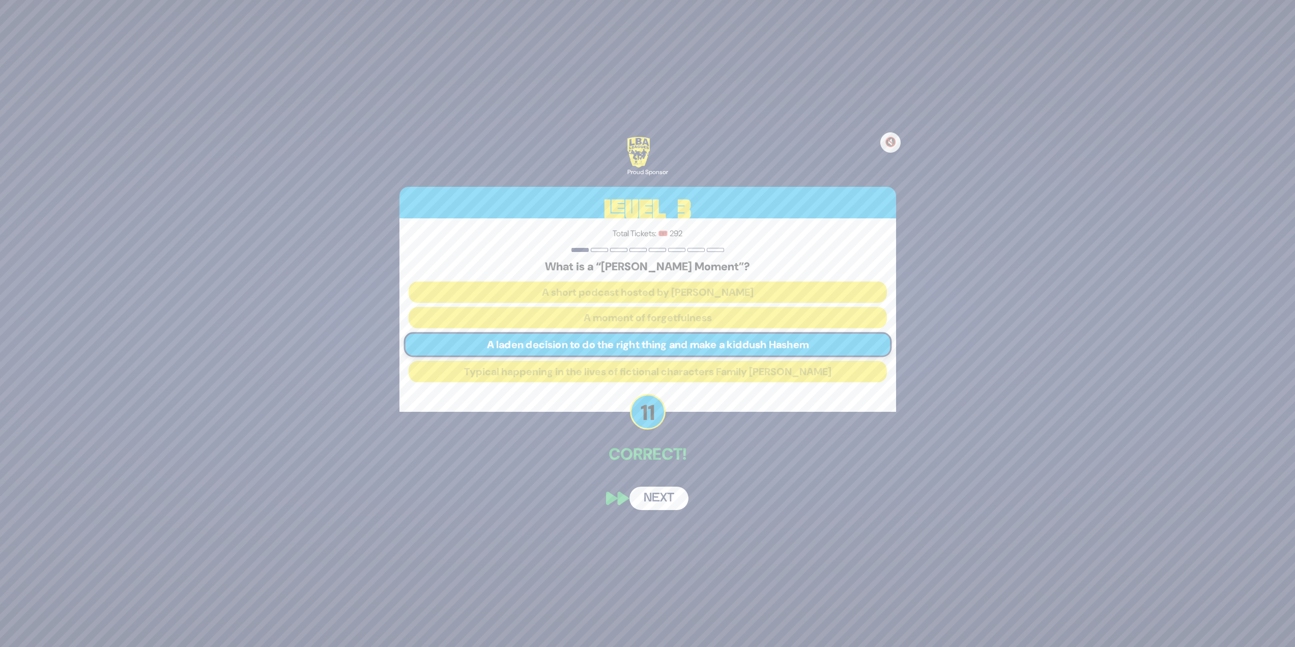
click at [651, 502] on button "Next" at bounding box center [659, 498] width 59 height 23
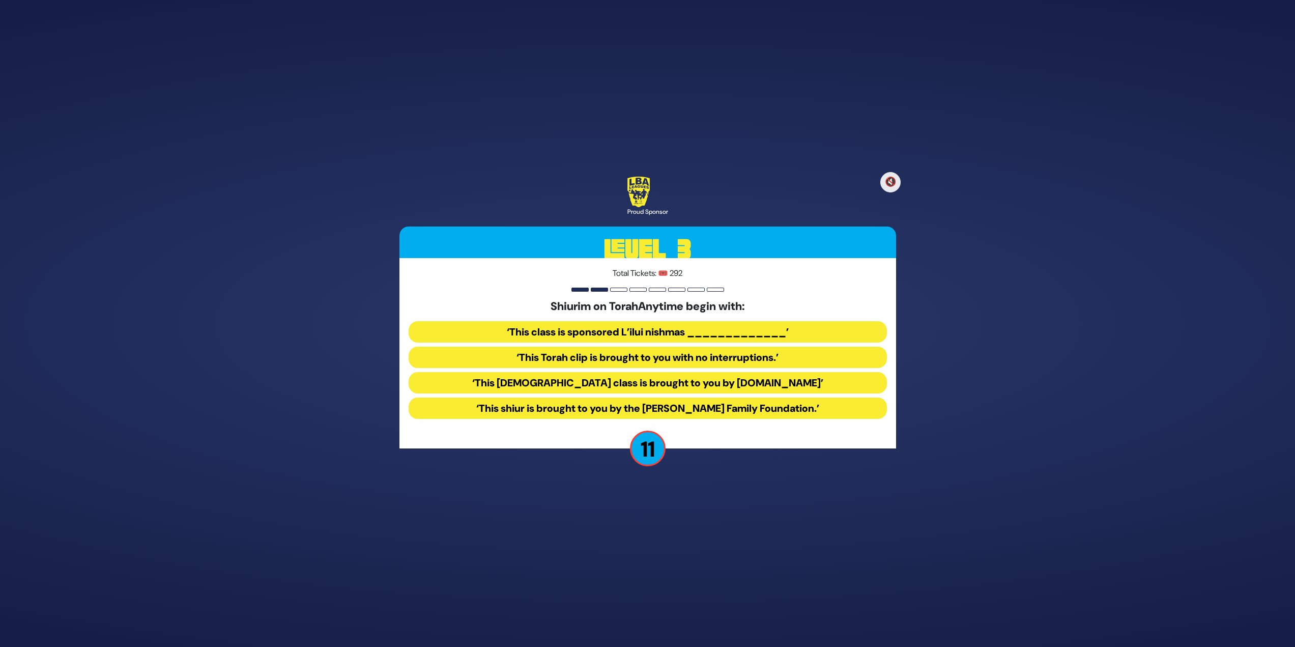
click at [609, 384] on button "‘This Torah class is brought to you by TorahAnytime.com’" at bounding box center [648, 382] width 478 height 21
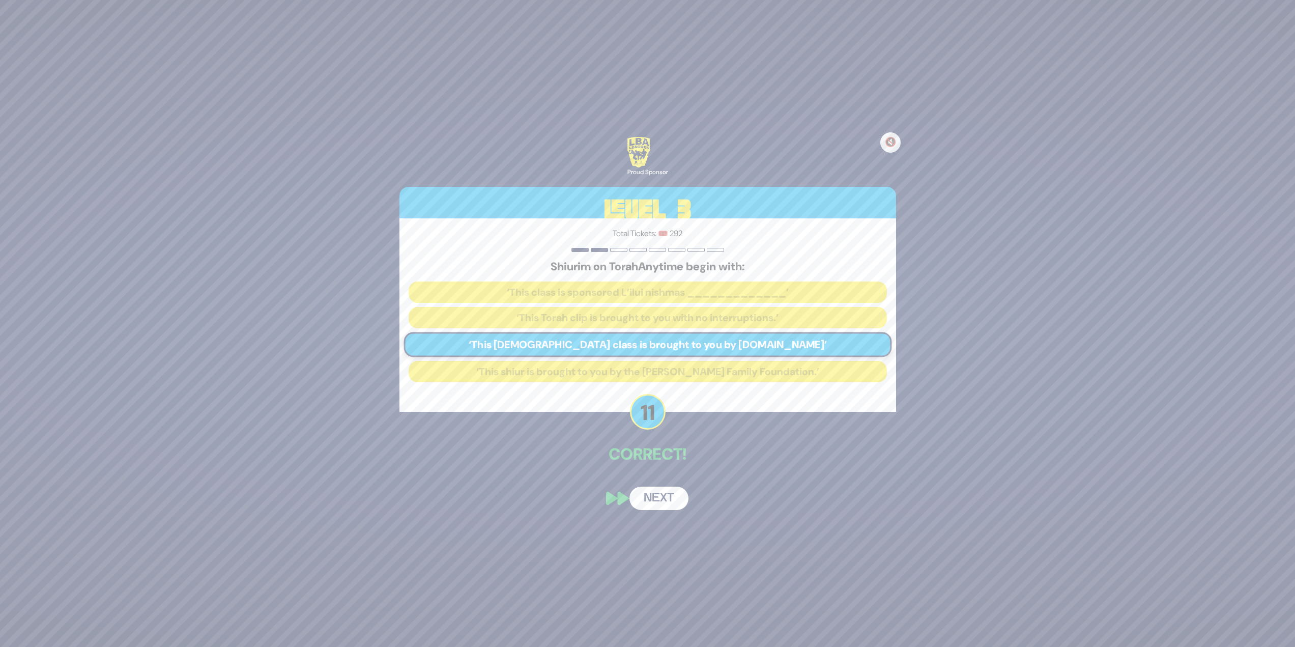
click at [649, 495] on button "Next" at bounding box center [659, 498] width 59 height 23
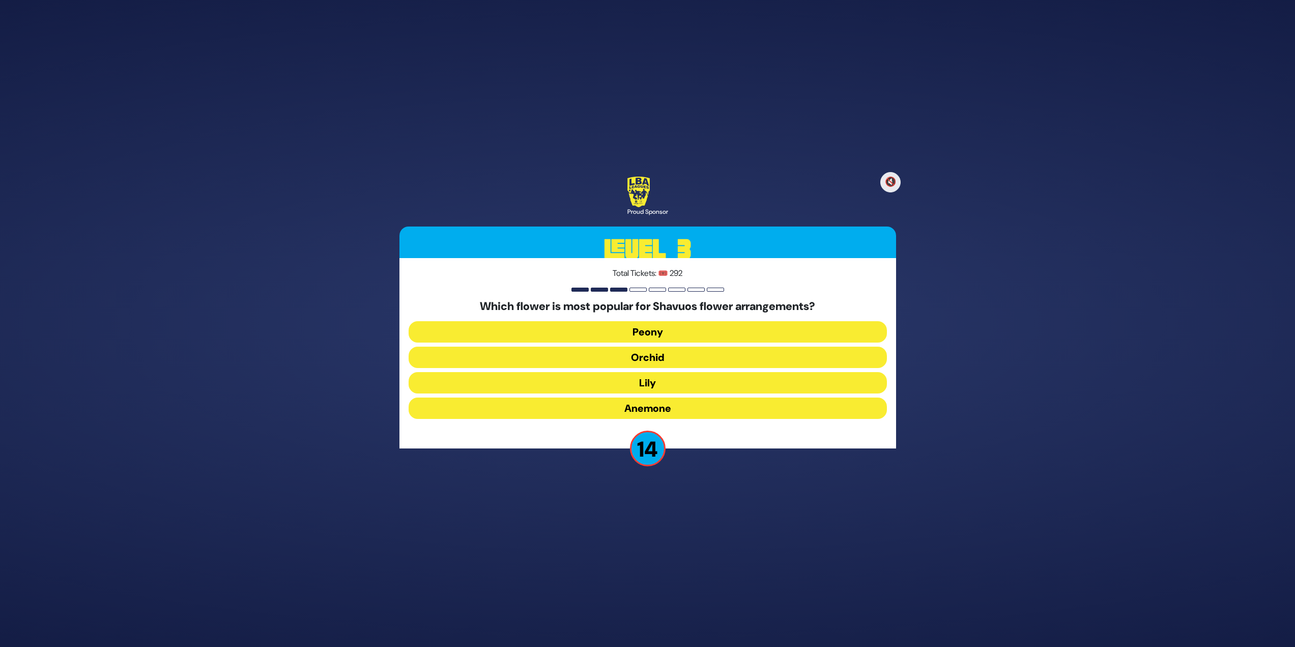
click at [615, 336] on button "Peony" at bounding box center [648, 331] width 478 height 21
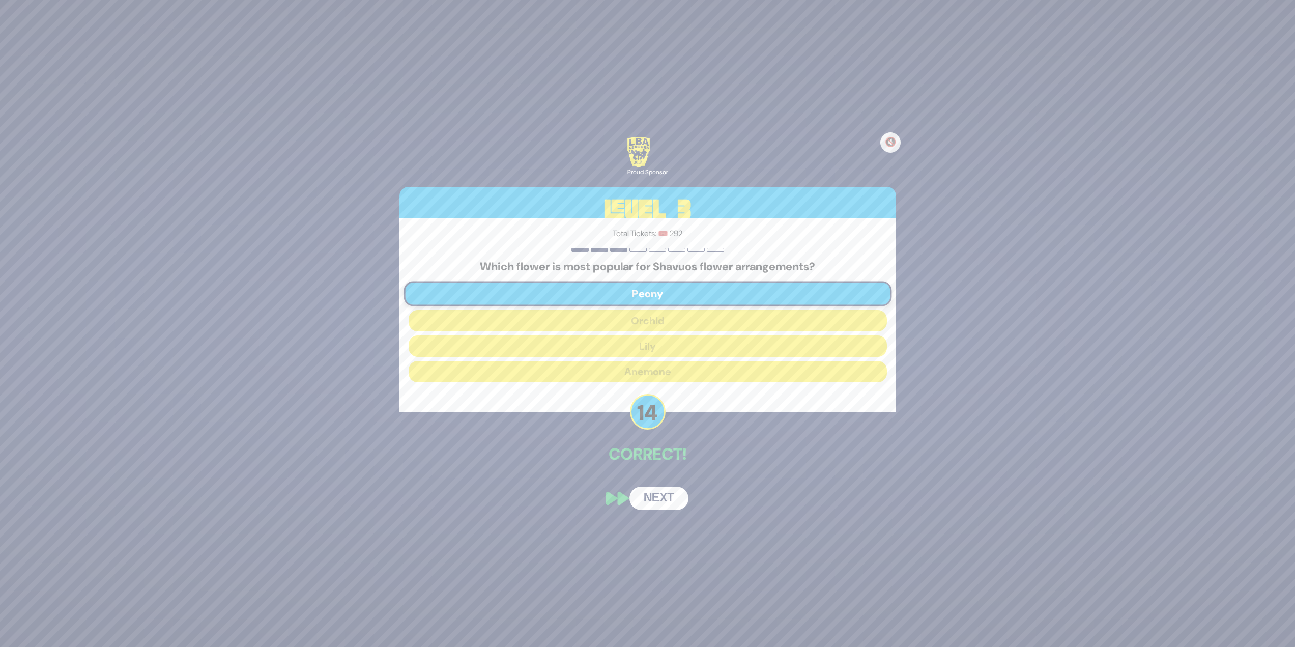
click at [669, 499] on button "Next" at bounding box center [659, 498] width 59 height 23
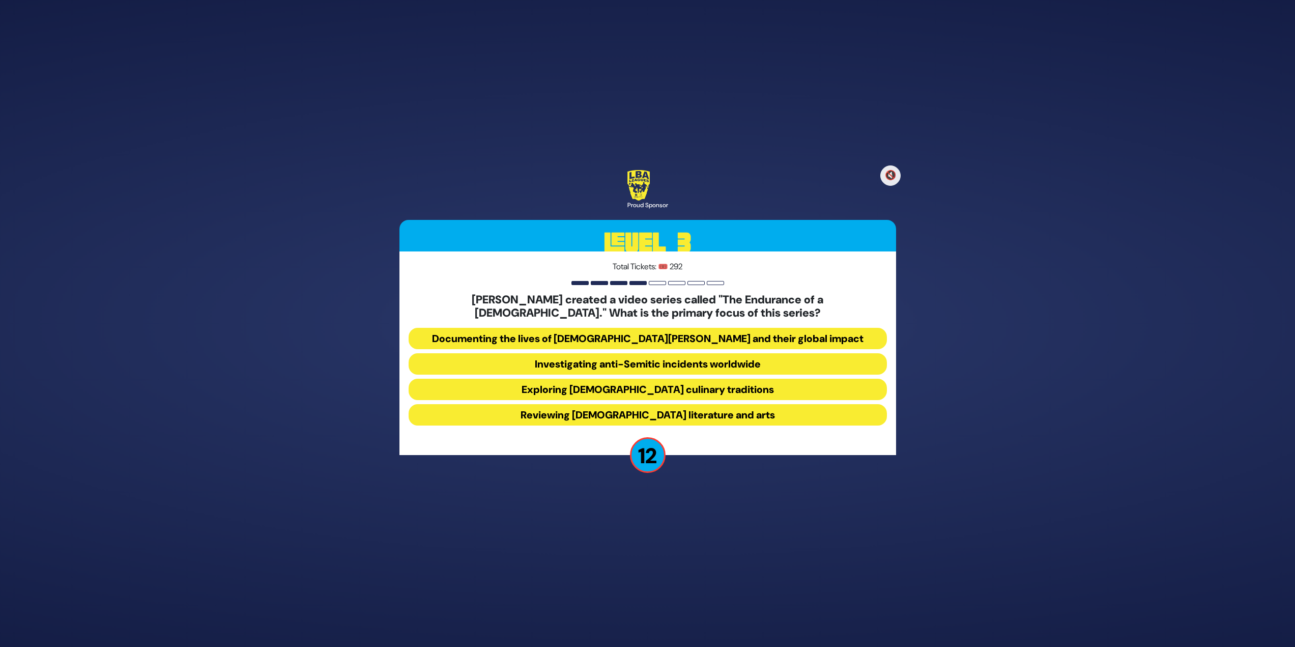
click at [568, 338] on button "Documenting the lives of Chabad Shluchim and their global impact" at bounding box center [648, 338] width 478 height 21
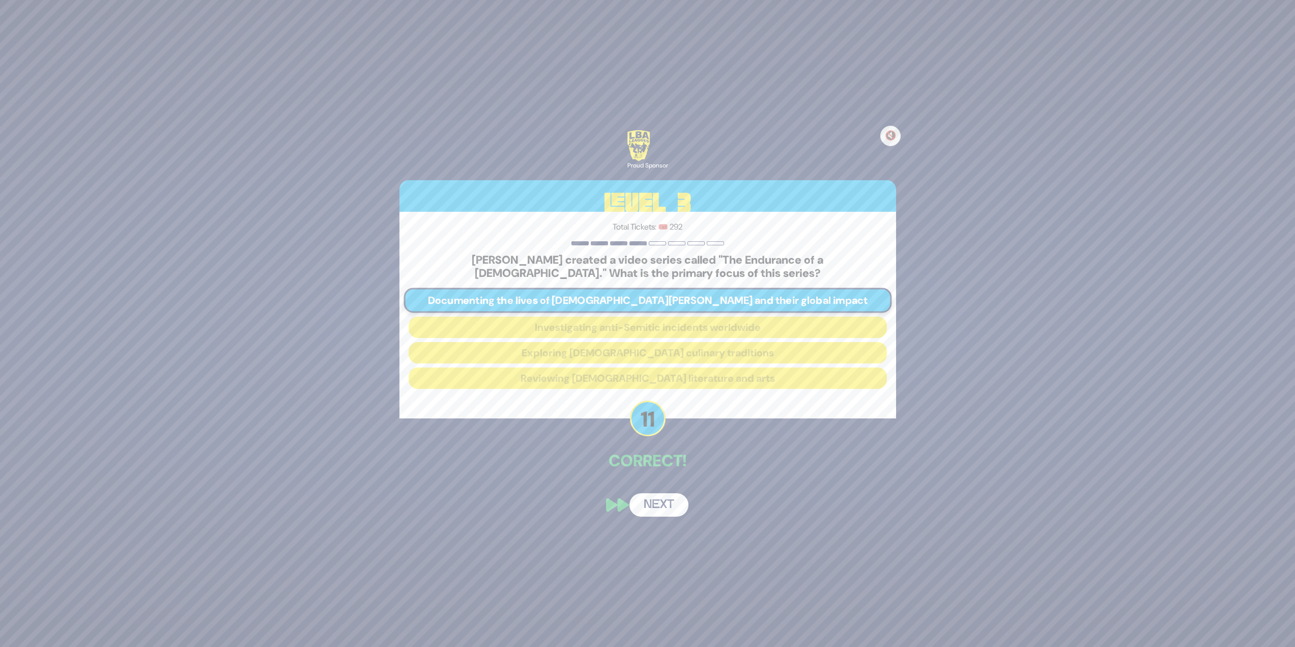
click at [657, 507] on button "Next" at bounding box center [659, 504] width 59 height 23
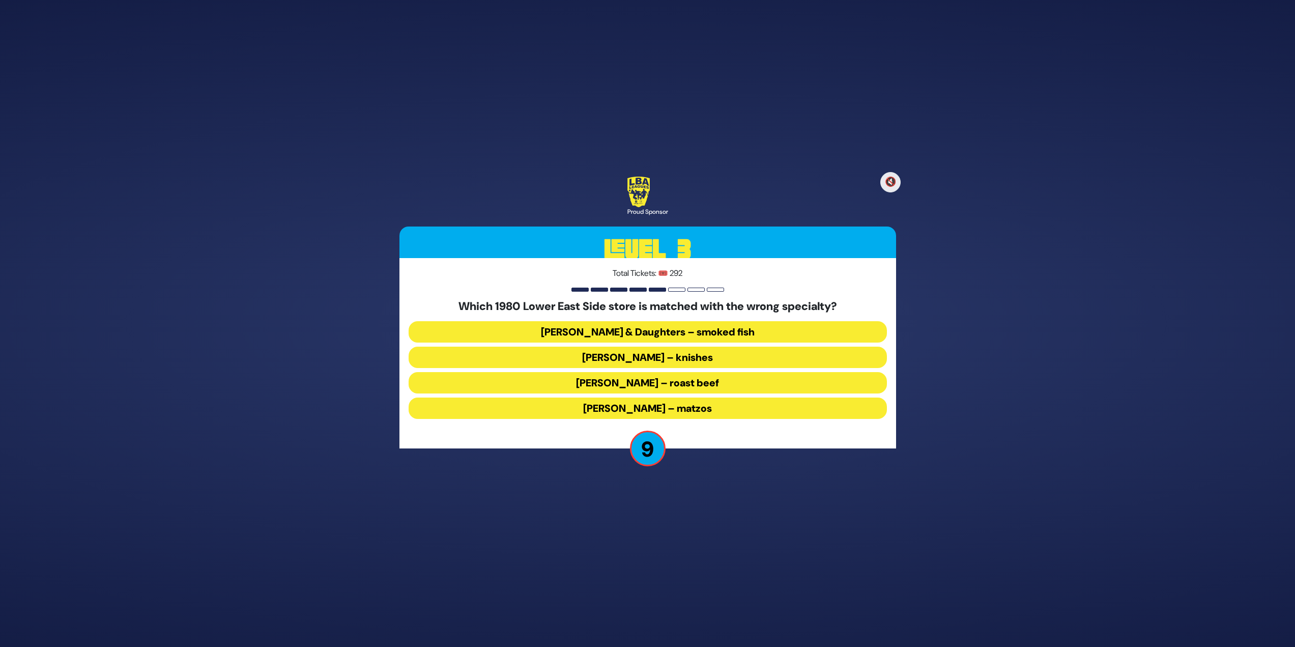
click at [736, 379] on button "Ratner’s – roast beef" at bounding box center [648, 382] width 478 height 21
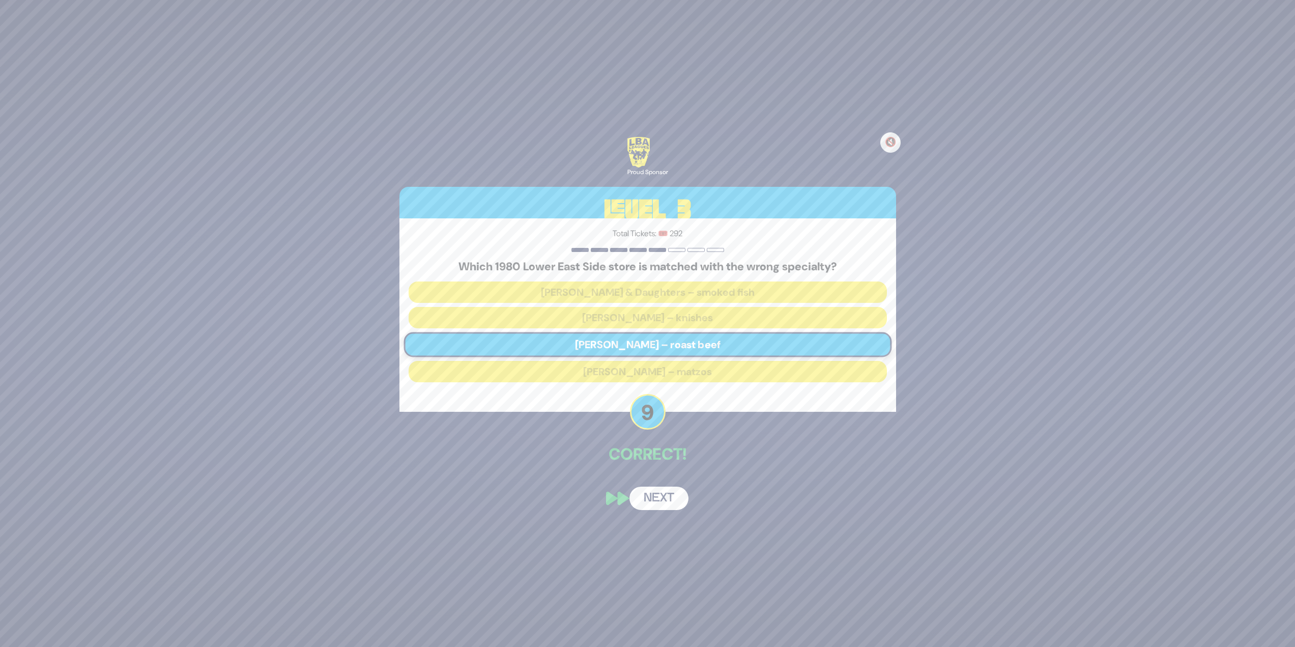
click at [667, 494] on button "Next" at bounding box center [659, 498] width 59 height 23
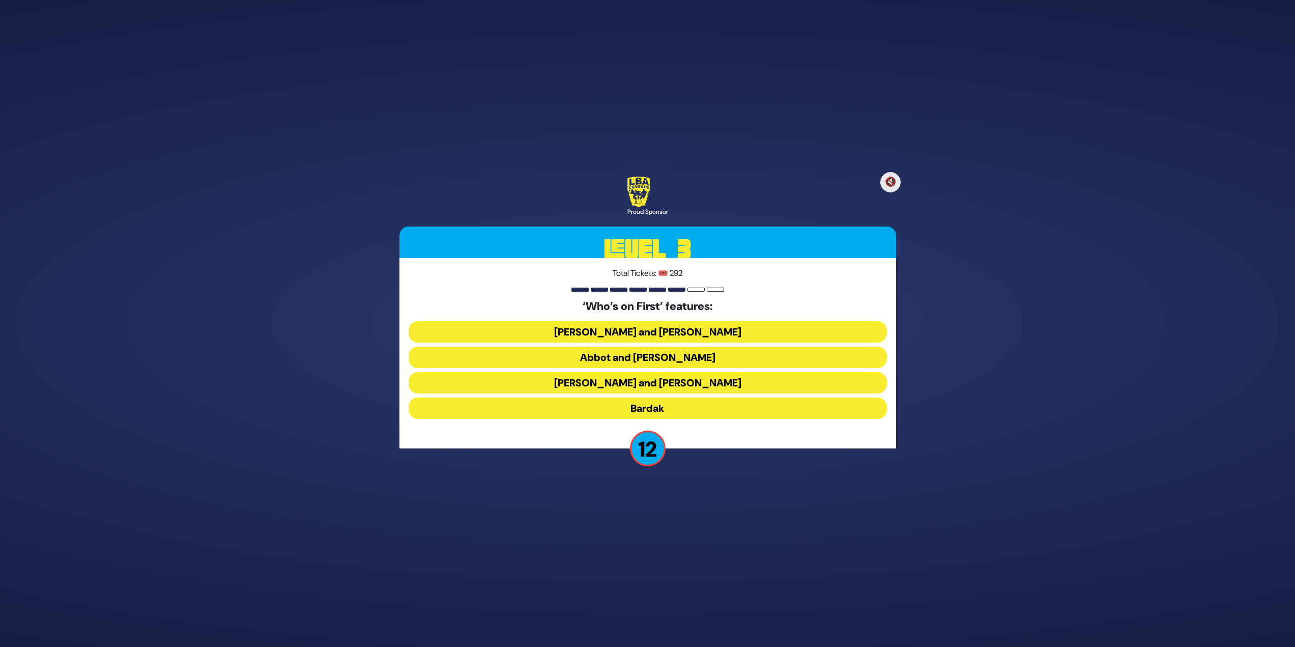
click at [715, 353] on button "Abbot and Costello" at bounding box center [648, 357] width 478 height 21
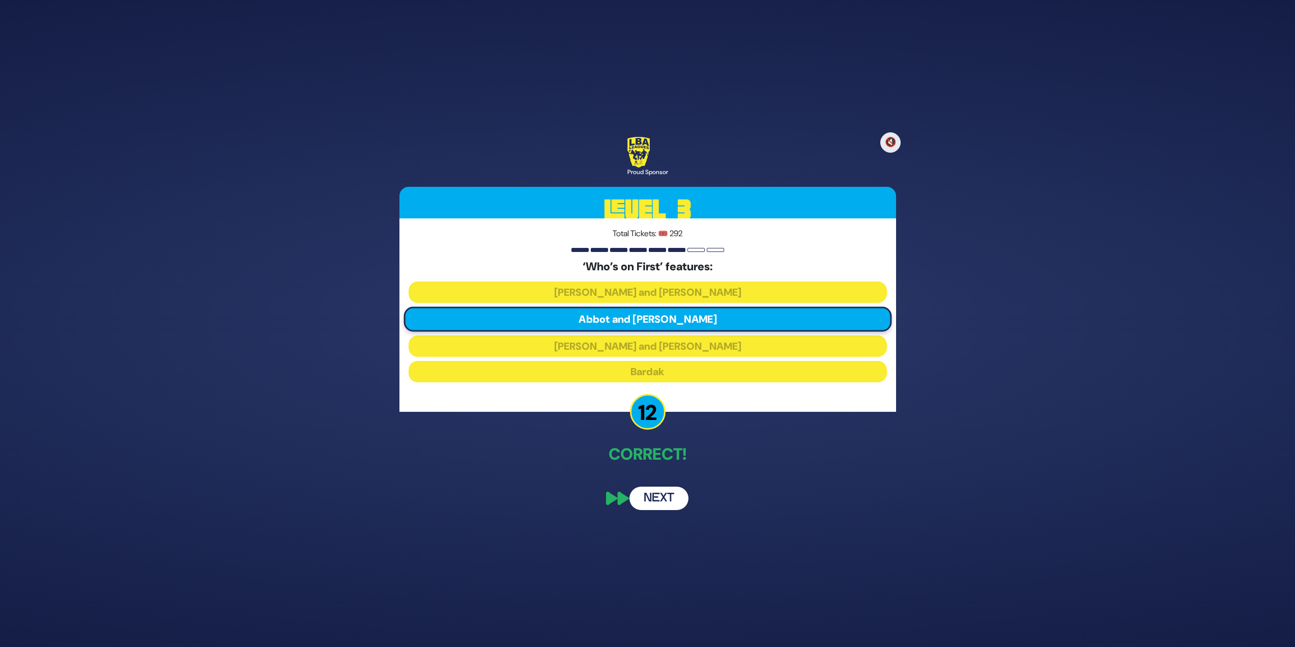
click at [672, 503] on button "Next" at bounding box center [659, 498] width 59 height 23
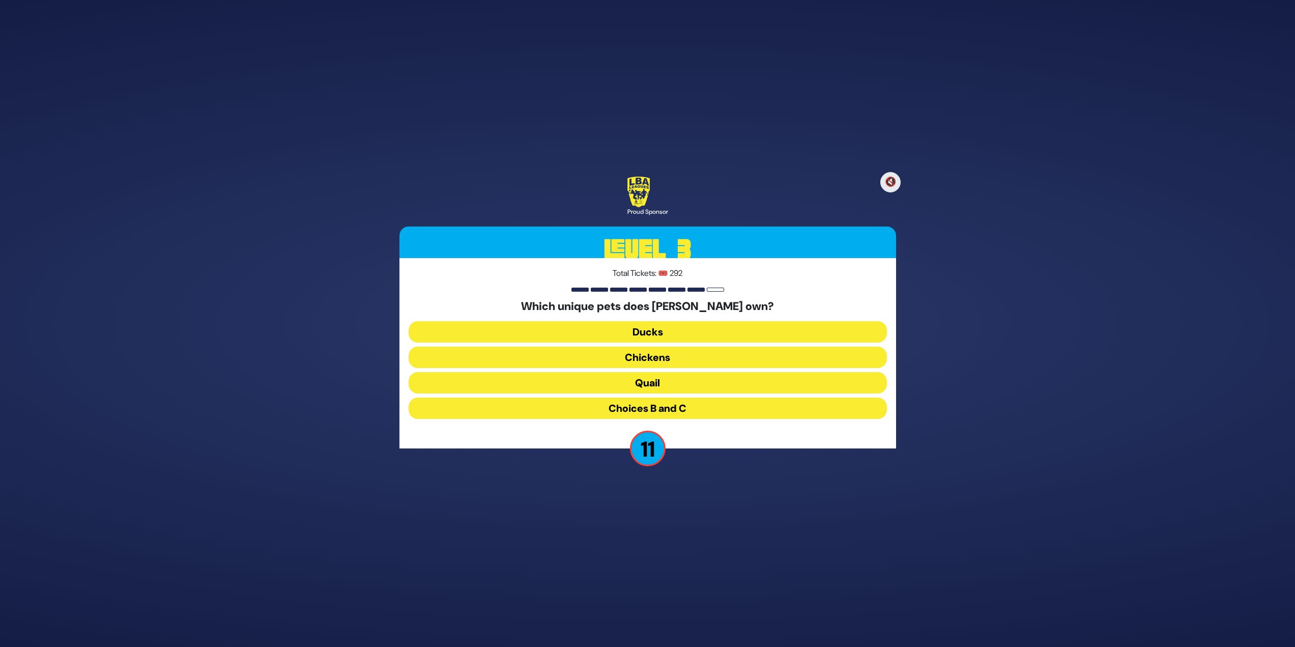
click at [621, 331] on button "Ducks" at bounding box center [648, 331] width 478 height 21
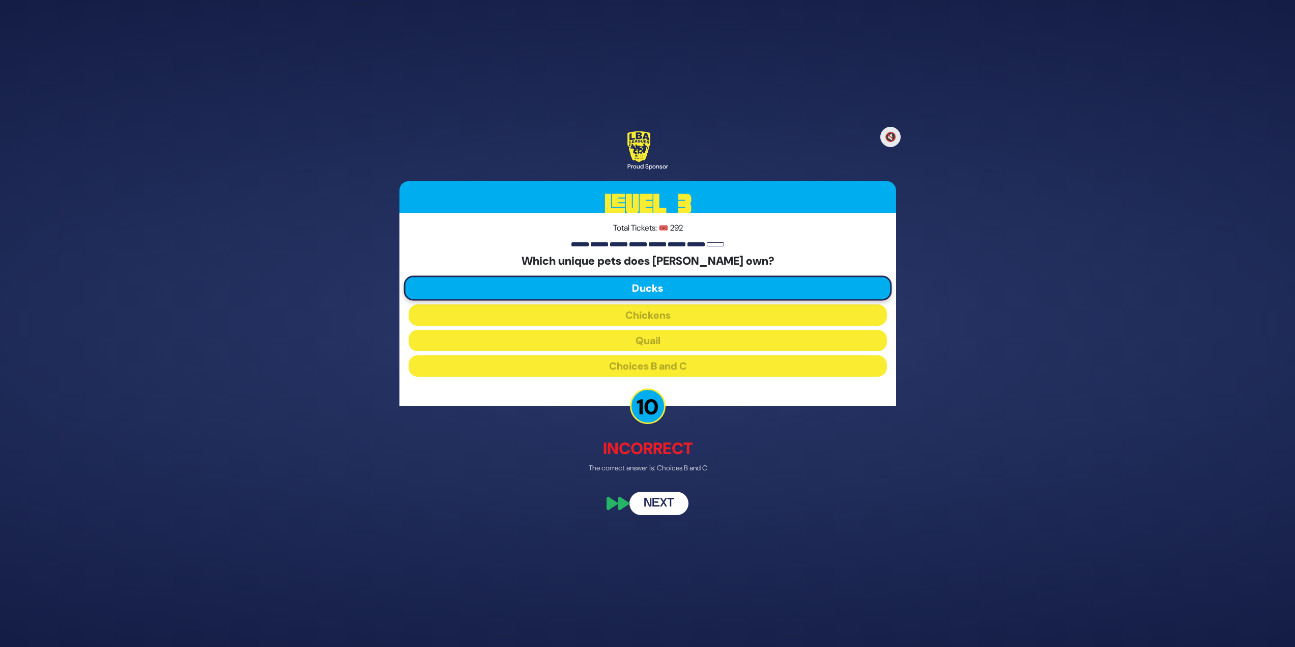
click at [667, 506] on button "Next" at bounding box center [659, 503] width 59 height 23
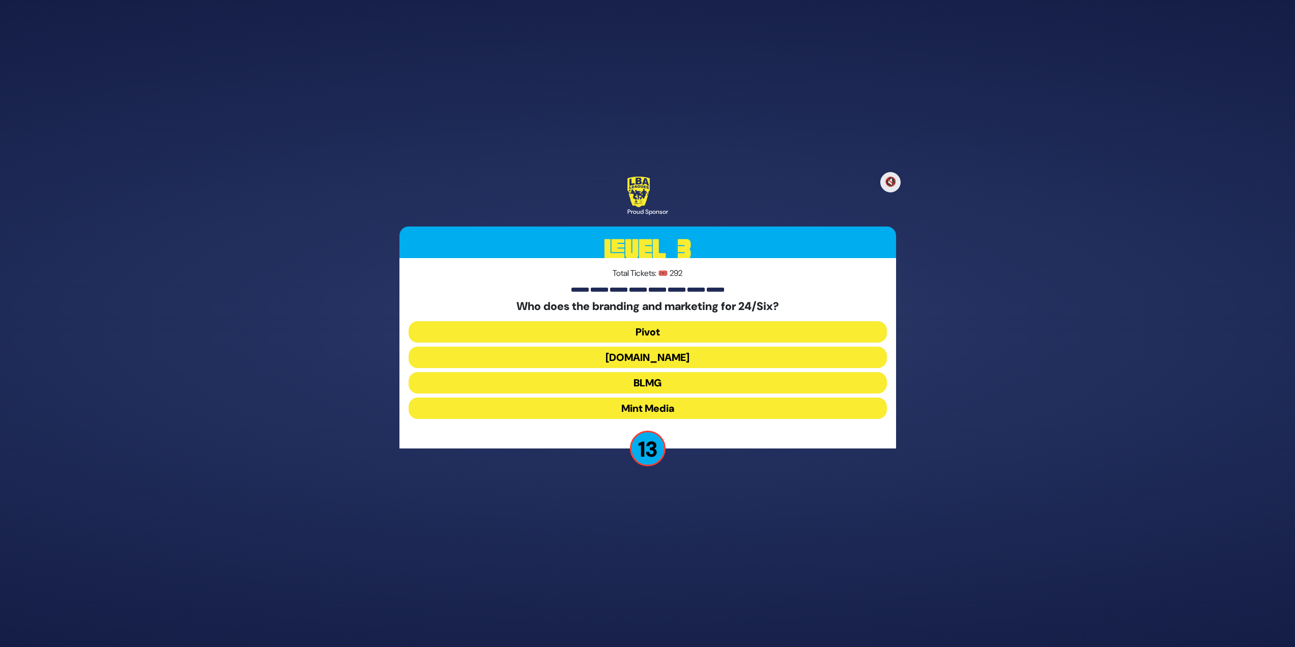
click at [652, 361] on button "Heart.Works" at bounding box center [648, 357] width 478 height 21
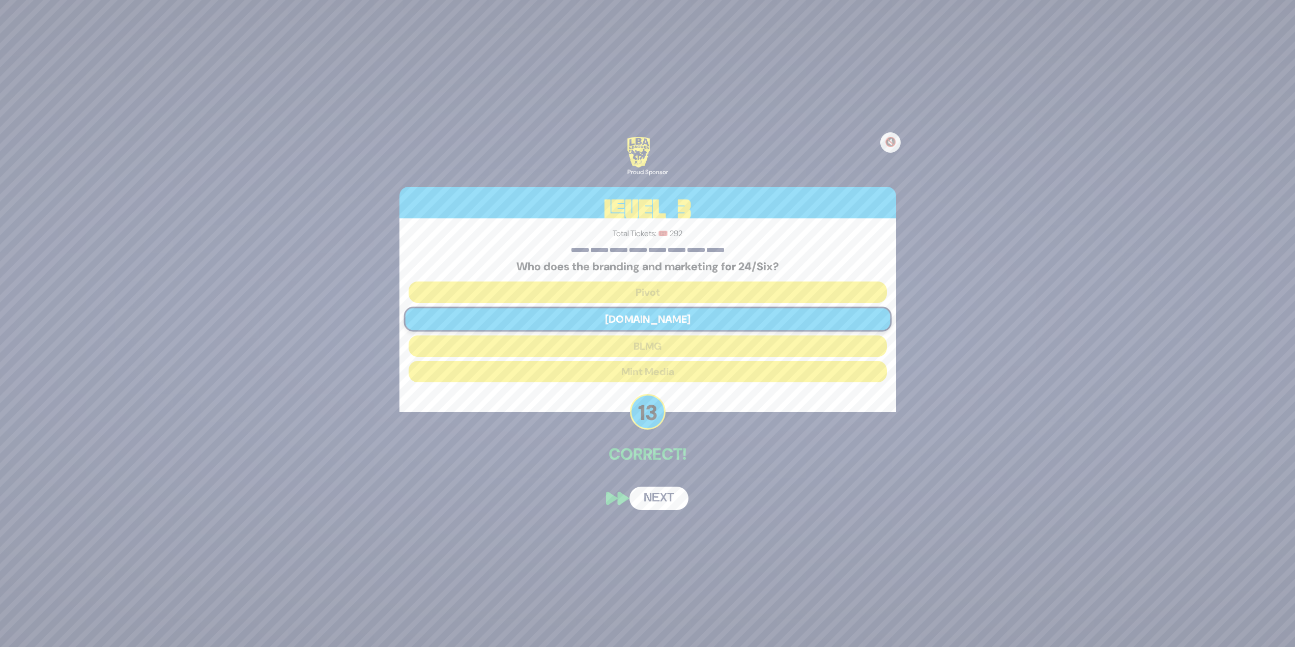
click at [669, 493] on button "Next" at bounding box center [659, 498] width 59 height 23
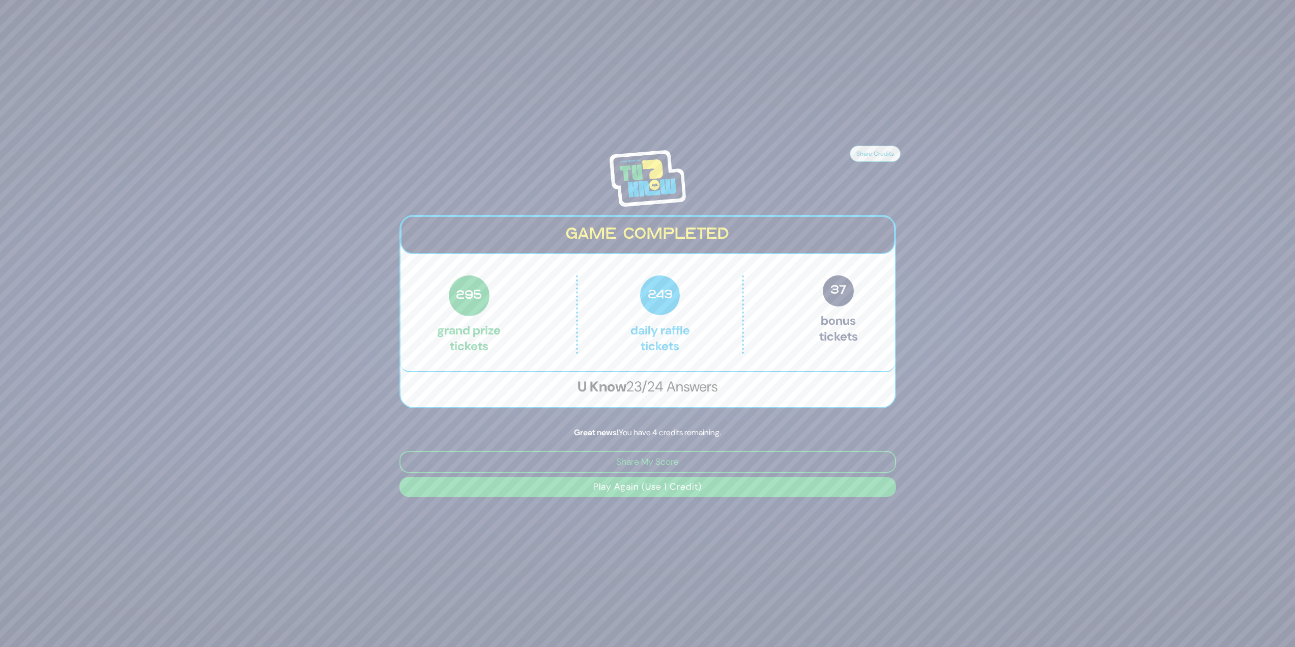
click at [807, 485] on button "Play Again (Use 1 Credit)" at bounding box center [648, 487] width 497 height 20
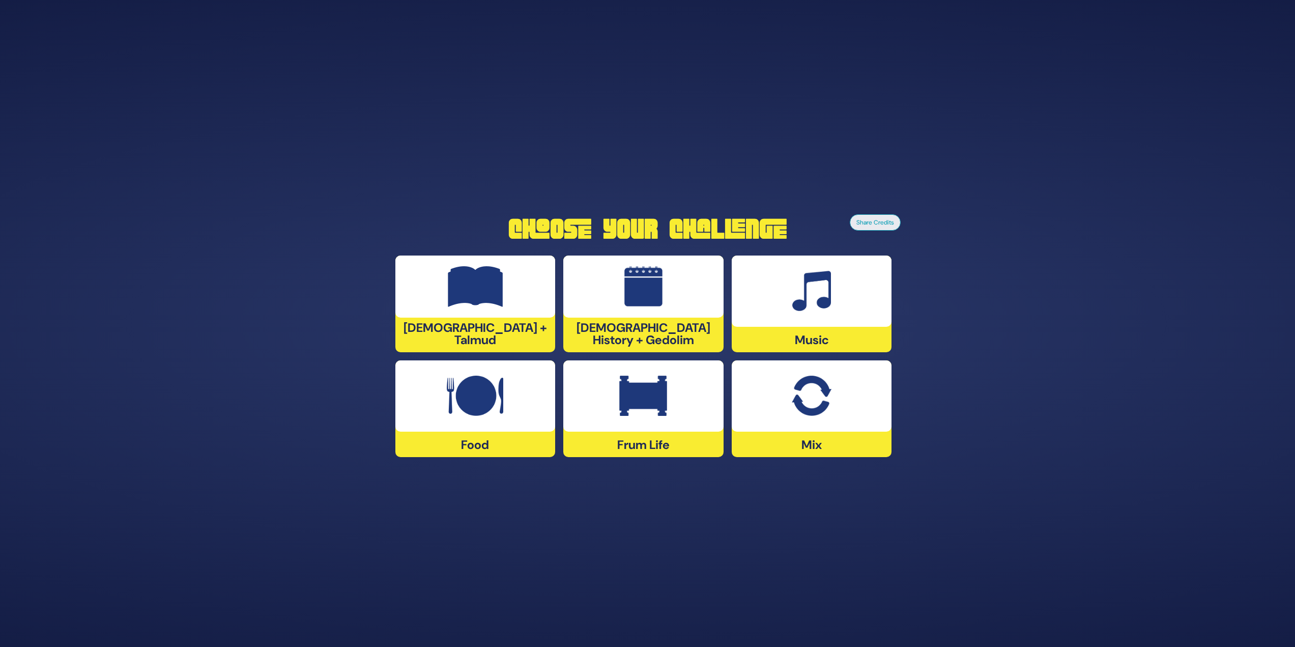
click at [810, 306] on img at bounding box center [811, 291] width 39 height 41
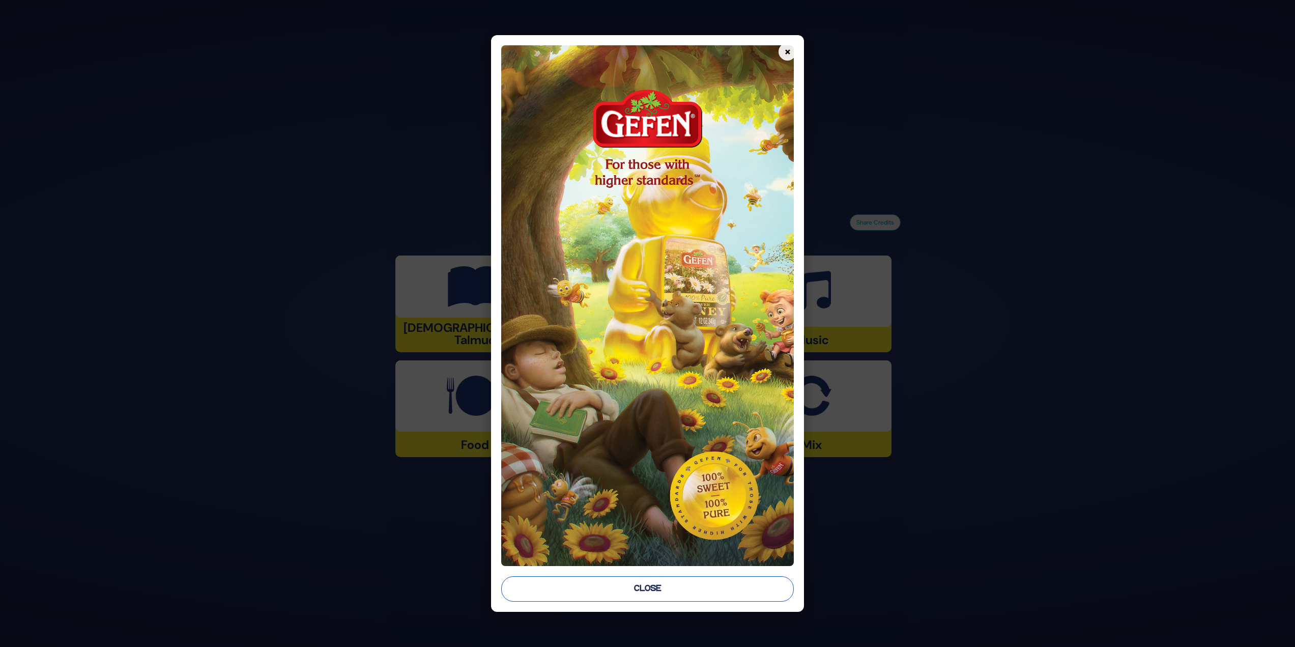
click at [595, 580] on button "Close" at bounding box center [647, 588] width 293 height 25
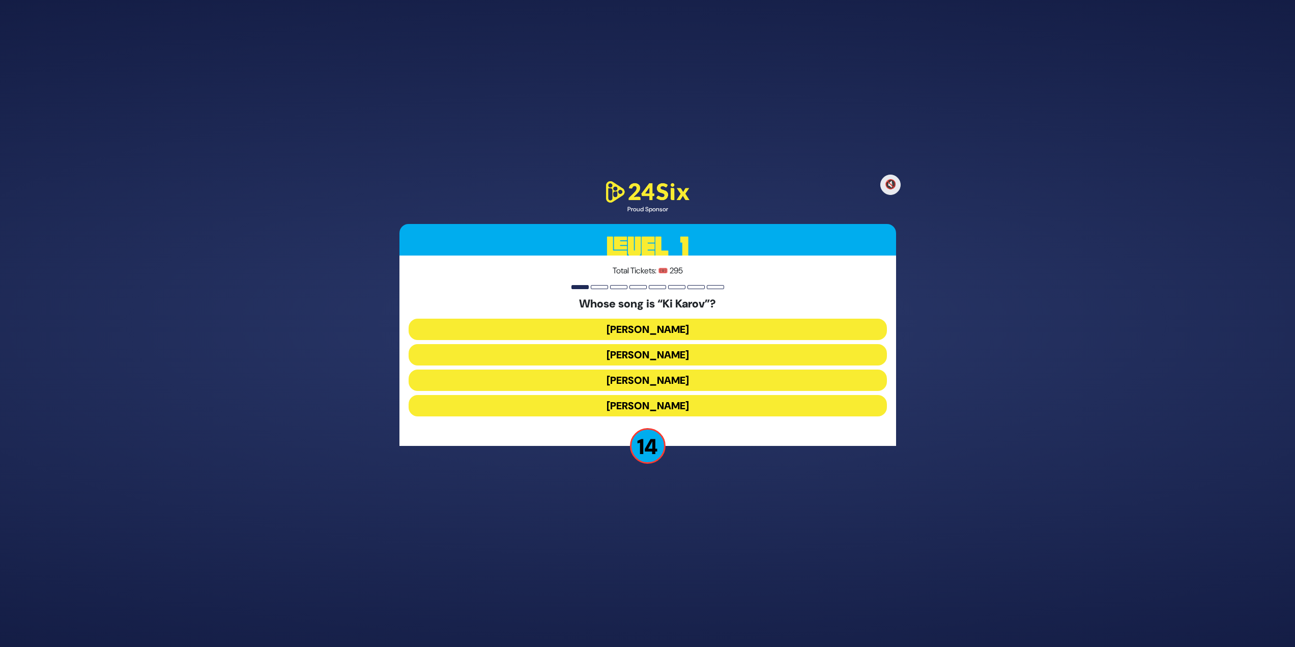
click at [629, 352] on button "[PERSON_NAME]" at bounding box center [648, 354] width 478 height 21
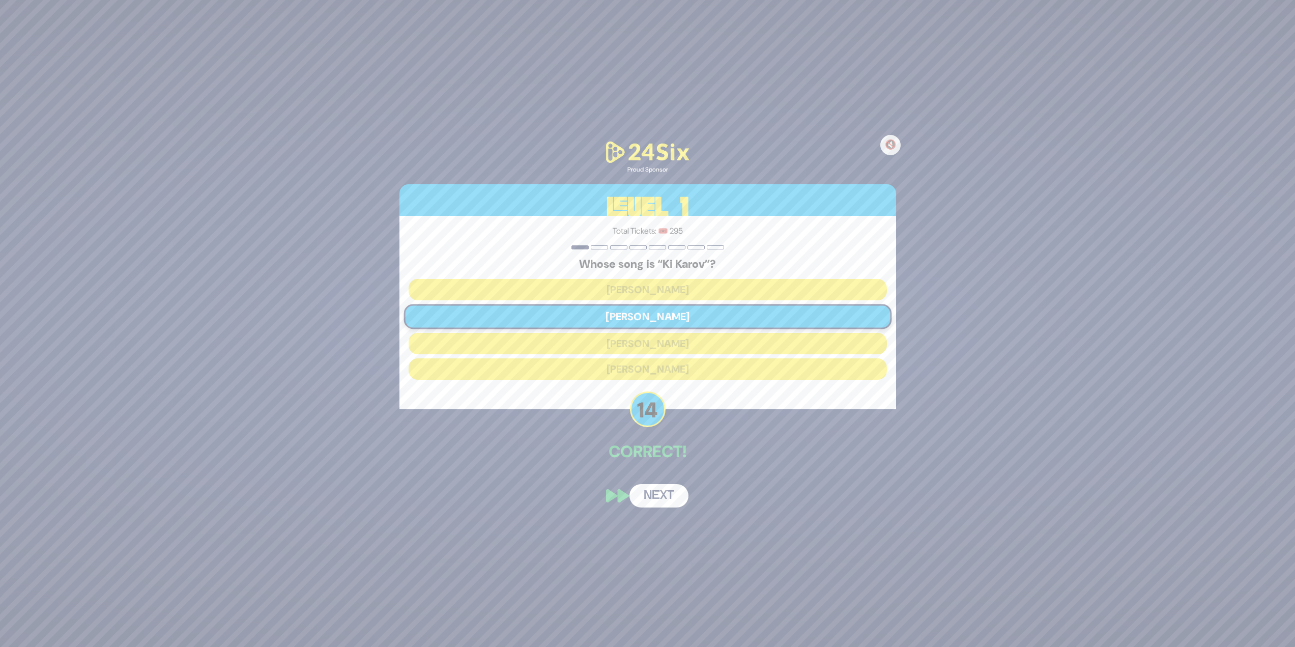
click at [660, 503] on button "Next" at bounding box center [659, 495] width 59 height 23
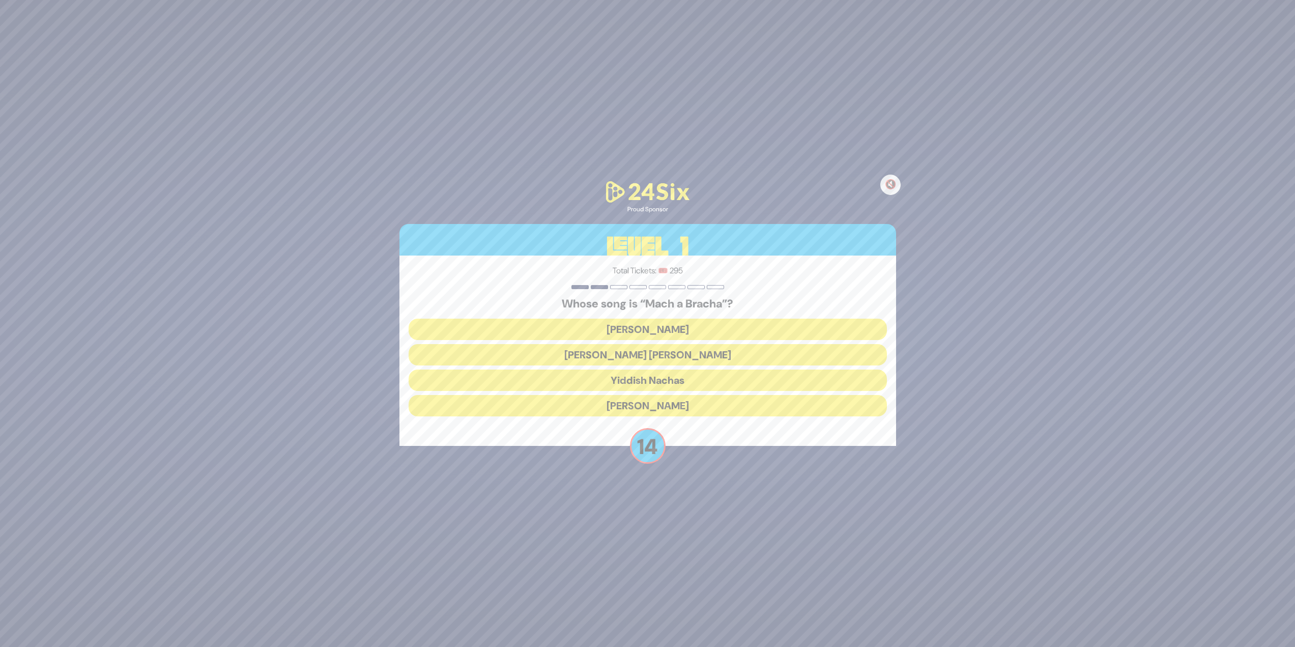
click at [643, 355] on button "[PERSON_NAME] [PERSON_NAME]" at bounding box center [648, 354] width 478 height 21
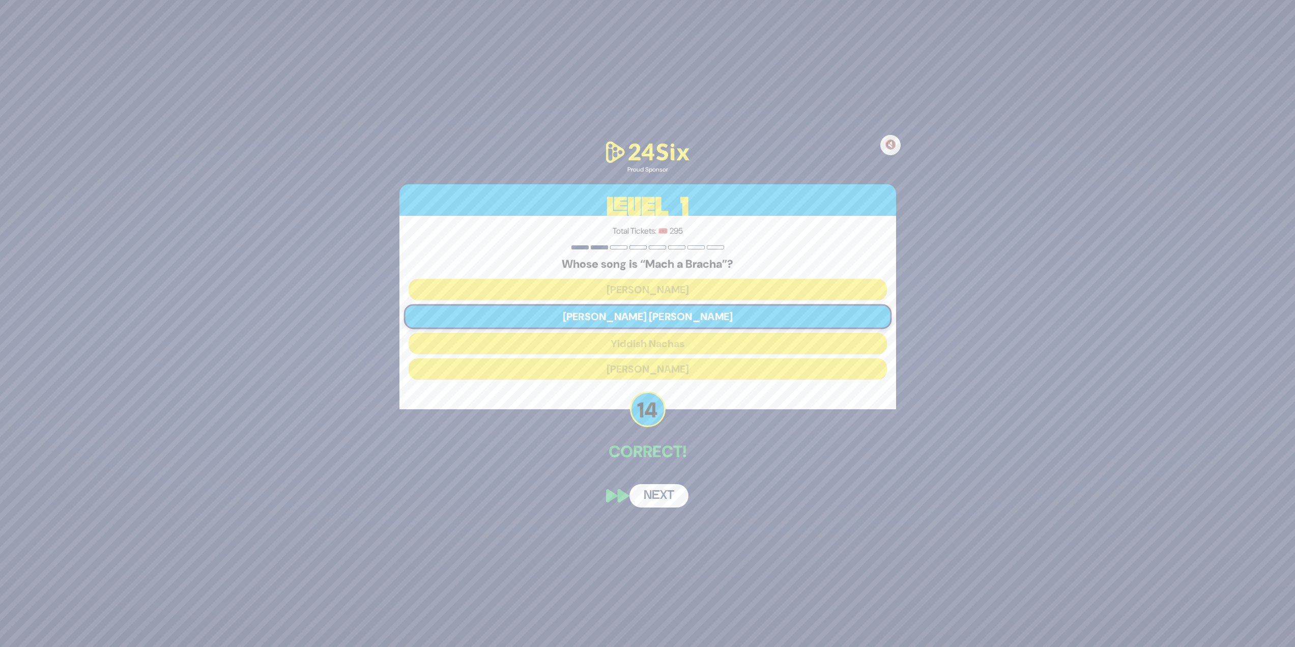
click at [668, 500] on button "Next" at bounding box center [659, 495] width 59 height 23
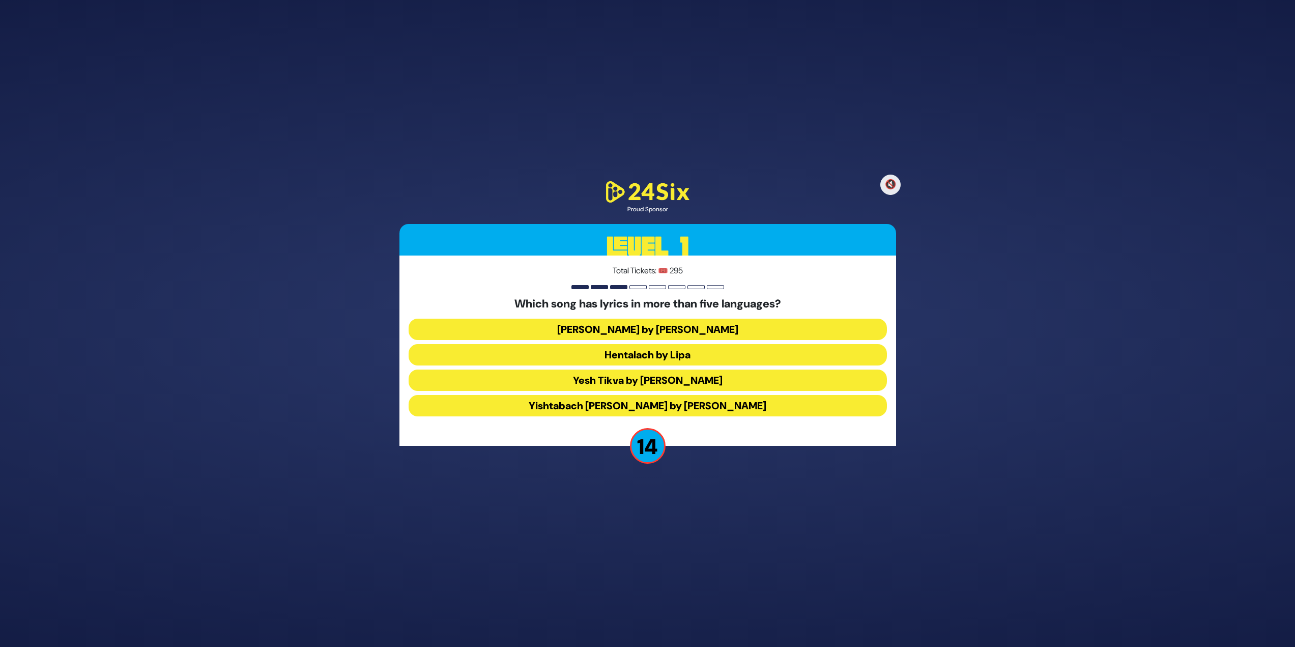
click at [649, 351] on button "Hentalach by Lipa" at bounding box center [648, 354] width 478 height 21
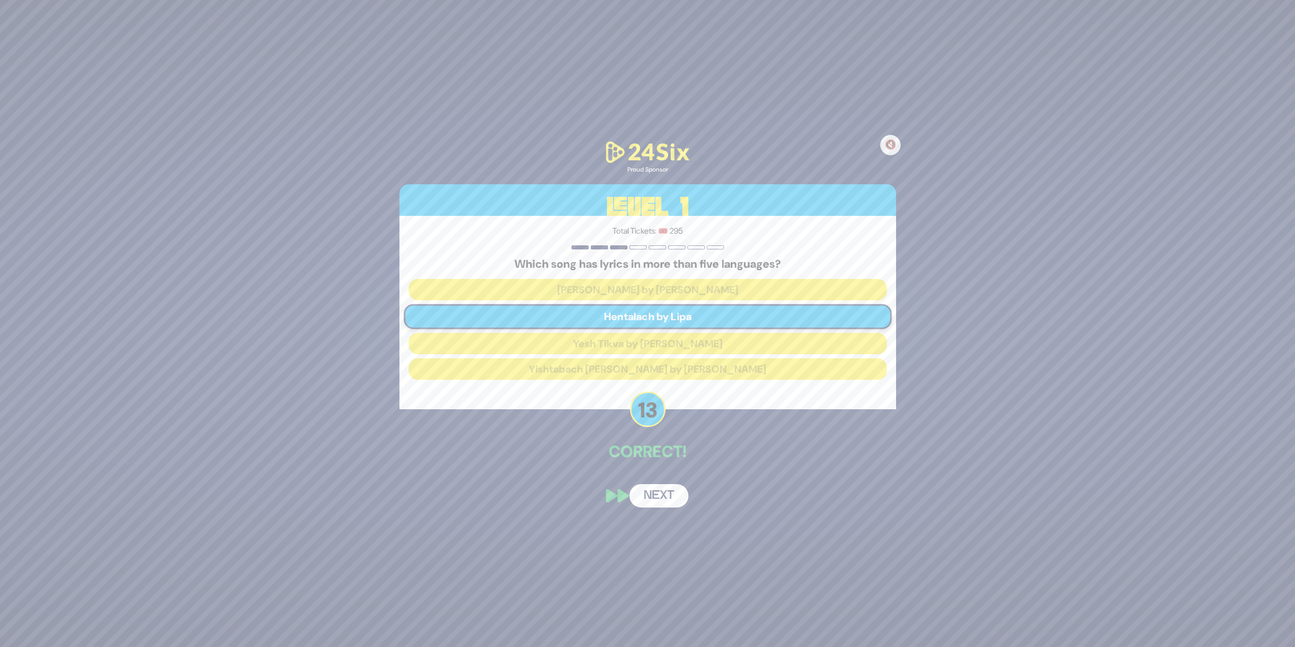
click at [673, 499] on button "Next" at bounding box center [659, 495] width 59 height 23
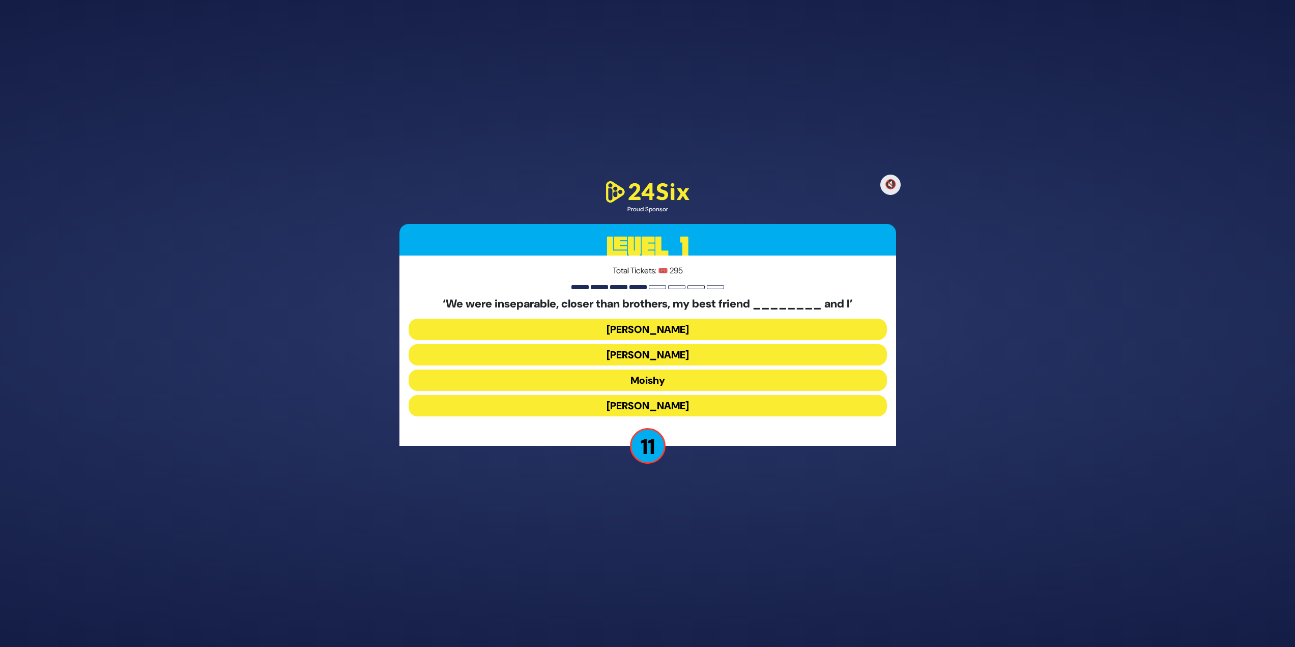
click at [680, 408] on button "[PERSON_NAME]" at bounding box center [648, 405] width 478 height 21
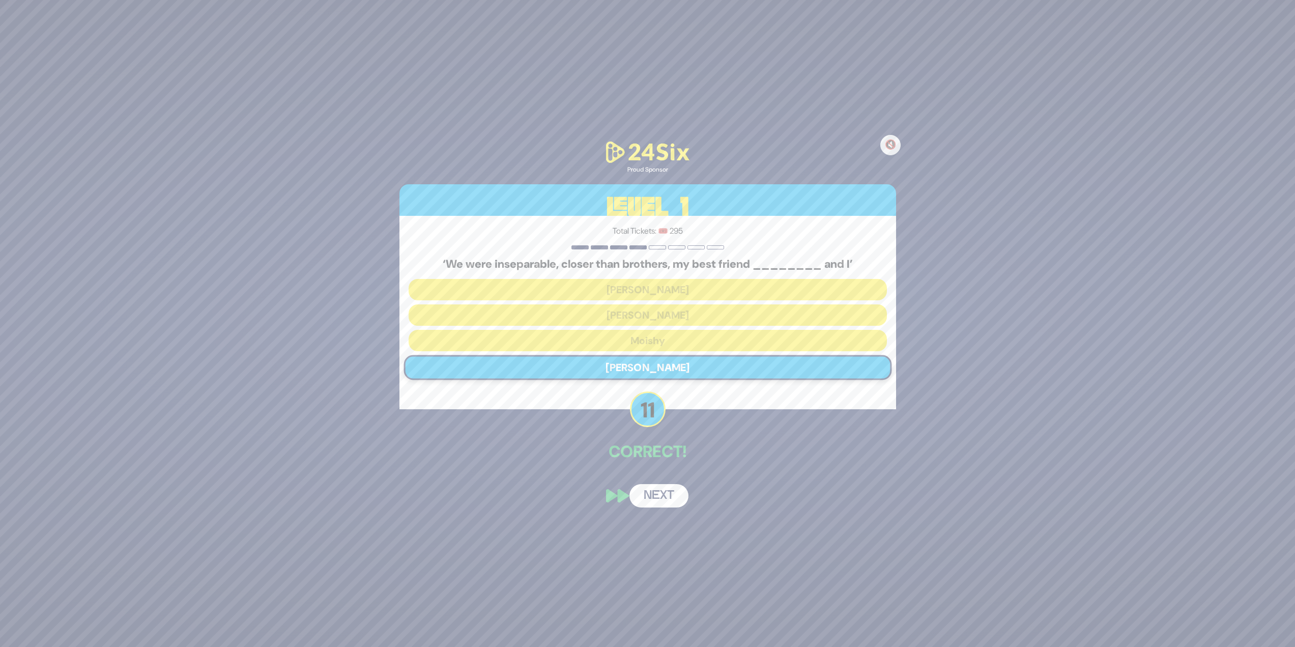
click at [655, 494] on button "Next" at bounding box center [659, 495] width 59 height 23
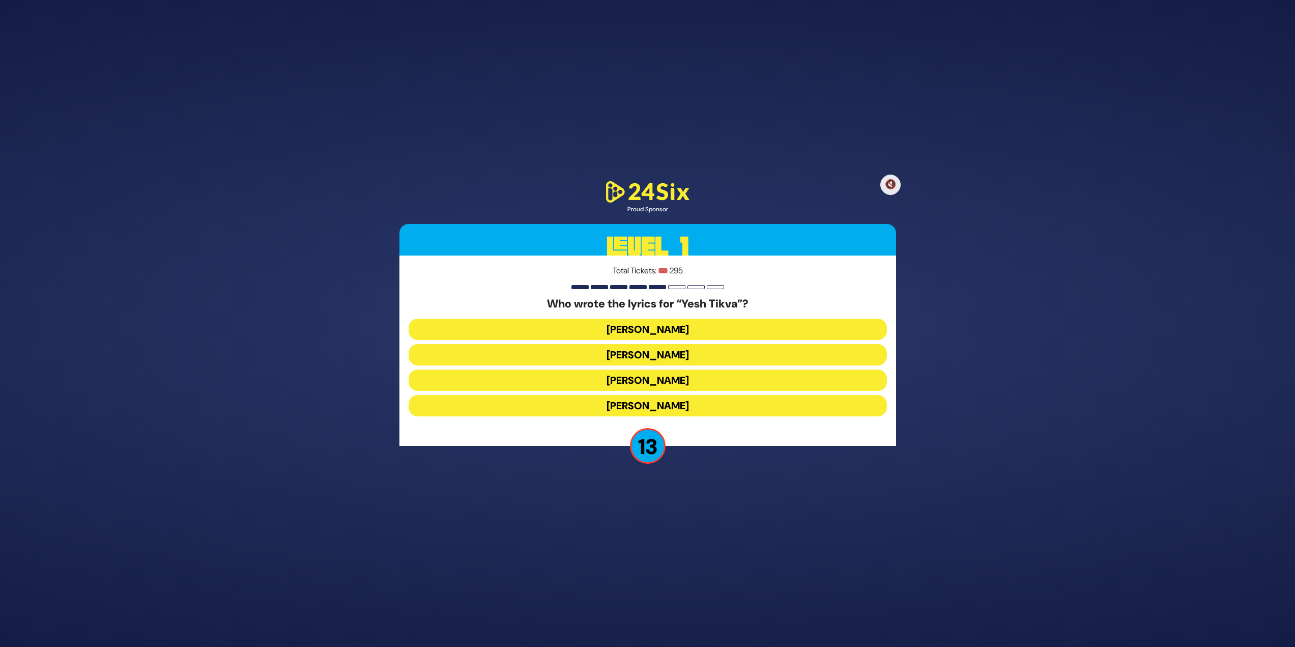
click at [688, 350] on button "[PERSON_NAME]" at bounding box center [648, 354] width 478 height 21
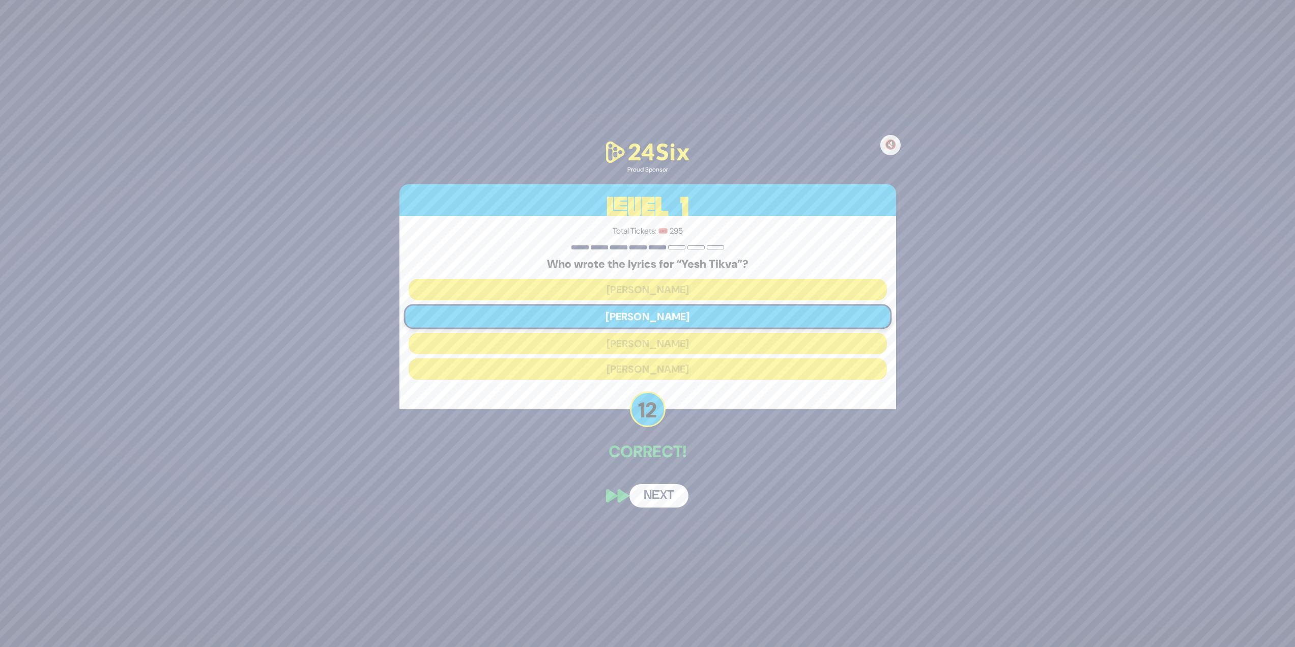
click at [658, 489] on button "Next" at bounding box center [659, 495] width 59 height 23
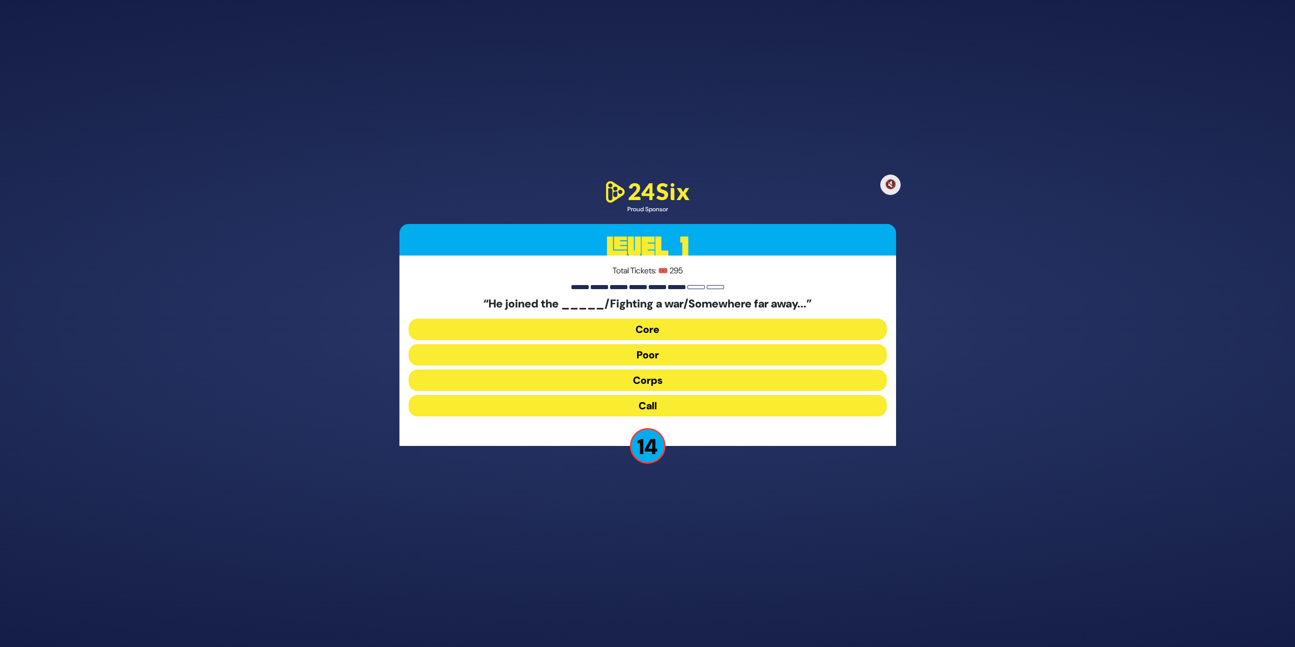
click at [713, 383] on button "Corps" at bounding box center [648, 379] width 478 height 21
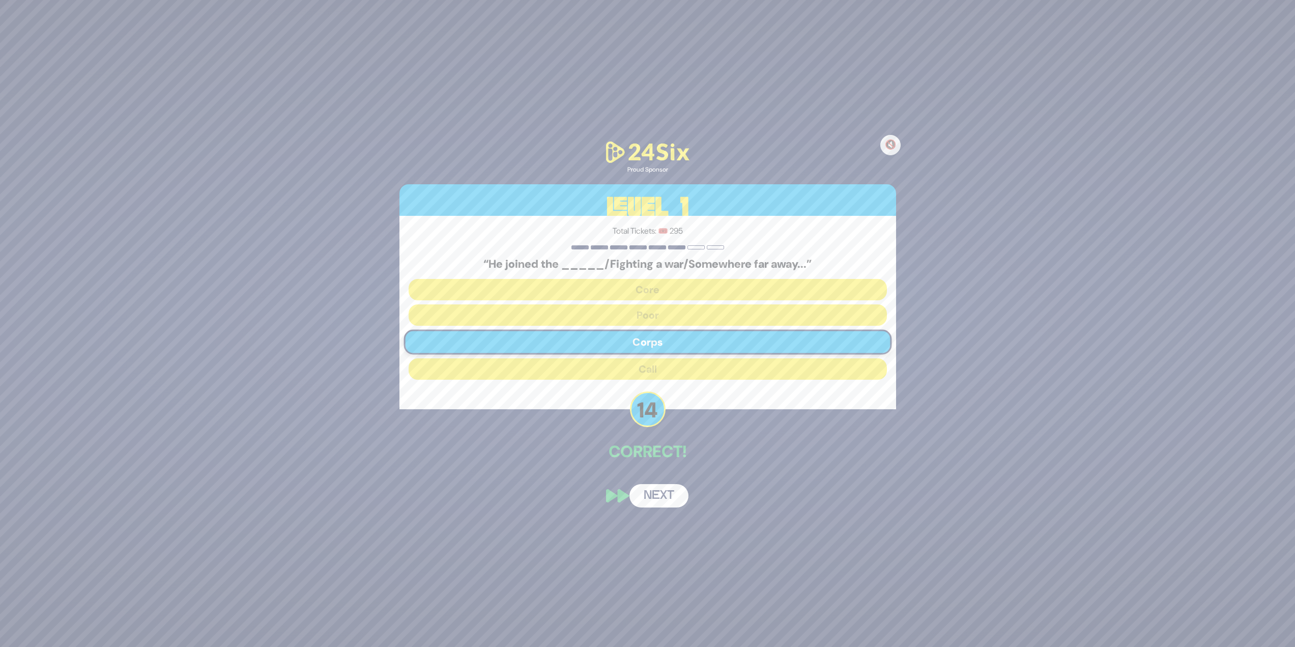
click at [668, 504] on button "Next" at bounding box center [659, 495] width 59 height 23
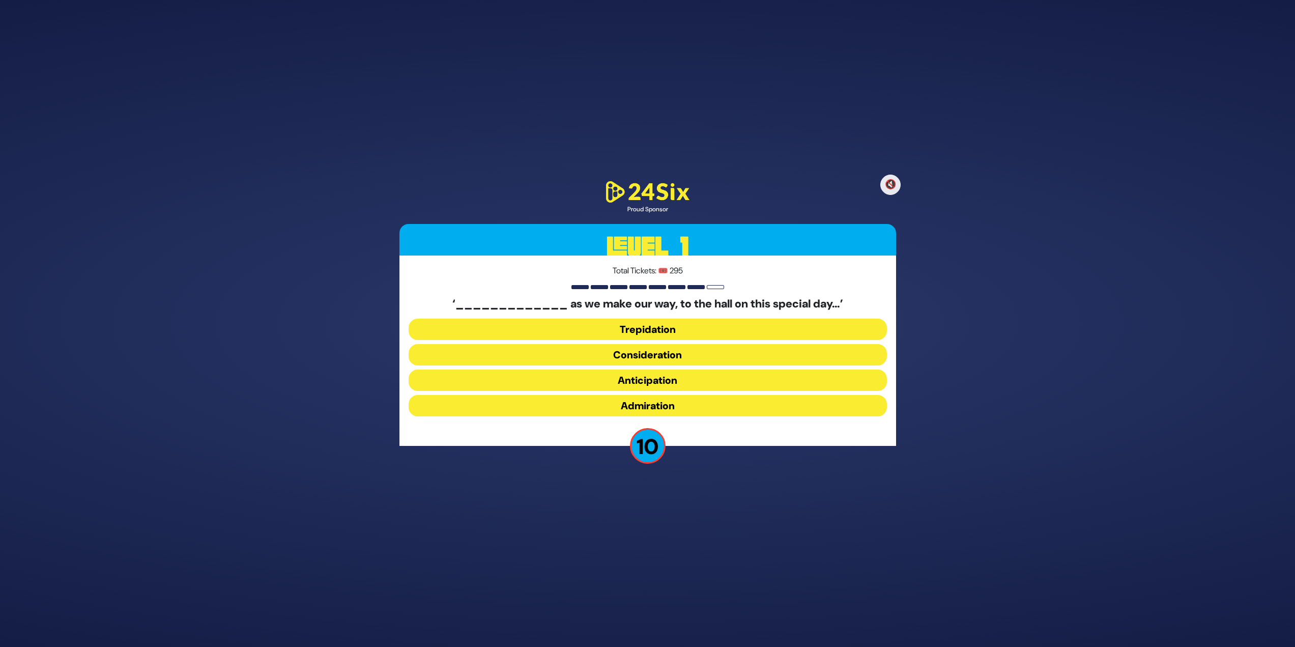
click at [622, 351] on button "Consideration" at bounding box center [648, 354] width 478 height 21
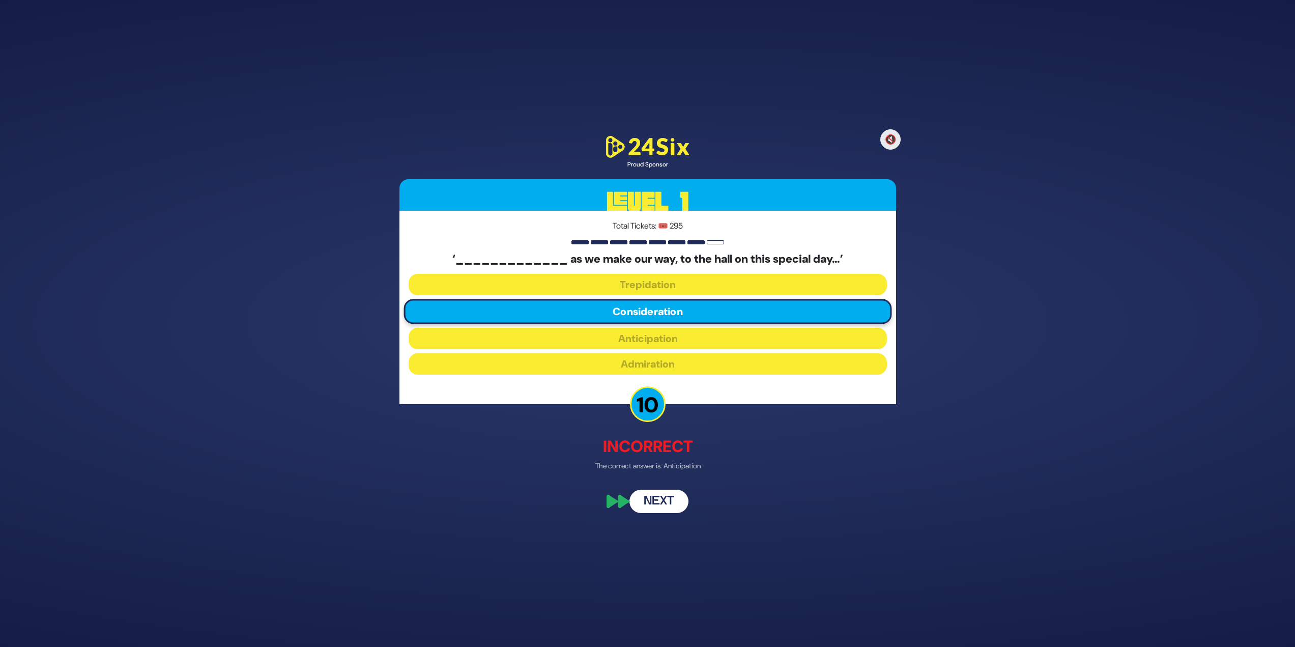
click at [656, 497] on button "Next" at bounding box center [659, 501] width 59 height 23
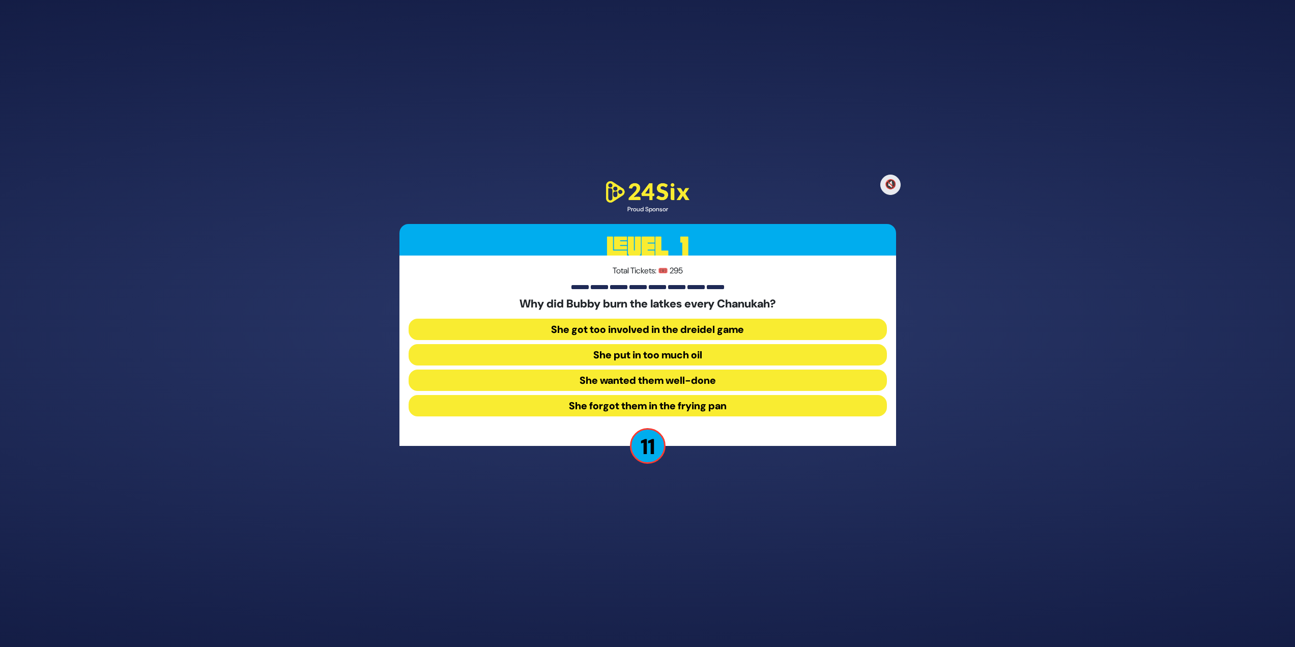
click at [662, 408] on button "She forgot them in the frying pan" at bounding box center [648, 405] width 478 height 21
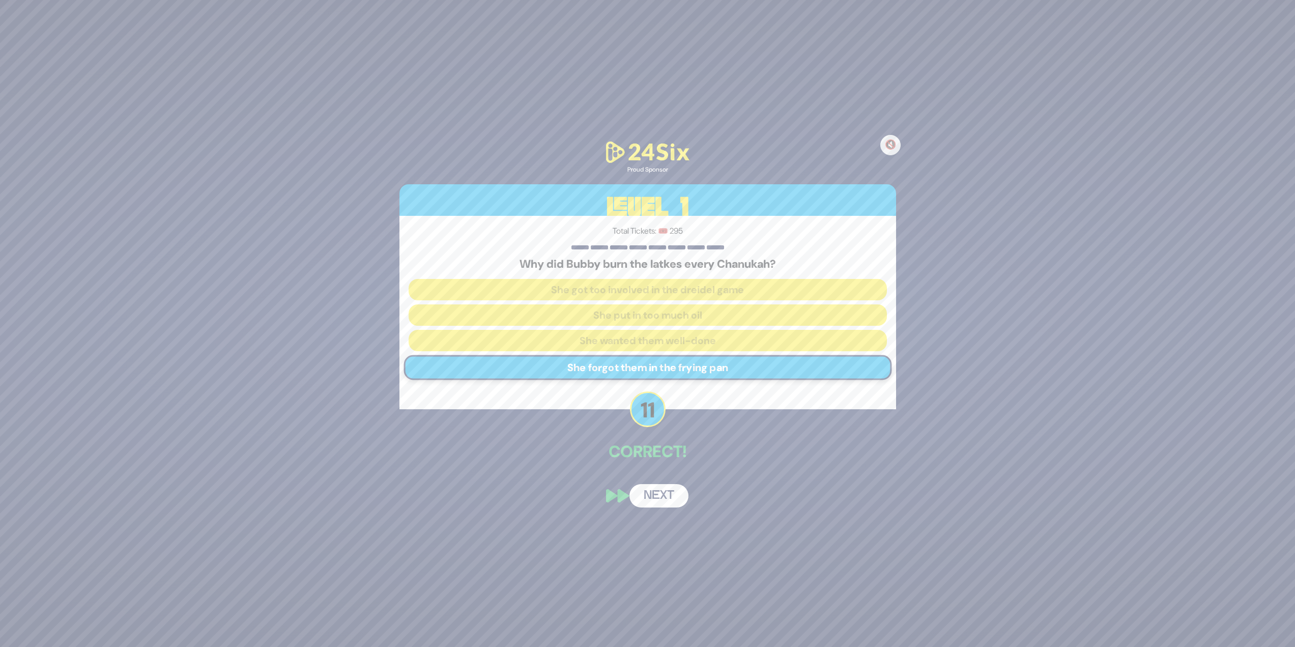
click at [683, 481] on div "🔇 Proud Sponsor Level 1 Total Tickets: 🎟️ 295 Why did Bubby burn the latkes eve…" at bounding box center [647, 323] width 521 height 393
click at [669, 501] on button "Next" at bounding box center [659, 495] width 59 height 23
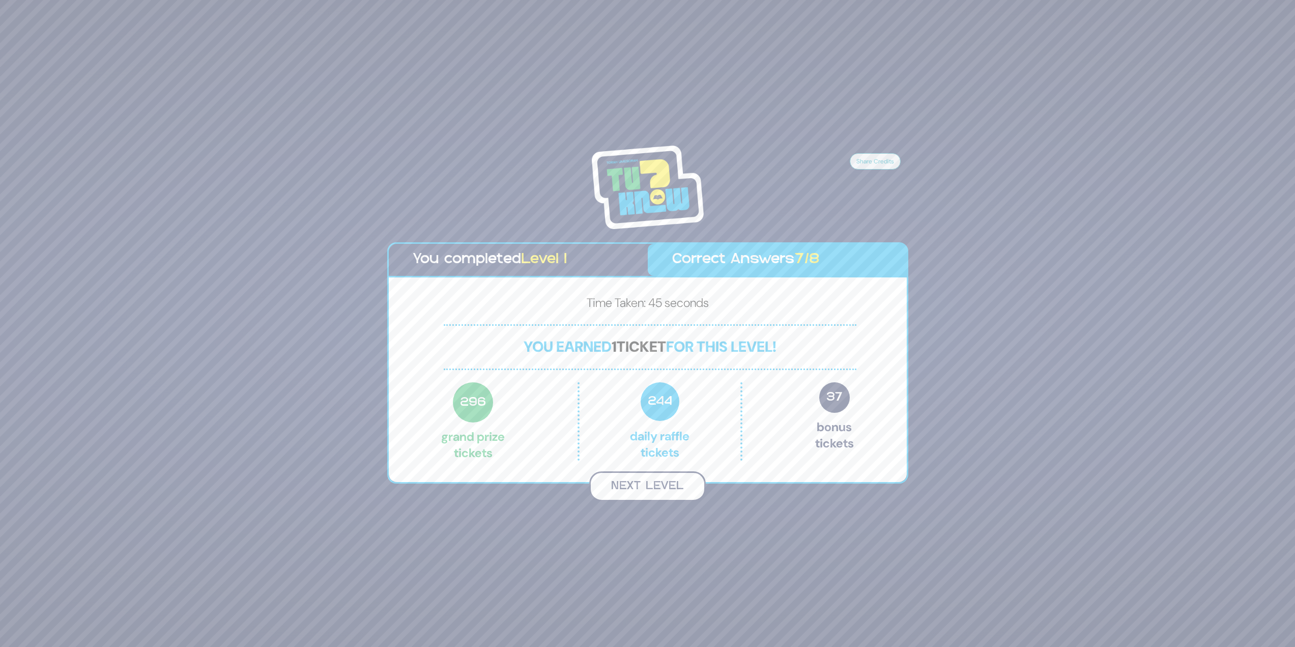
click at [650, 492] on button "Next Level" at bounding box center [647, 486] width 117 height 30
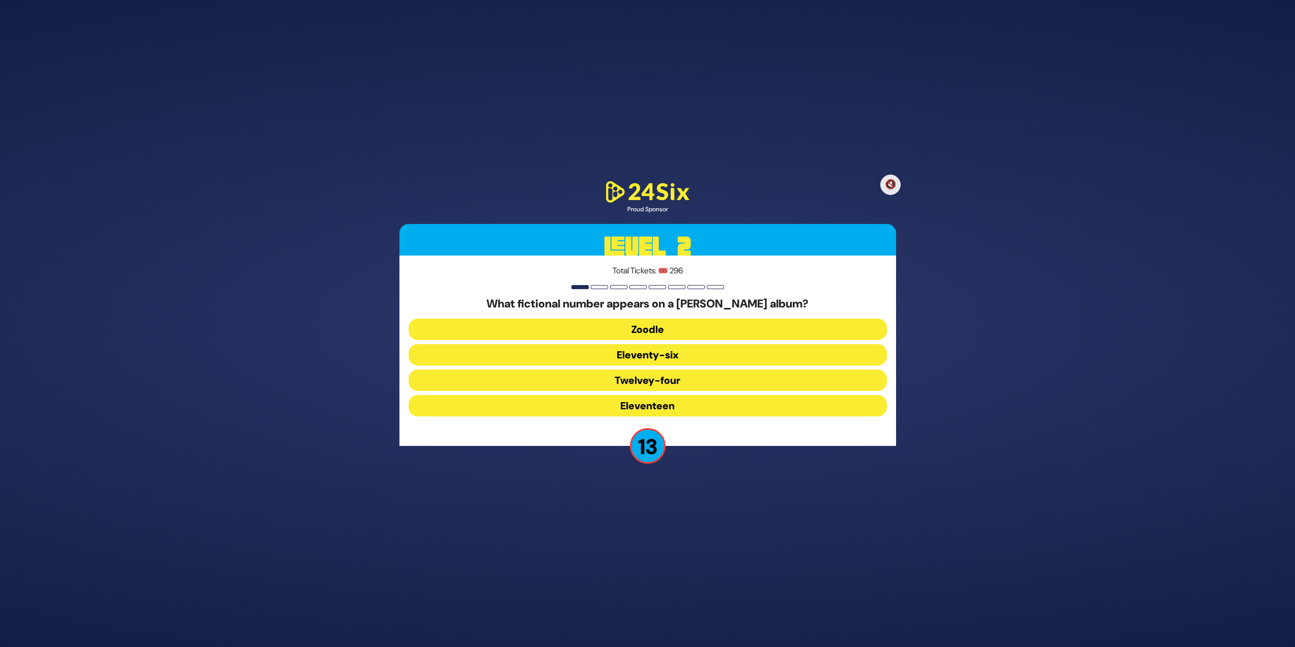
click at [655, 380] on button "Twelvey-four" at bounding box center [648, 379] width 478 height 21
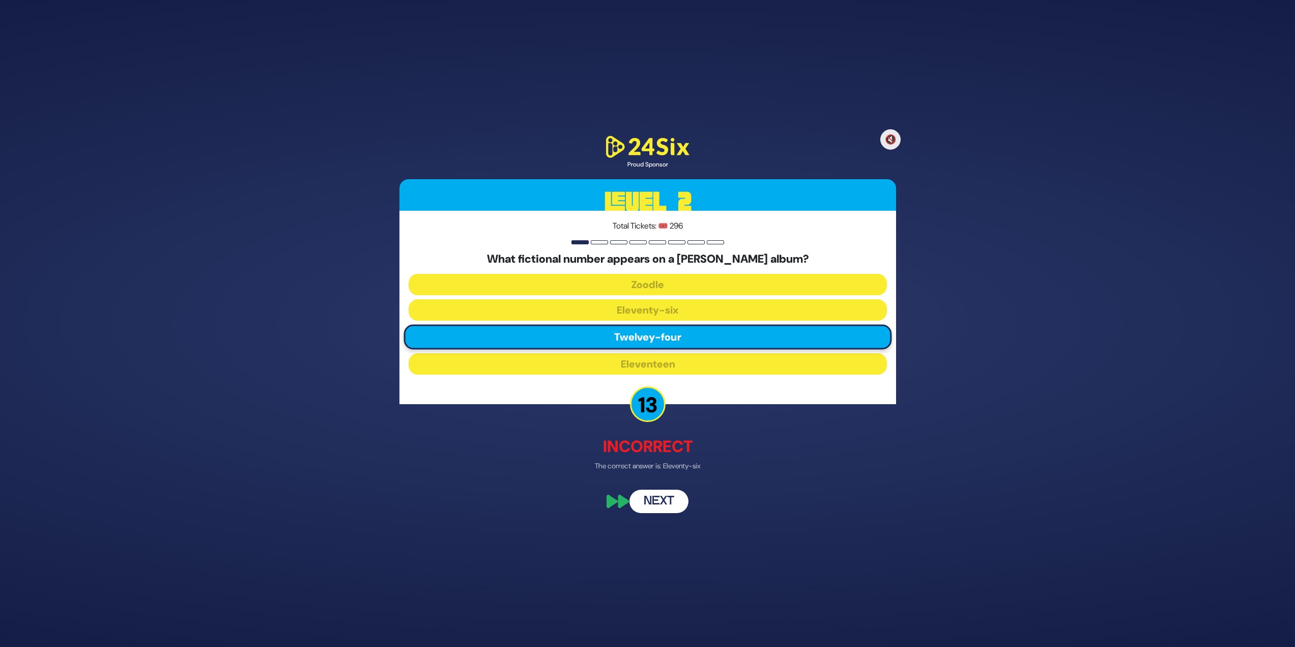
click at [658, 500] on button "Next" at bounding box center [659, 501] width 59 height 23
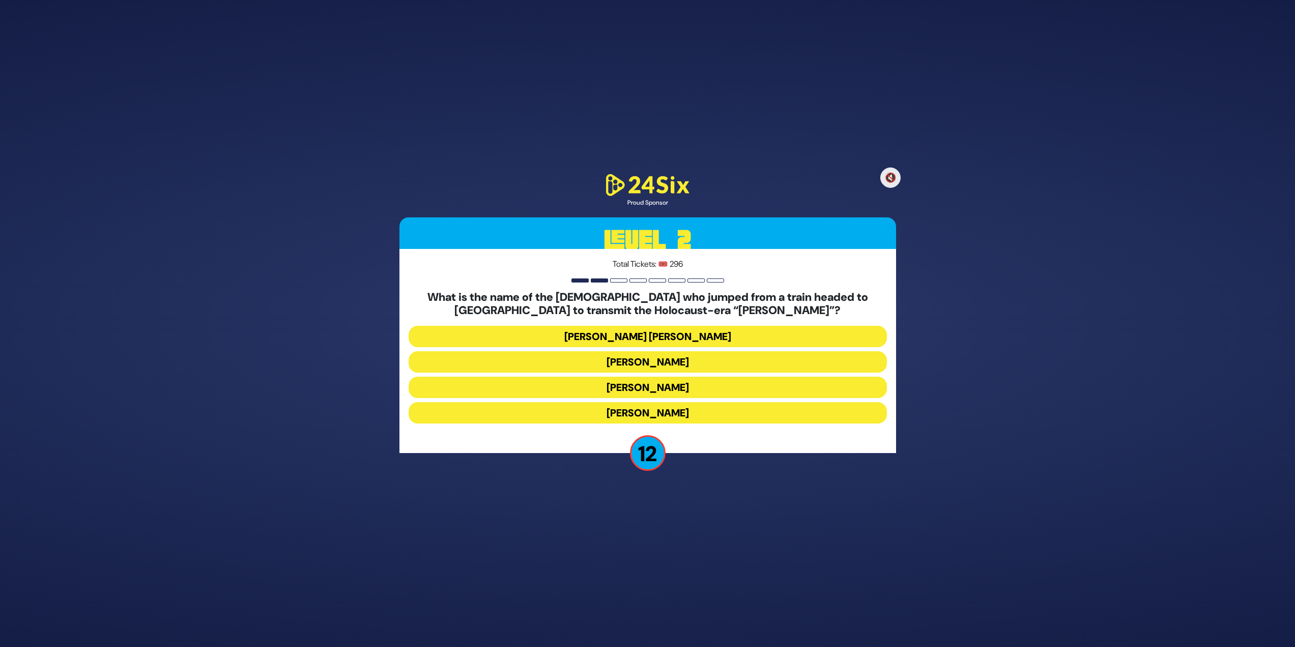
click at [641, 366] on button "[PERSON_NAME]" at bounding box center [648, 361] width 478 height 21
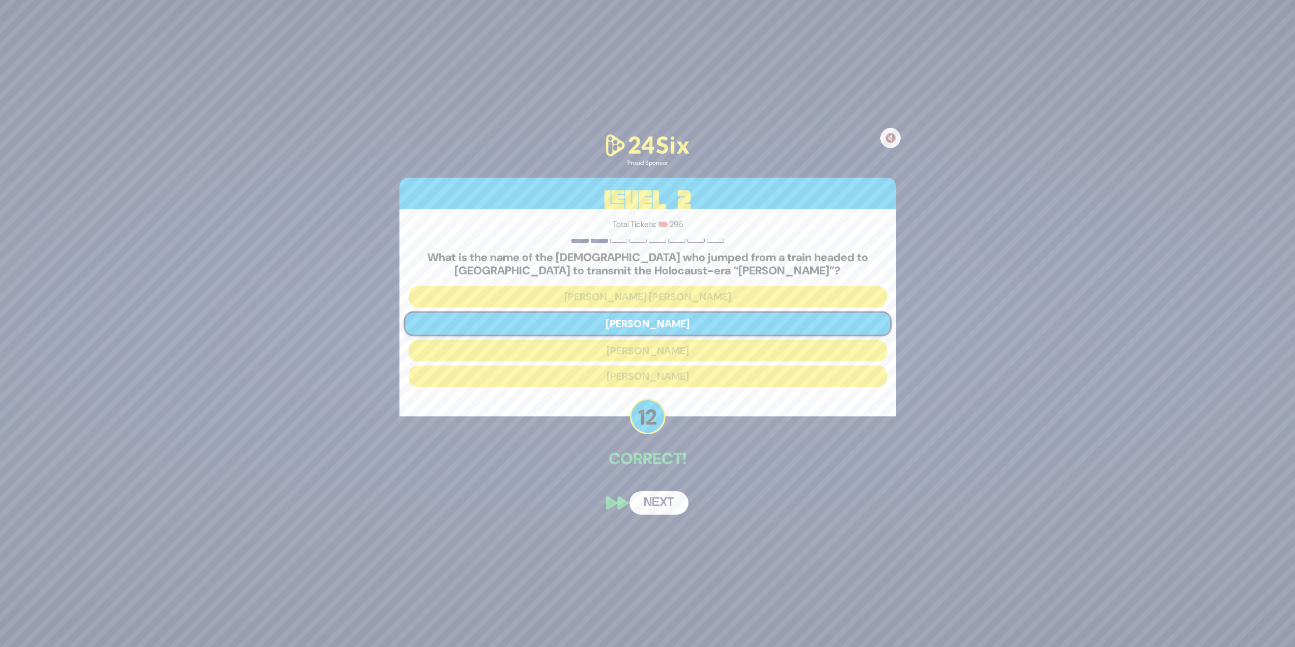
click at [648, 506] on button "Next" at bounding box center [659, 502] width 59 height 23
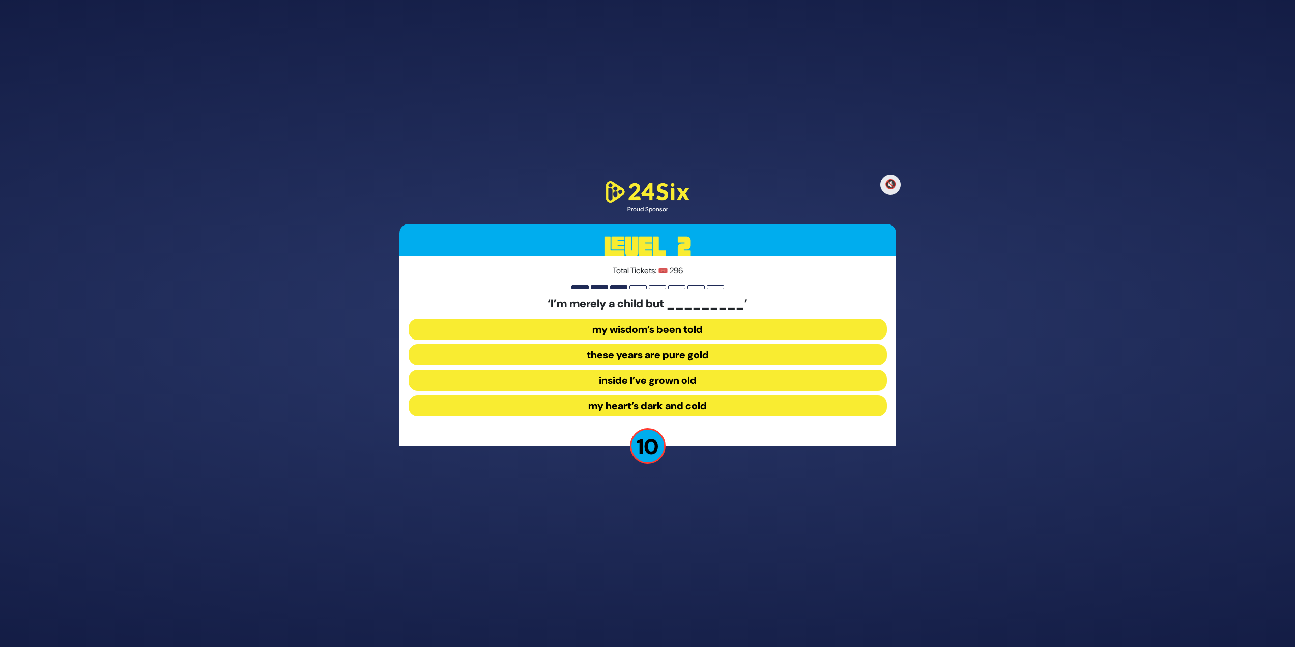
click at [591, 381] on button "inside I’ve grown old" at bounding box center [648, 379] width 478 height 21
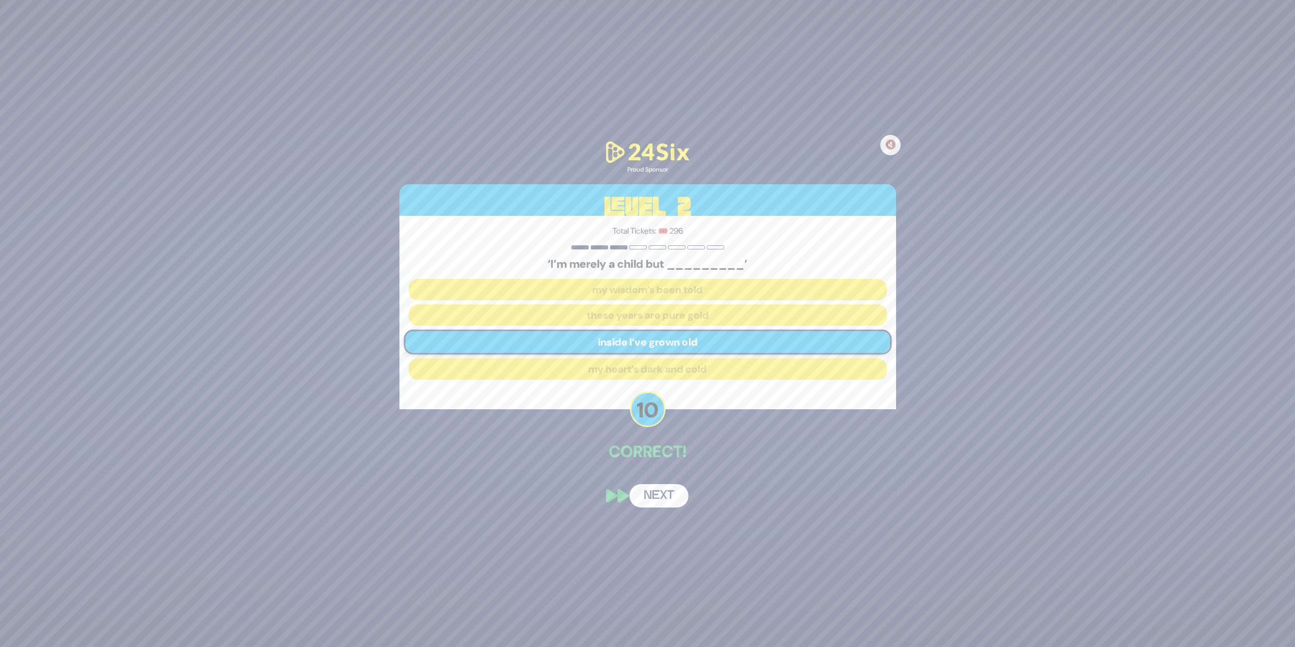
click at [655, 499] on button "Next" at bounding box center [659, 495] width 59 height 23
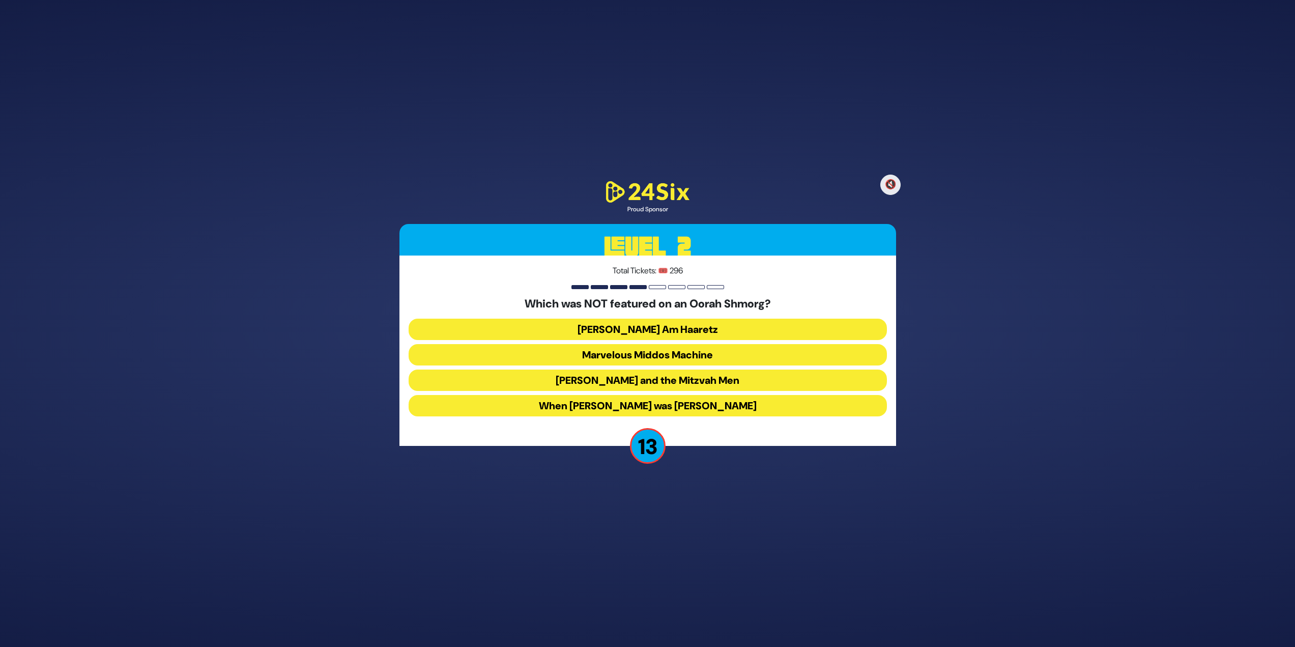
click at [604, 382] on button "[PERSON_NAME] and the Mitzvah Men" at bounding box center [648, 379] width 478 height 21
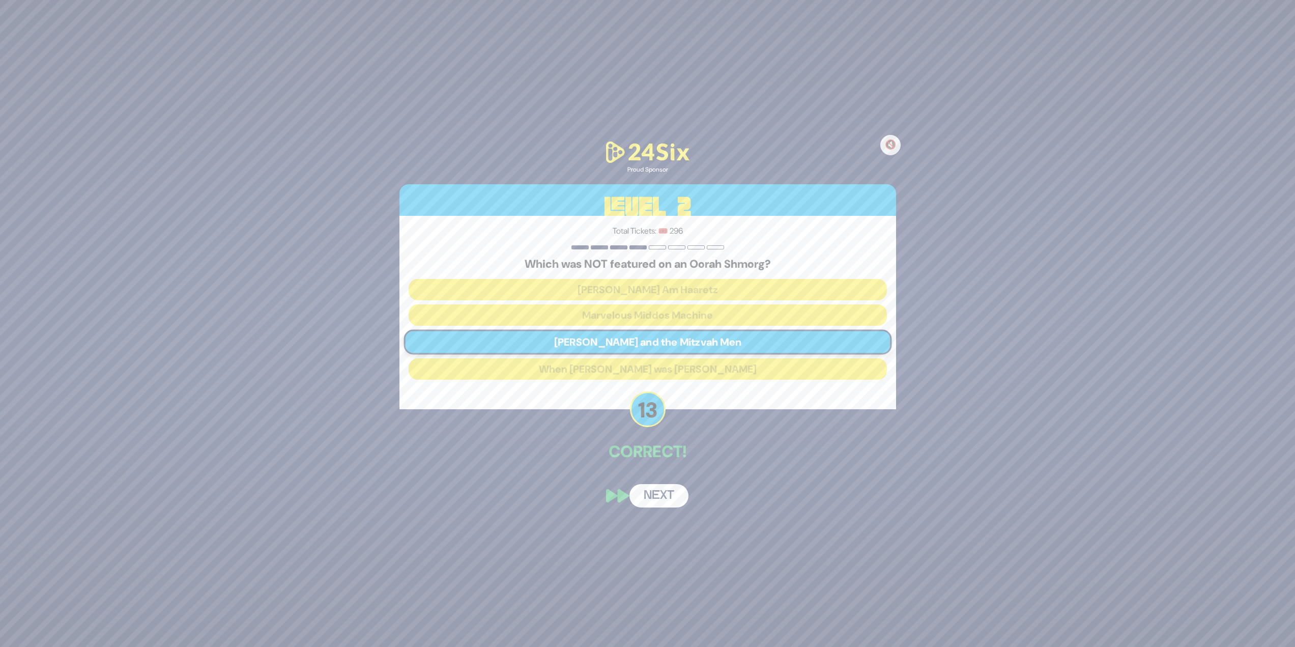
click at [651, 494] on button "Next" at bounding box center [659, 495] width 59 height 23
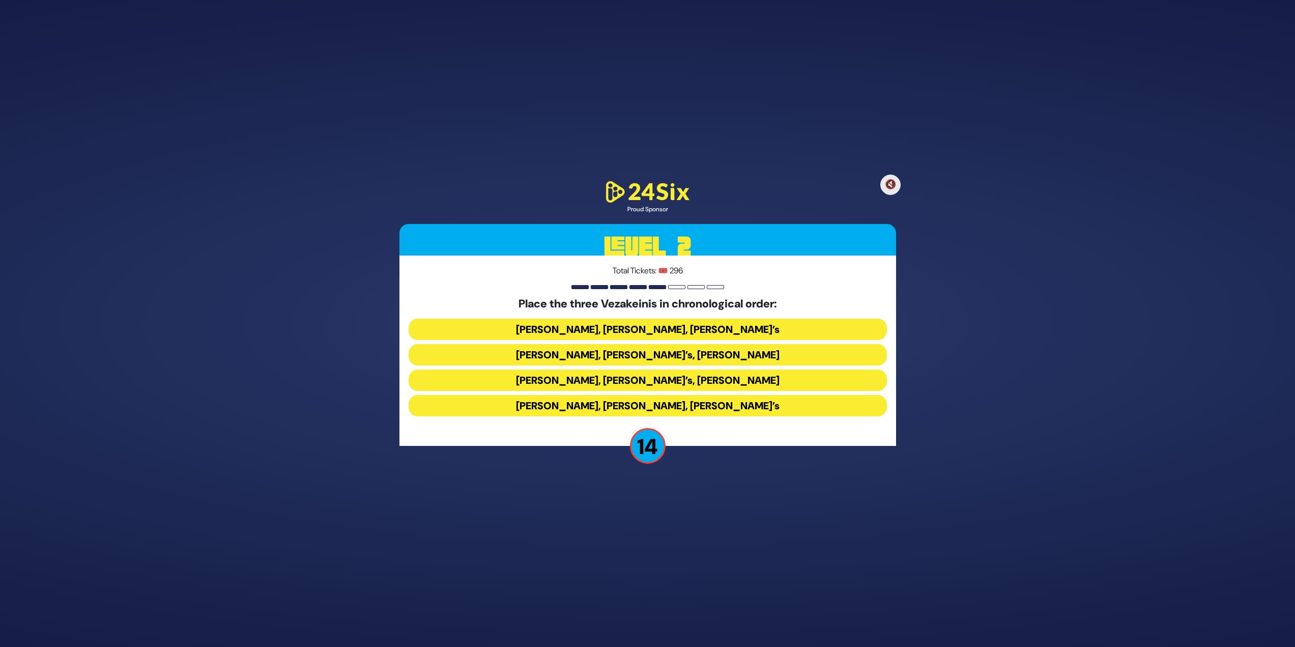
click at [578, 327] on button "[PERSON_NAME], [PERSON_NAME], [PERSON_NAME]’s" at bounding box center [648, 329] width 478 height 21
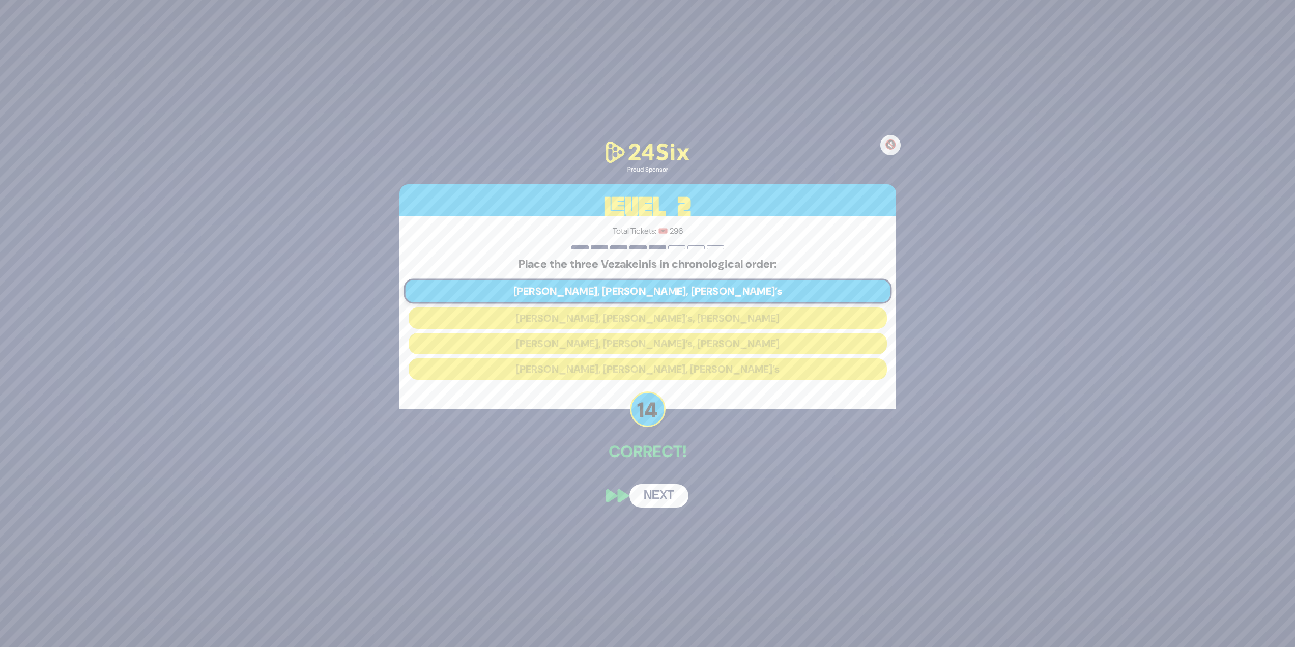
click at [670, 492] on button "Next" at bounding box center [659, 495] width 59 height 23
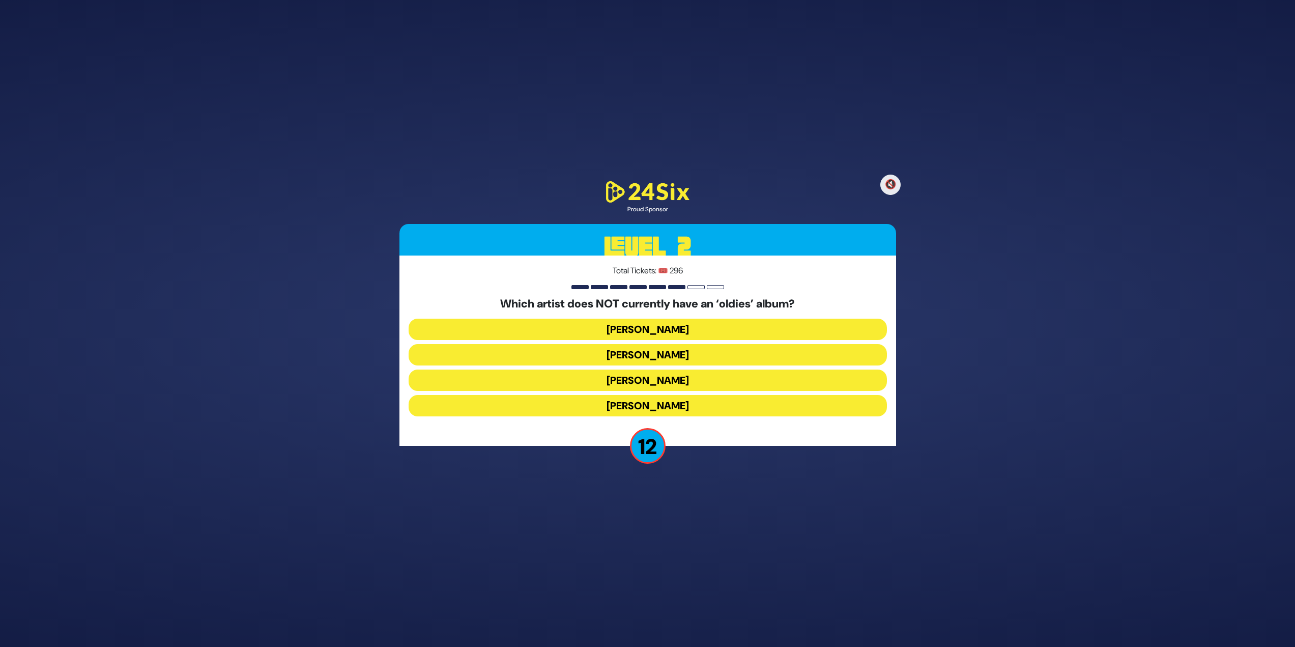
click at [672, 358] on button "[PERSON_NAME]" at bounding box center [648, 354] width 478 height 21
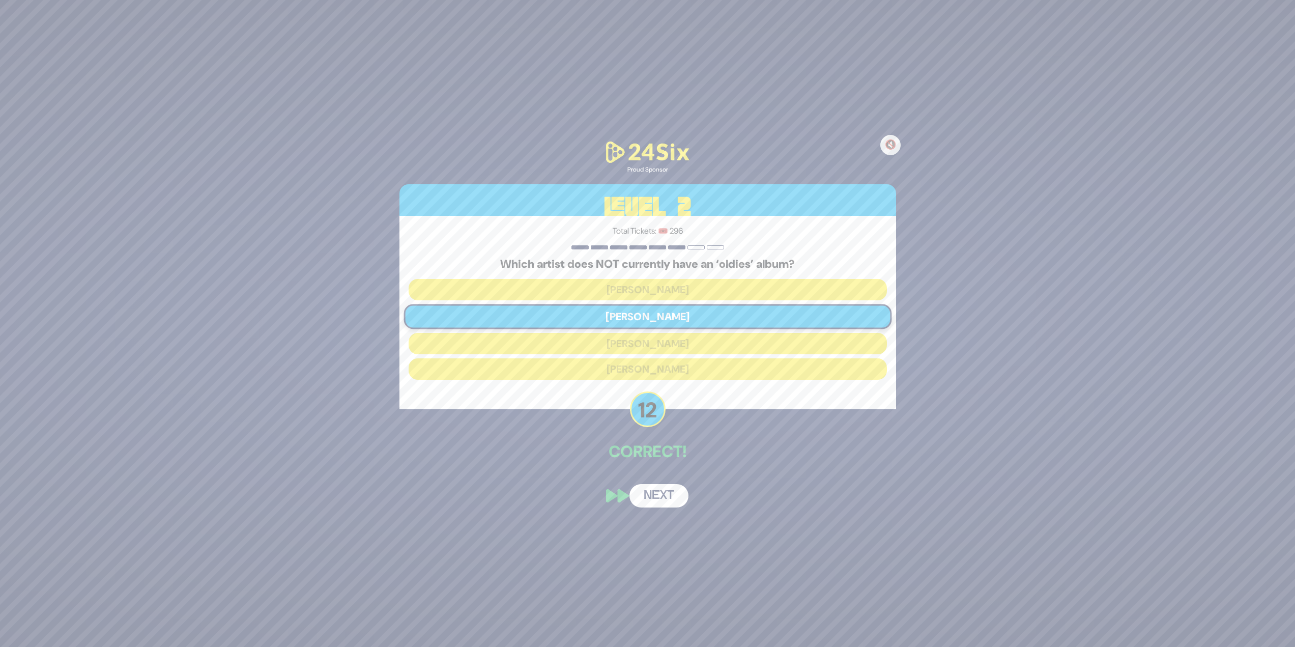
click at [667, 501] on button "Next" at bounding box center [659, 495] width 59 height 23
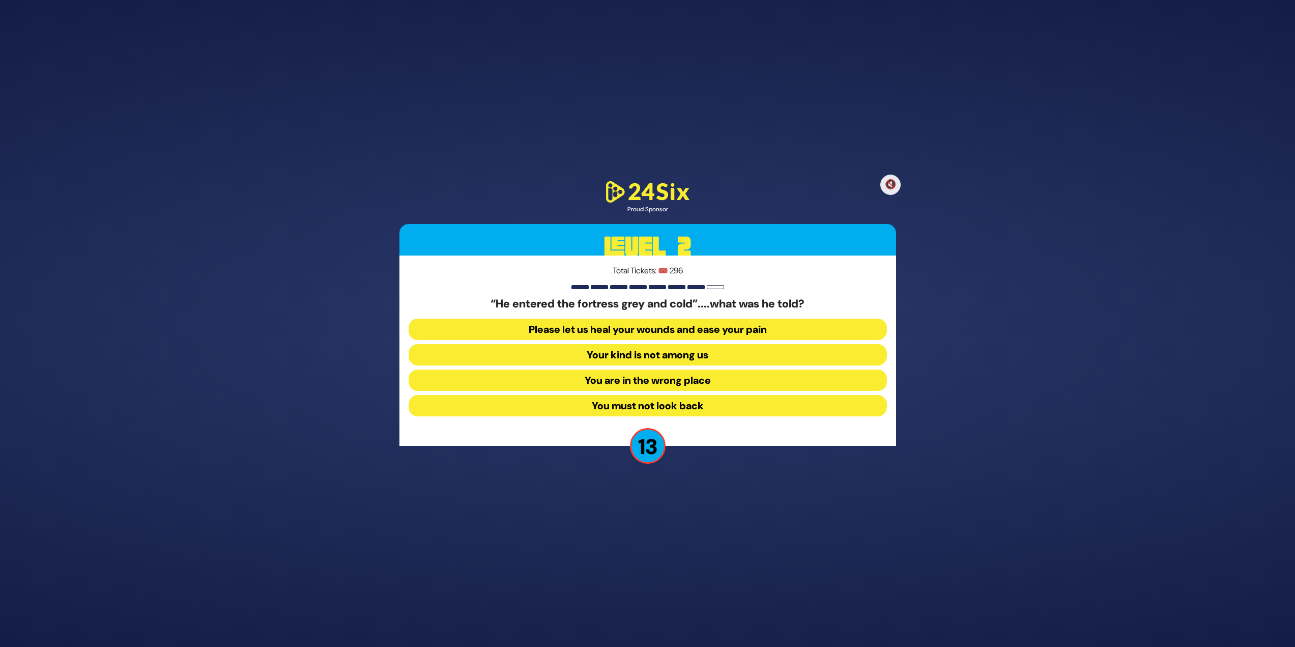
click at [724, 359] on button "Your kind is not among us" at bounding box center [648, 354] width 478 height 21
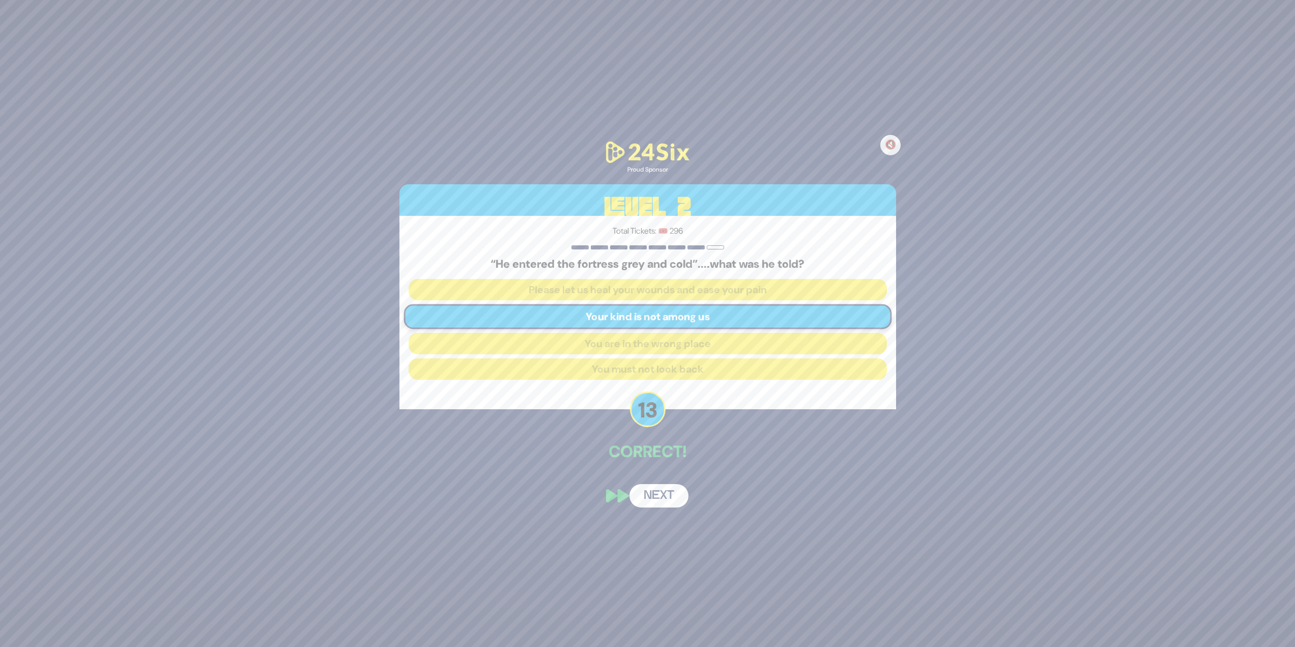
click at [656, 492] on button "Next" at bounding box center [659, 495] width 59 height 23
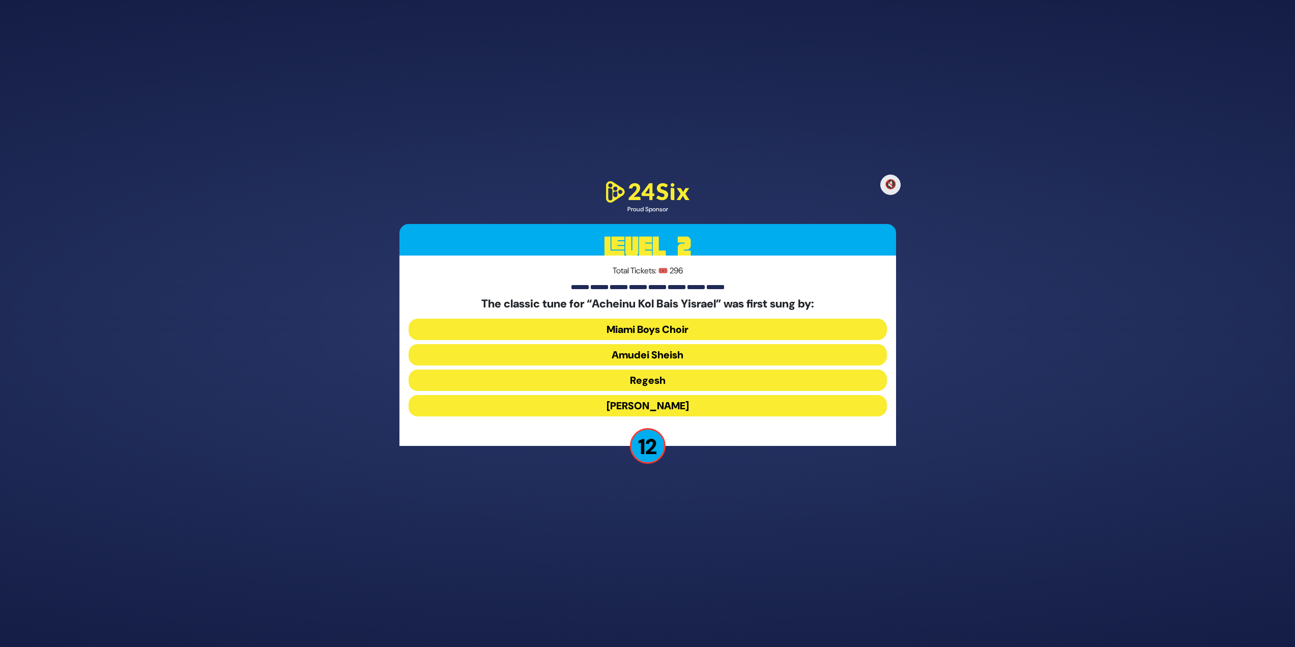
click at [689, 403] on button "[PERSON_NAME]" at bounding box center [648, 405] width 478 height 21
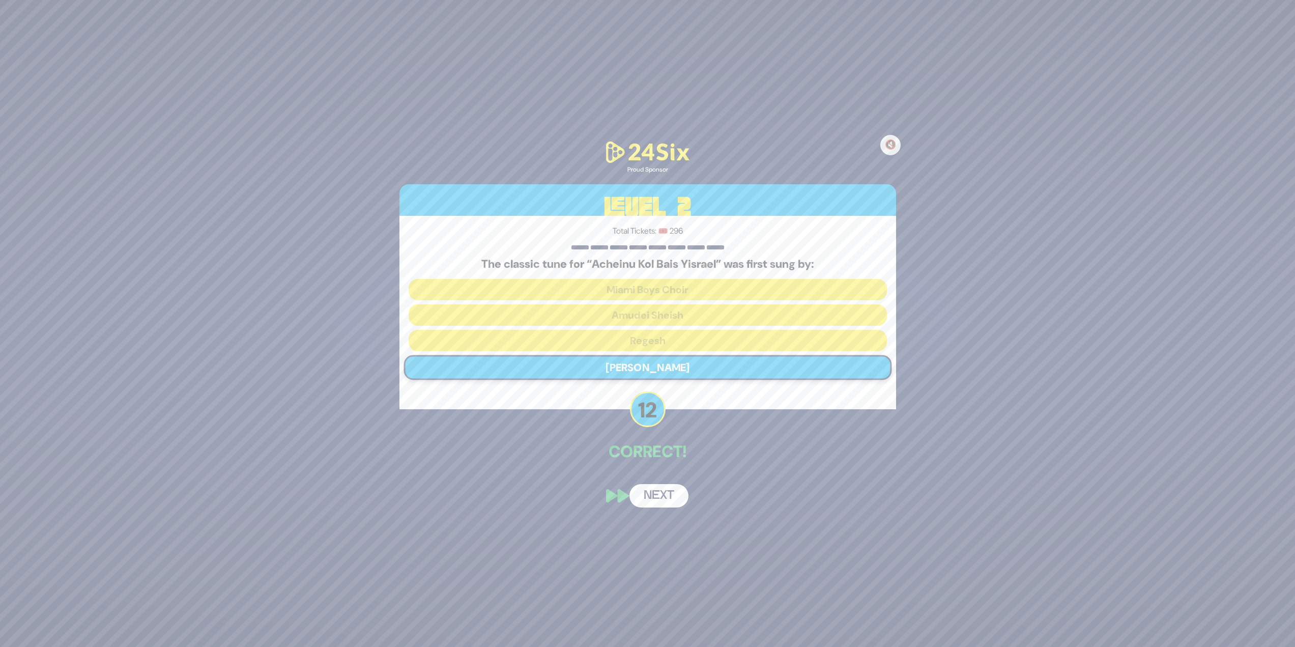
click at [660, 491] on button "Next" at bounding box center [659, 495] width 59 height 23
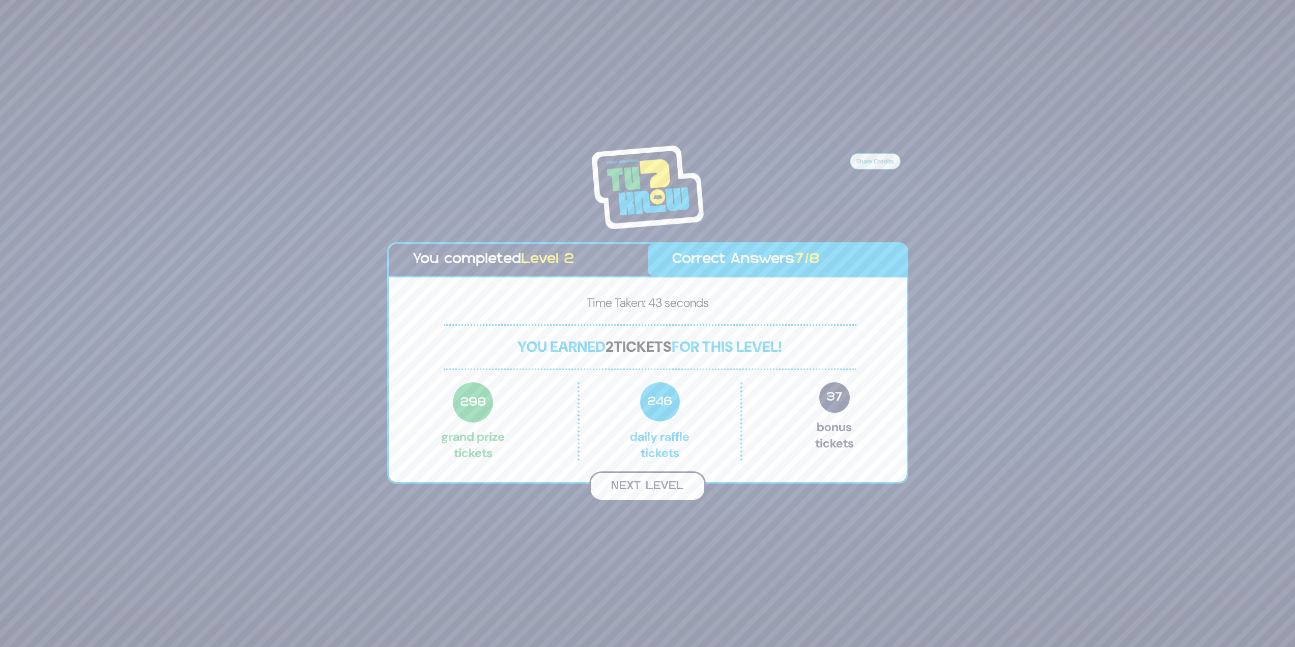
click at [665, 485] on button "Next Level" at bounding box center [647, 486] width 117 height 30
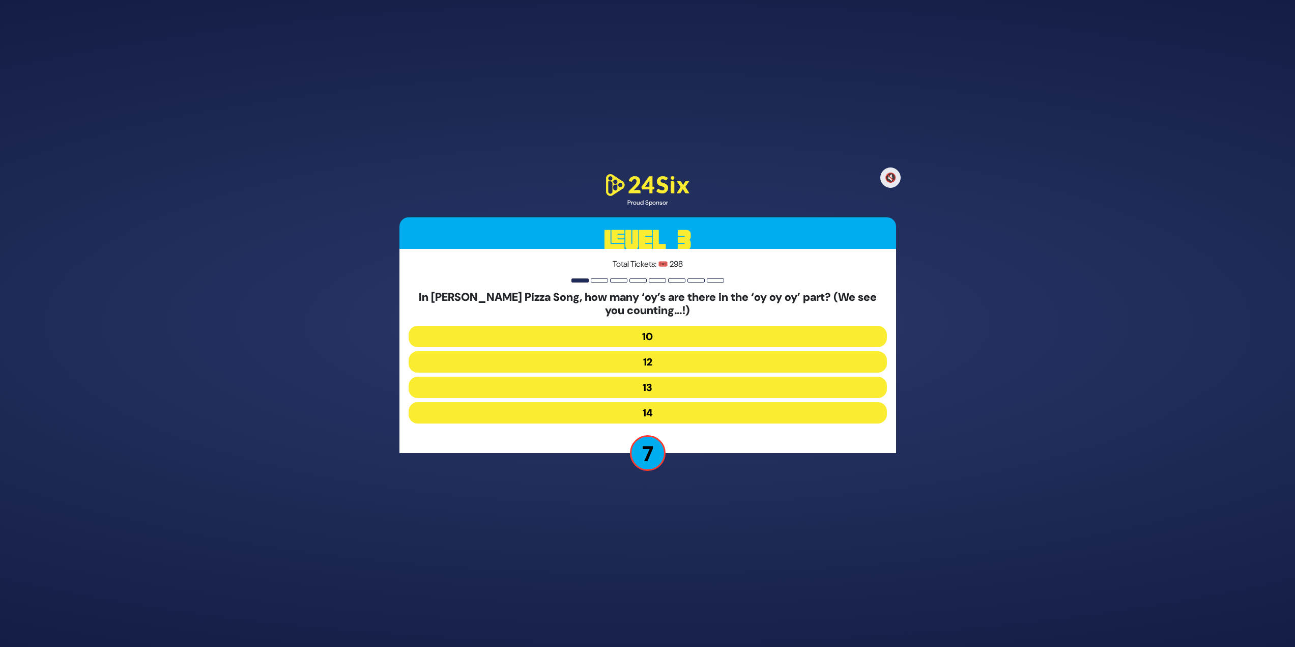
click at [589, 340] on button "10" at bounding box center [648, 336] width 478 height 21
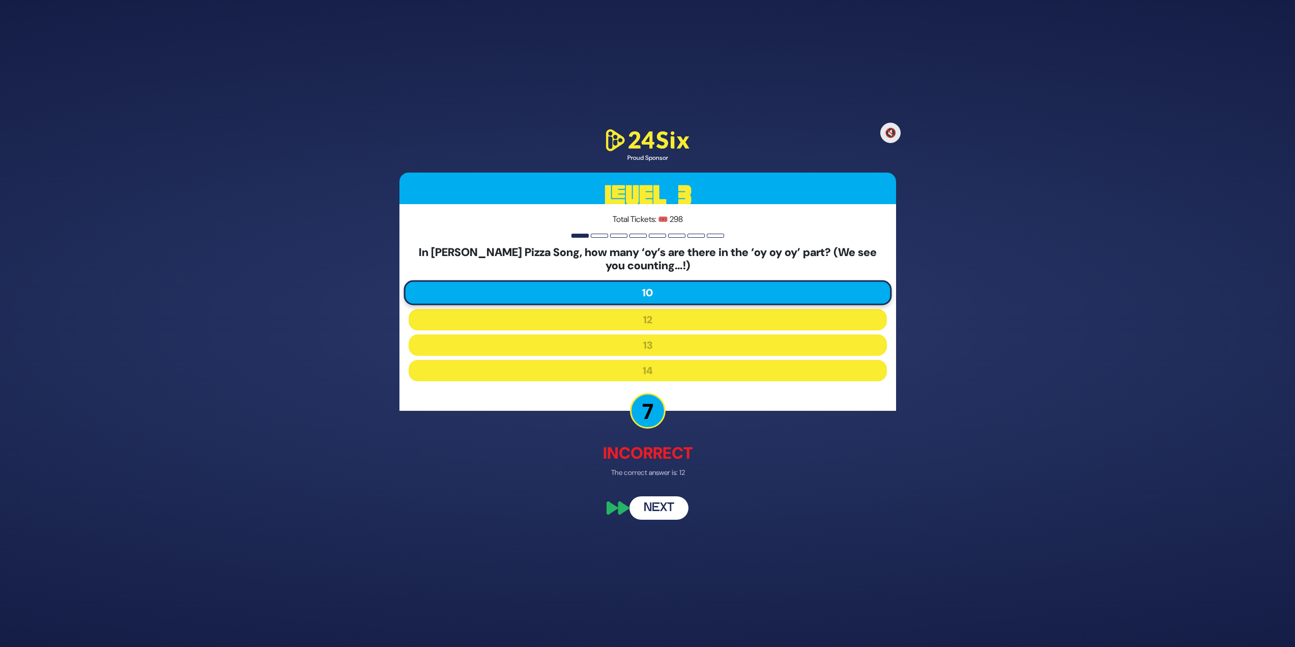
click at [641, 505] on button "Next" at bounding box center [659, 507] width 59 height 23
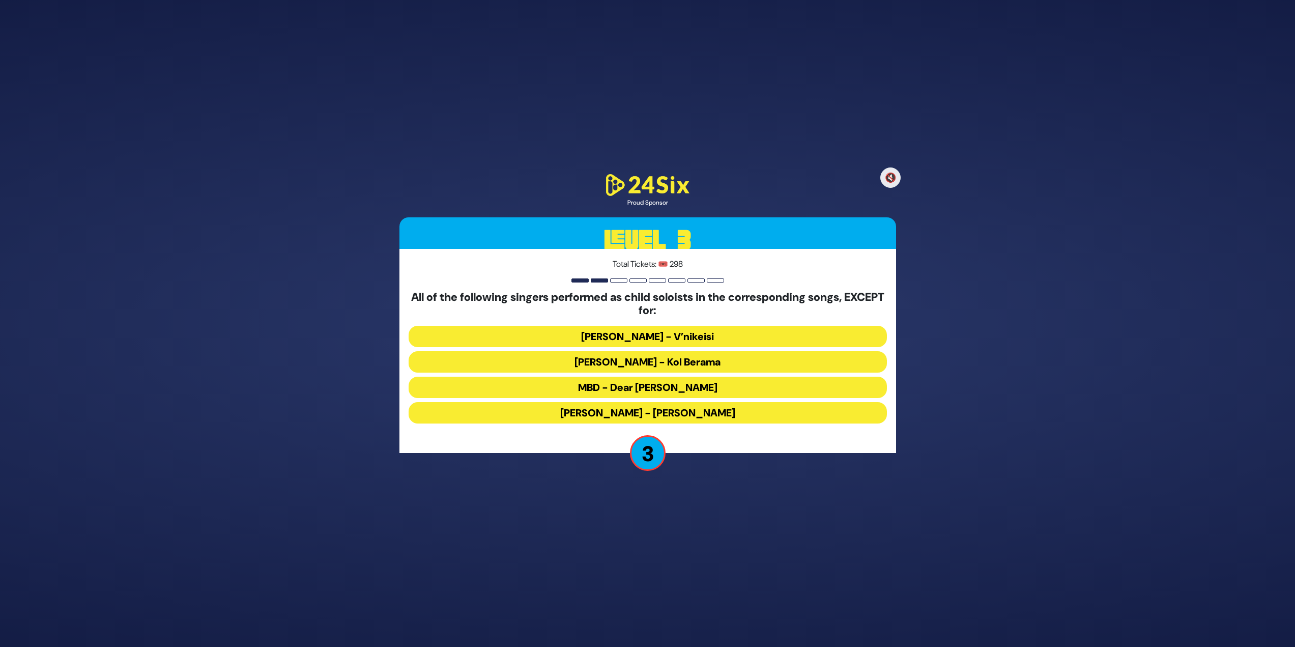
click at [729, 337] on button "[PERSON_NAME] - V’nikeisi" at bounding box center [648, 336] width 478 height 21
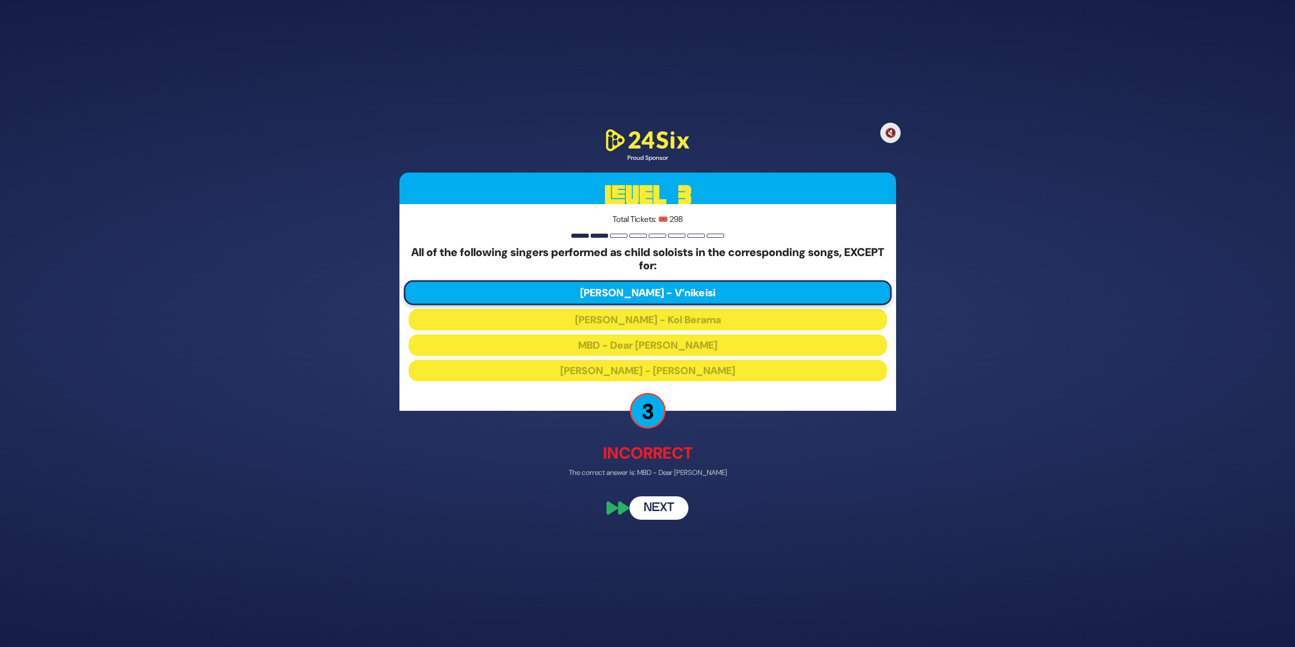
click at [660, 509] on button "Next" at bounding box center [659, 507] width 59 height 23
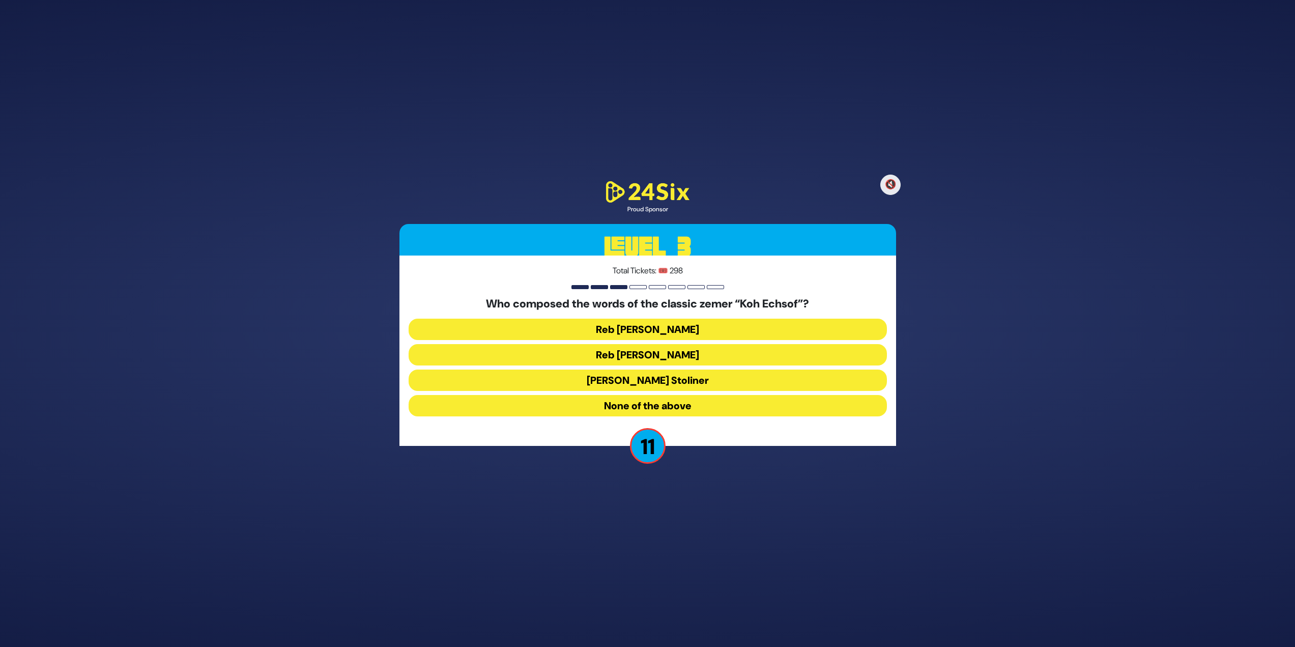
click at [700, 352] on button "Reb [PERSON_NAME]" at bounding box center [648, 354] width 478 height 21
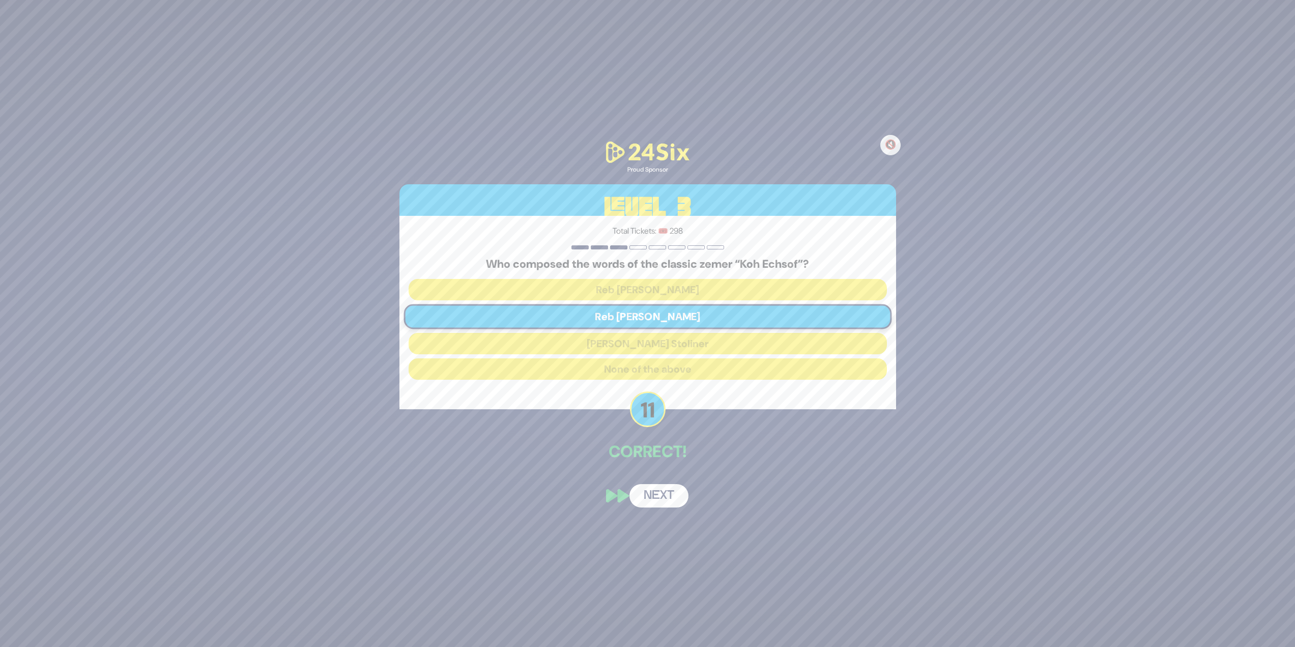
click at [666, 493] on button "Next" at bounding box center [659, 495] width 59 height 23
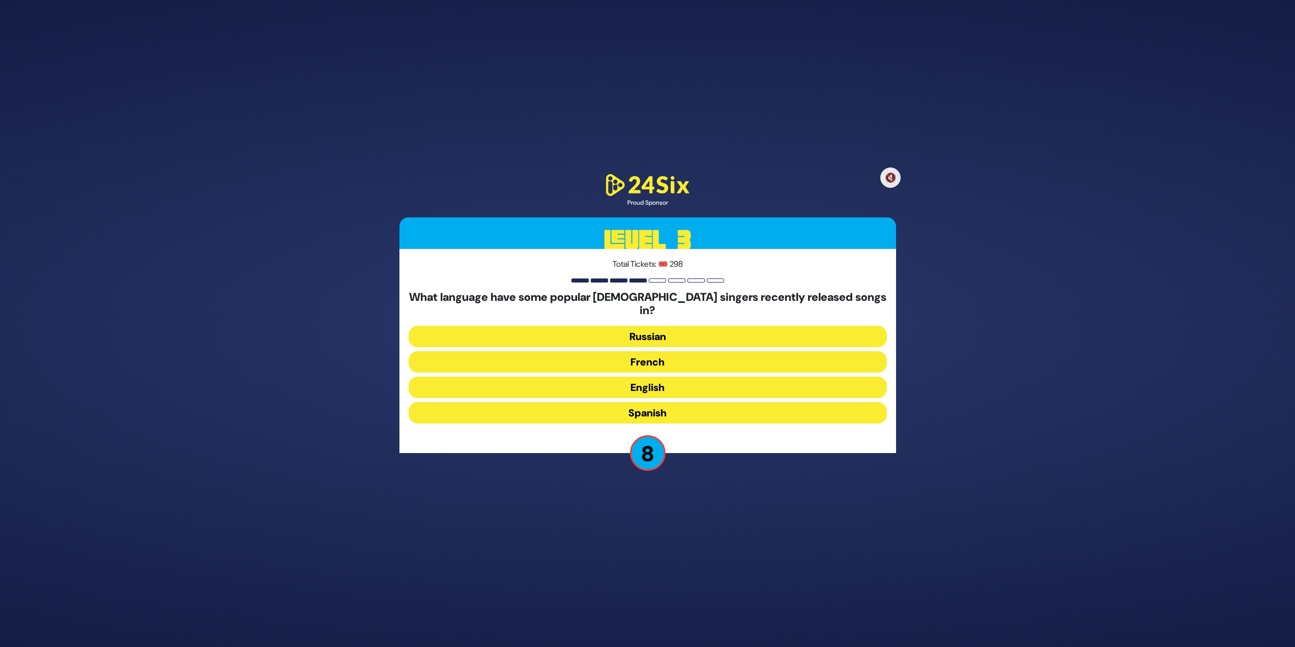
click at [700, 328] on button "Russian" at bounding box center [648, 336] width 478 height 21
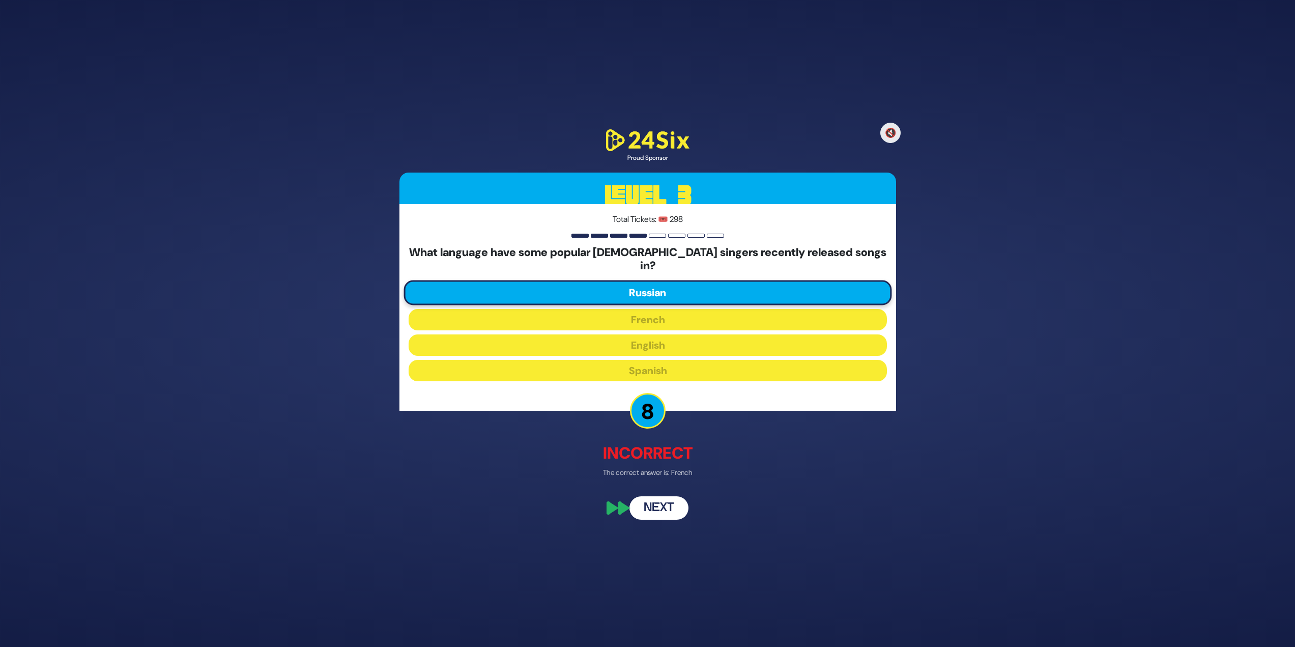
click at [666, 503] on button "Next" at bounding box center [659, 507] width 59 height 23
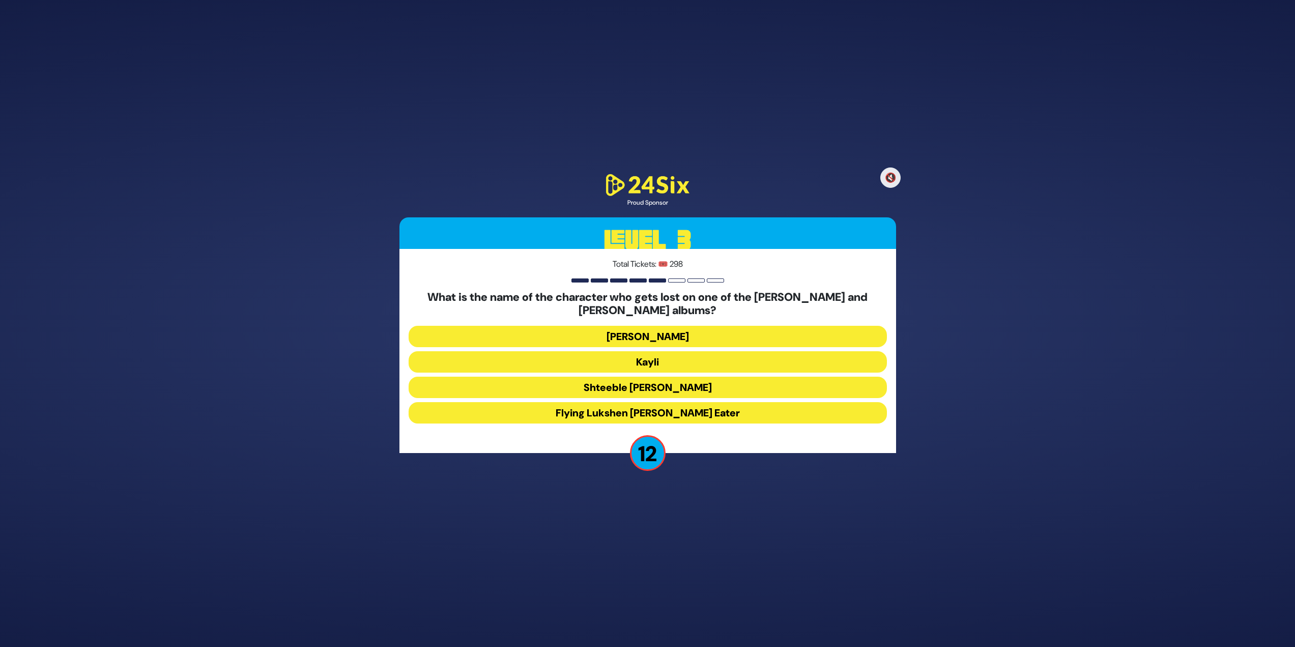
click at [713, 351] on button "Kayli" at bounding box center [648, 361] width 478 height 21
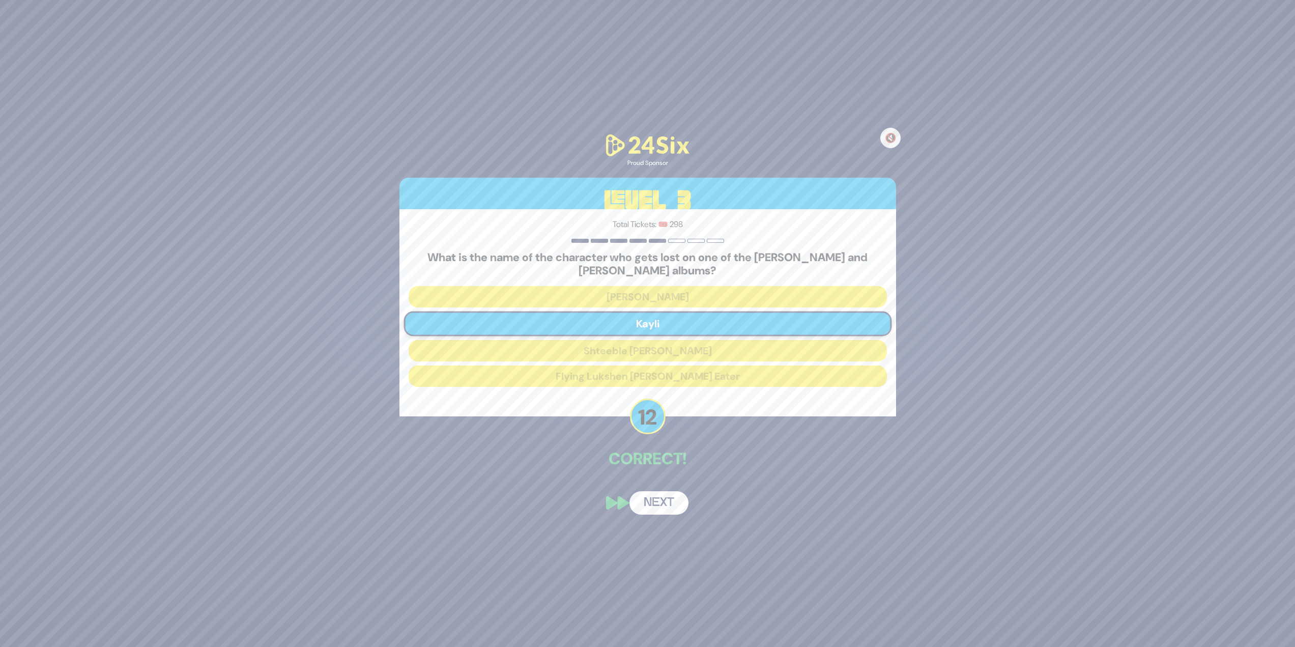
click at [660, 504] on button "Next" at bounding box center [659, 502] width 59 height 23
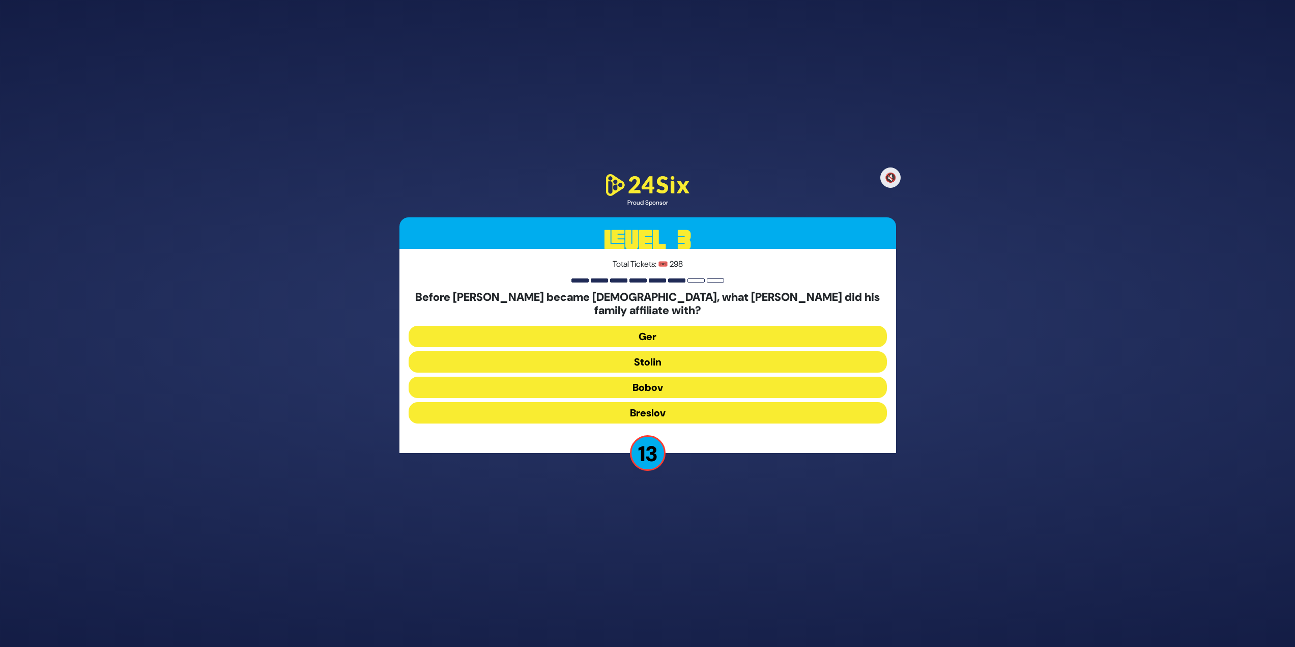
click at [673, 380] on button "Bobov" at bounding box center [648, 387] width 478 height 21
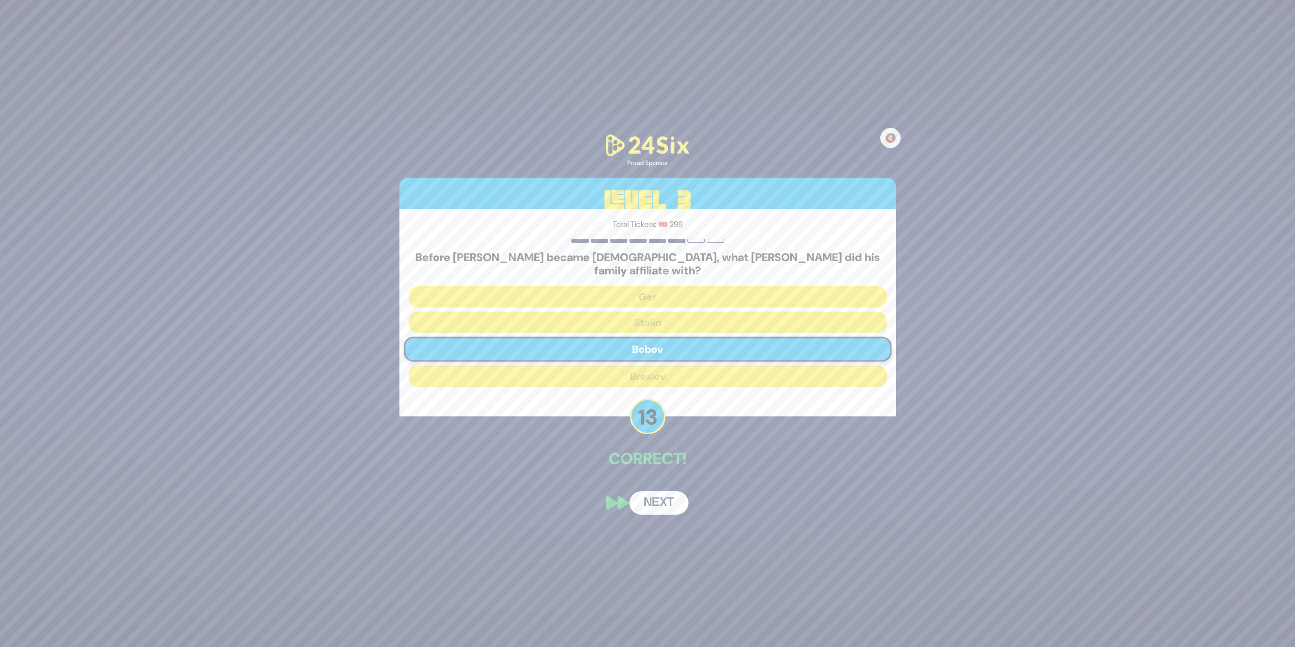
drag, startPoint x: 649, startPoint y: 477, endPoint x: 666, endPoint y: 503, distance: 30.6
click at [656, 493] on div "🔇 Proud Sponsor Level 3 Total Tickets: 🎟️ 298 Before [PERSON_NAME] became [DEMO…" at bounding box center [647, 323] width 521 height 406
click at [666, 503] on button "Next" at bounding box center [659, 502] width 59 height 23
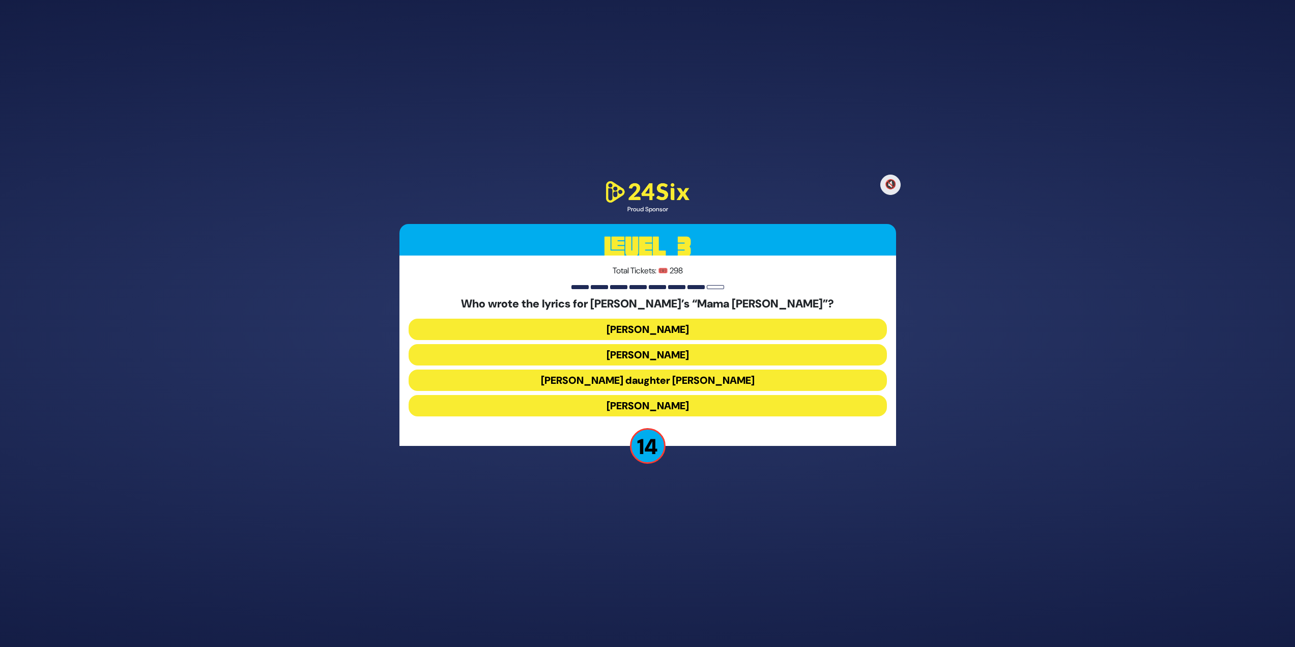
click at [688, 351] on button "[PERSON_NAME]" at bounding box center [648, 354] width 478 height 21
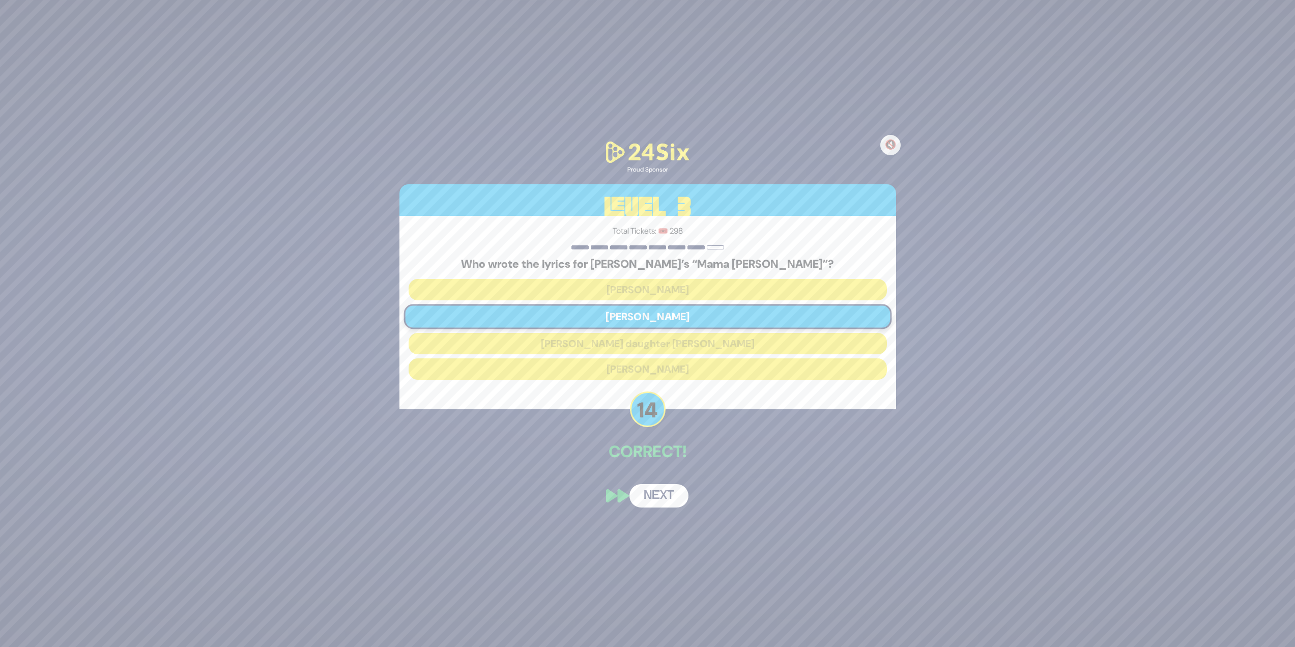
click at [666, 491] on button "Next" at bounding box center [659, 495] width 59 height 23
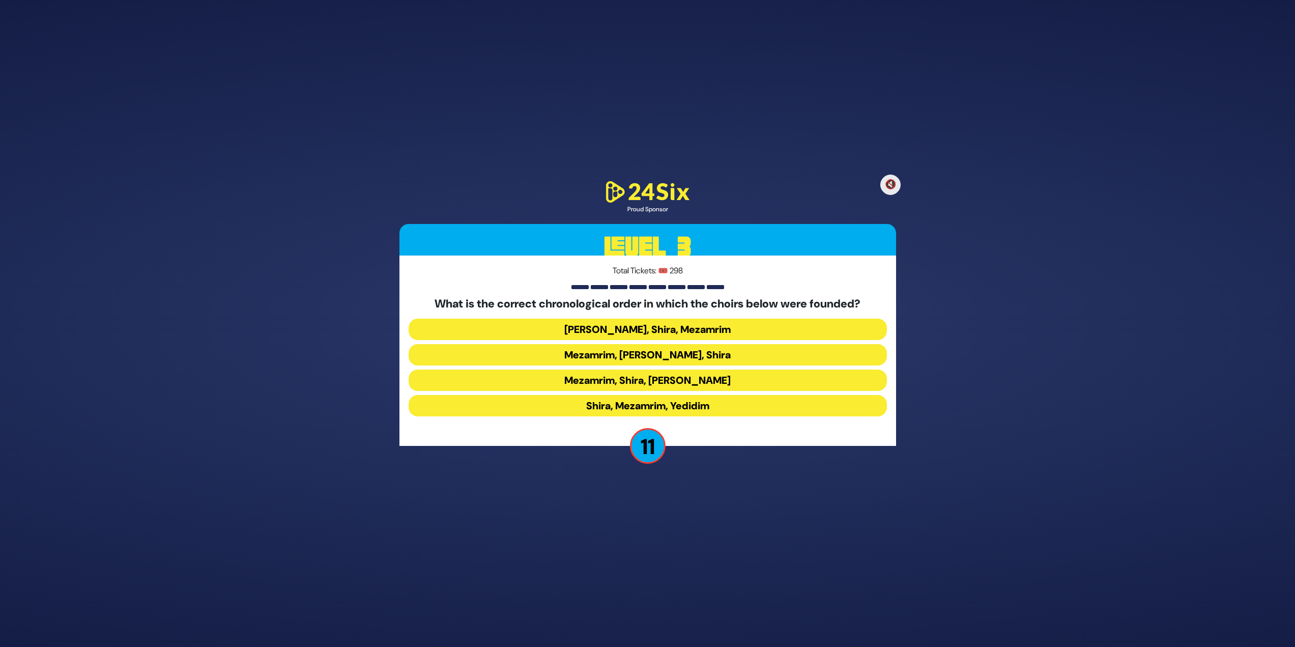
click at [678, 386] on button "Mezamrim, Shira, [PERSON_NAME]" at bounding box center [648, 379] width 478 height 21
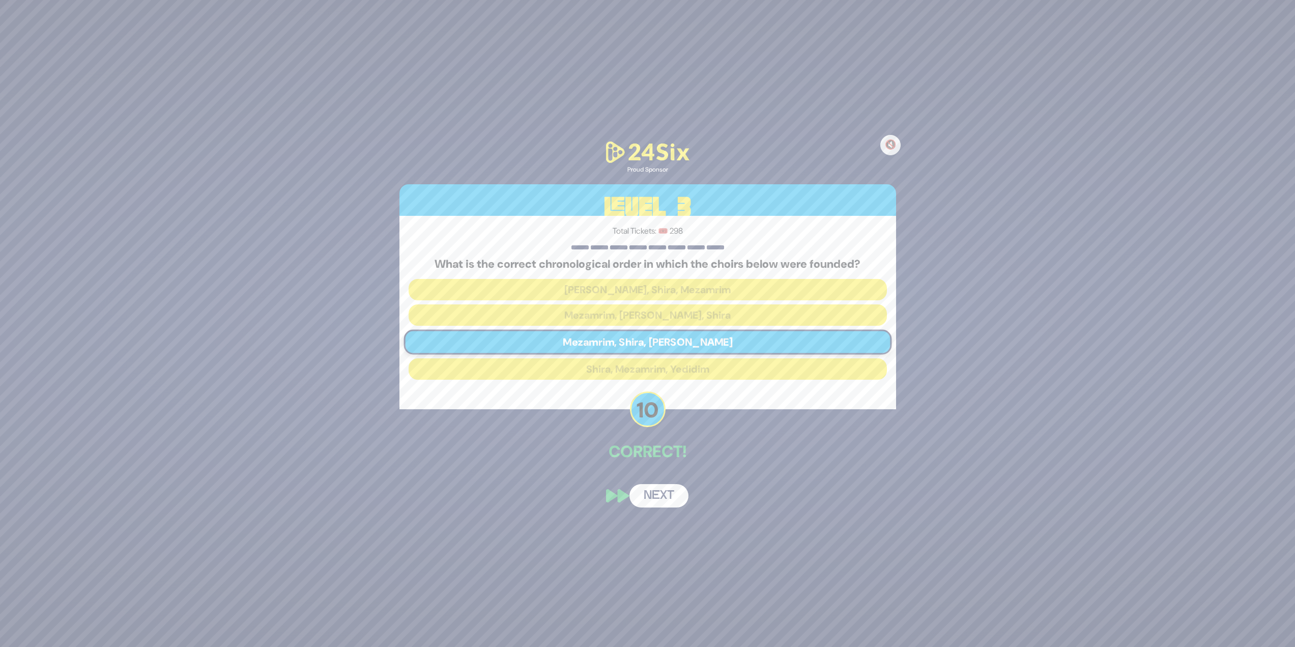
click at [664, 503] on button "Next" at bounding box center [659, 495] width 59 height 23
